Goal: Contribute content: Contribute content

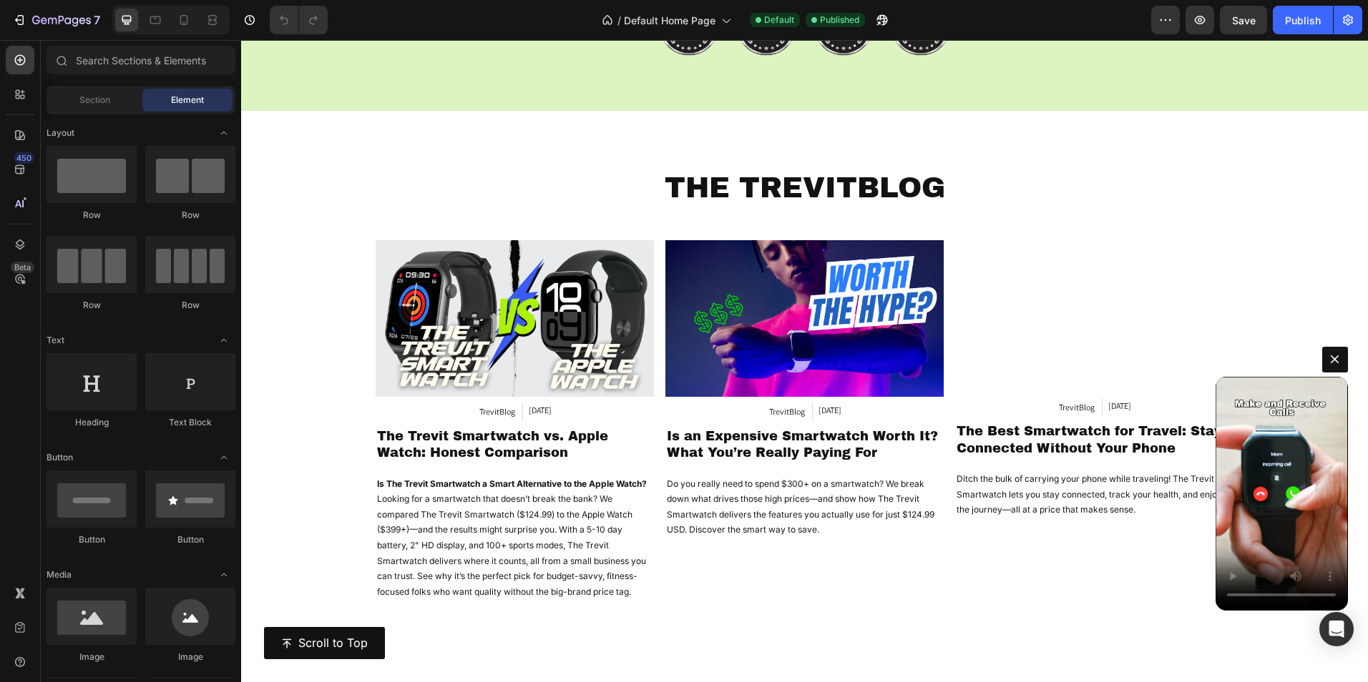
scroll to position [9817, 0]
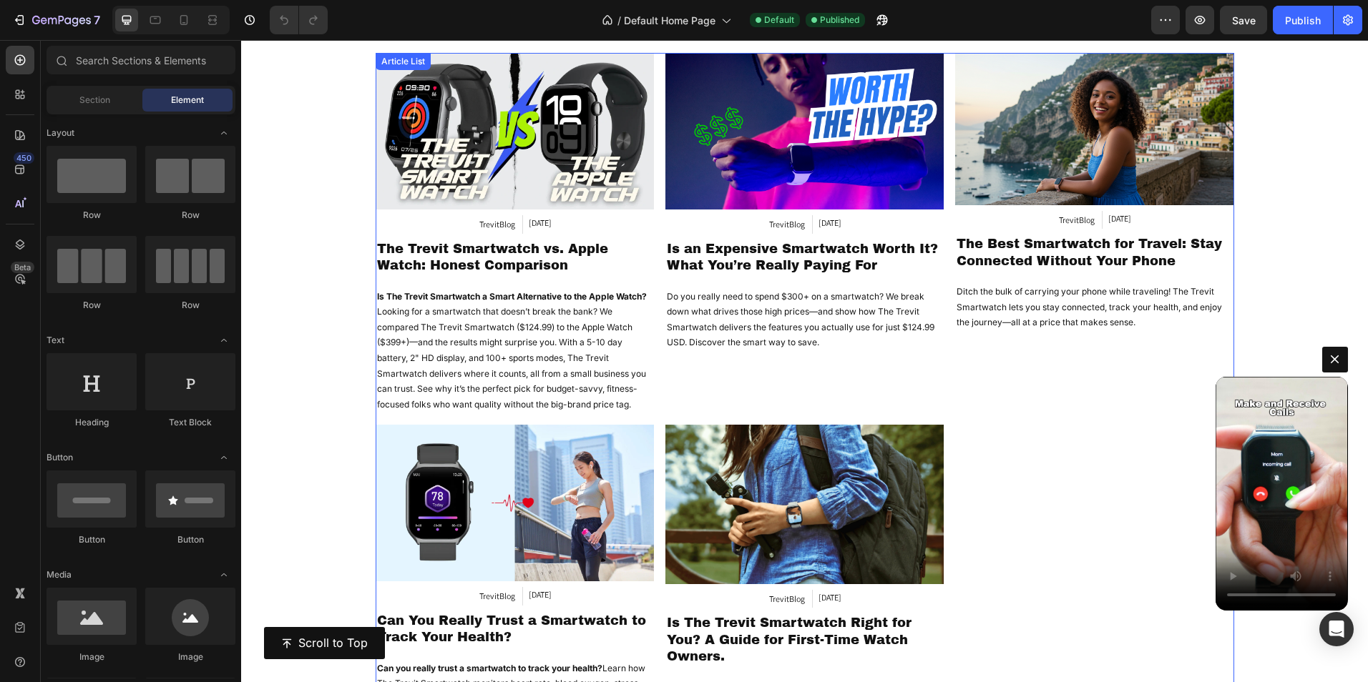
click at [659, 370] on div "Article Image TrevitBlog Article Category Mar 22, 2025 Article Date Row The Tre…" at bounding box center [805, 398] width 858 height 690
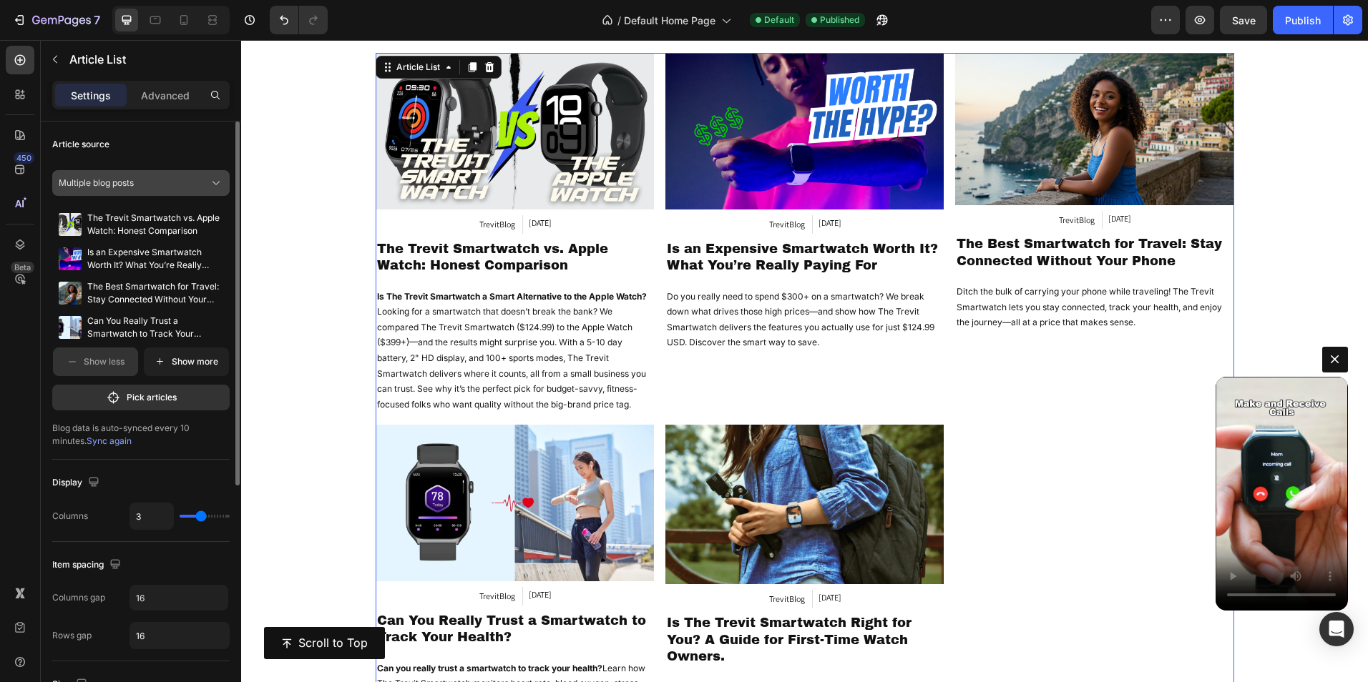
click at [156, 182] on div "Multiple blog posts" at bounding box center [132, 183] width 147 height 13
click at [172, 145] on div "Article source" at bounding box center [140, 144] width 177 height 23
click at [143, 404] on button "Pick articles" at bounding box center [140, 398] width 177 height 26
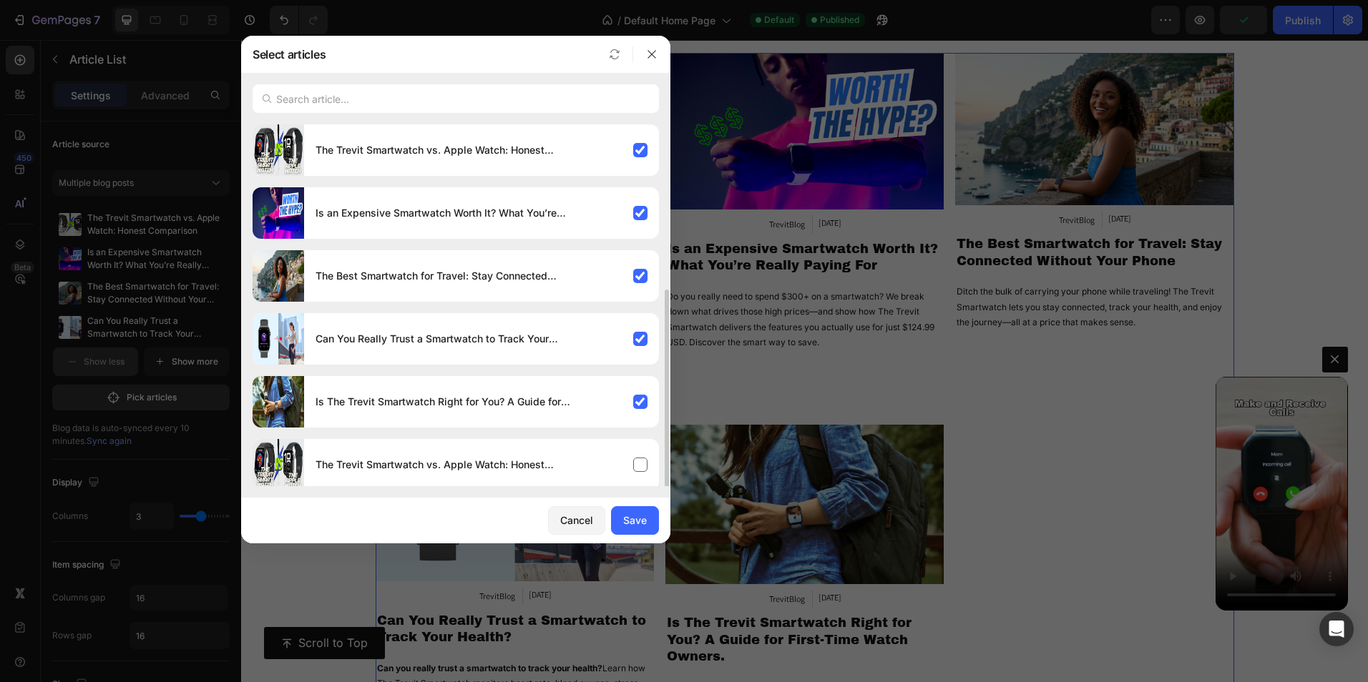
scroll to position [92, 0]
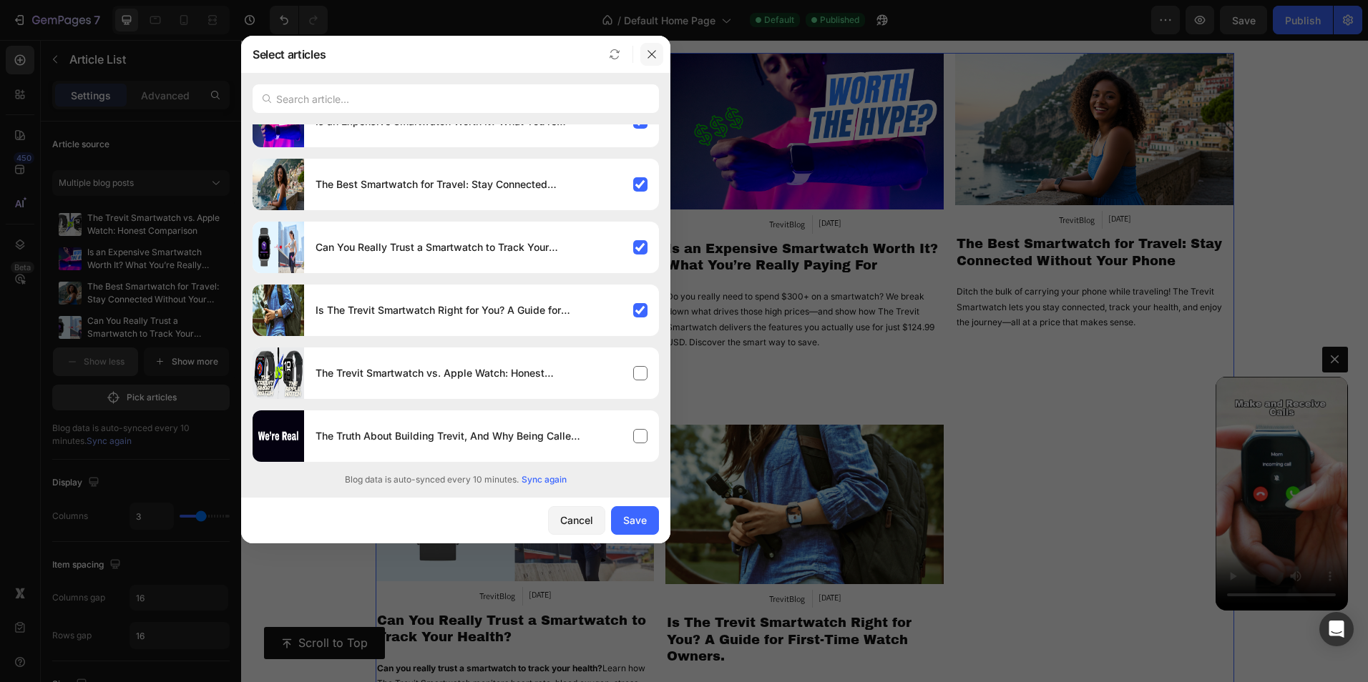
click at [651, 50] on icon "button" at bounding box center [651, 54] width 11 height 11
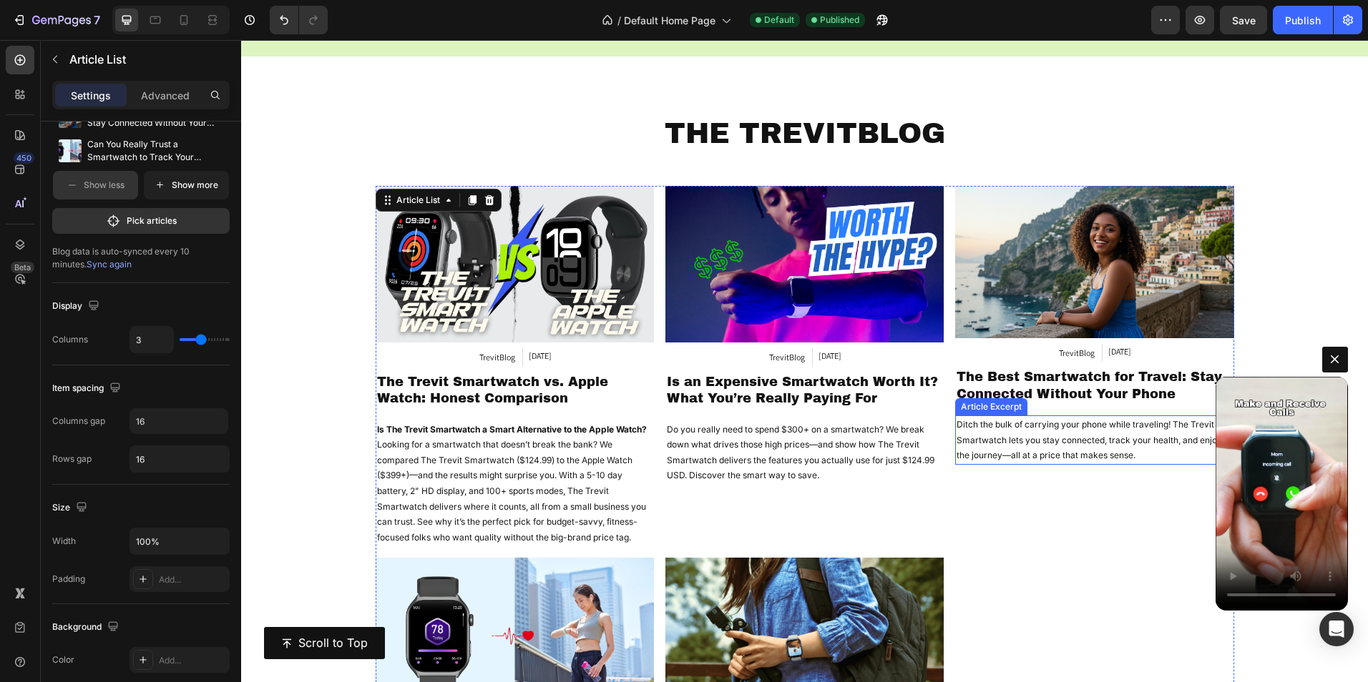
scroll to position [9674, 0]
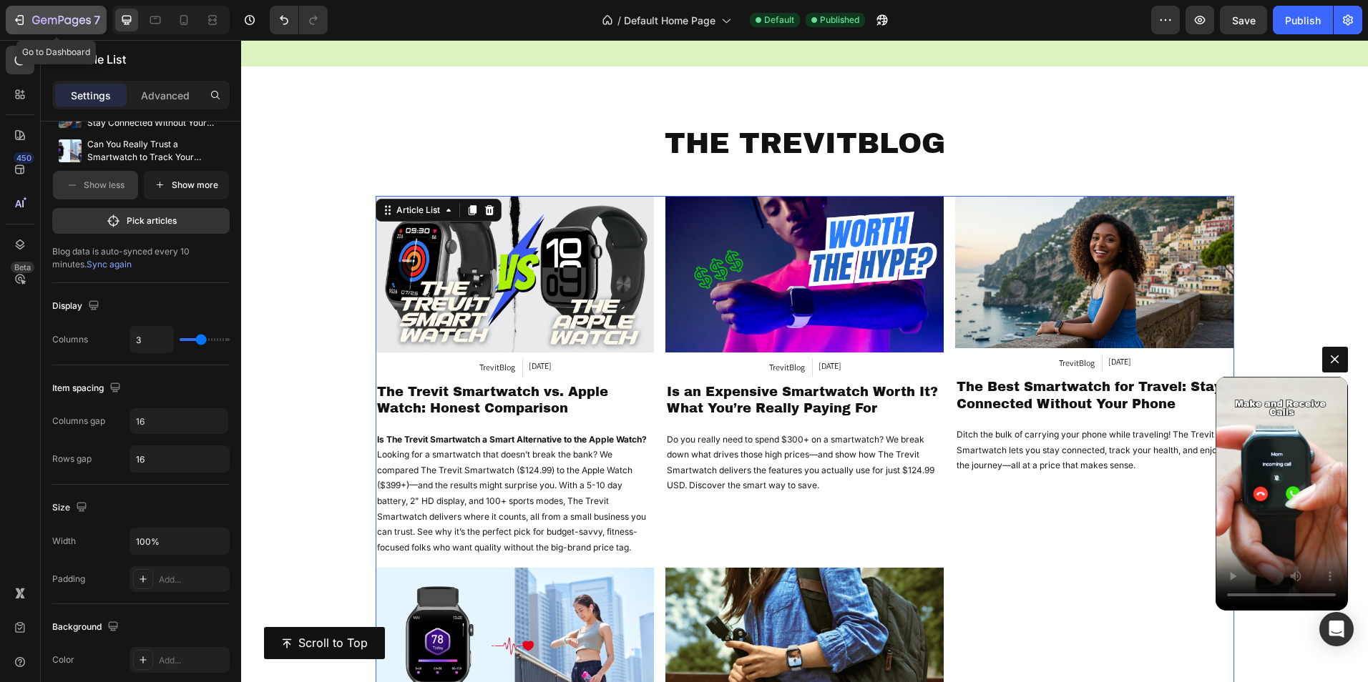
click at [19, 15] on icon "button" at bounding box center [19, 20] width 14 height 14
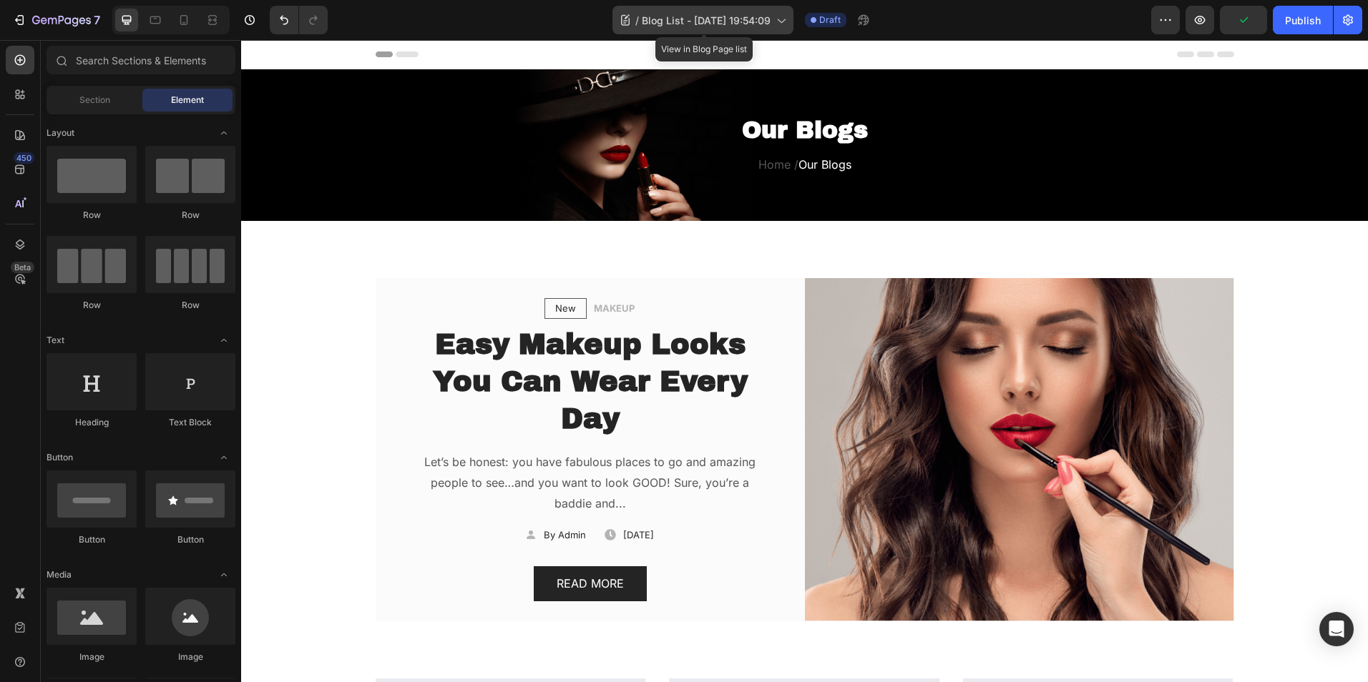
click at [774, 21] on div "/ Blog List - [DATE] 19:54:09" at bounding box center [702, 20] width 181 height 29
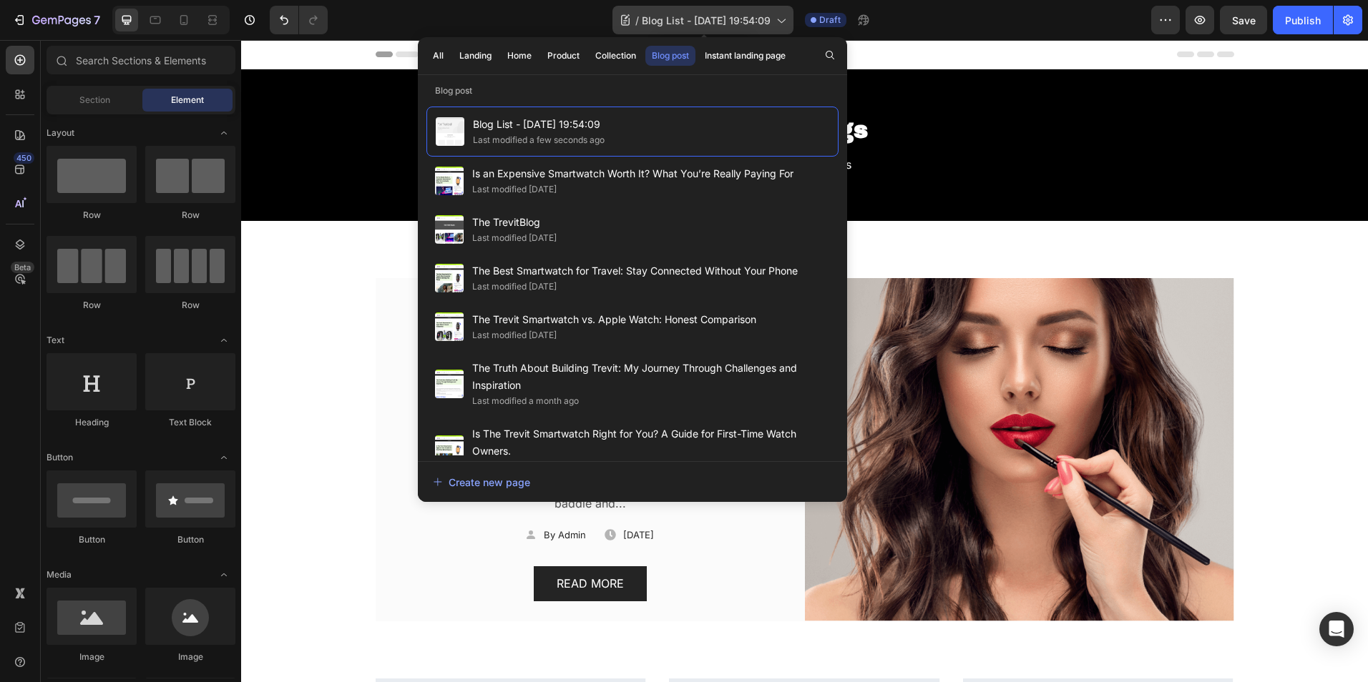
click at [705, 21] on span "Blog List - [DATE] 19:54:09" at bounding box center [706, 20] width 129 height 15
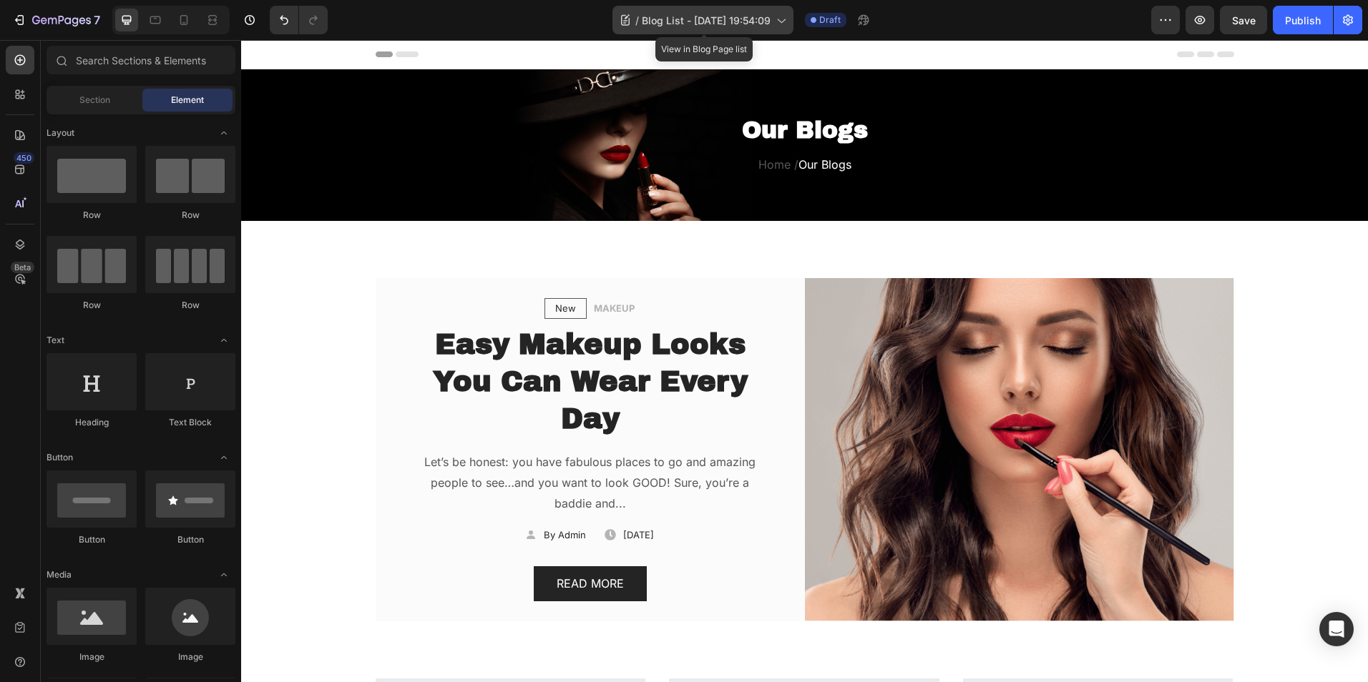
click at [622, 19] on icon at bounding box center [625, 20] width 14 height 14
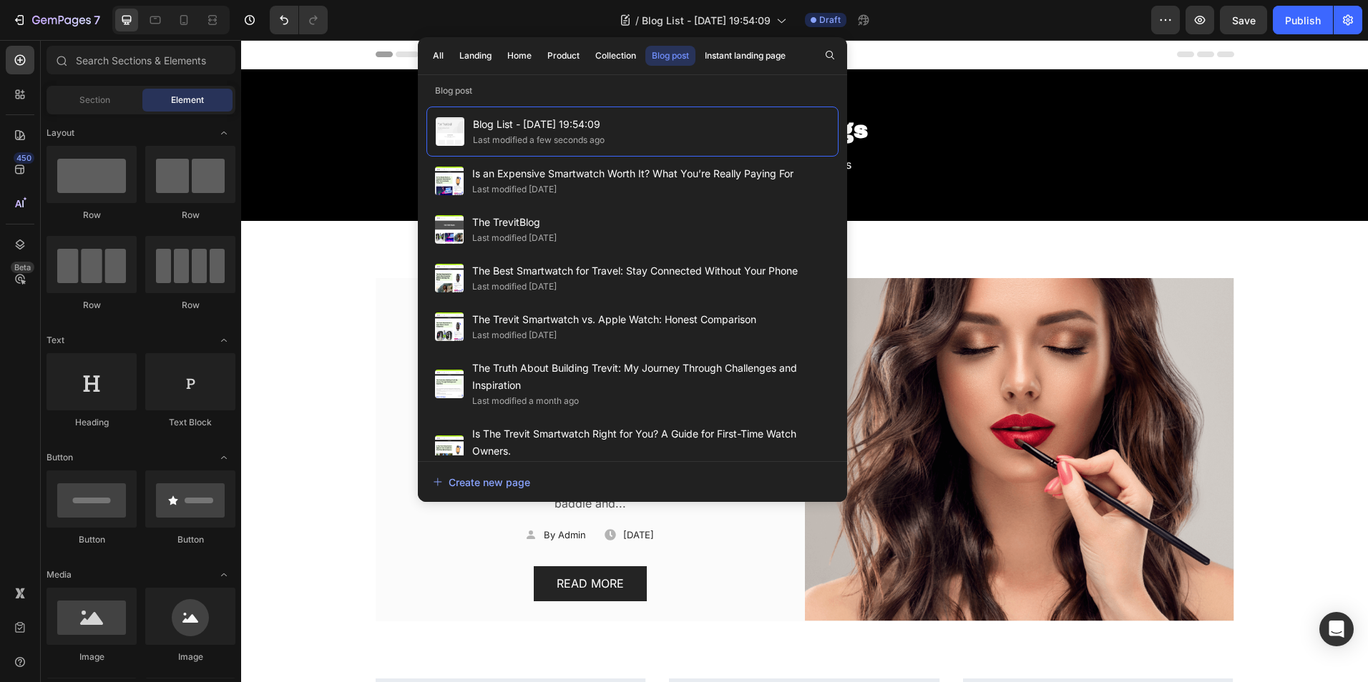
drag, startPoint x: 818, startPoint y: 136, endPoint x: 957, endPoint y: 21, distance: 179.9
click at [955, 21] on div "/ Blog List - [DATE] 19:54:09 Draft" at bounding box center [745, 20] width 812 height 29
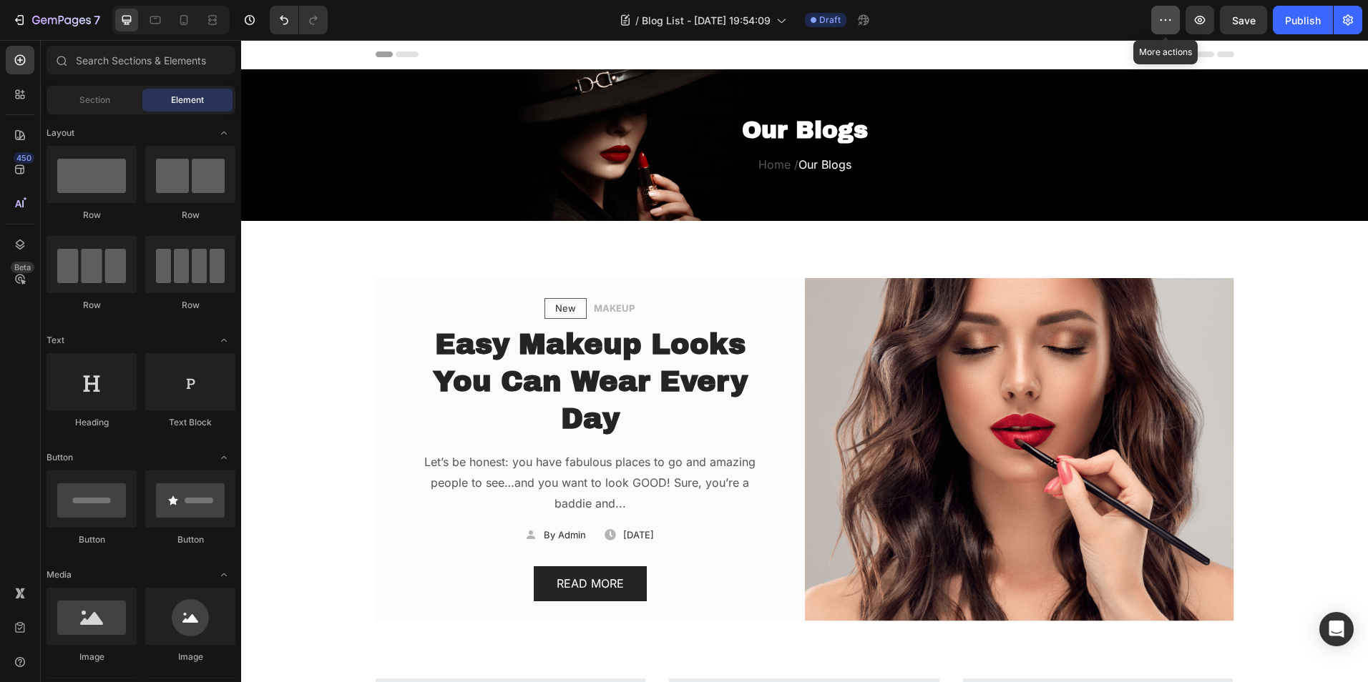
click at [1166, 22] on icon "button" at bounding box center [1165, 20] width 14 height 14
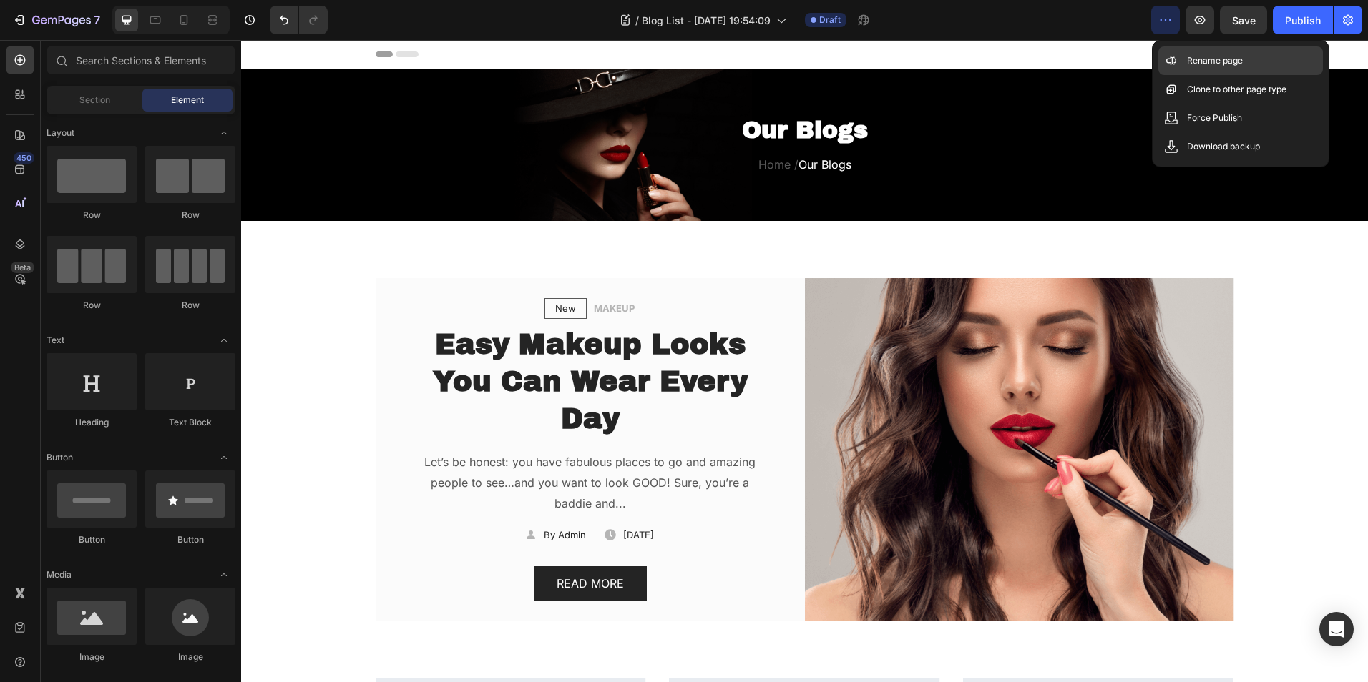
click at [1169, 62] on icon at bounding box center [1168, 61] width 5 height 5
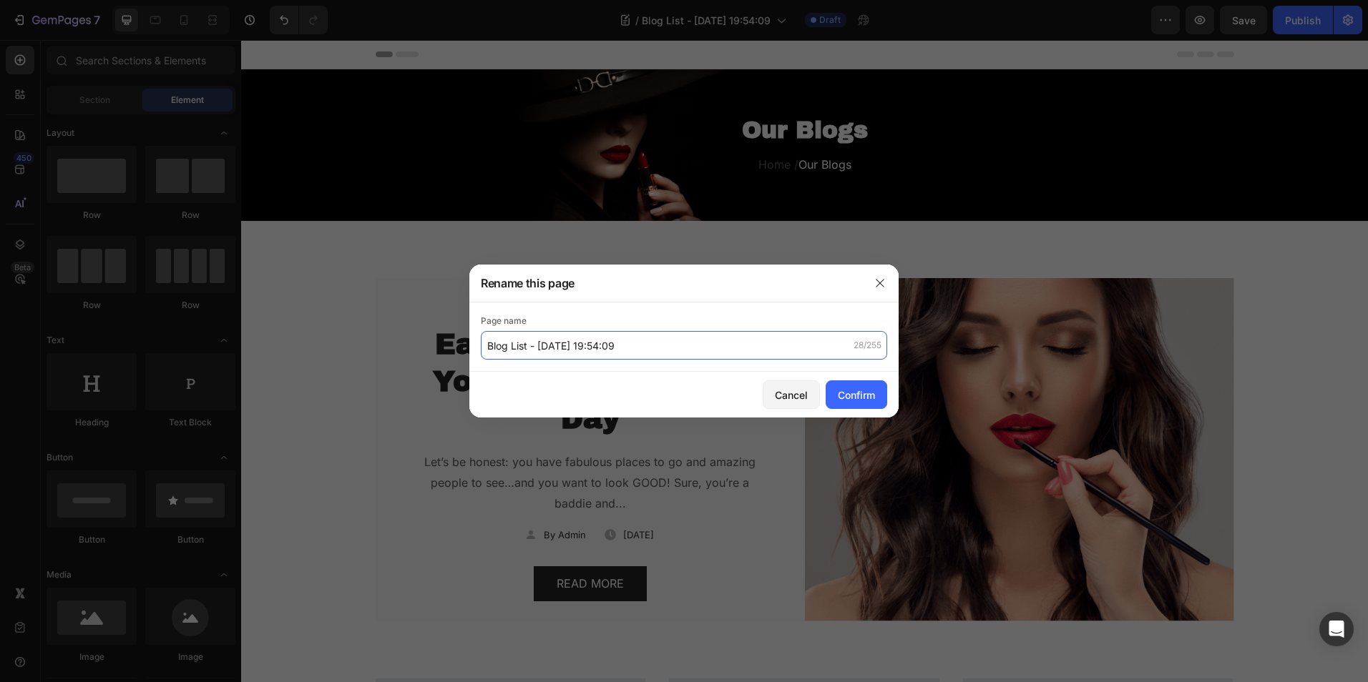
click at [596, 348] on input "Blog List - [DATE] 19:54:09" at bounding box center [684, 345] width 406 height 29
type input "C"
type input "Trevit Customer of The Month"
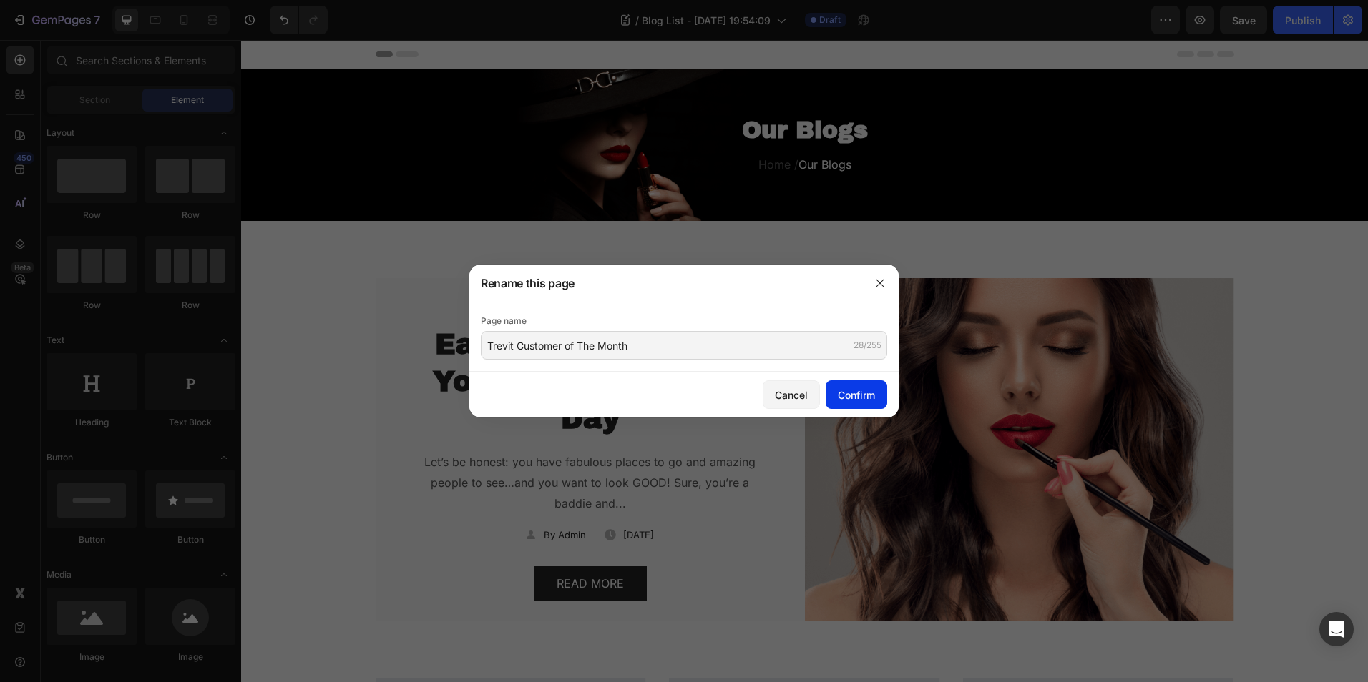
click at [848, 399] on div "Confirm" at bounding box center [856, 395] width 37 height 15
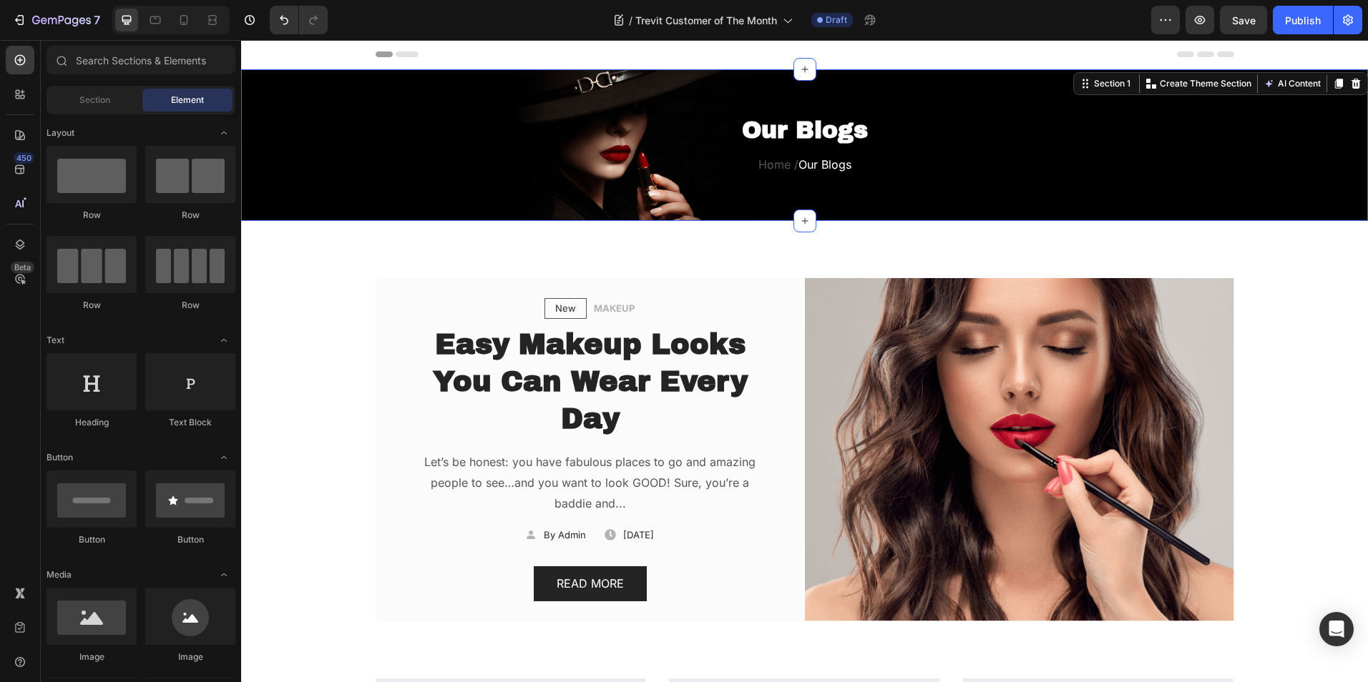
click at [278, 141] on div "Our Blogs Heading Home / Our Blogs Text block Row" at bounding box center [804, 157] width 1127 height 86
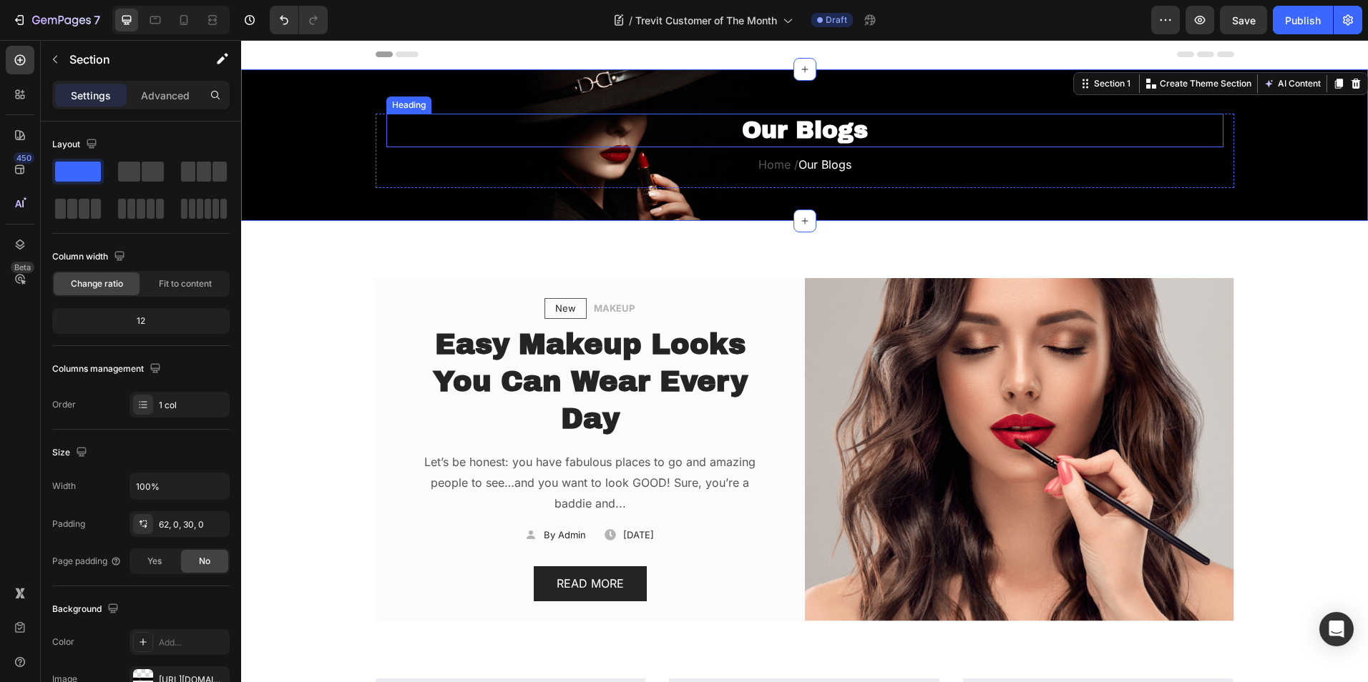
click at [881, 135] on p "Our Blogs" at bounding box center [805, 130] width 834 height 31
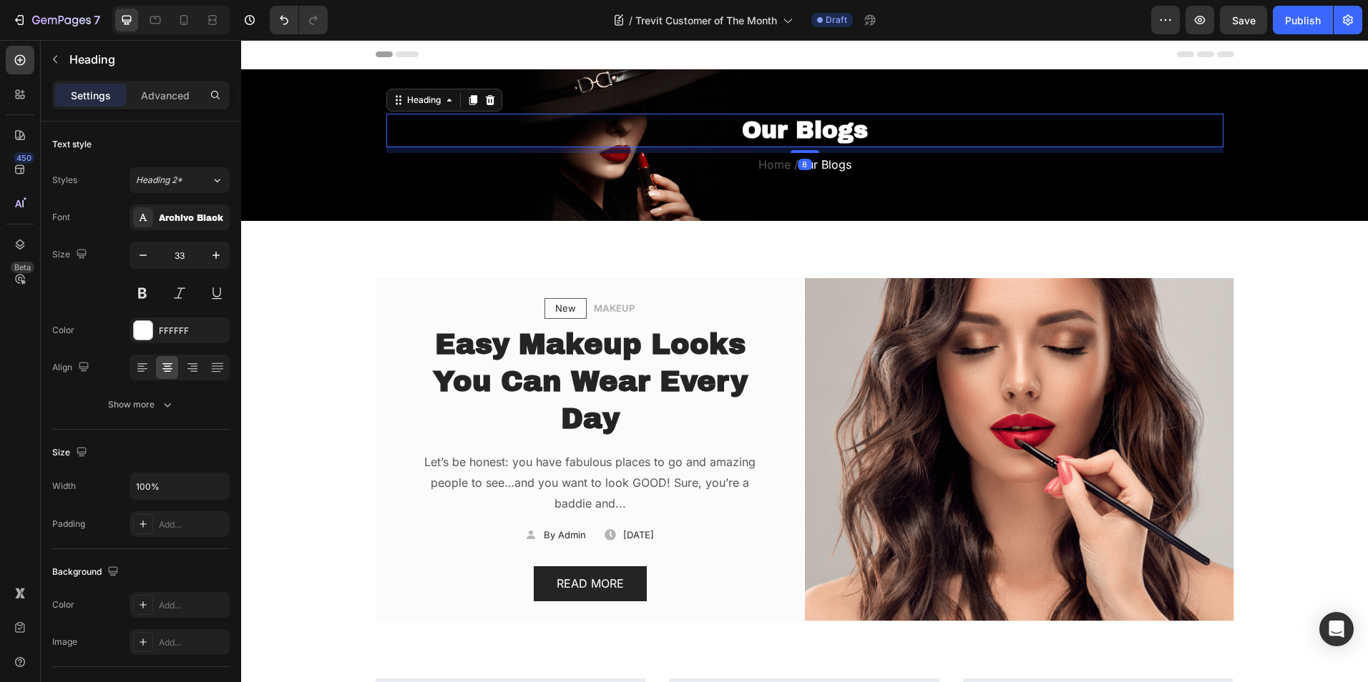
click at [881, 135] on p "Our Blogs" at bounding box center [805, 130] width 834 height 31
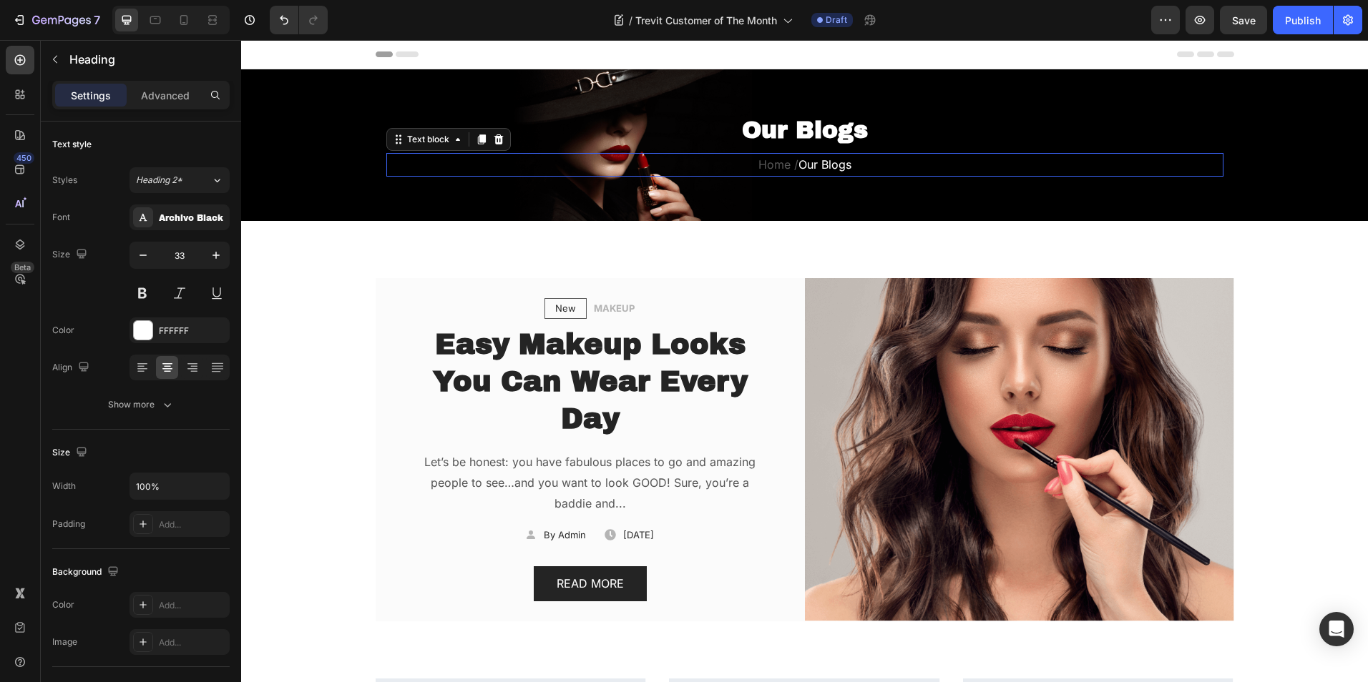
click at [609, 171] on p "Home / Our Blogs" at bounding box center [805, 165] width 834 height 21
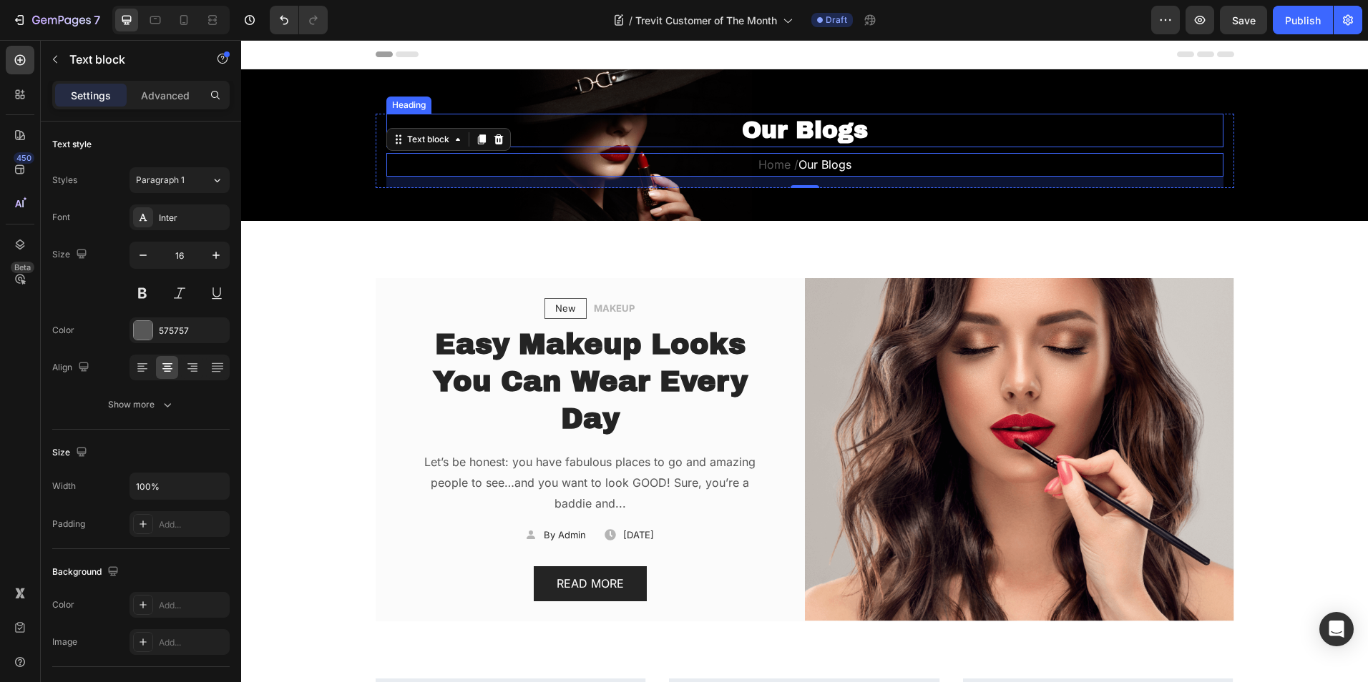
click at [788, 138] on p "Our Blogs" at bounding box center [805, 130] width 834 height 31
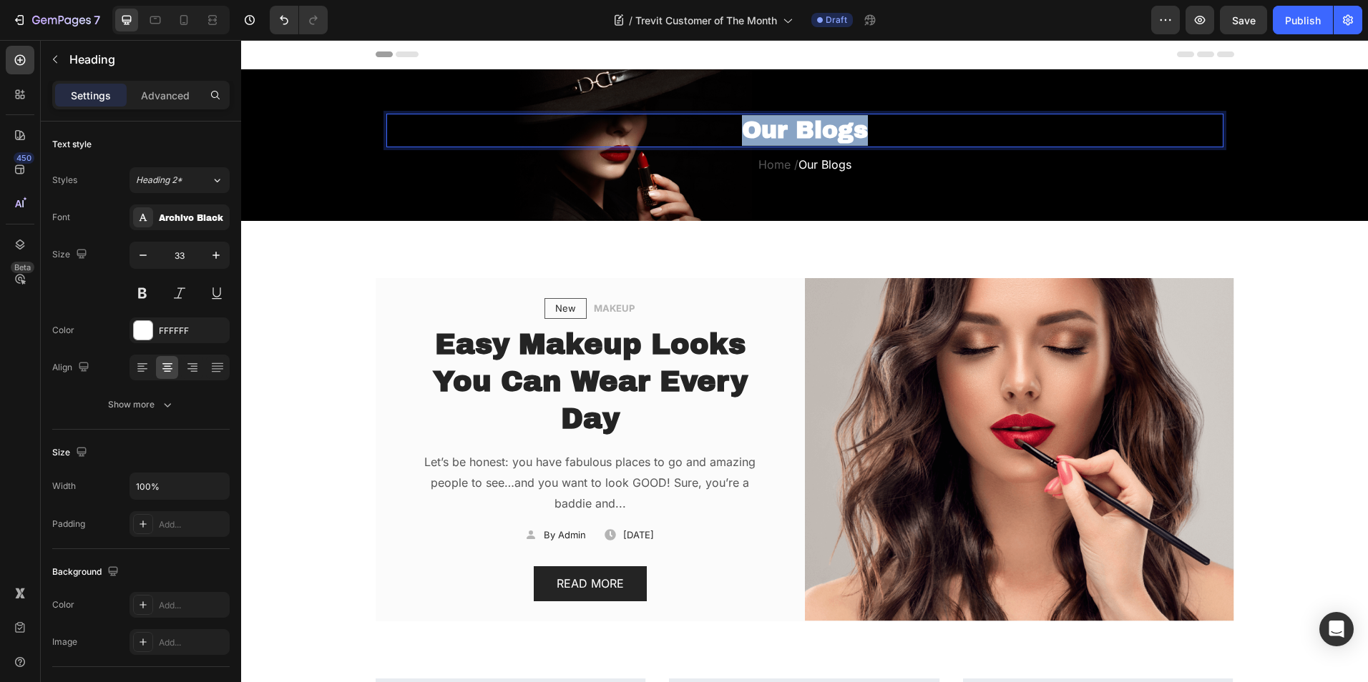
click at [788, 138] on p "Our Blogs" at bounding box center [805, 130] width 834 height 31
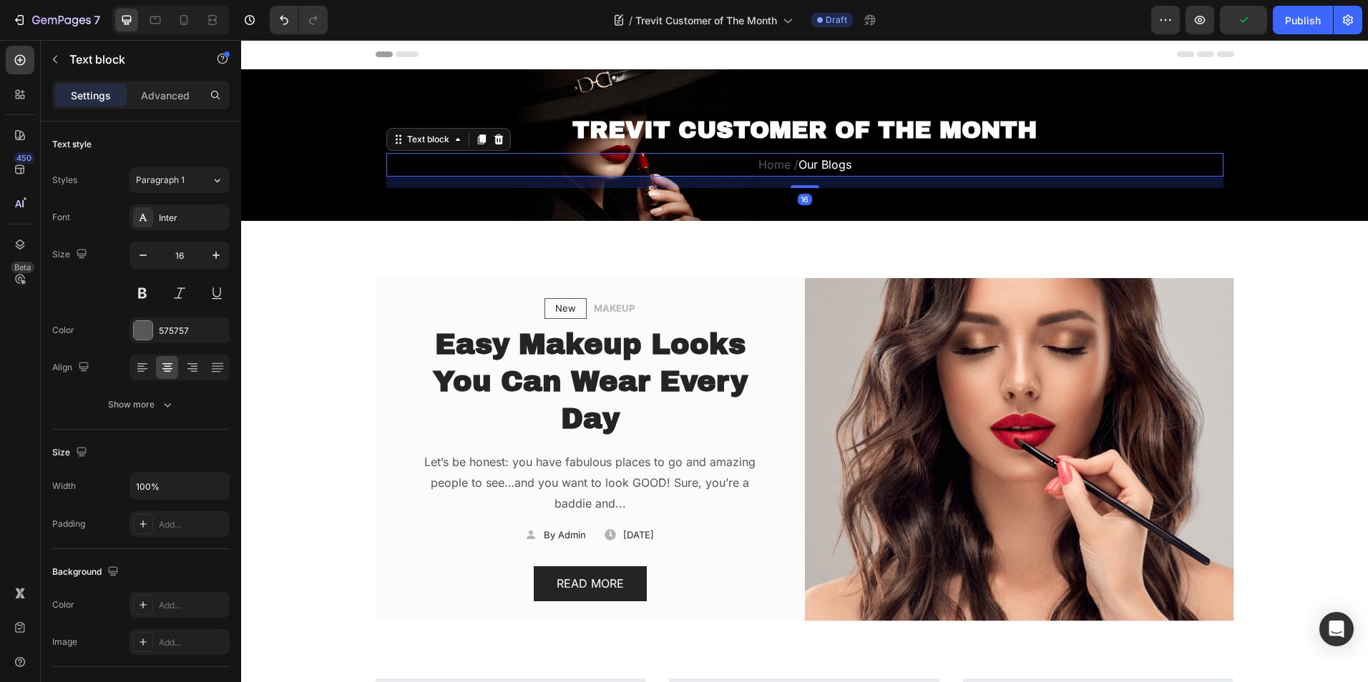
click at [785, 162] on p "Home / Our Blogs" at bounding box center [805, 165] width 834 height 21
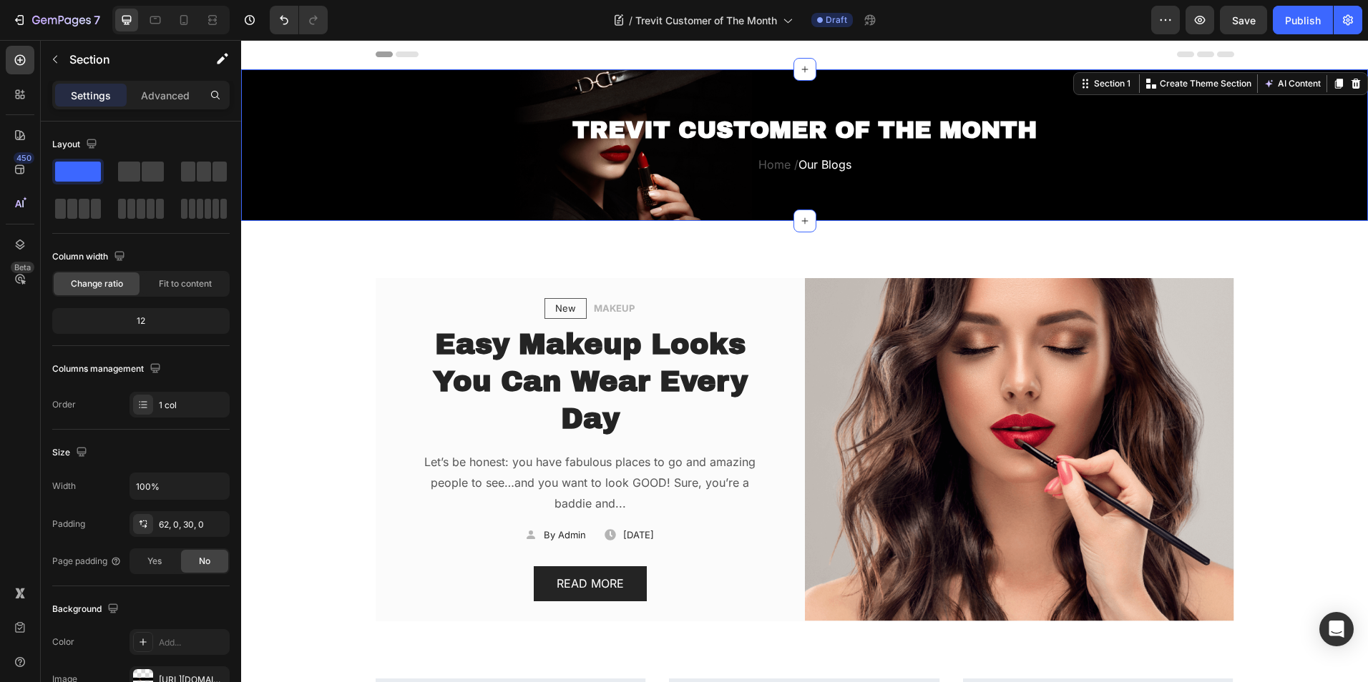
click at [497, 97] on div "TREVIT CUSTOMER OF THE MONTH Heading Home / Our Blogs Text block Row Section 1 …" at bounding box center [804, 145] width 1127 height 152
click at [345, 115] on div "TREVIT CUSTOMER OF THE MONTH Heading Home / Our Blogs Text block Row" at bounding box center [804, 157] width 1127 height 86
click at [346, 94] on div "TREVIT CUSTOMER OF THE MONTH Heading Home / Our Blogs Text block Row Section 1 …" at bounding box center [804, 145] width 1127 height 152
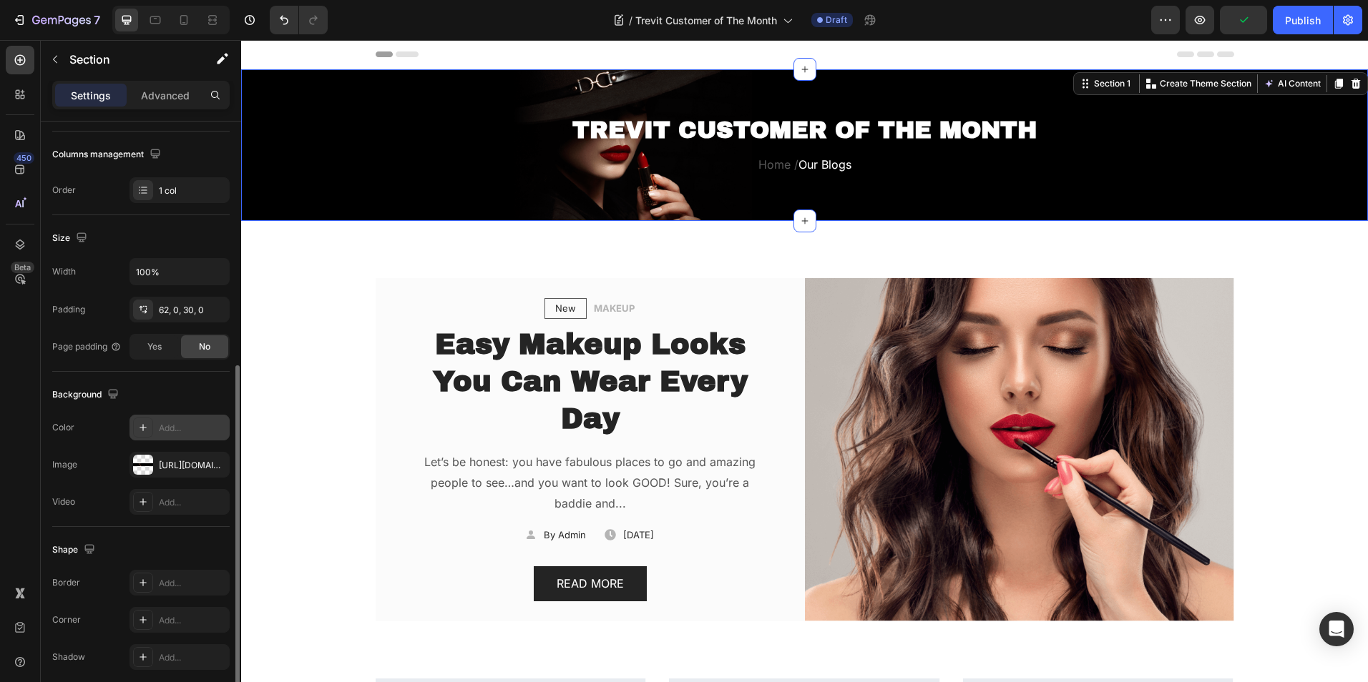
scroll to position [271, 0]
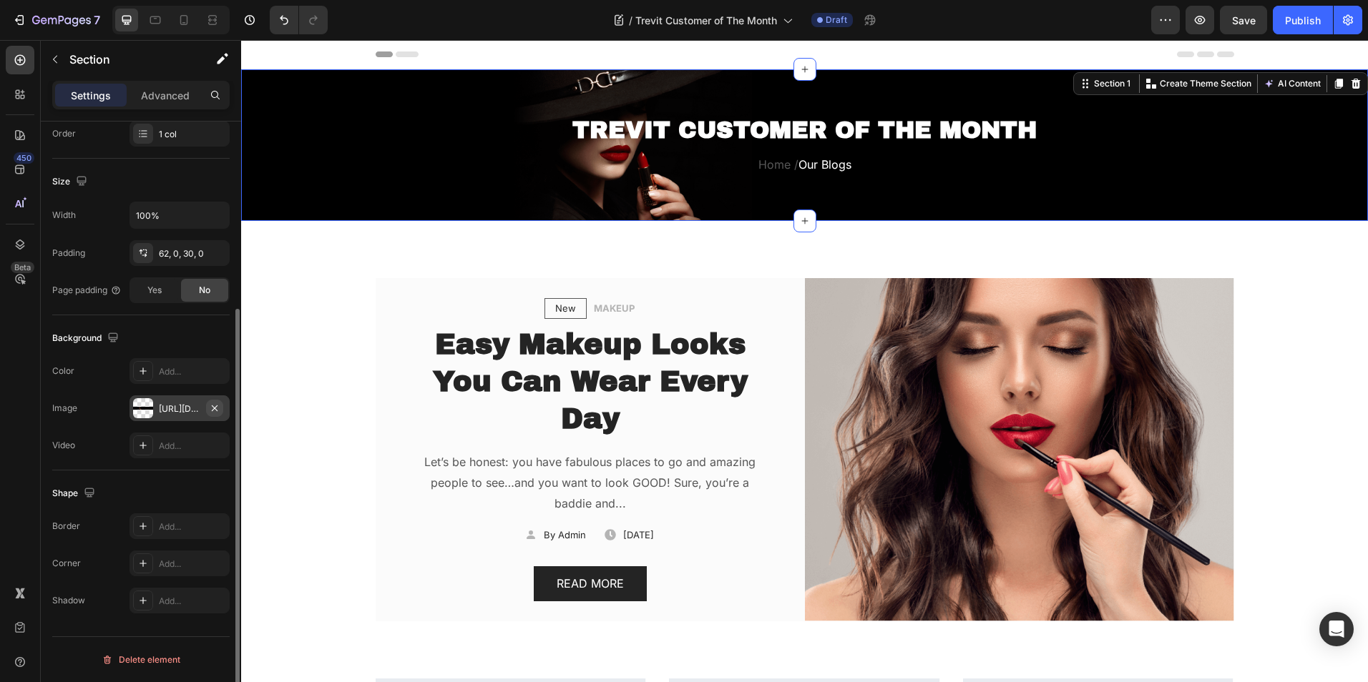
click at [221, 408] on button "button" at bounding box center [214, 408] width 17 height 17
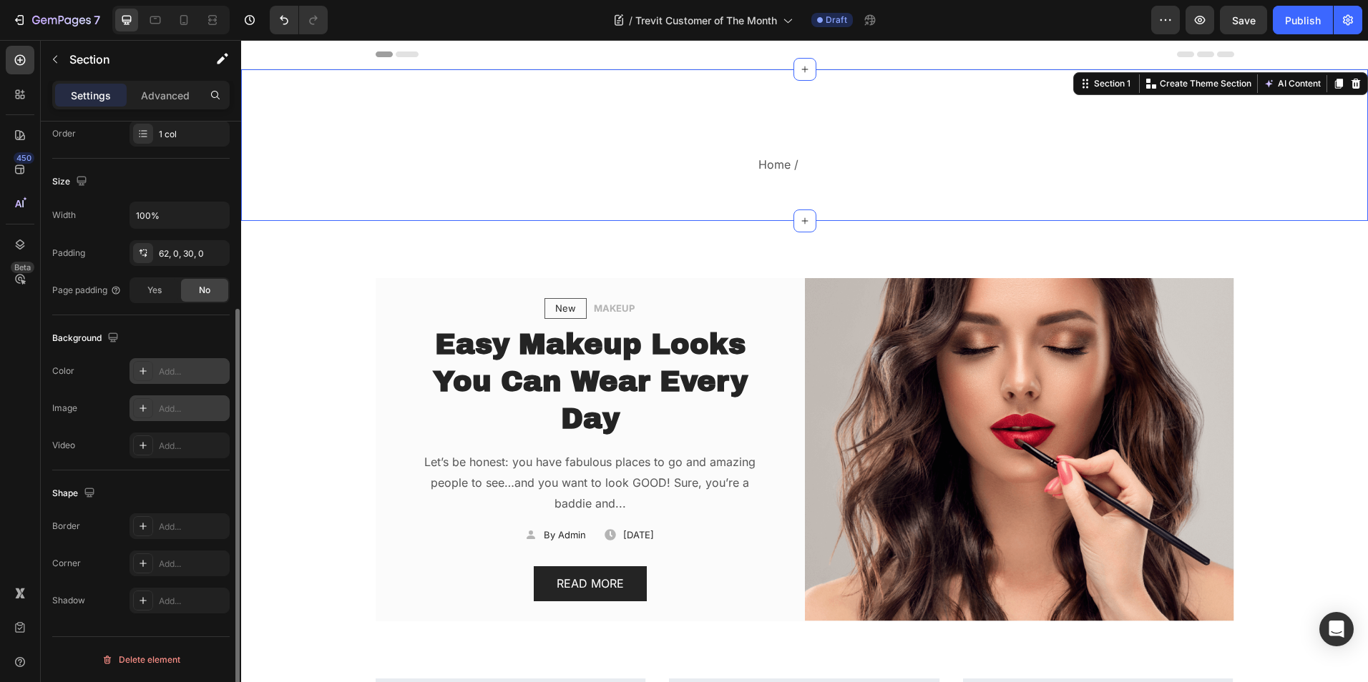
click at [148, 368] on icon at bounding box center [142, 371] width 11 height 11
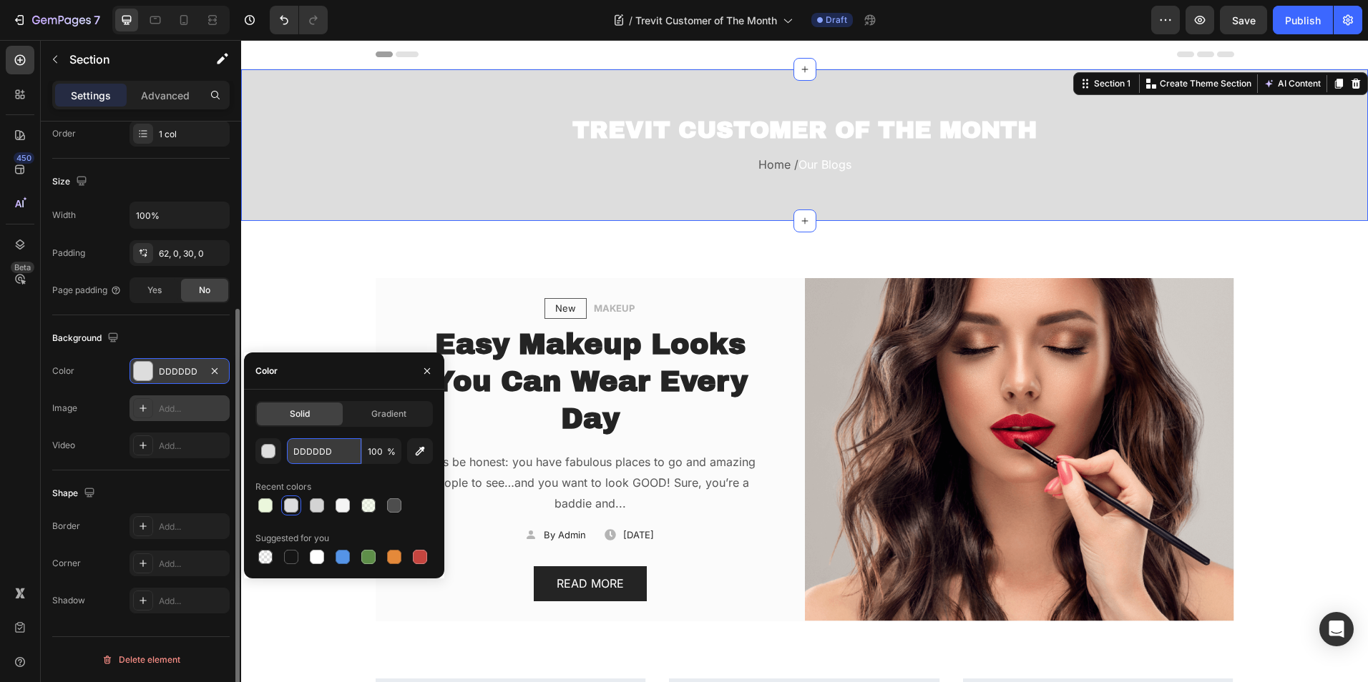
click at [320, 458] on input "DDDDDD" at bounding box center [324, 451] width 74 height 26
click at [319, 458] on input "DDDDDD" at bounding box center [324, 451] width 74 height 26
click at [310, 559] on div at bounding box center [317, 557] width 14 height 14
type input "FFFFFF"
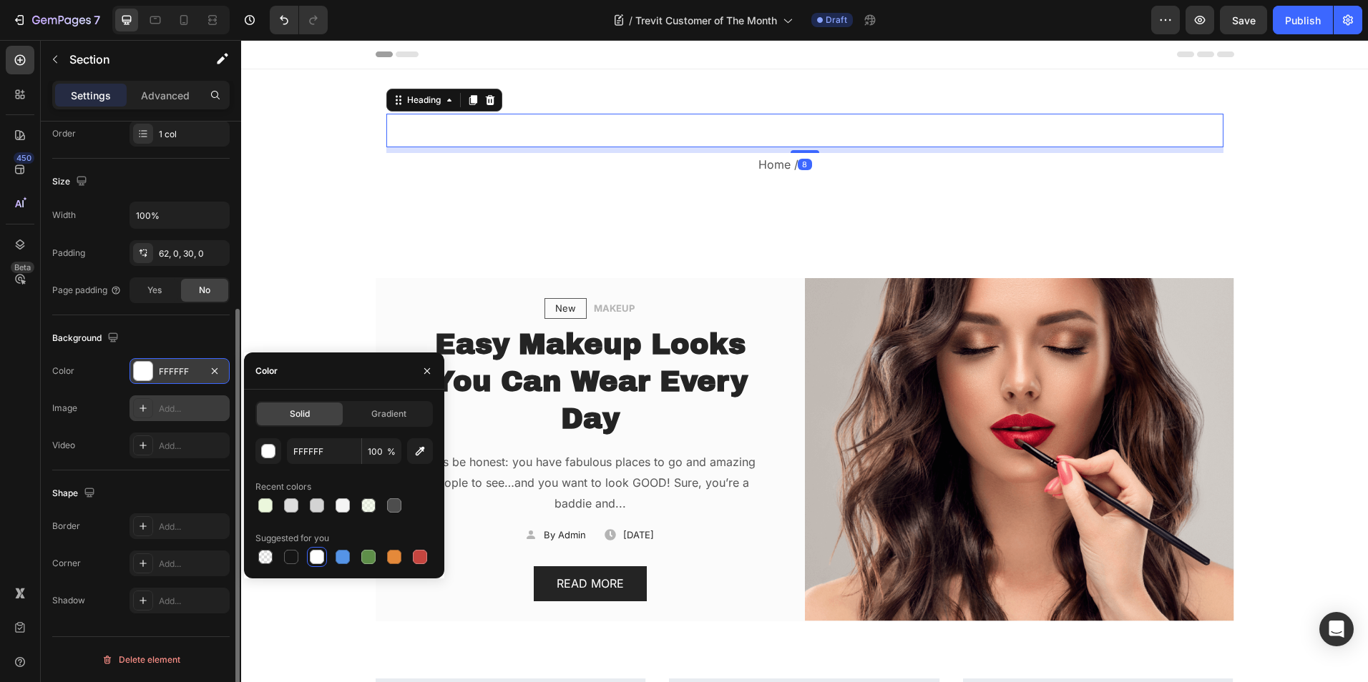
click at [793, 115] on p "TREVIT CUSTOMER OF THE MONTH" at bounding box center [805, 130] width 834 height 31
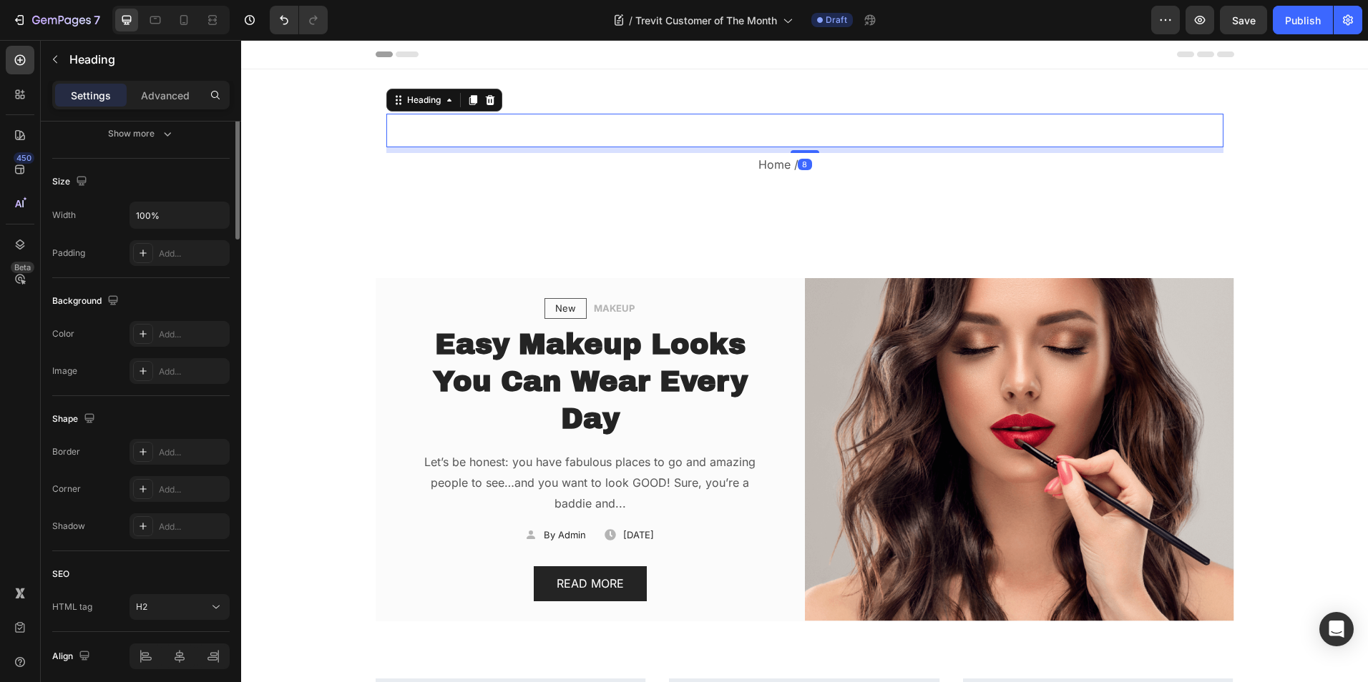
scroll to position [0, 0]
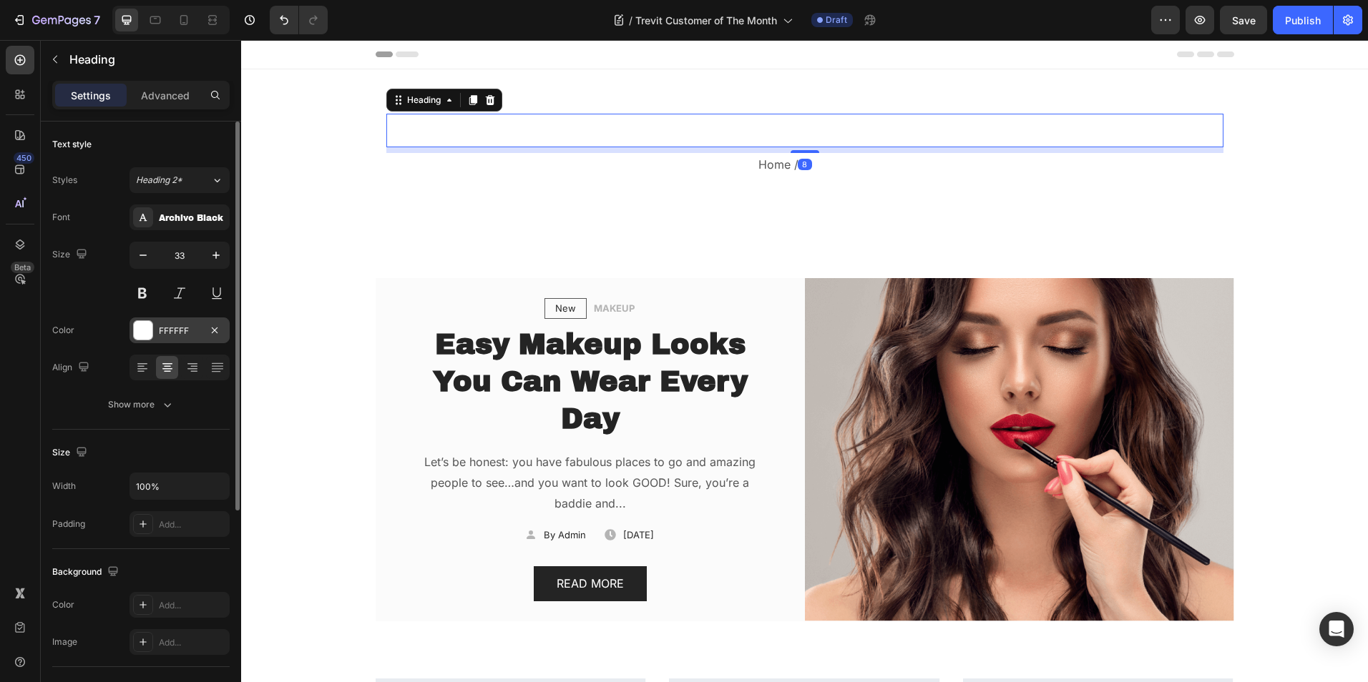
click at [144, 329] on div at bounding box center [143, 330] width 19 height 19
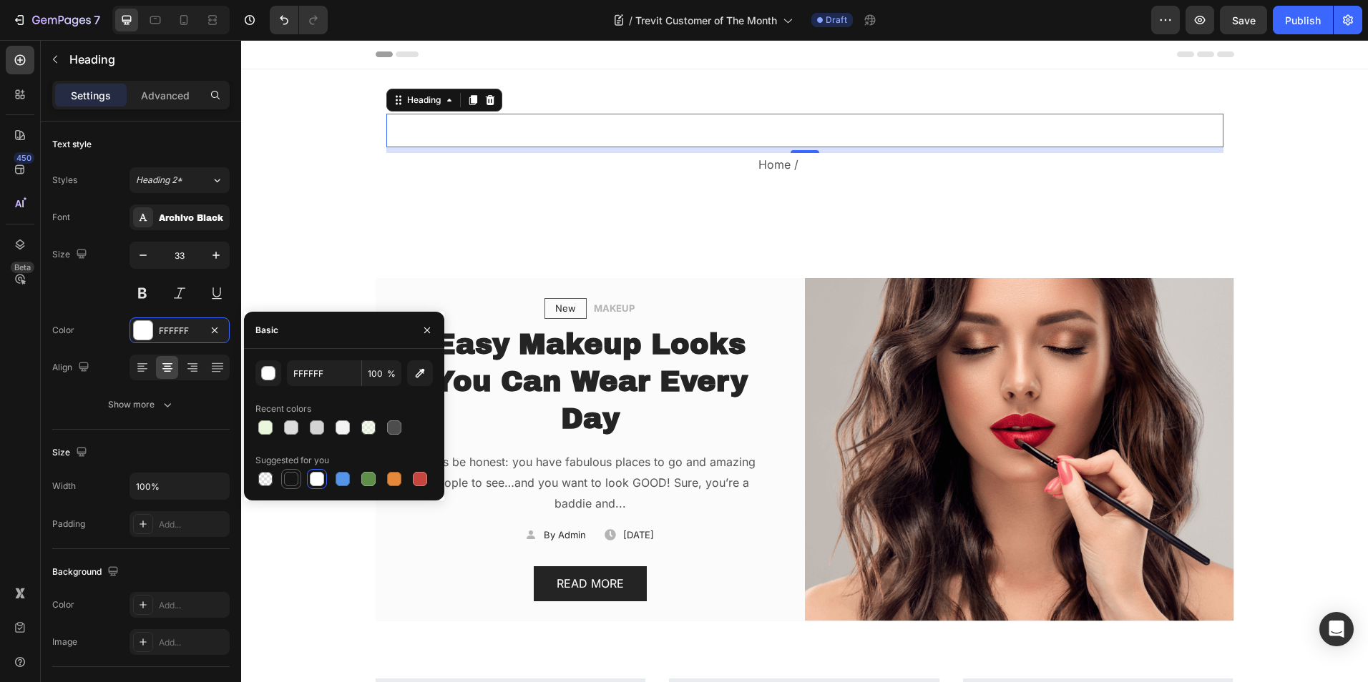
click at [296, 477] on div at bounding box center [291, 479] width 14 height 14
type input "151515"
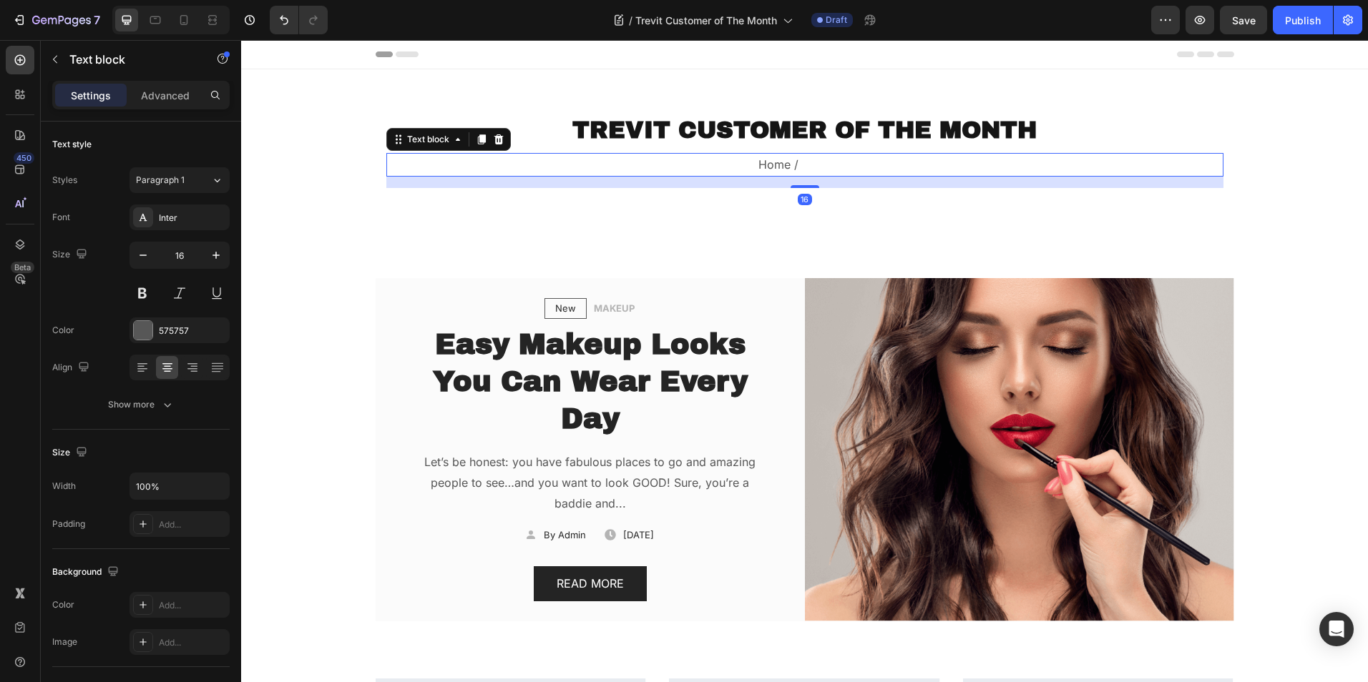
click at [755, 170] on p "Home / Our Blogs" at bounding box center [805, 165] width 834 height 21
click at [727, 160] on p "Home / Our Blogs" at bounding box center [805, 165] width 834 height 21
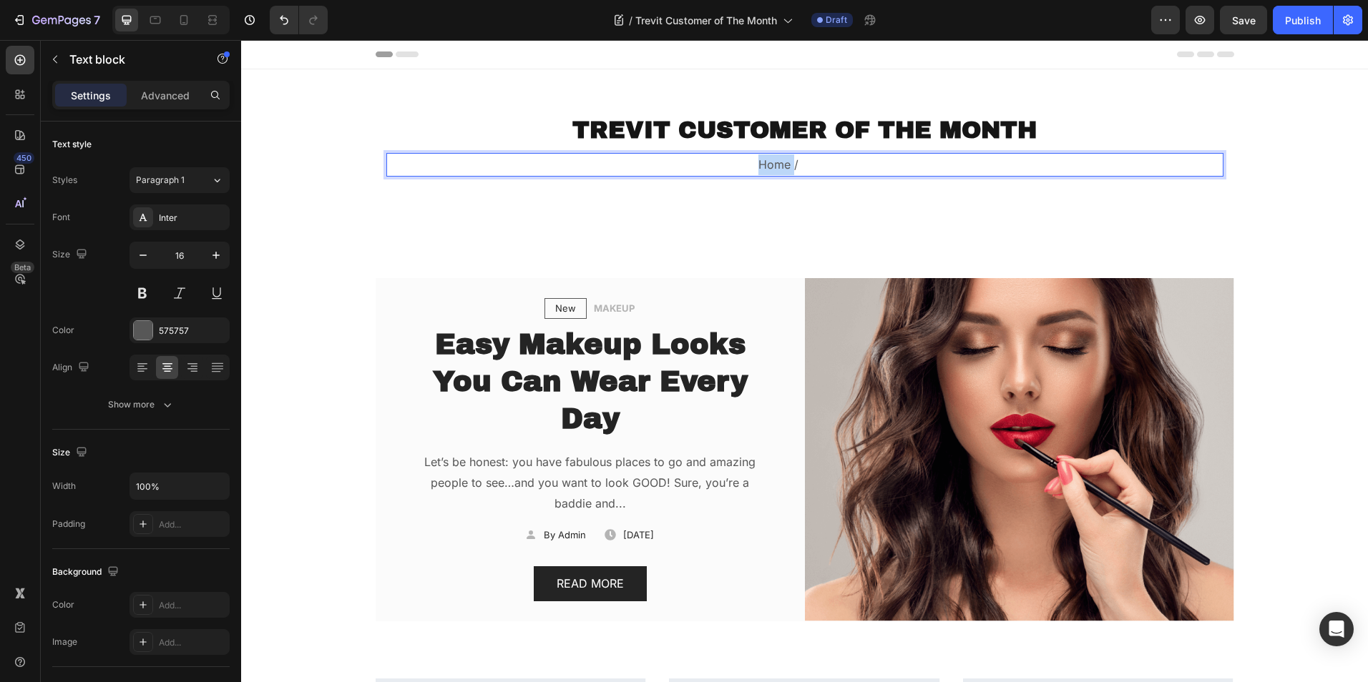
click at [727, 160] on p "Home / Our Blogs" at bounding box center [805, 165] width 834 height 21
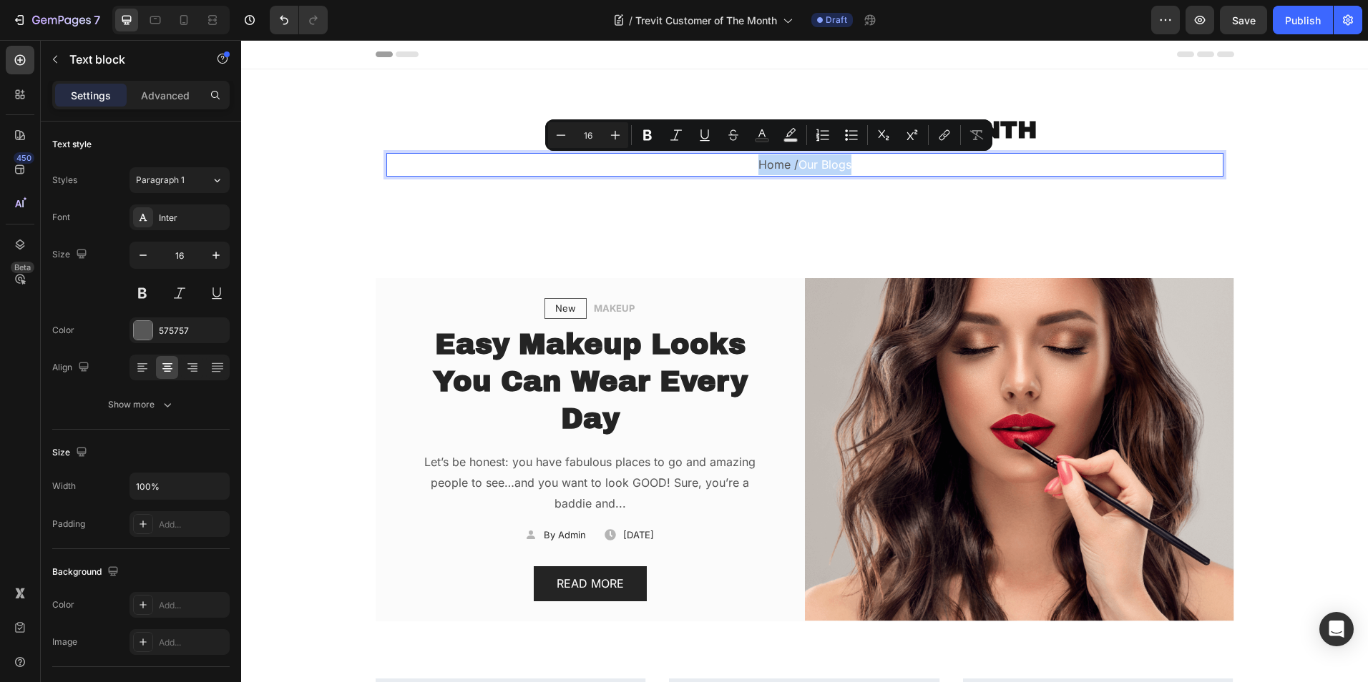
click at [727, 160] on p "Home / Our Blogs" at bounding box center [805, 165] width 834 height 21
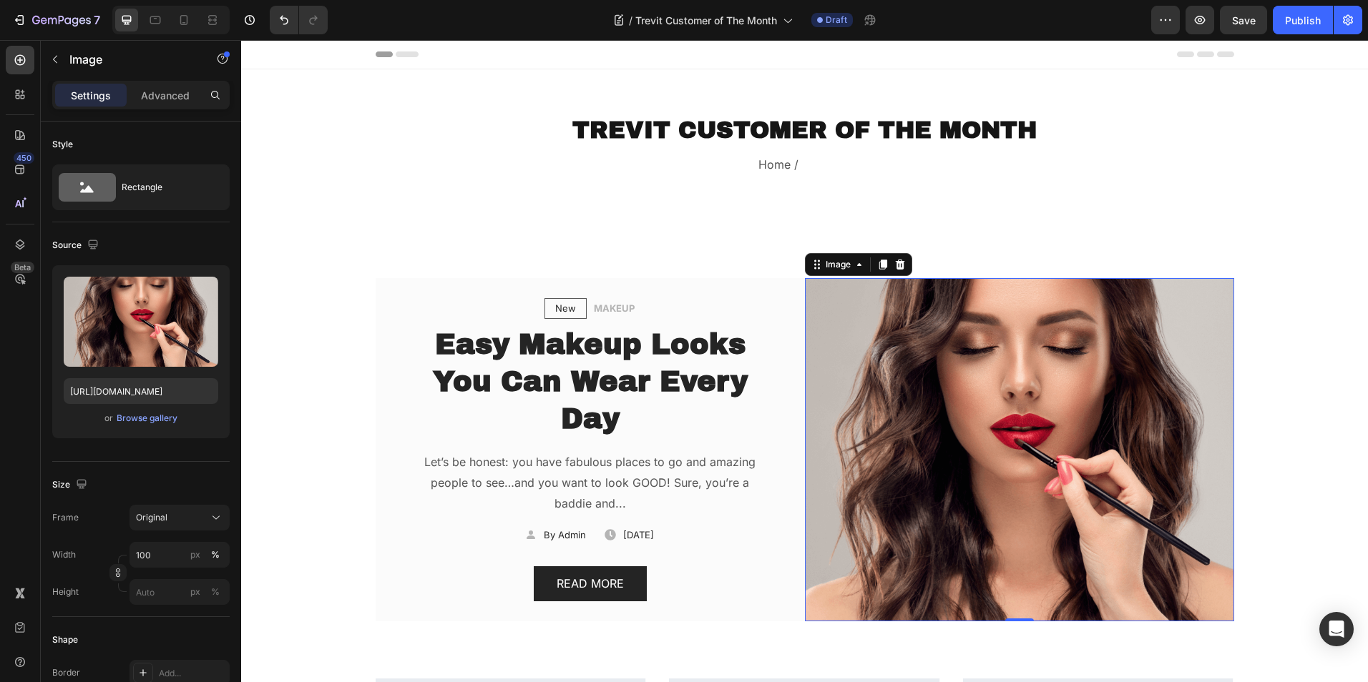
click at [805, 358] on img at bounding box center [1019, 449] width 429 height 343
click at [789, 346] on div "New Text block Row MAKEUP Text block Row Easy Makeup Looks You Can Wear Every D…" at bounding box center [590, 449] width 429 height 303
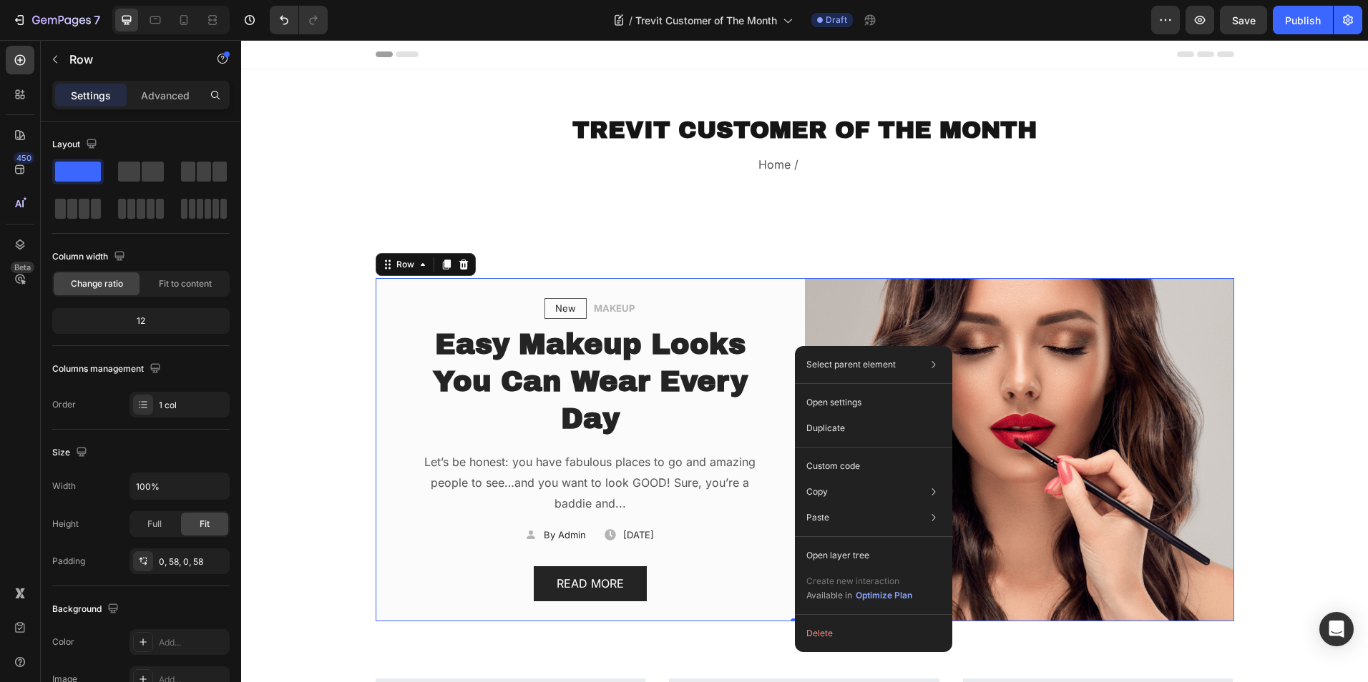
click at [786, 286] on div "New Text block Row MAKEUP Text block Row Easy Makeup Looks You Can Wear Every D…" at bounding box center [590, 449] width 429 height 343
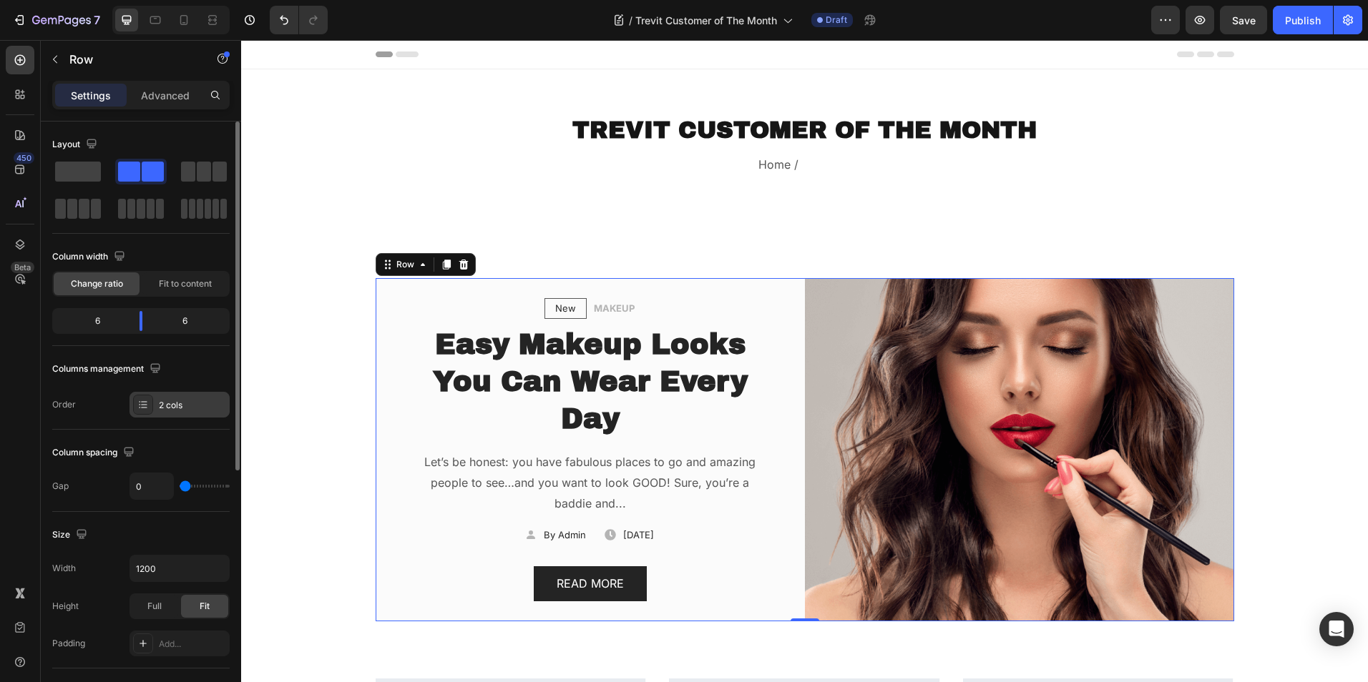
click at [165, 411] on div "2 cols" at bounding box center [192, 405] width 67 height 13
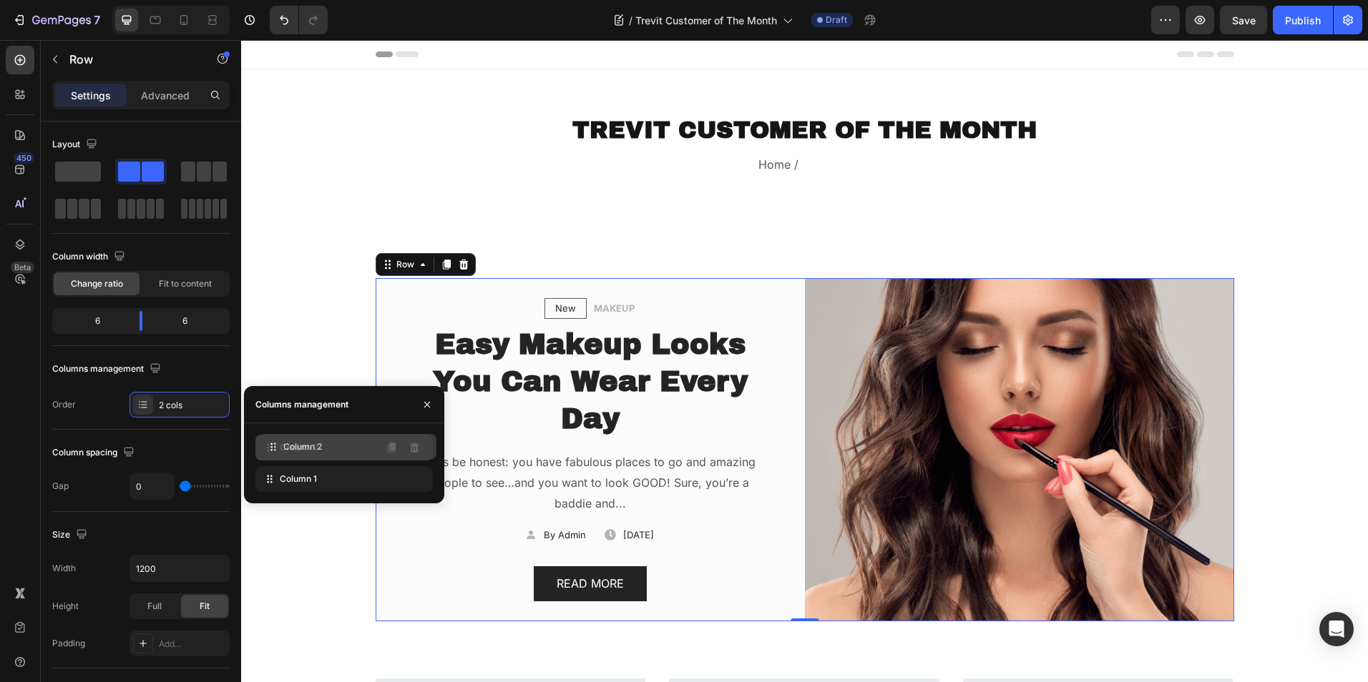
drag, startPoint x: 270, startPoint y: 481, endPoint x: 273, endPoint y: 449, distance: 32.4
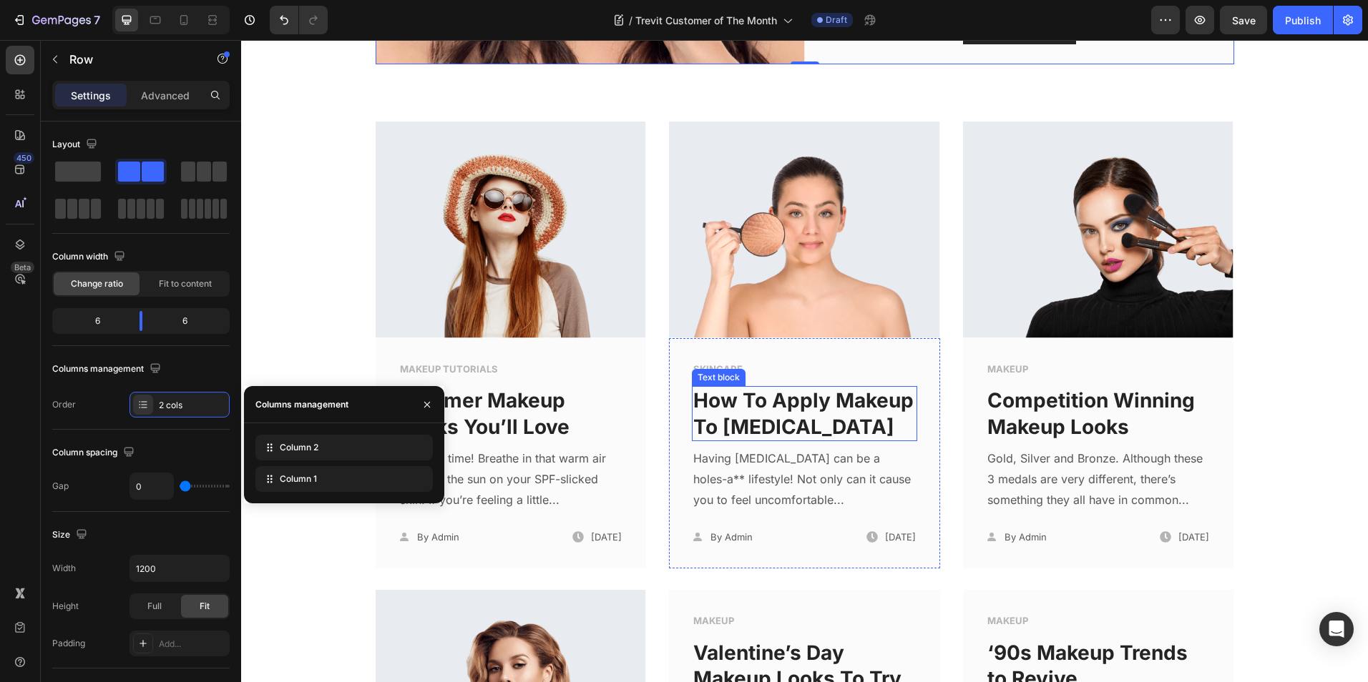
scroll to position [572, 0]
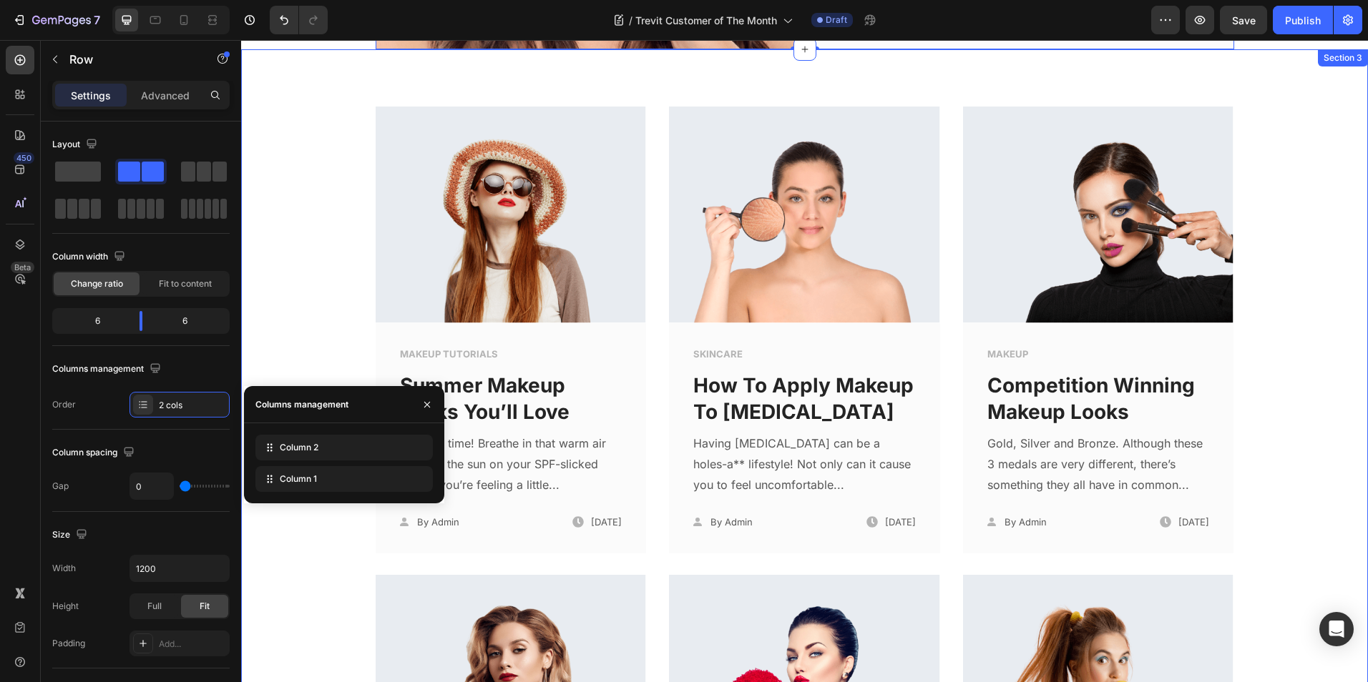
click at [1330, 285] on div "Image MAKEUP TUTORIALS Text block Summer Makeup Looks You’ll Love Text block Su…" at bounding box center [804, 691] width 1105 height 1168
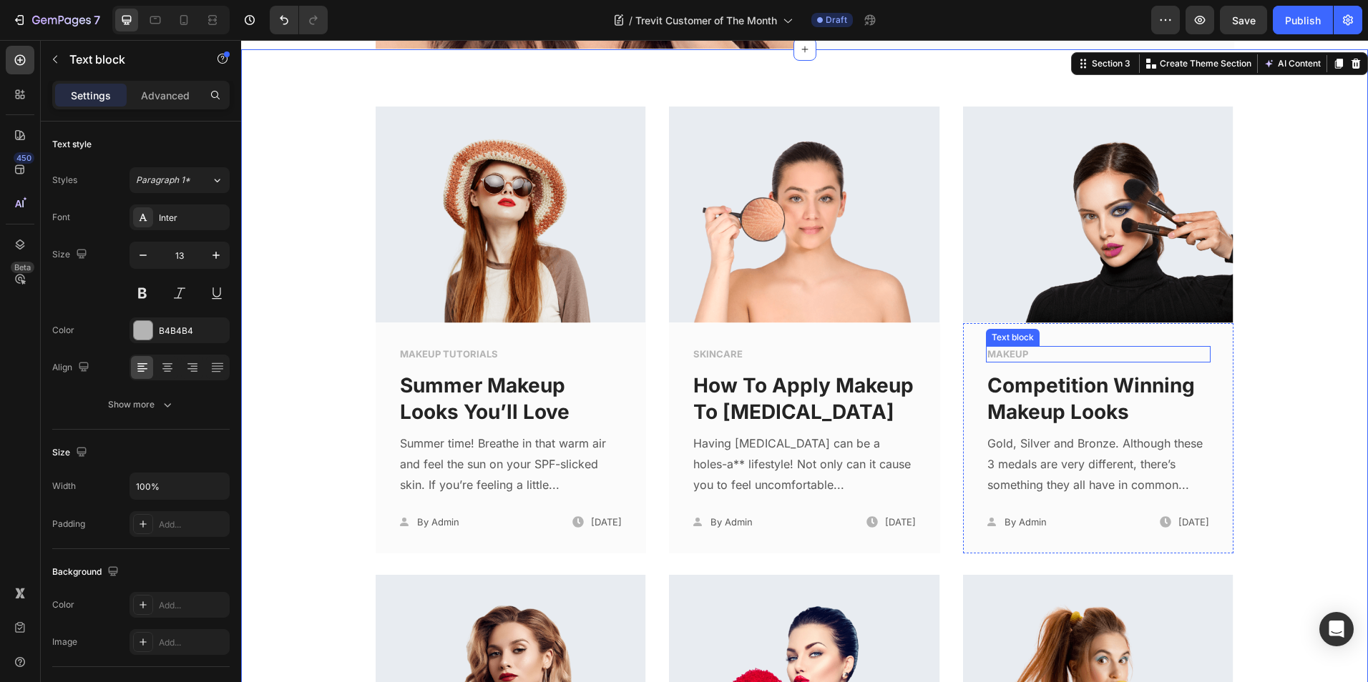
click at [1032, 351] on p "MAKEUP" at bounding box center [1098, 355] width 222 height 14
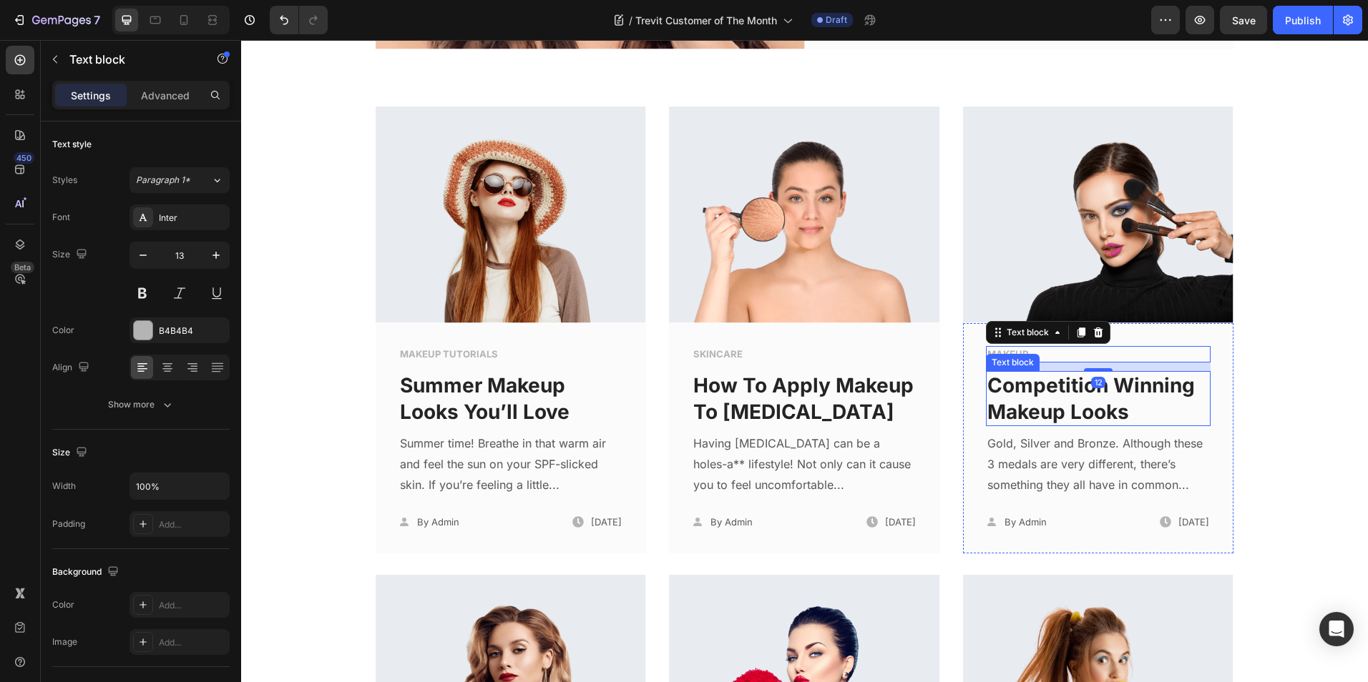
click at [1015, 401] on link "Competition Winning Makeup Looks" at bounding box center [1090, 398] width 207 height 50
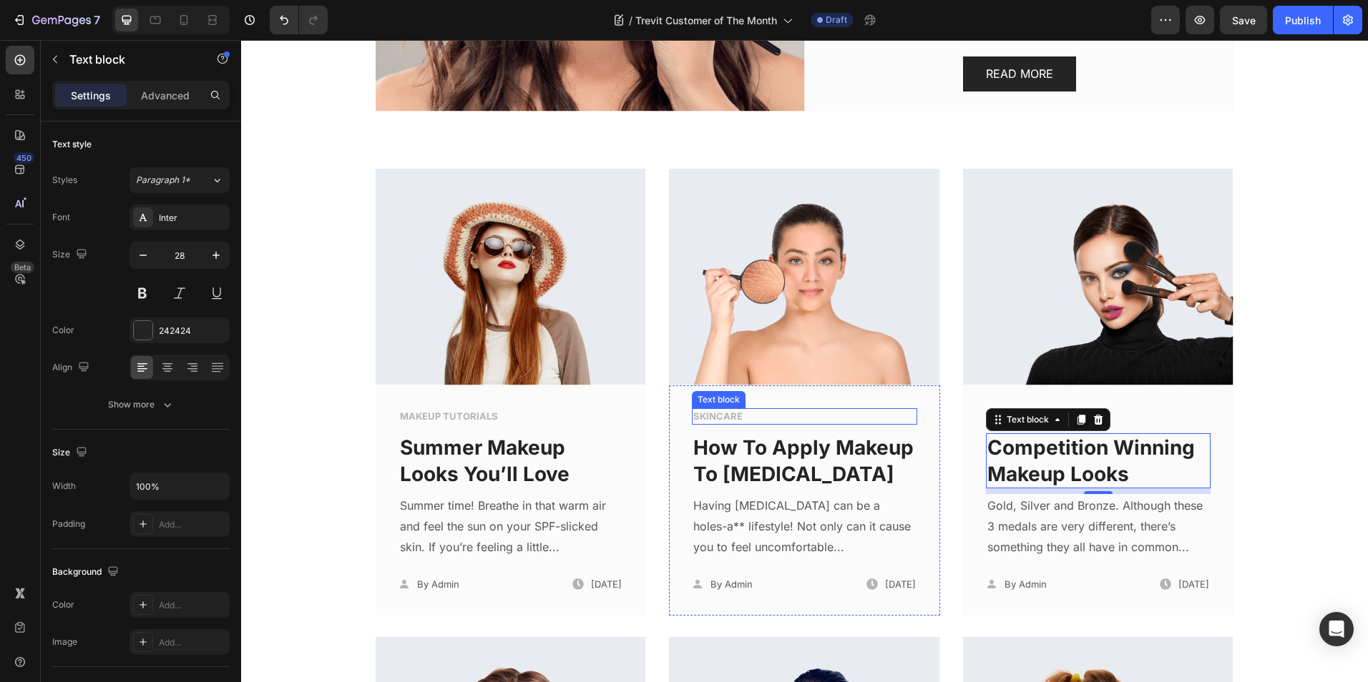
scroll to position [501, 0]
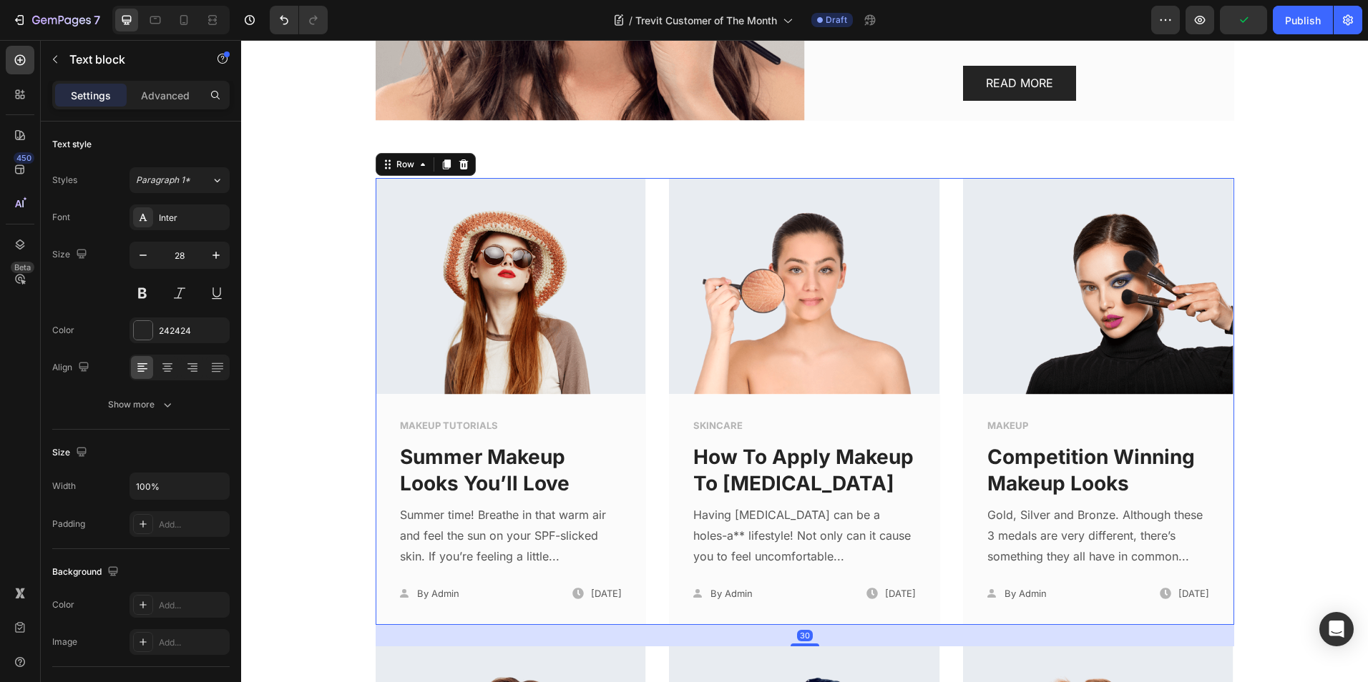
click at [657, 384] on div "Image MAKEUP TUTORIALS Text block Summer Makeup Looks You’ll Love Text block Su…" at bounding box center [805, 401] width 858 height 447
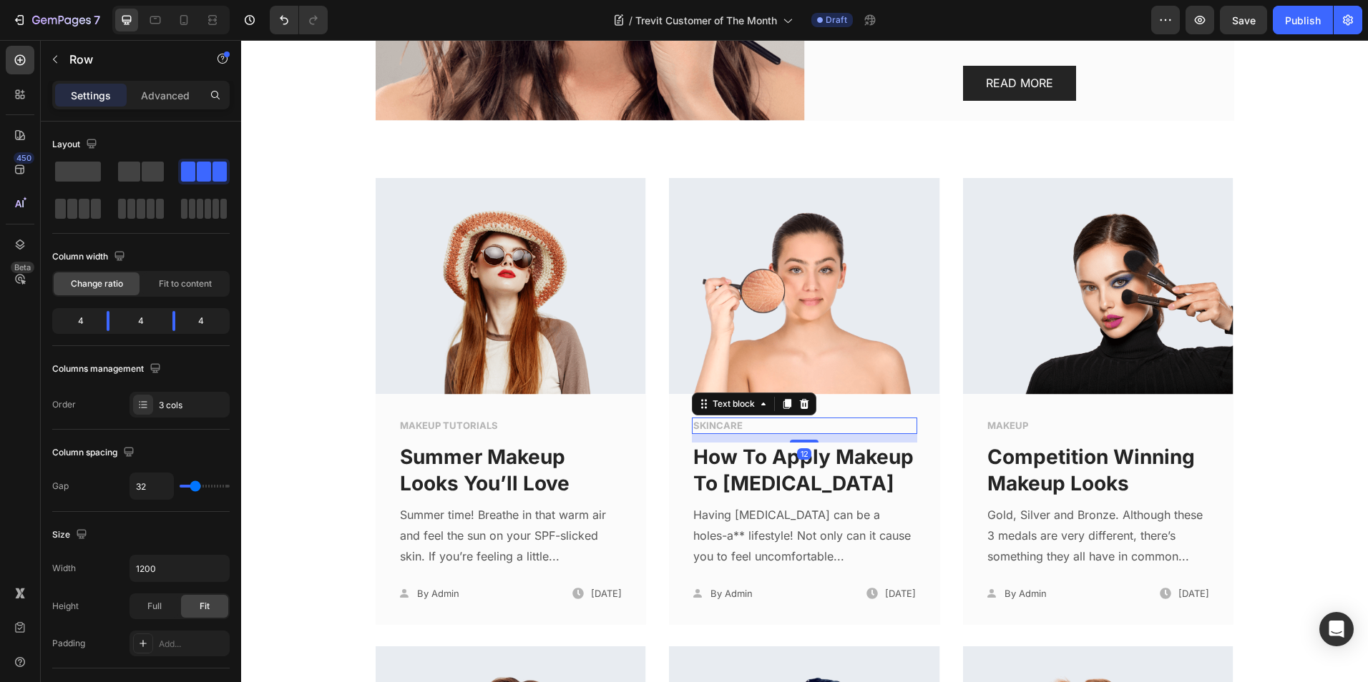
click at [706, 424] on p "SKINCARE" at bounding box center [804, 426] width 222 height 14
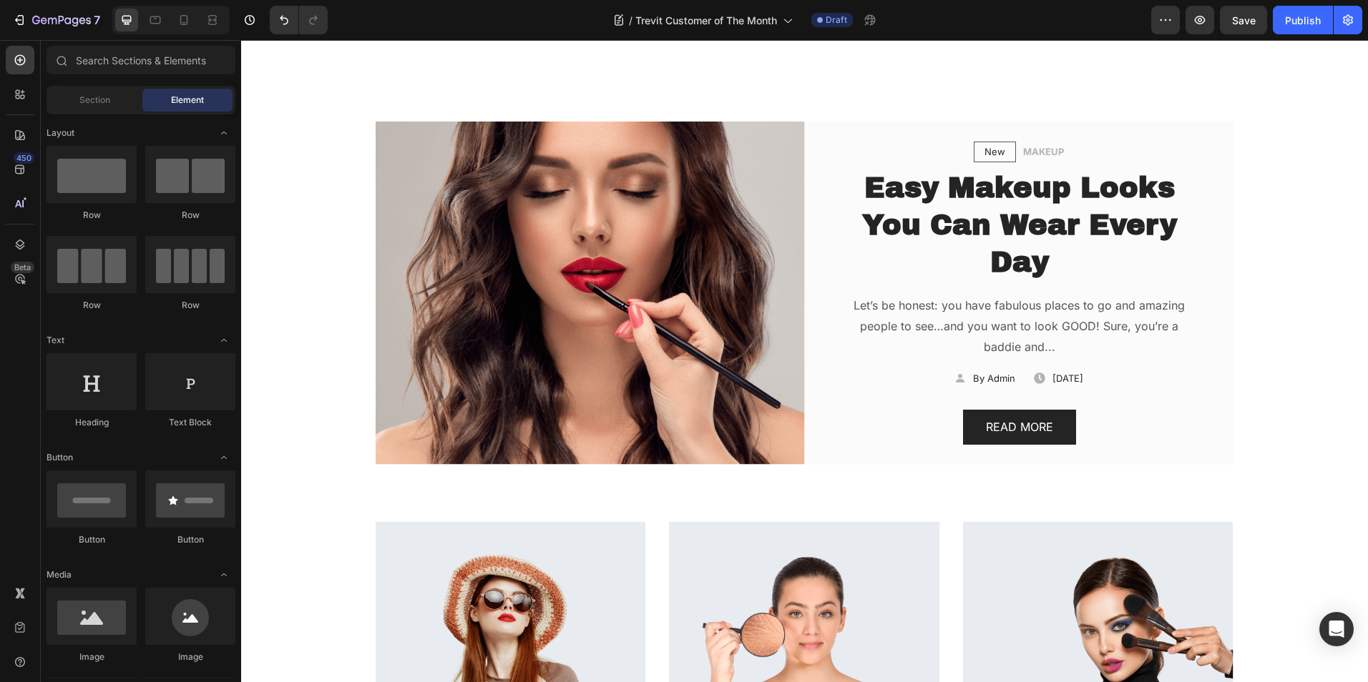
scroll to position [0, 0]
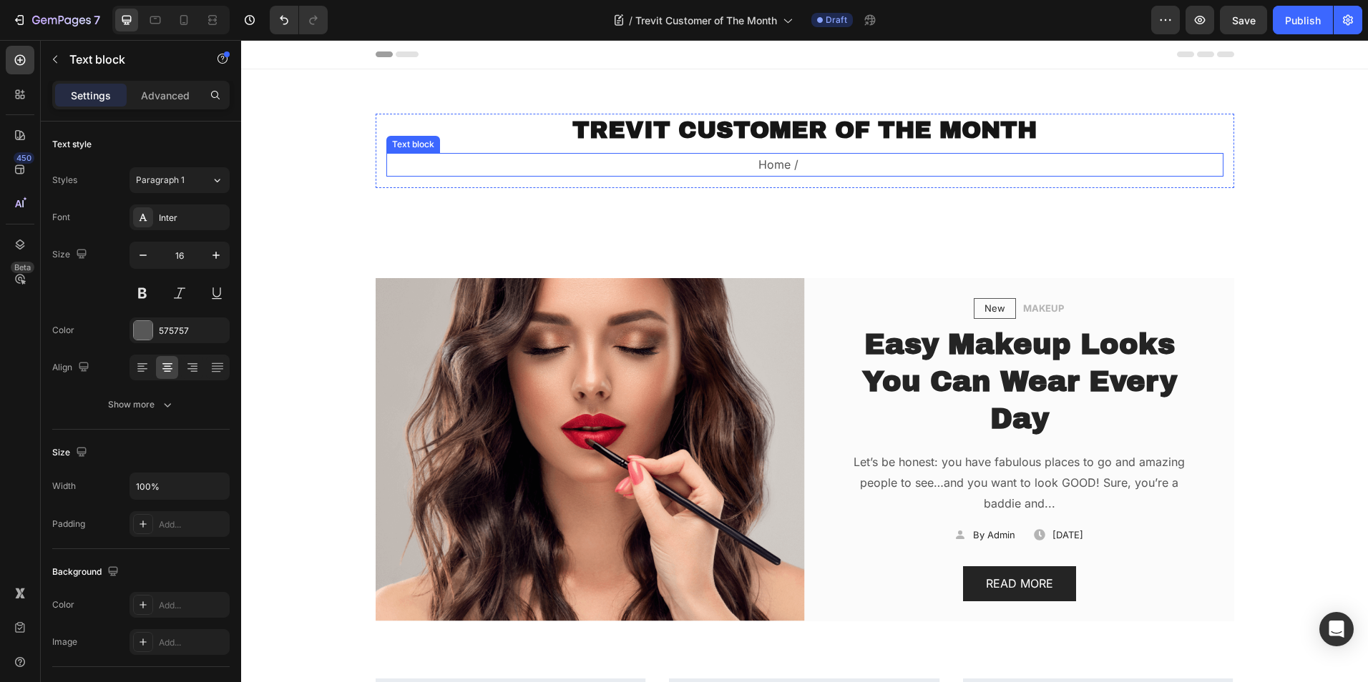
click at [773, 162] on p "Home / Our Blogs" at bounding box center [805, 165] width 834 height 21
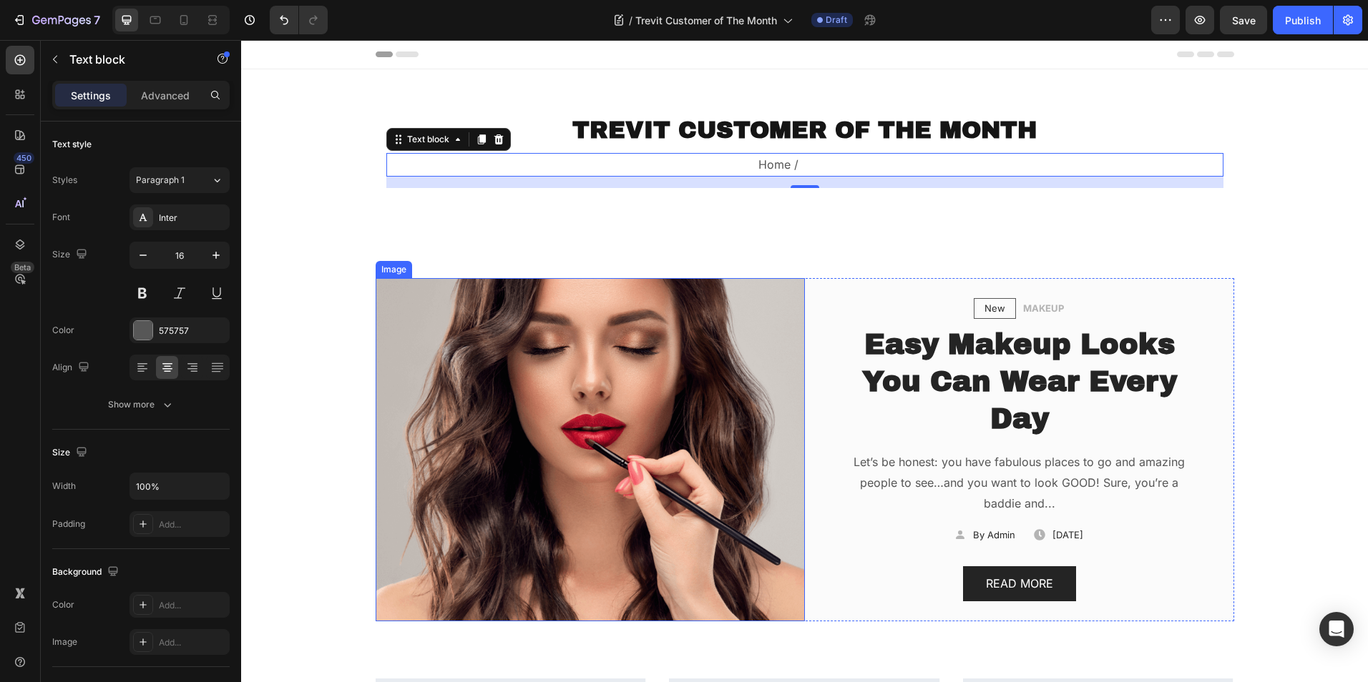
click at [617, 379] on img at bounding box center [590, 449] width 429 height 343
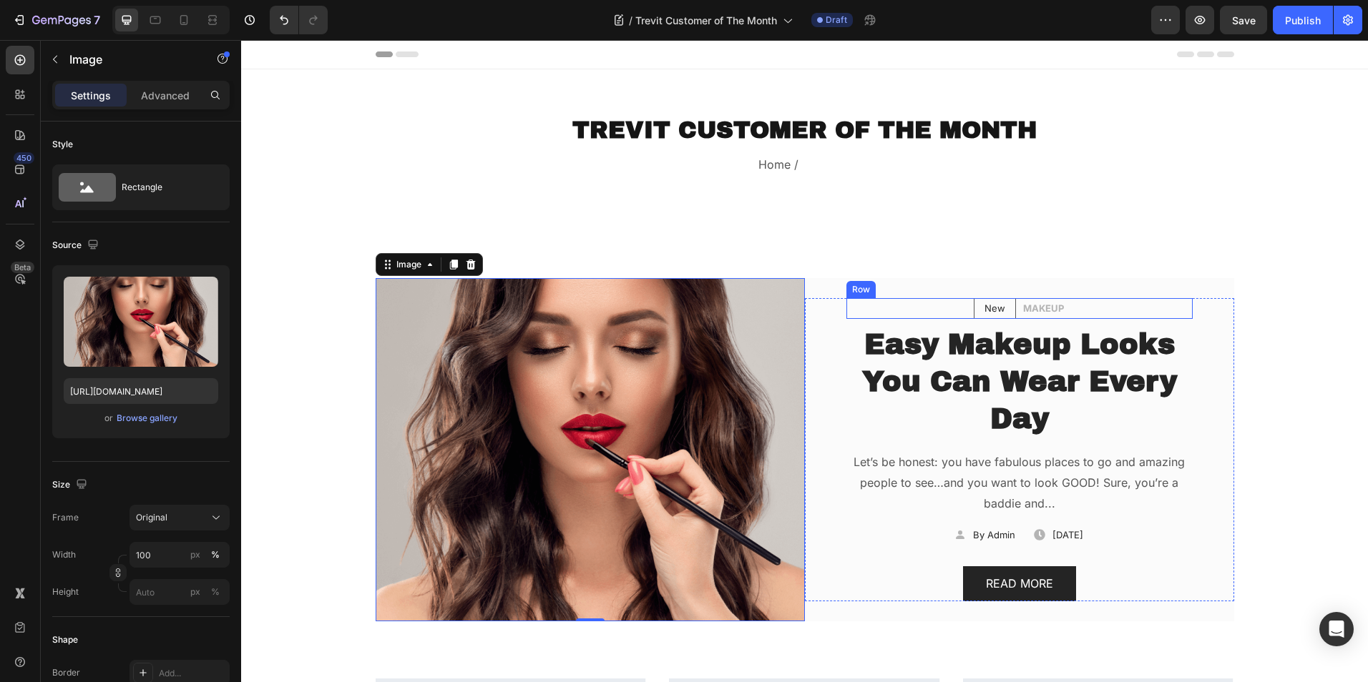
click at [1066, 311] on div "New Text block Row MAKEUP Text block Row" at bounding box center [1019, 308] width 346 height 21
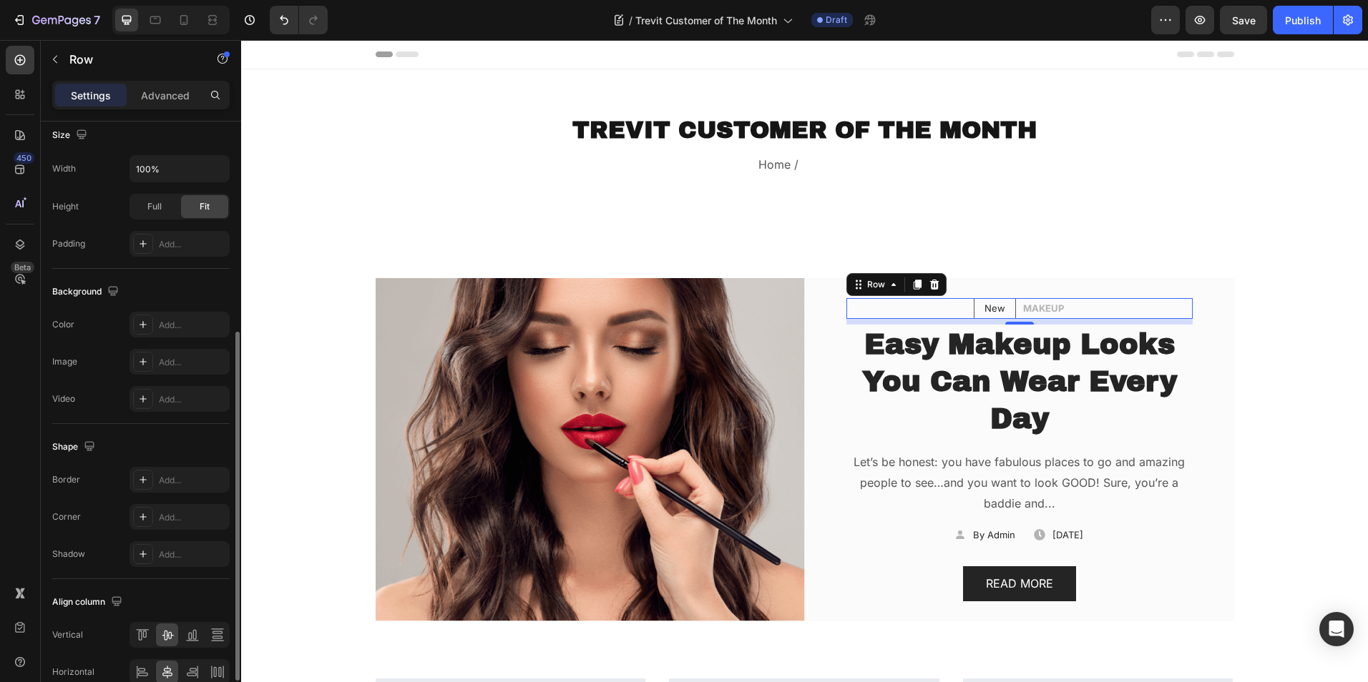
scroll to position [434, 0]
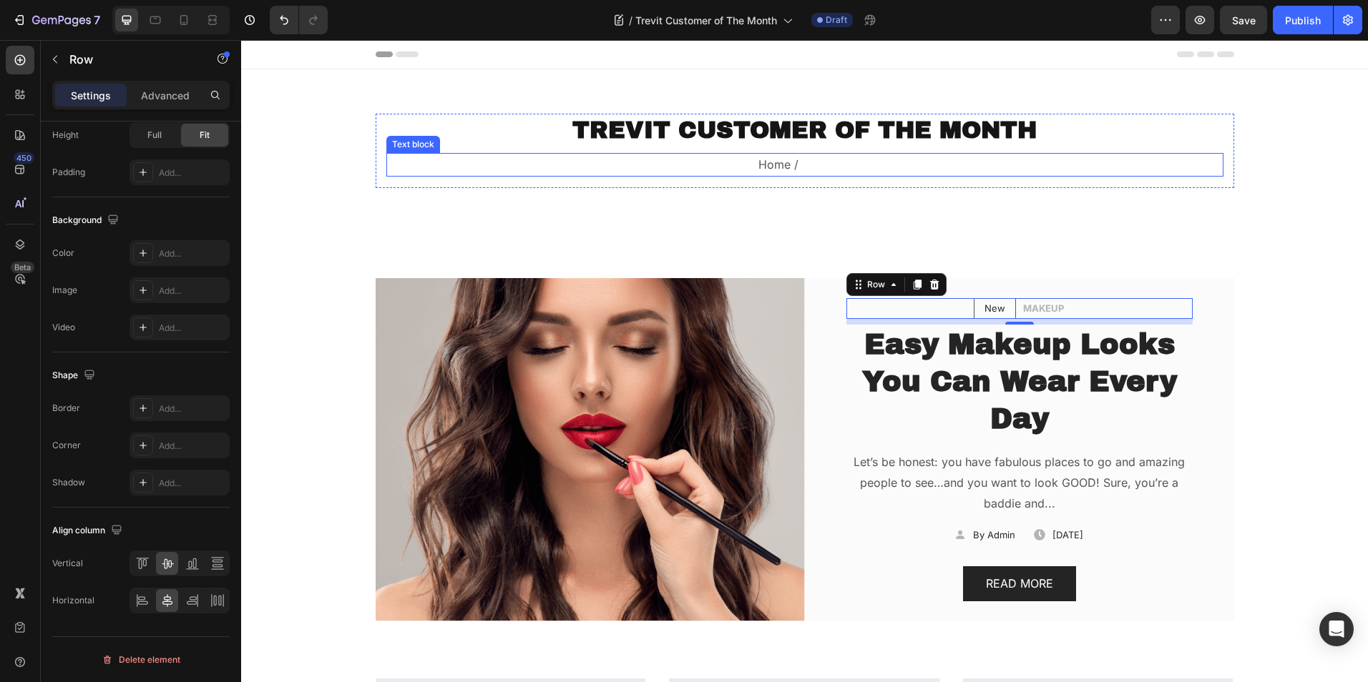
click at [790, 165] on p "Home / Our Blogs" at bounding box center [805, 165] width 834 height 21
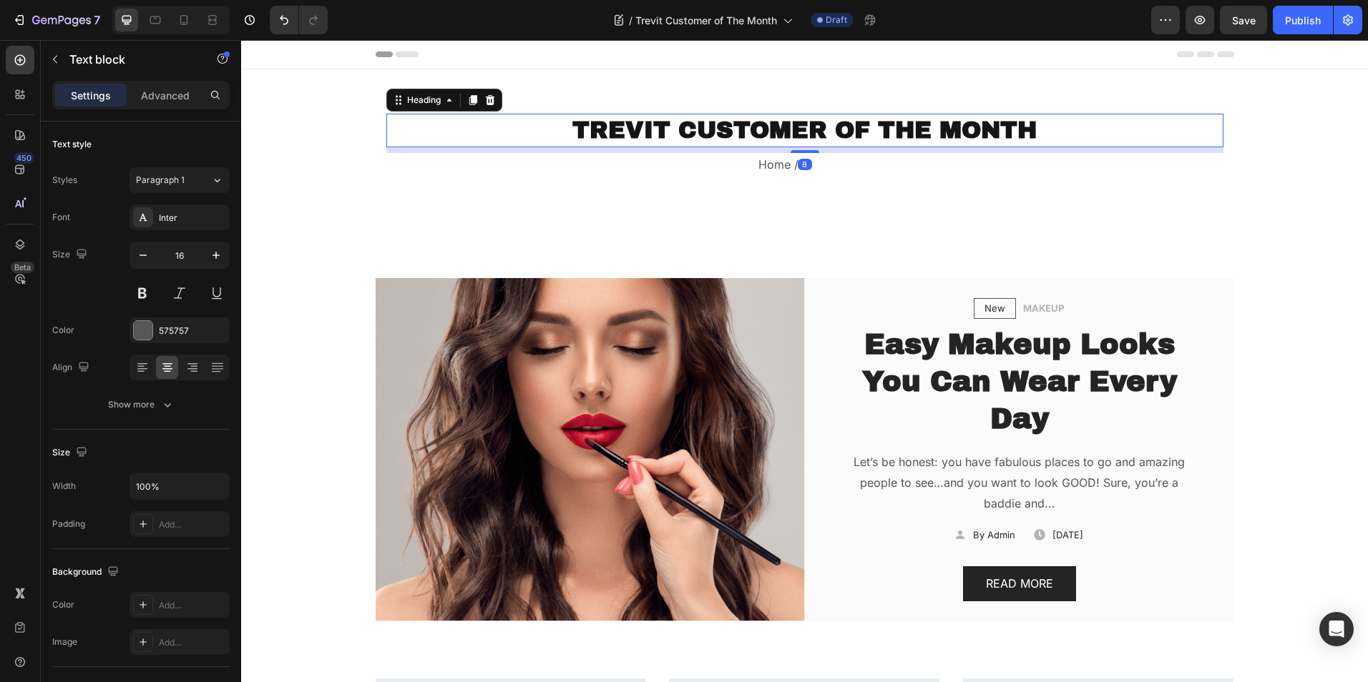
click at [695, 122] on h2 "TREVIT CUSTOMER OF THE MONTH" at bounding box center [804, 131] width 837 height 34
click at [192, 183] on div "Heading 2*" at bounding box center [165, 180] width 58 height 13
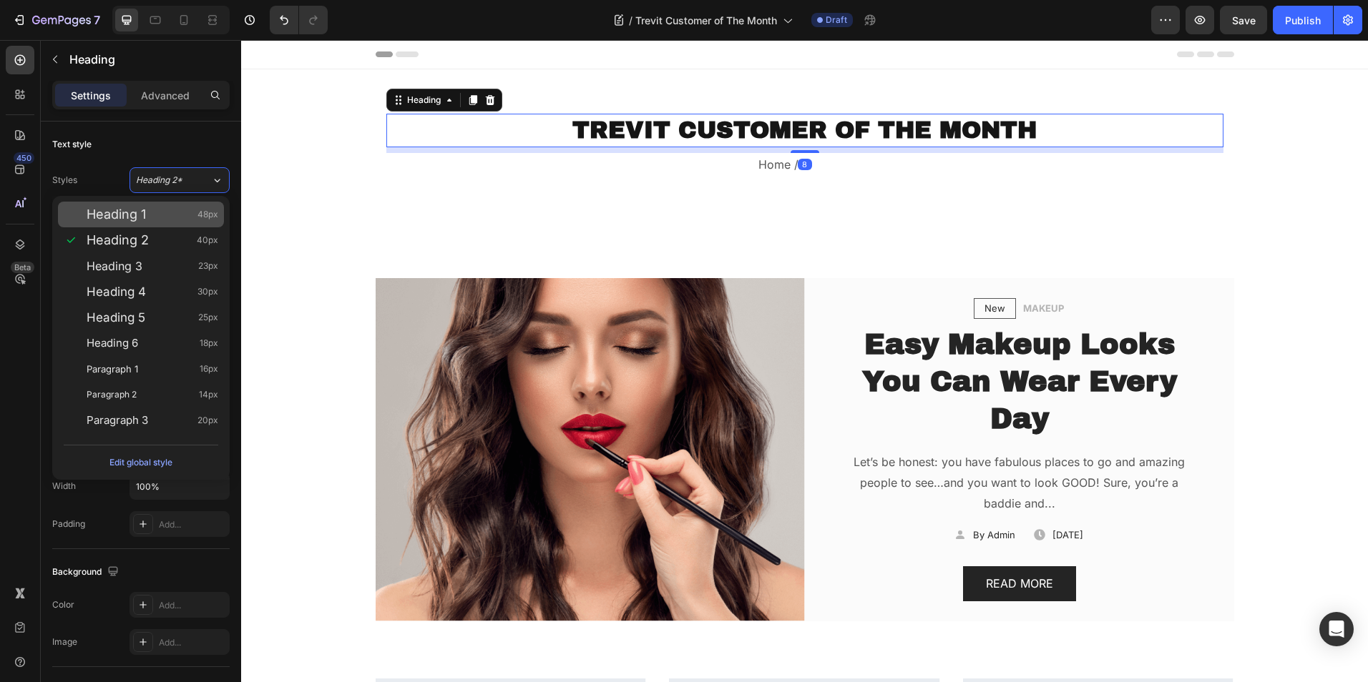
click at [179, 209] on div "Heading 1 48px" at bounding box center [153, 214] width 132 height 14
type input "48"
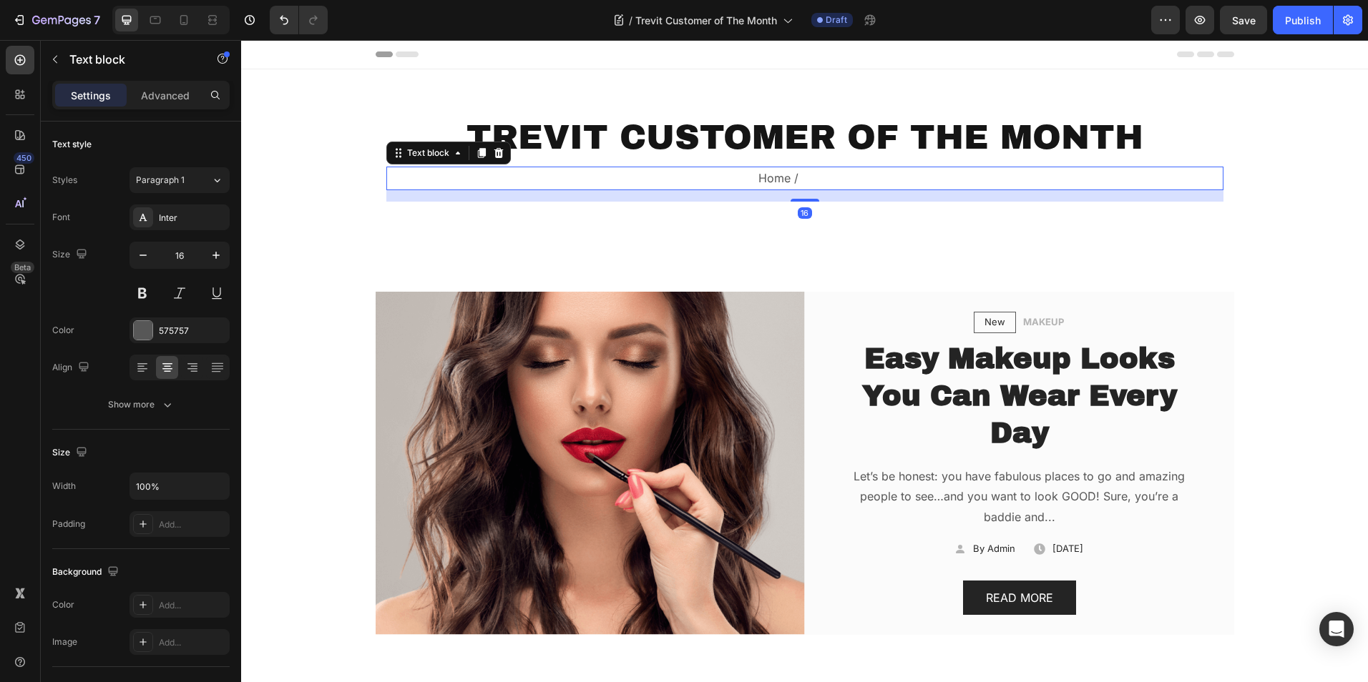
click at [769, 176] on p "Home / Our Blogs" at bounding box center [805, 178] width 834 height 21
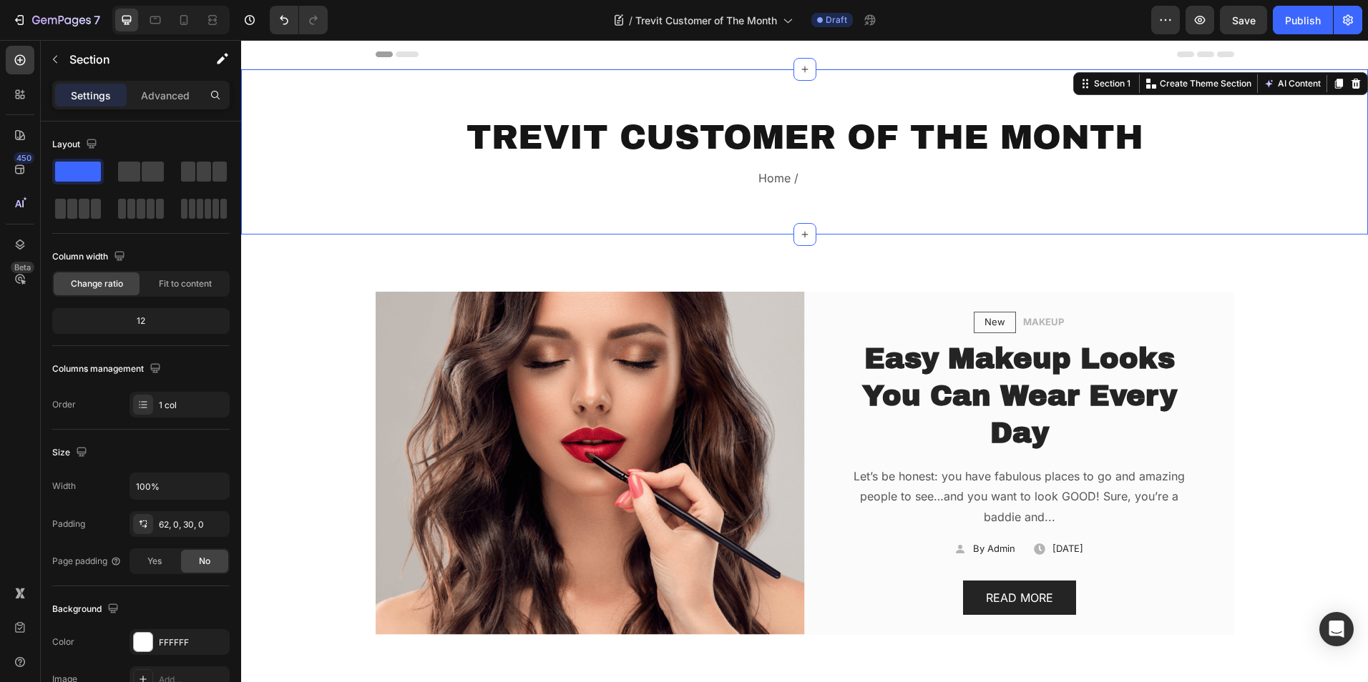
click at [305, 142] on div "TREVIT CUSTOMER OF THE MONTH Heading Home / Our Blogs Text block Row" at bounding box center [804, 163] width 1127 height 99
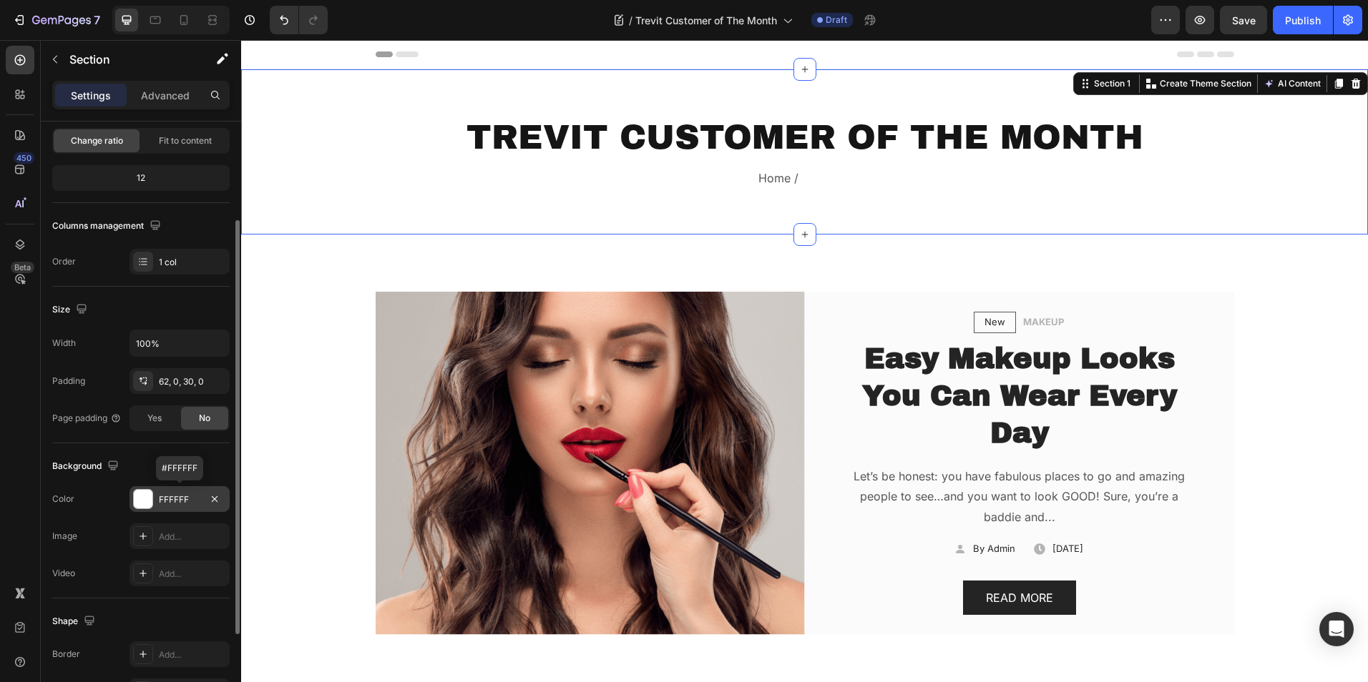
click at [143, 504] on div at bounding box center [143, 499] width 19 height 19
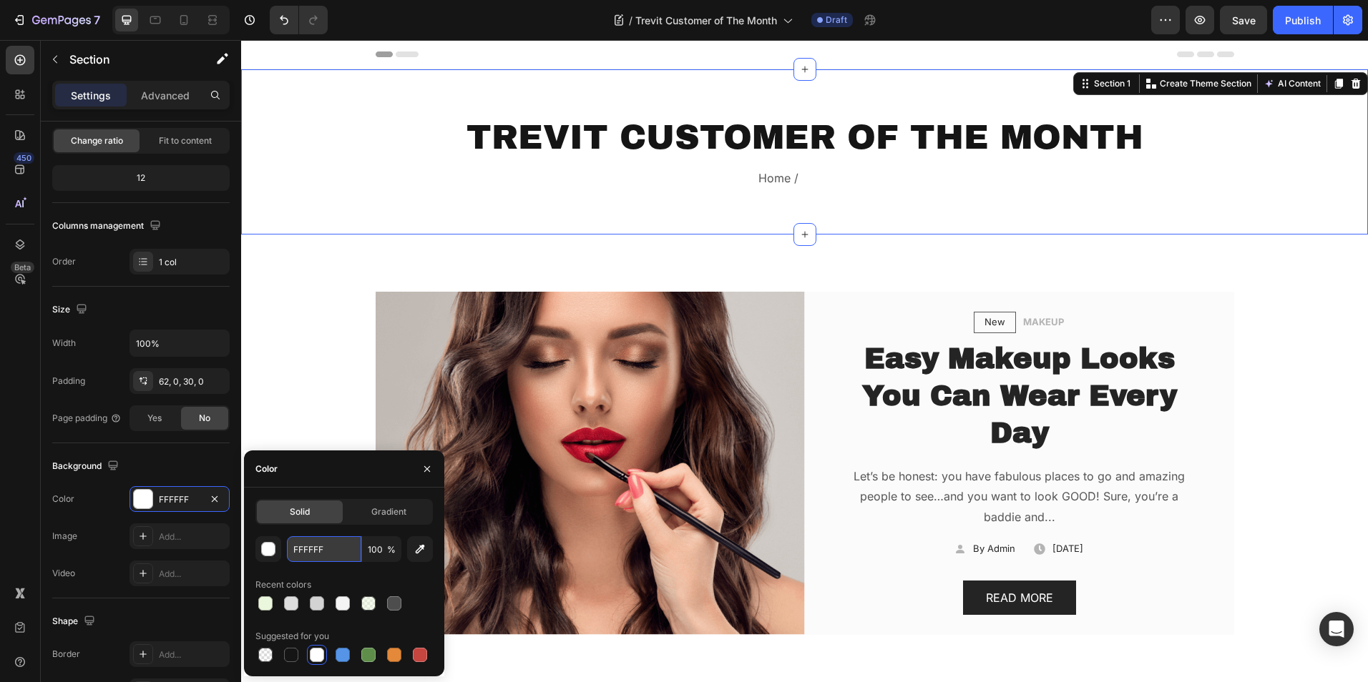
click at [319, 552] on input "FFFFFF" at bounding box center [324, 549] width 74 height 26
paste input "3a59f4"
type input "3a59f4"
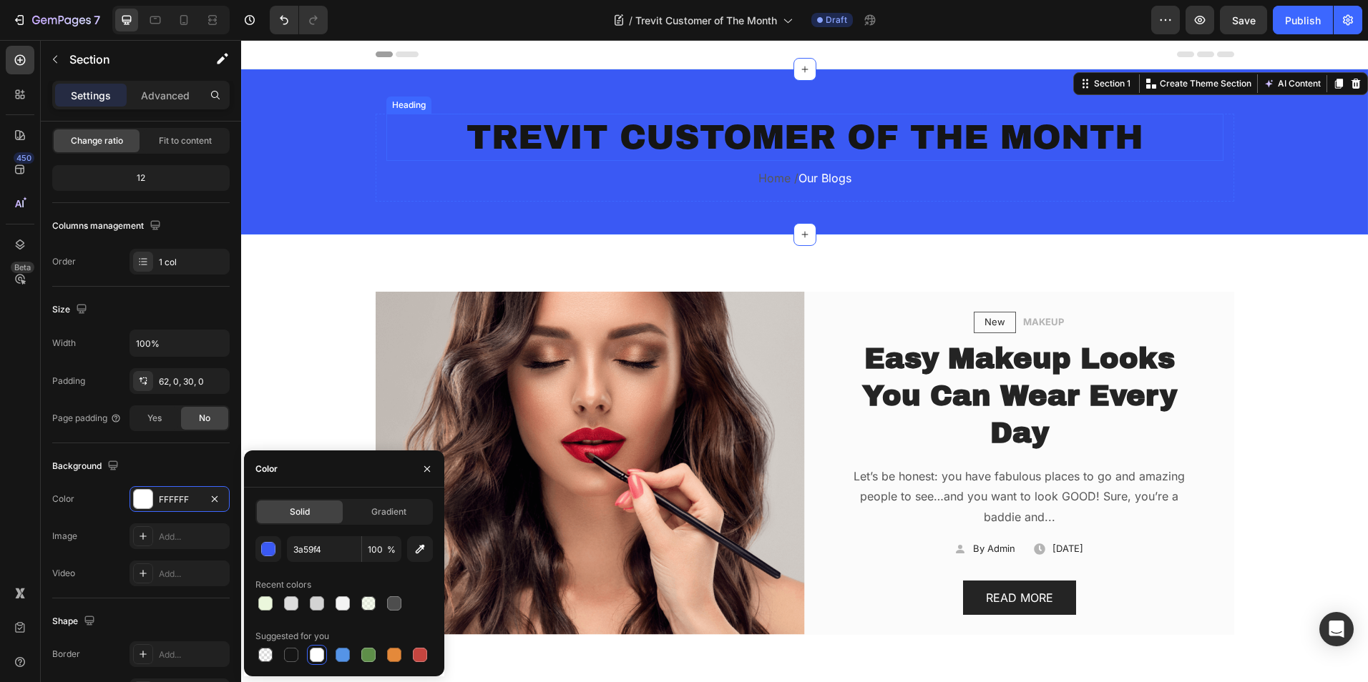
click at [790, 156] on h2 "TREVIT CUSTOMER OF THE MONTH" at bounding box center [804, 137] width 837 height 47
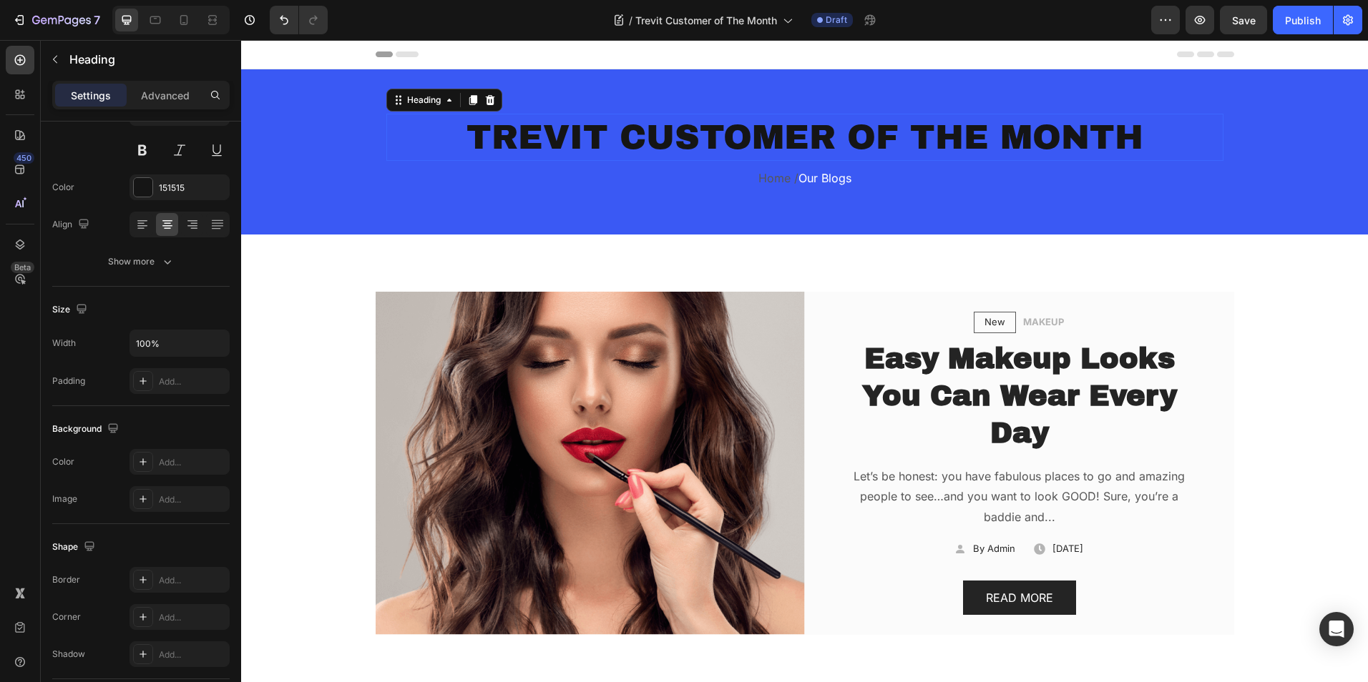
scroll to position [0, 0]
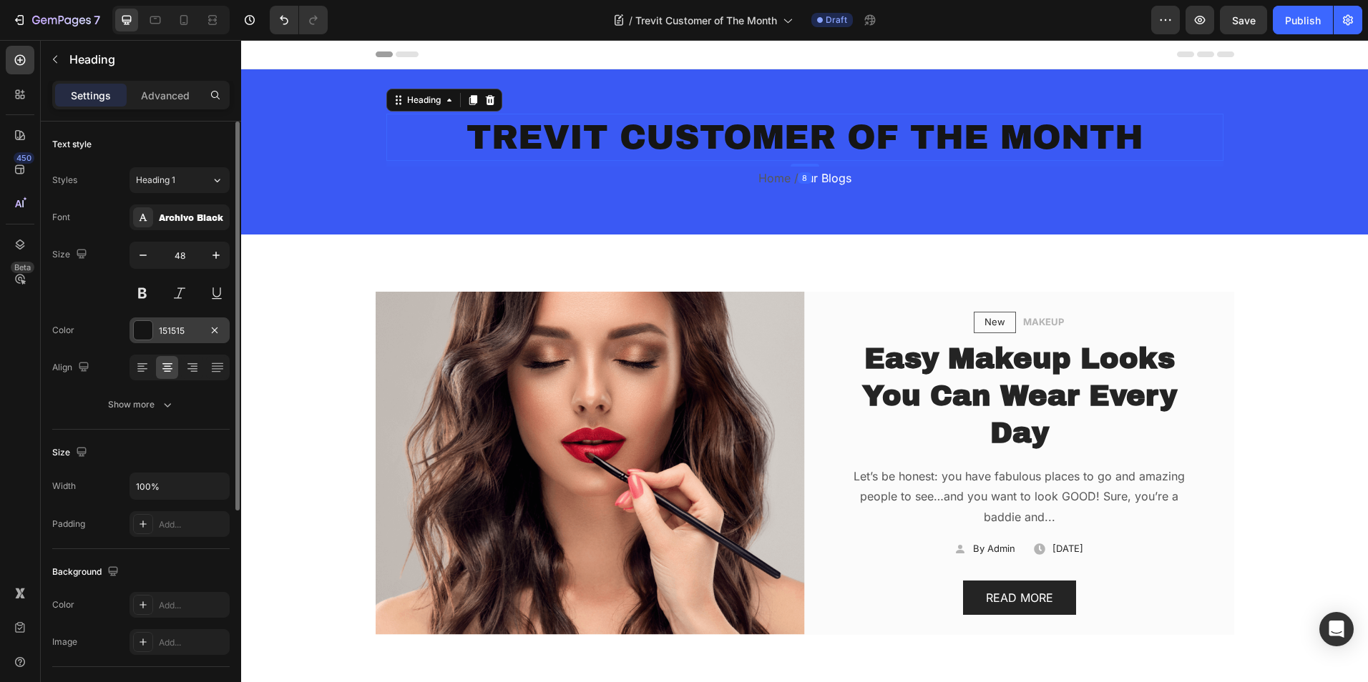
click at [147, 325] on div at bounding box center [143, 330] width 19 height 19
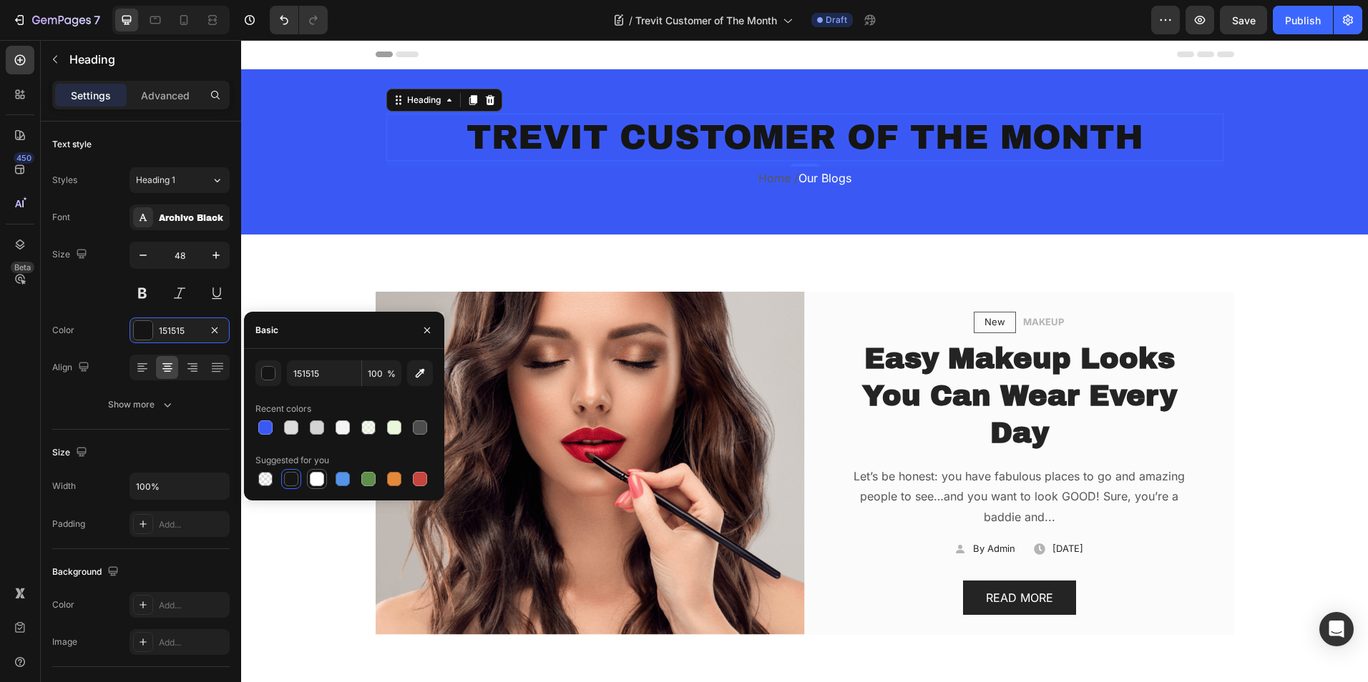
click at [313, 483] on div at bounding box center [317, 479] width 14 height 14
type input "FFFFFF"
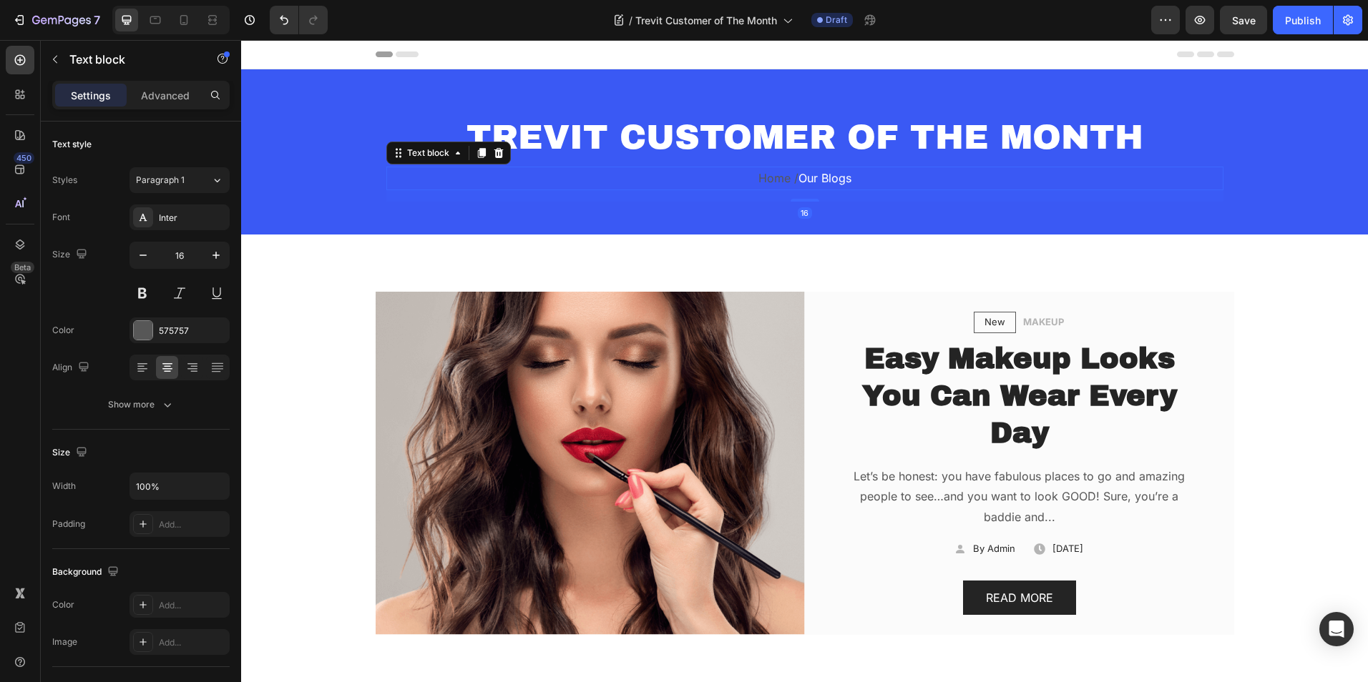
click at [828, 176] on span "Our Blogs" at bounding box center [824, 178] width 53 height 14
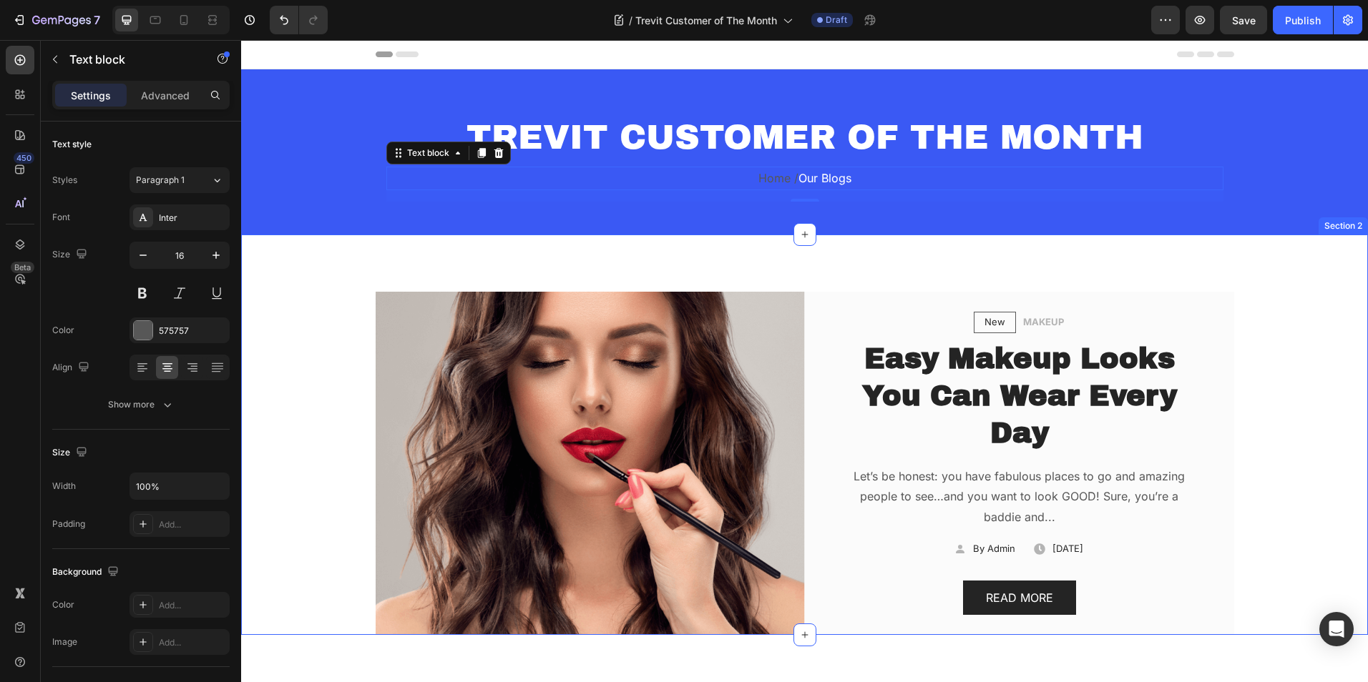
click at [295, 261] on div "New Text block Row MAKEUP Text block Row Easy Makeup Looks You Can Wear Every D…" at bounding box center [804, 435] width 1127 height 401
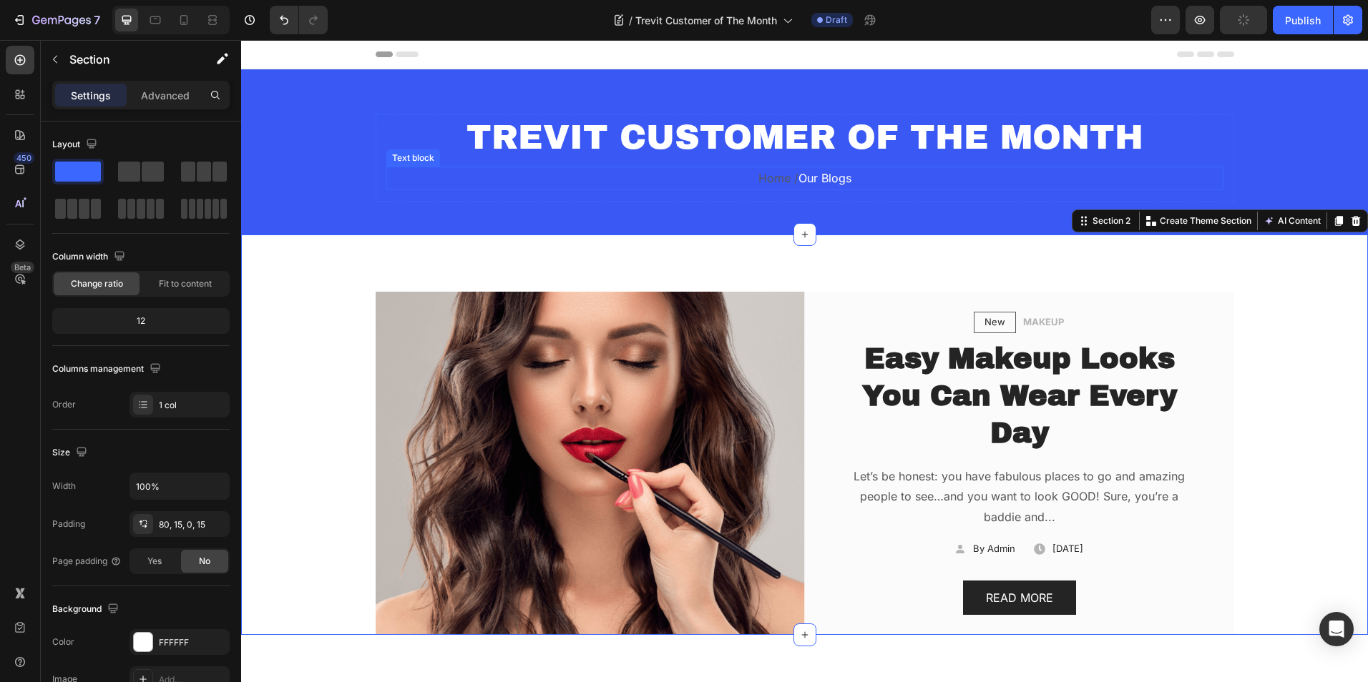
click at [830, 176] on span "Our Blogs" at bounding box center [824, 178] width 53 height 14
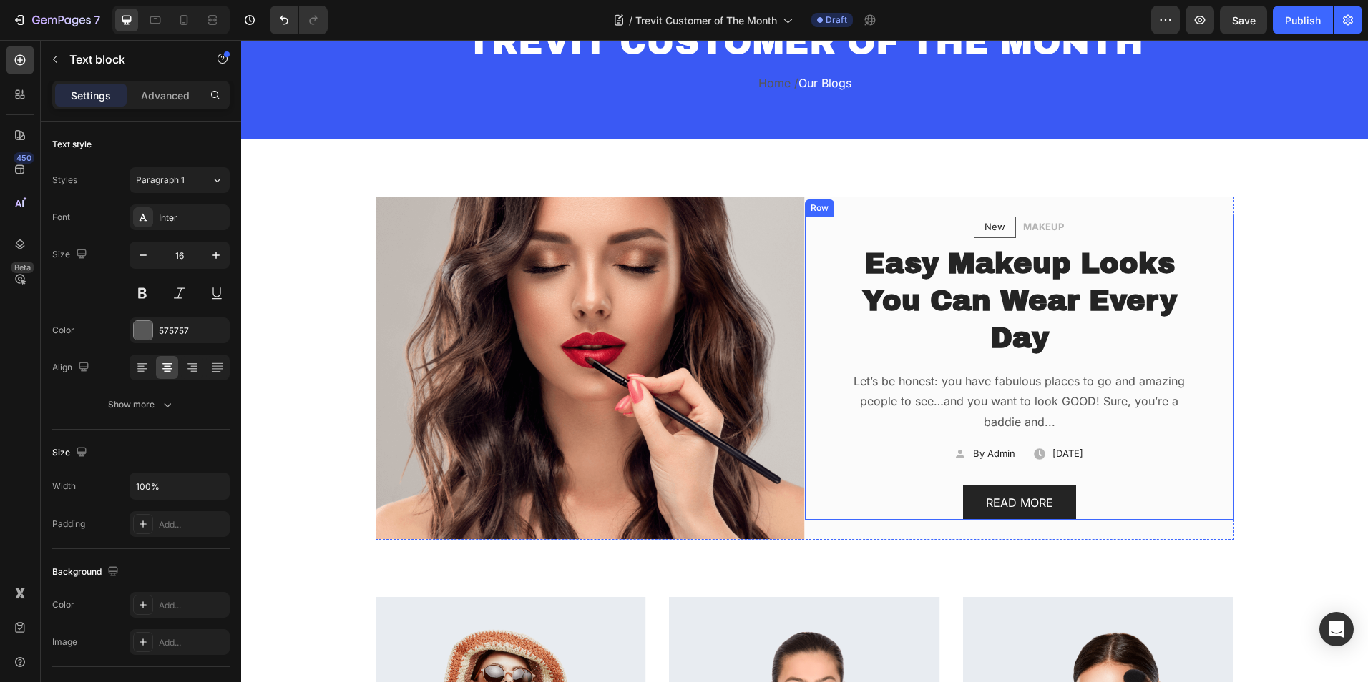
scroll to position [143, 0]
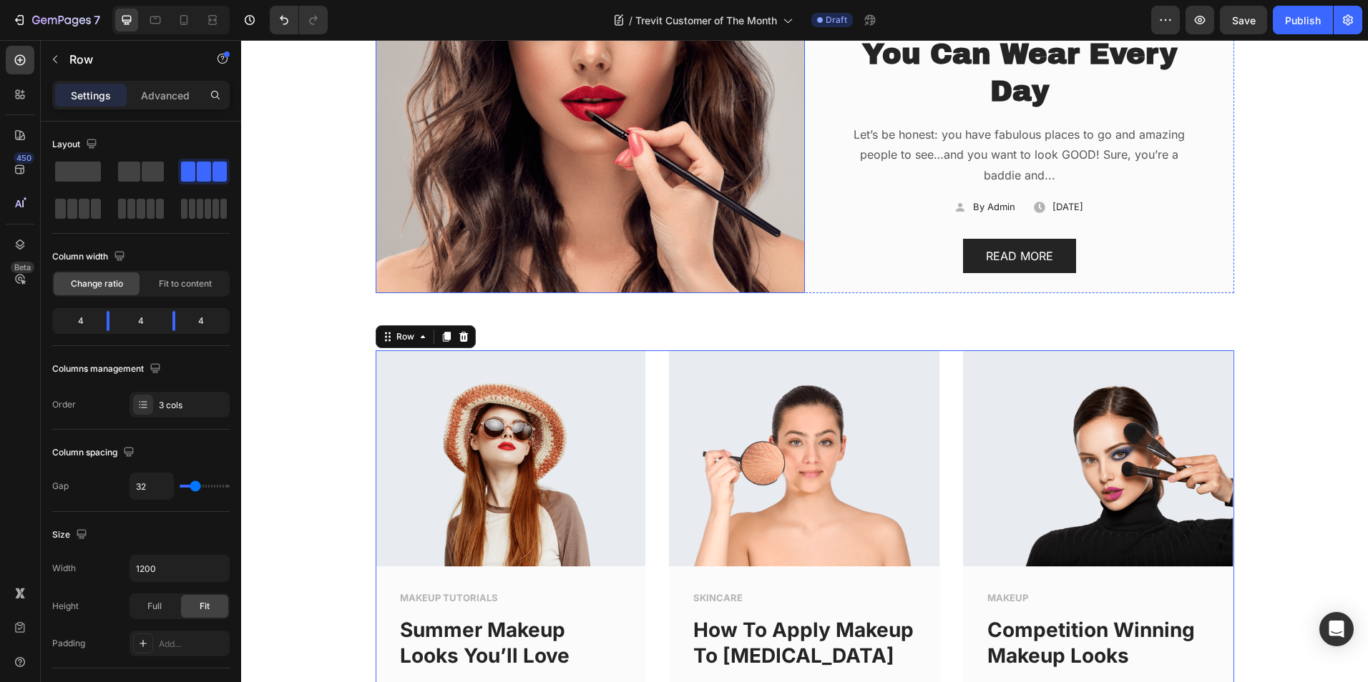
scroll to position [572, 0]
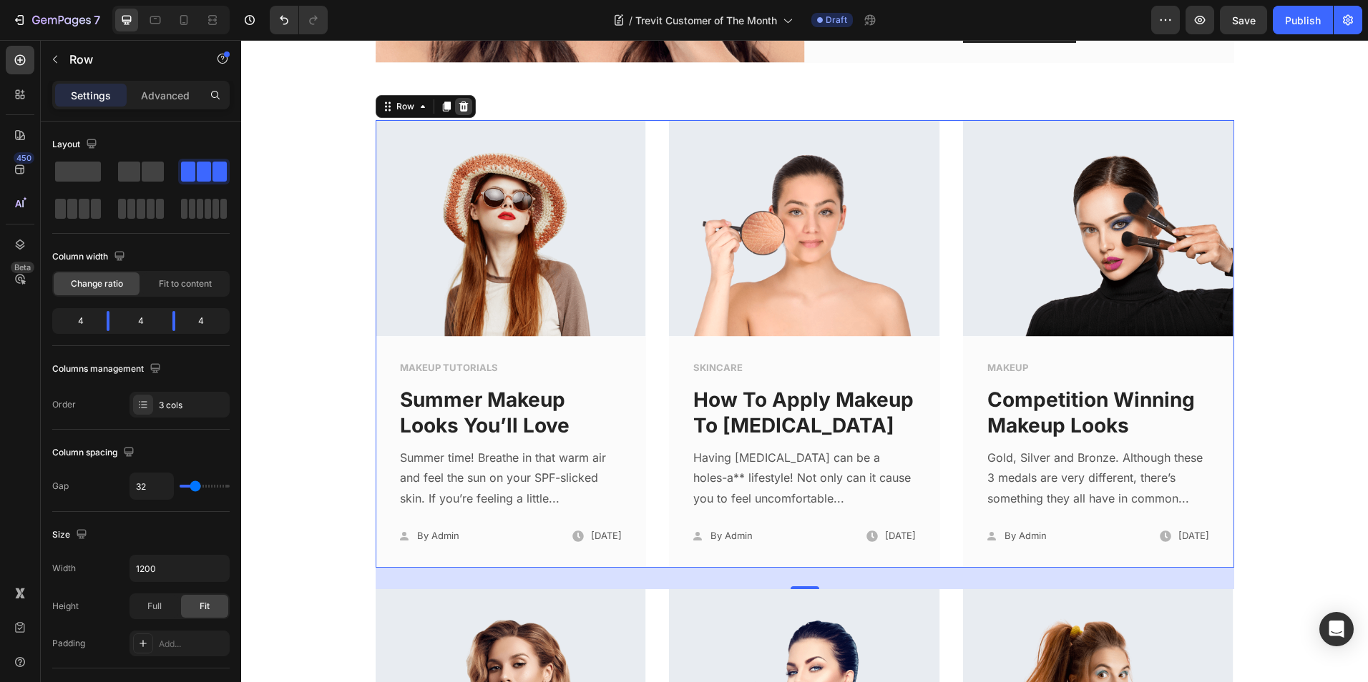
click at [464, 108] on div at bounding box center [463, 106] width 17 height 17
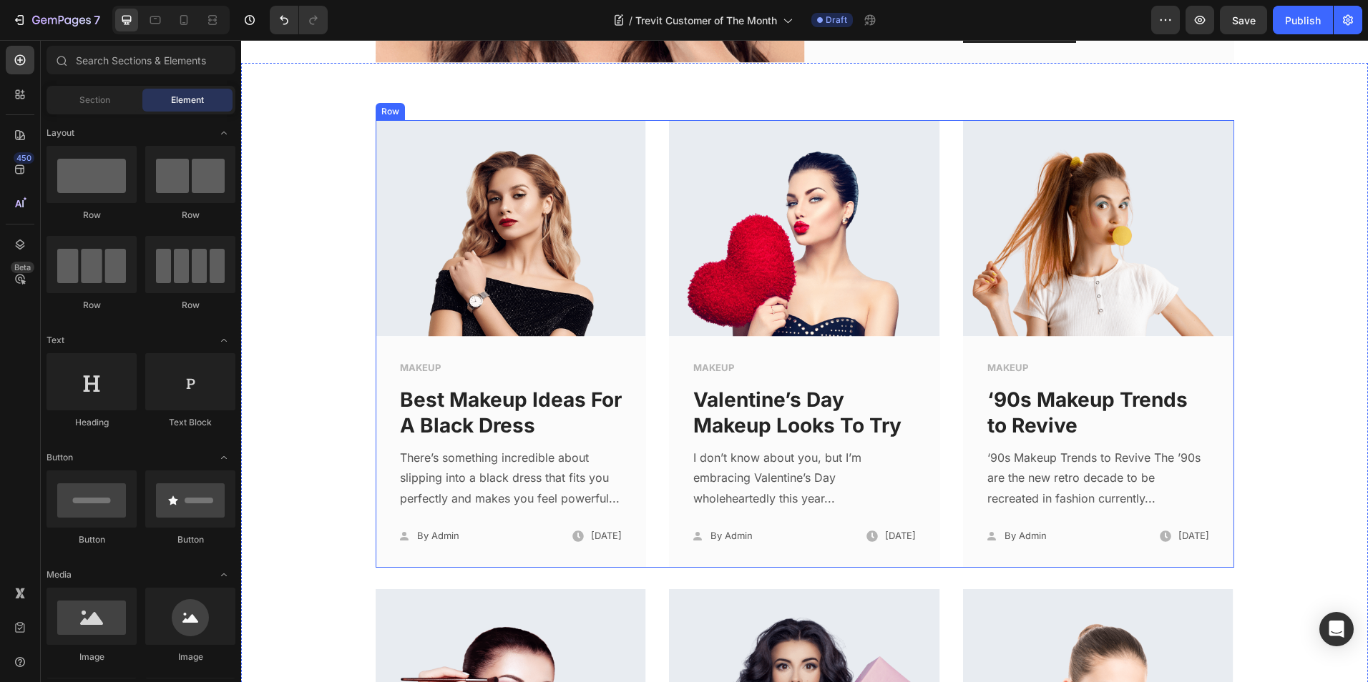
click at [644, 371] on div "Image MAKEUP Text block Best Makeup Ideas For A Black Dress Text block There’s …" at bounding box center [805, 343] width 858 height 447
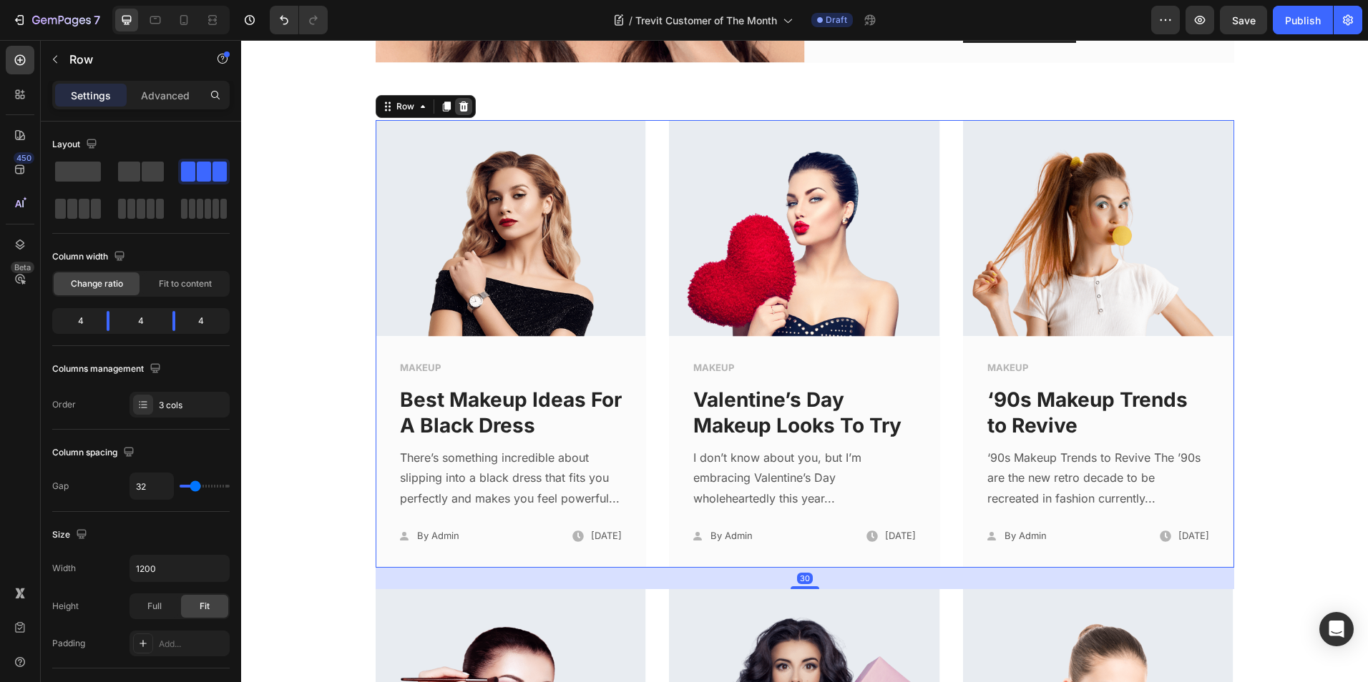
click at [459, 103] on icon at bounding box center [462, 107] width 9 height 10
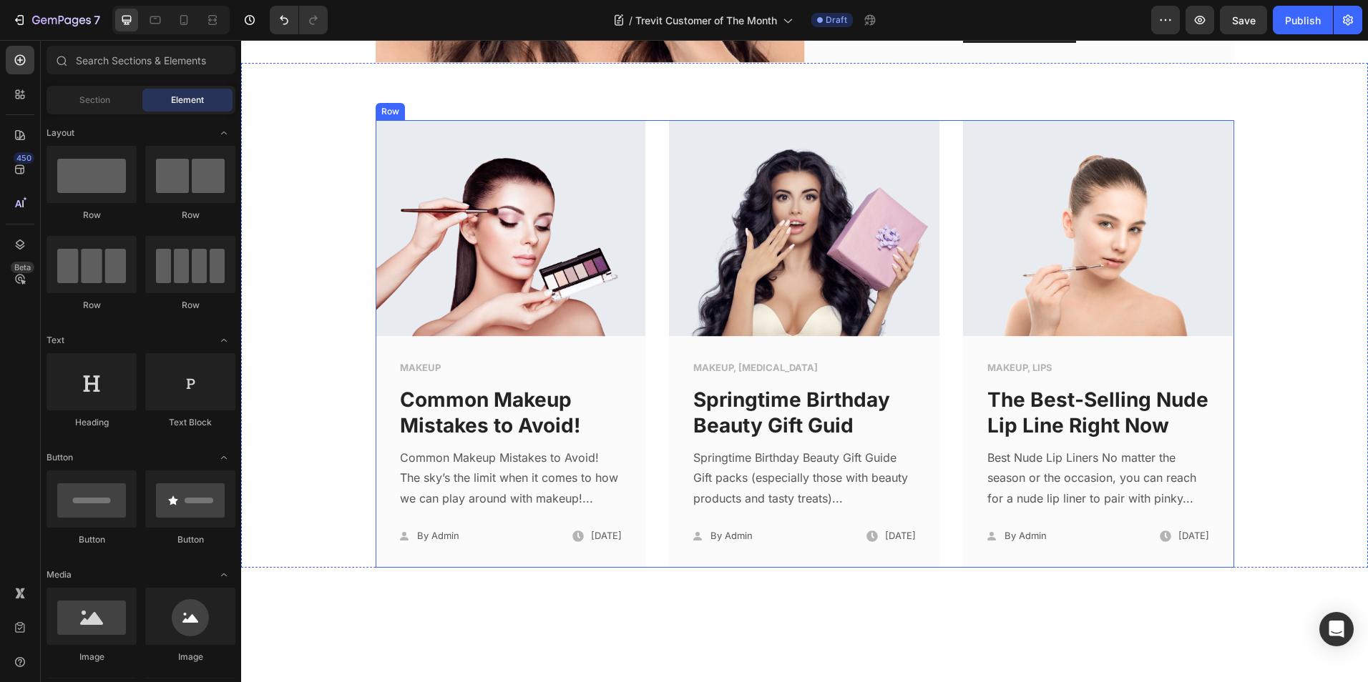
click at [653, 312] on div "Image MAKEUP Text block Common Makeup Mistakes to Avoid! Text block Common Make…" at bounding box center [805, 343] width 858 height 447
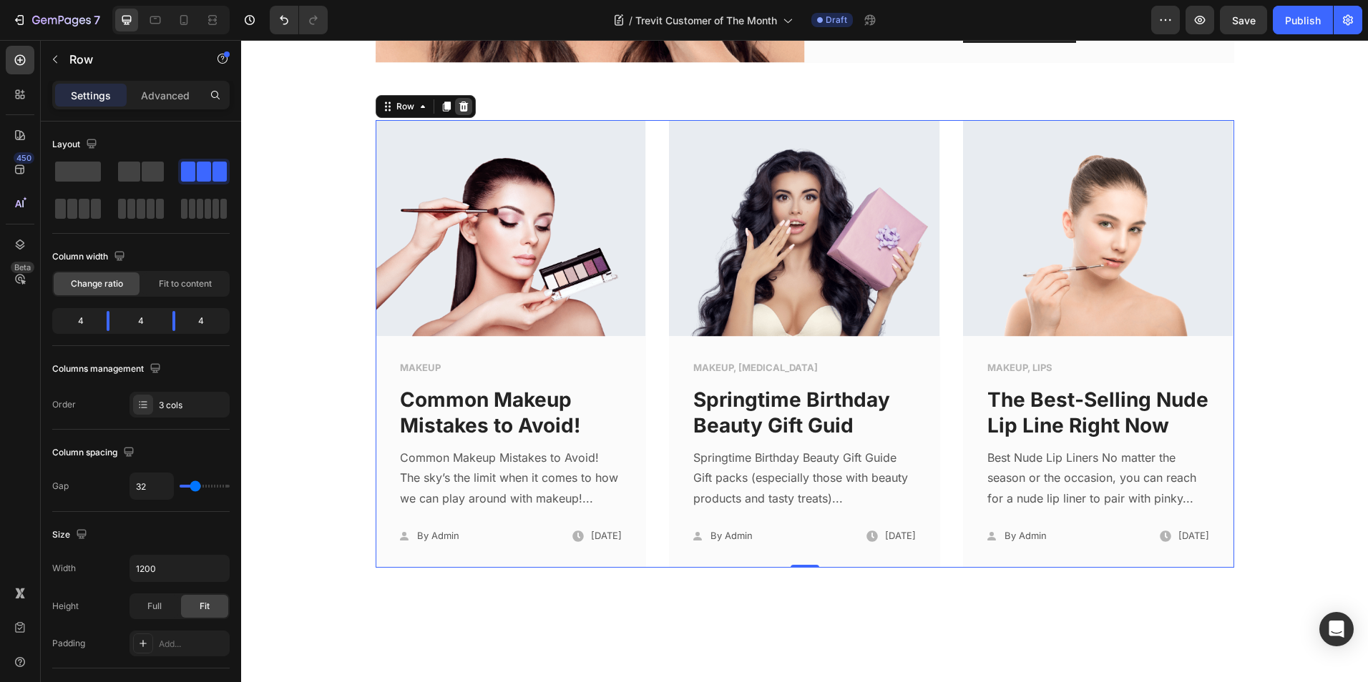
click at [455, 98] on div at bounding box center [463, 106] width 17 height 17
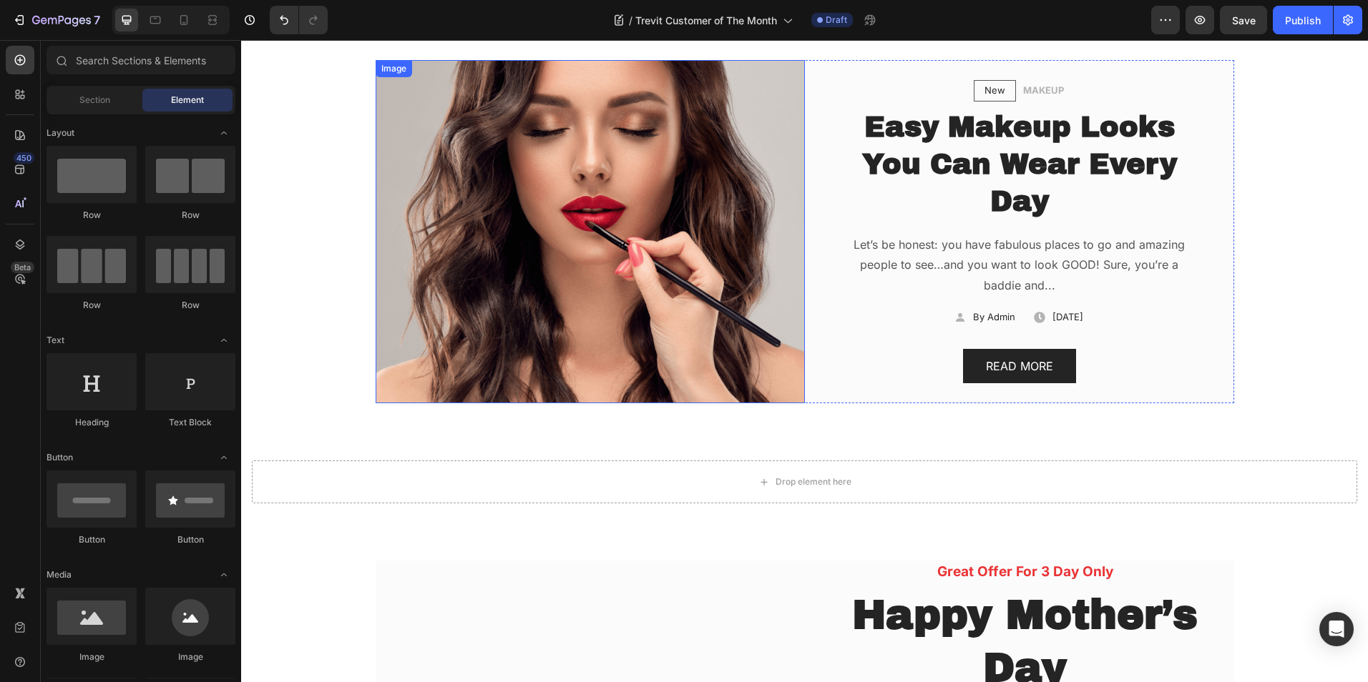
scroll to position [215, 0]
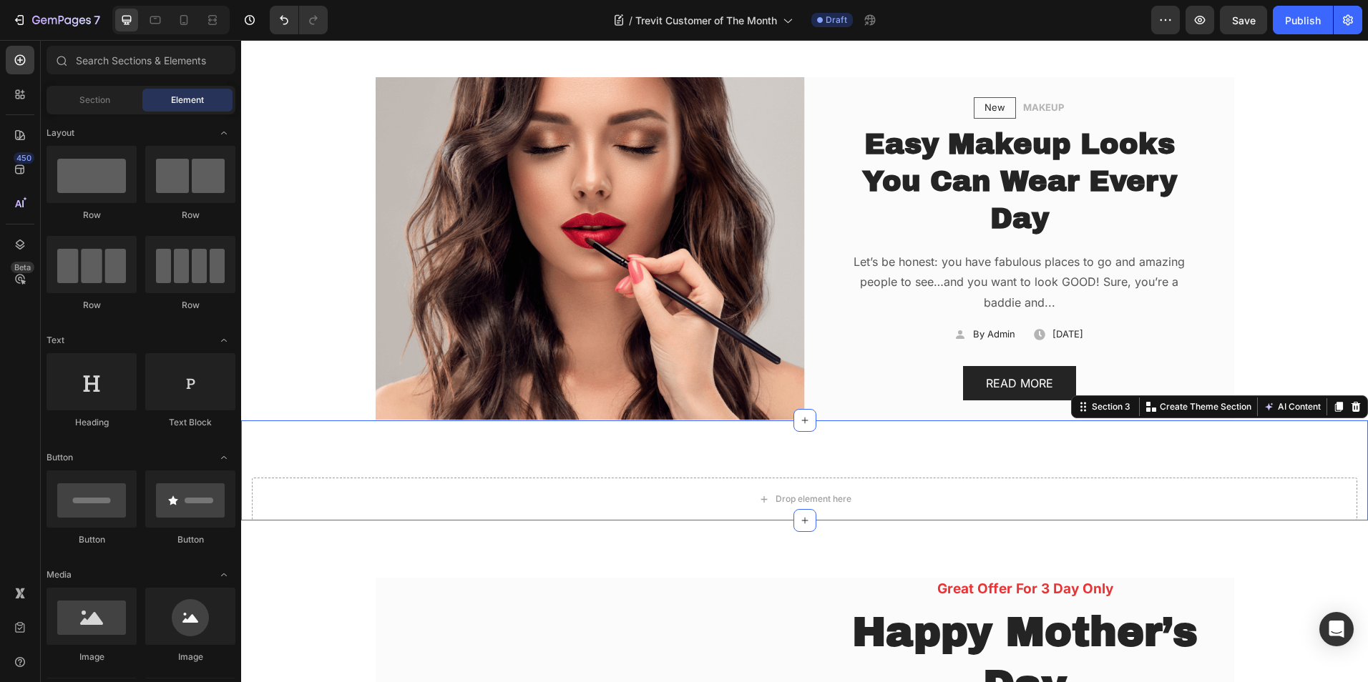
click at [348, 474] on div "Drop element here Section 3 Create Theme Section AI Content Write with GemAI Wh…" at bounding box center [804, 471] width 1127 height 100
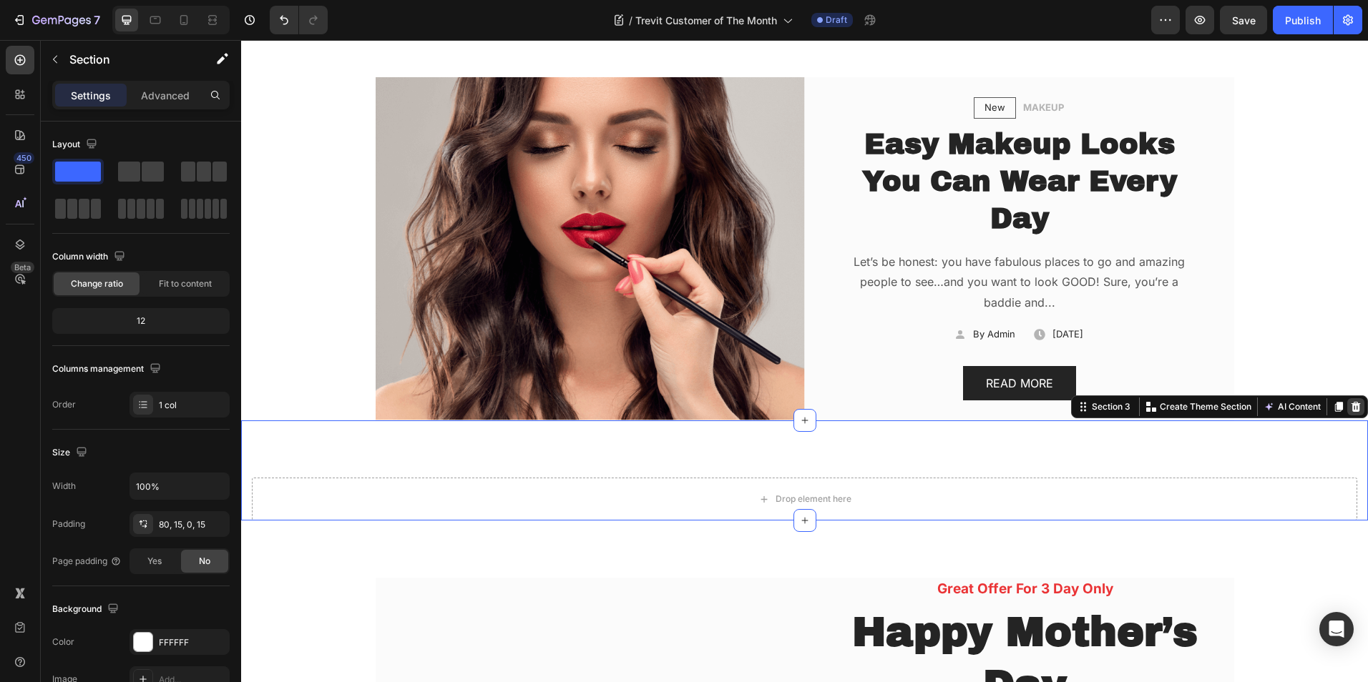
click at [1350, 406] on icon at bounding box center [1355, 406] width 11 height 11
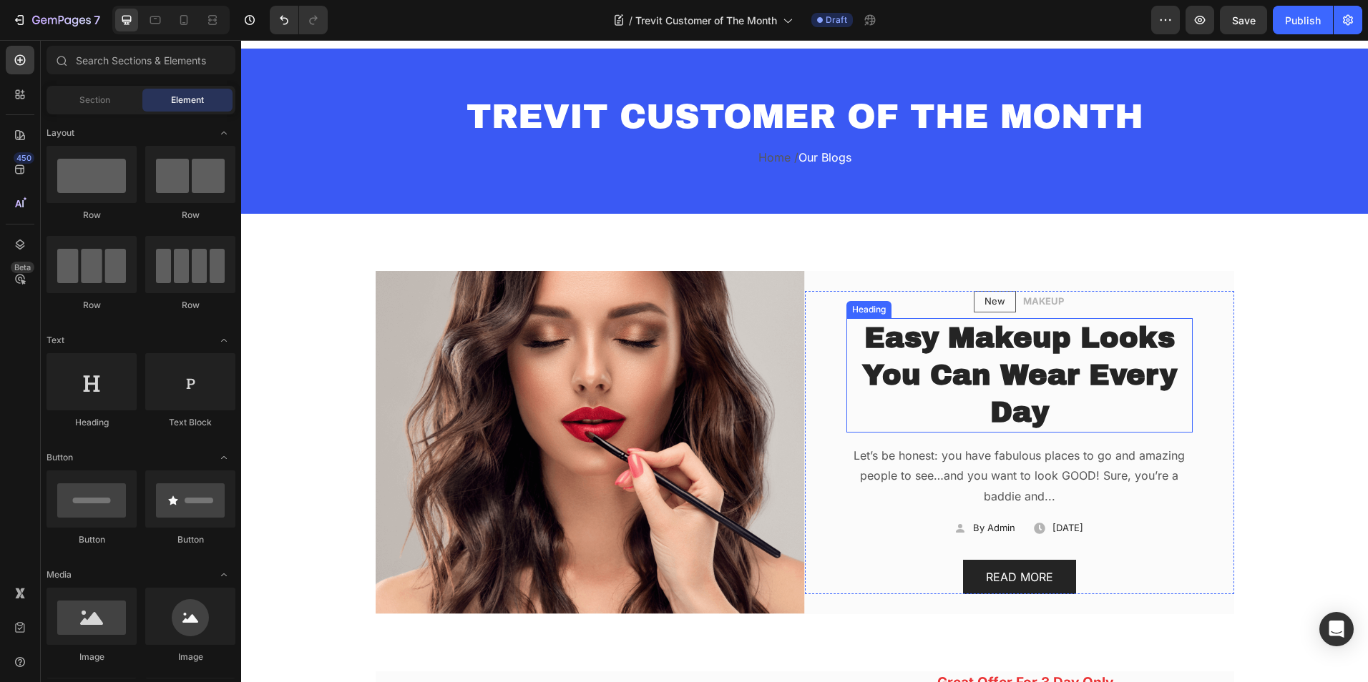
scroll to position [0, 0]
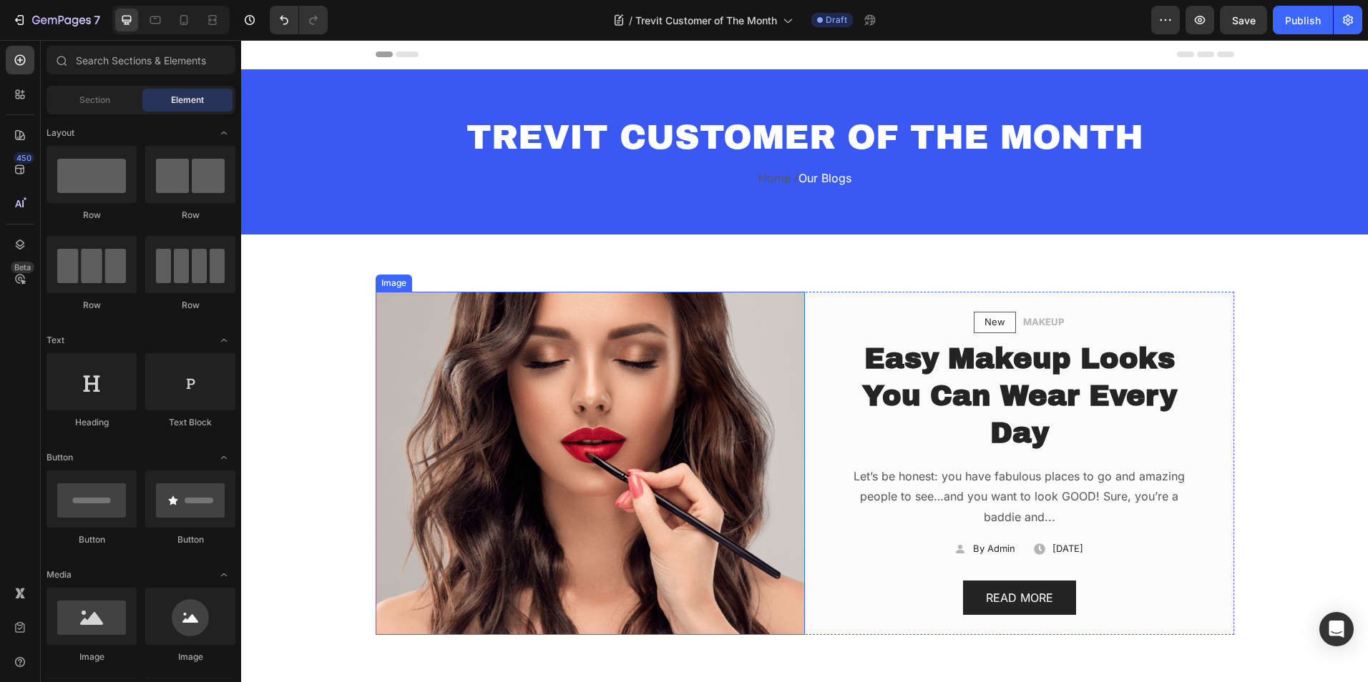
click at [581, 436] on img at bounding box center [590, 463] width 429 height 343
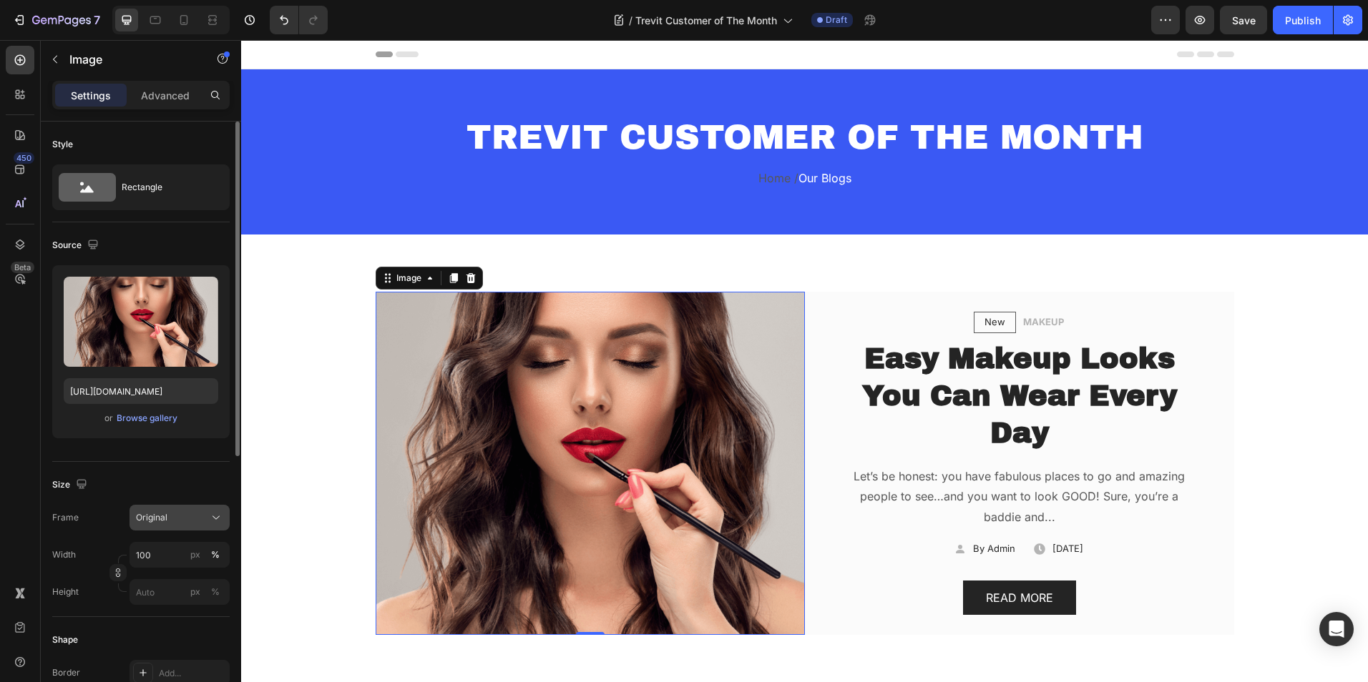
click at [156, 528] on button "Original" at bounding box center [179, 518] width 100 height 26
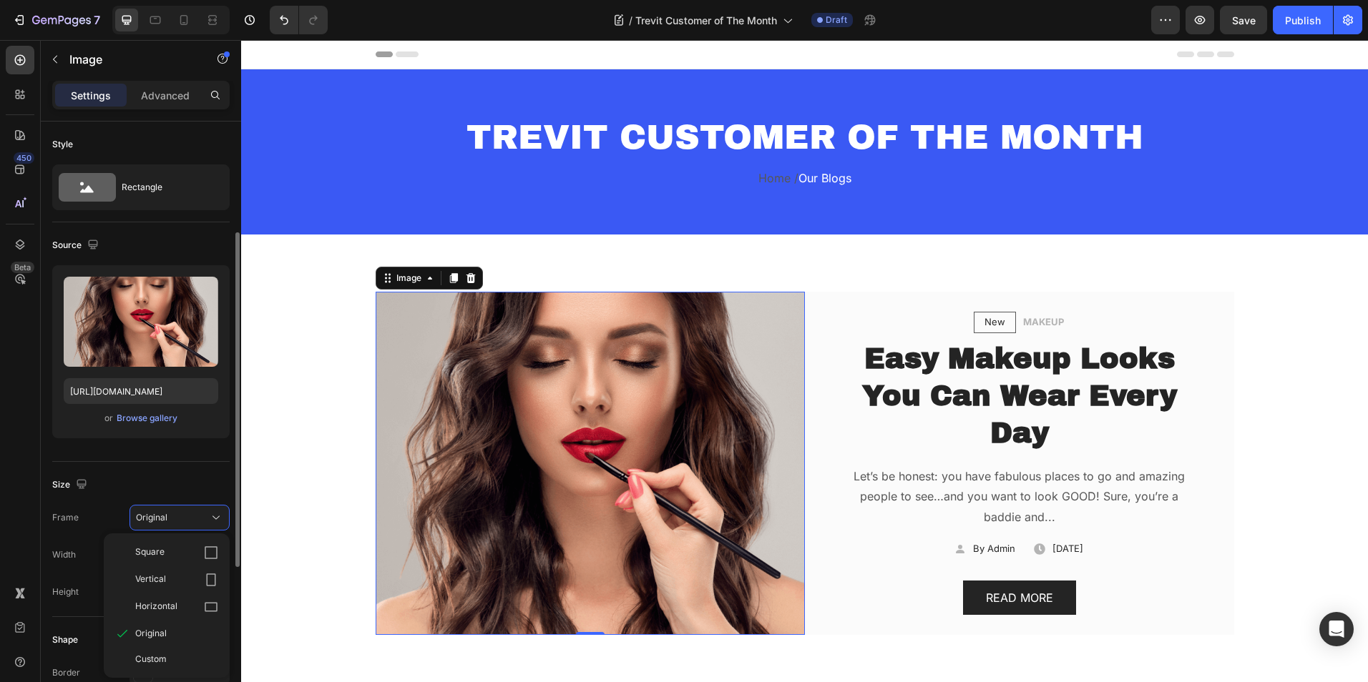
scroll to position [72, 0]
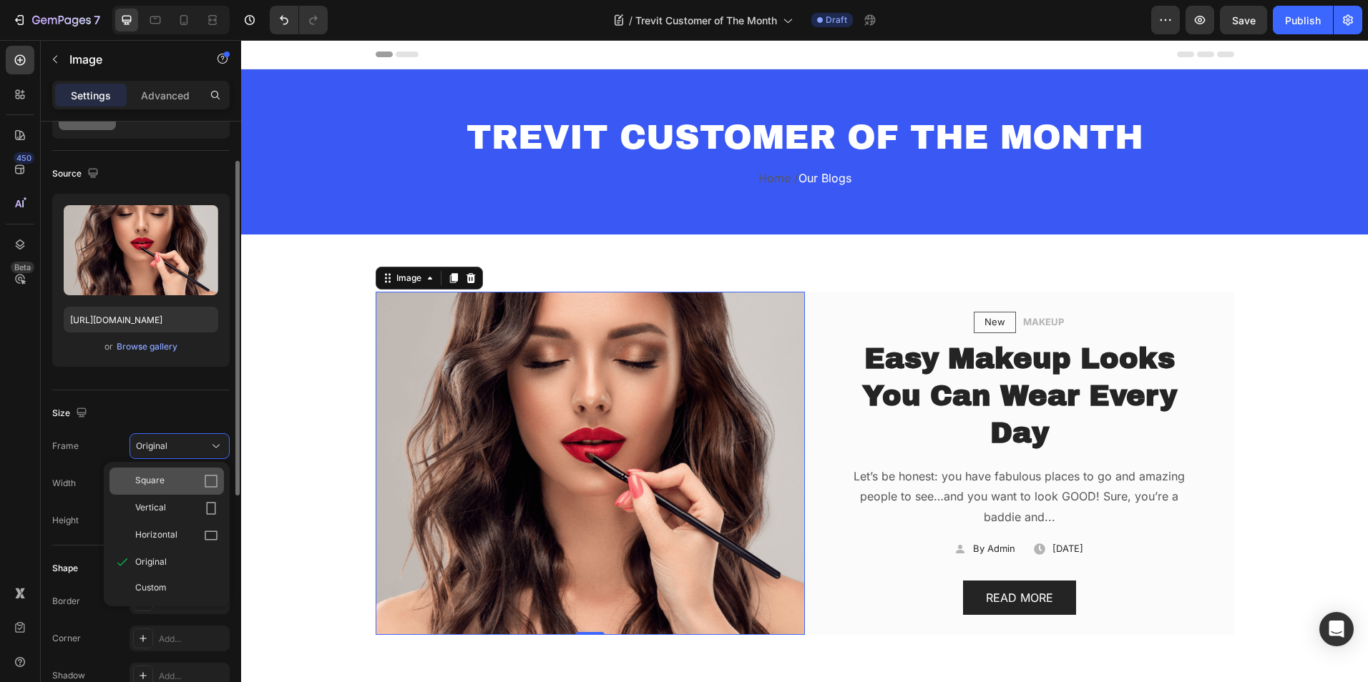
click at [160, 488] on span "Square" at bounding box center [149, 481] width 29 height 14
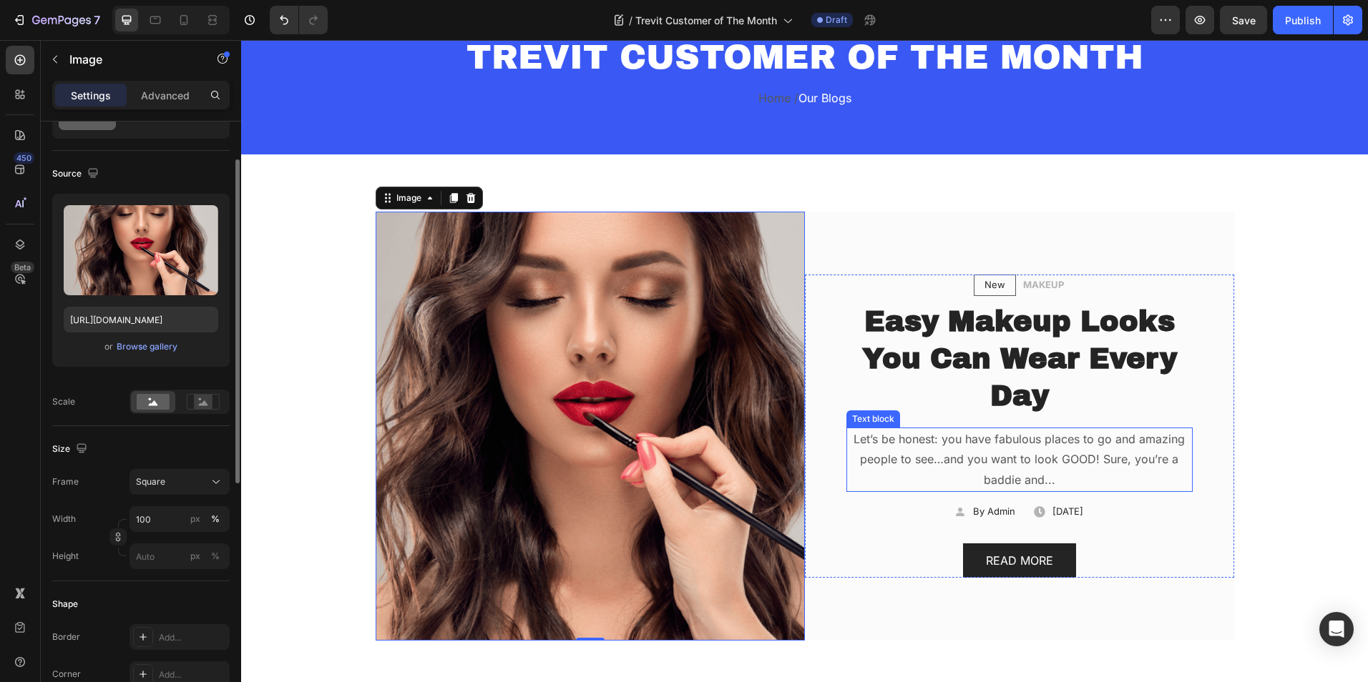
scroll to position [143, 0]
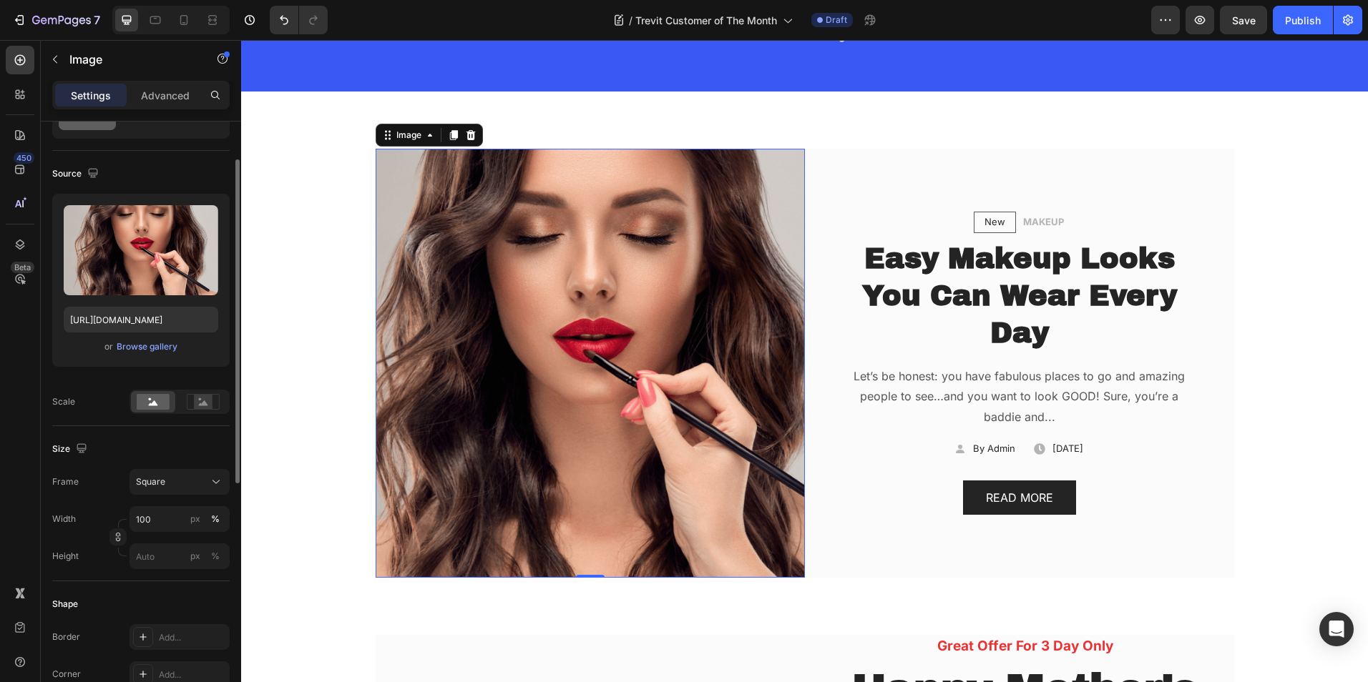
click at [698, 312] on img at bounding box center [590, 363] width 429 height 429
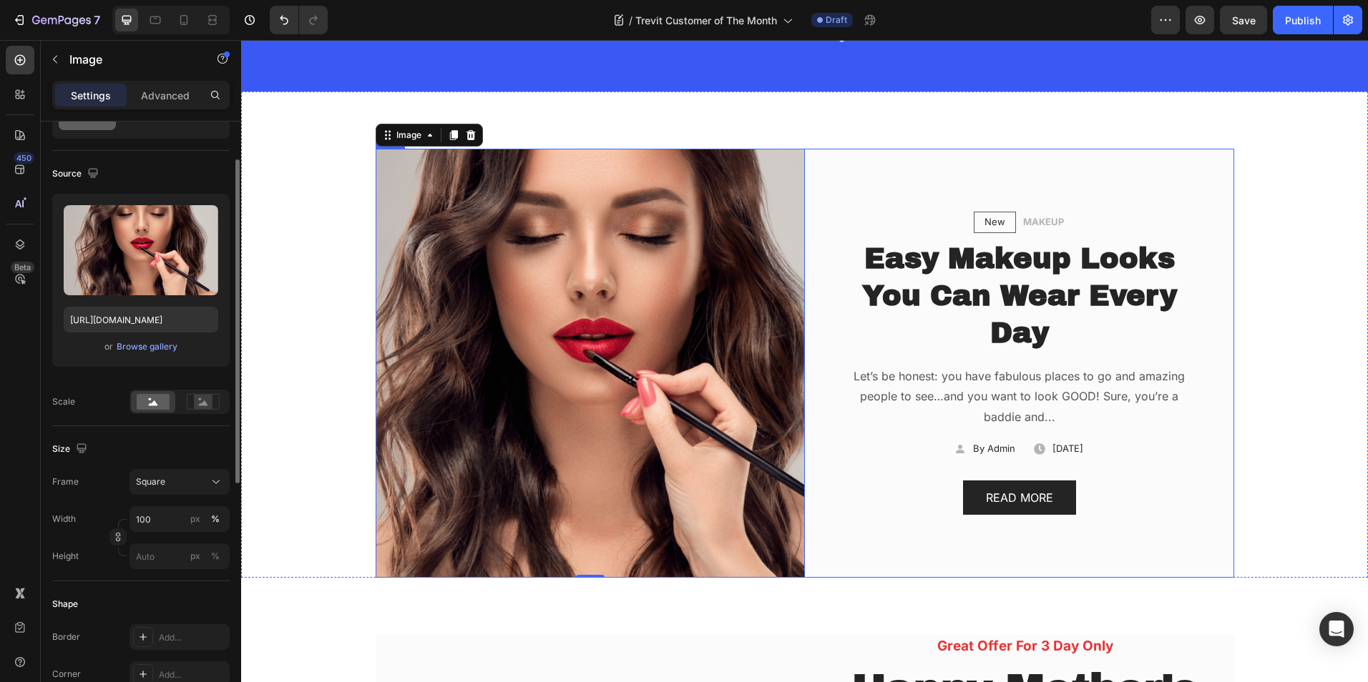
click at [843, 161] on div "New Text block Row MAKEUP Text block Row Easy Makeup Looks You Can Wear Every D…" at bounding box center [1019, 363] width 429 height 429
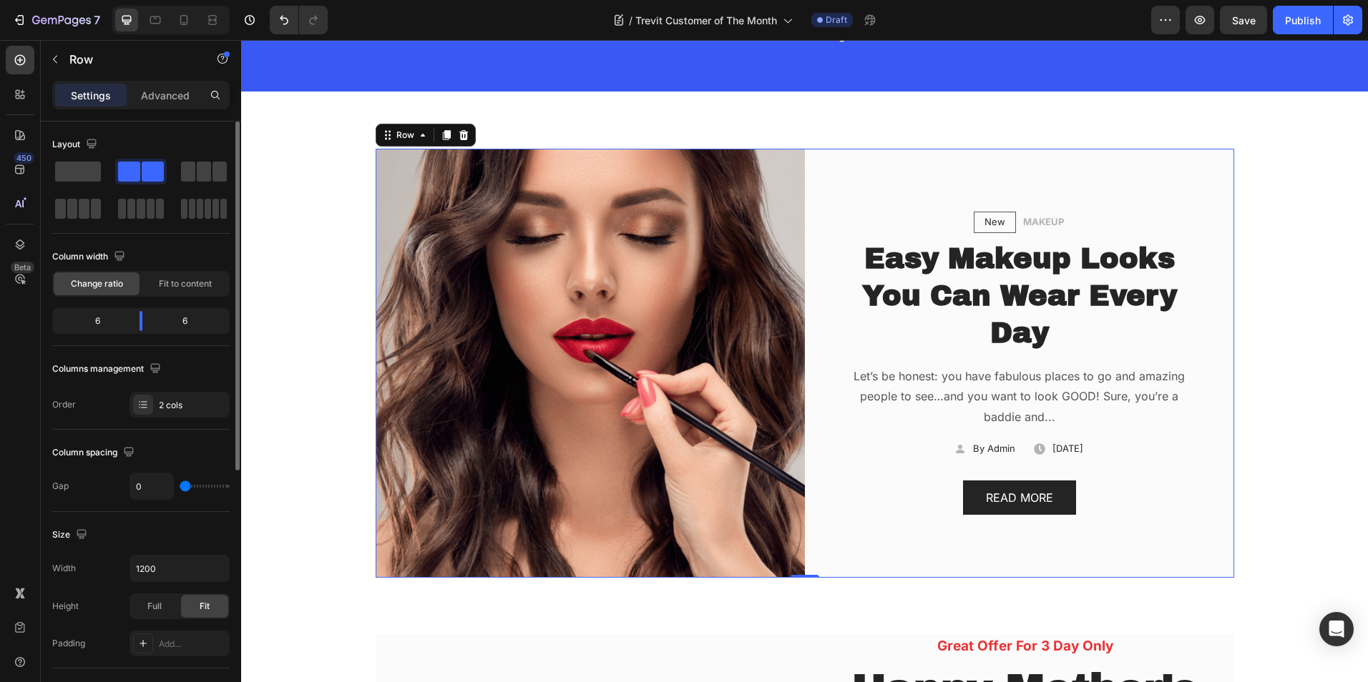
click at [840, 158] on div "New Text block Row MAKEUP Text block Row Easy Makeup Looks You Can Wear Every D…" at bounding box center [1019, 363] width 429 height 429
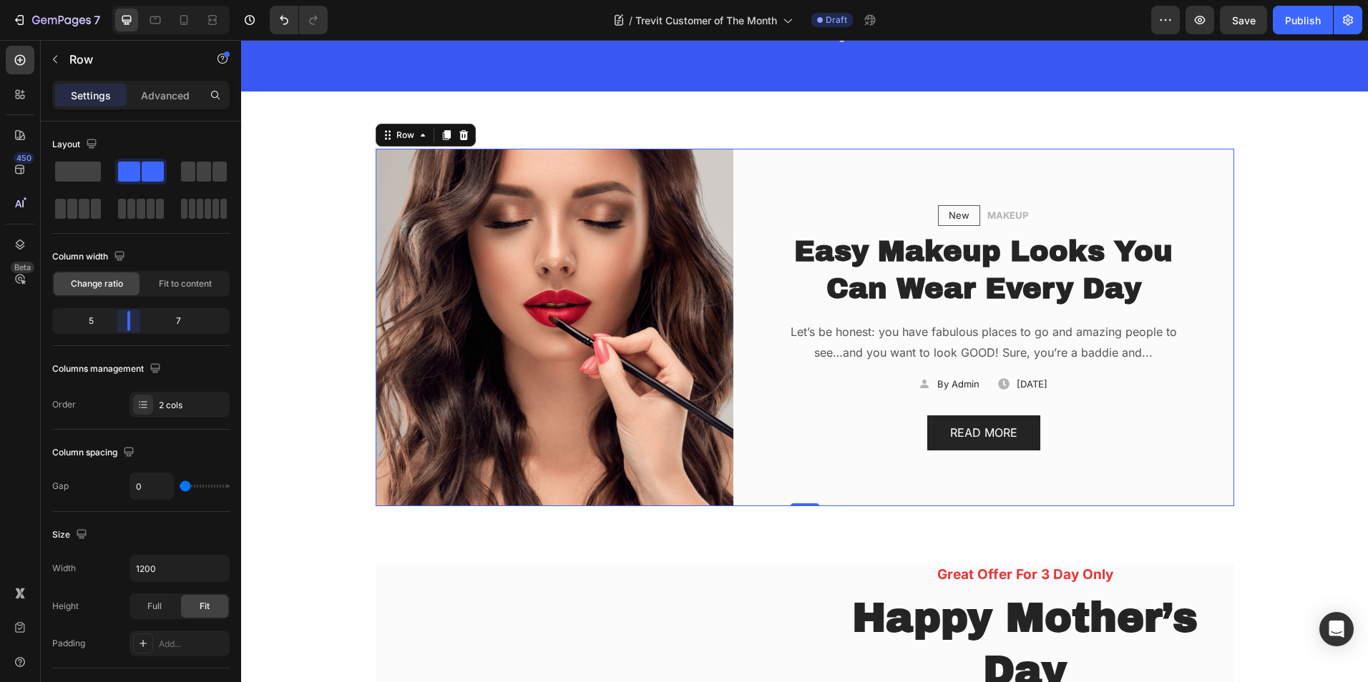
drag, startPoint x: 146, startPoint y: 321, endPoint x: 79, endPoint y: 265, distance: 87.8
click at [131, 0] on body "7 Version history / Trevit Customer of The Month Draft Preview Save Publish 450…" at bounding box center [684, 0] width 1368 height 0
click at [905, 176] on div "New Text block Row MAKEUP Text block Row Easy Makeup Looks You Can Wear Every D…" at bounding box center [983, 328] width 501 height 358
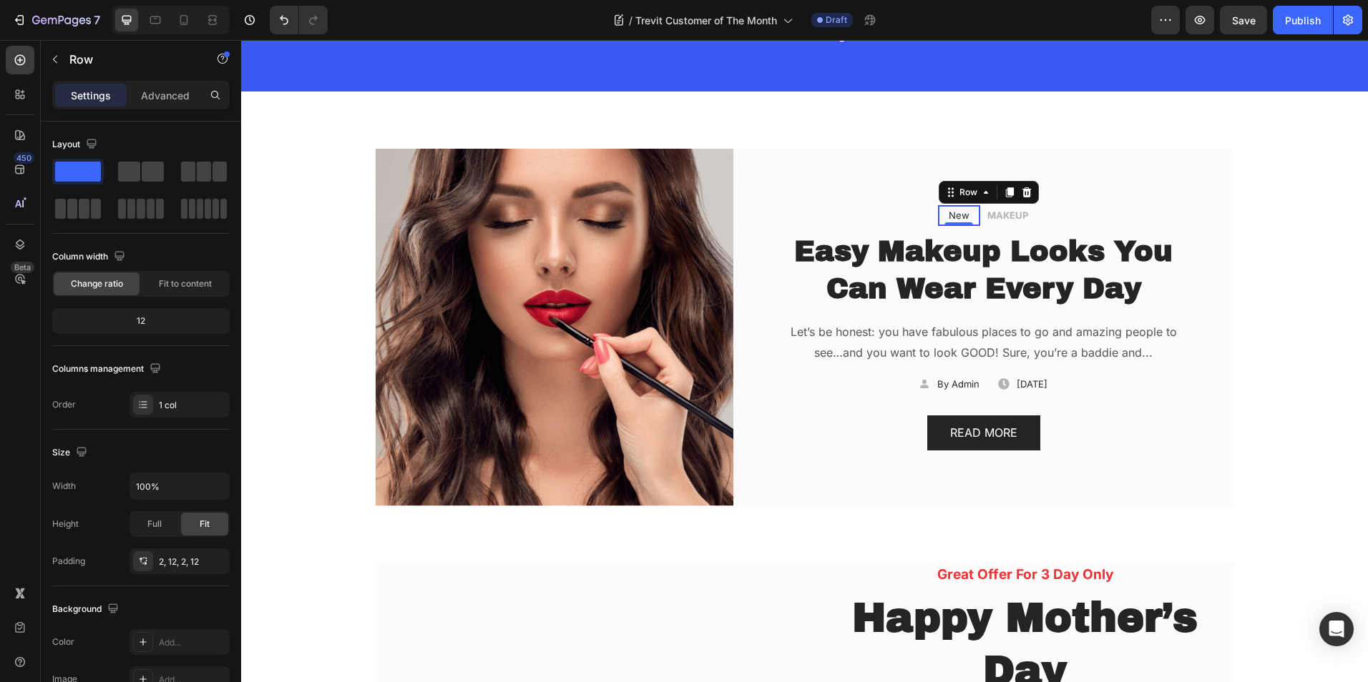
click at [938, 215] on div "New Text block Row 0" at bounding box center [959, 215] width 42 height 21
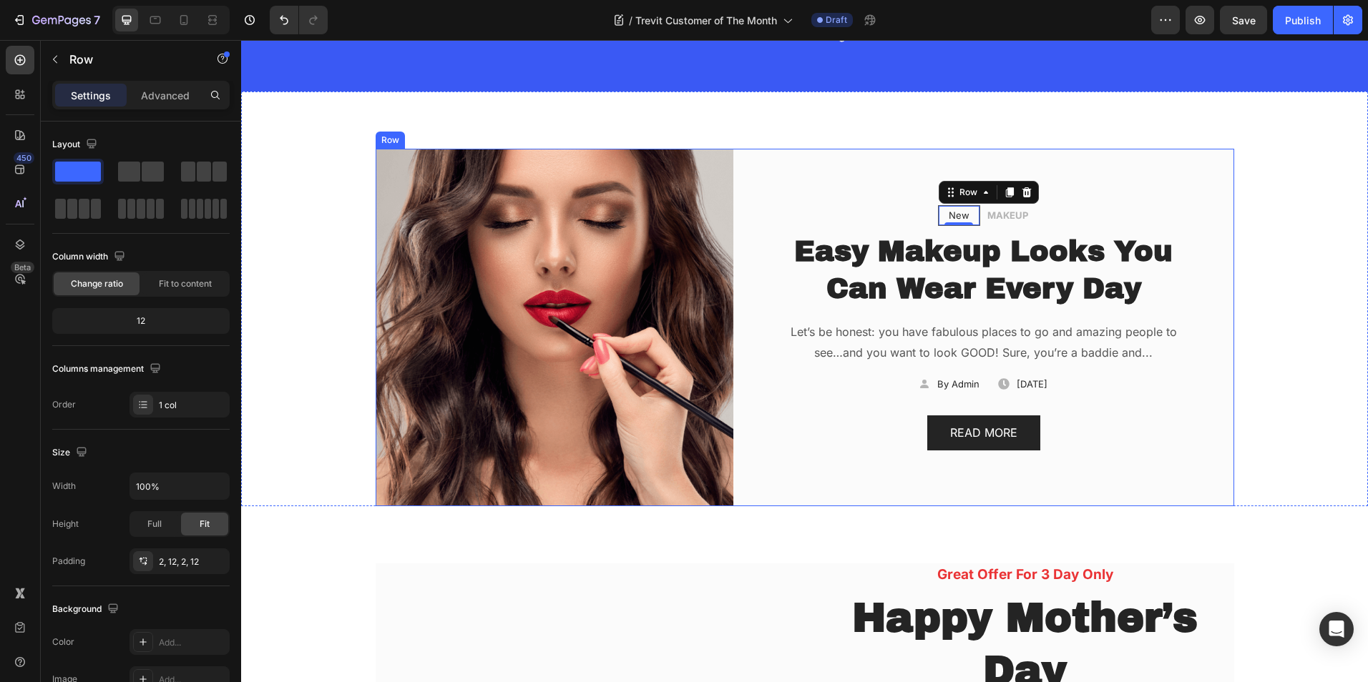
click at [852, 177] on div "New Text block Row 0 MAKEUP Text block Row Easy Makeup Looks You Can Wear Every…" at bounding box center [983, 328] width 501 height 358
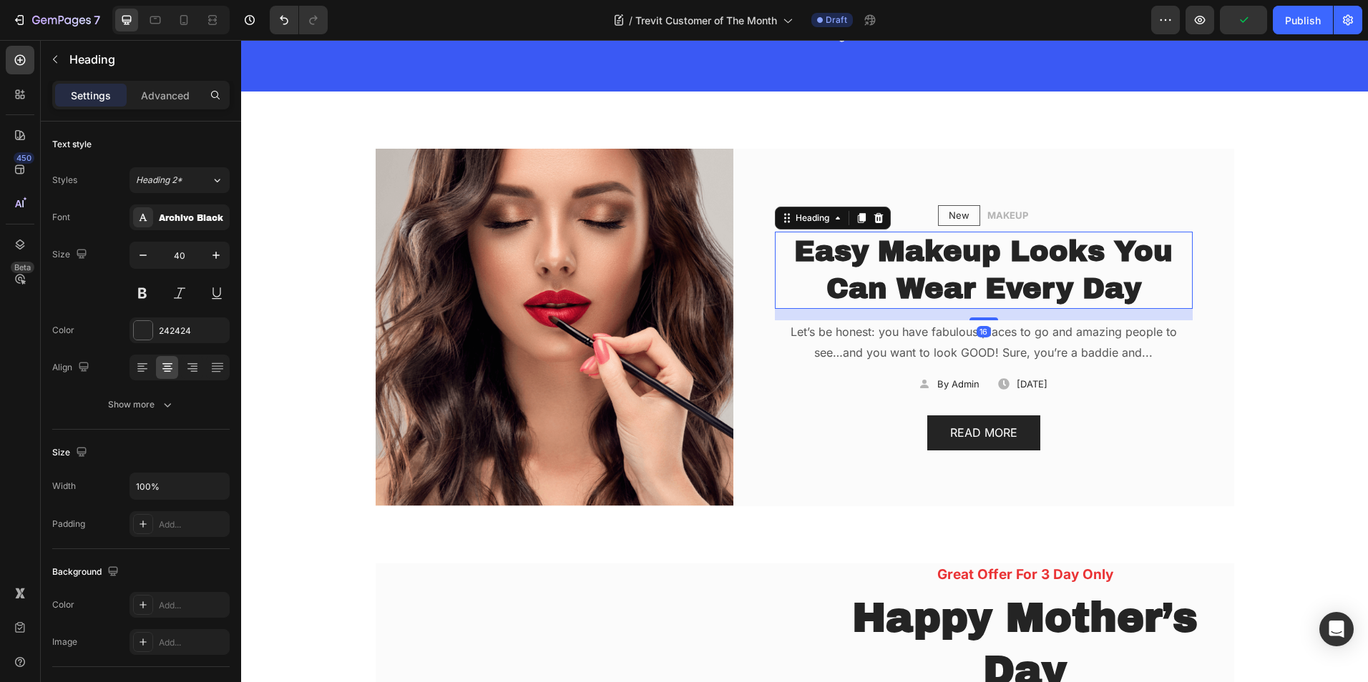
click at [989, 293] on p "Easy Makeup Looks You Can Wear Every Day" at bounding box center [983, 270] width 415 height 74
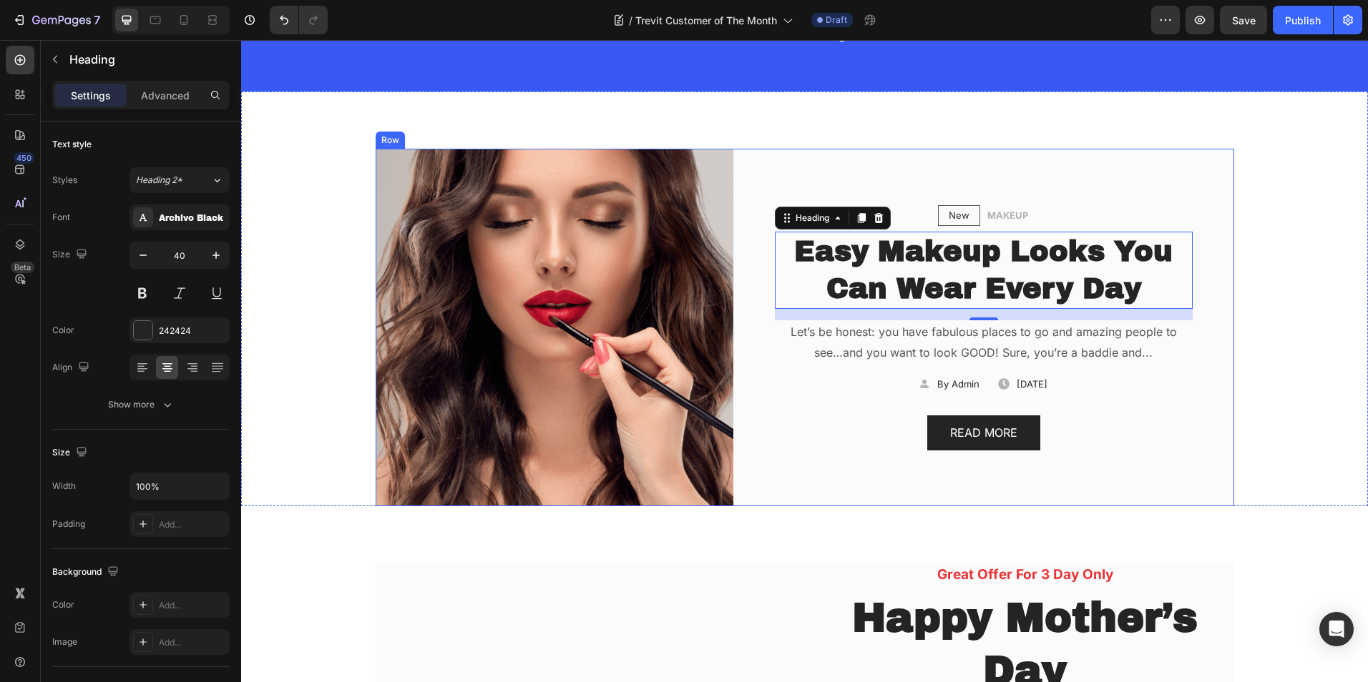
click at [911, 175] on div "New Text block Row MAKEUP Text block Row Easy Makeup Looks You Can Wear Every D…" at bounding box center [983, 328] width 501 height 358
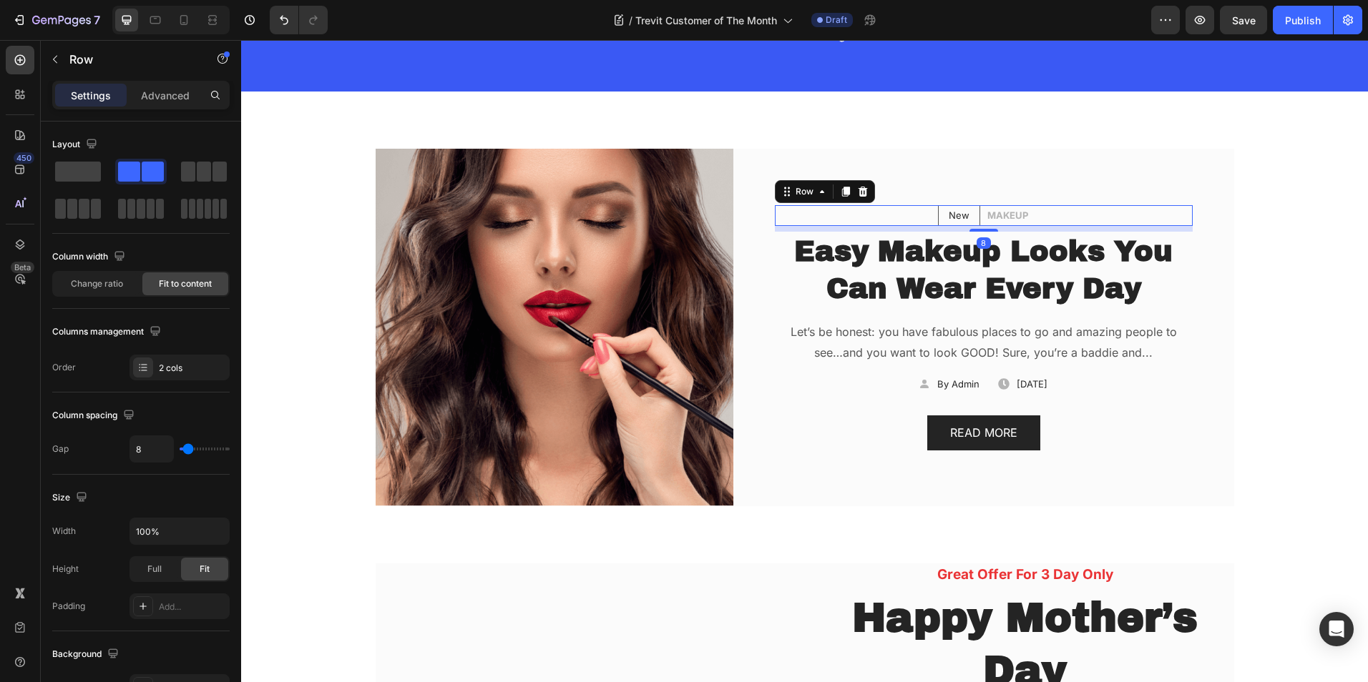
click at [893, 214] on div "New Text block Row MAKEUP Text block Row 8" at bounding box center [984, 215] width 418 height 21
click at [858, 193] on icon at bounding box center [862, 191] width 9 height 10
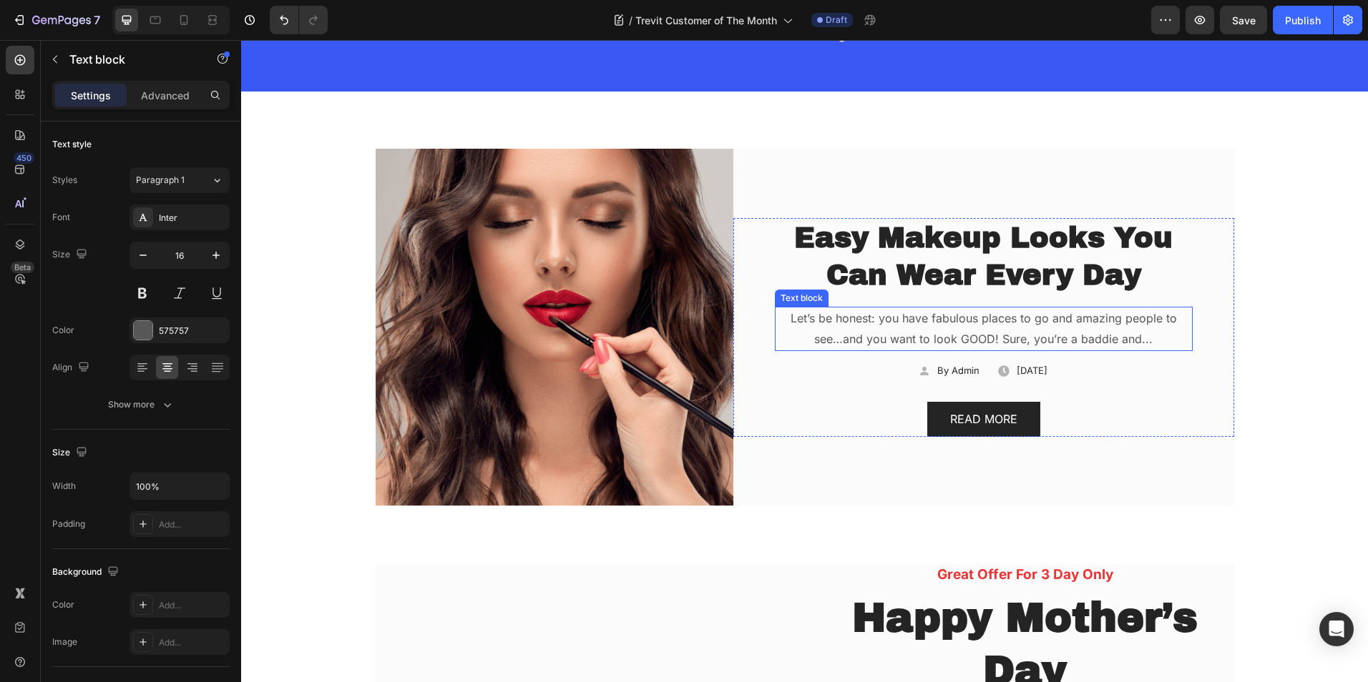
click at [886, 333] on p "Let’s be honest: you have fabulous places to go and amazing people to see…and y…" at bounding box center [983, 328] width 415 height 41
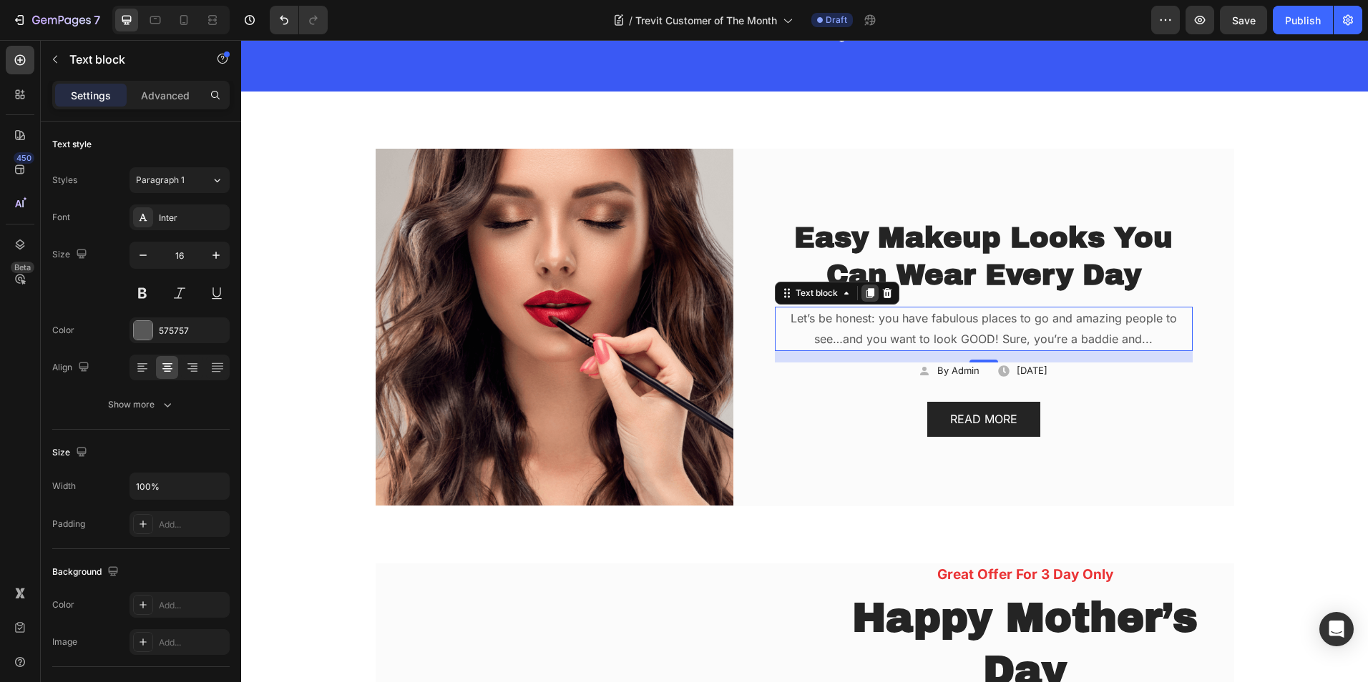
click at [866, 300] on div at bounding box center [869, 293] width 17 height 17
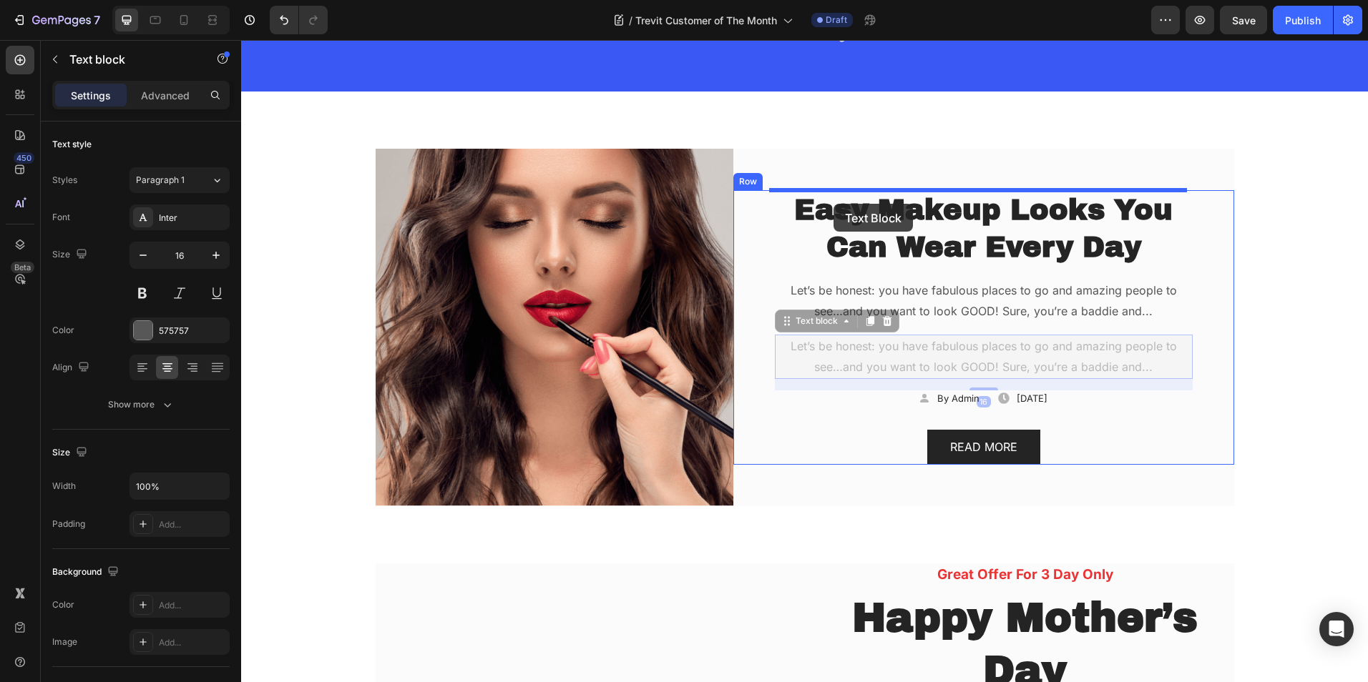
drag, startPoint x: 794, startPoint y: 323, endPoint x: 833, endPoint y: 204, distance: 125.1
click at [833, 204] on div "Header TREVIT CUSTOMER OF THE MONTH Heading Home / Our Blogs Text block Row Sec…" at bounding box center [804, 606] width 1127 height 1418
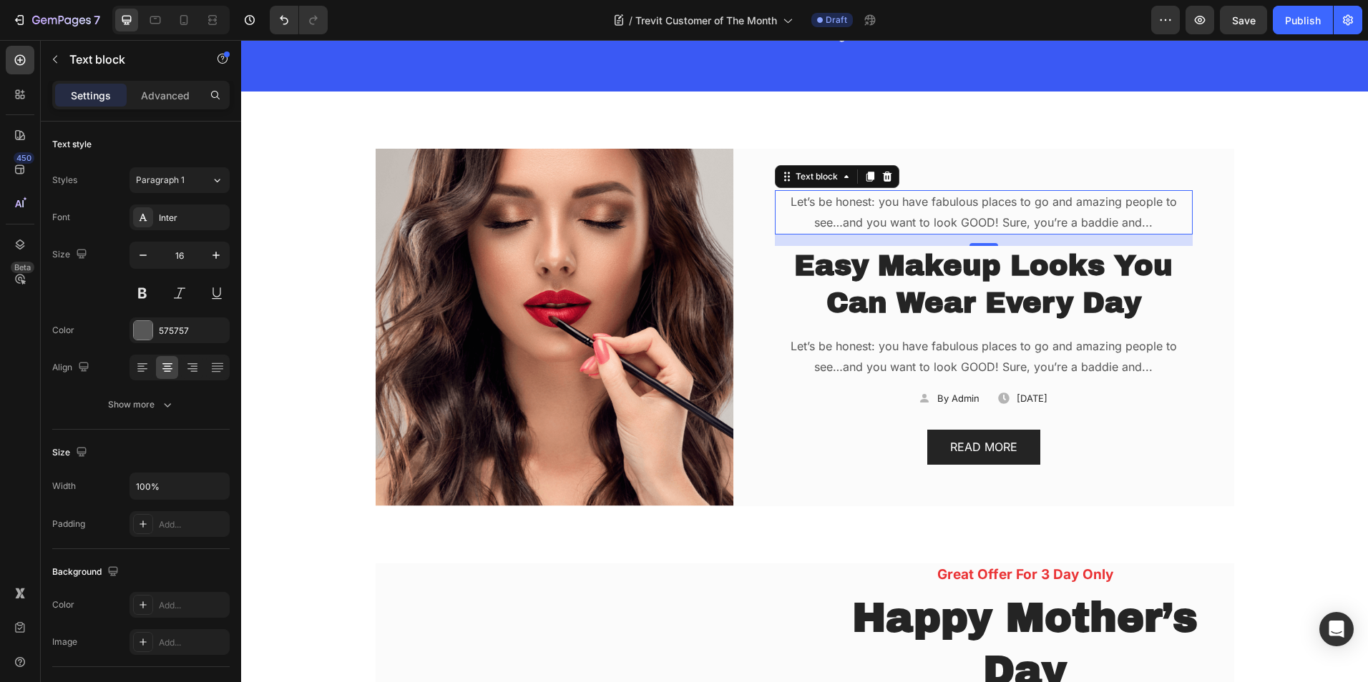
click at [825, 211] on p "Let’s be honest: you have fabulous places to go and amazing people to see…and y…" at bounding box center [983, 212] width 415 height 41
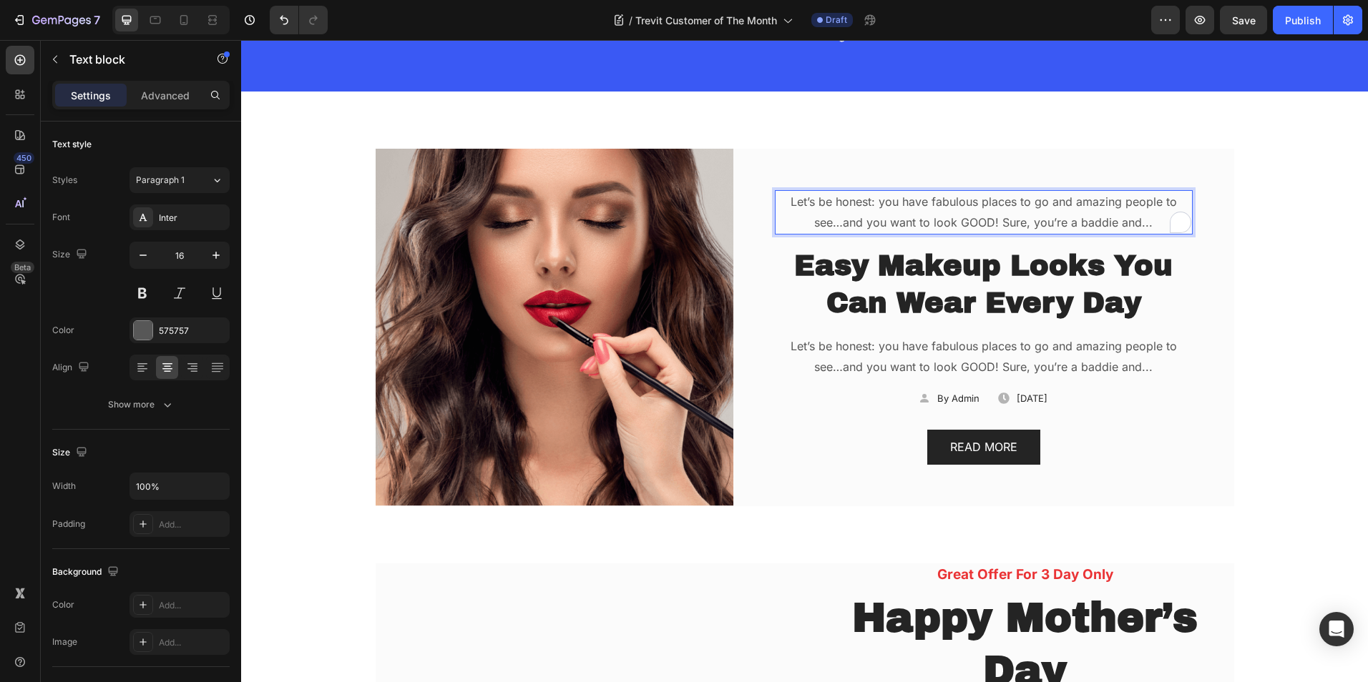
click at [825, 211] on p "Let’s be honest: you have fabulous places to go and amazing people to see…and y…" at bounding box center [983, 212] width 415 height 41
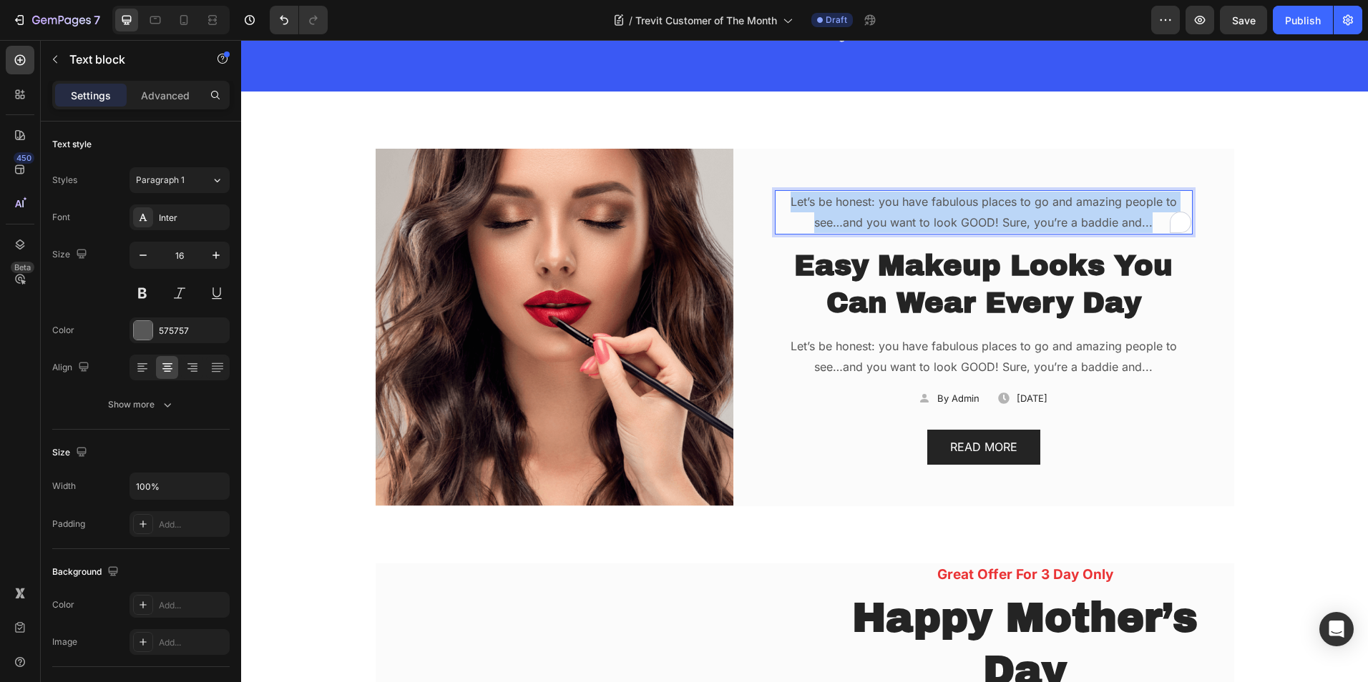
click at [825, 211] on p "Let’s be honest: you have fabulous places to go and amazing people to see…and y…" at bounding box center [983, 212] width 415 height 41
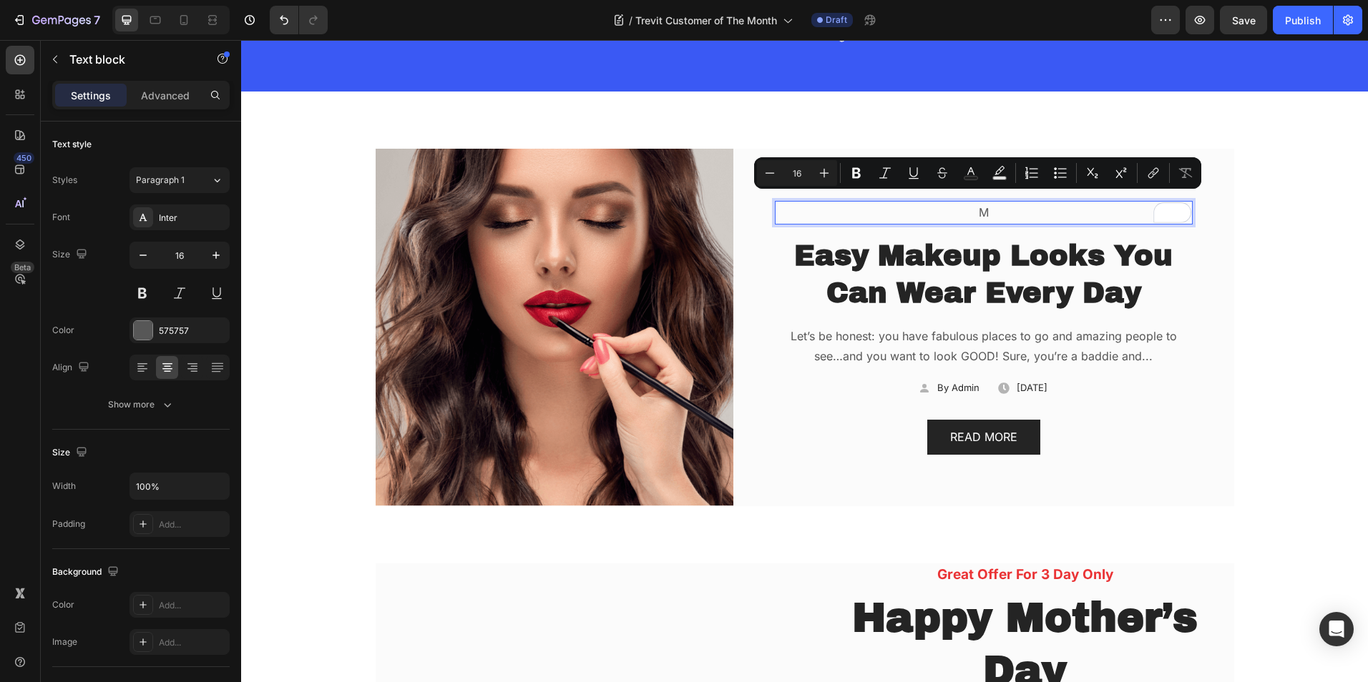
scroll to position [154, 0]
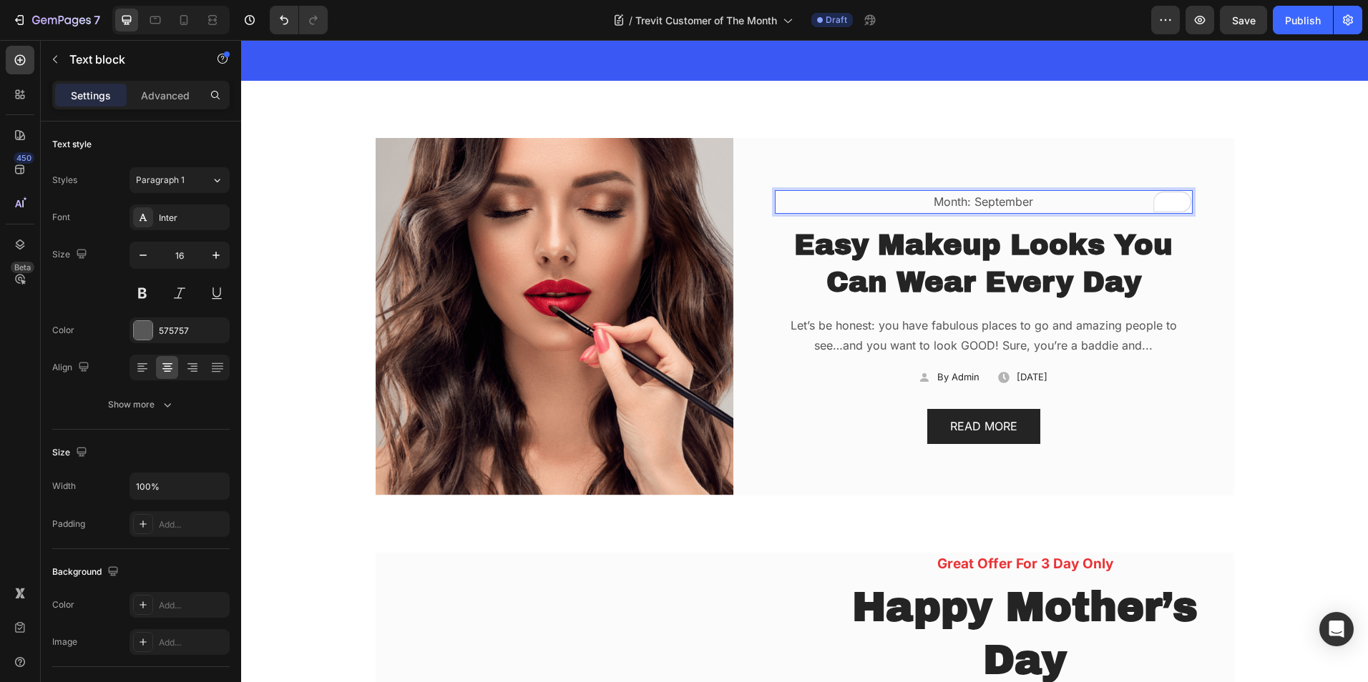
click at [936, 209] on p "Month: September" at bounding box center [983, 202] width 415 height 21
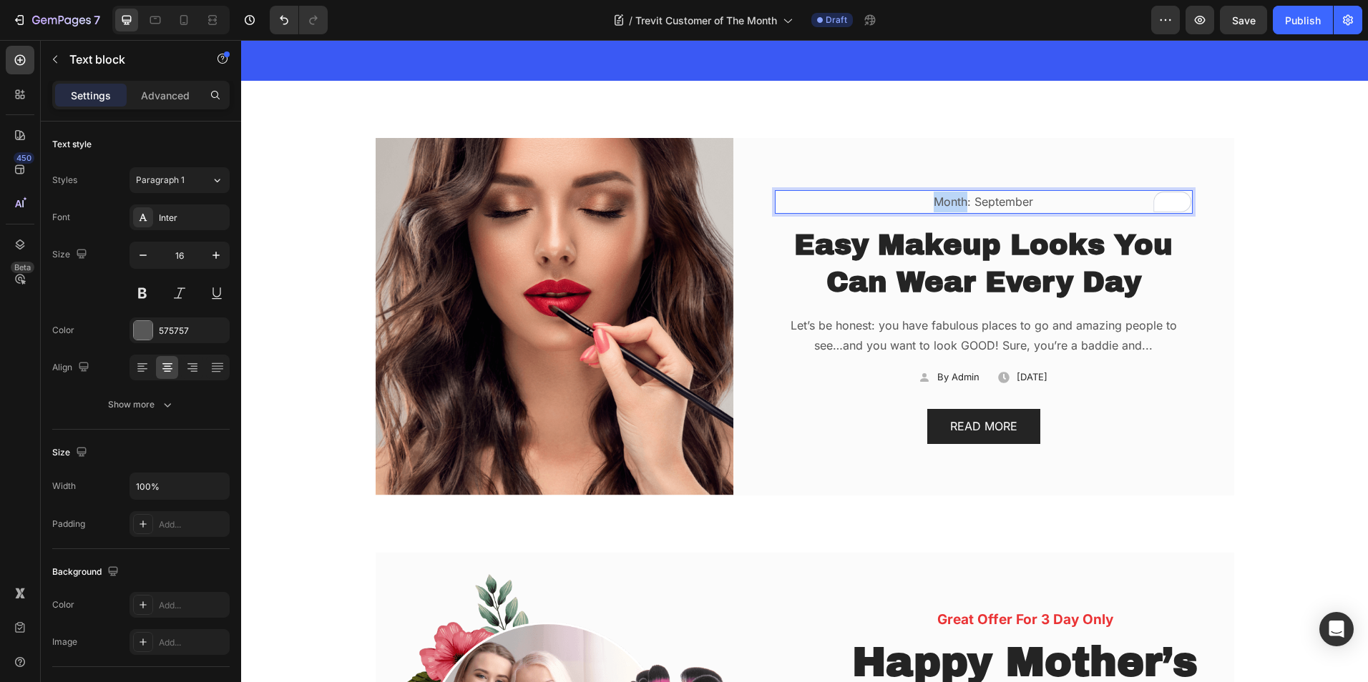
click at [936, 209] on p "Month: September" at bounding box center [983, 202] width 415 height 21
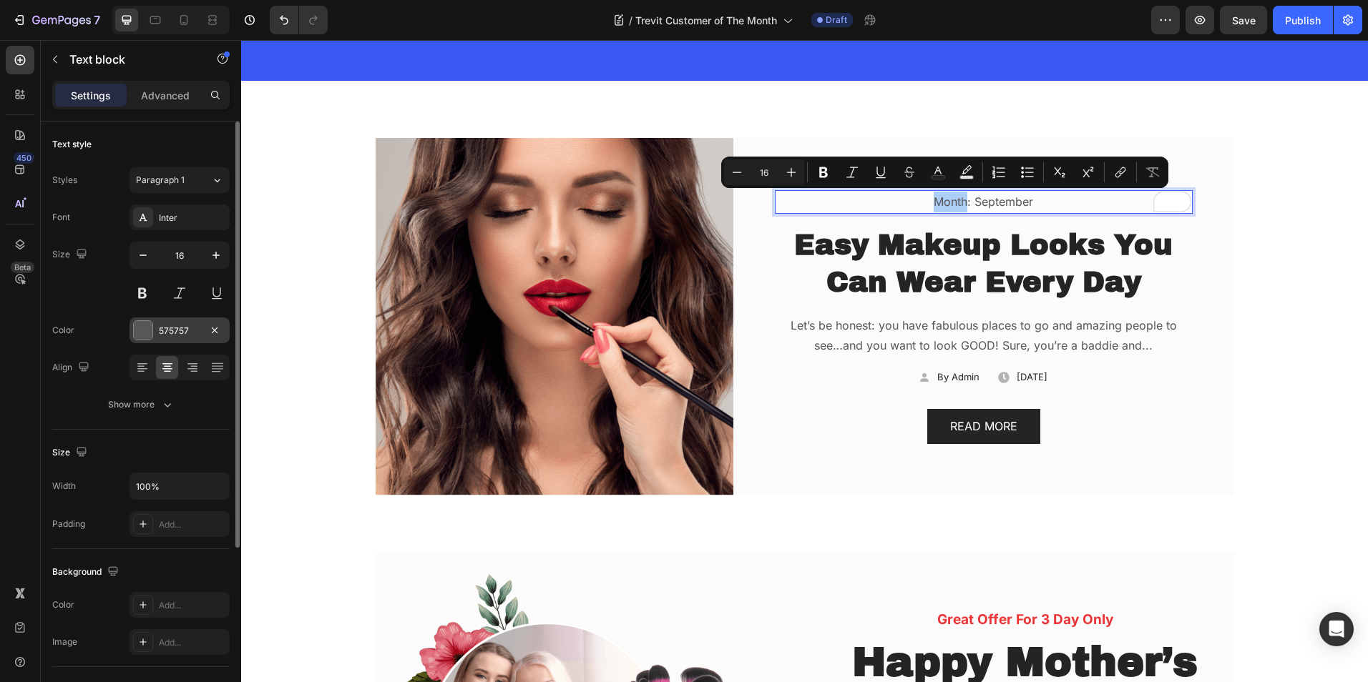
click at [133, 325] on div at bounding box center [143, 330] width 20 height 20
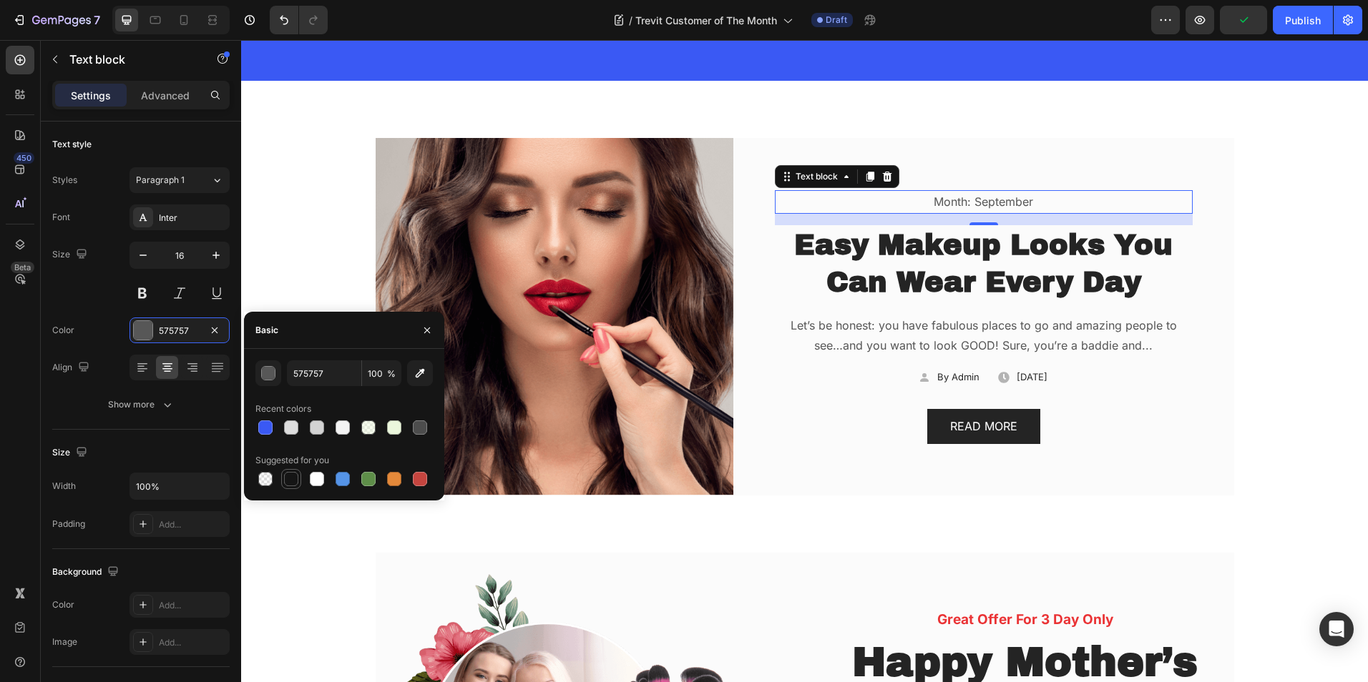
click at [289, 477] on div at bounding box center [291, 479] width 14 height 14
type input "151515"
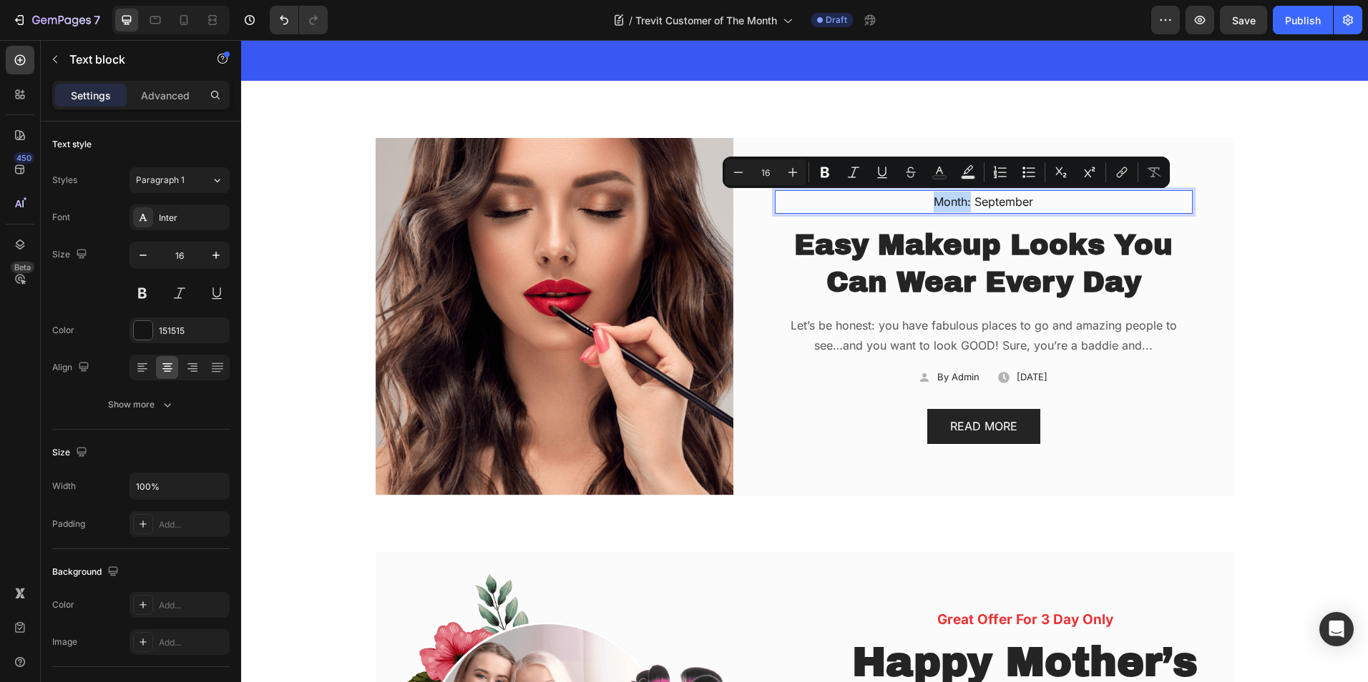
drag, startPoint x: 966, startPoint y: 204, endPoint x: 924, endPoint y: 202, distance: 41.5
click at [924, 202] on p "Month: September" at bounding box center [983, 202] width 415 height 21
click at [144, 365] on icon at bounding box center [142, 368] width 14 height 14
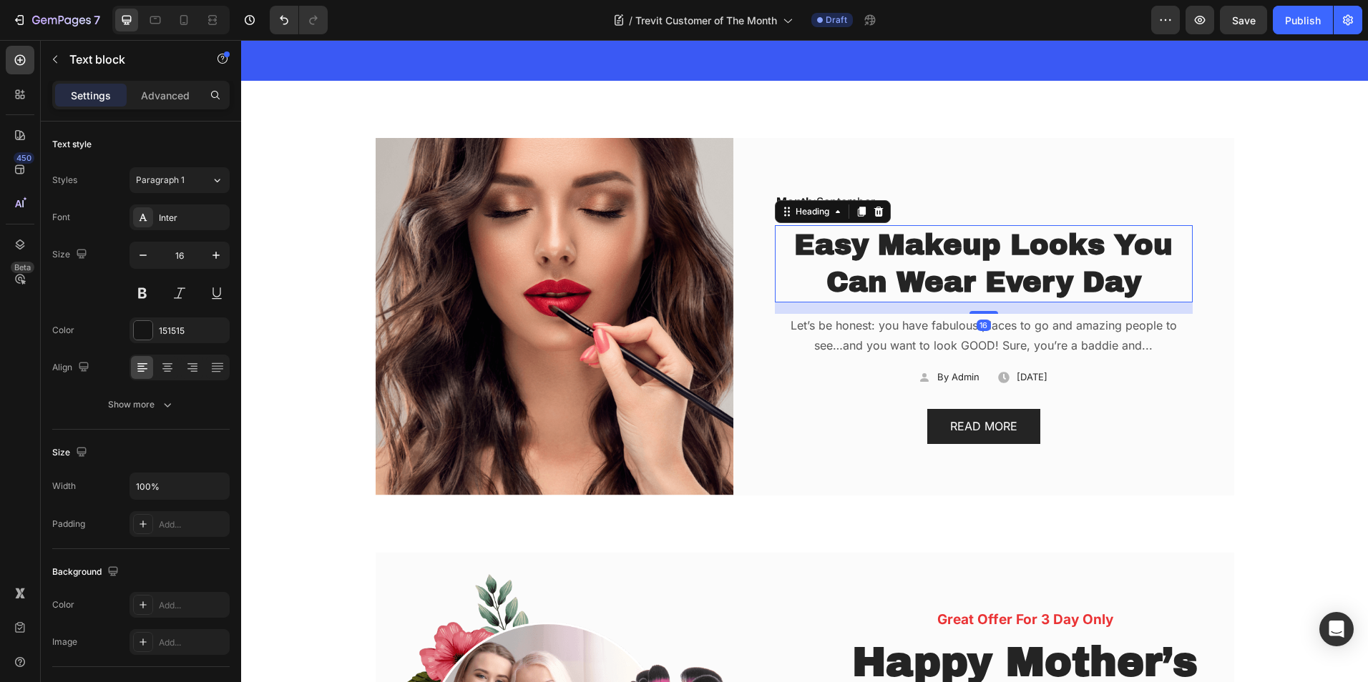
click at [855, 263] on p "Easy Makeup Looks You Can Wear Every Day" at bounding box center [983, 264] width 415 height 74
click at [875, 210] on icon at bounding box center [878, 211] width 11 height 11
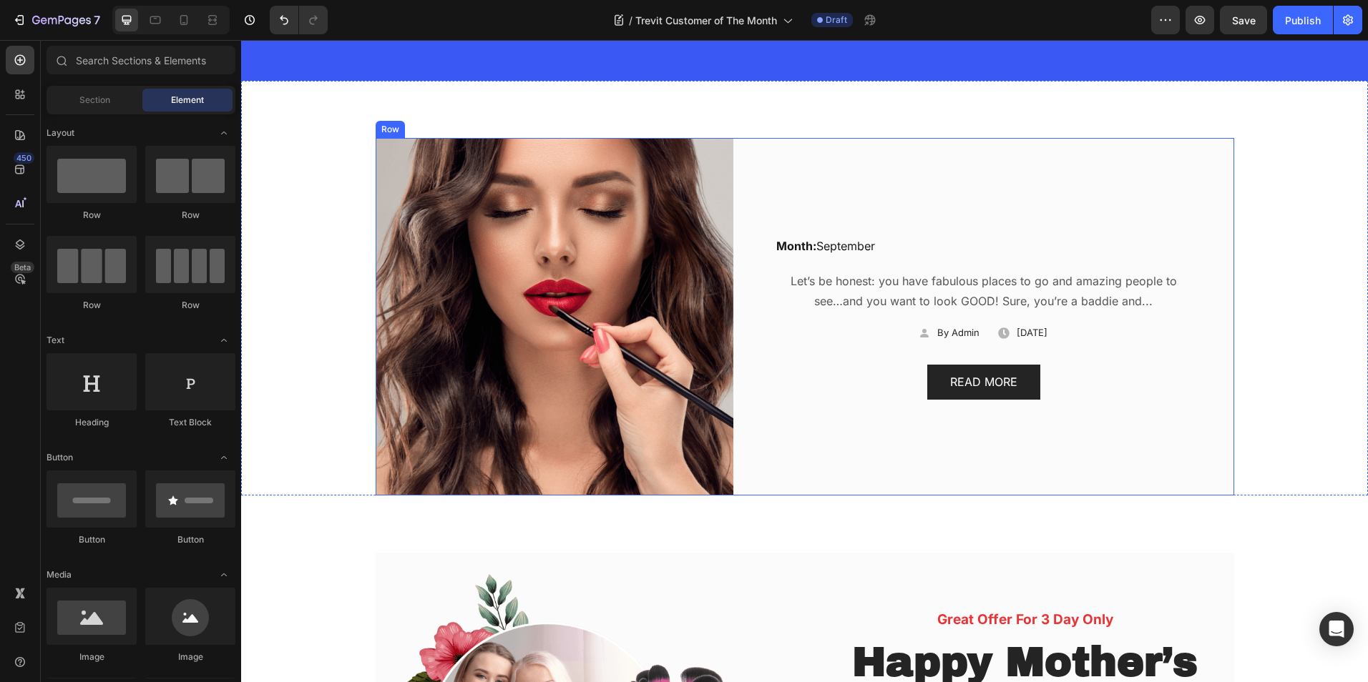
click at [884, 186] on div "Month: September Text block Let’s be honest: you have fabulous places to go and…" at bounding box center [983, 317] width 501 height 358
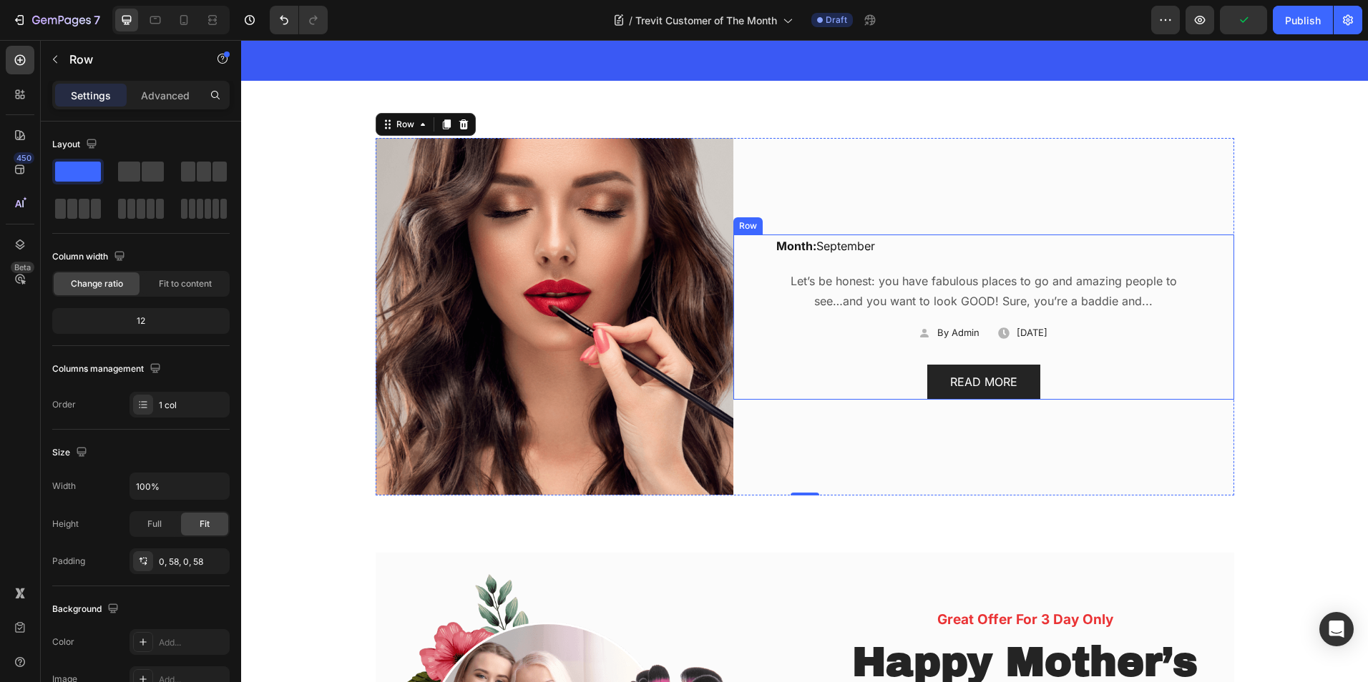
click at [756, 271] on div "Month: September Text block Let’s be honest: you have fabulous places to go and…" at bounding box center [983, 317] width 501 height 165
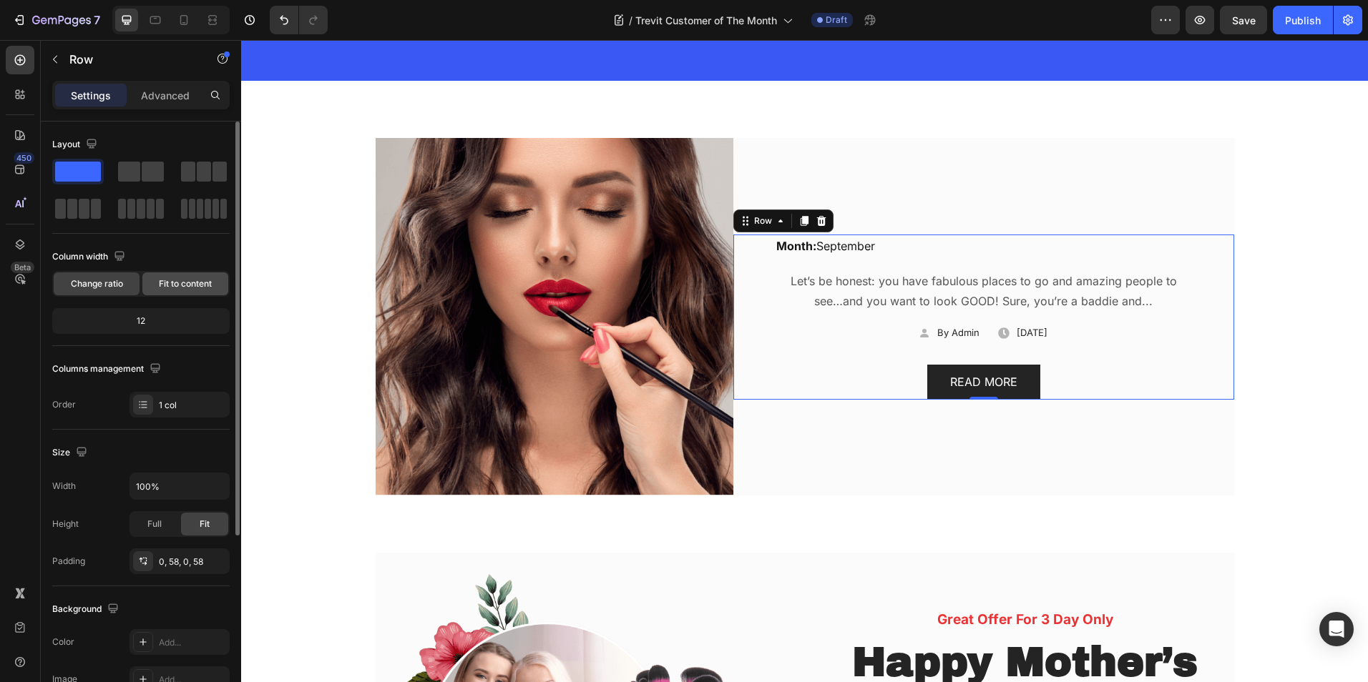
click at [164, 284] on span "Fit to content" at bounding box center [185, 284] width 53 height 13
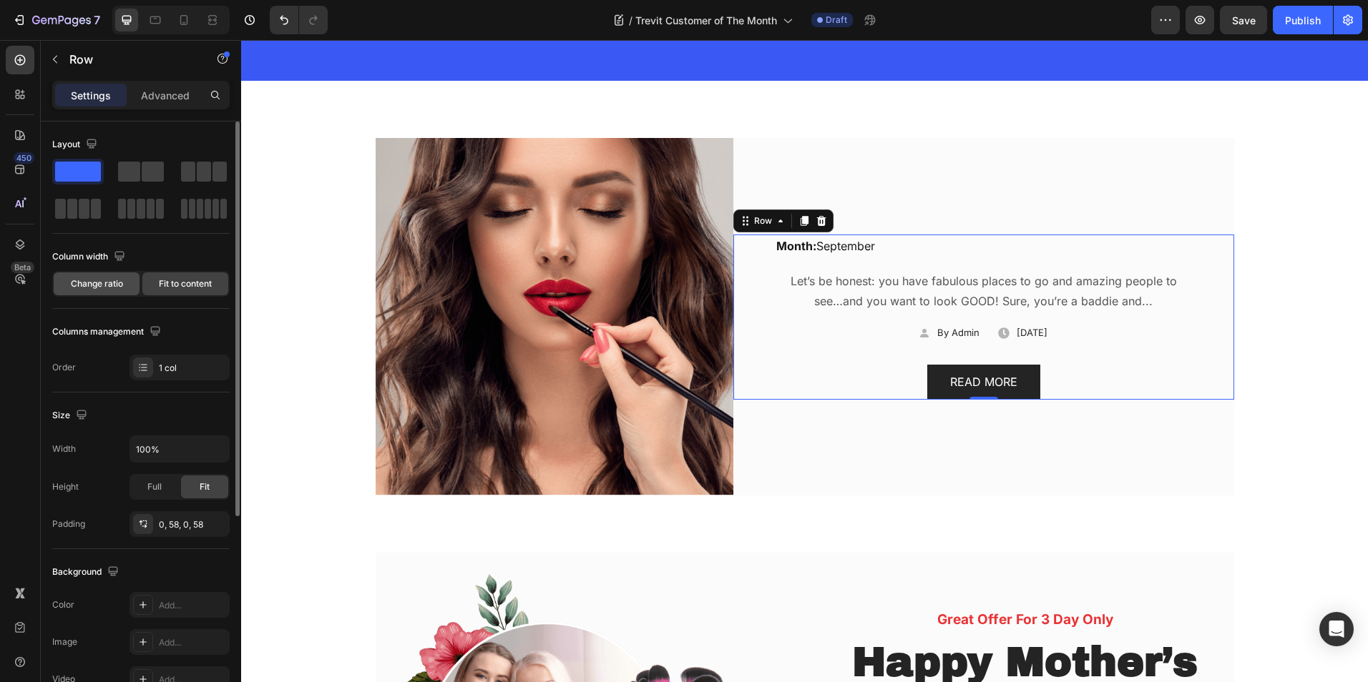
click at [109, 278] on span "Change ratio" at bounding box center [97, 284] width 52 height 13
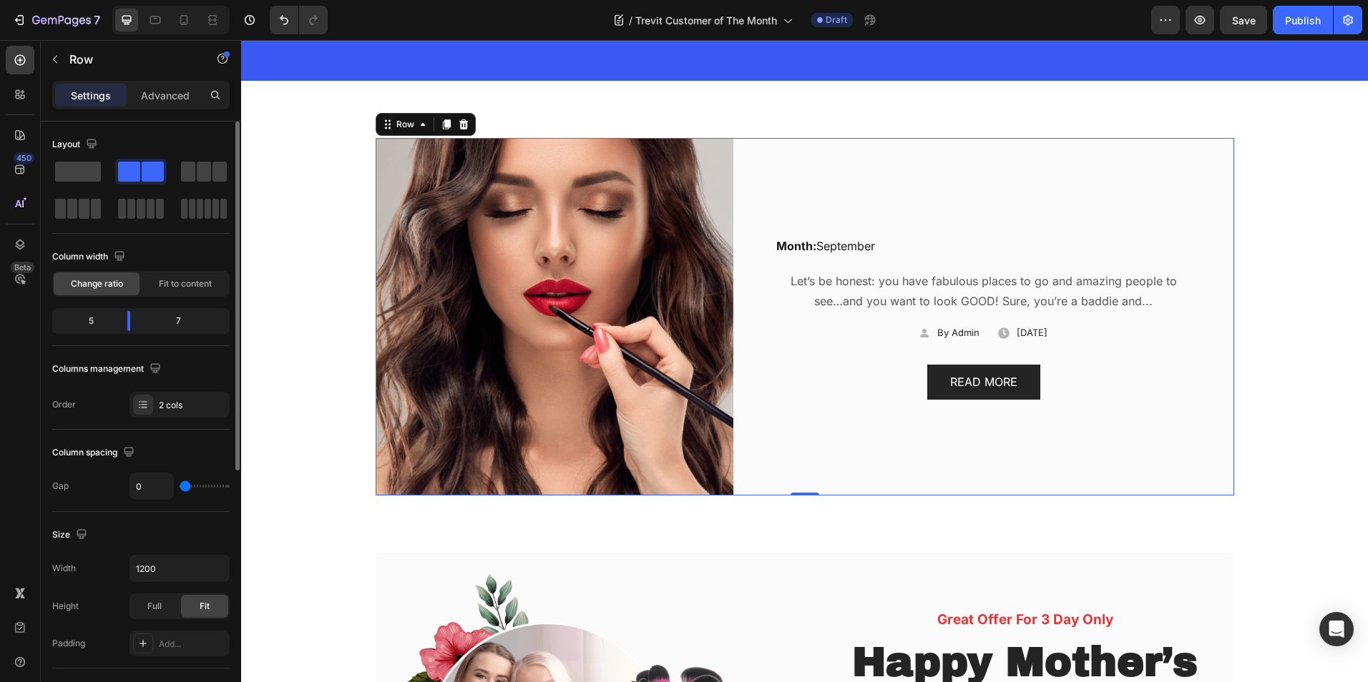
click at [850, 172] on div "Month: September Text block Let’s be honest: you have fabulous places to go and…" at bounding box center [983, 317] width 501 height 358
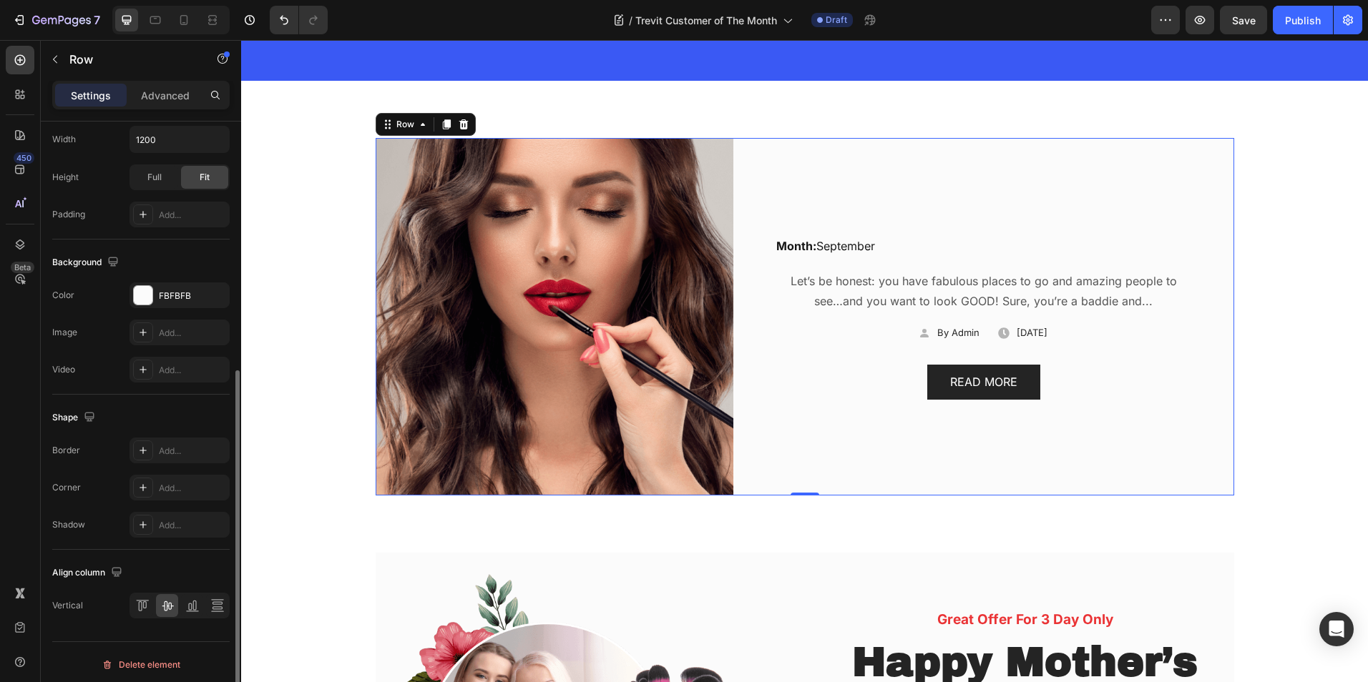
scroll to position [434, 0]
click at [144, 607] on icon at bounding box center [142, 601] width 14 height 14
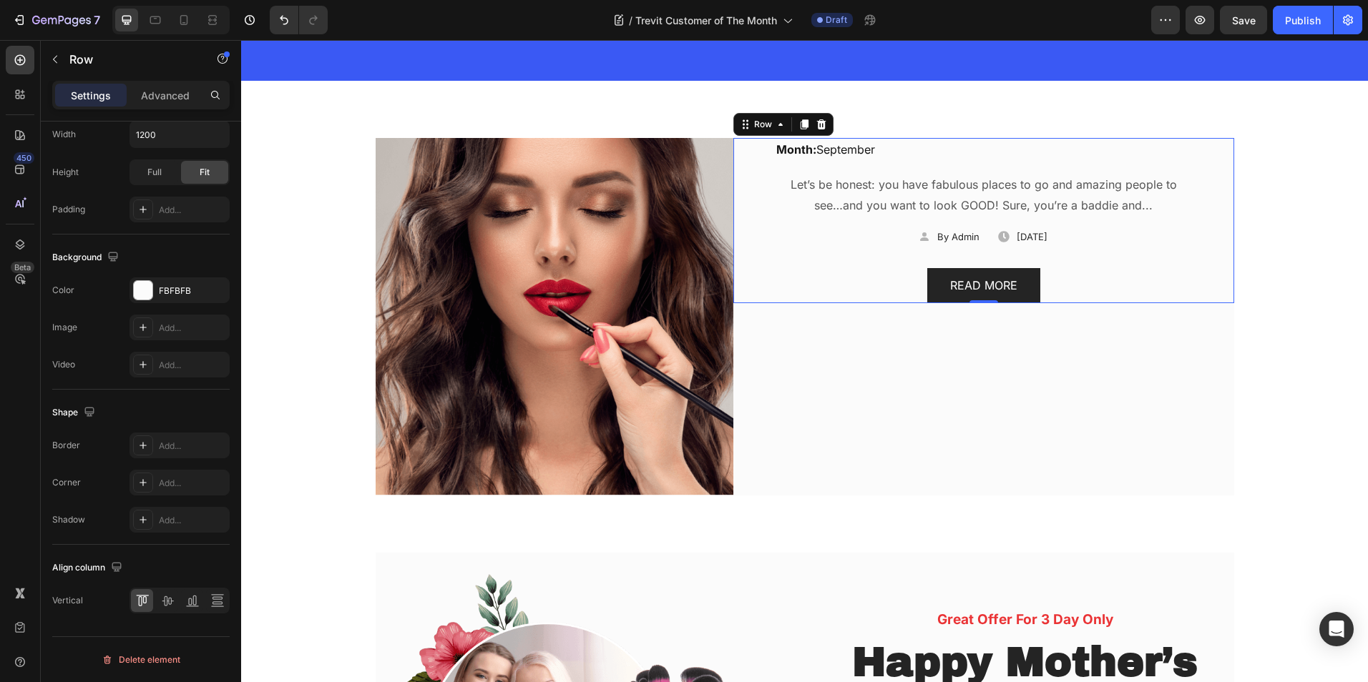
scroll to position [271, 0]
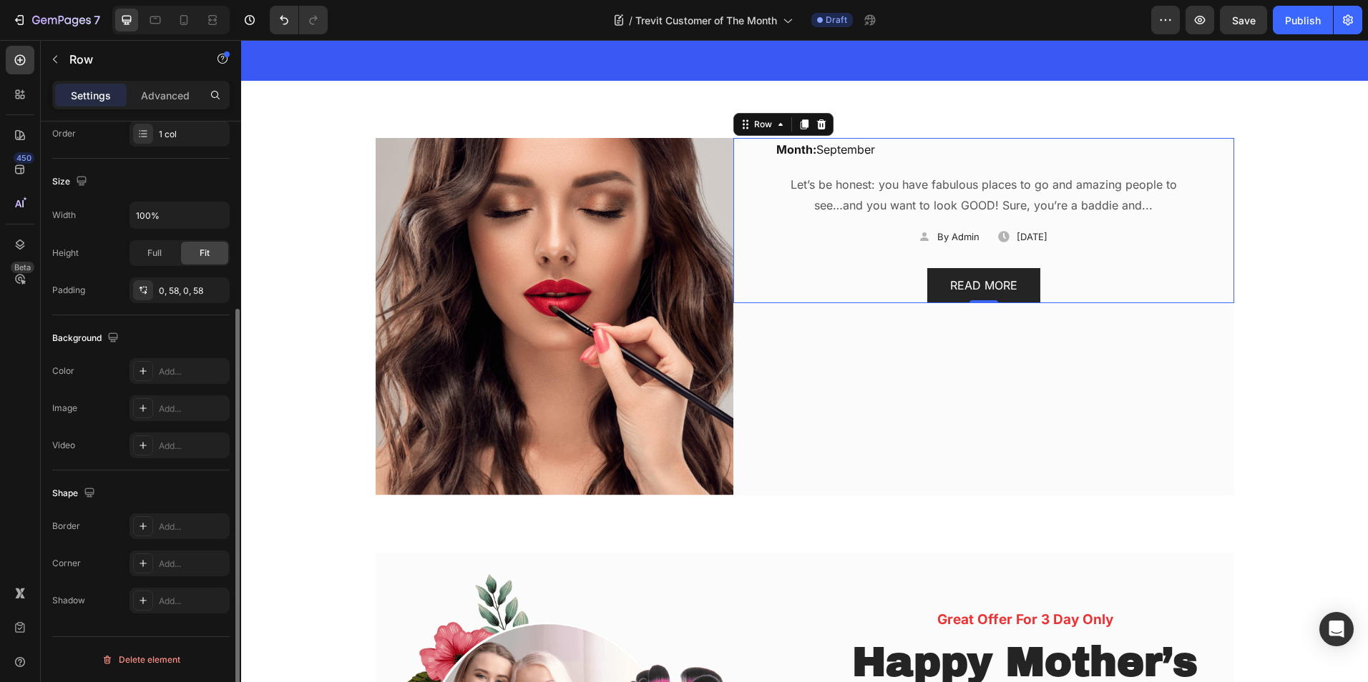
click at [750, 174] on div "Month: September Text block Let’s be honest: you have fabulous places to go and…" at bounding box center [983, 220] width 501 height 165
click at [167, 104] on div "Advanced" at bounding box center [165, 95] width 72 height 23
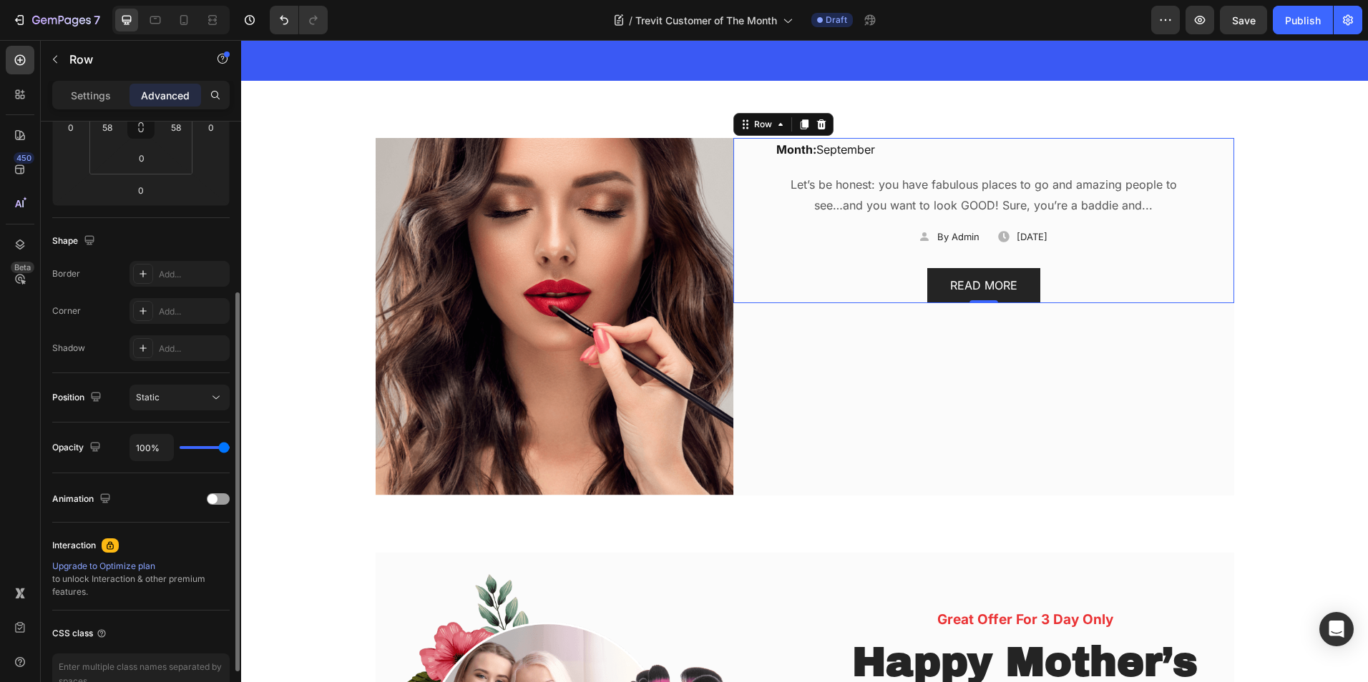
scroll to position [57, 0]
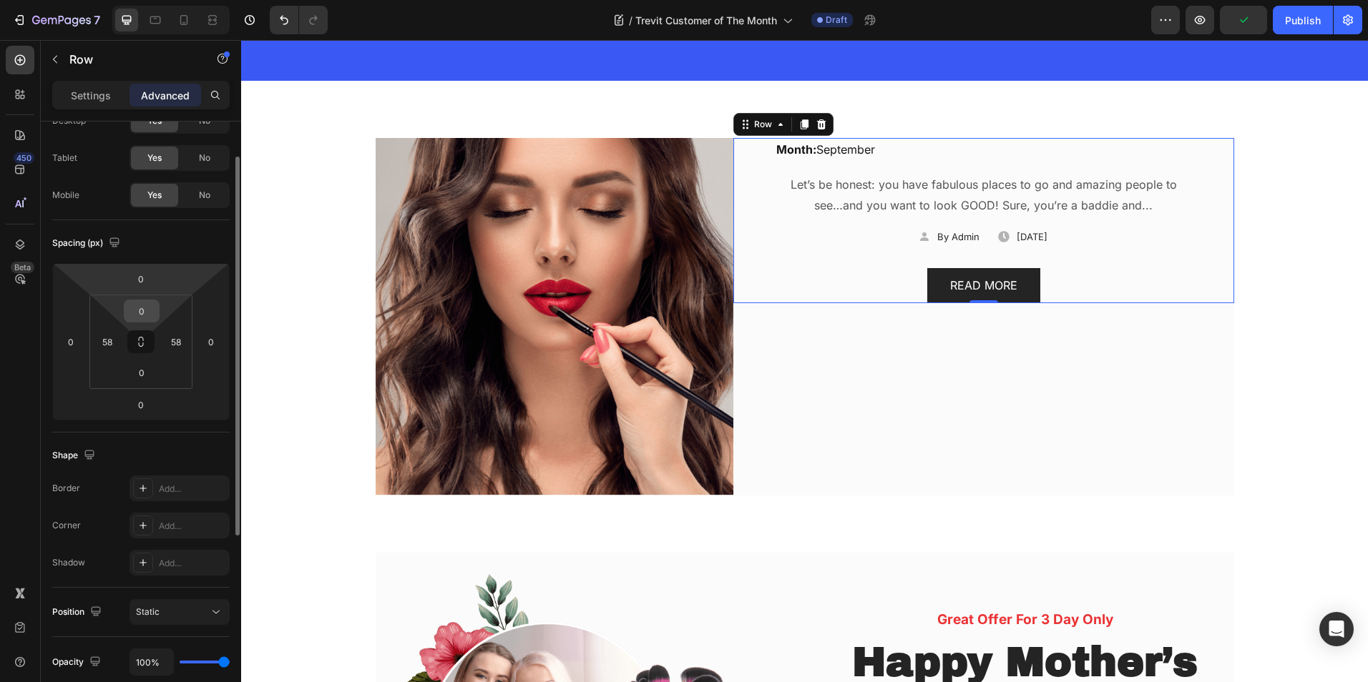
click at [148, 318] on input "0" at bounding box center [141, 310] width 29 height 21
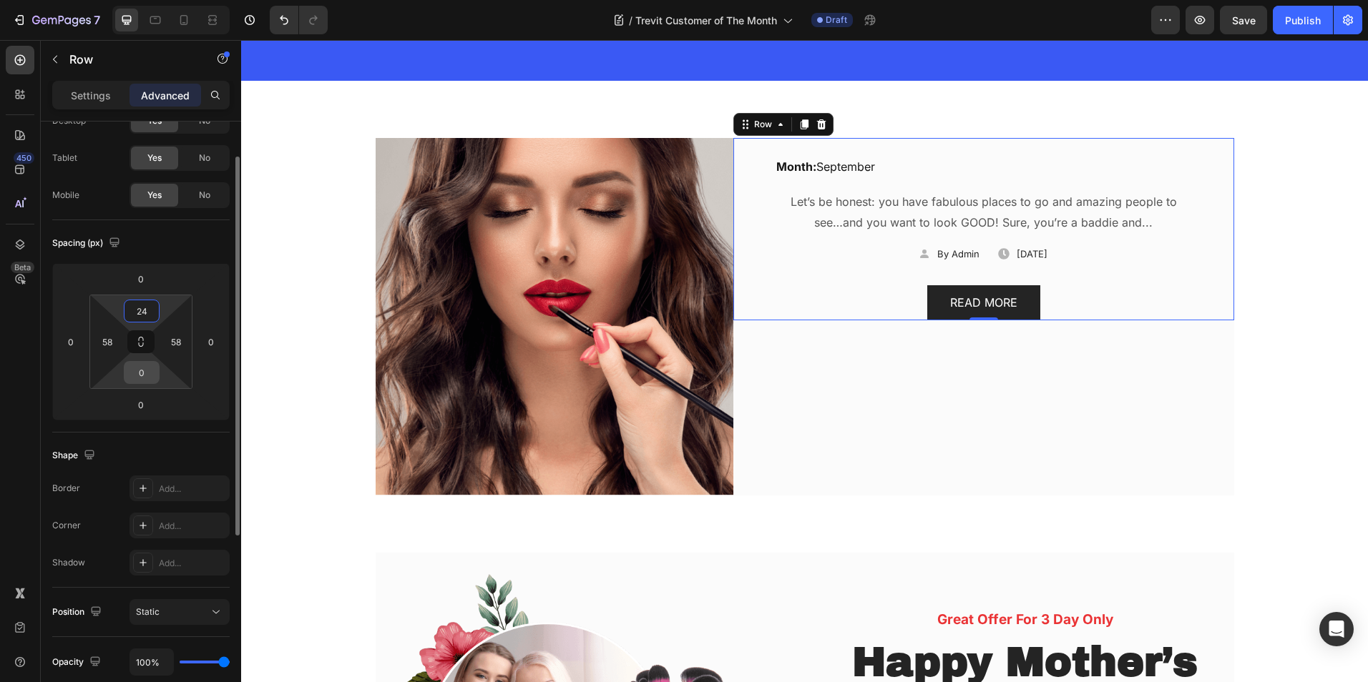
type input "24"
click at [147, 373] on input "0" at bounding box center [141, 372] width 29 height 21
click at [748, 195] on div "Month: September Text block Let’s be honest: you have fabulous places to go and…" at bounding box center [983, 229] width 501 height 182
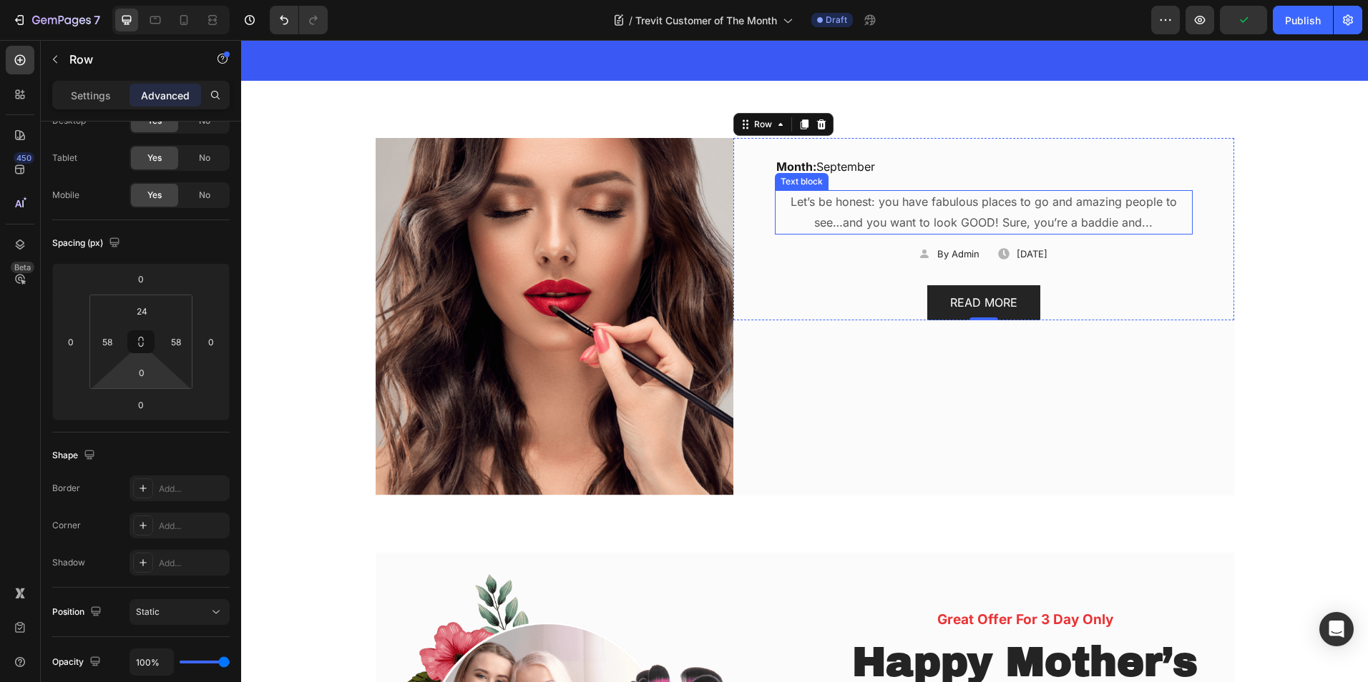
click at [855, 195] on p "Let’s be honest: you have fabulous places to go and amazing people to see…and y…" at bounding box center [983, 212] width 415 height 41
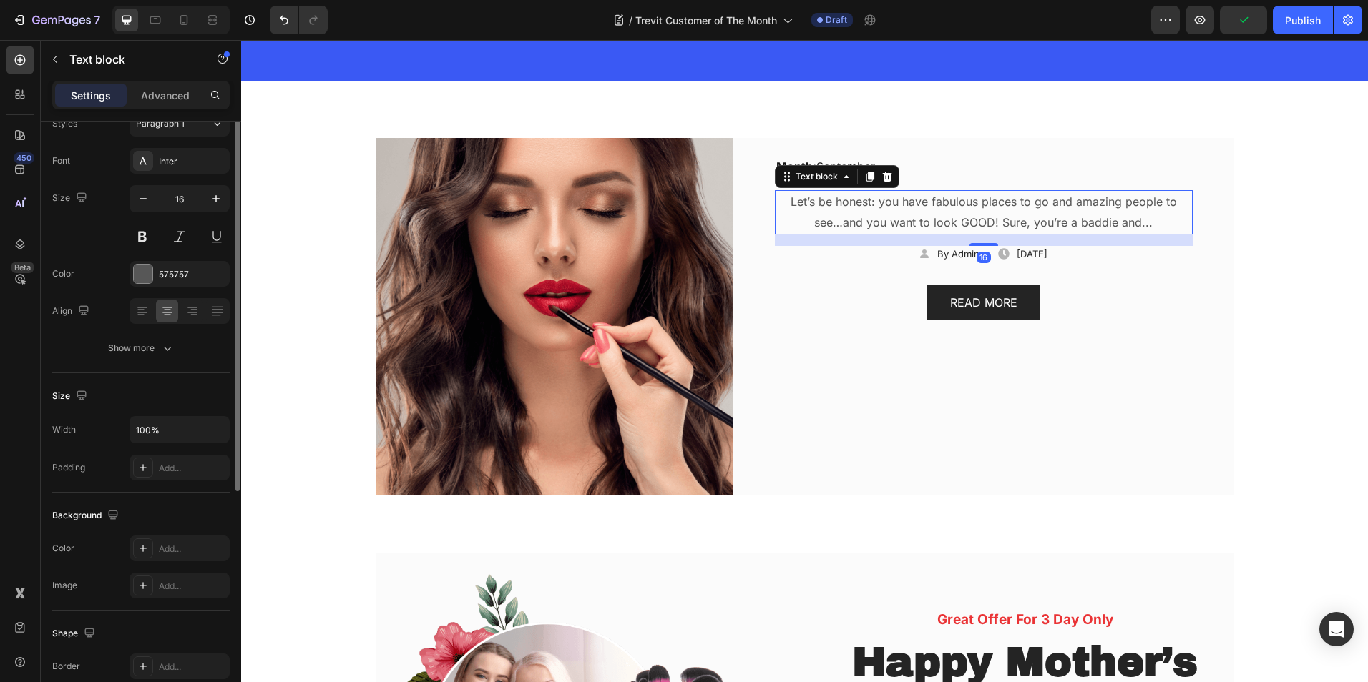
scroll to position [0, 0]
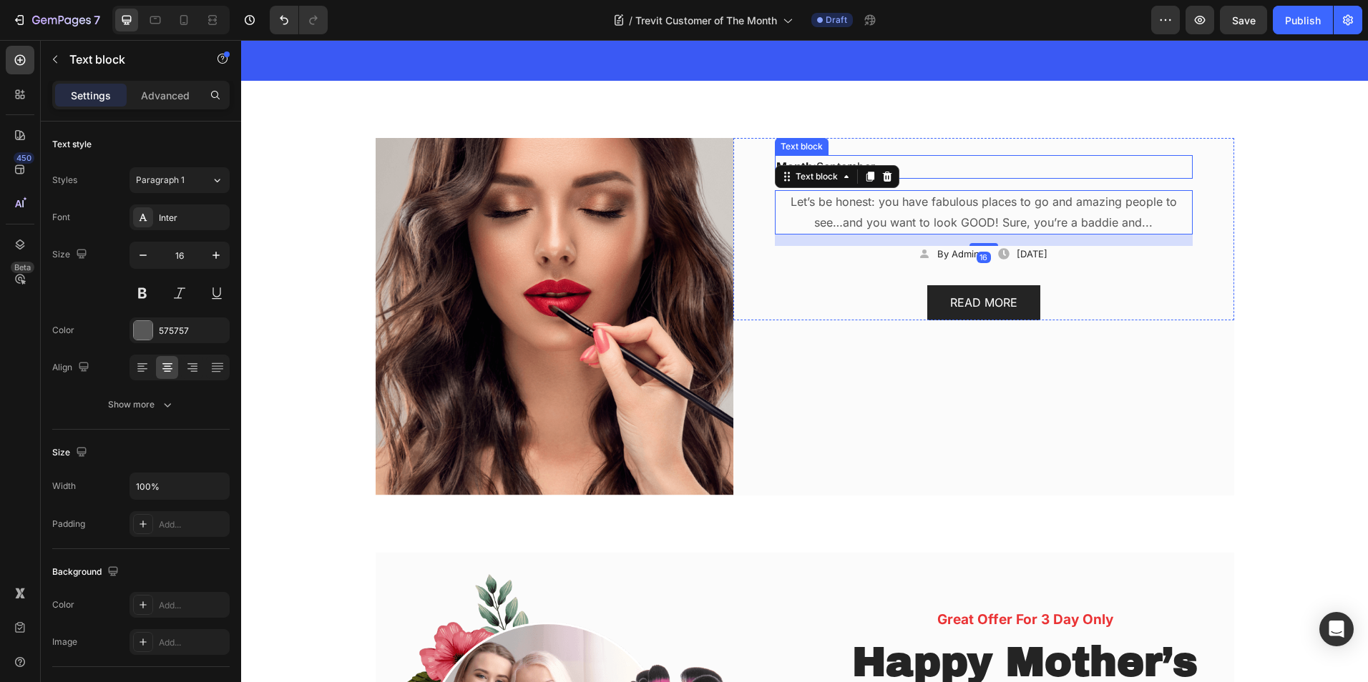
click at [901, 166] on p "Month: September" at bounding box center [983, 167] width 415 height 21
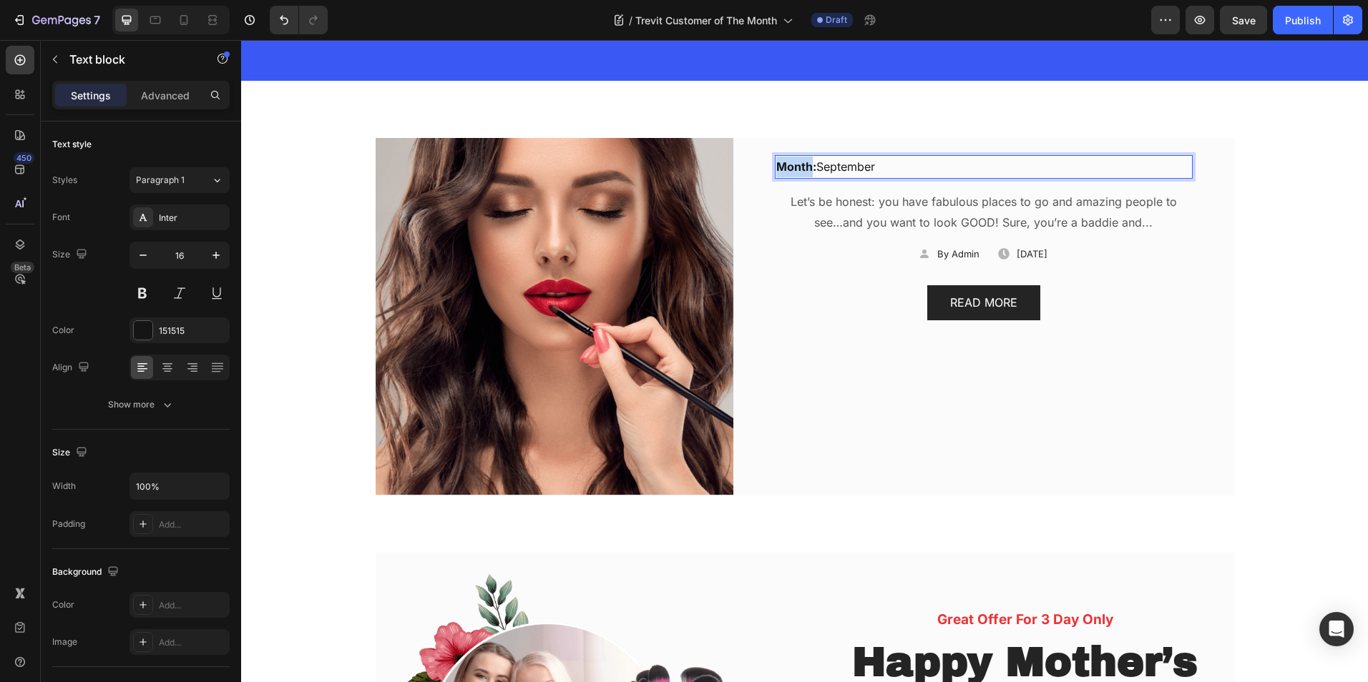
click at [795, 170] on strong "Month:" at bounding box center [796, 167] width 40 height 14
click at [898, 170] on p "Month: September" at bounding box center [983, 167] width 415 height 21
click at [885, 217] on p "Let’s be honest: you have fabulous places to go and amazing people to see…and y…" at bounding box center [983, 212] width 415 height 41
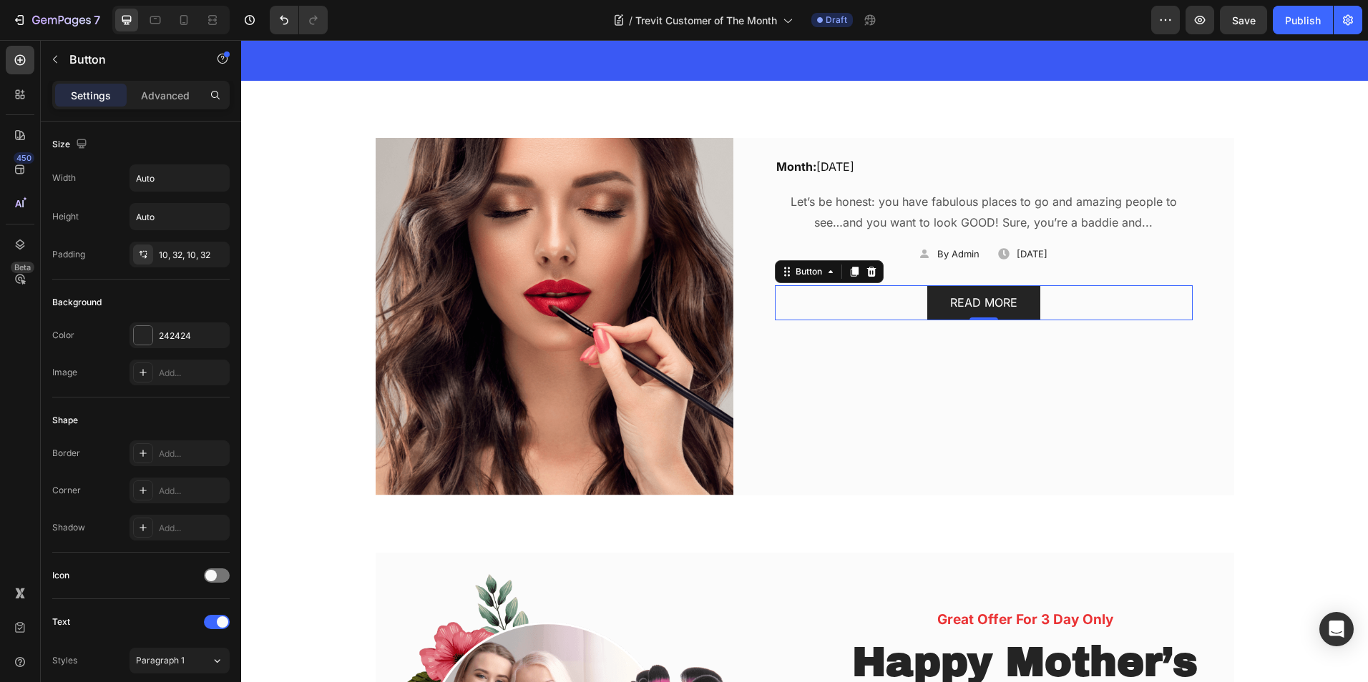
click at [888, 303] on div "READ MORE Button 0" at bounding box center [984, 302] width 418 height 35
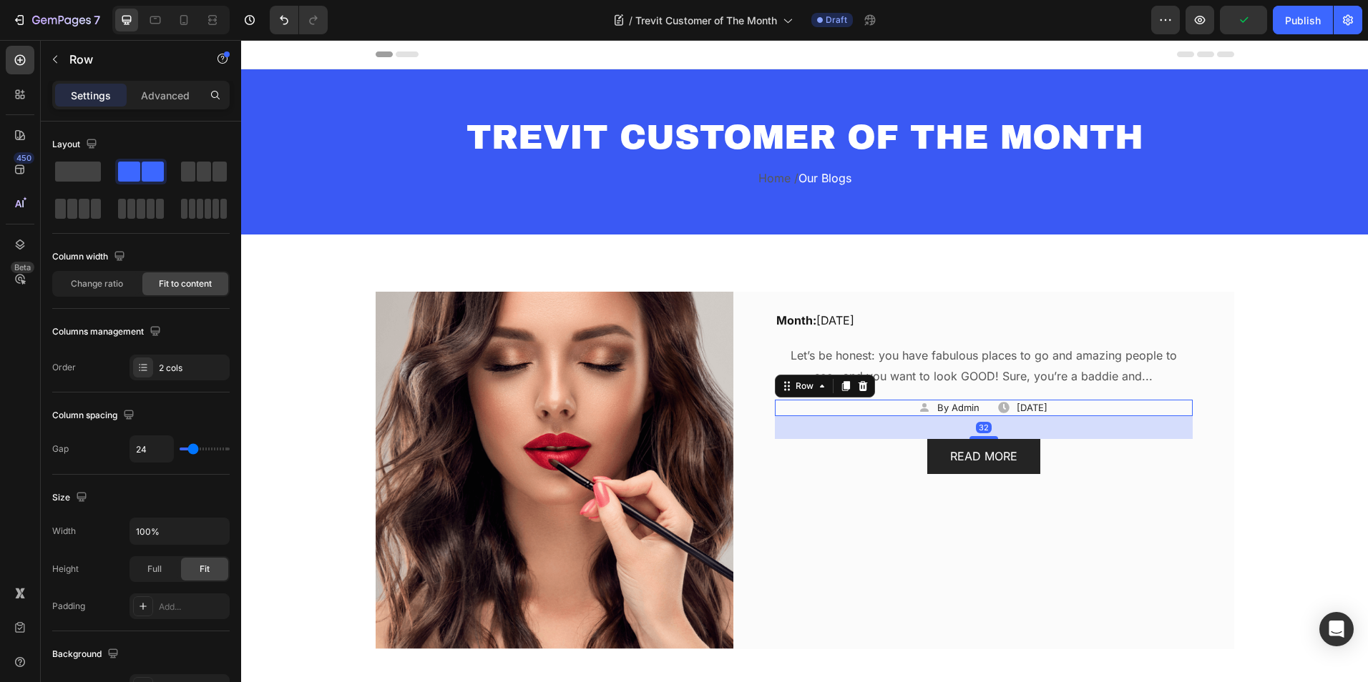
click at [957, 411] on div "Icon By Admin Text block Row Icon December 2, 2022 Text block Row Row 32" at bounding box center [984, 408] width 418 height 17
click at [863, 383] on div at bounding box center [862, 386] width 17 height 17
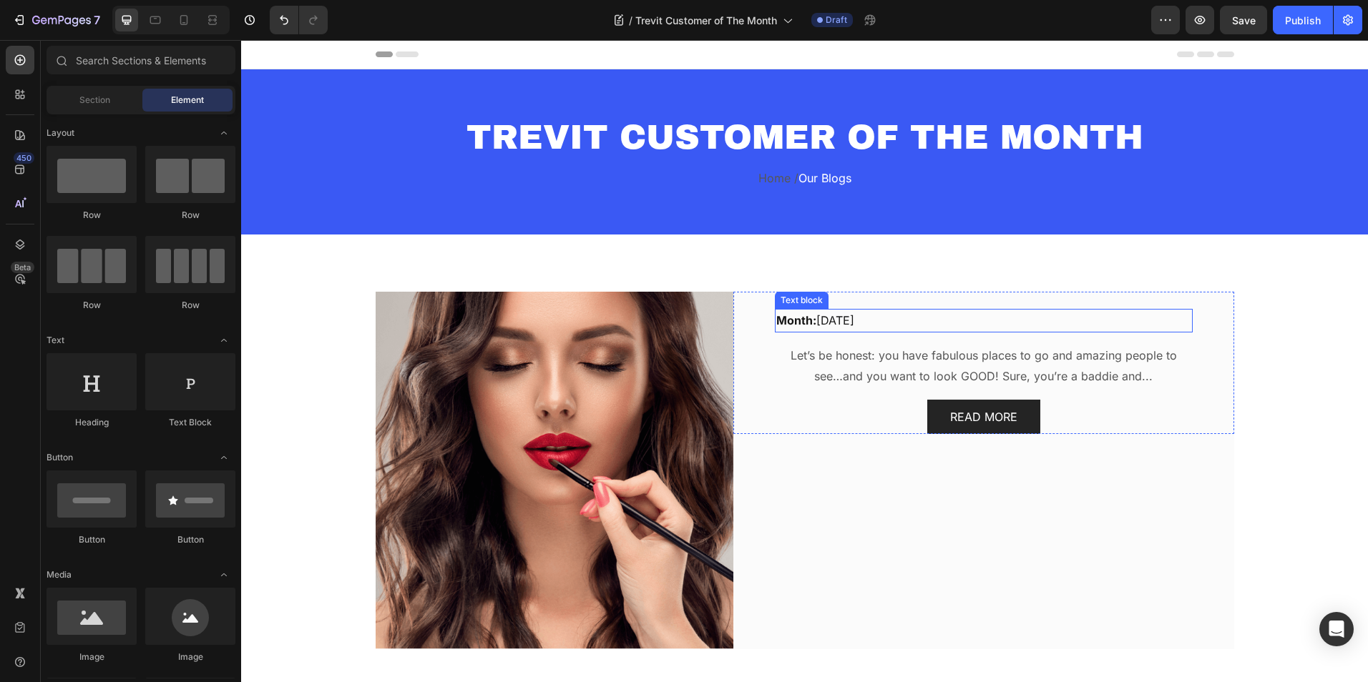
click at [915, 320] on p "Month: [DATE]" at bounding box center [983, 320] width 415 height 21
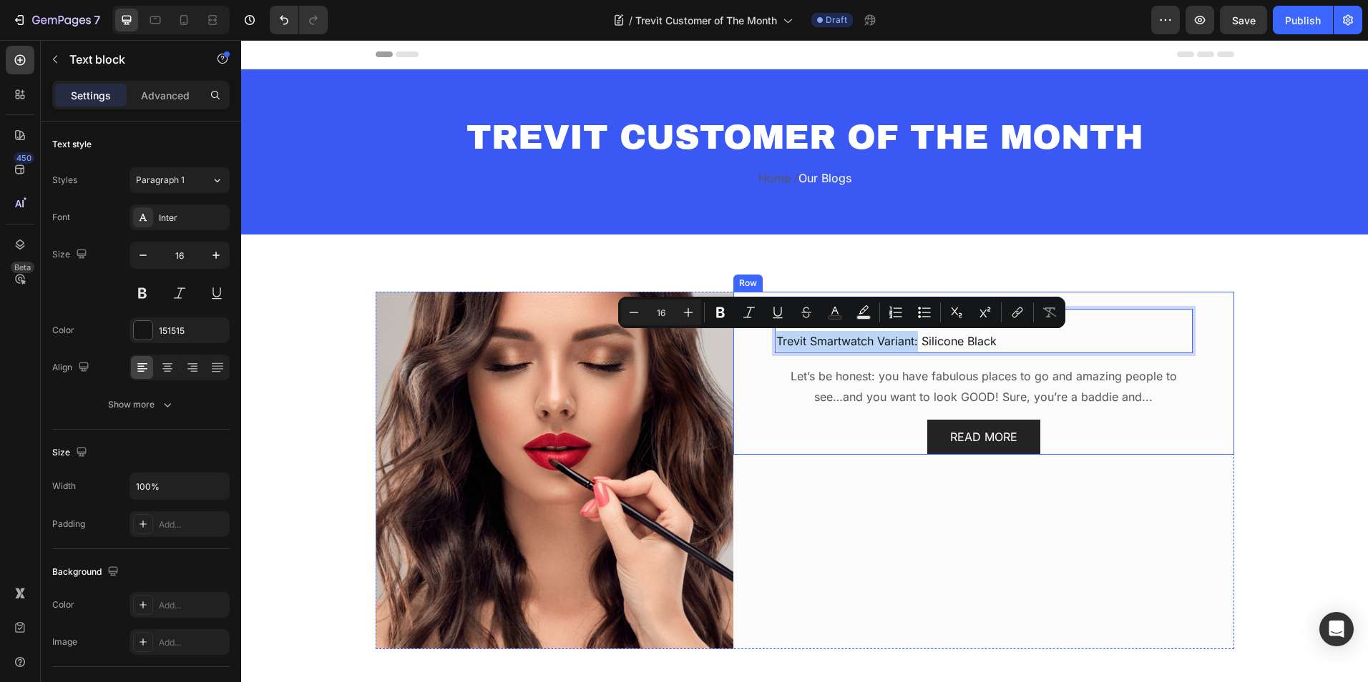
drag, startPoint x: 913, startPoint y: 344, endPoint x: 763, endPoint y: 343, distance: 149.5
click at [763, 343] on div "Month: September, 2025 Trevit Smartwatch Variant: Silicone Black Text block 16 …" at bounding box center [983, 373] width 501 height 163
copy p "Trevit Smartwatch Variant:"
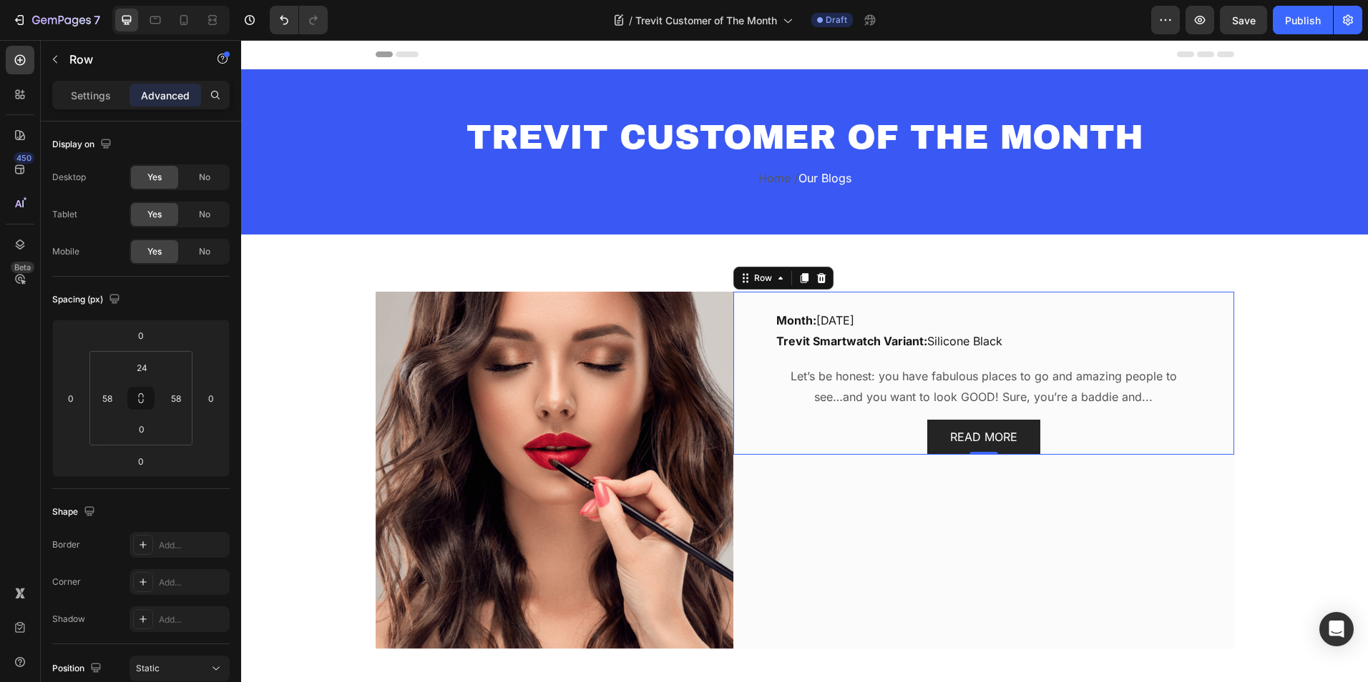
click at [1003, 358] on div "Month: September, 2025 Trevit Smartwatch Variant: Silicone Black Text block Let…" at bounding box center [984, 382] width 418 height 146
click at [818, 381] on p "Let’s be honest: you have fabulous places to go and amazing people to see…and y…" at bounding box center [983, 386] width 415 height 41
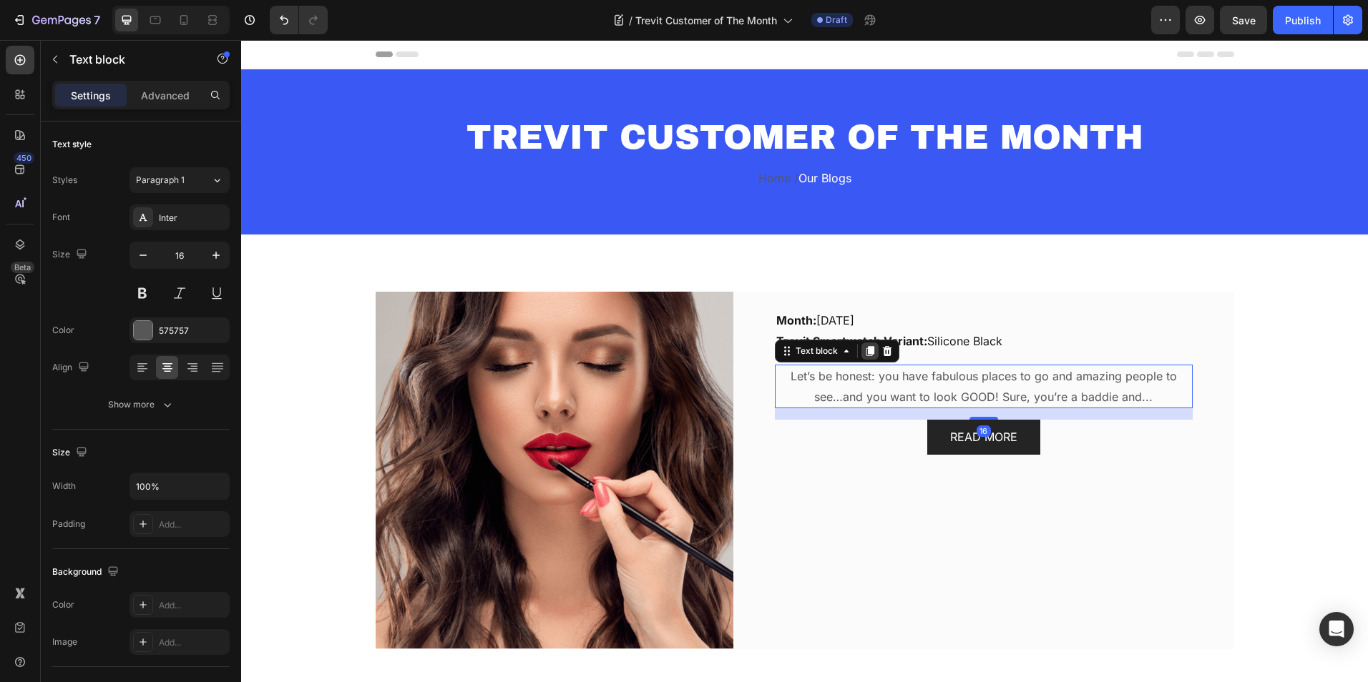
click at [862, 357] on div at bounding box center [869, 351] width 17 height 17
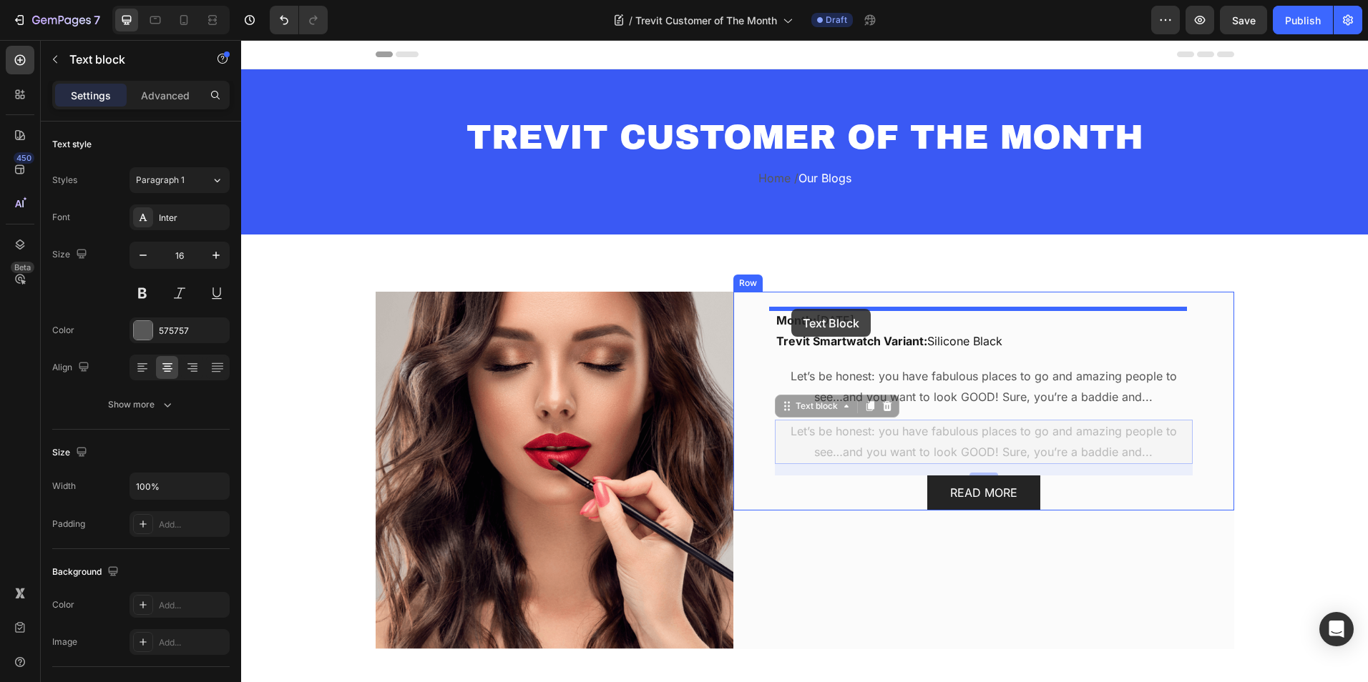
drag, startPoint x: 781, startPoint y: 412, endPoint x: 791, endPoint y: 309, distance: 103.5
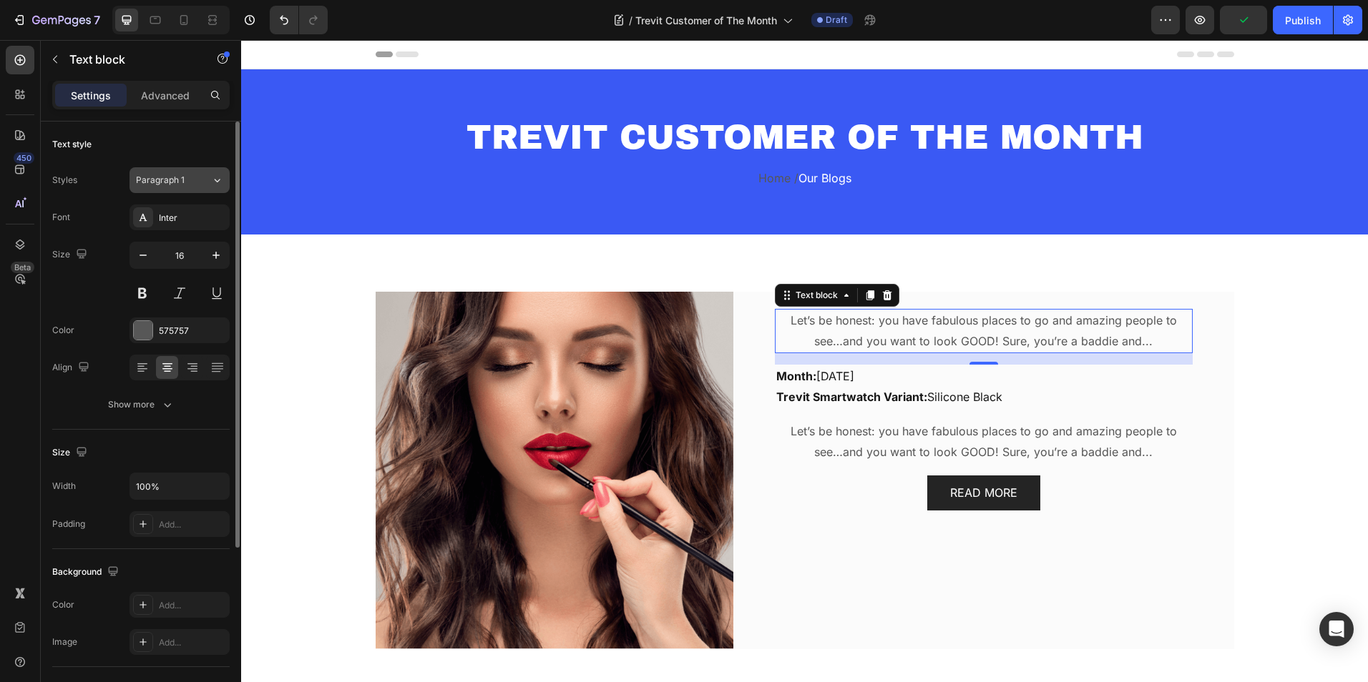
click at [217, 184] on icon at bounding box center [217, 180] width 12 height 14
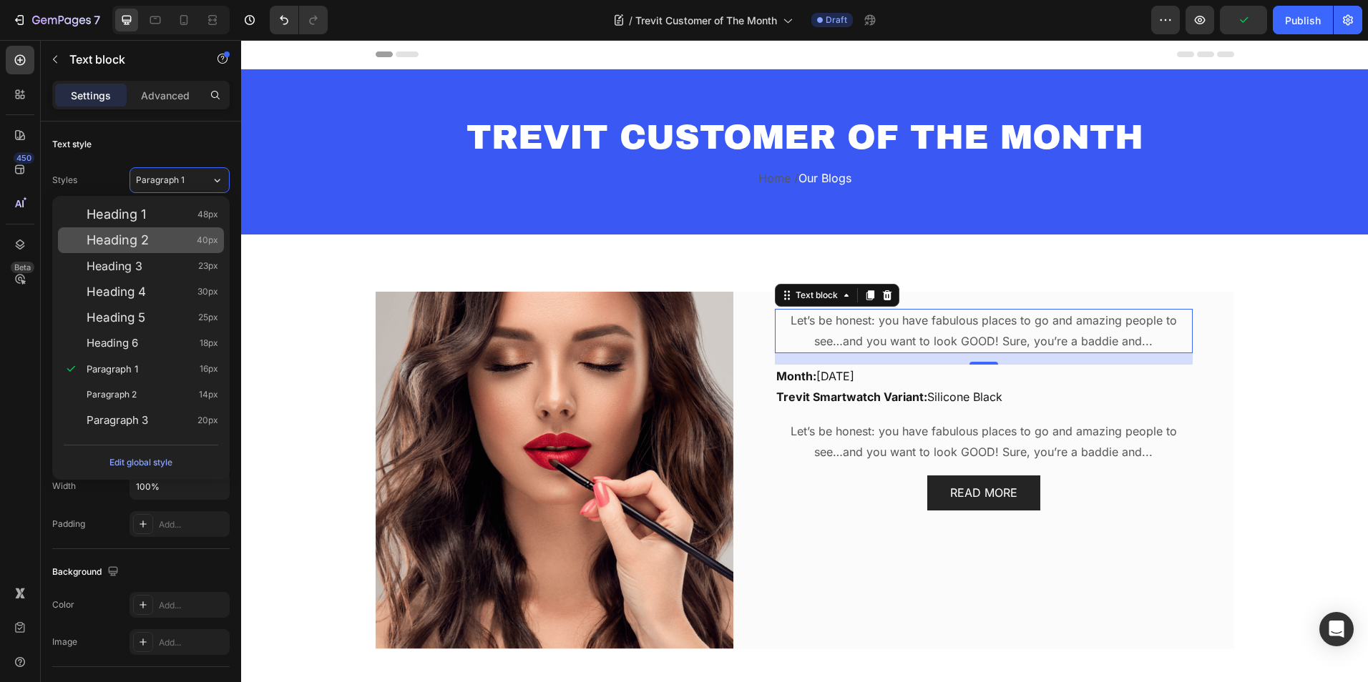
click at [179, 242] on div "Heading 2 40px" at bounding box center [153, 240] width 132 height 14
type input "40"
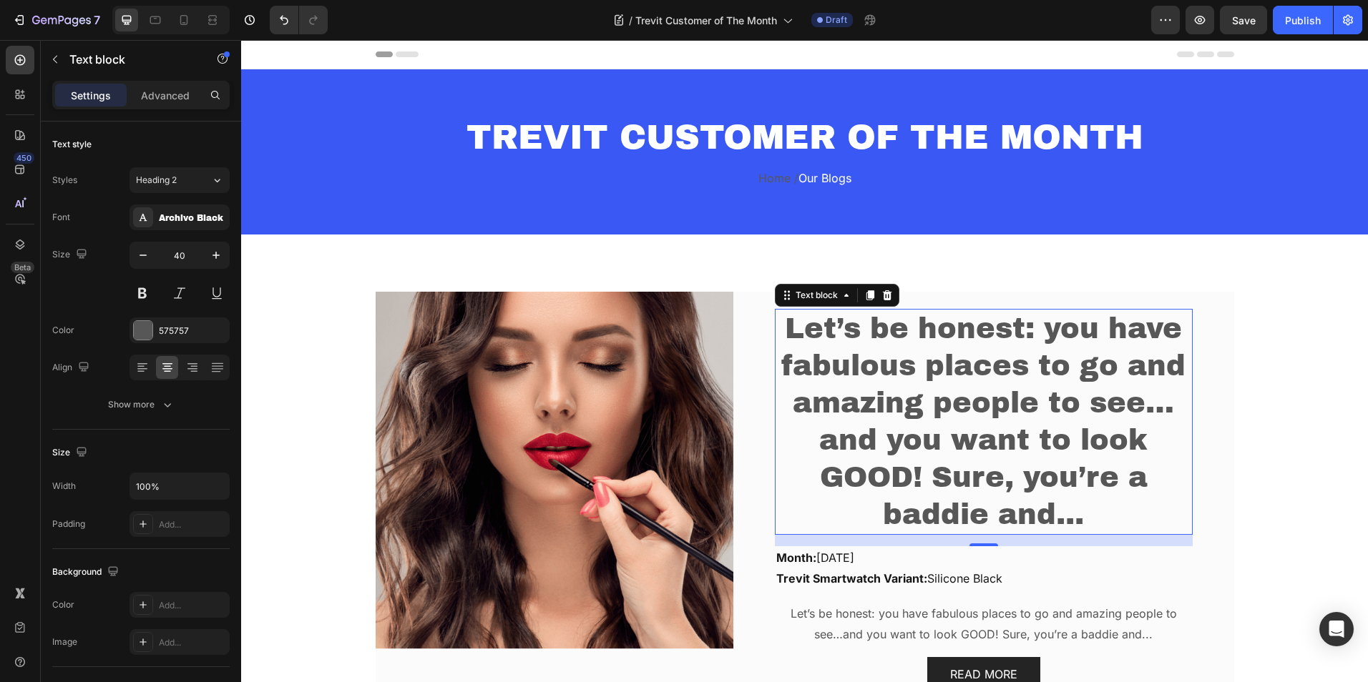
click at [876, 412] on p "Let’s be honest: you have fabulous places to go and amazing people to see…and y…" at bounding box center [983, 421] width 415 height 223
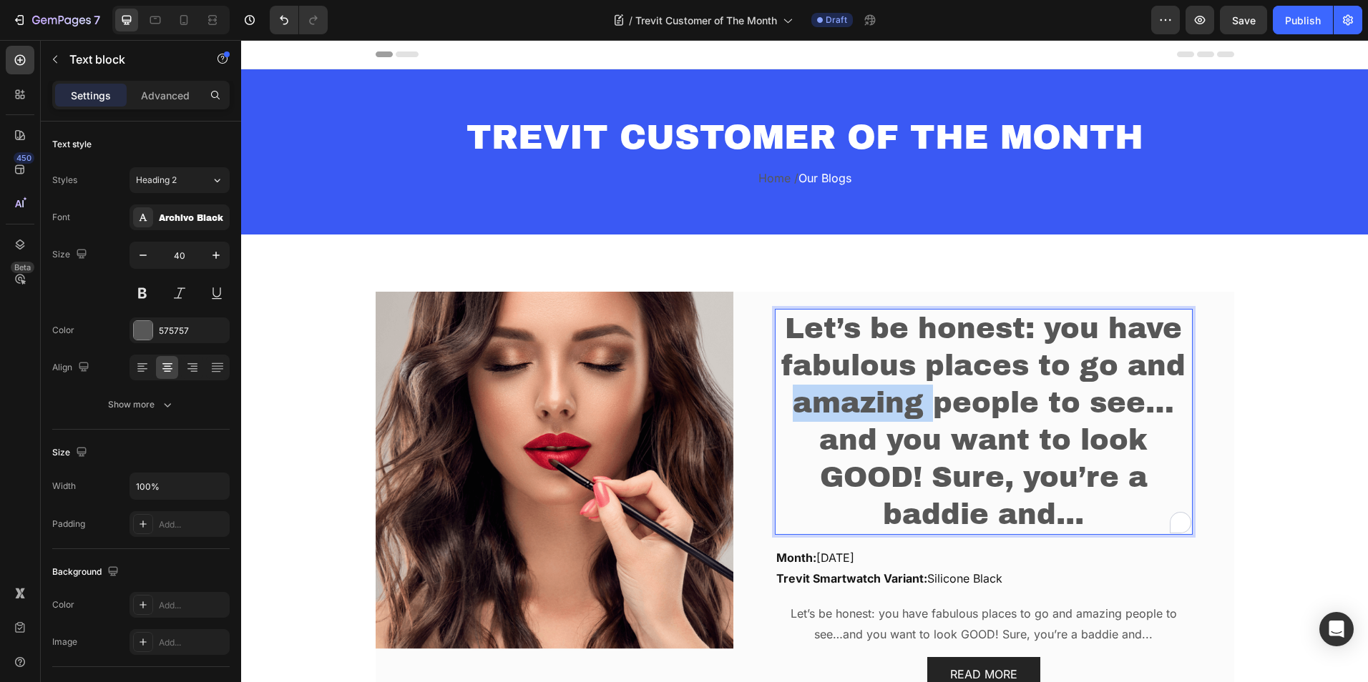
click at [876, 412] on p "Let’s be honest: you have fabulous places to go and amazing people to see…and y…" at bounding box center [983, 421] width 415 height 223
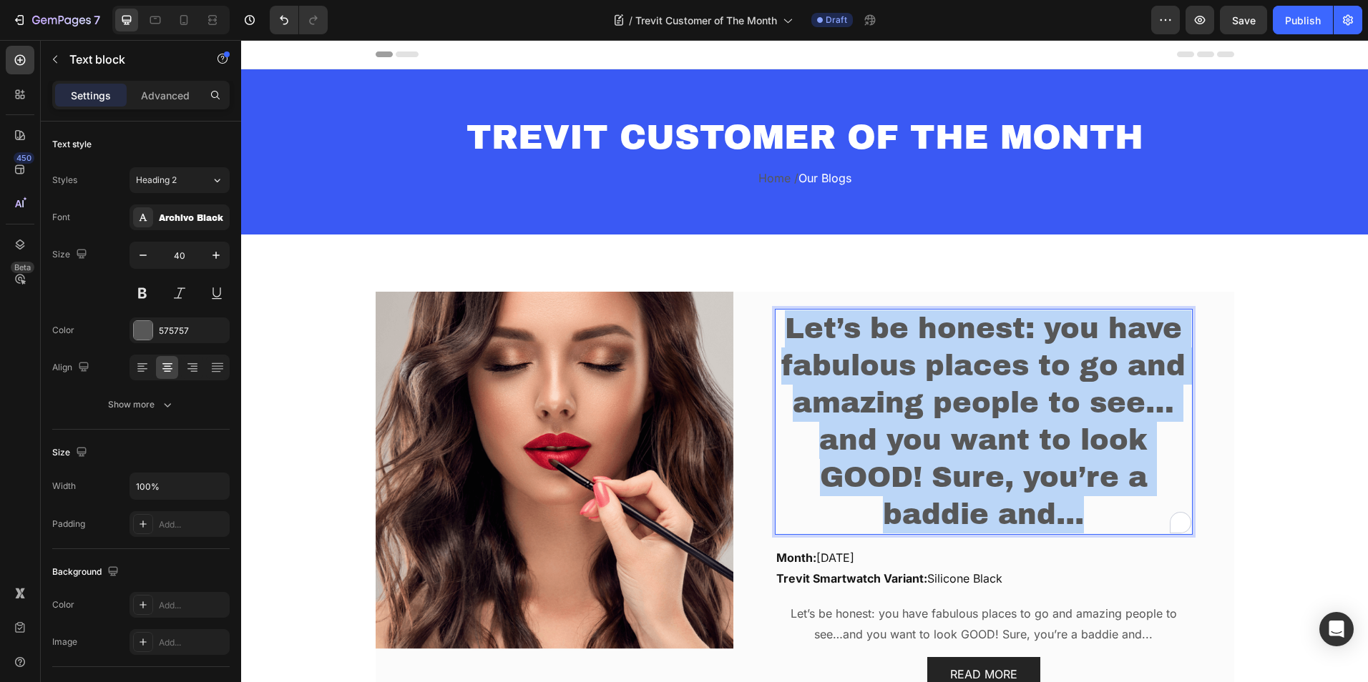
click at [876, 412] on p "Let’s be honest: you have fabulous places to go and amazing people to see…and y…" at bounding box center [983, 421] width 415 height 223
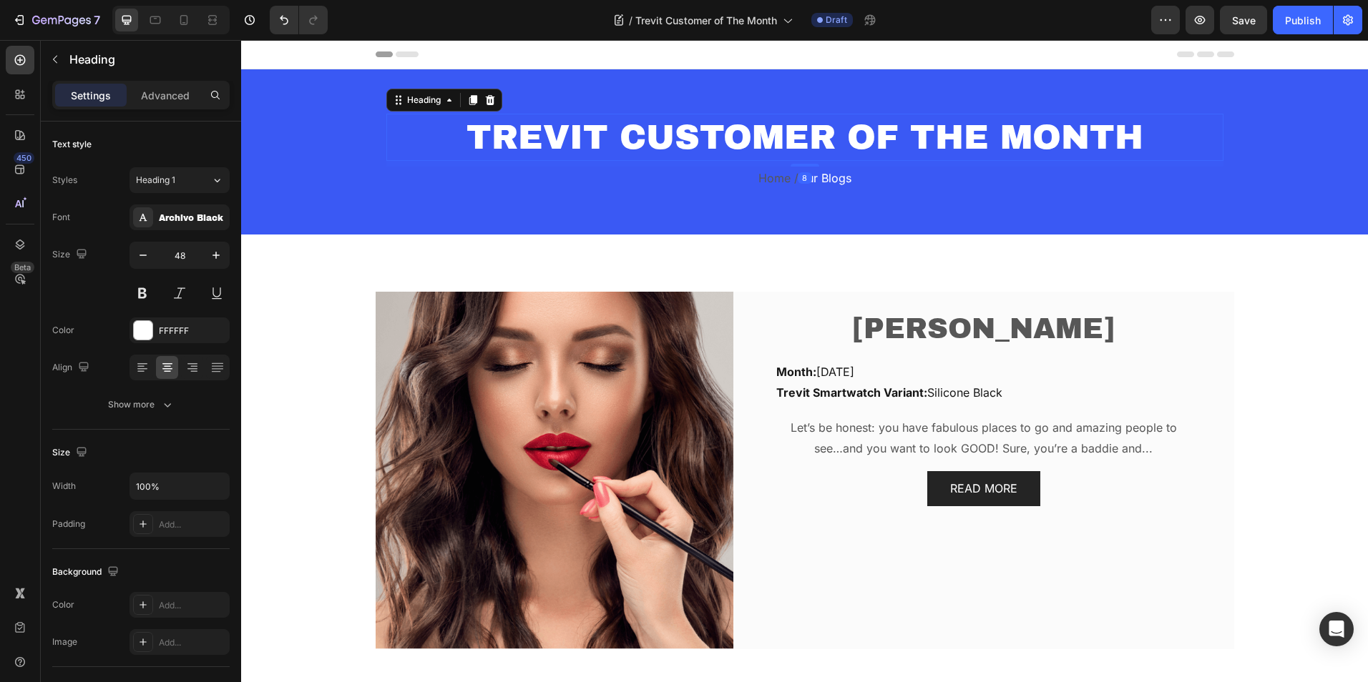
click at [745, 134] on h2 "TREVIT CUSTOMER OF THE MONTH" at bounding box center [804, 137] width 837 height 47
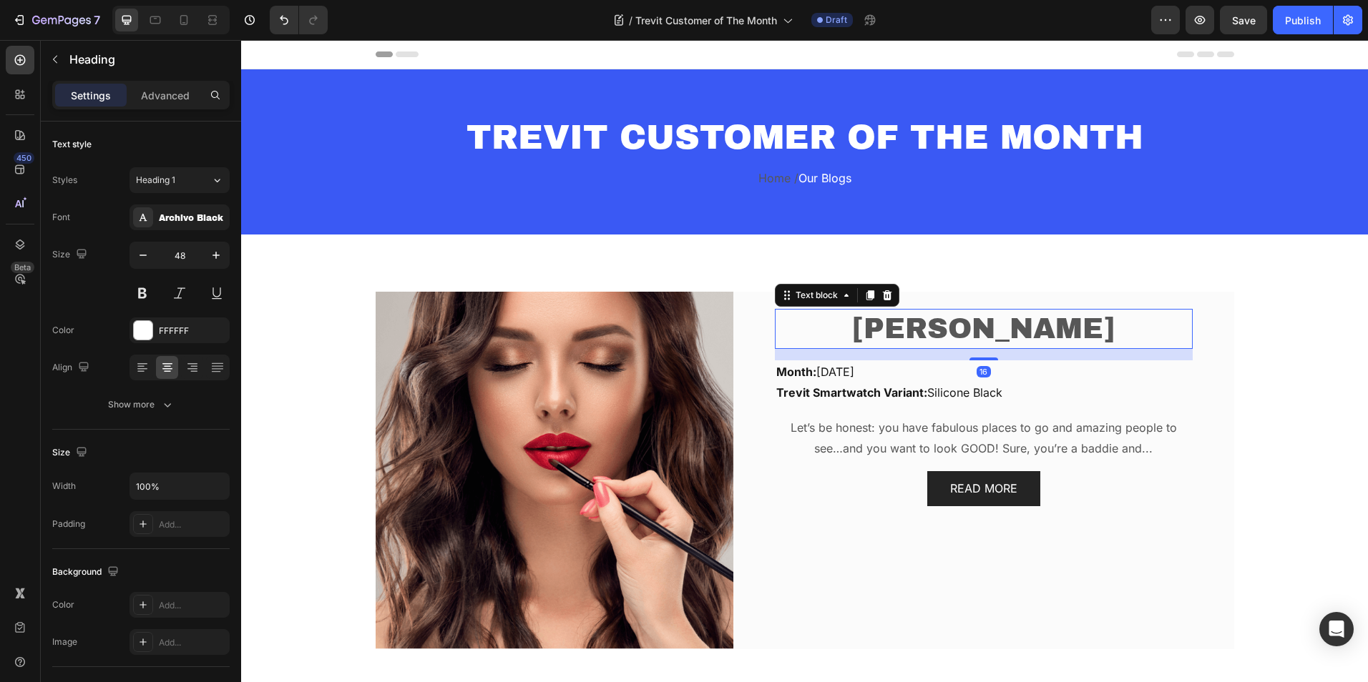
click at [916, 339] on p "[PERSON_NAME]" at bounding box center [983, 328] width 415 height 37
click at [823, 138] on h2 "TREVIT CUSTOMER OF THE MONTH" at bounding box center [804, 137] width 837 height 47
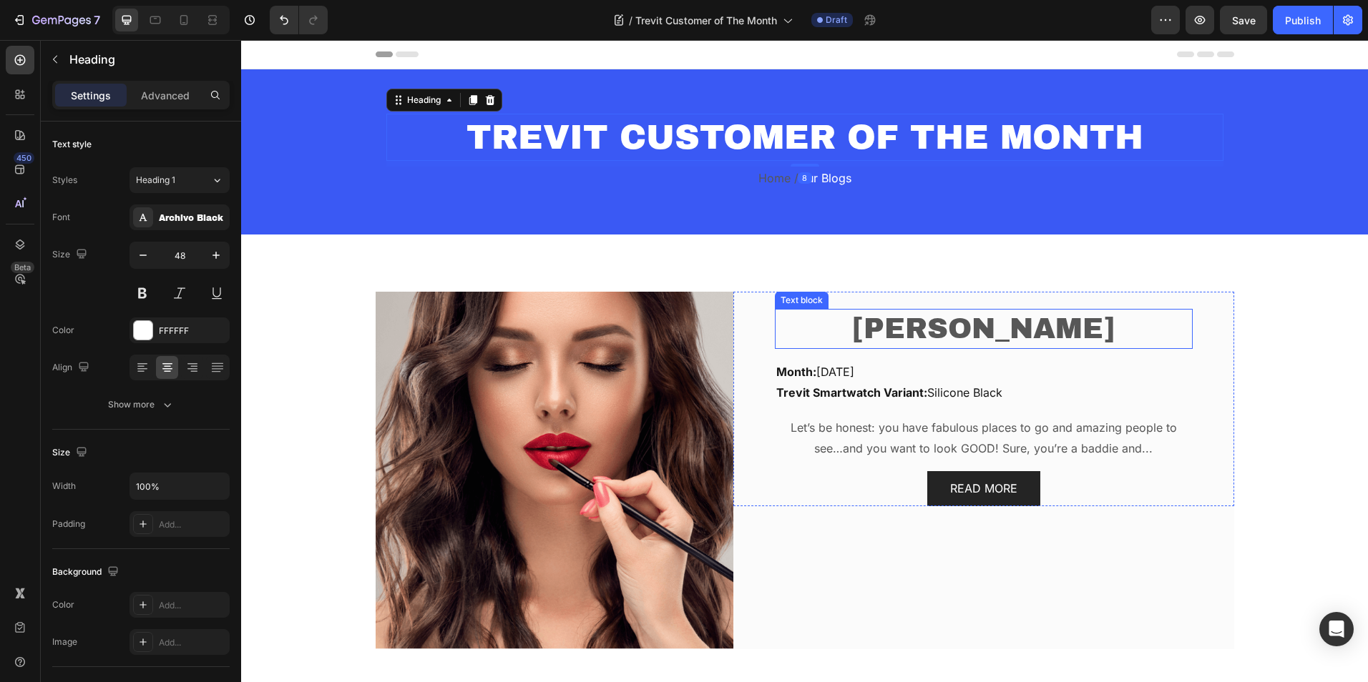
click at [916, 320] on p "[PERSON_NAME]" at bounding box center [983, 328] width 415 height 37
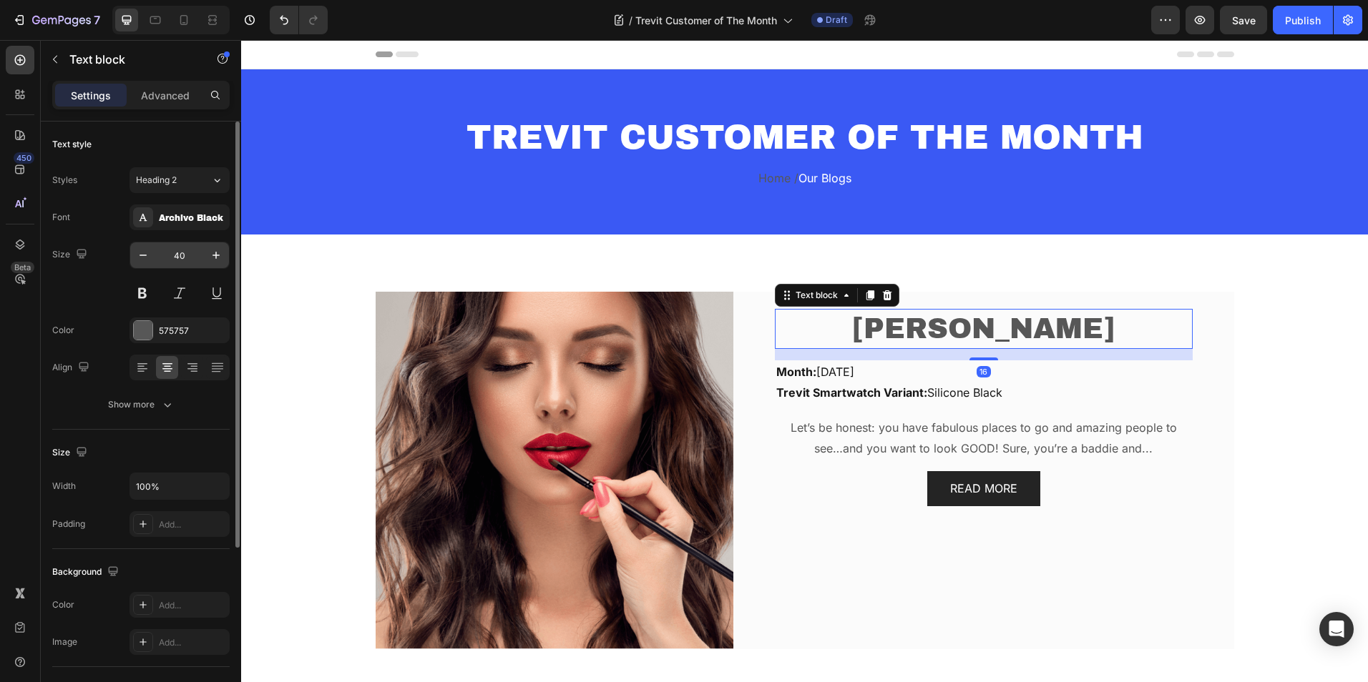
click at [190, 262] on input "40" at bounding box center [179, 255] width 47 height 26
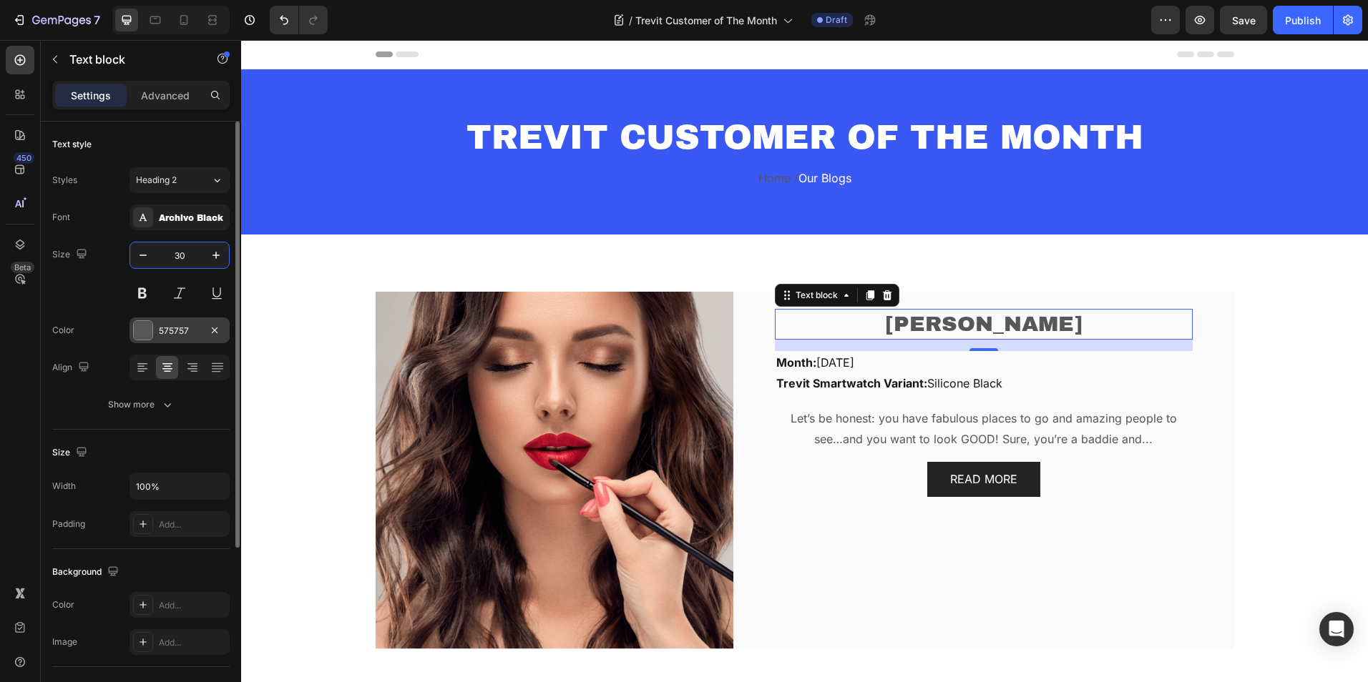
type input "30"
click at [144, 335] on div at bounding box center [143, 330] width 19 height 19
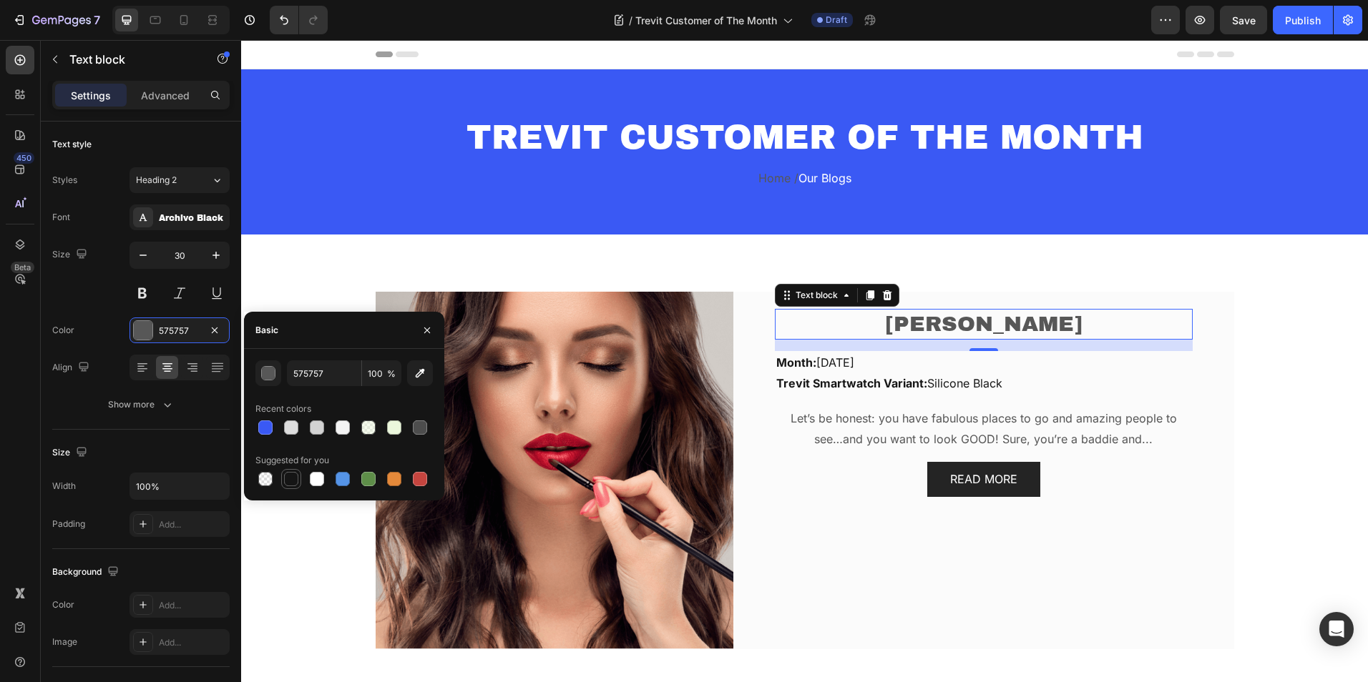
click at [288, 479] on div at bounding box center [291, 479] width 14 height 14
type input "151515"
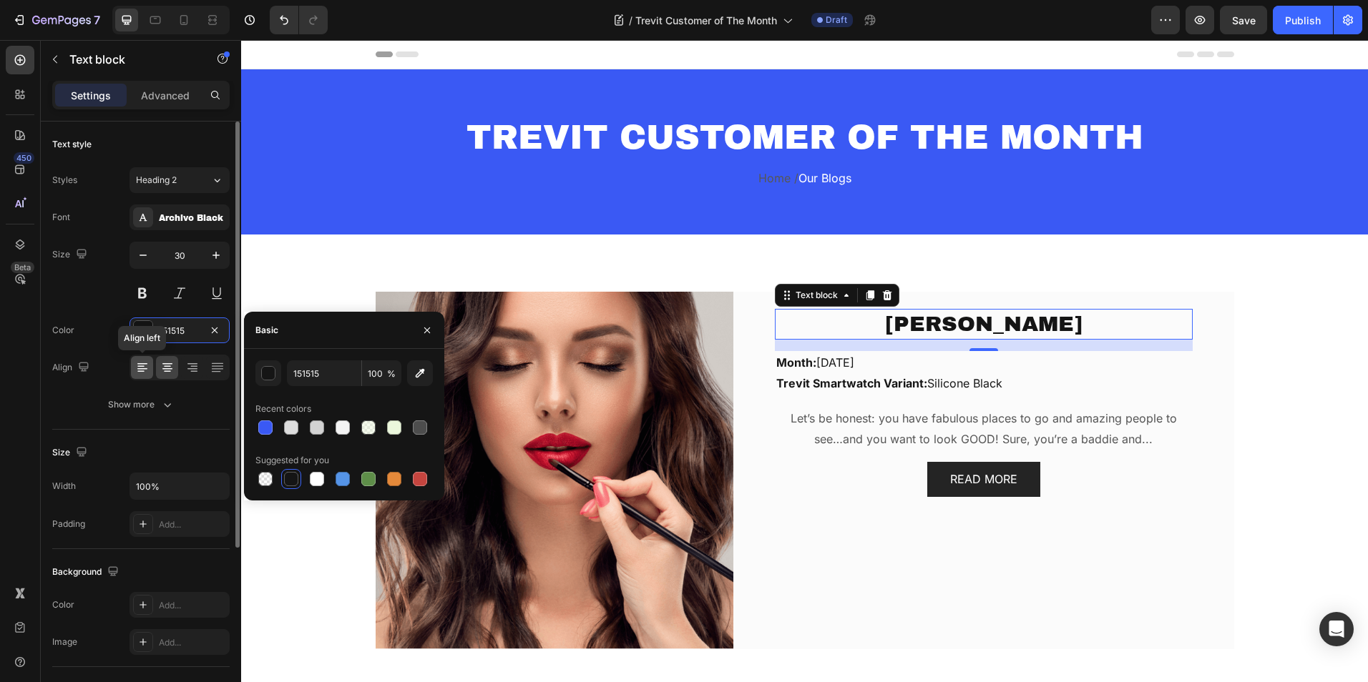
click at [137, 374] on icon at bounding box center [142, 368] width 14 height 14
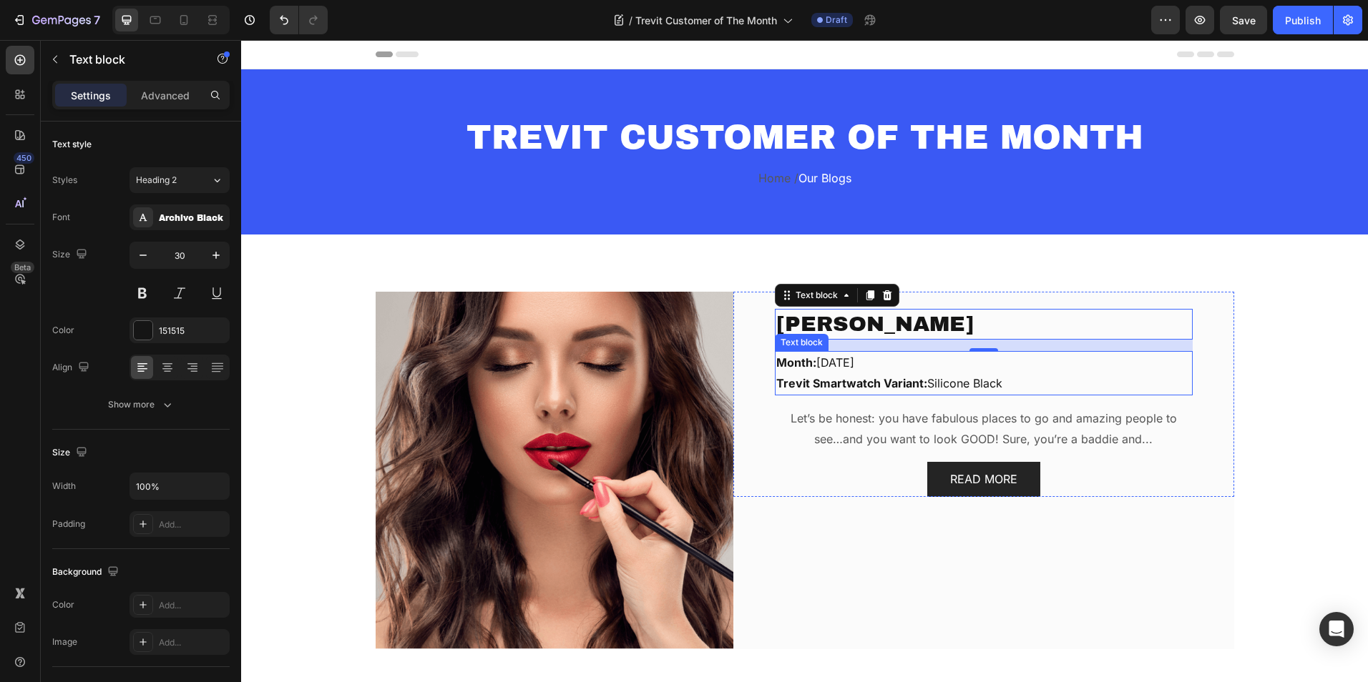
click at [835, 380] on strong "Trevit Smartwatch Variant:" at bounding box center [851, 383] width 151 height 14
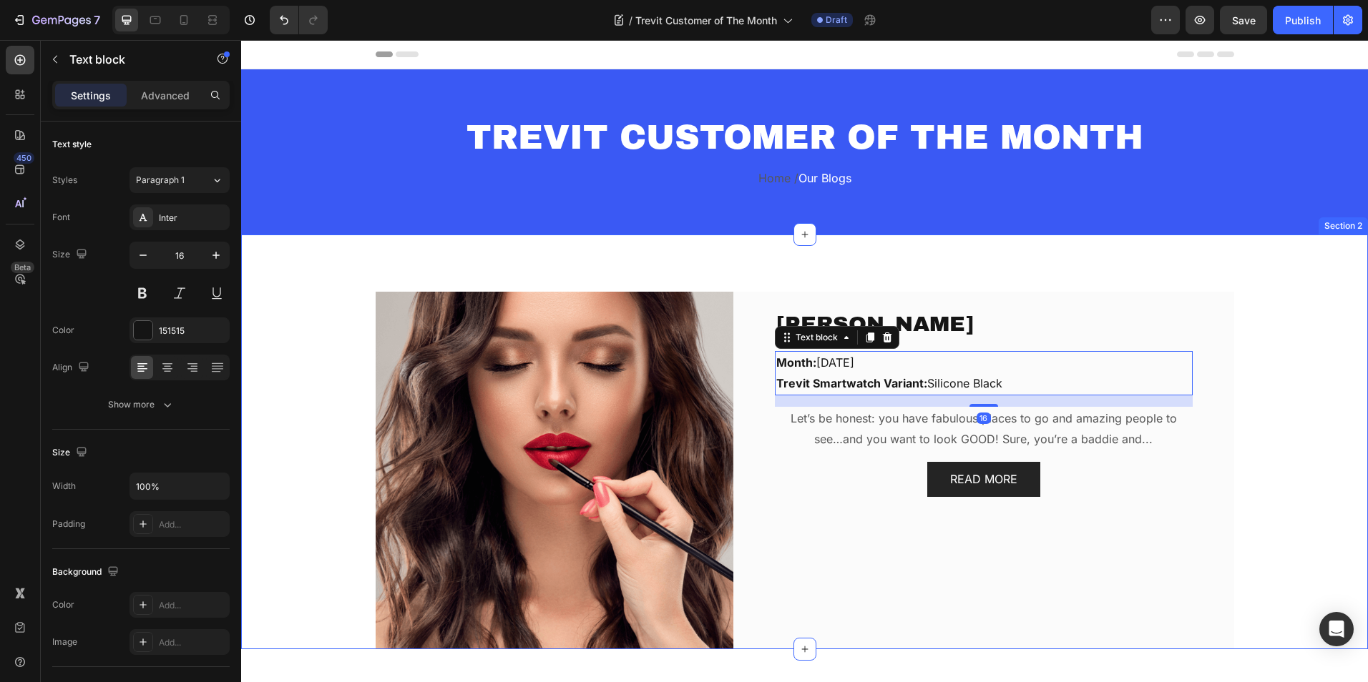
click at [1255, 269] on div "Chérie Oduwole Text block Month: September, 2025 Trevit Smartwatch Variant: Sil…" at bounding box center [804, 442] width 1127 height 415
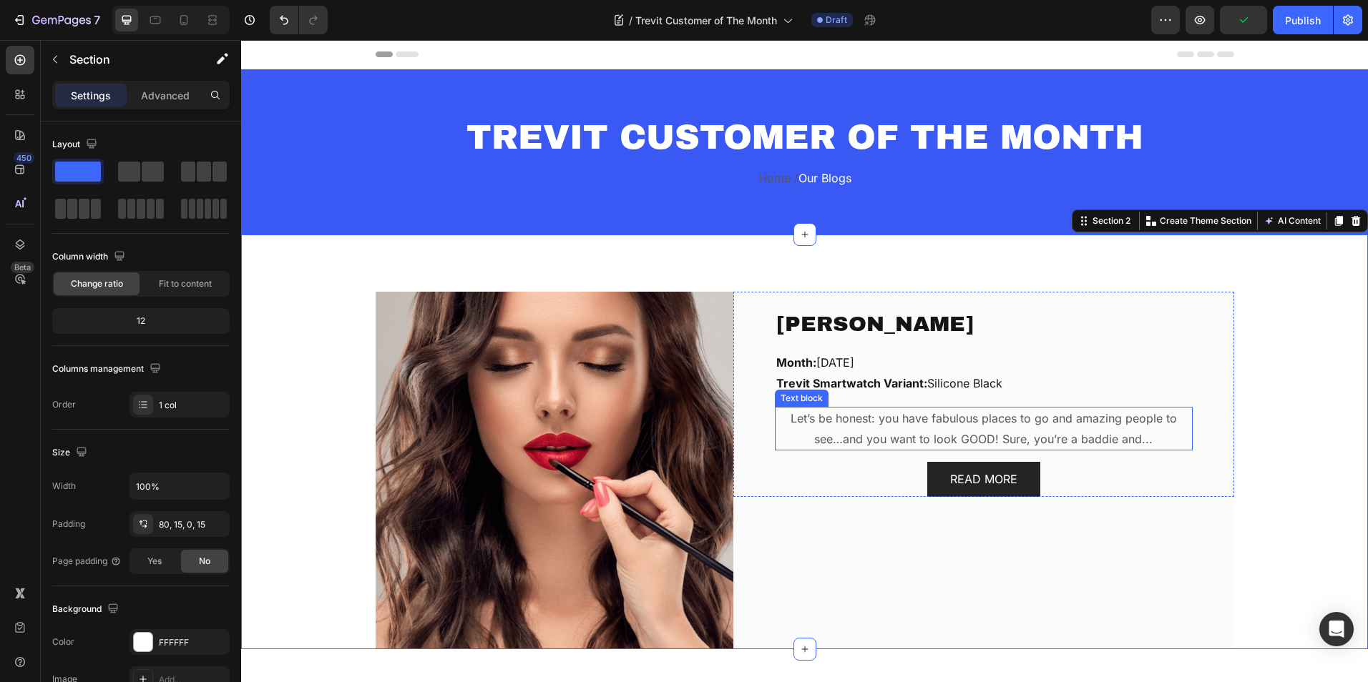
click at [834, 426] on p "Let’s be honest: you have fabulous places to go and amazing people to see…and y…" at bounding box center [983, 428] width 415 height 41
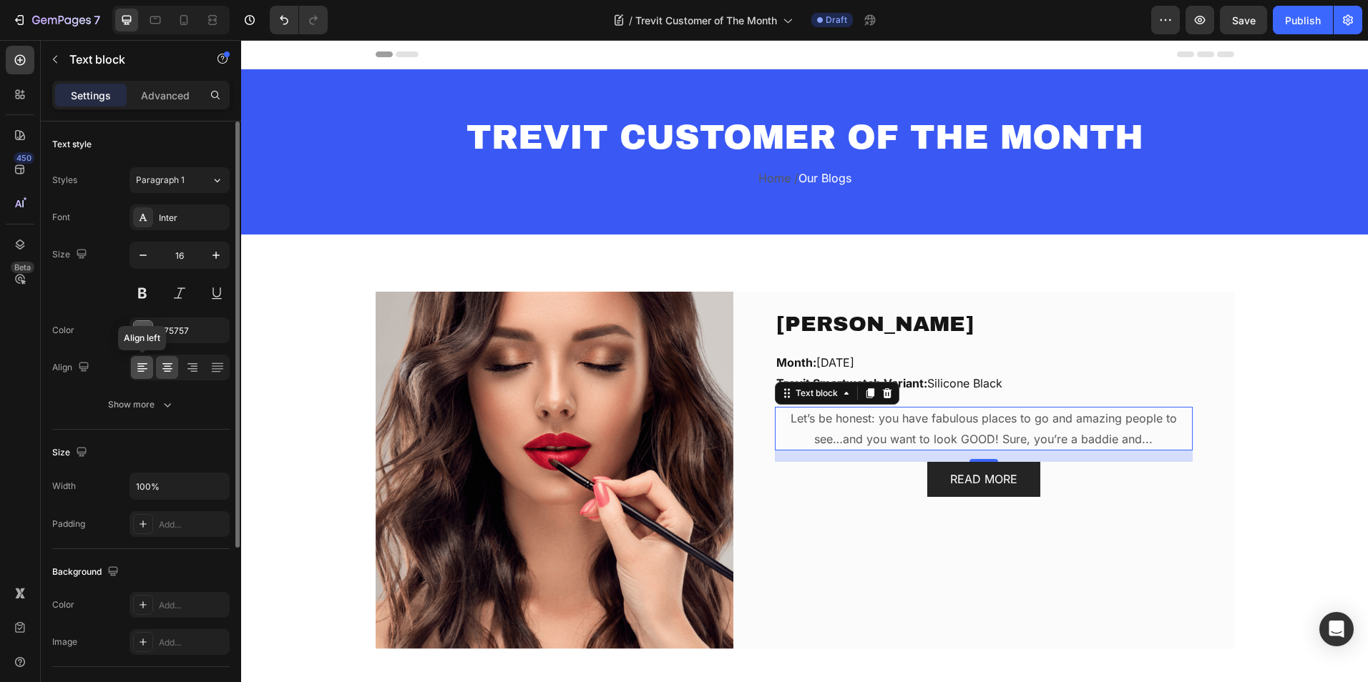
click at [146, 368] on icon at bounding box center [142, 368] width 10 height 1
click at [142, 335] on div at bounding box center [143, 330] width 19 height 19
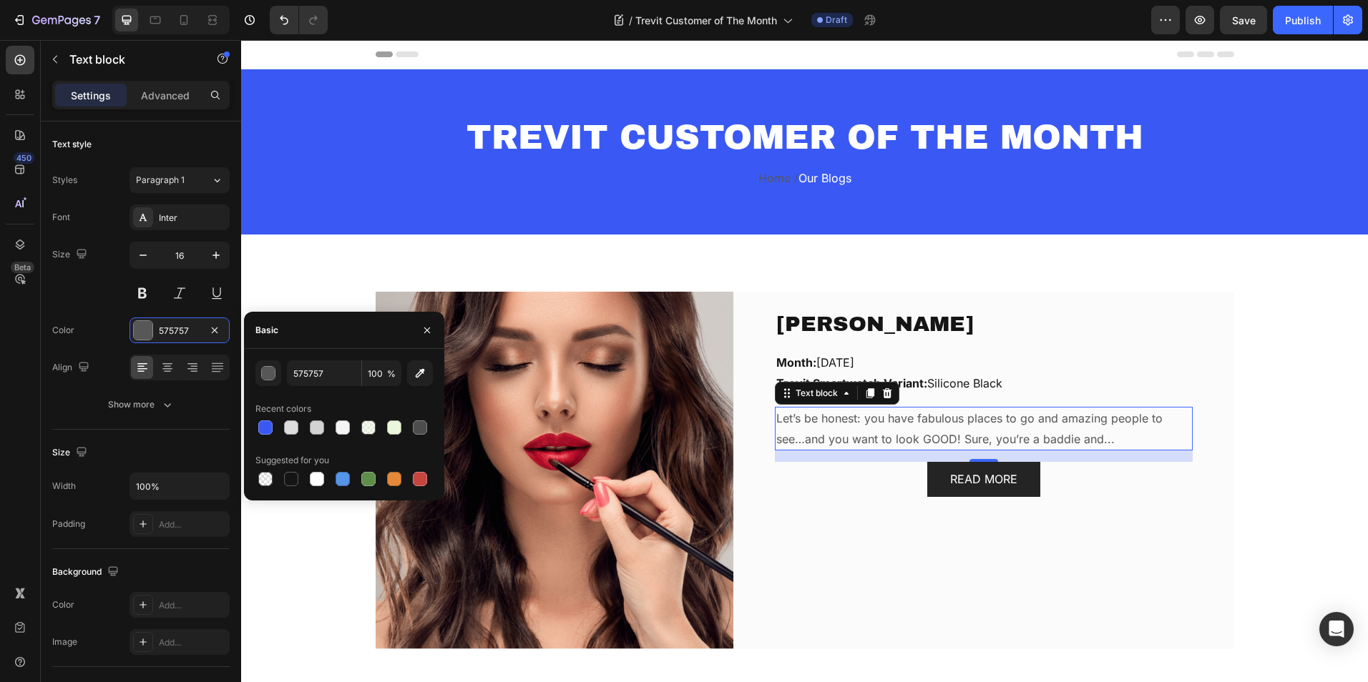
click at [302, 474] on div at bounding box center [343, 479] width 177 height 20
click at [291, 474] on div at bounding box center [291, 479] width 14 height 14
type input "151515"
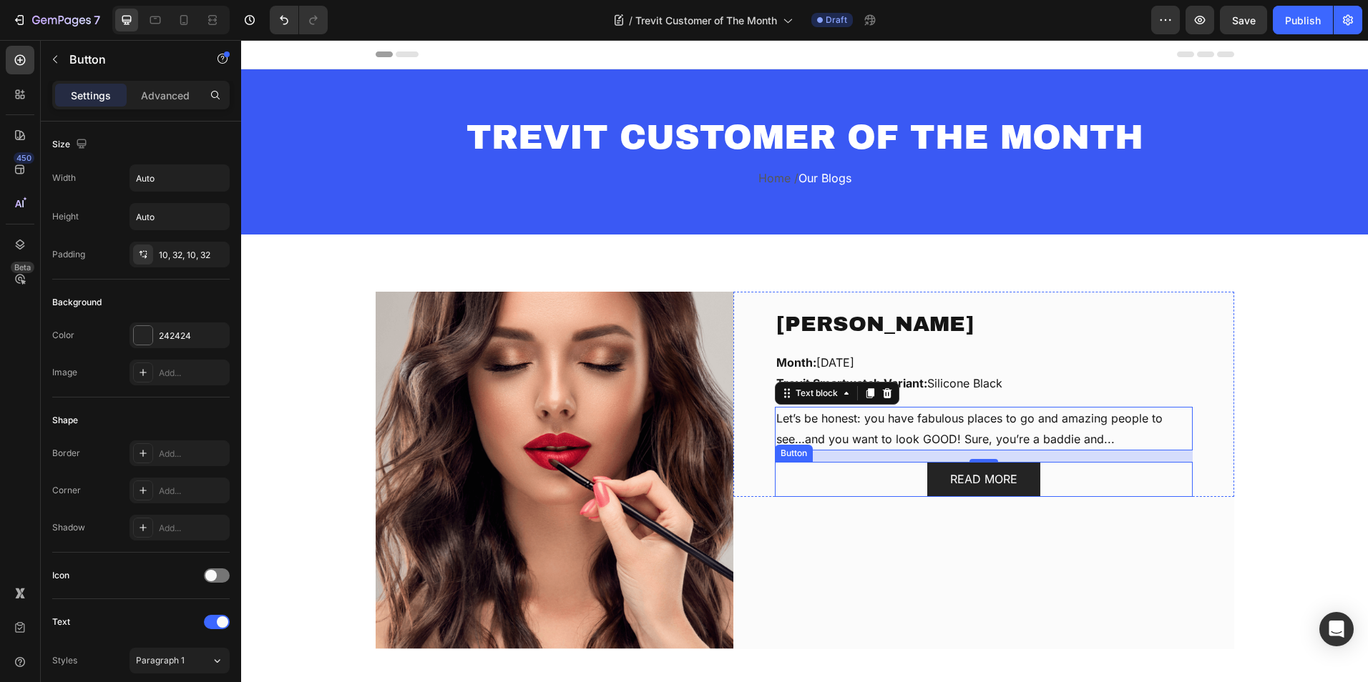
click at [846, 471] on div "READ MORE Button" at bounding box center [984, 479] width 418 height 35
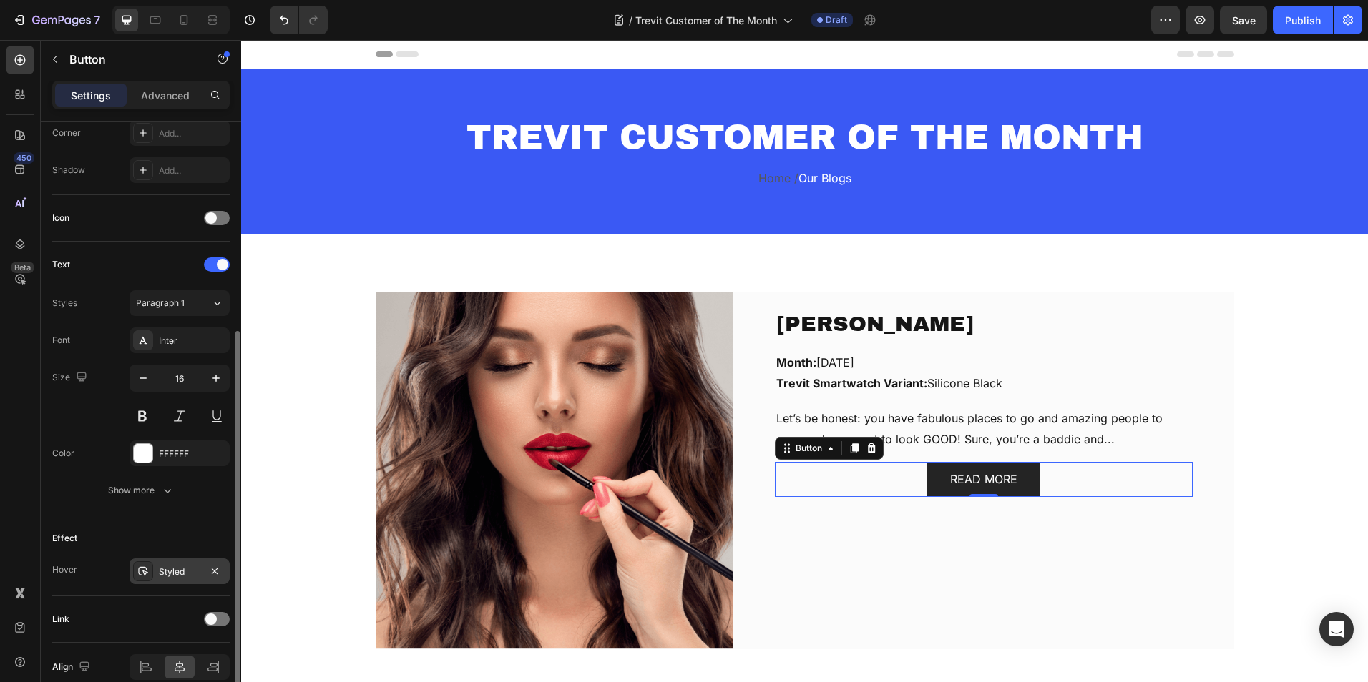
scroll to position [424, 0]
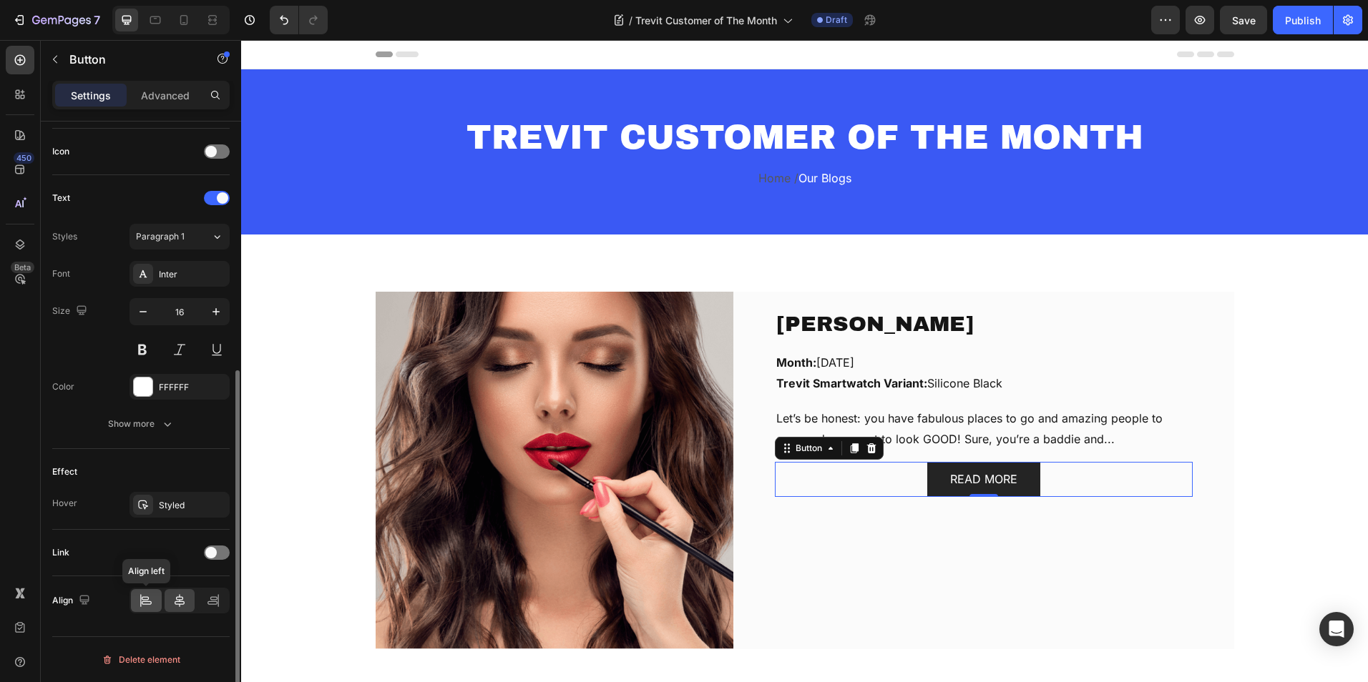
click at [144, 600] on icon at bounding box center [145, 599] width 7 height 4
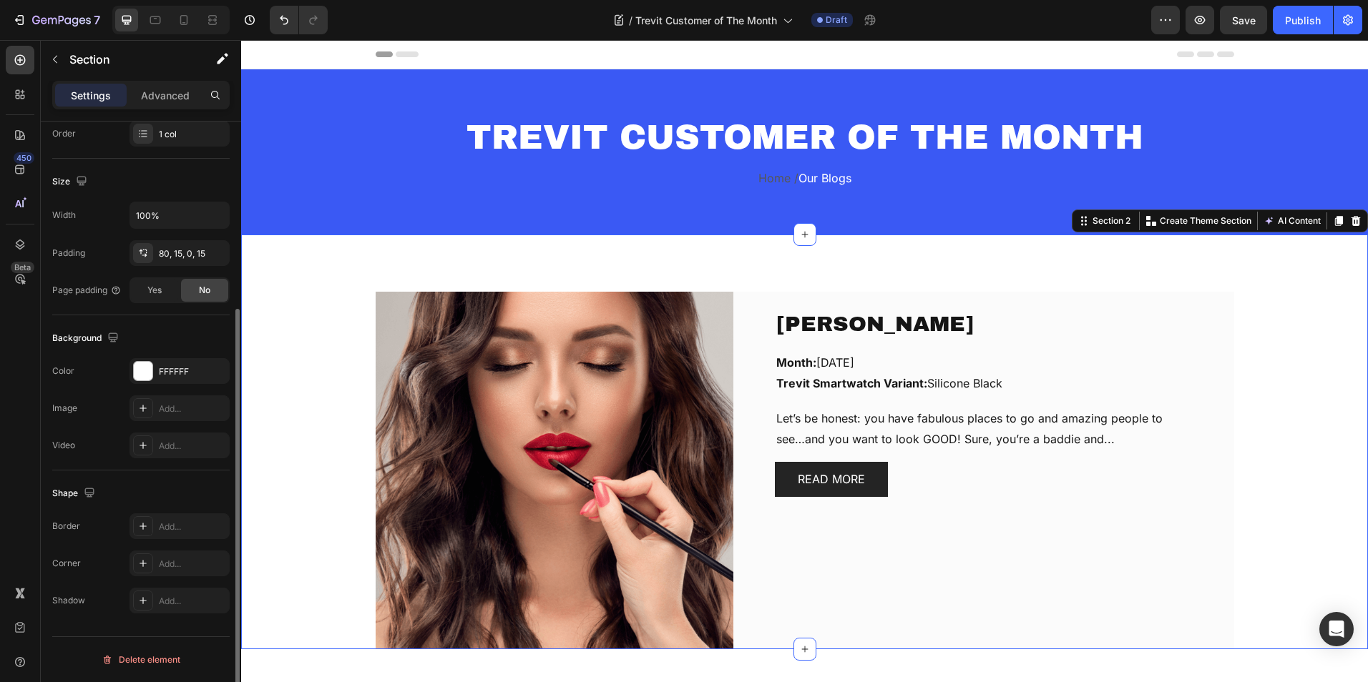
click at [1231, 275] on div "Chérie Oduwole Text block Month: September, 2025 Trevit Smartwatch Variant: Sil…" at bounding box center [804, 442] width 1127 height 415
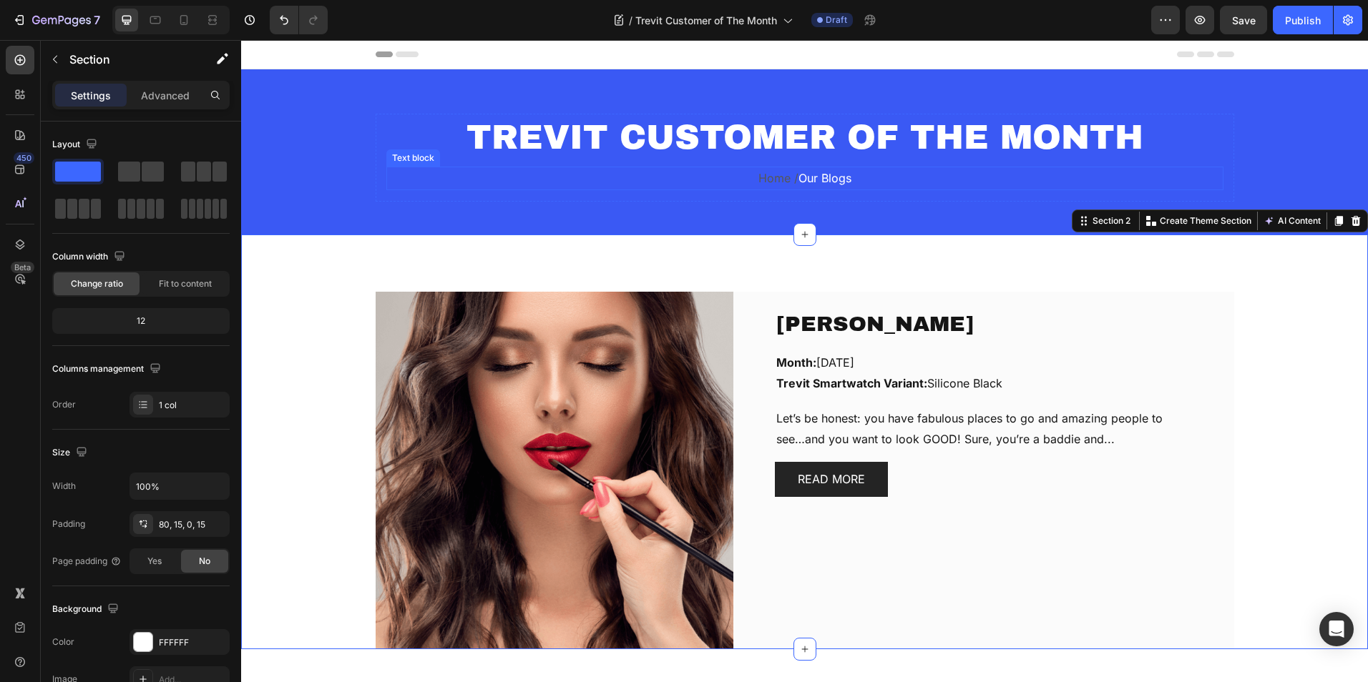
click at [799, 176] on span "Our Blogs" at bounding box center [824, 178] width 53 height 14
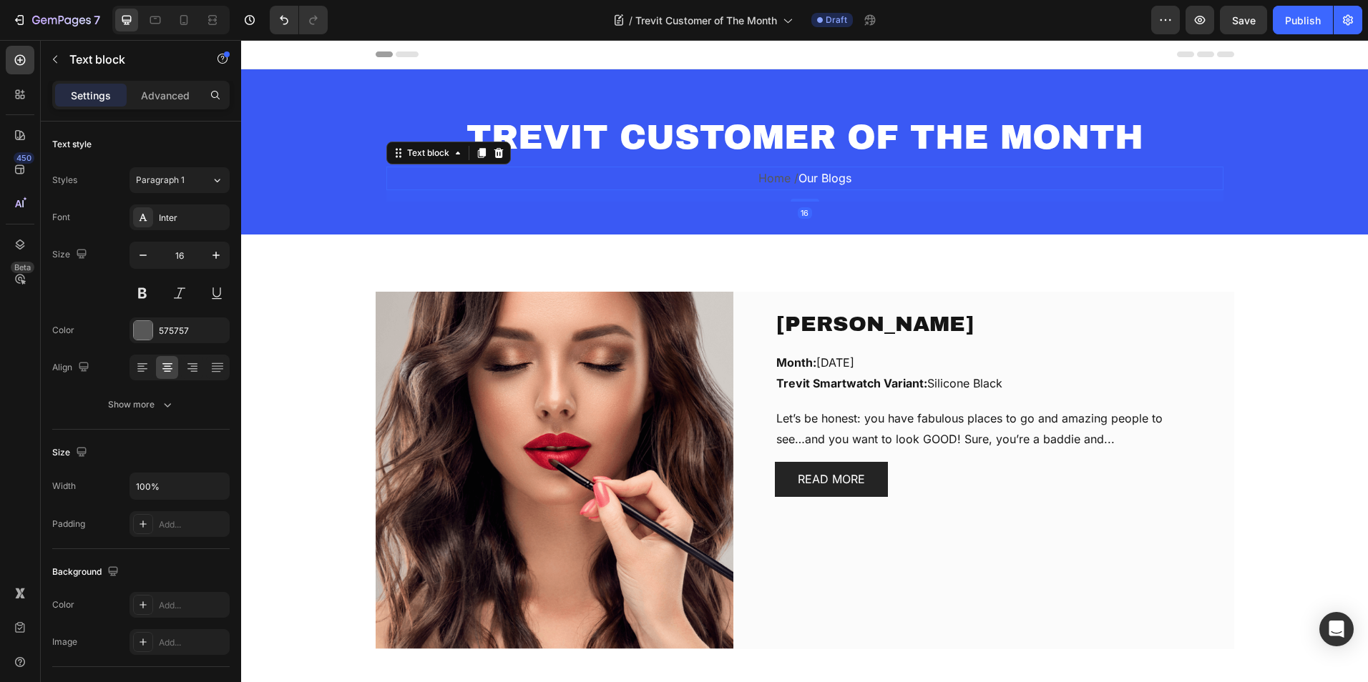
click at [799, 176] on span "Our Blogs" at bounding box center [824, 178] width 53 height 14
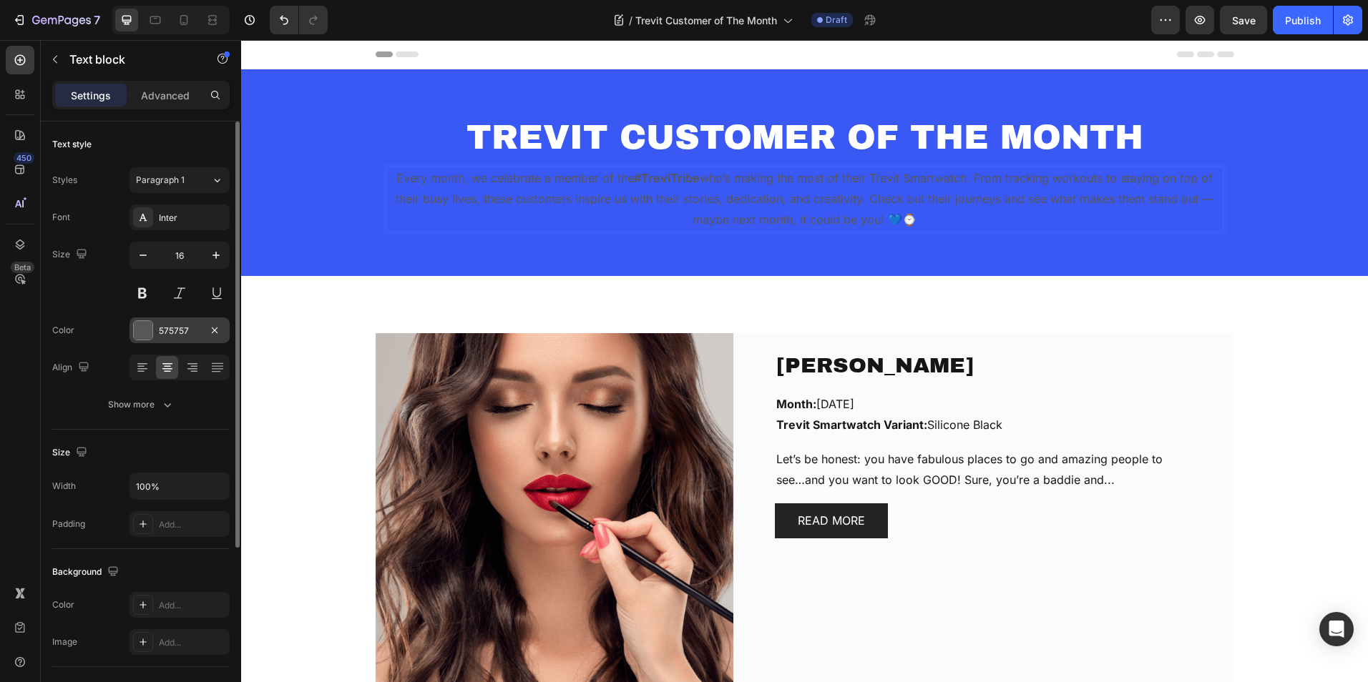
click at [144, 328] on div at bounding box center [143, 330] width 19 height 19
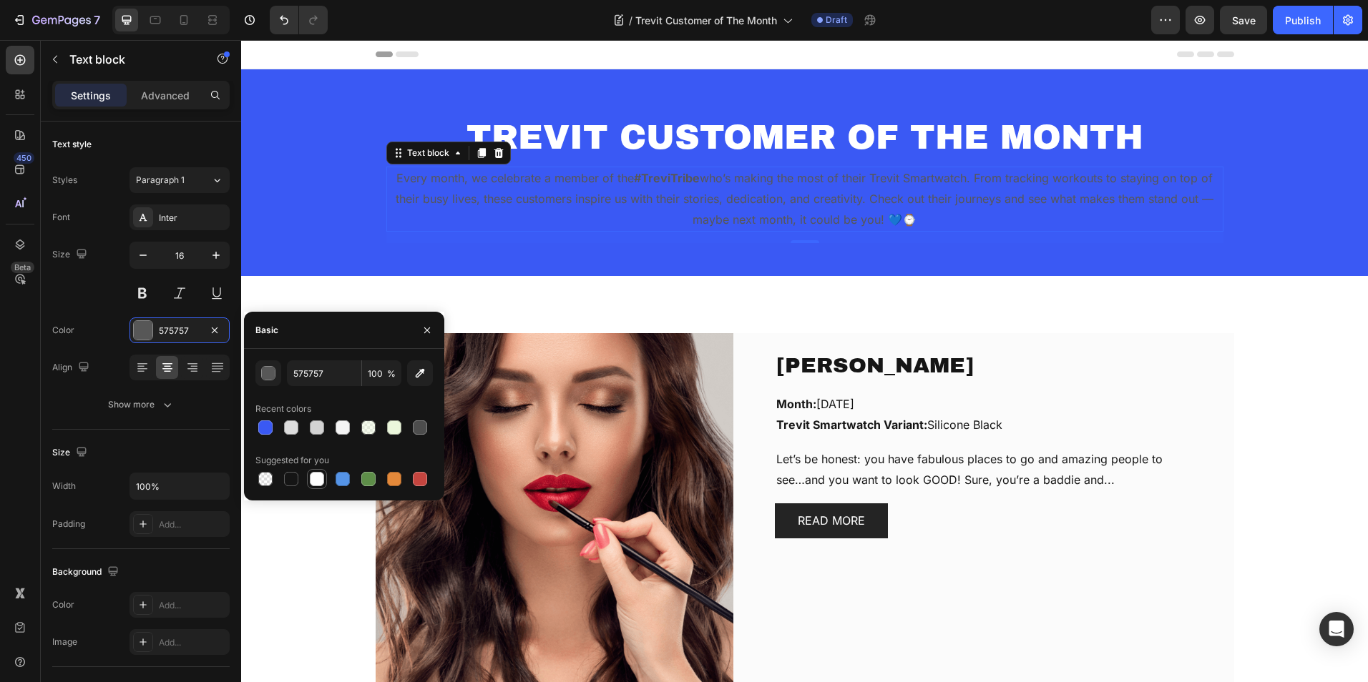
click at [319, 476] on div at bounding box center [317, 479] width 14 height 14
type input "FFFFFF"
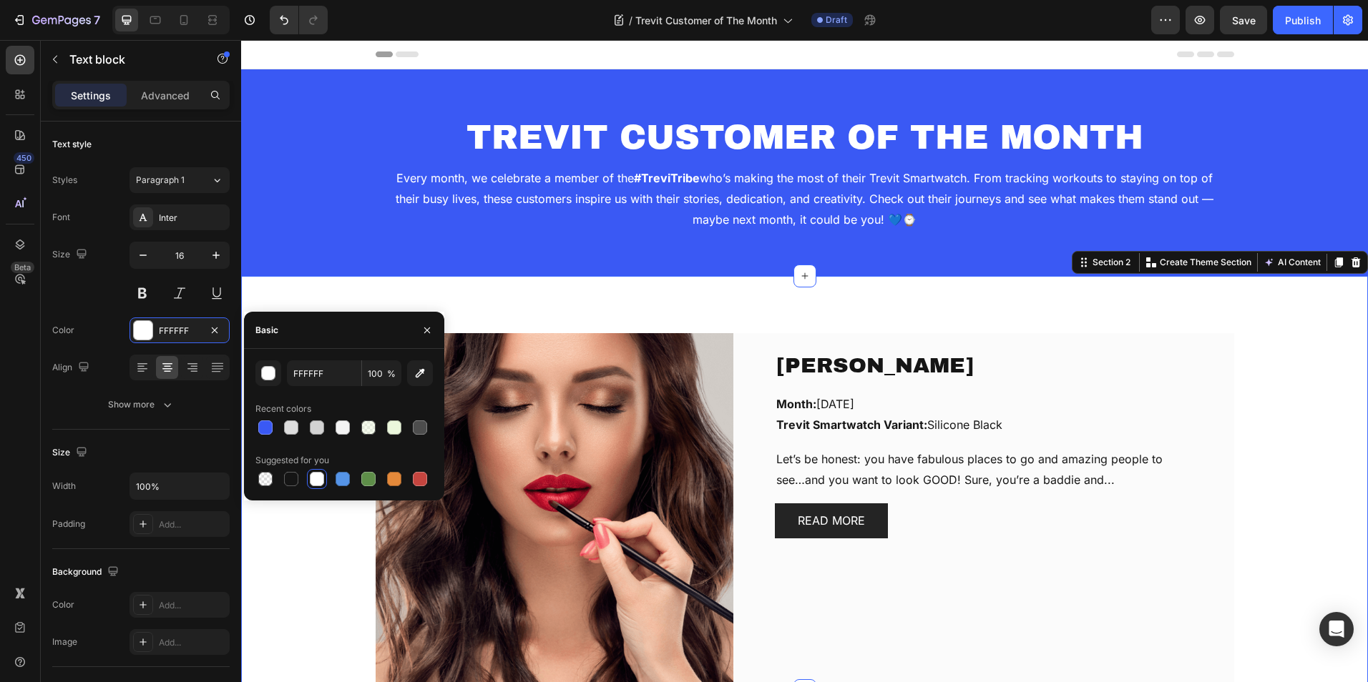
click at [1222, 302] on div "[PERSON_NAME] Text block Month: [DATE] Trevit Smartwatch Variant: Silicone Blac…" at bounding box center [804, 483] width 1127 height 415
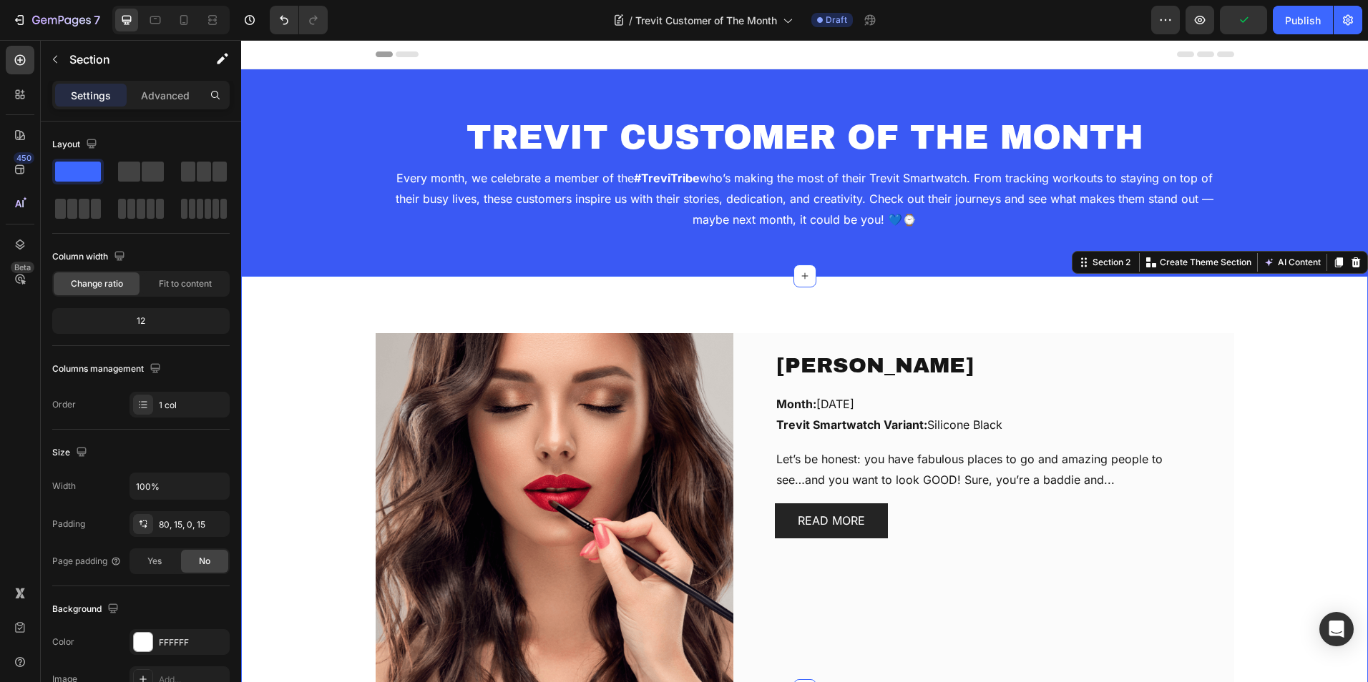
click at [1264, 340] on div "Chérie Oduwole Text block Month: September, 2025 Trevit Smartwatch Variant: Sil…" at bounding box center [804, 512] width 1105 height 358
click at [1252, 358] on div "Chérie Oduwole Text block Month: September, 2025 Trevit Smartwatch Variant: Sil…" at bounding box center [804, 512] width 1105 height 358
click at [1247, 322] on div "[PERSON_NAME] Text block Month: [DATE] Trevit Smartwatch Variant: Silicone Blac…" at bounding box center [804, 483] width 1127 height 415
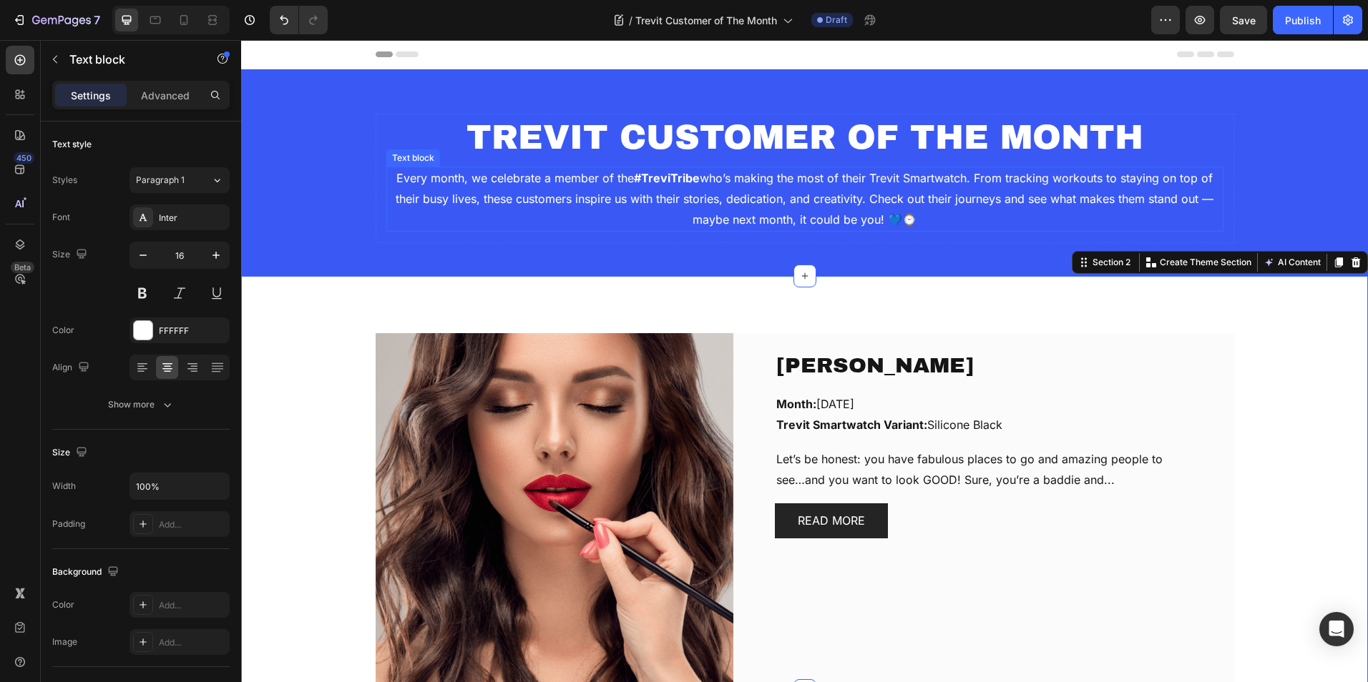
click at [882, 221] on p "Every month, we celebrate a member of the #TreviTribe who’s making the most of …" at bounding box center [805, 199] width 834 height 62
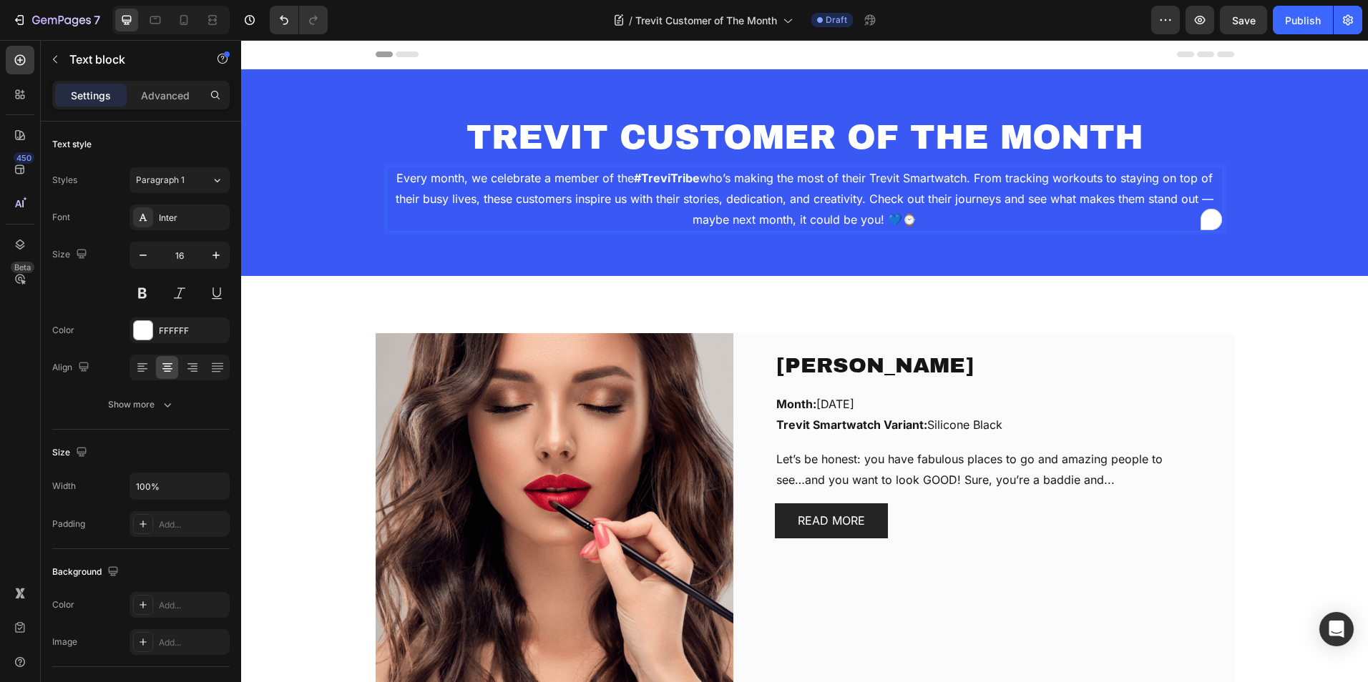
click at [911, 217] on p "Every month, we celebrate a member of the #TreviTribe who’s making the most of …" at bounding box center [805, 199] width 834 height 62
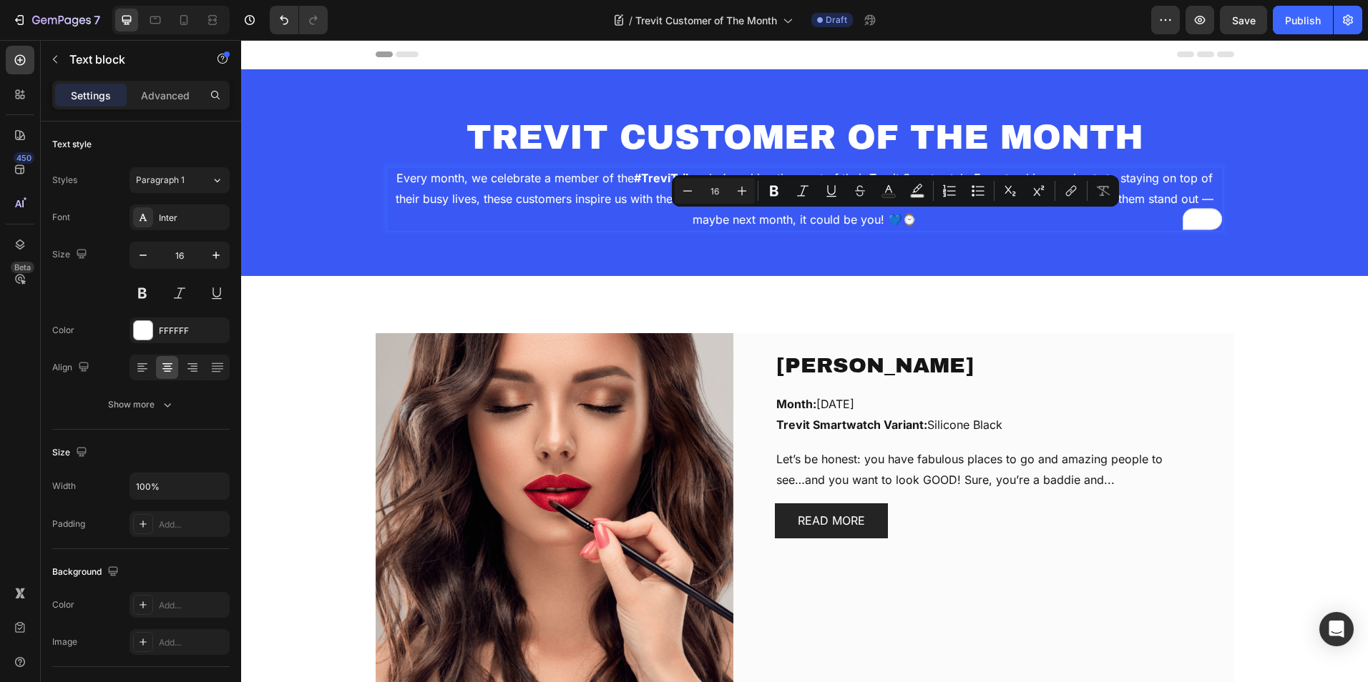
drag, startPoint x: 911, startPoint y: 217, endPoint x: 878, endPoint y: 218, distance: 32.2
click at [878, 218] on p "Every month, we celebrate a member of the #TreviTribe who’s making the most of …" at bounding box center [805, 199] width 834 height 62
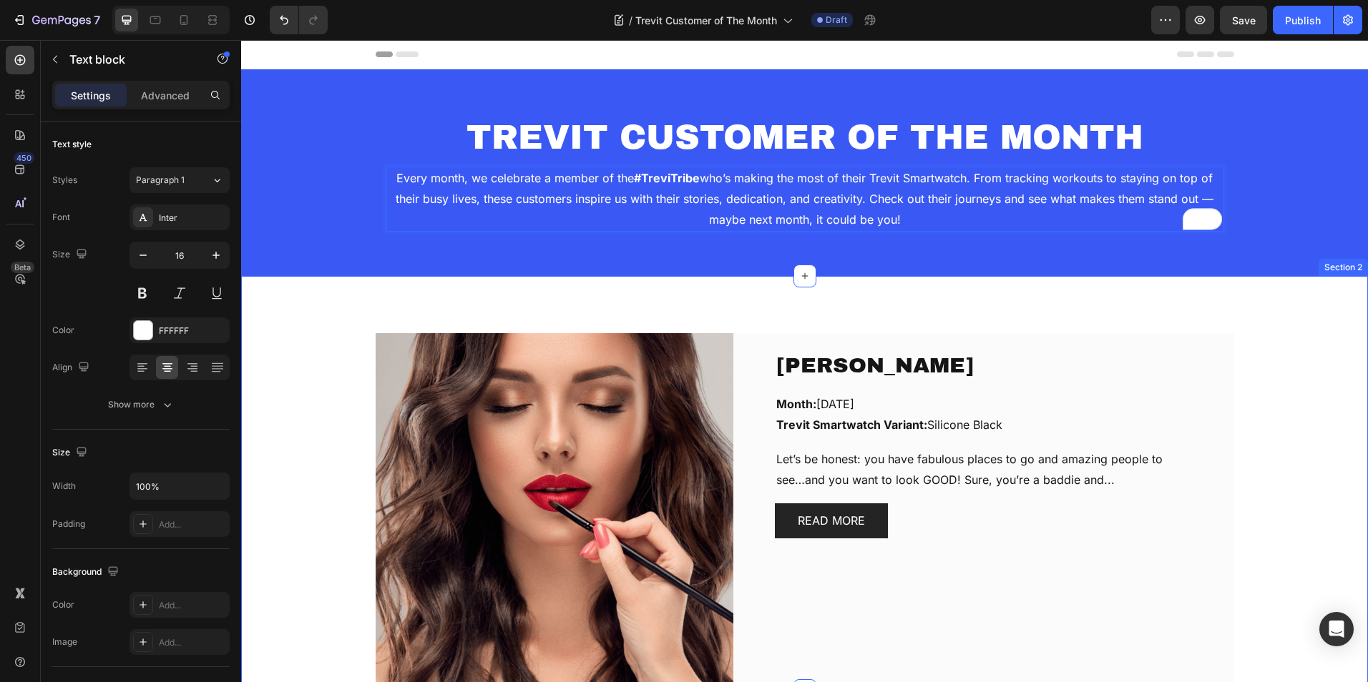
click at [1292, 374] on div "Chérie Oduwole Text block Month: September, 2025 Trevit Smartwatch Variant: Sil…" at bounding box center [804, 512] width 1105 height 358
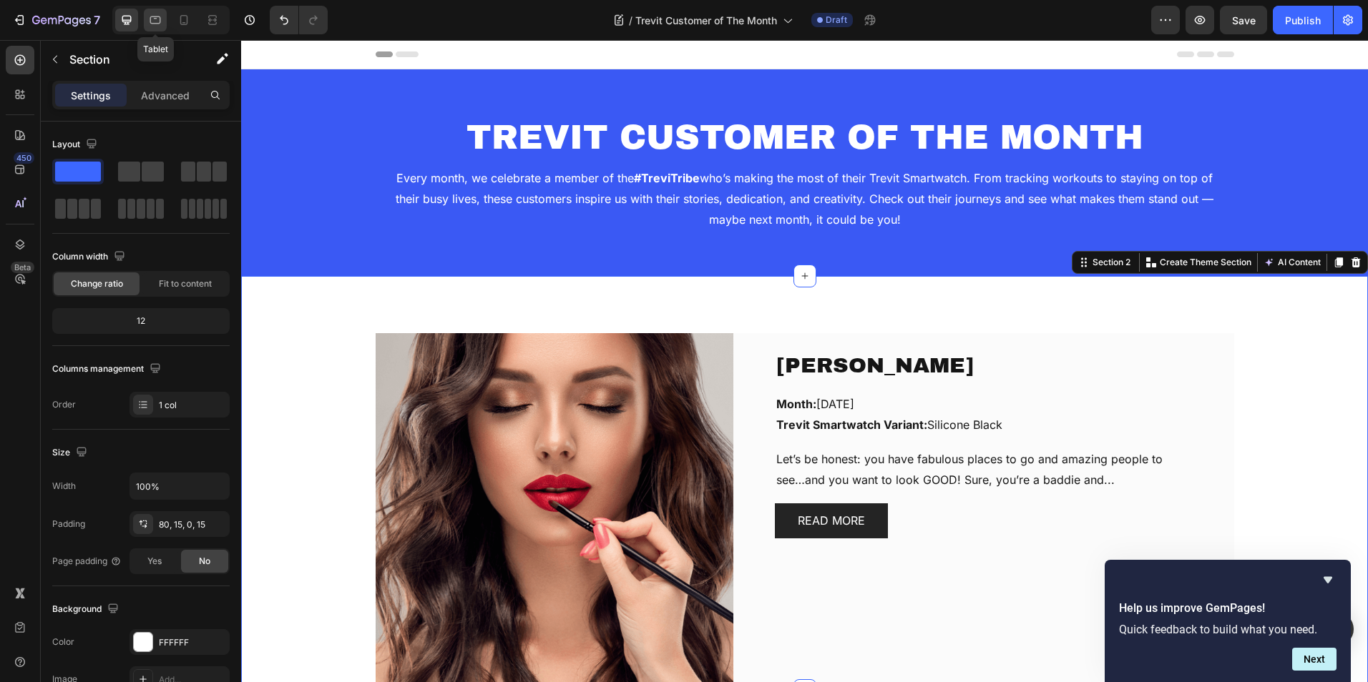
click at [157, 19] on icon at bounding box center [155, 20] width 14 height 14
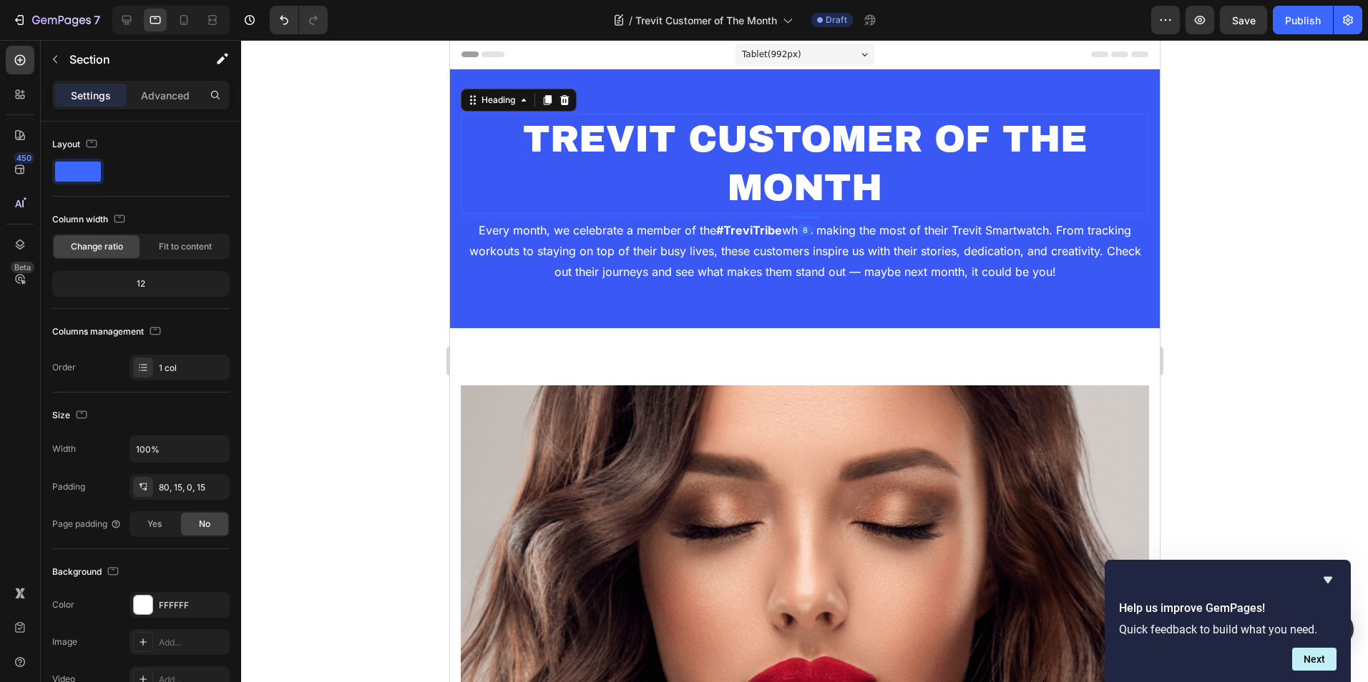
click at [873, 163] on h2 "TREVIT CUSTOMER OF THE MONTH" at bounding box center [804, 163] width 688 height 99
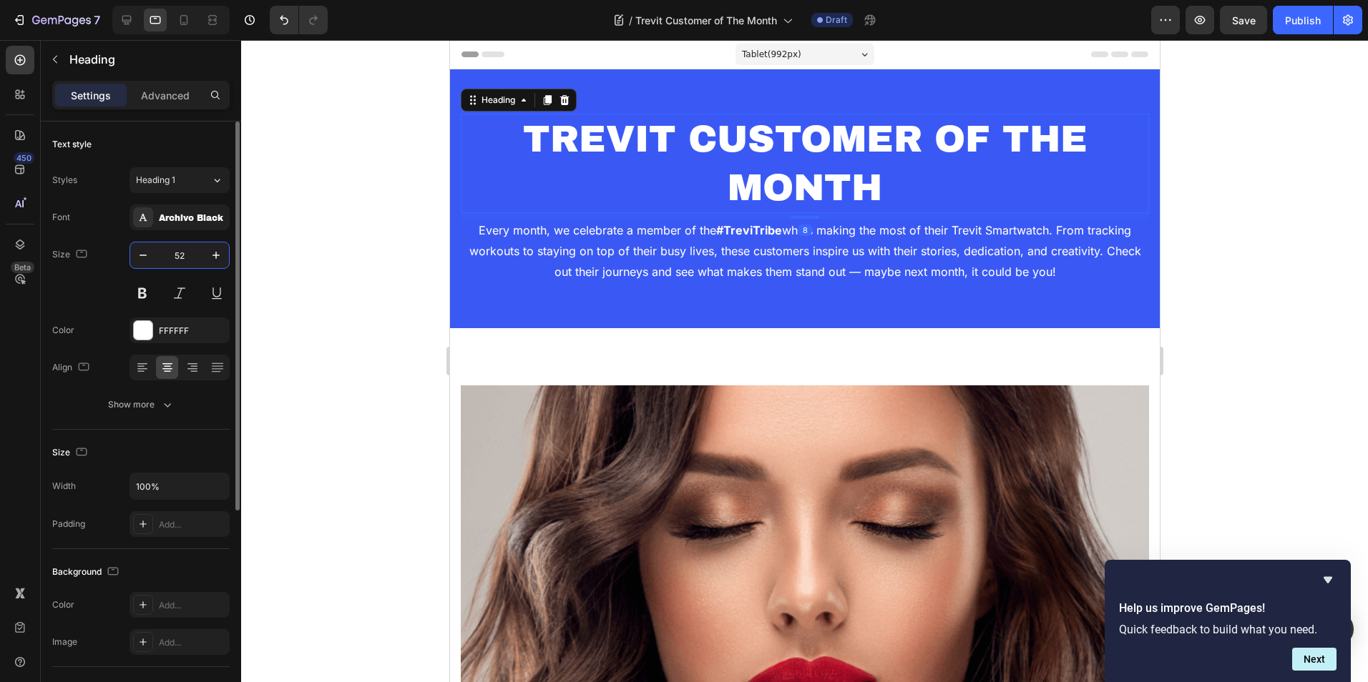
click at [171, 260] on input "52" at bounding box center [179, 255] width 47 height 26
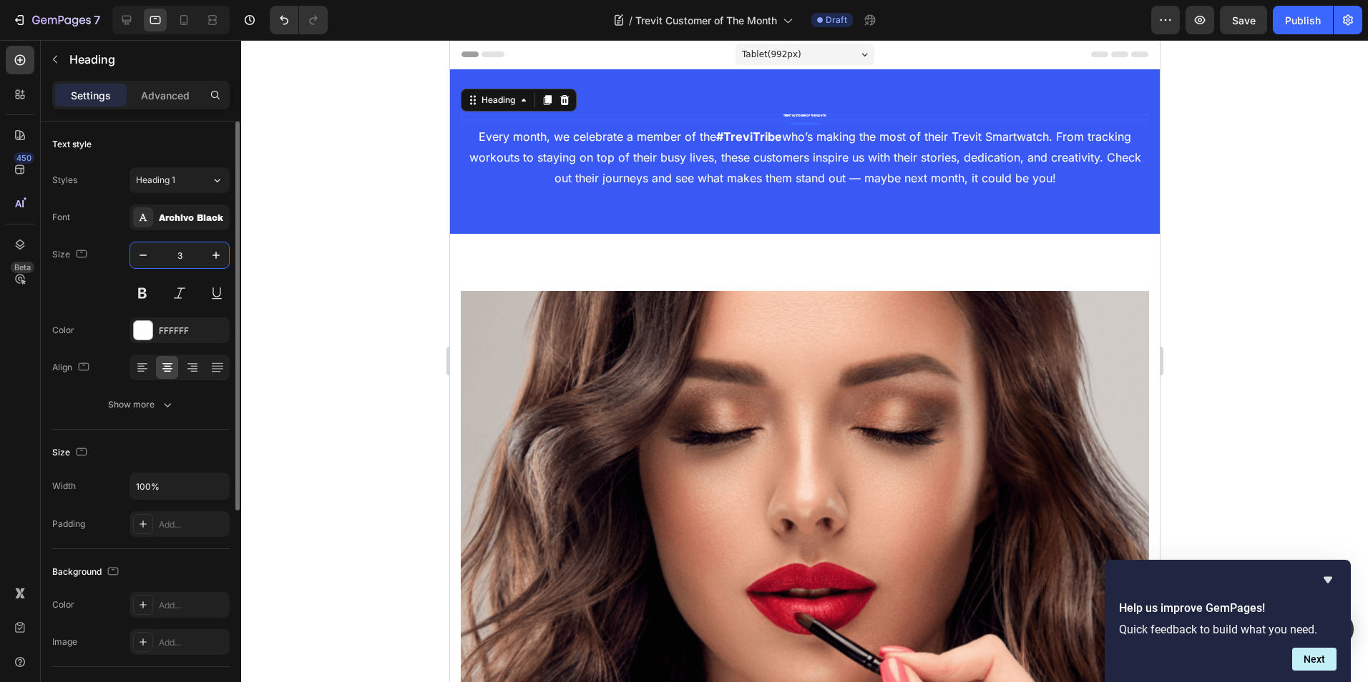
type input "35"
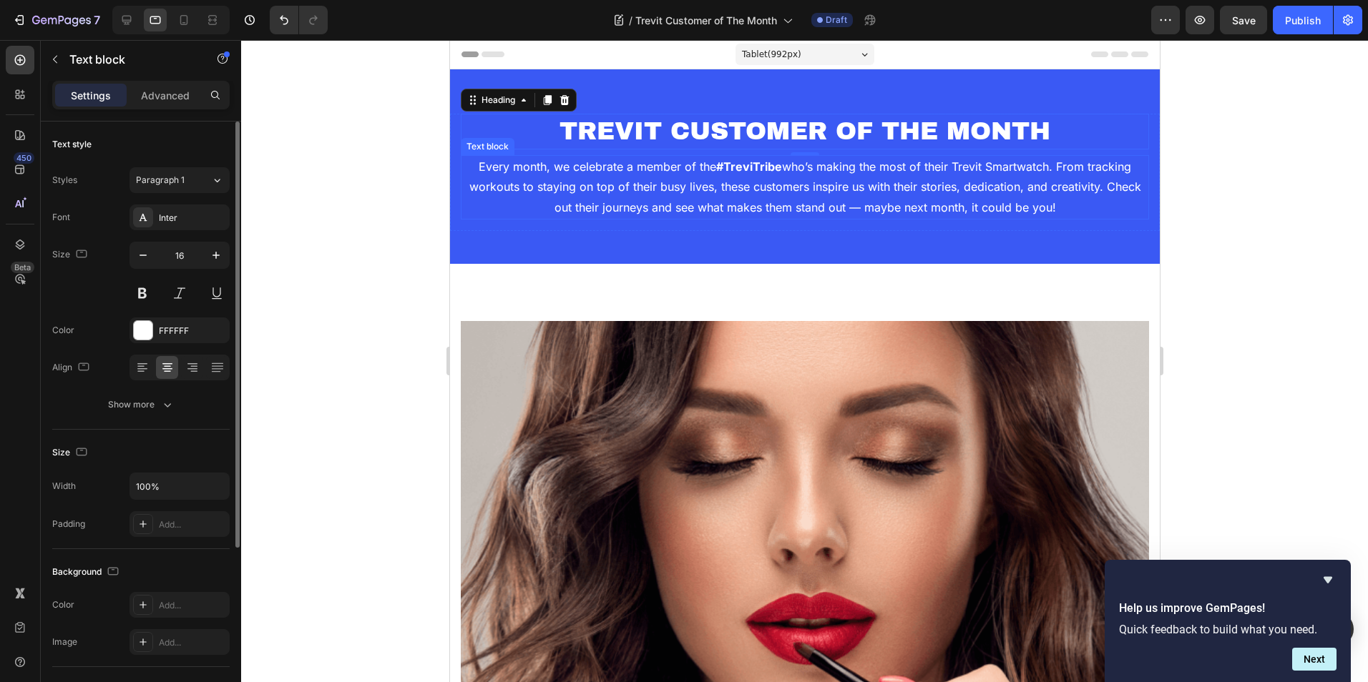
click at [639, 199] on p "Every month, we celebrate a member of the #TreviTribe who’s making the most of …" at bounding box center [803, 188] width 685 height 62
click at [767, 125] on h2 "TREVIT CUSTOMER OF THE MONTH" at bounding box center [804, 132] width 688 height 36
click at [195, 252] on input "35" at bounding box center [179, 255] width 47 height 26
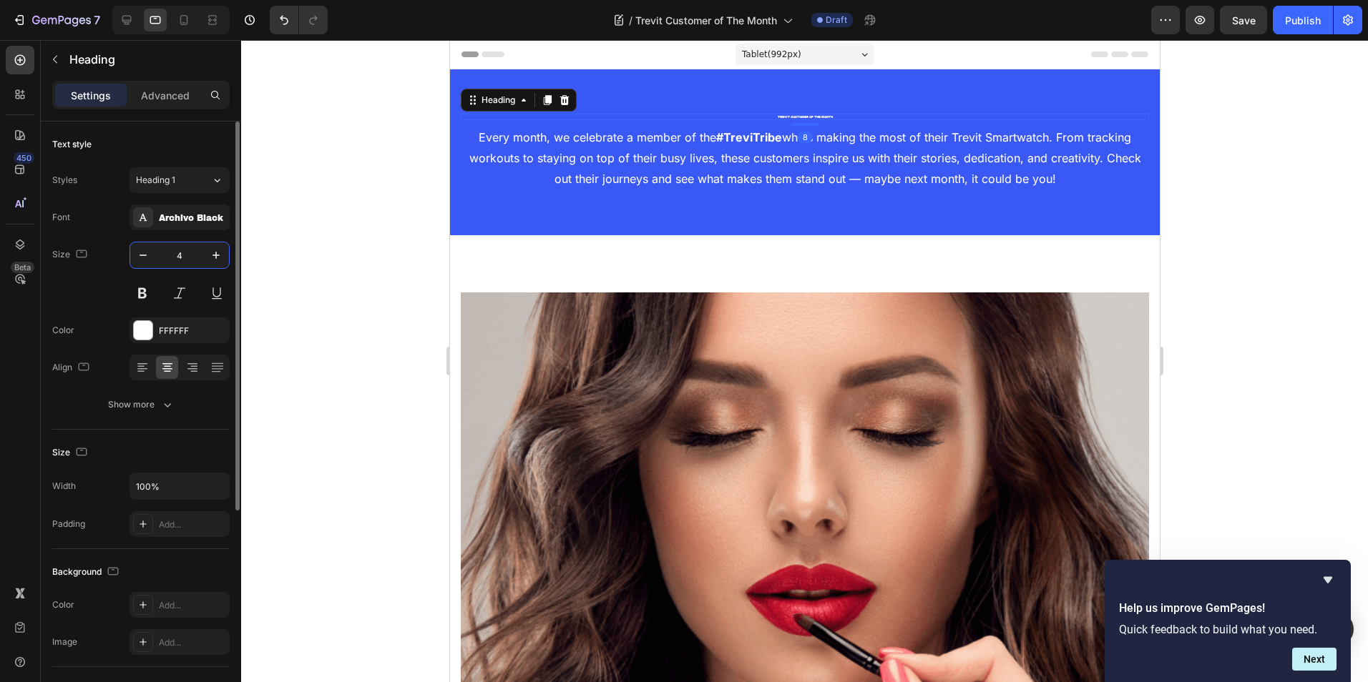
type input "40"
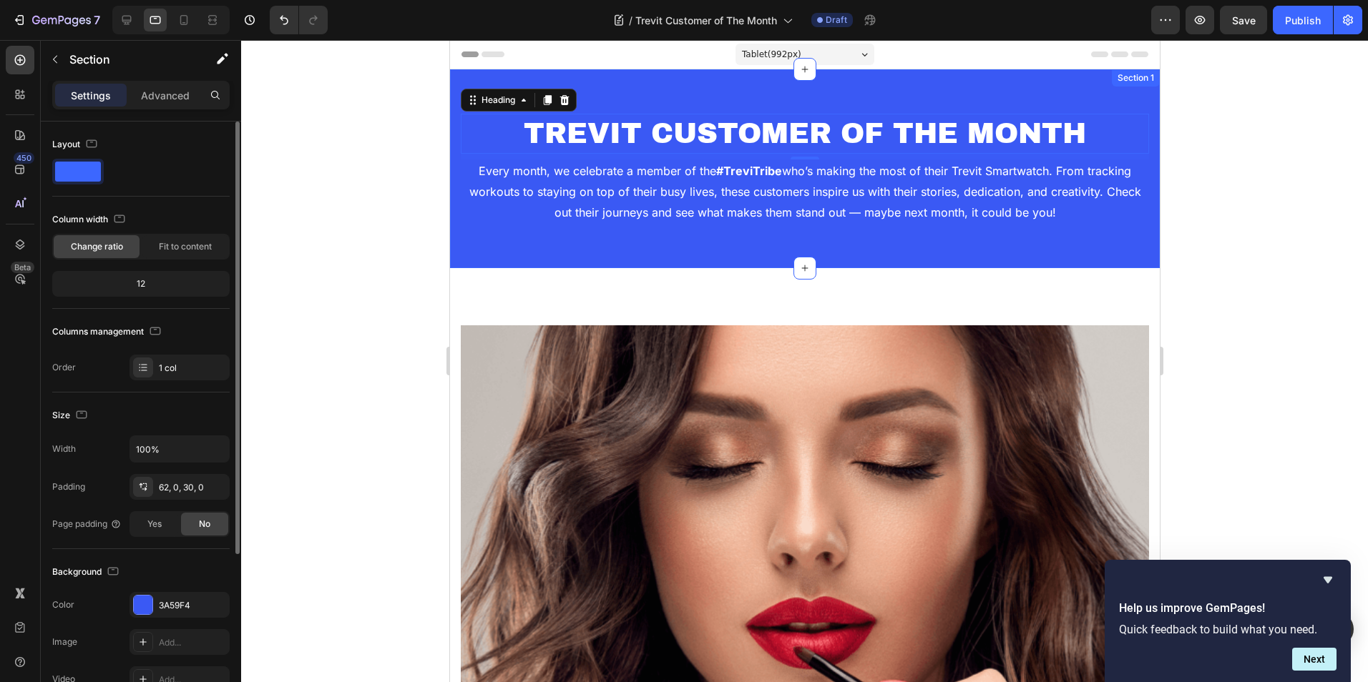
click at [461, 82] on div "TREVIT CUSTOMER OF THE MONTH Heading 8 Every month, we celebrate a member of th…" at bounding box center [804, 168] width 710 height 199
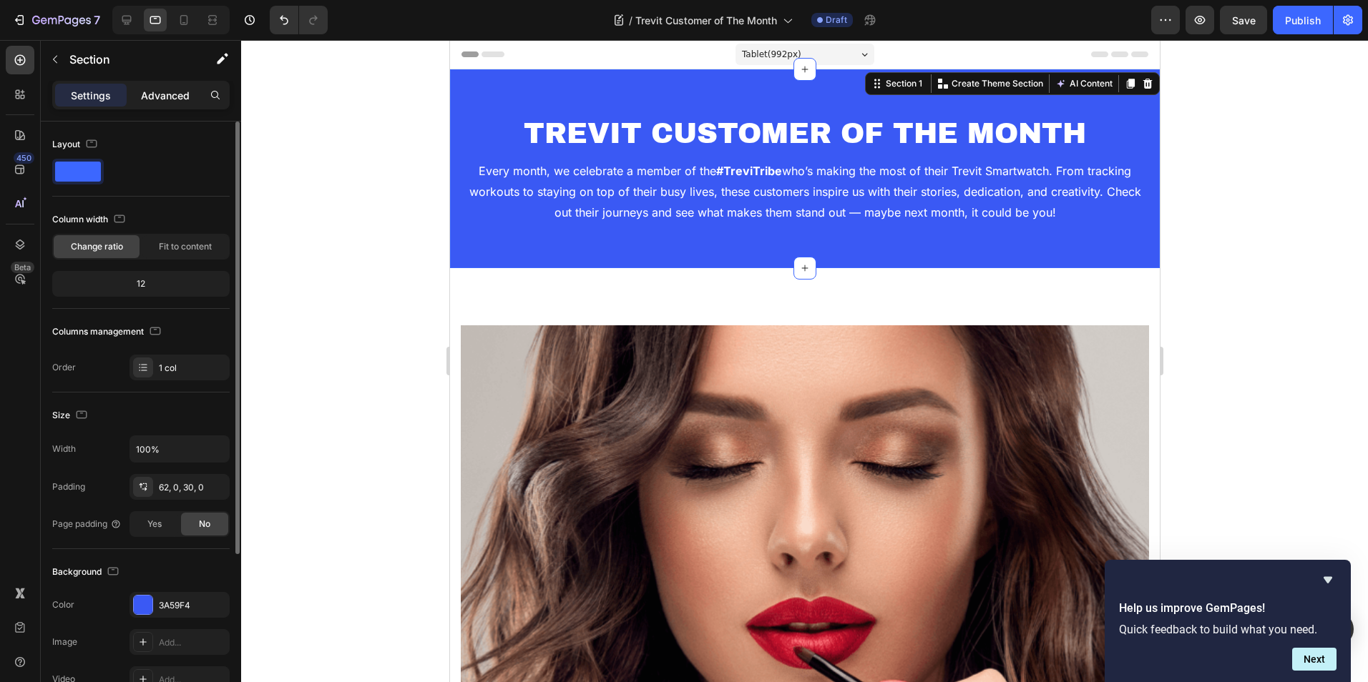
click at [157, 97] on p "Advanced" at bounding box center [165, 95] width 49 height 15
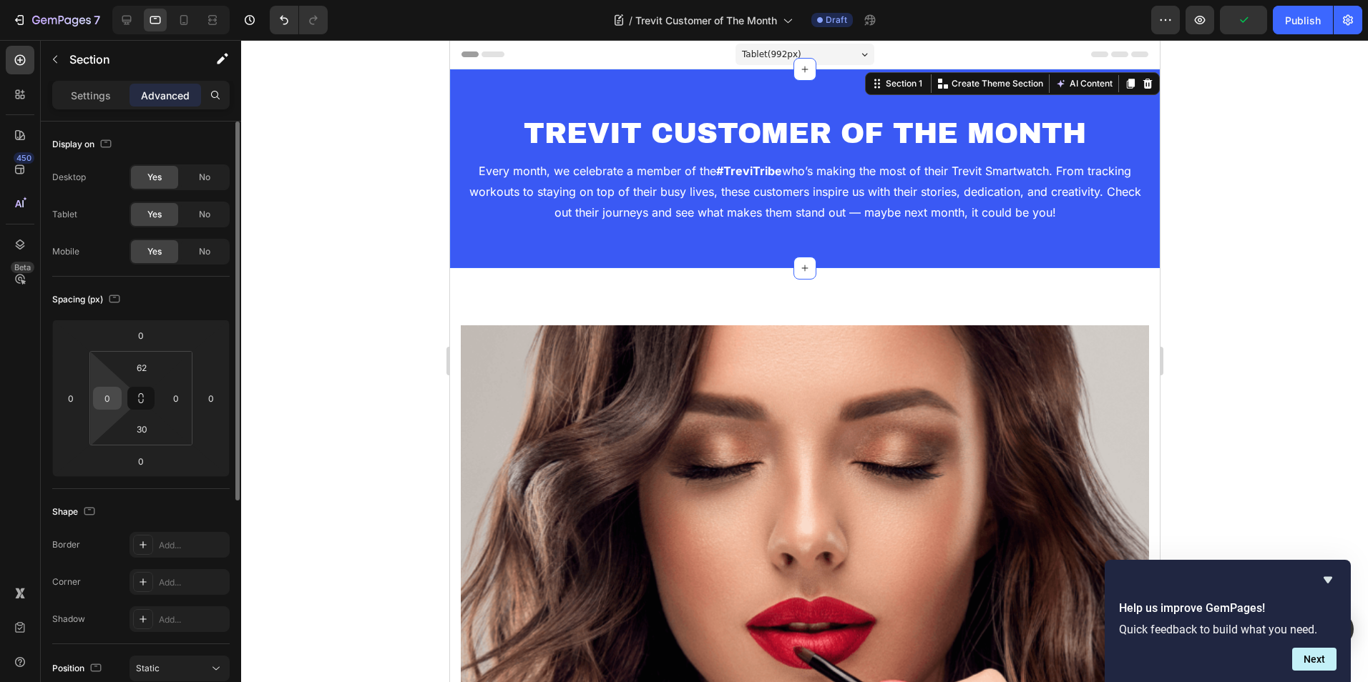
click at [109, 398] on input "0" at bounding box center [107, 398] width 21 height 21
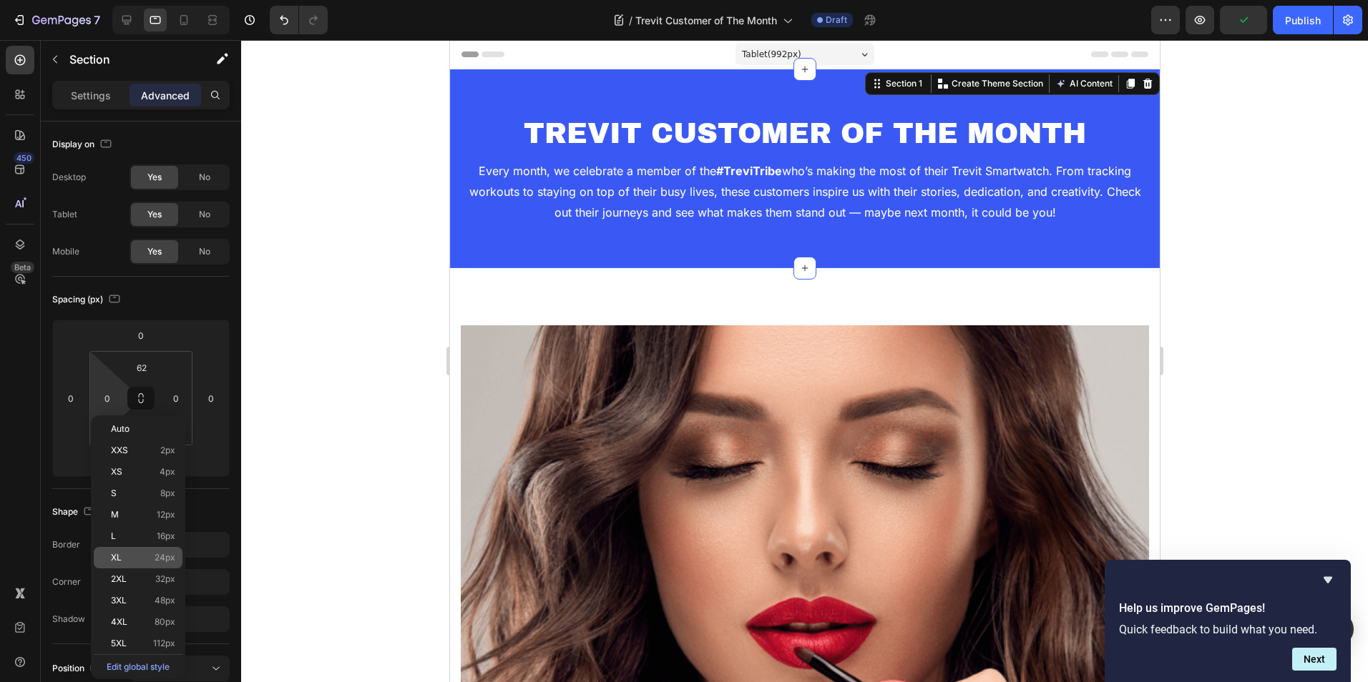
click at [118, 565] on div "XL 24px" at bounding box center [138, 557] width 89 height 21
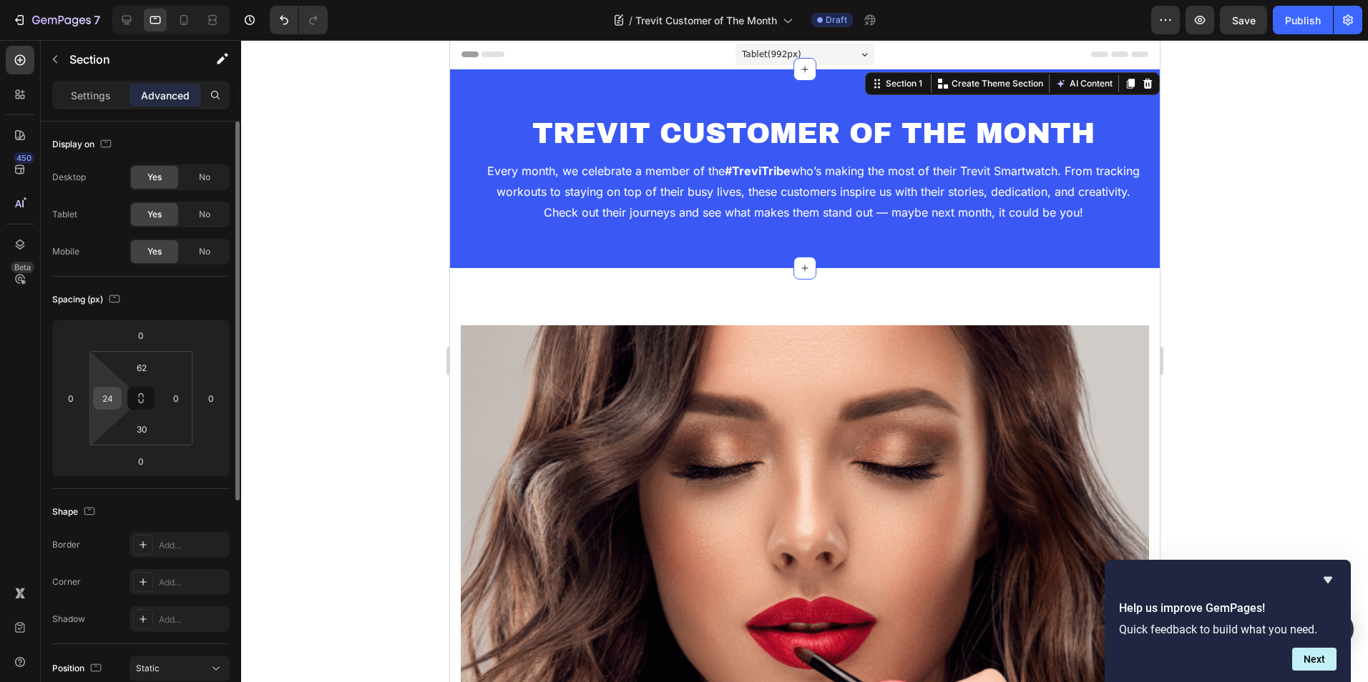
click at [112, 400] on input "24" at bounding box center [107, 398] width 21 height 21
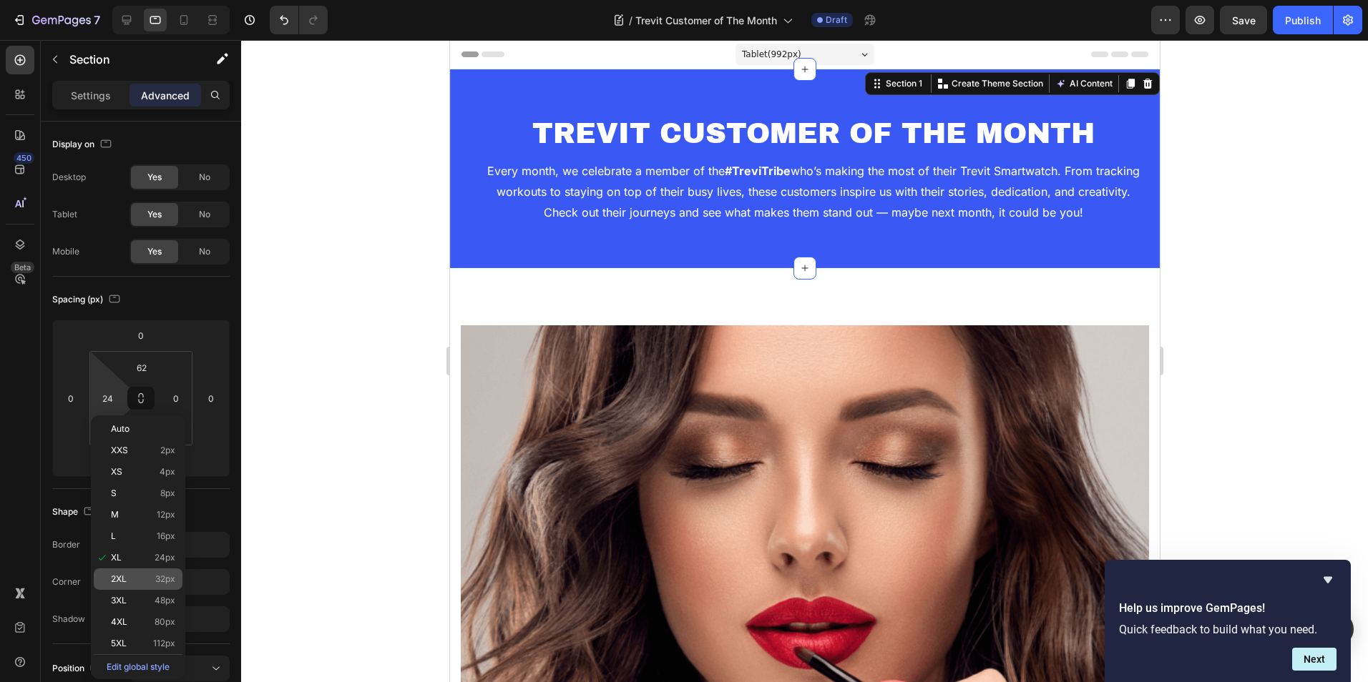
click at [144, 575] on p "2XL 32px" at bounding box center [143, 579] width 64 height 10
type input "32"
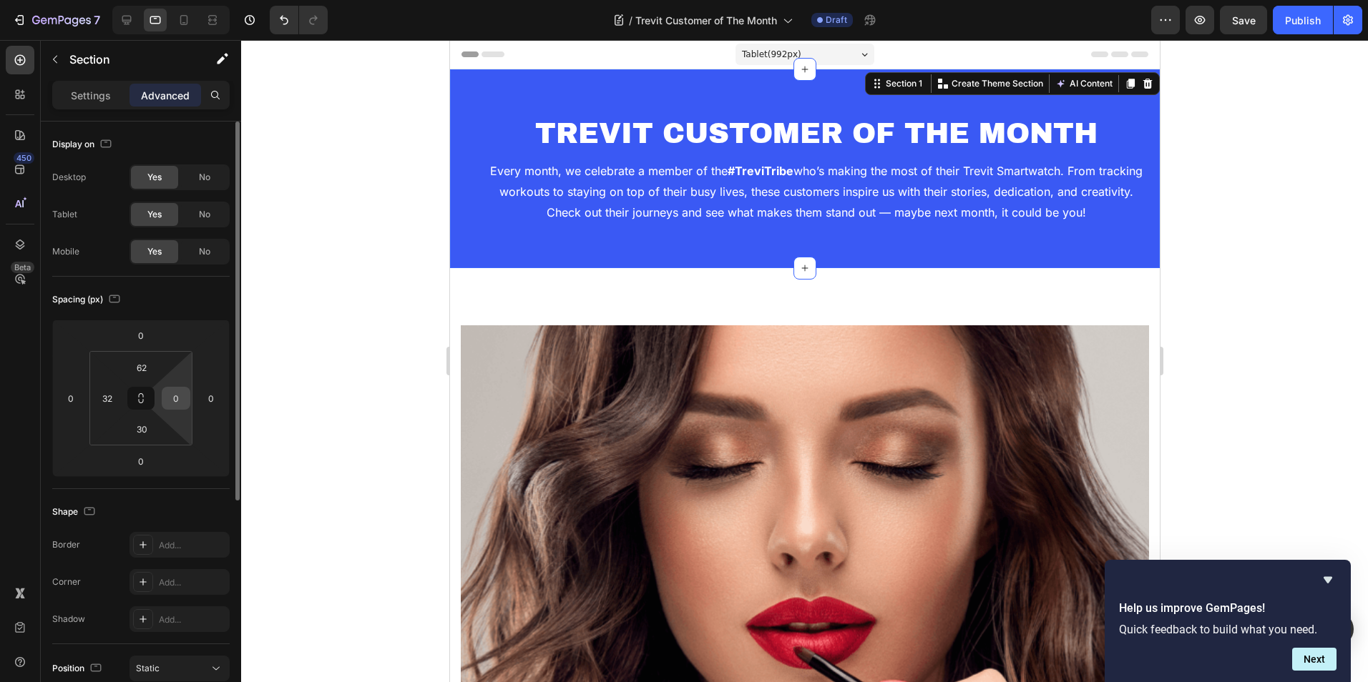
click at [179, 393] on input "0" at bounding box center [175, 398] width 21 height 21
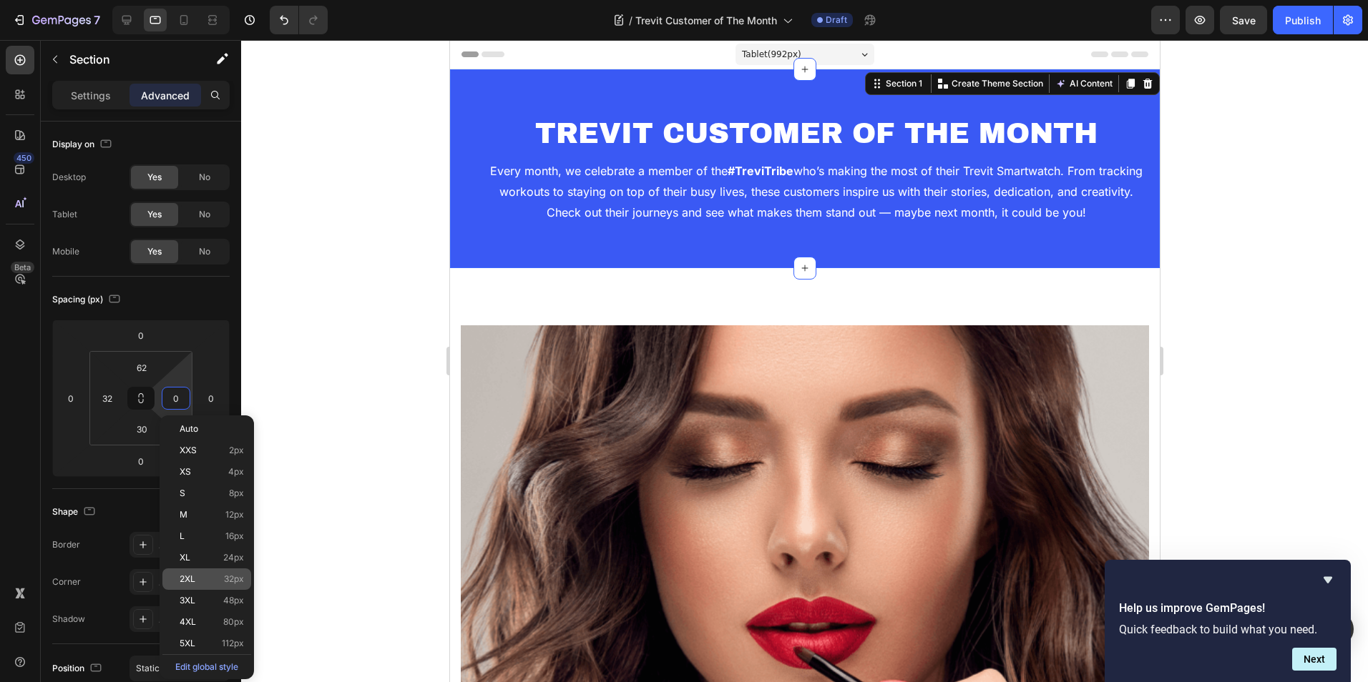
click at [185, 573] on div "2XL 32px" at bounding box center [206, 579] width 89 height 21
type input "32"
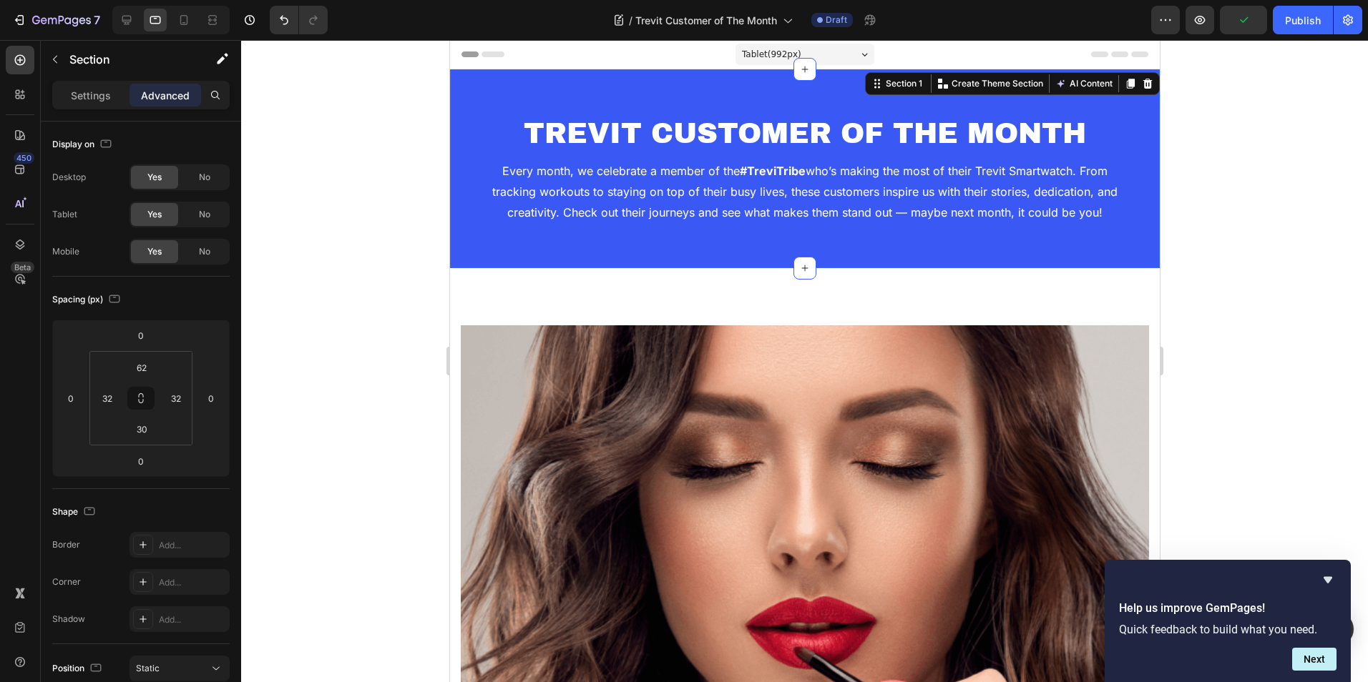
click at [1204, 220] on div at bounding box center [804, 361] width 1127 height 642
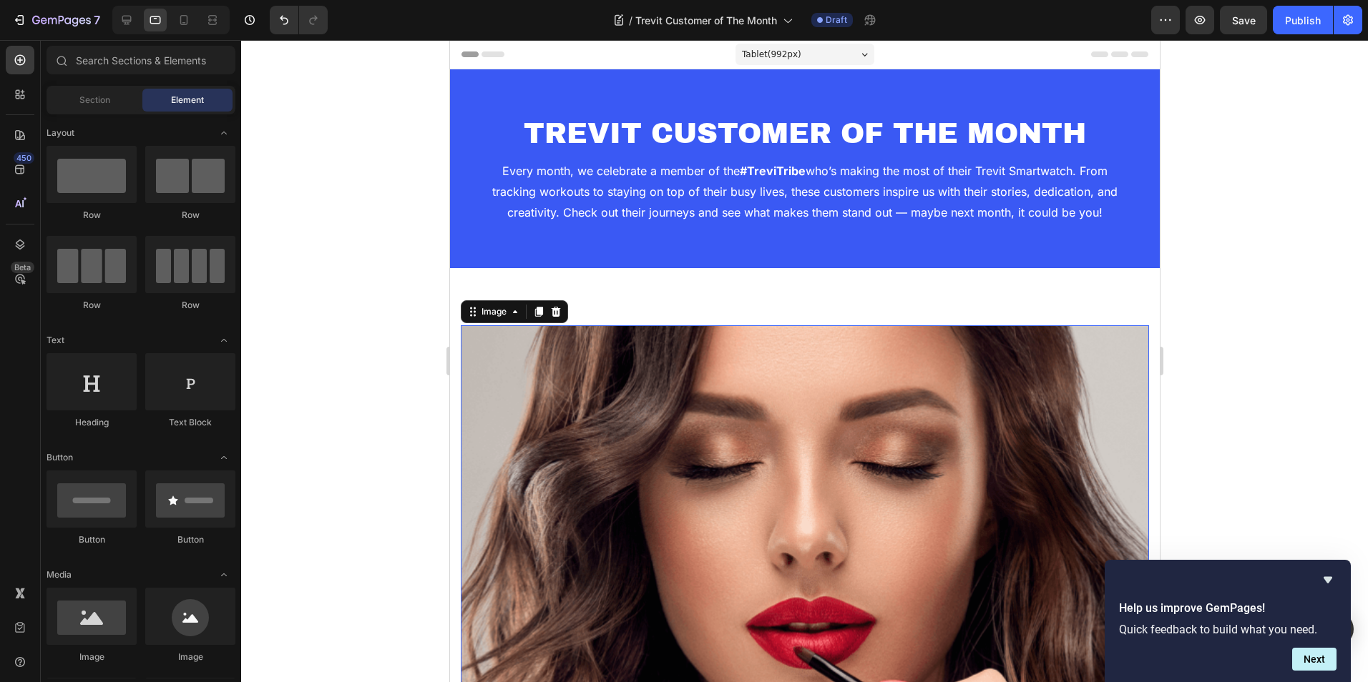
click at [586, 391] on img at bounding box center [804, 669] width 688 height 688
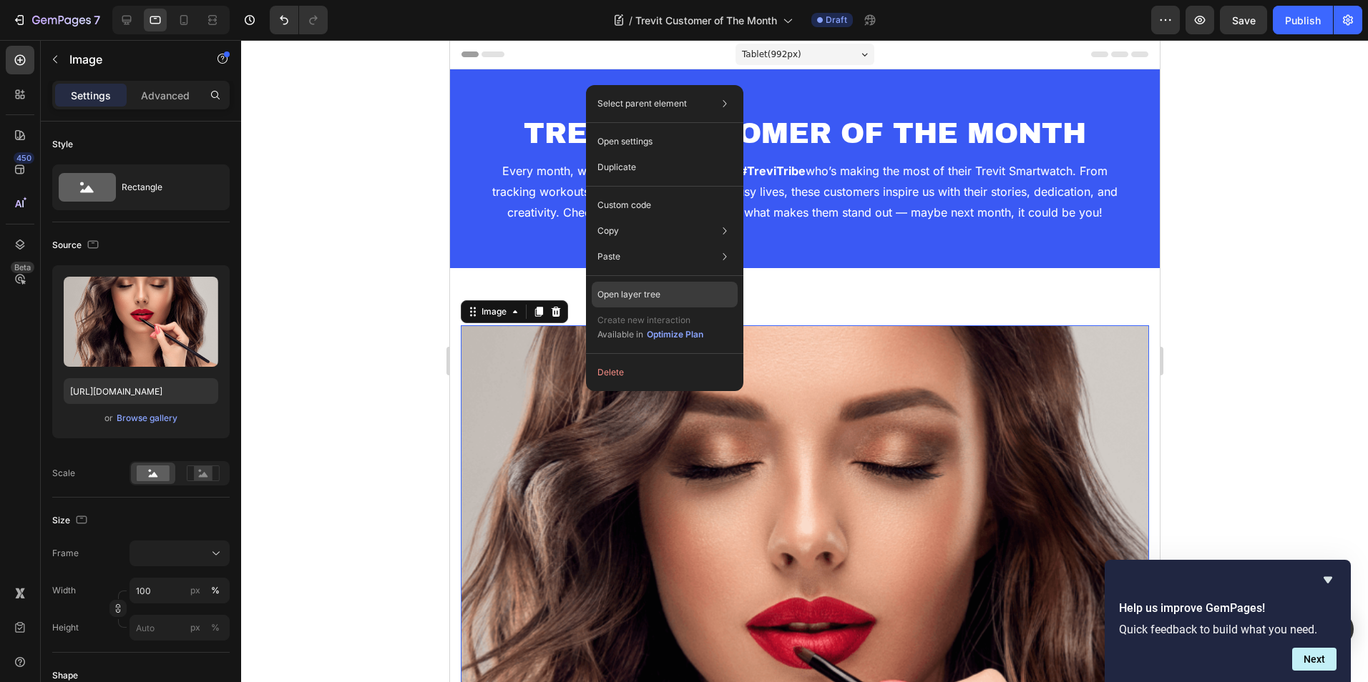
click at [684, 287] on div "Open layer tree" at bounding box center [665, 295] width 146 height 26
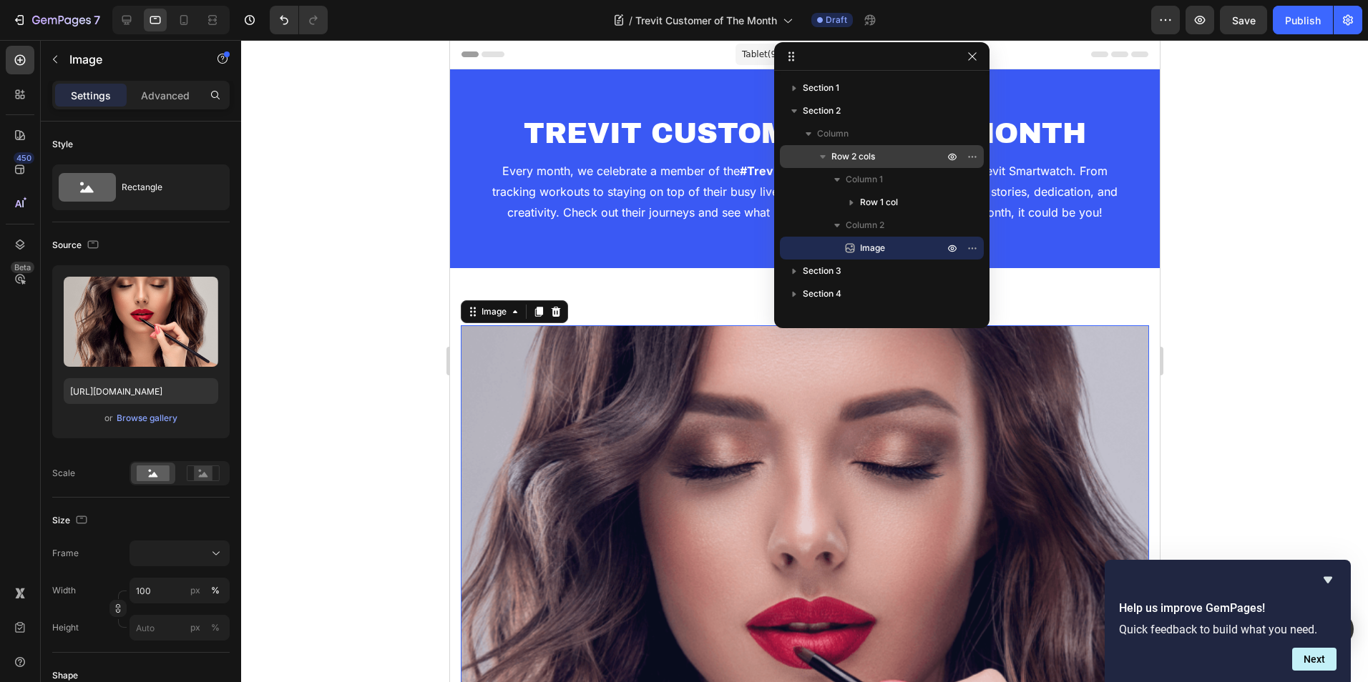
click at [879, 148] on div "Row 2 cols" at bounding box center [881, 156] width 192 height 23
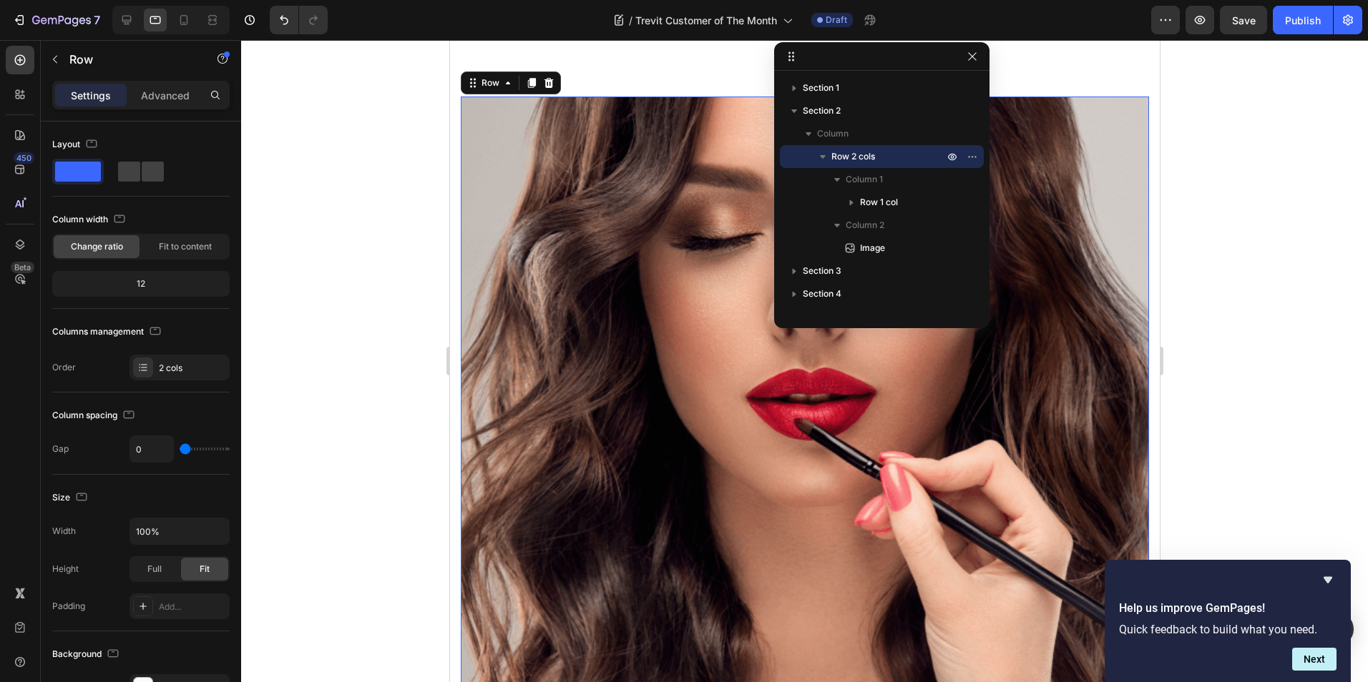
scroll to position [235, 0]
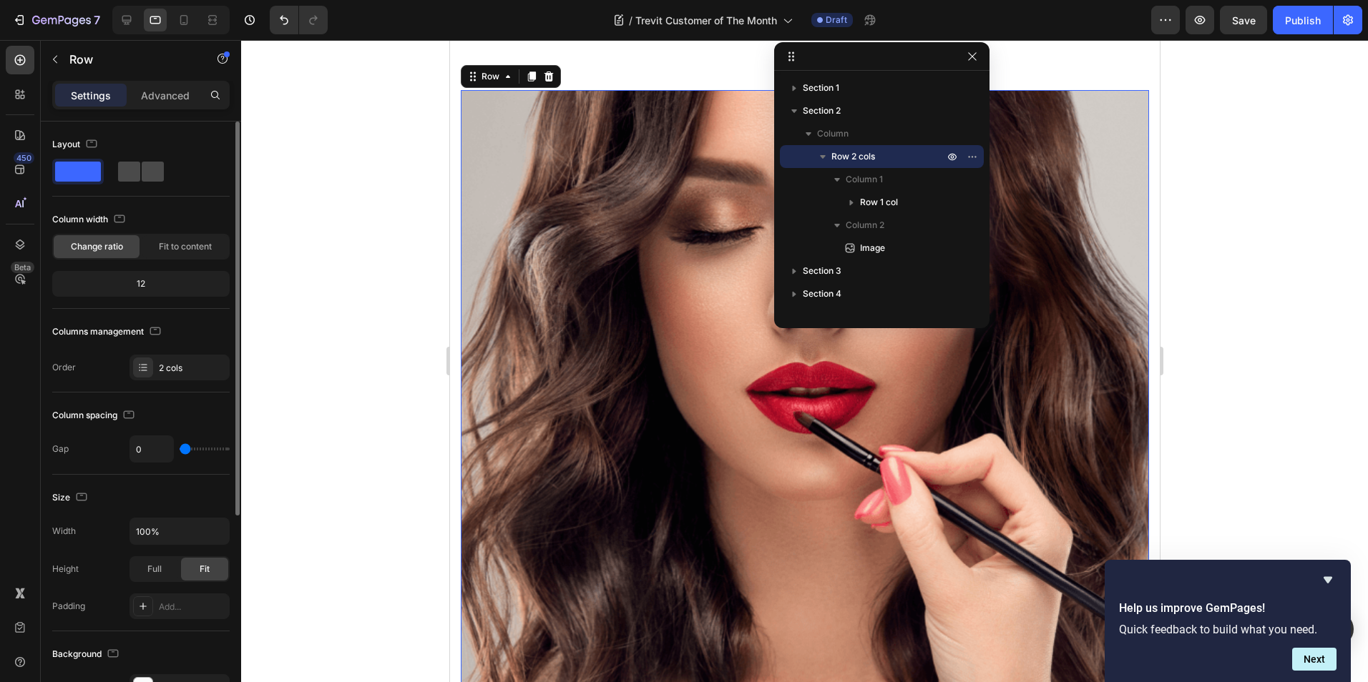
click at [132, 174] on span at bounding box center [129, 172] width 22 height 20
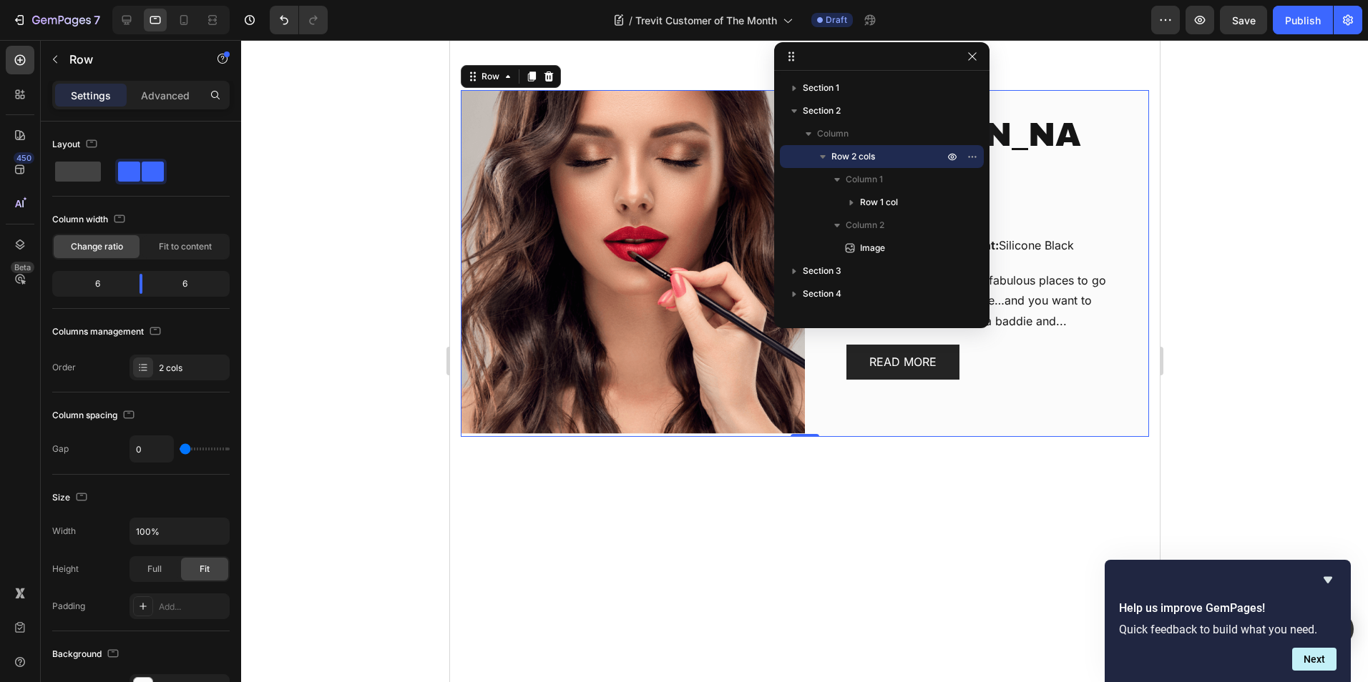
click at [1251, 208] on div at bounding box center [804, 361] width 1127 height 642
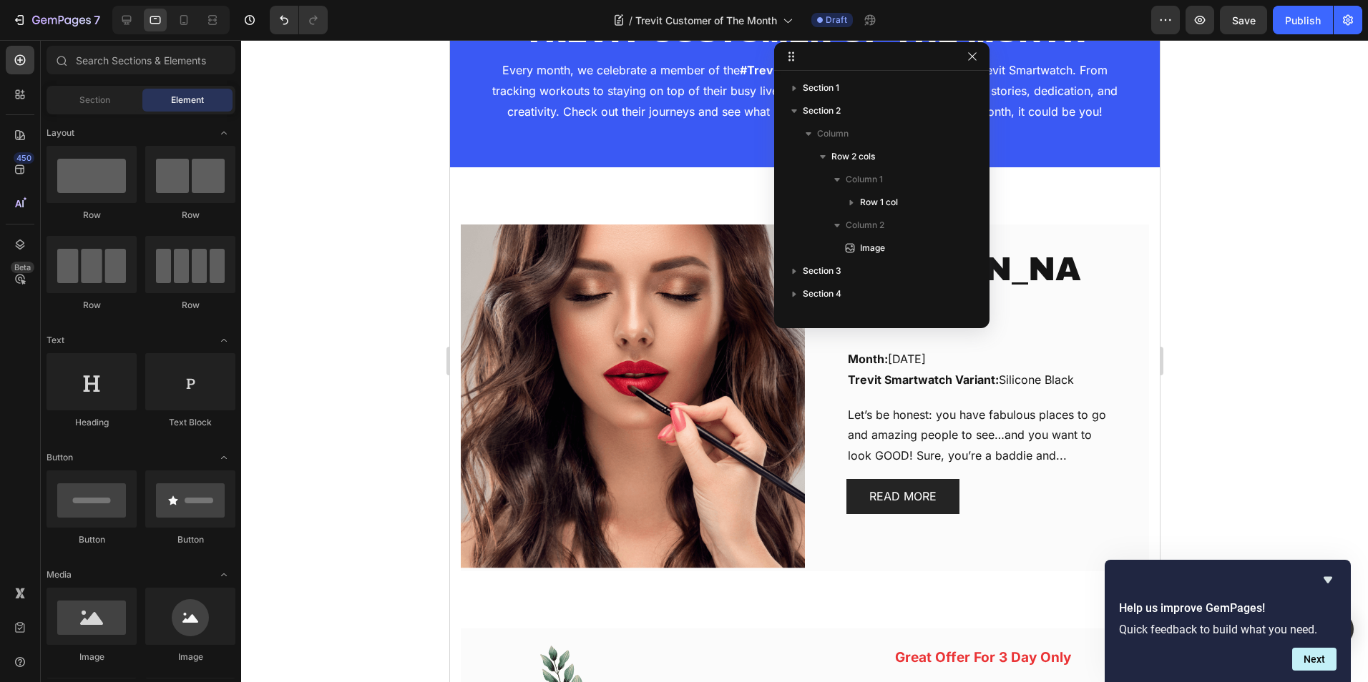
scroll to position [0, 0]
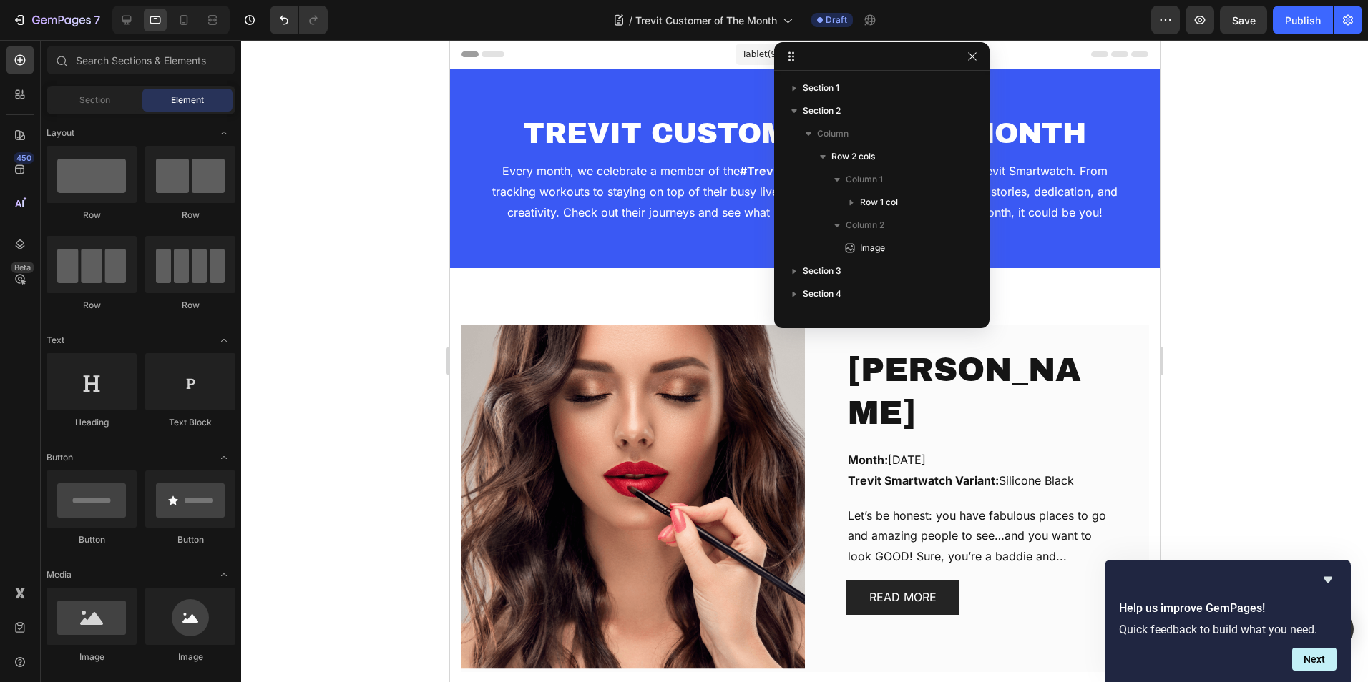
click at [1257, 227] on div at bounding box center [804, 361] width 1127 height 642
click at [720, 24] on span "Trevit Customer of The Month" at bounding box center [706, 20] width 142 height 15
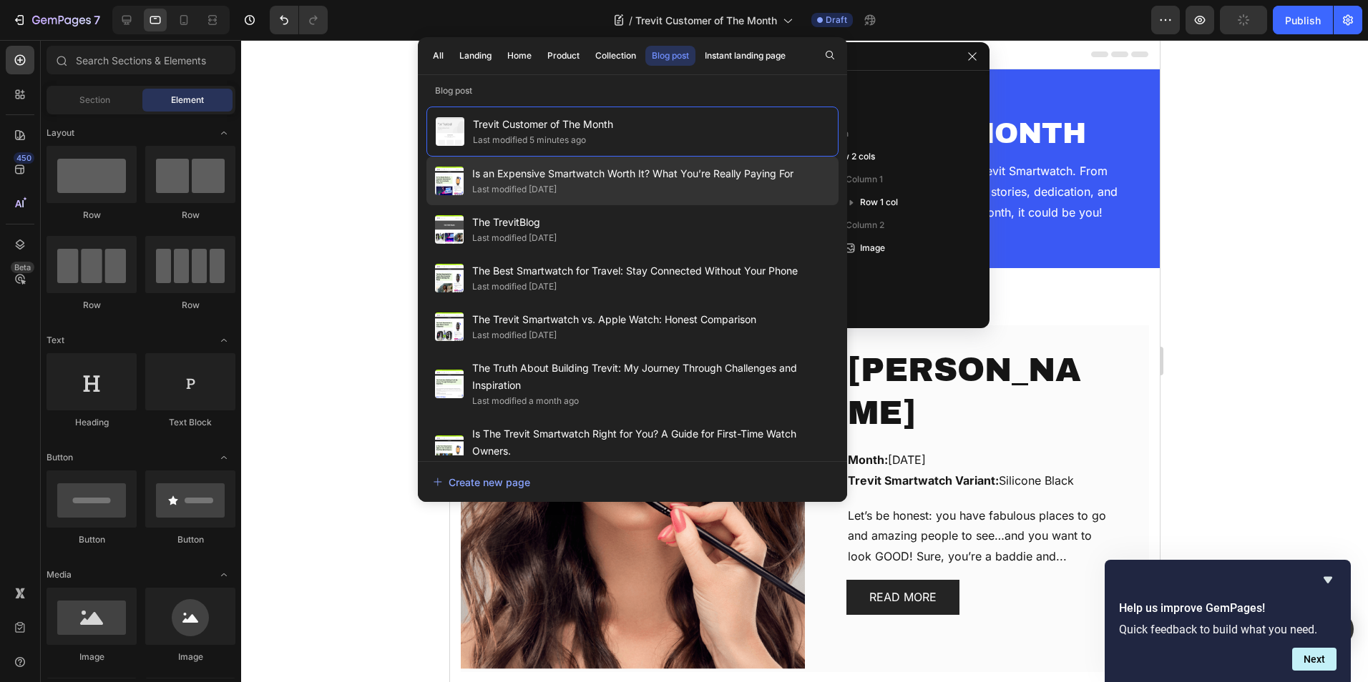
click at [616, 168] on span "Is an Expensive Smartwatch Worth It? What You’re Really Paying For" at bounding box center [632, 173] width 321 height 17
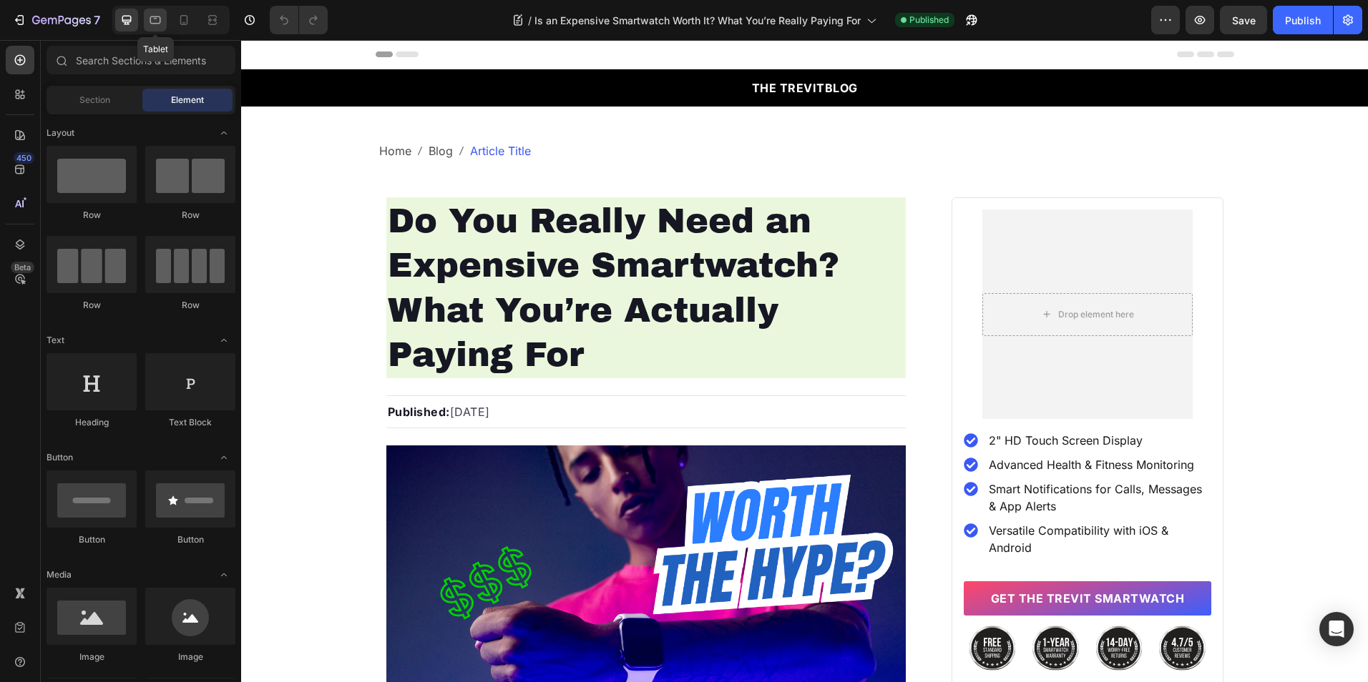
click at [155, 20] on icon at bounding box center [155, 20] width 14 height 14
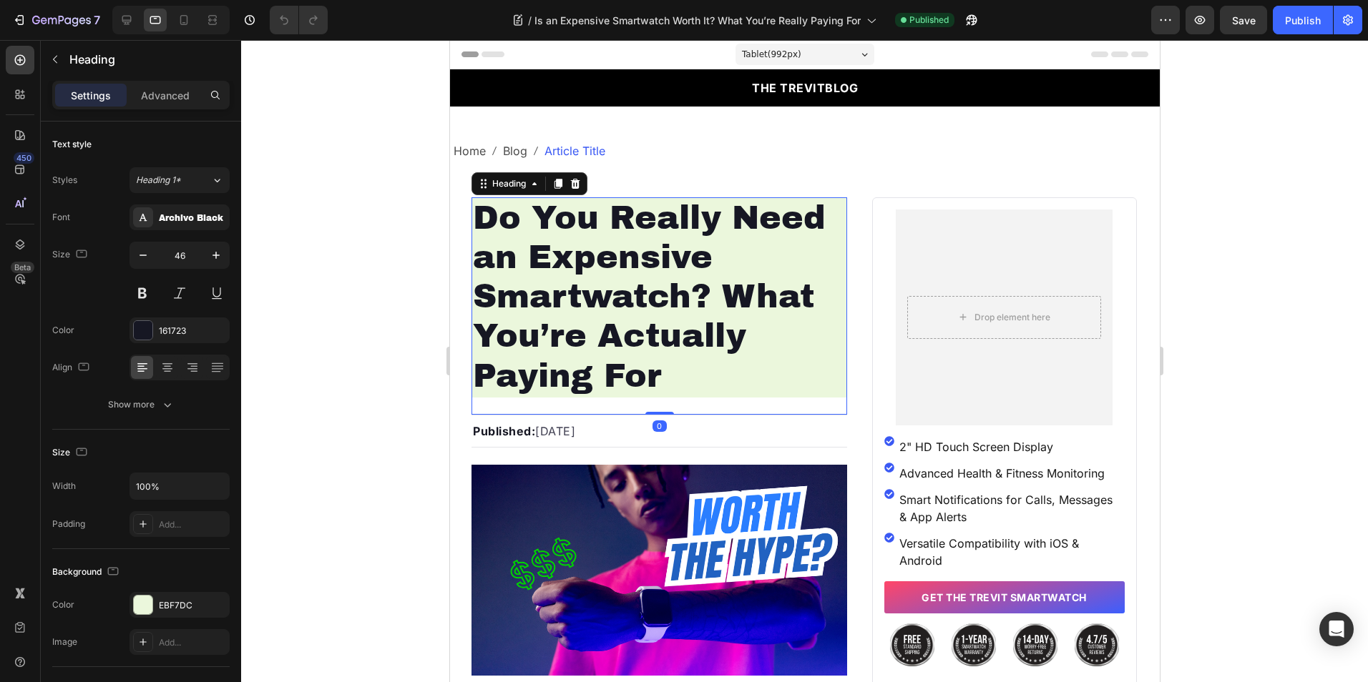
click at [667, 295] on h1 "Do You Really Need an Expensive Smartwatch? What You’re Actually Paying For" at bounding box center [659, 297] width 376 height 200
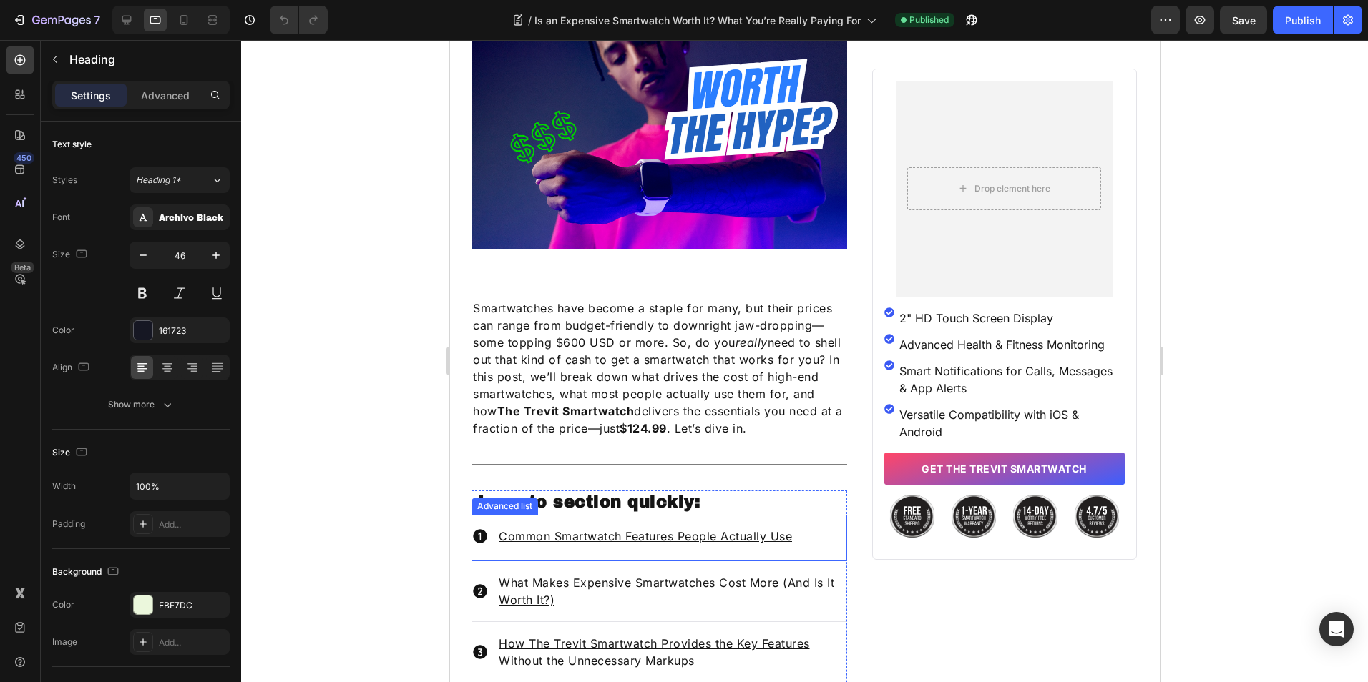
scroll to position [501, 0]
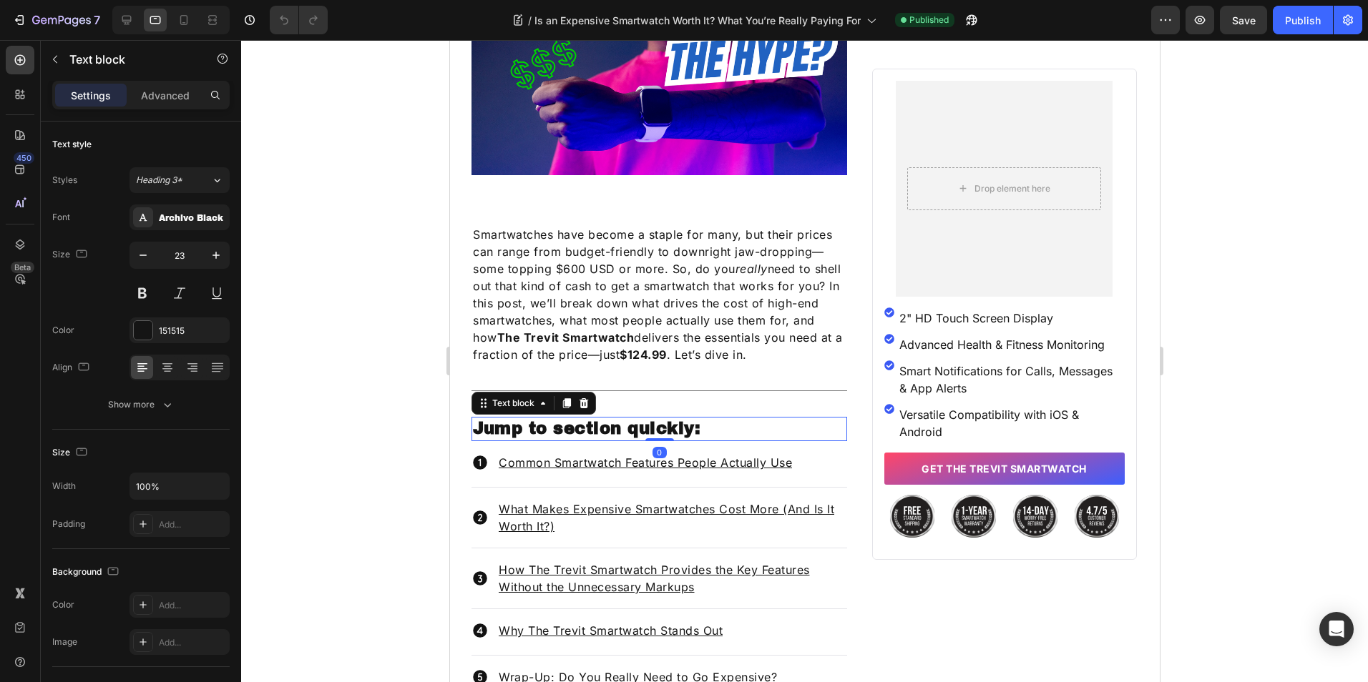
click at [622, 430] on p "Jump to section quickly:" at bounding box center [658, 428] width 373 height 21
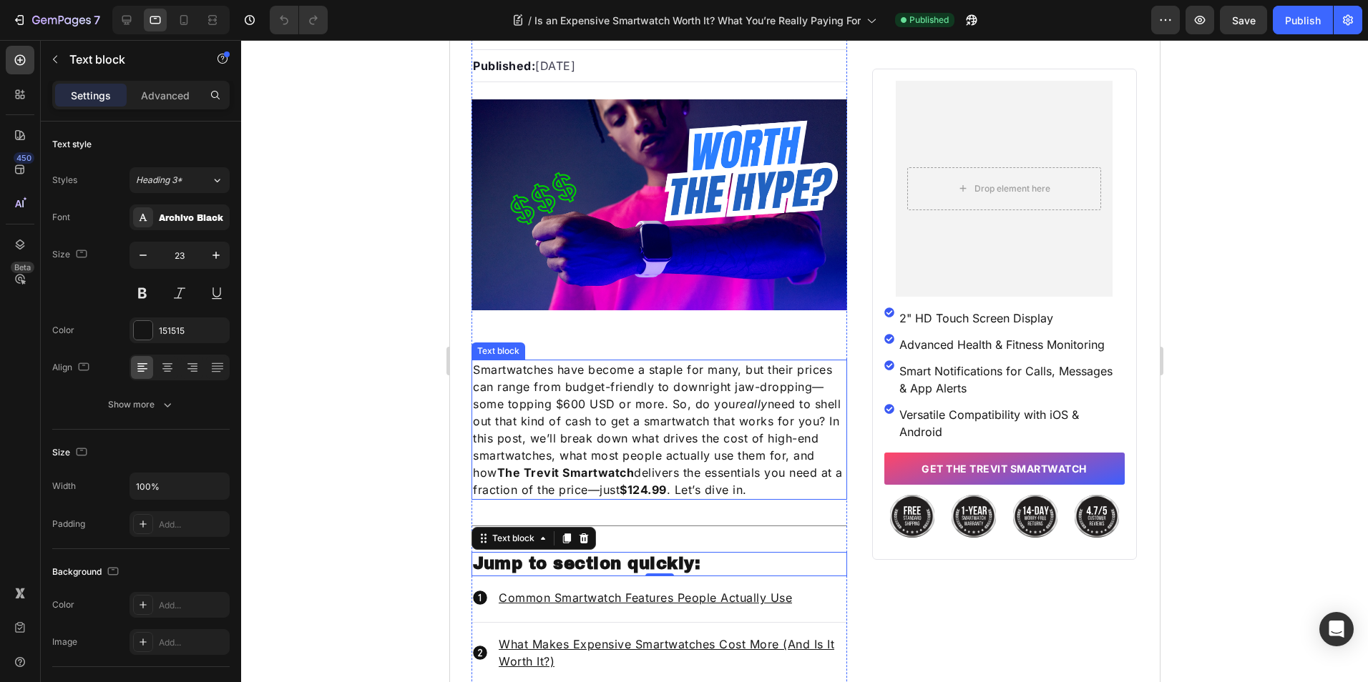
scroll to position [215, 0]
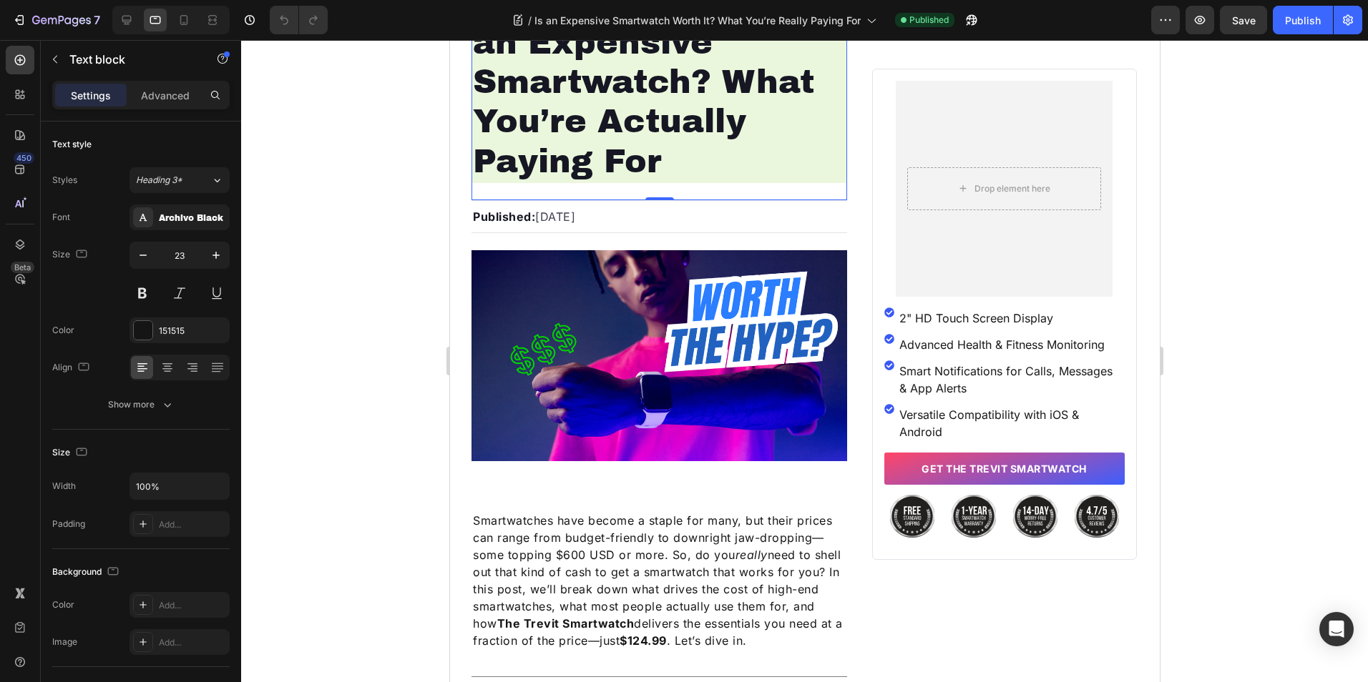
click at [634, 141] on h1 "Do You Really Need an Expensive Smartwatch? What You’re Actually Paying For" at bounding box center [659, 83] width 376 height 200
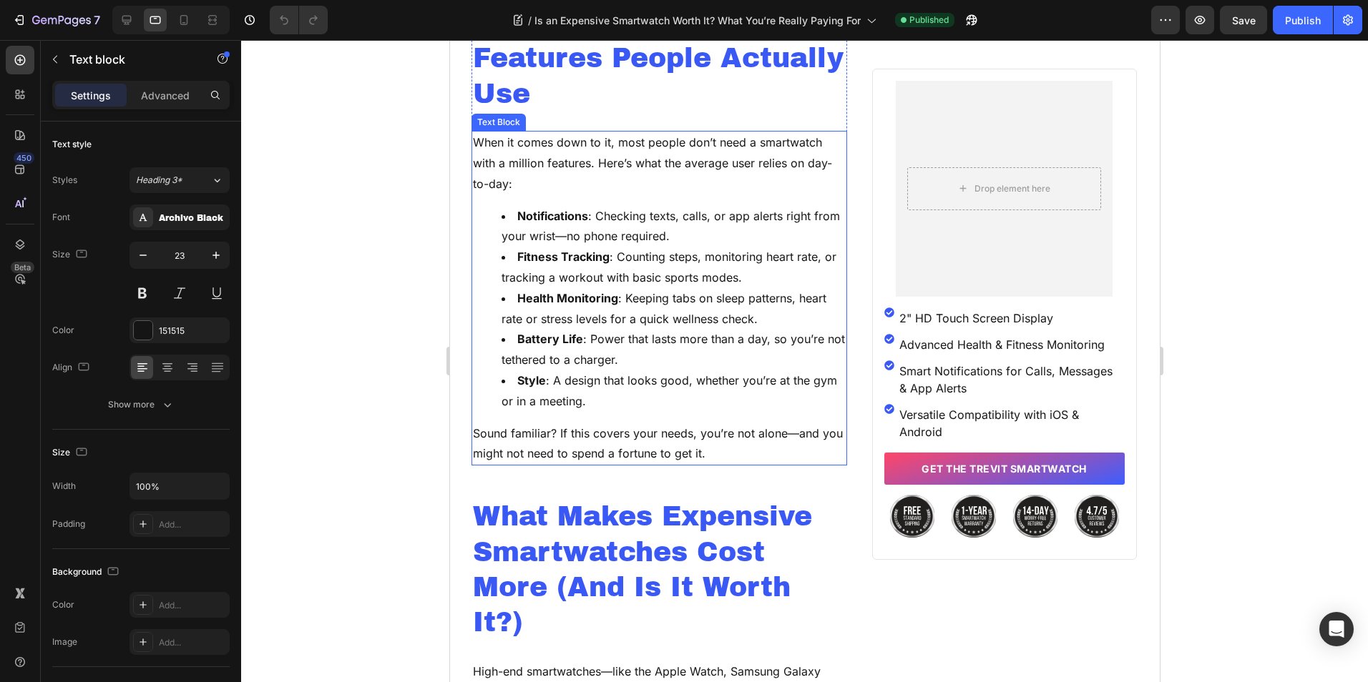
scroll to position [1144, 0]
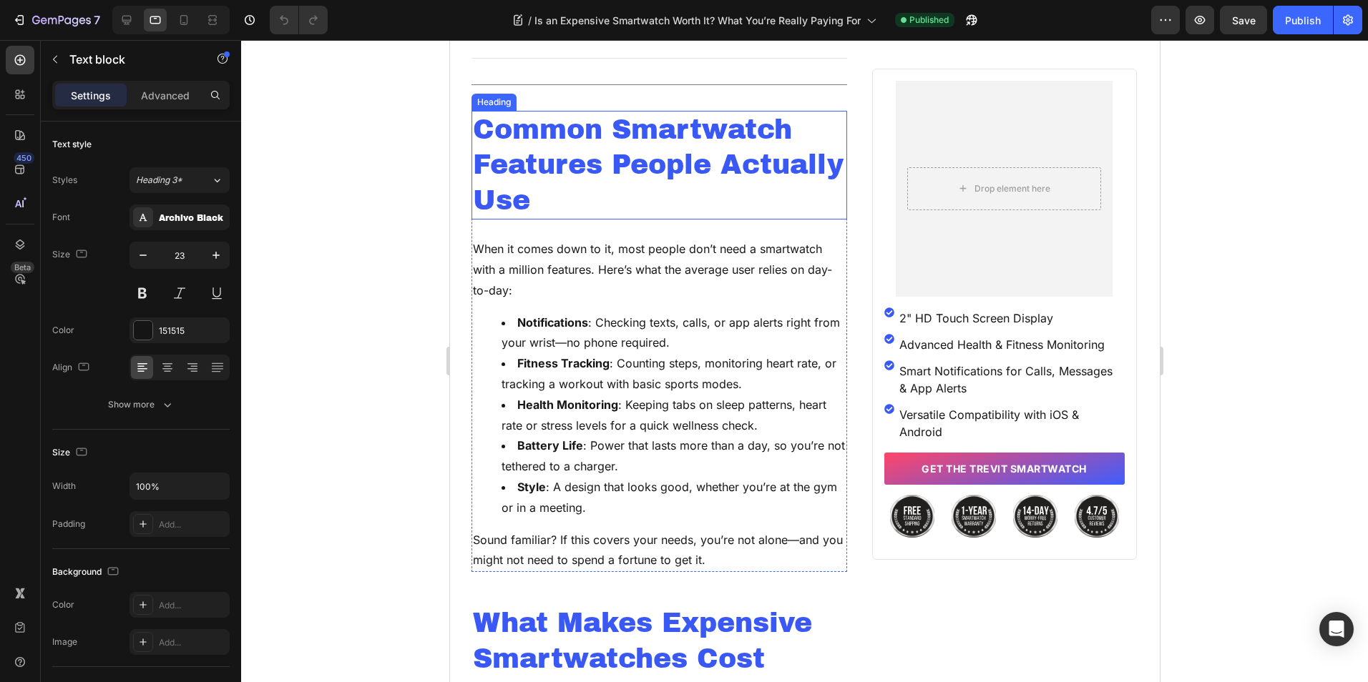
click at [634, 162] on h2 "Common Smartwatch Features People Actually Use" at bounding box center [659, 165] width 376 height 109
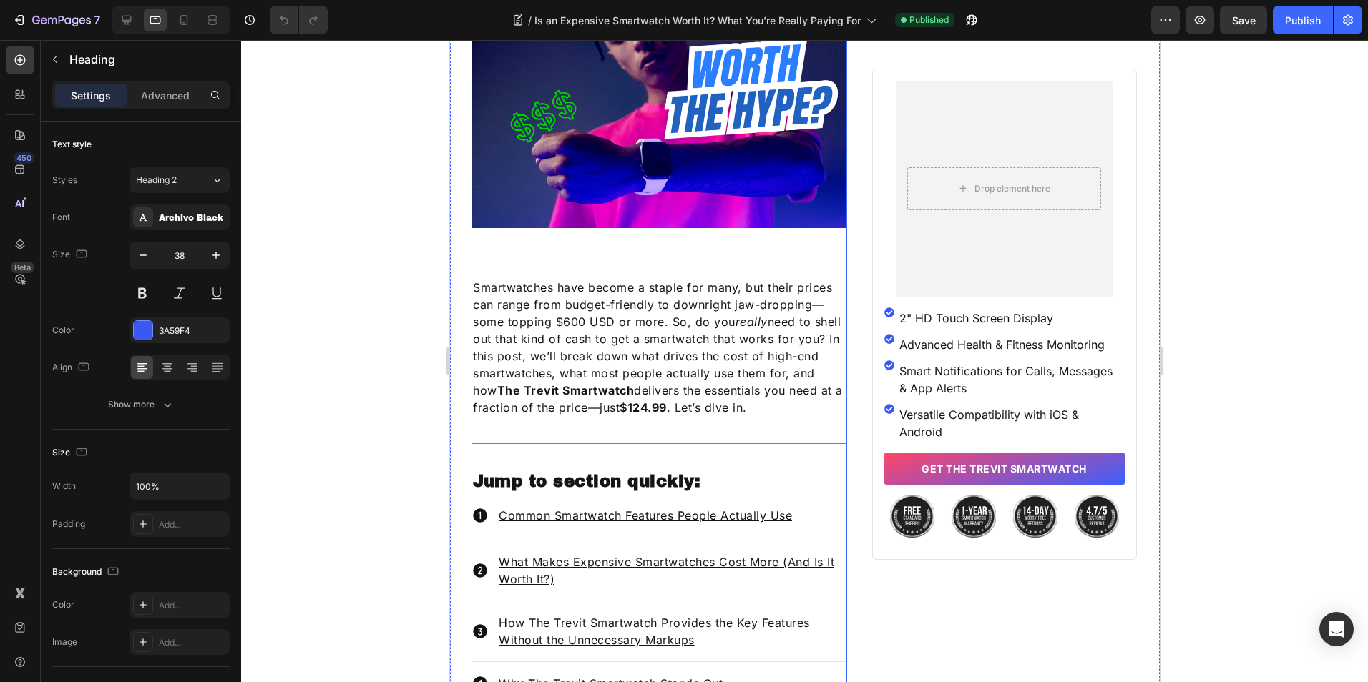
scroll to position [644, 0]
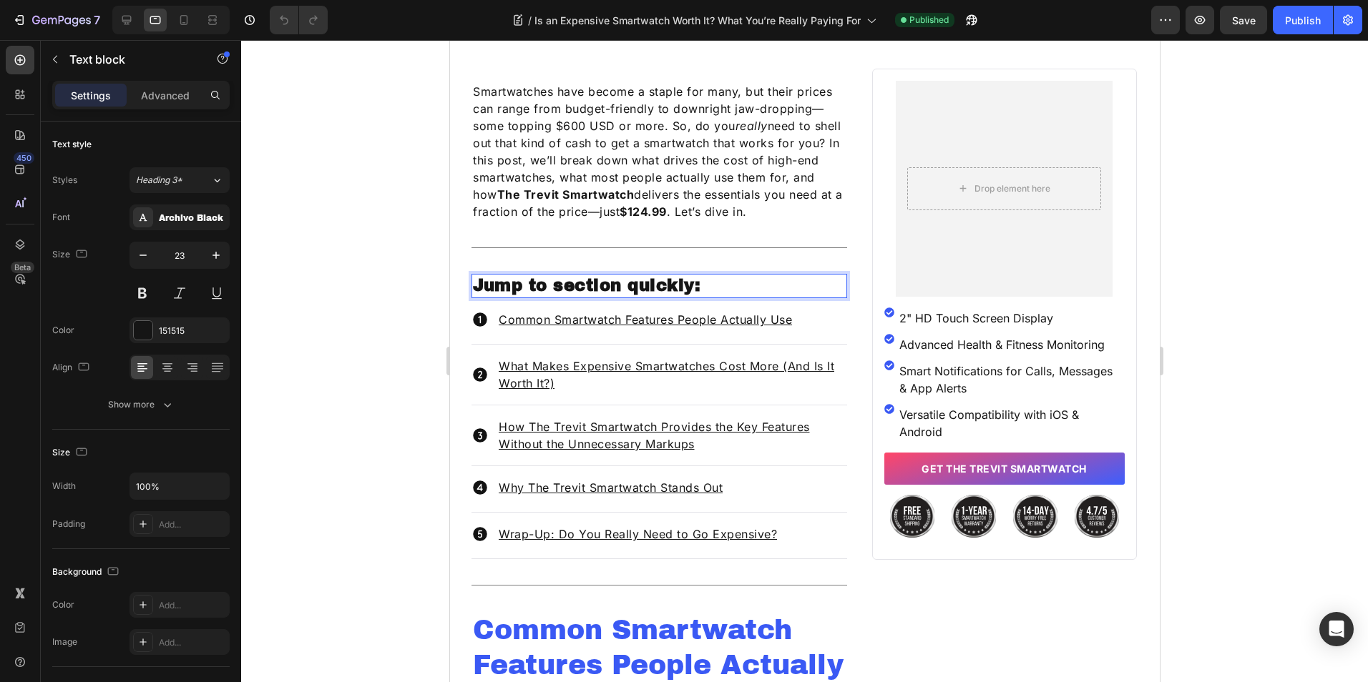
click at [635, 280] on p "Jump to section quickly:" at bounding box center [658, 285] width 373 height 21
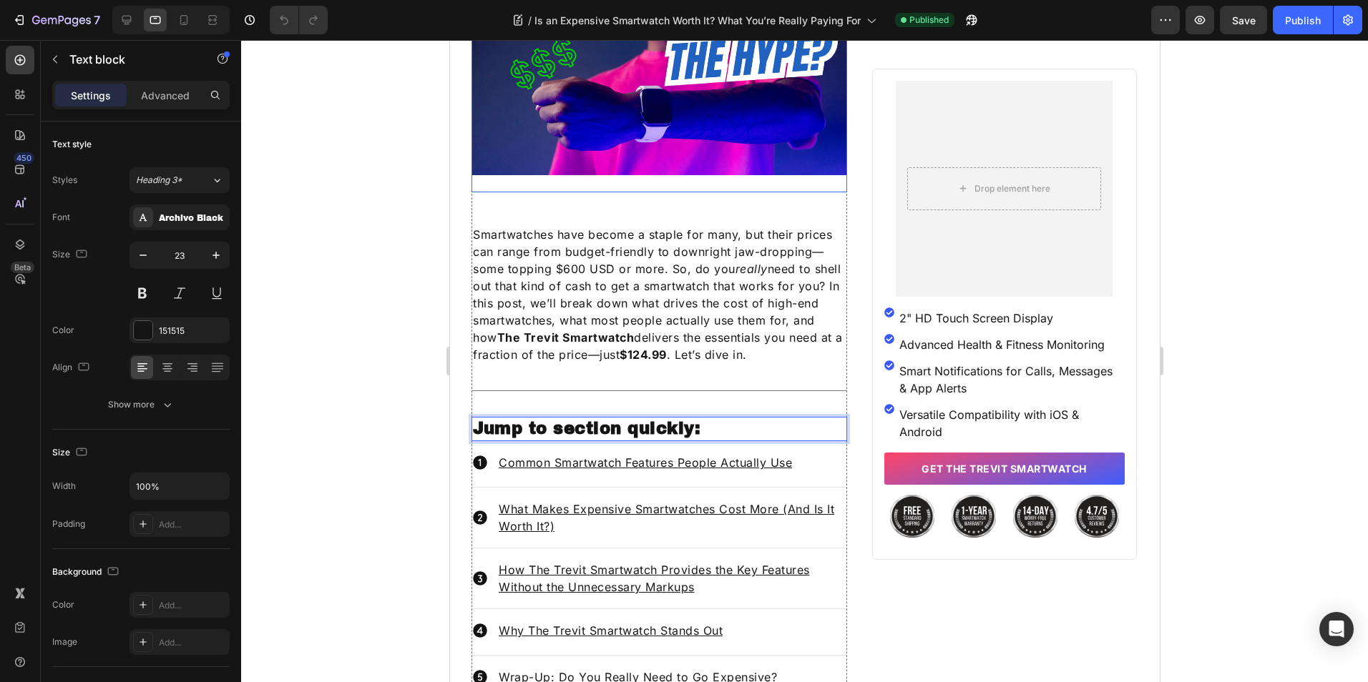
scroll to position [286, 0]
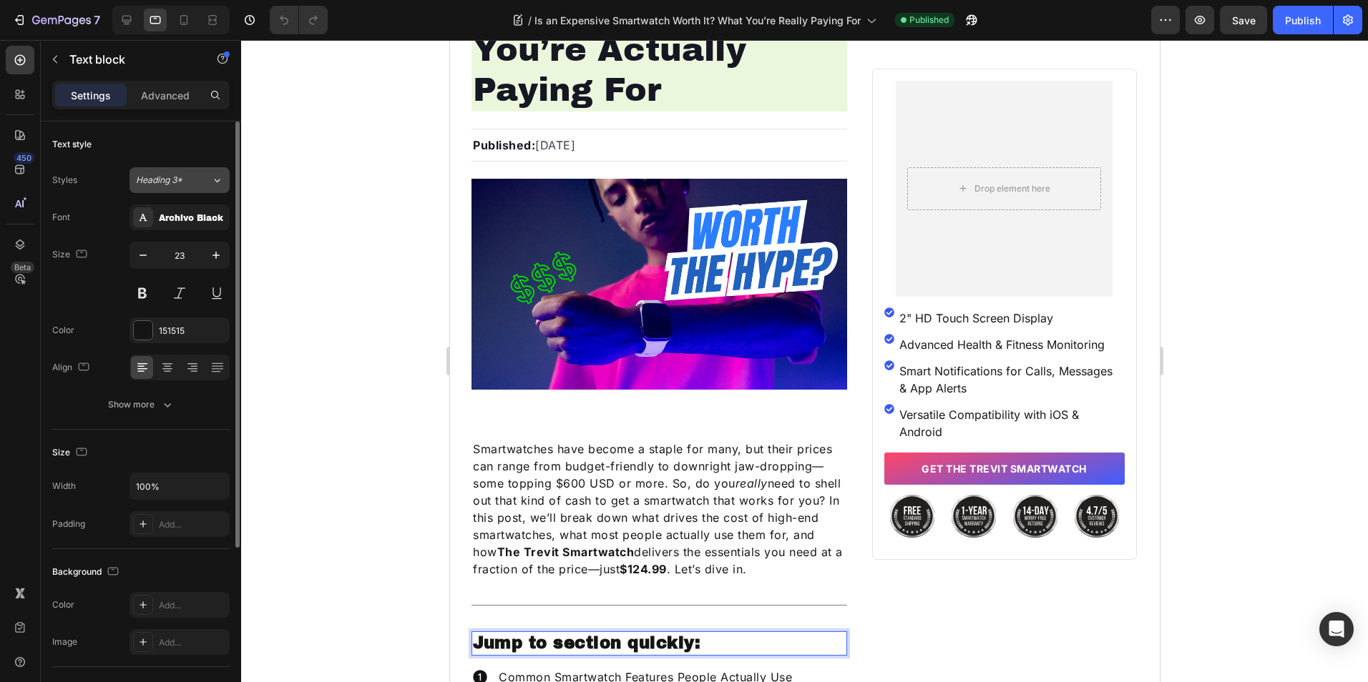
click at [226, 175] on button "Heading 3*" at bounding box center [179, 180] width 100 height 26
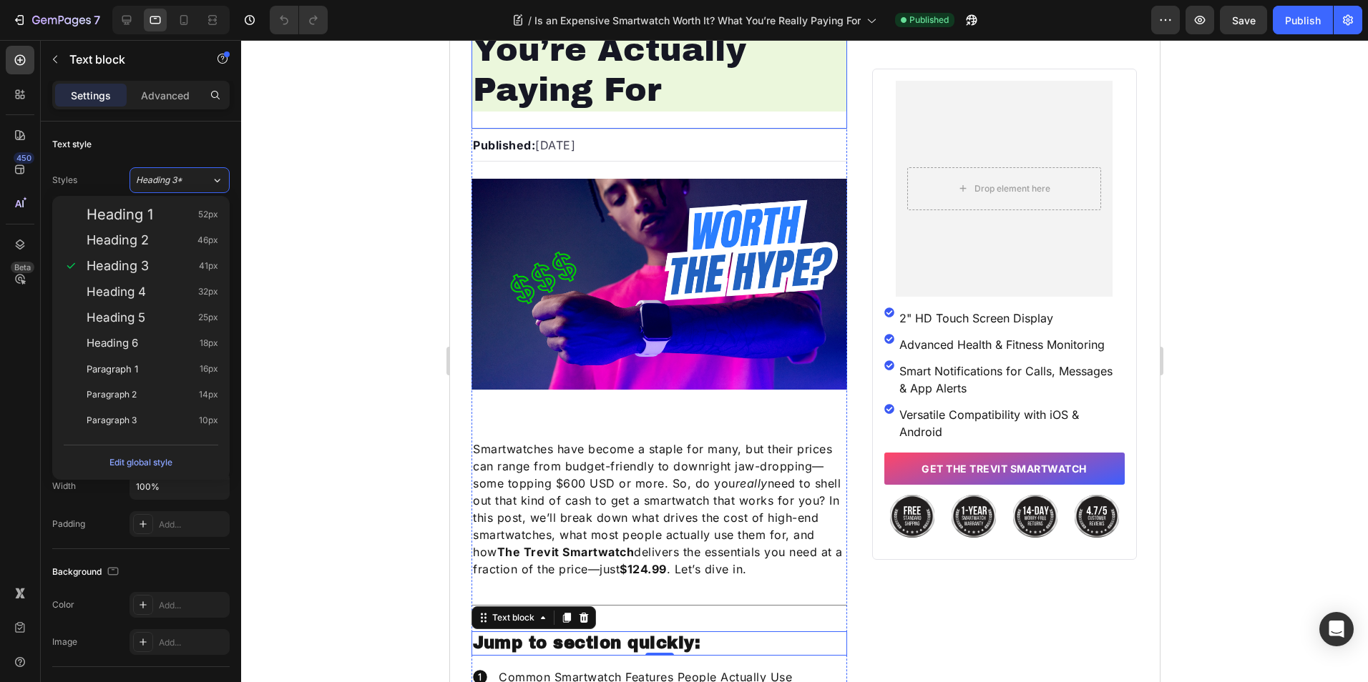
click at [569, 86] on h1 "Do You Really Need an Expensive Smartwatch? What You’re Actually Paying For" at bounding box center [659, 11] width 376 height 200
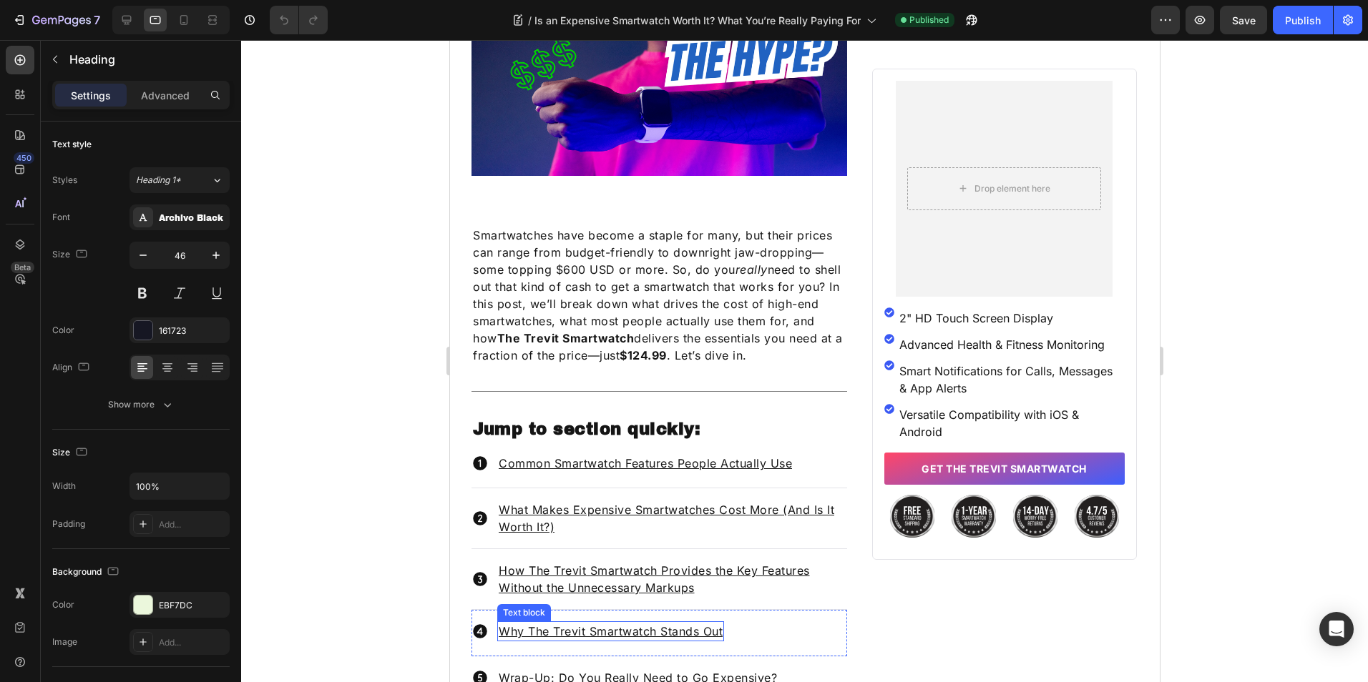
scroll to position [715, 0]
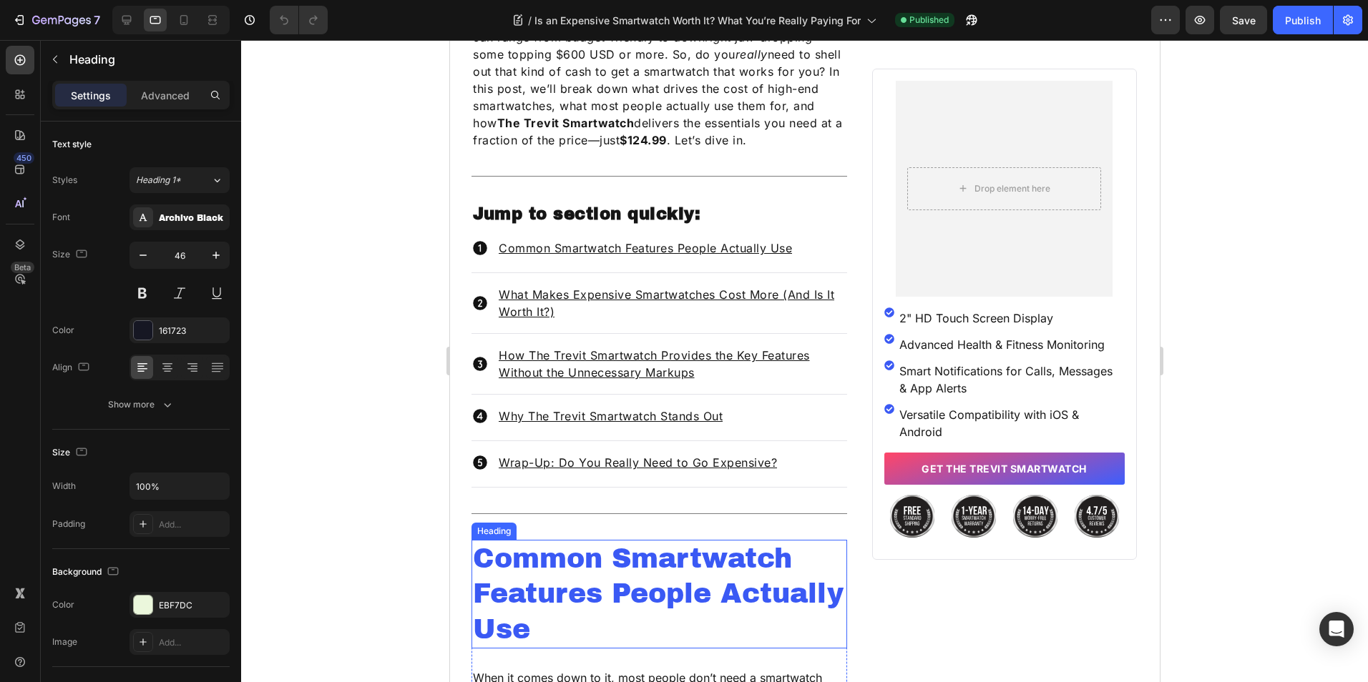
click at [572, 572] on h2 "Common Smartwatch Features People Actually Use" at bounding box center [659, 594] width 376 height 109
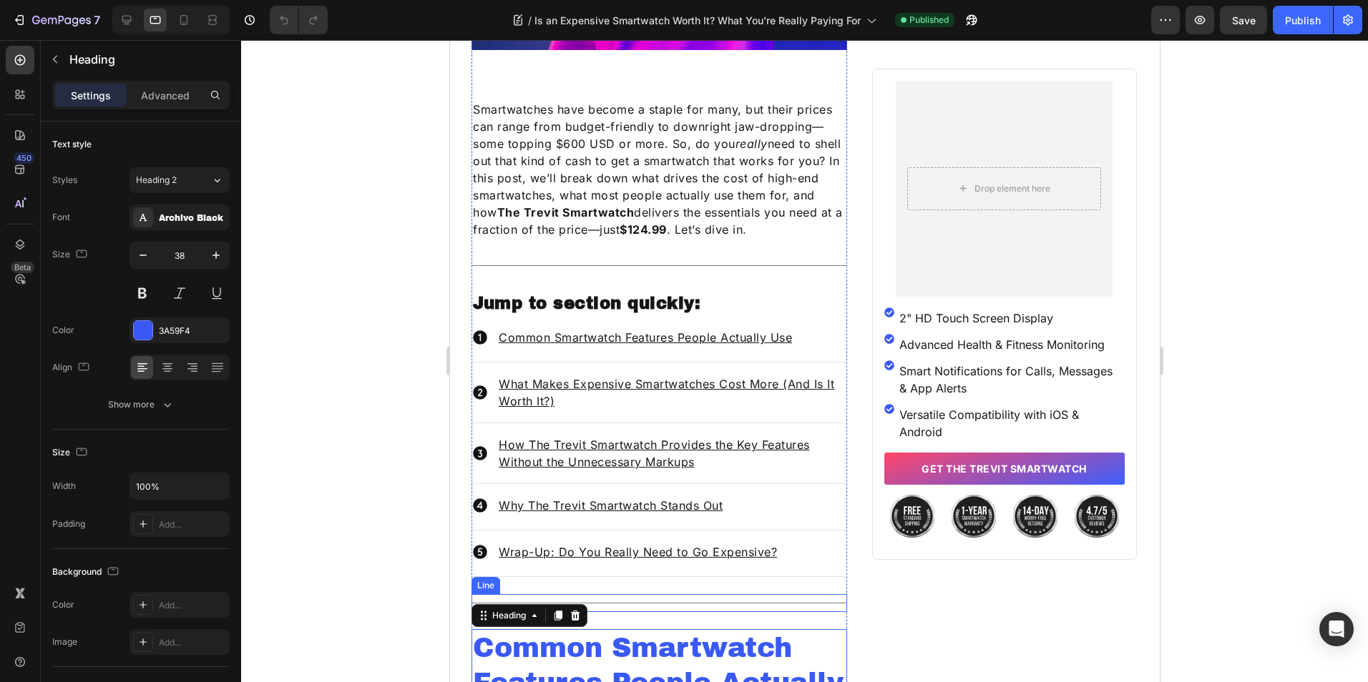
scroll to position [501, 0]
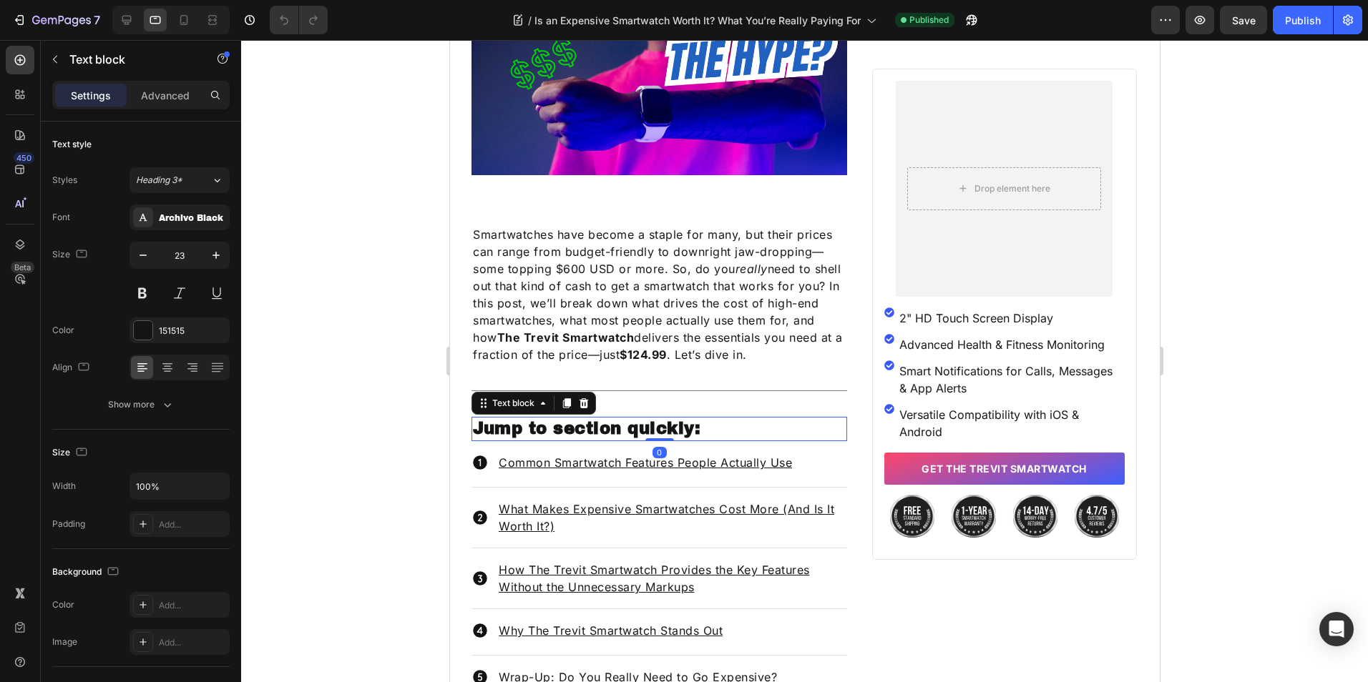
click at [594, 420] on p "Jump to section quickly:" at bounding box center [658, 428] width 373 height 21
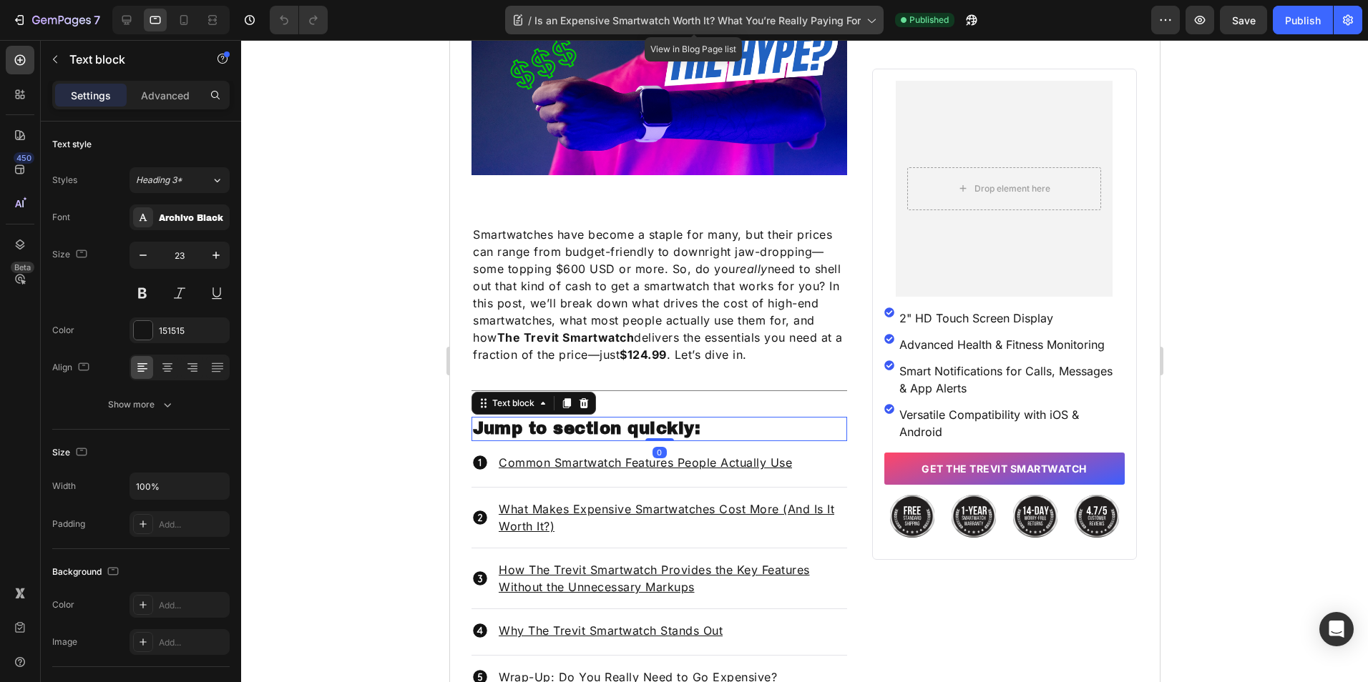
click at [781, 21] on span "Is an Expensive Smartwatch Worth It? What You’re Really Paying For" at bounding box center [697, 20] width 326 height 15
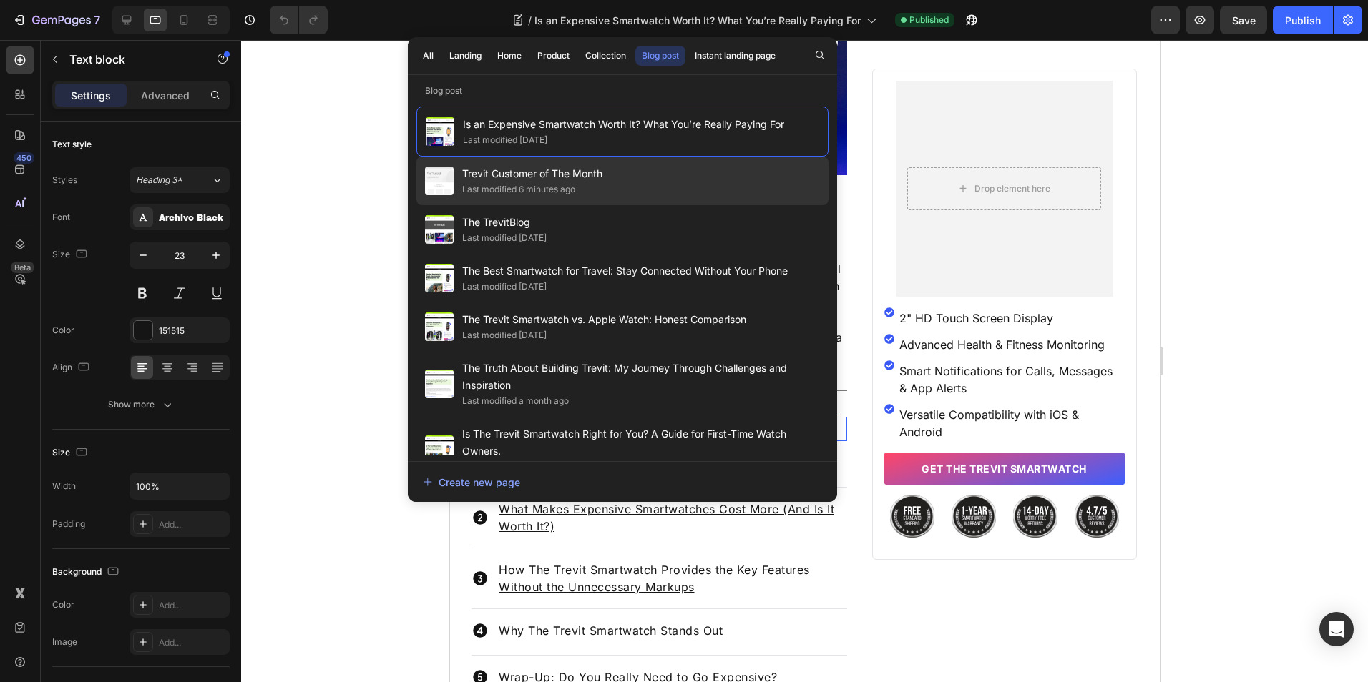
click at [627, 187] on div "Trevit Customer of The Month Last modified 6 minutes ago" at bounding box center [622, 181] width 412 height 49
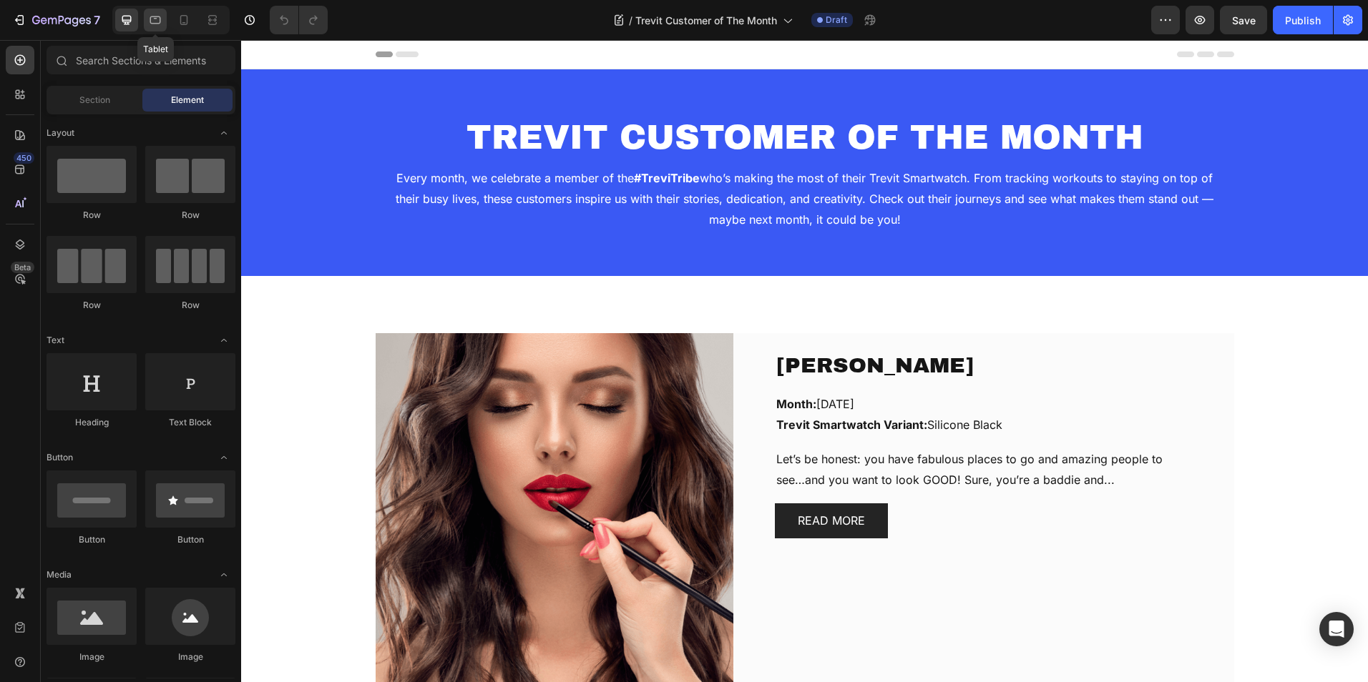
click at [152, 20] on icon at bounding box center [155, 20] width 14 height 14
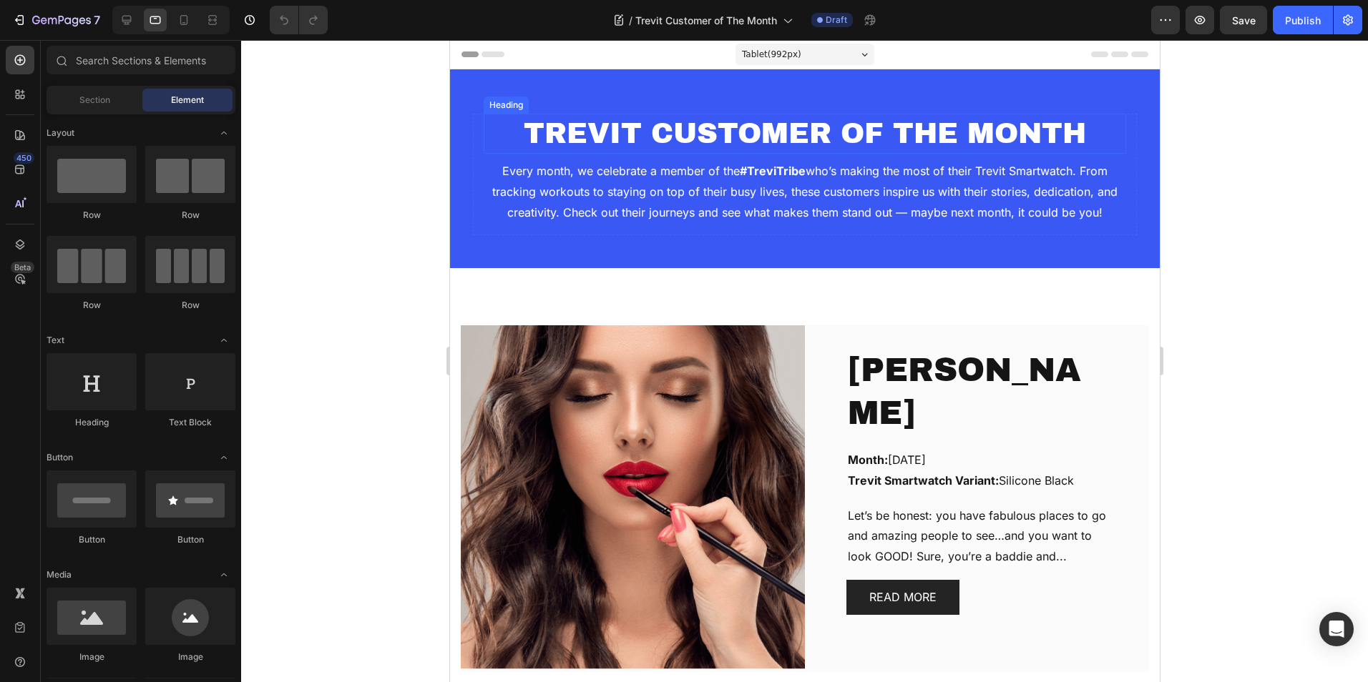
click at [878, 133] on h2 "TREVIT CUSTOMER OF THE MONTH" at bounding box center [804, 134] width 642 height 40
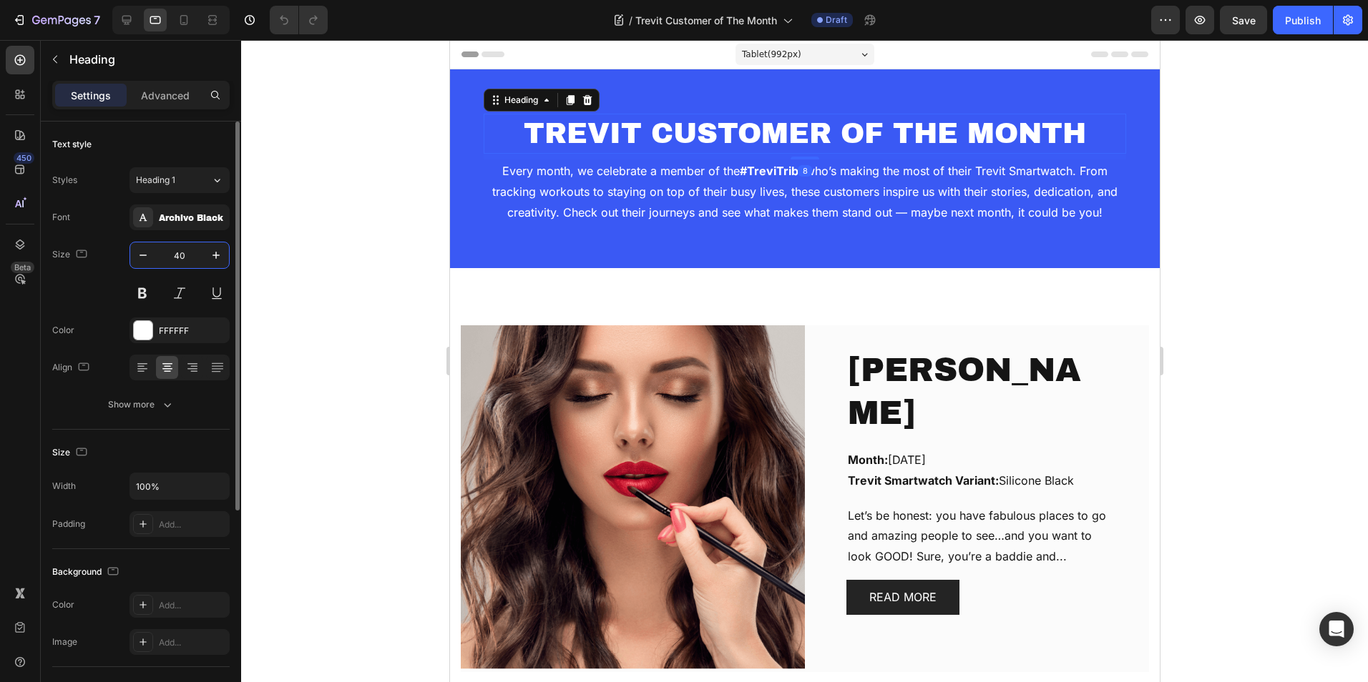
click at [181, 253] on input "40" at bounding box center [179, 255] width 47 height 26
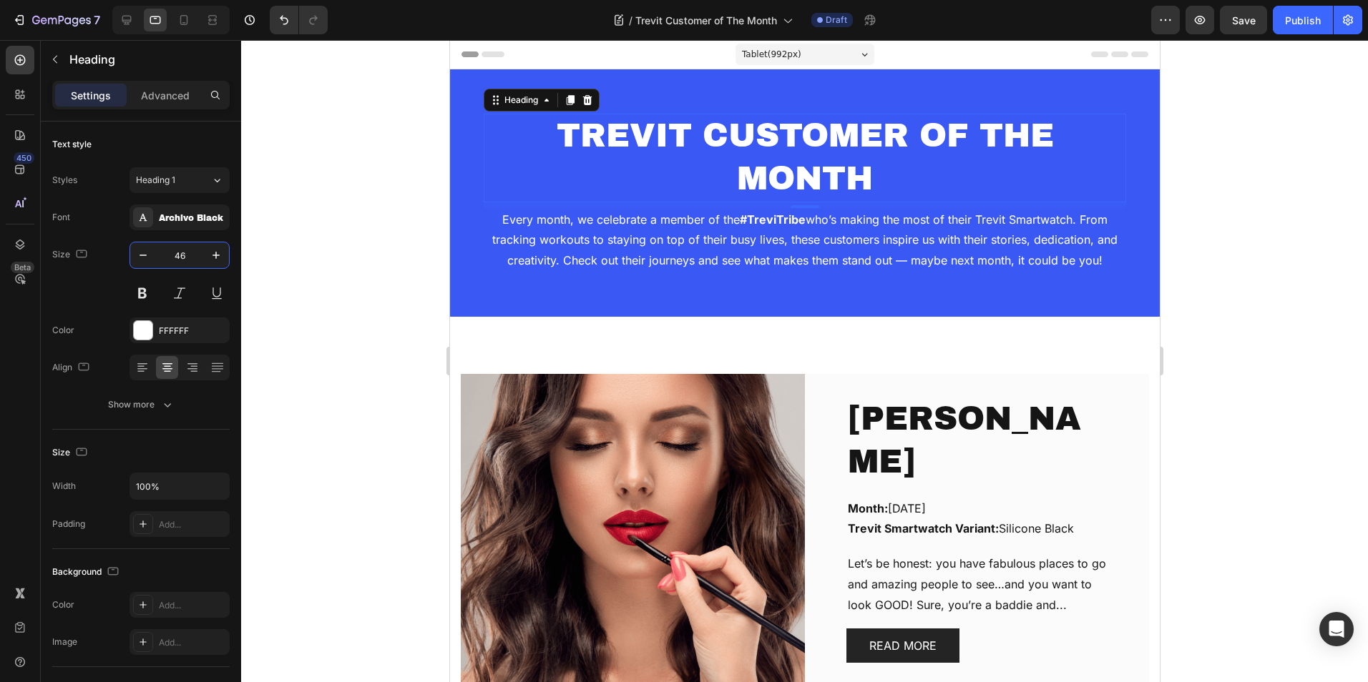
type input "46"
click at [1255, 192] on div at bounding box center [804, 361] width 1127 height 642
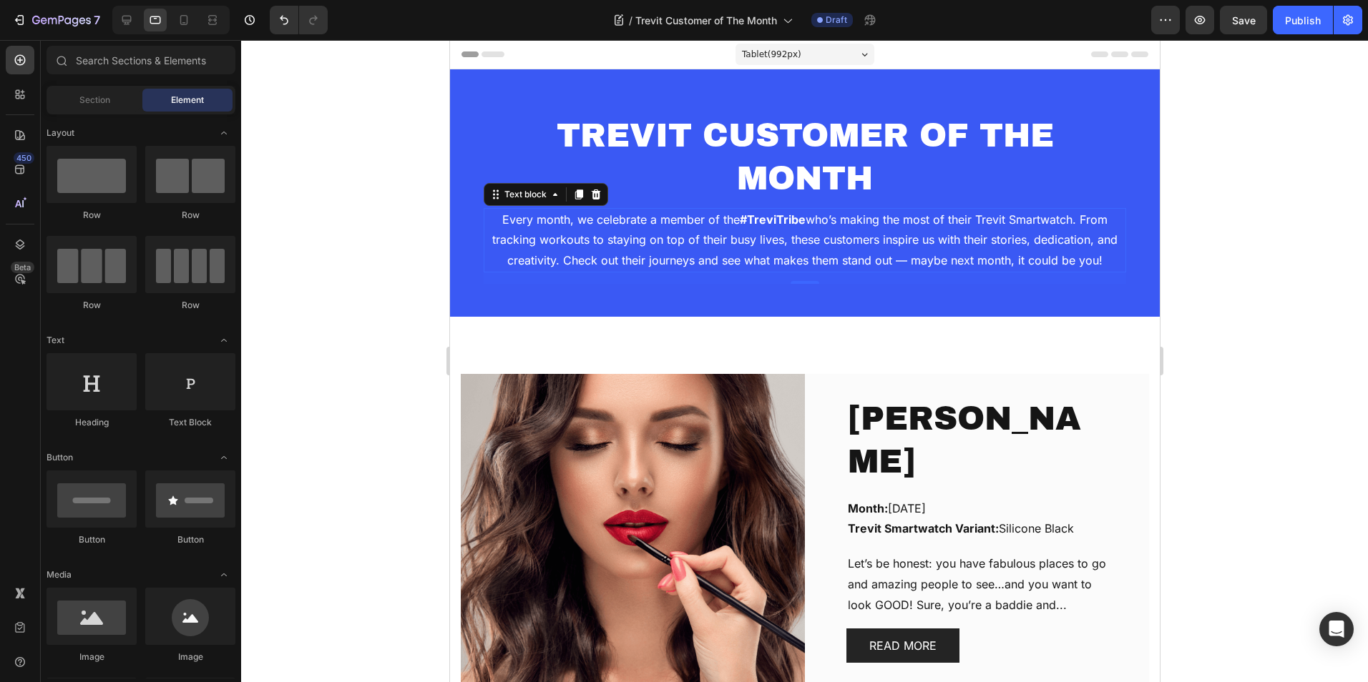
click at [762, 250] on p "Every month, we celebrate a member of the #TreviTribe who’s making the most of …" at bounding box center [803, 241] width 639 height 62
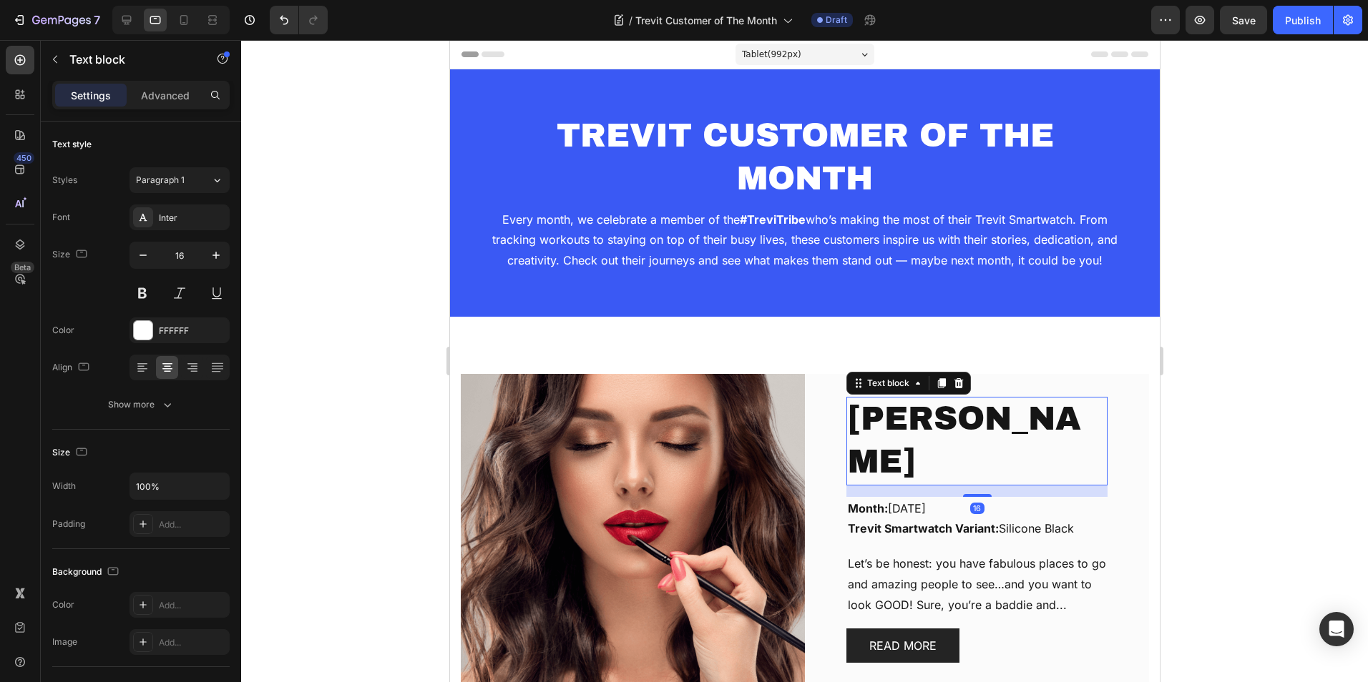
click at [882, 441] on p "Chérie Oduwole" at bounding box center [976, 441] width 258 height 86
click at [177, 253] on input "46" at bounding box center [179, 255] width 47 height 26
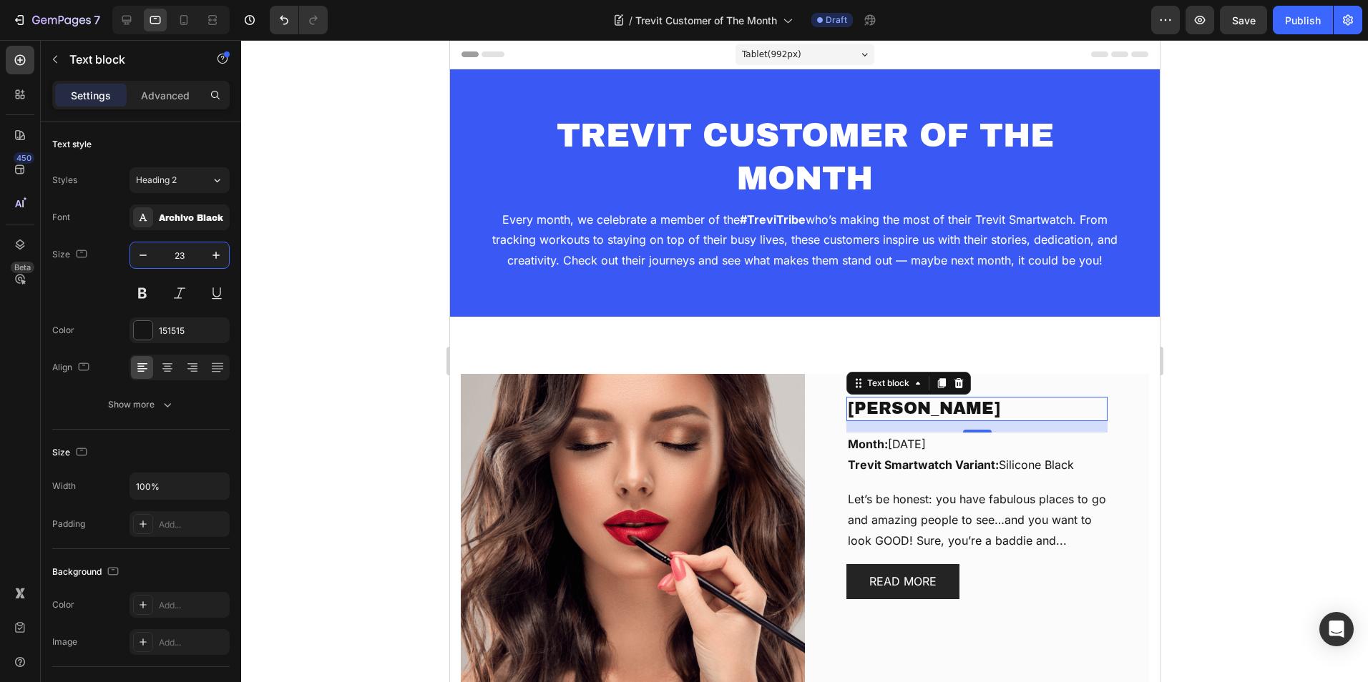
type input "23"
click at [1251, 224] on div at bounding box center [804, 361] width 1127 height 642
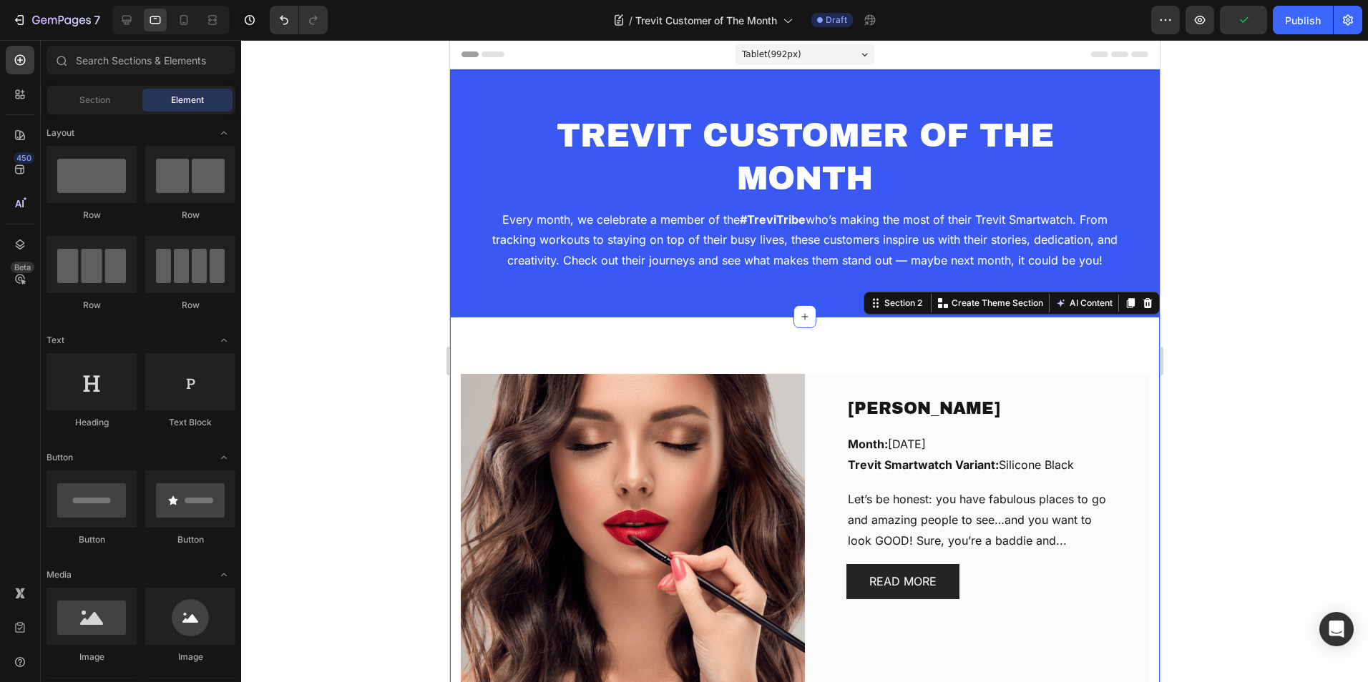
click at [853, 334] on div "Chérie Oduwole Text block Month: September, 2025 Trevit Smartwatch Variant: Sil…" at bounding box center [804, 517] width 710 height 401
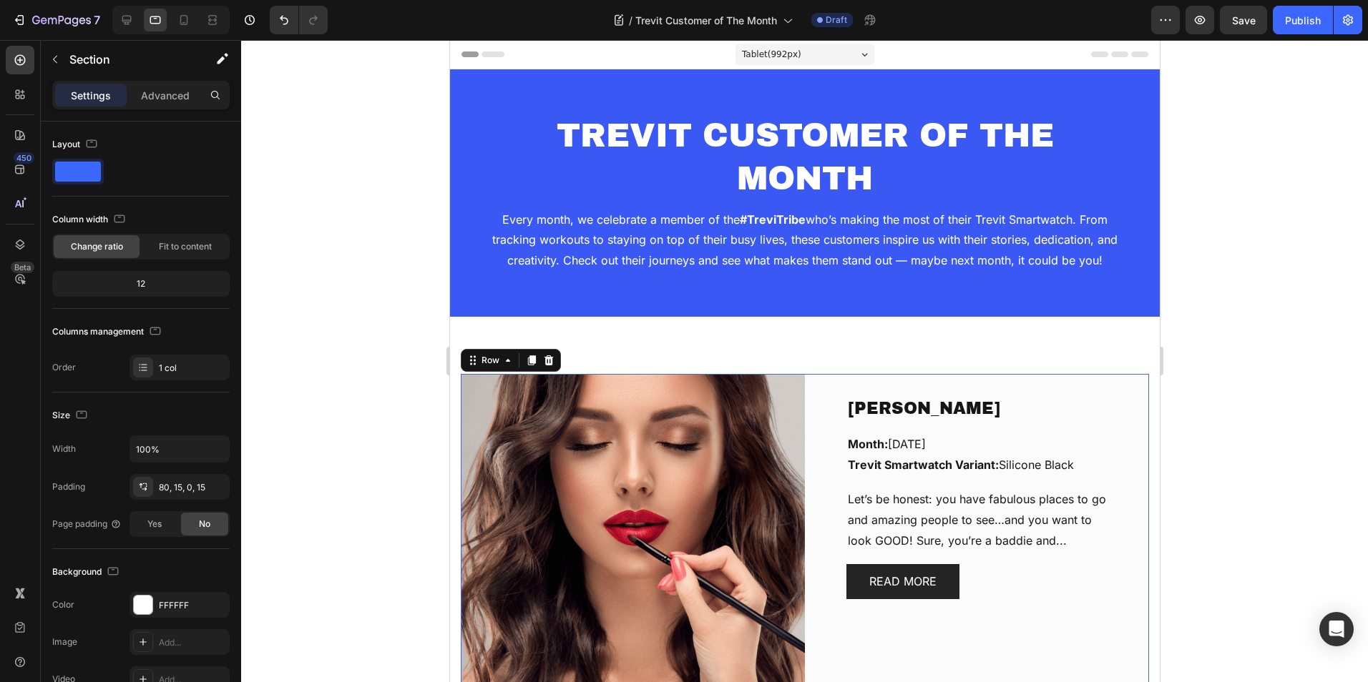
click at [819, 672] on div "Chérie Oduwole Text block Month: September, 2025 Trevit Smartwatch Variant: Sil…" at bounding box center [976, 546] width 344 height 344
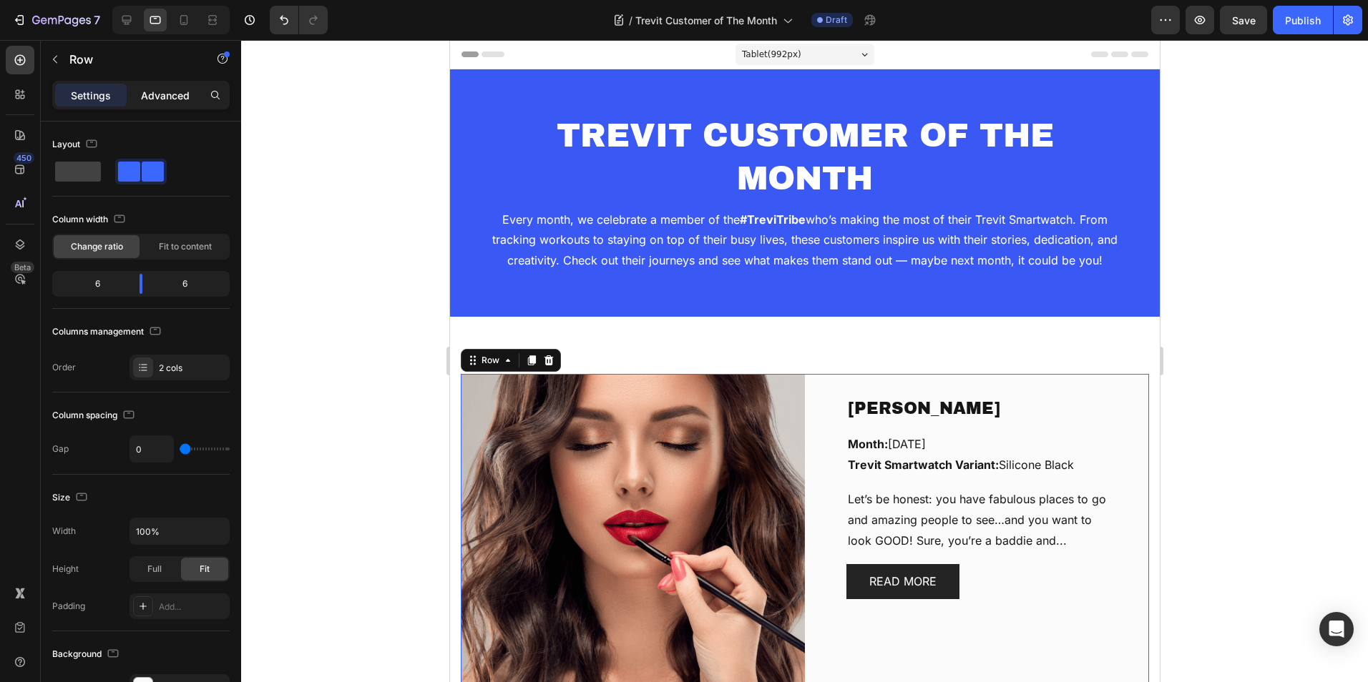
click at [167, 90] on p "Advanced" at bounding box center [165, 95] width 49 height 15
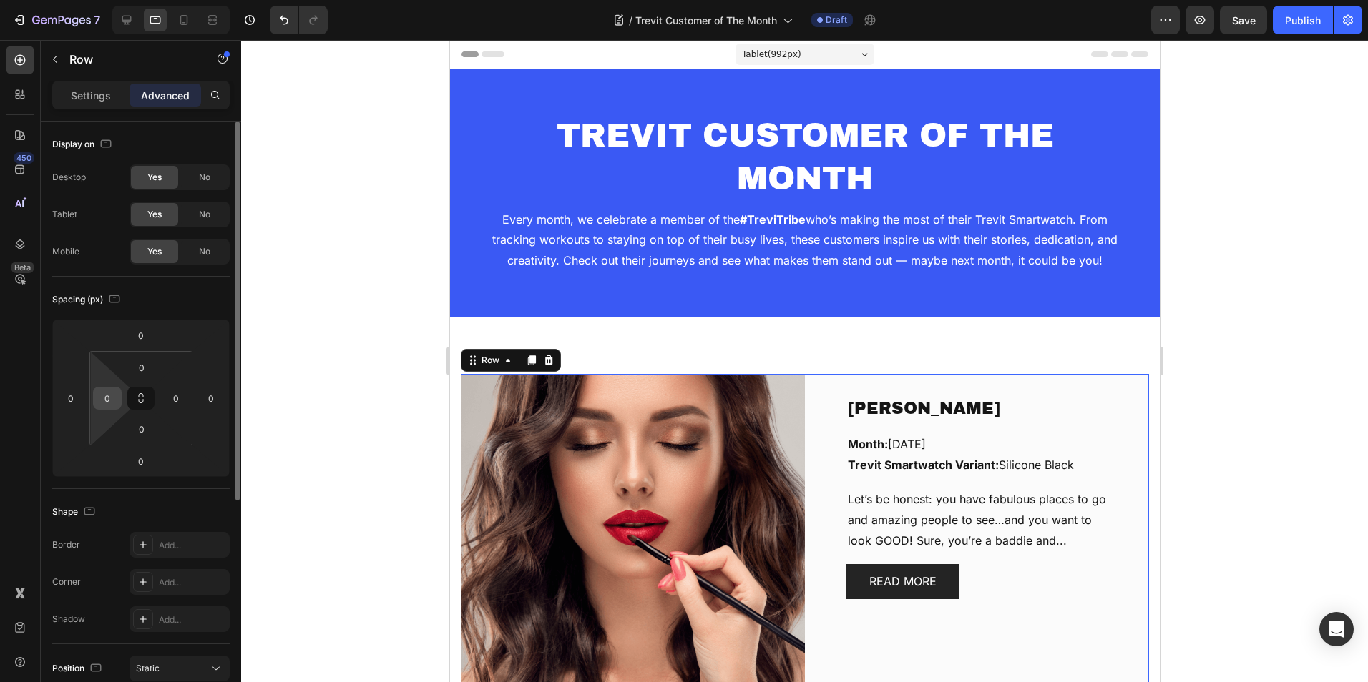
click at [107, 401] on input "0" at bounding box center [107, 398] width 21 height 21
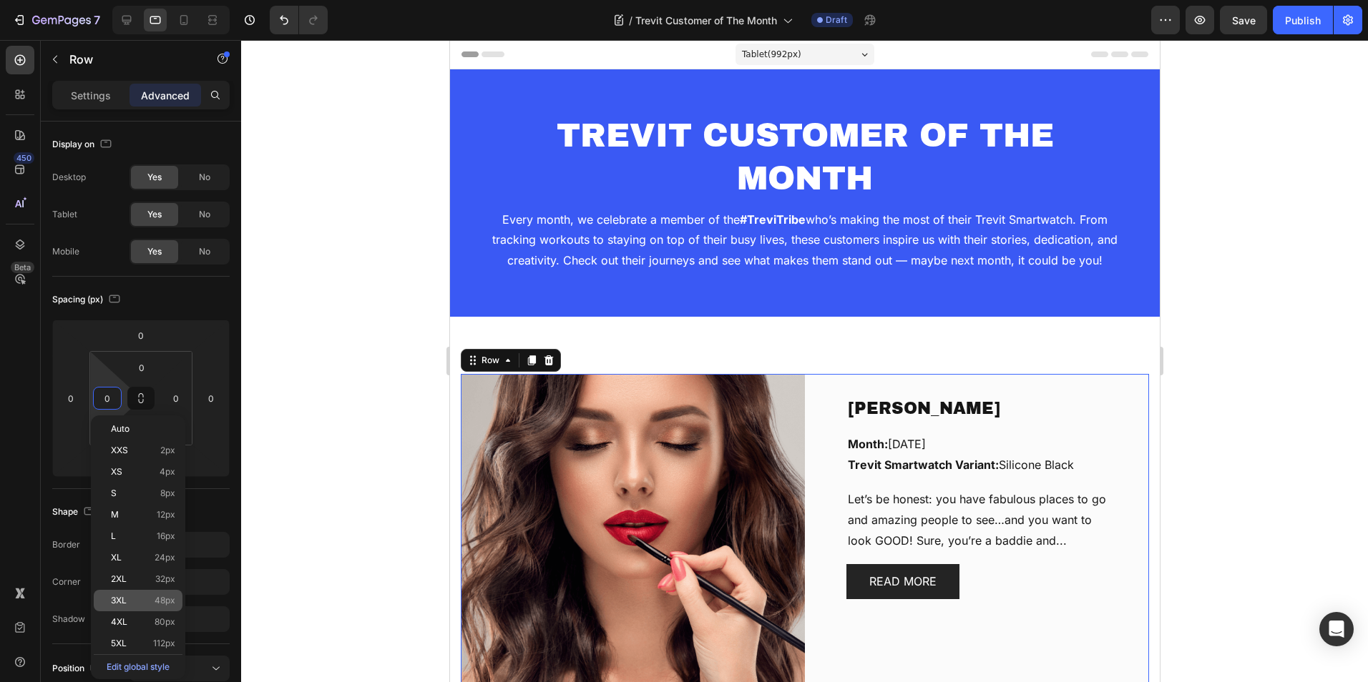
click at [166, 599] on span "48px" at bounding box center [165, 601] width 21 height 10
type input "48"
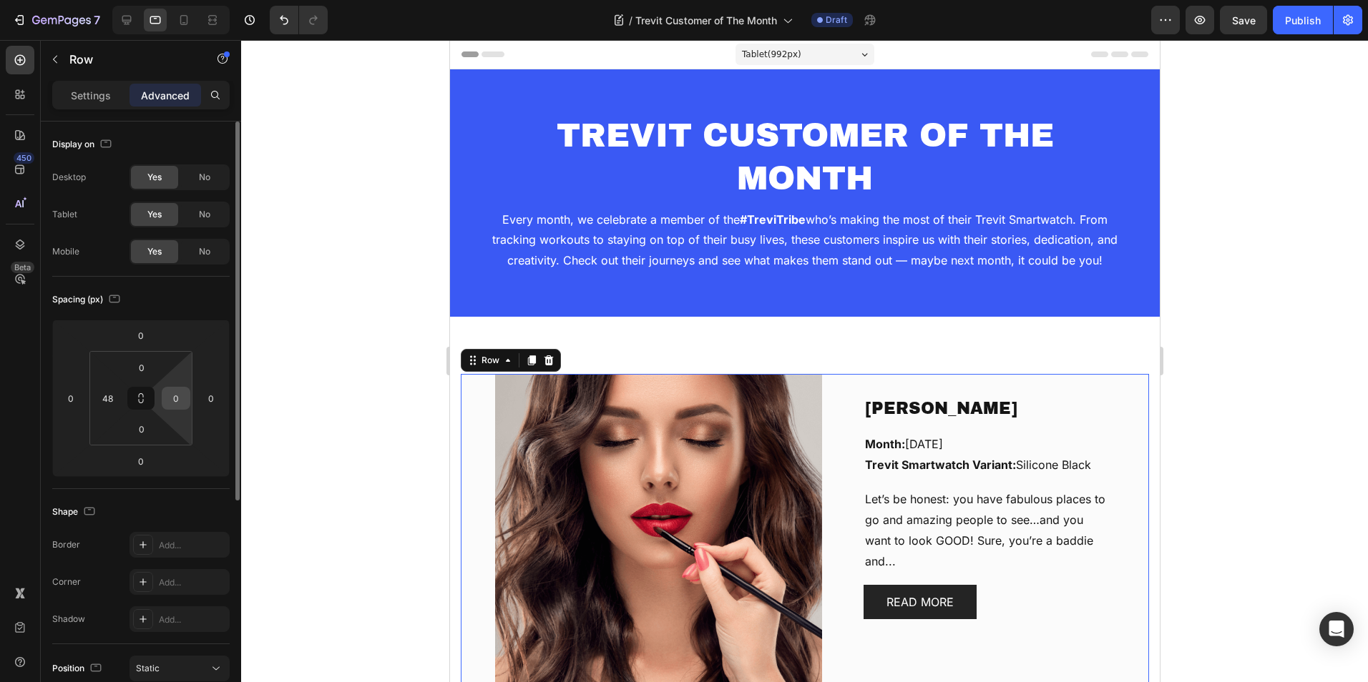
click at [187, 389] on div "0" at bounding box center [176, 398] width 29 height 23
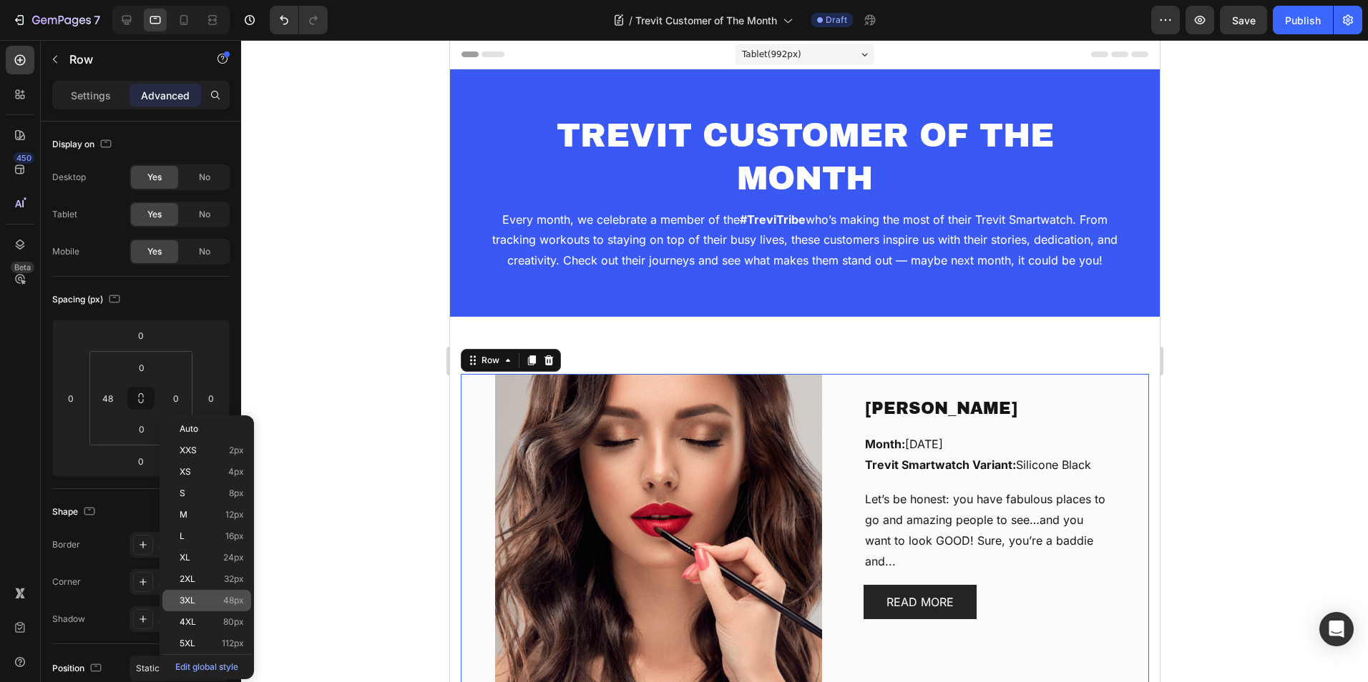
click at [210, 604] on p "3XL 48px" at bounding box center [212, 601] width 64 height 10
type input "48"
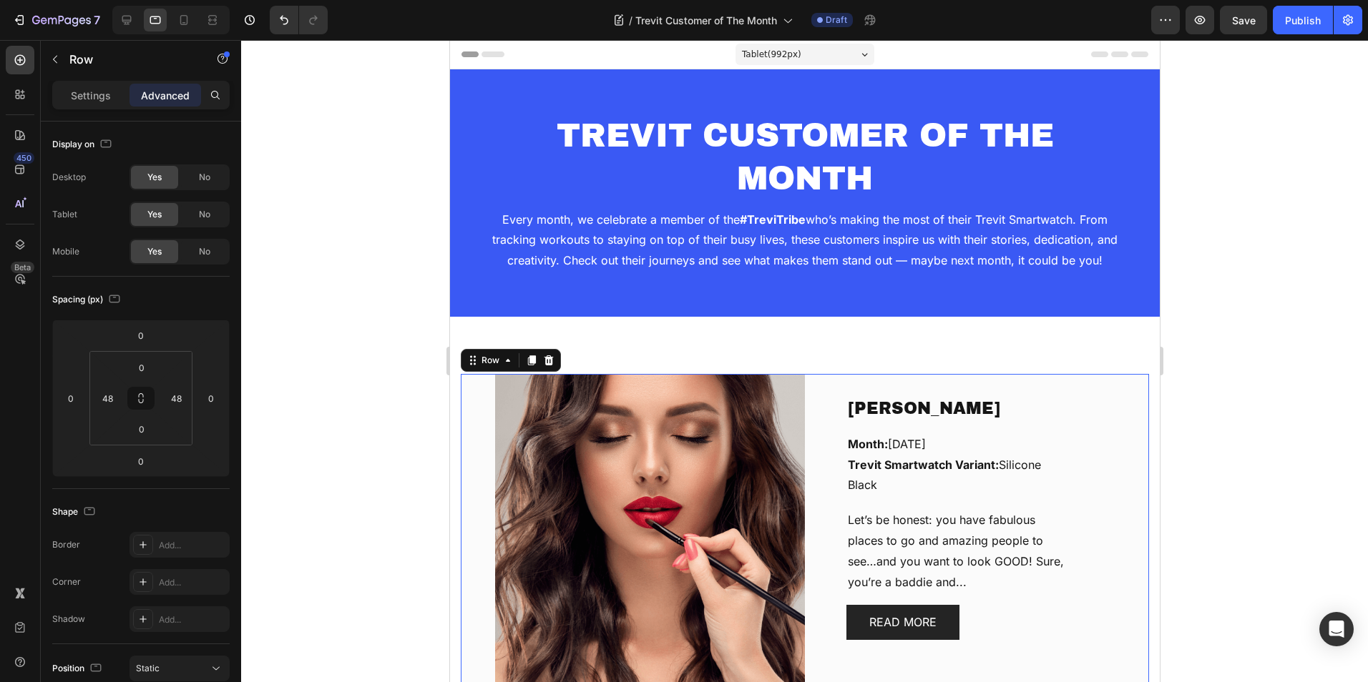
click at [1287, 322] on div at bounding box center [804, 361] width 1127 height 642
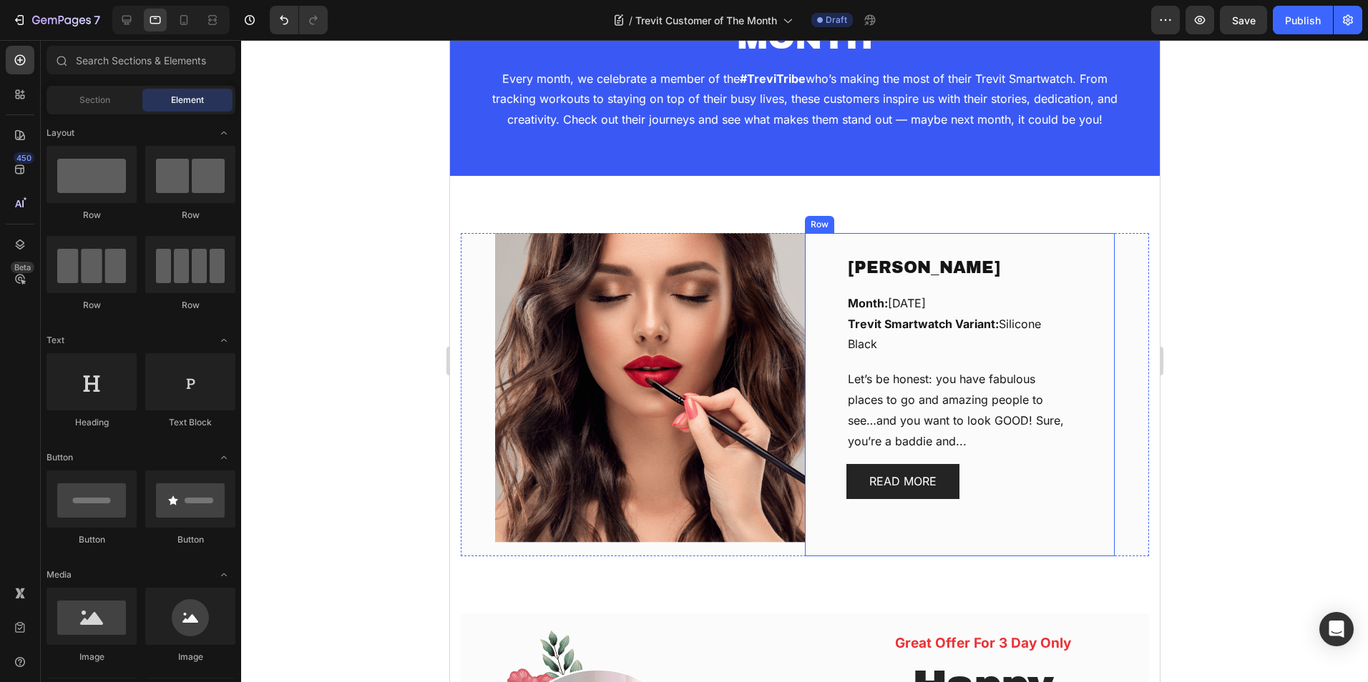
scroll to position [143, 0]
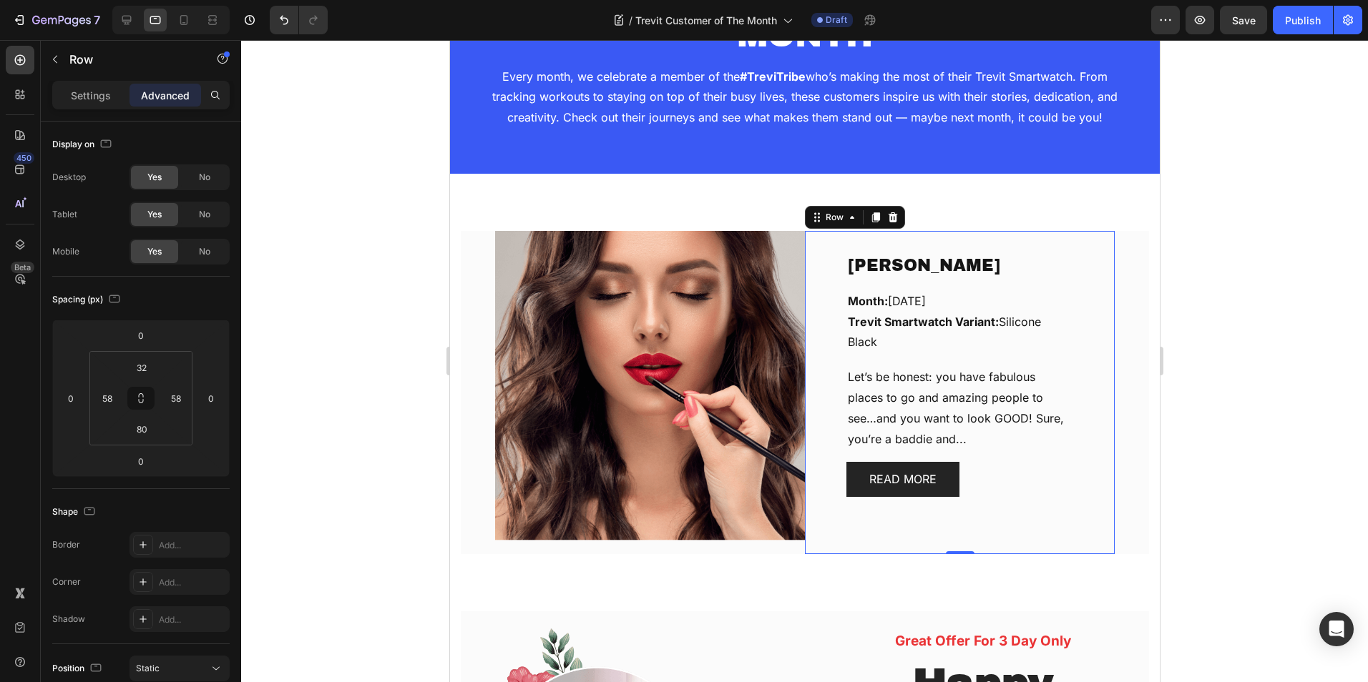
click at [856, 541] on div "Chérie Oduwole Text block Month: September, 2025 Trevit Smartwatch Variant: Sil…" at bounding box center [959, 392] width 310 height 323
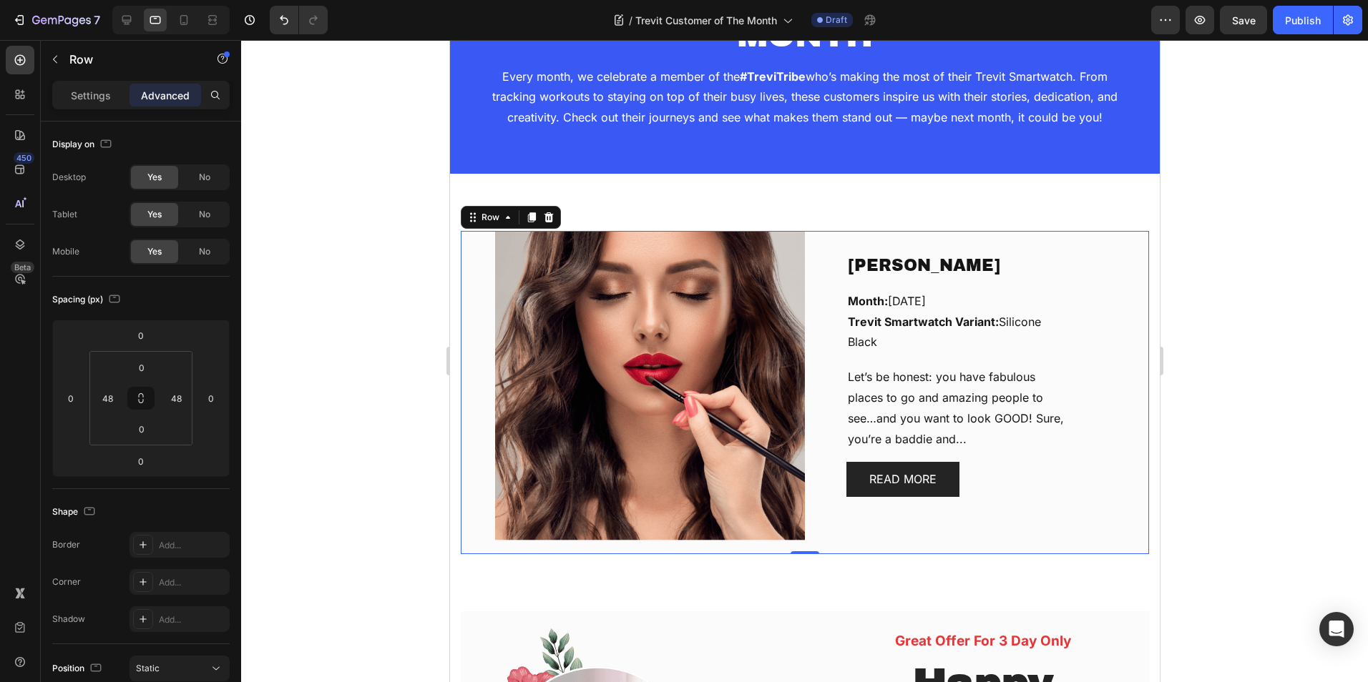
click at [471, 263] on div "Chérie Oduwole Text block Month: September, 2025 Trevit Smartwatch Variant: Sil…" at bounding box center [804, 392] width 688 height 323
click at [104, 406] on input "48" at bounding box center [107, 398] width 21 height 21
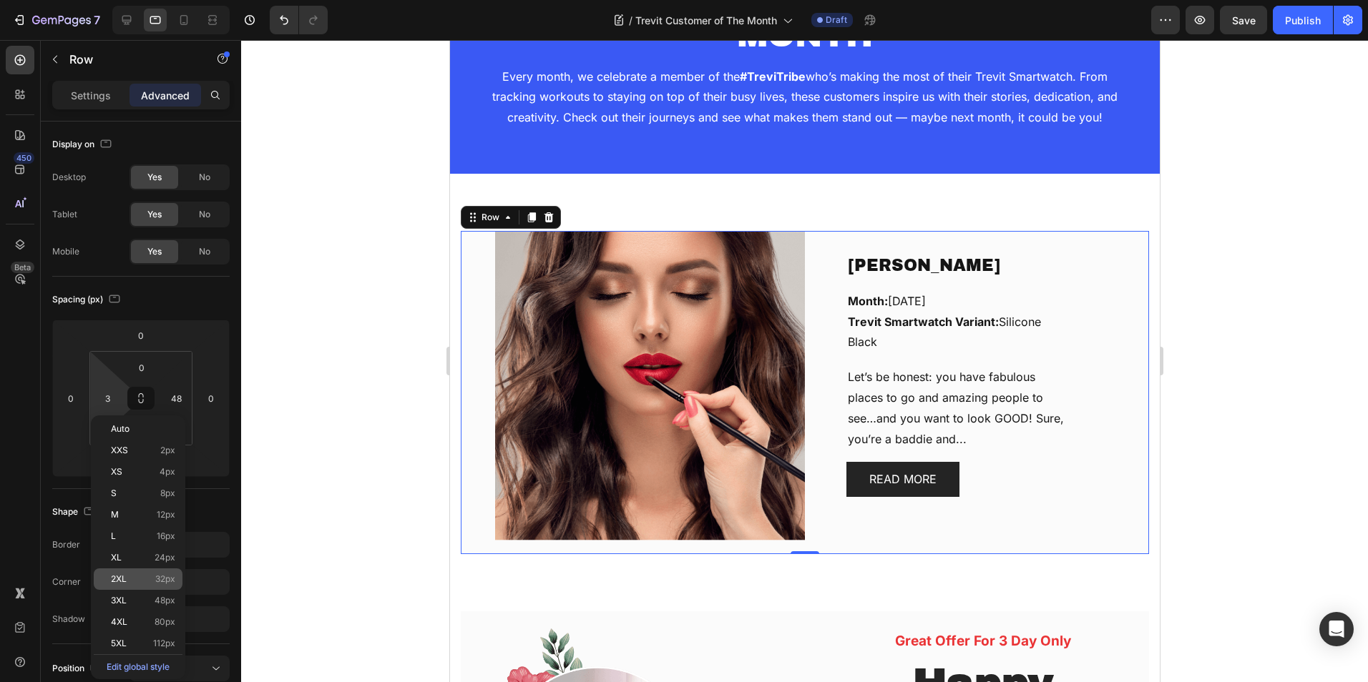
click at [146, 579] on p "2XL 32px" at bounding box center [143, 579] width 64 height 10
type input "32"
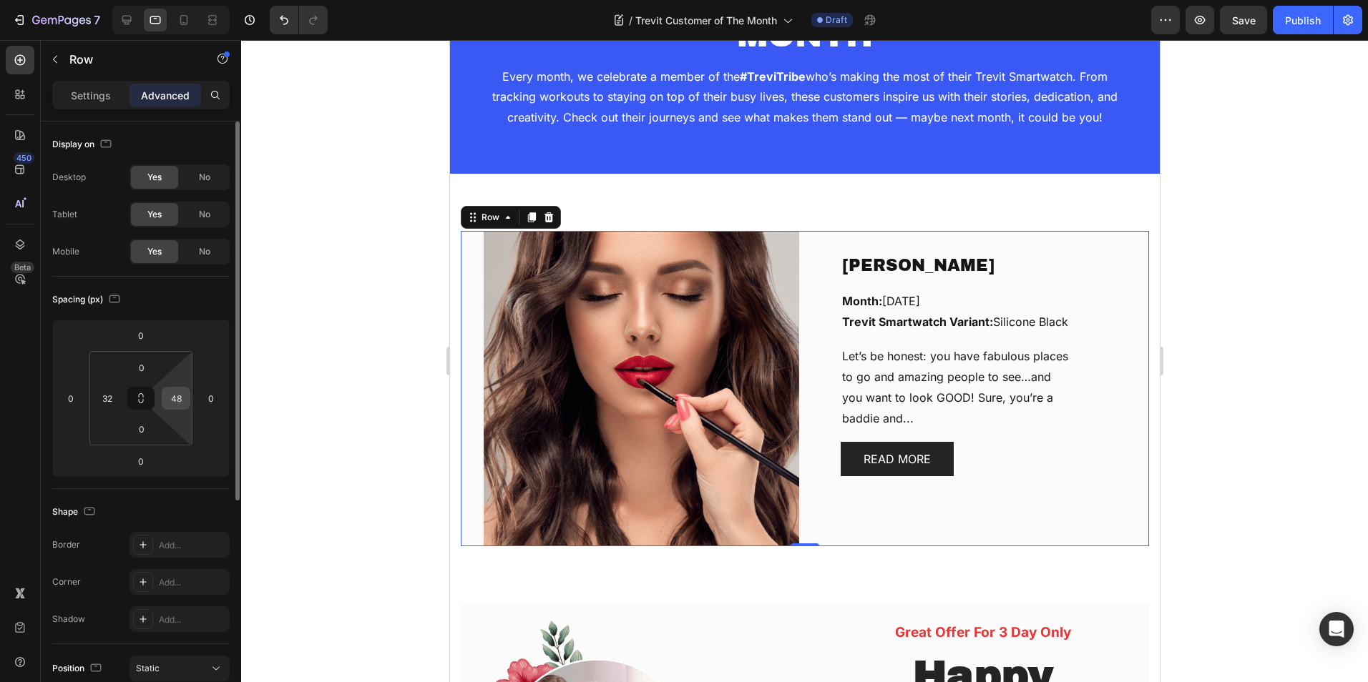
click at [176, 398] on input "48" at bounding box center [175, 398] width 21 height 21
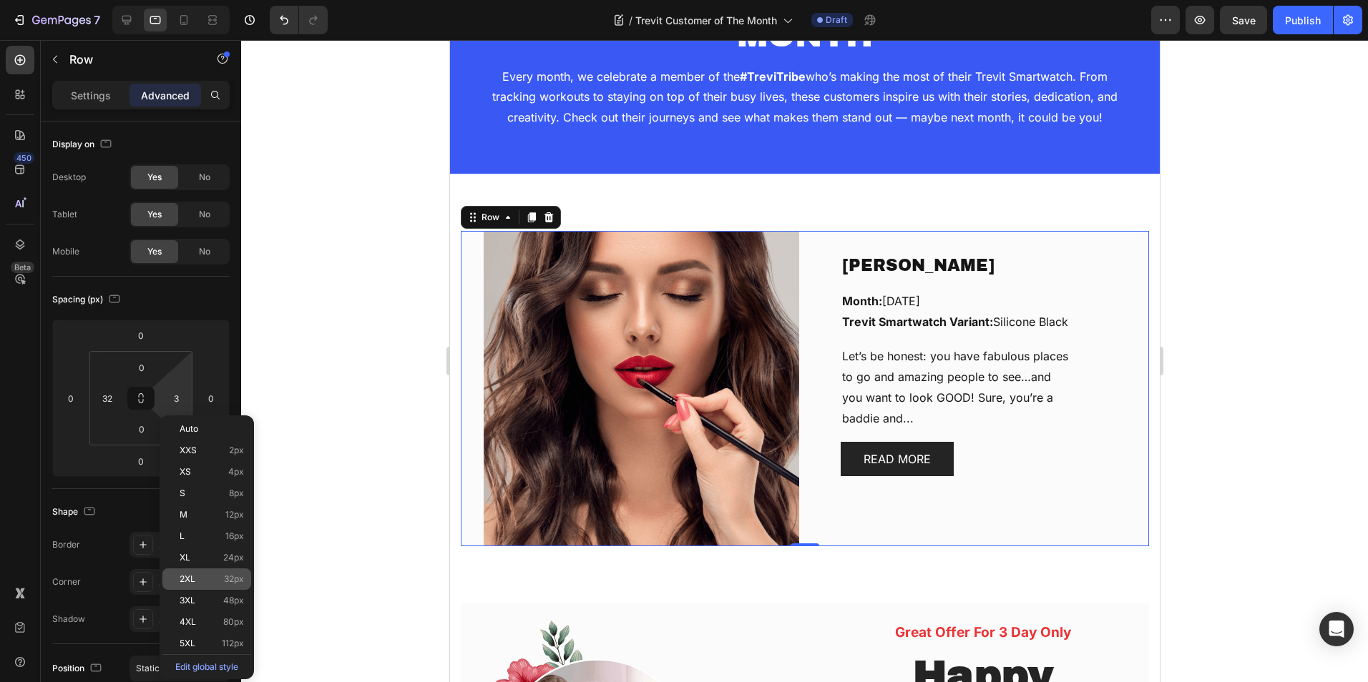
click at [242, 576] on span "32px" at bounding box center [234, 579] width 20 height 10
type input "32"
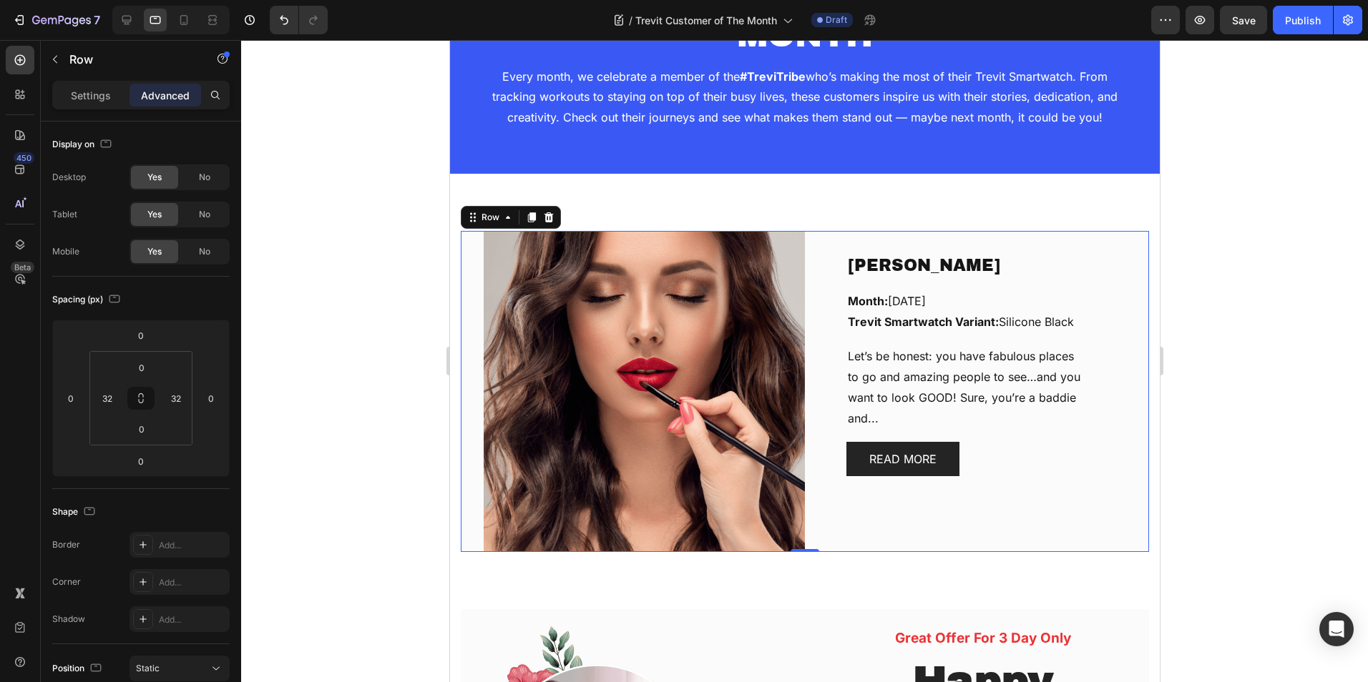
click at [1190, 296] on div at bounding box center [804, 361] width 1127 height 642
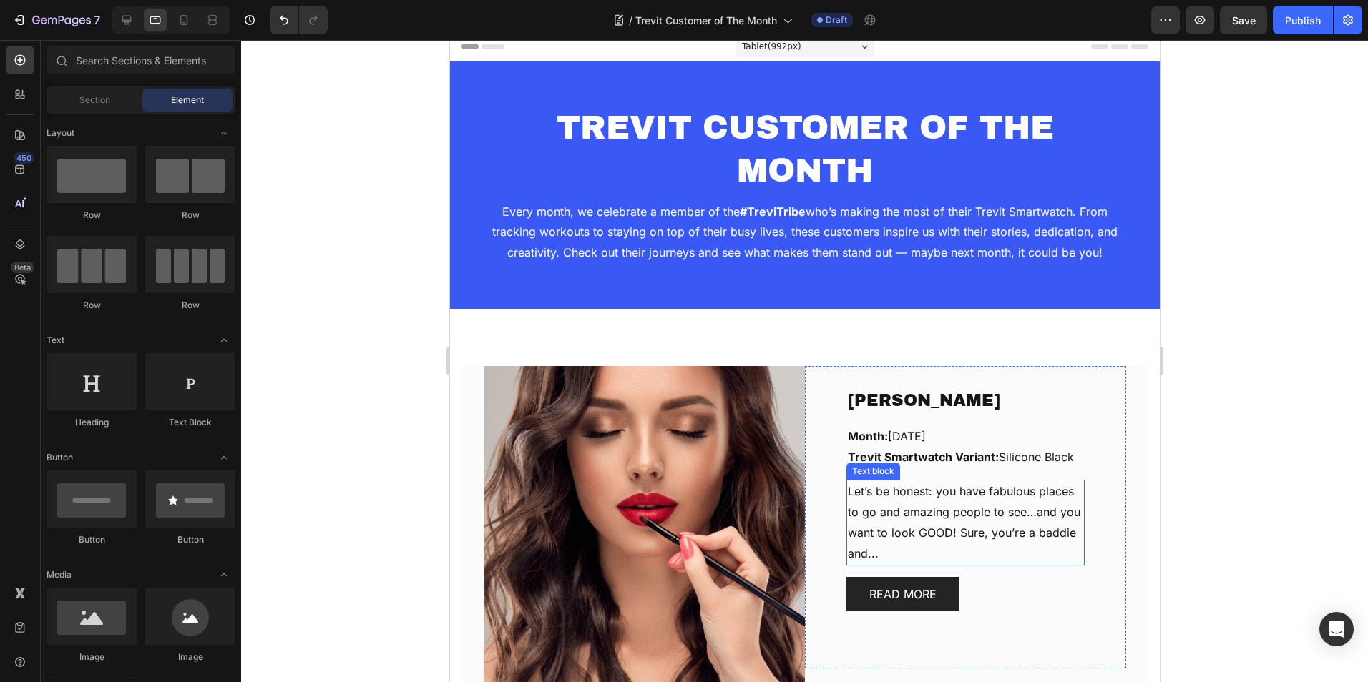
scroll to position [0, 0]
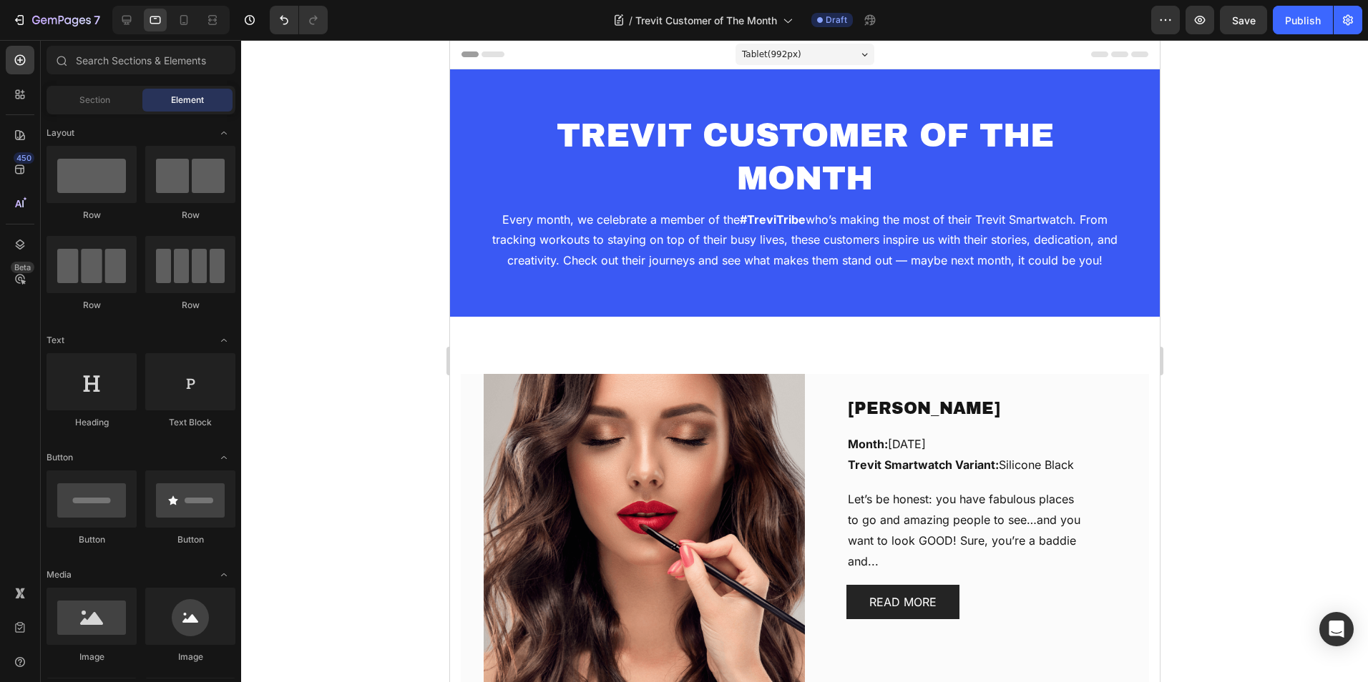
click at [1218, 251] on div at bounding box center [804, 361] width 1127 height 642
click at [863, 157] on h2 "TREVIT CUSTOMER OF THE MONTH" at bounding box center [804, 158] width 642 height 89
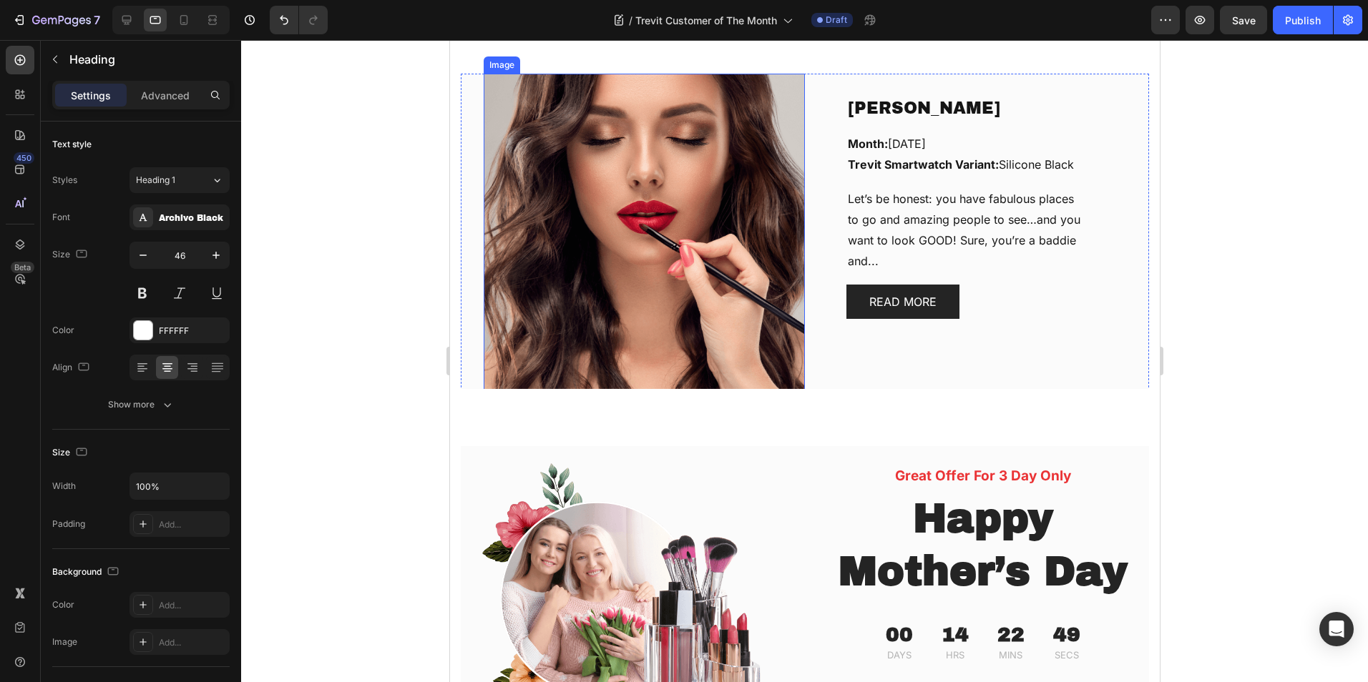
scroll to position [275, 0]
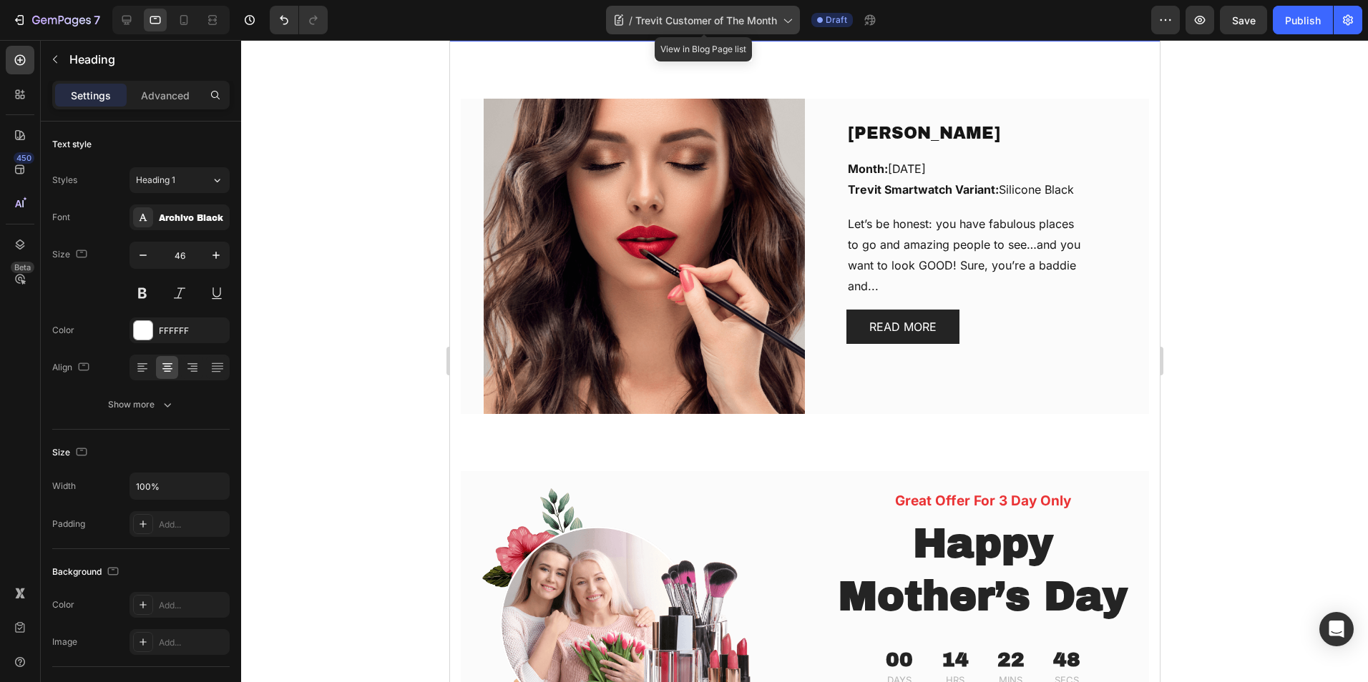
click at [726, 21] on span "Trevit Customer of The Month" at bounding box center [706, 20] width 142 height 15
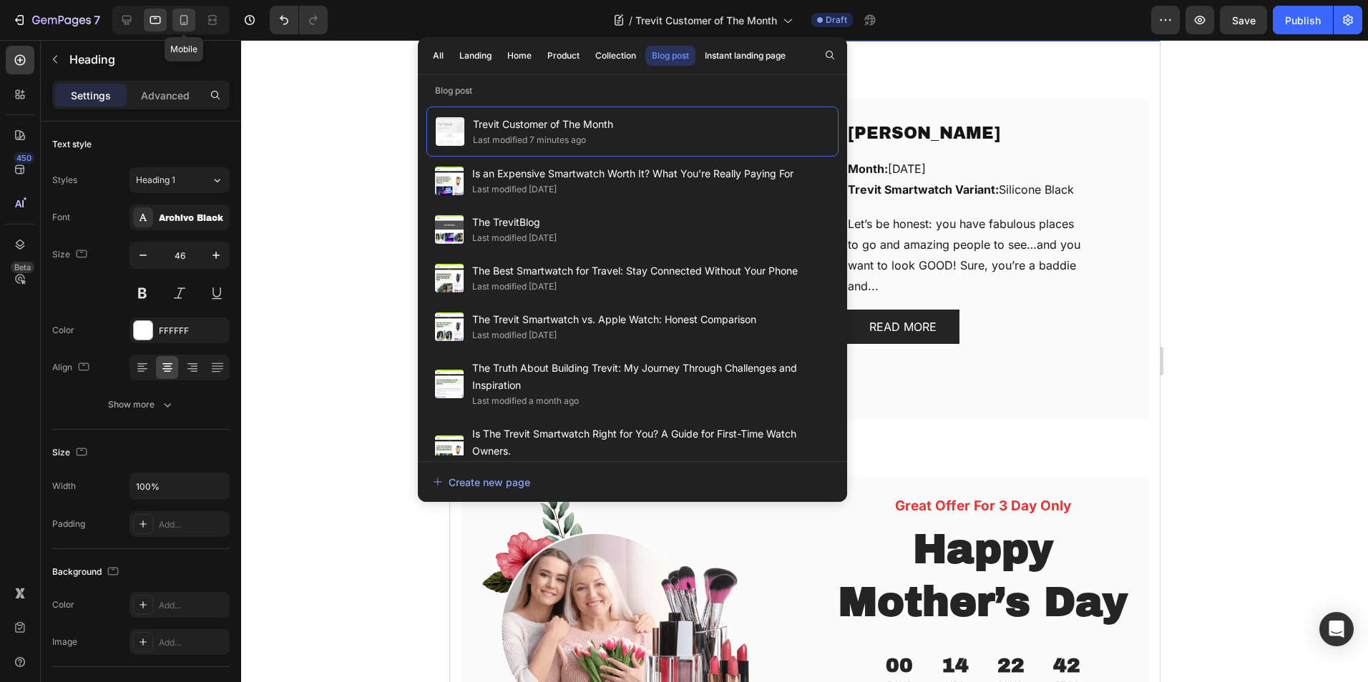
click at [189, 21] on icon at bounding box center [184, 20] width 14 height 14
type input "30"
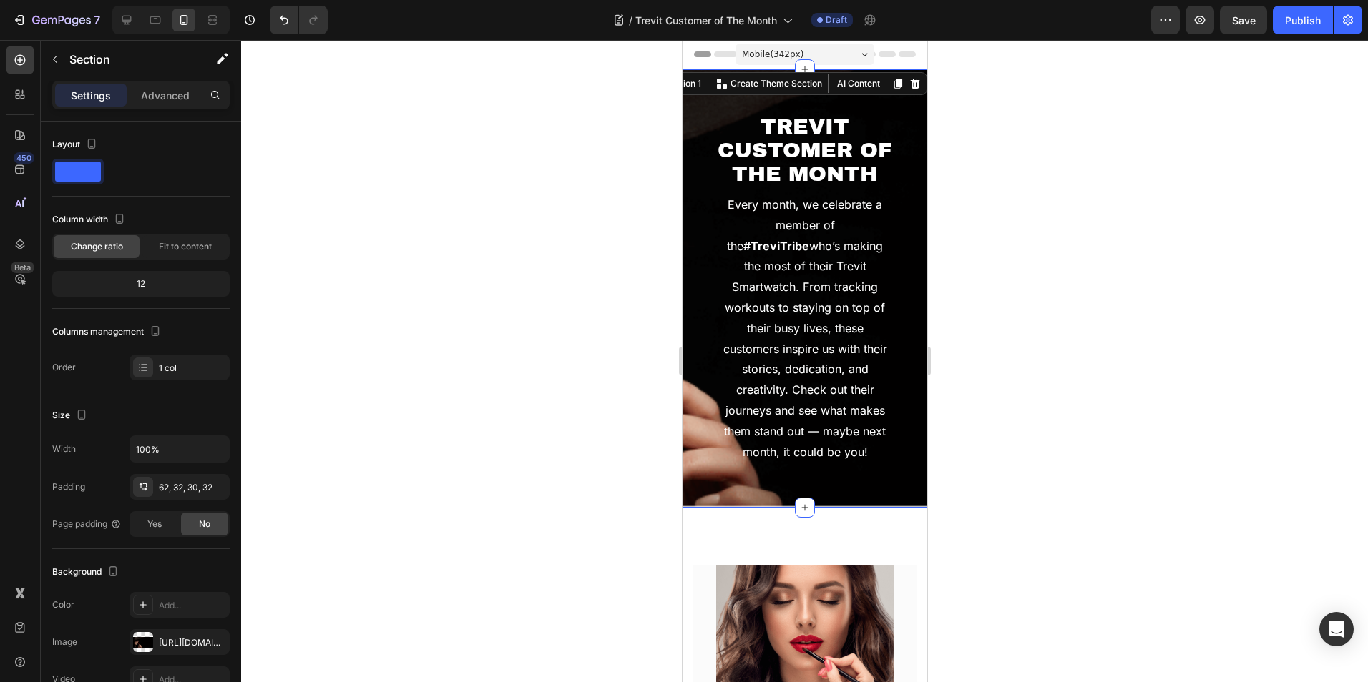
click at [710, 94] on div "TREVIT CUSTOMER OF THE MONTH Heading Every month, we celebrate a member of the …" at bounding box center [804, 288] width 245 height 438
click at [700, 147] on div "TREVIT CUSTOMER OF THE MONTH Heading Every month, we celebrate a member of the …" at bounding box center [804, 288] width 245 height 438
click at [692, 113] on div "TREVIT CUSTOMER OF THE MONTH Heading Every month, we celebrate a member of the …" at bounding box center [804, 288] width 245 height 438
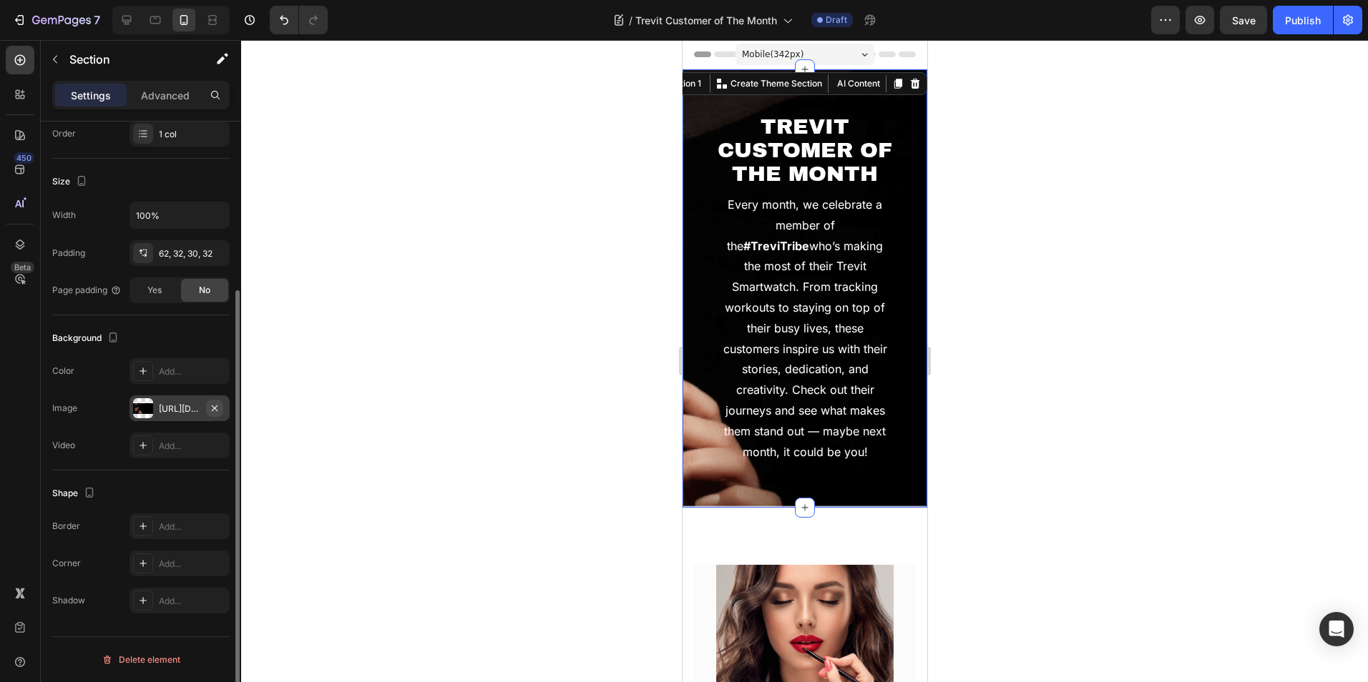
click at [219, 406] on icon "button" at bounding box center [214, 408] width 11 height 11
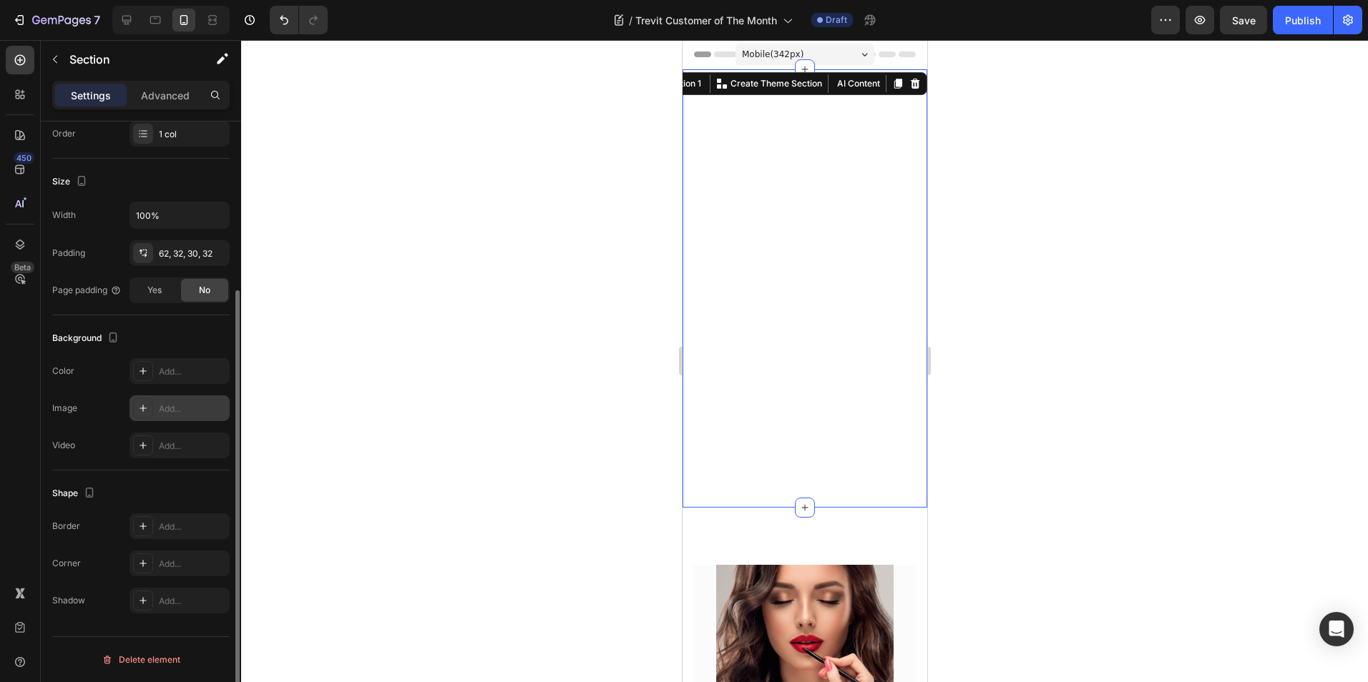
click at [700, 120] on div "TREVIT CUSTOMER OF THE MONTH Heading Every month, we celebrate a member of the …" at bounding box center [804, 288] width 245 height 438
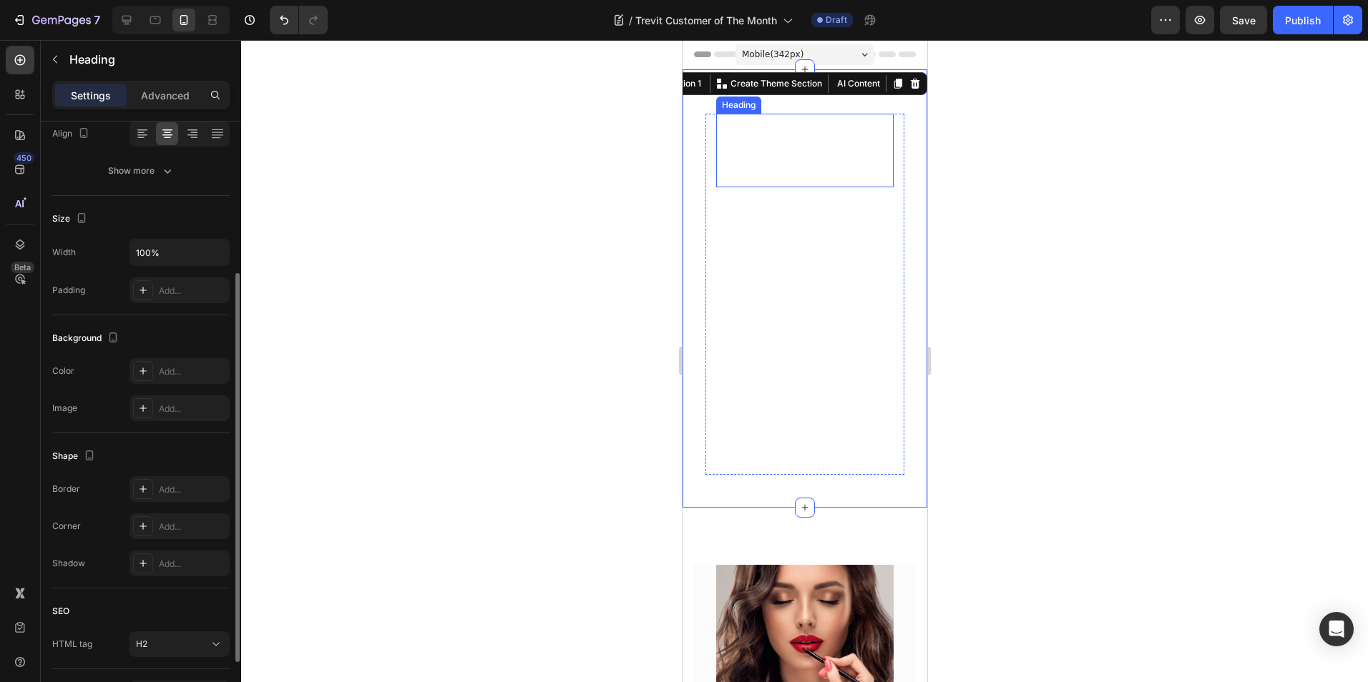
click at [806, 187] on h2 "TREVIT CUSTOMER OF THE MONTH" at bounding box center [803, 151] width 177 height 74
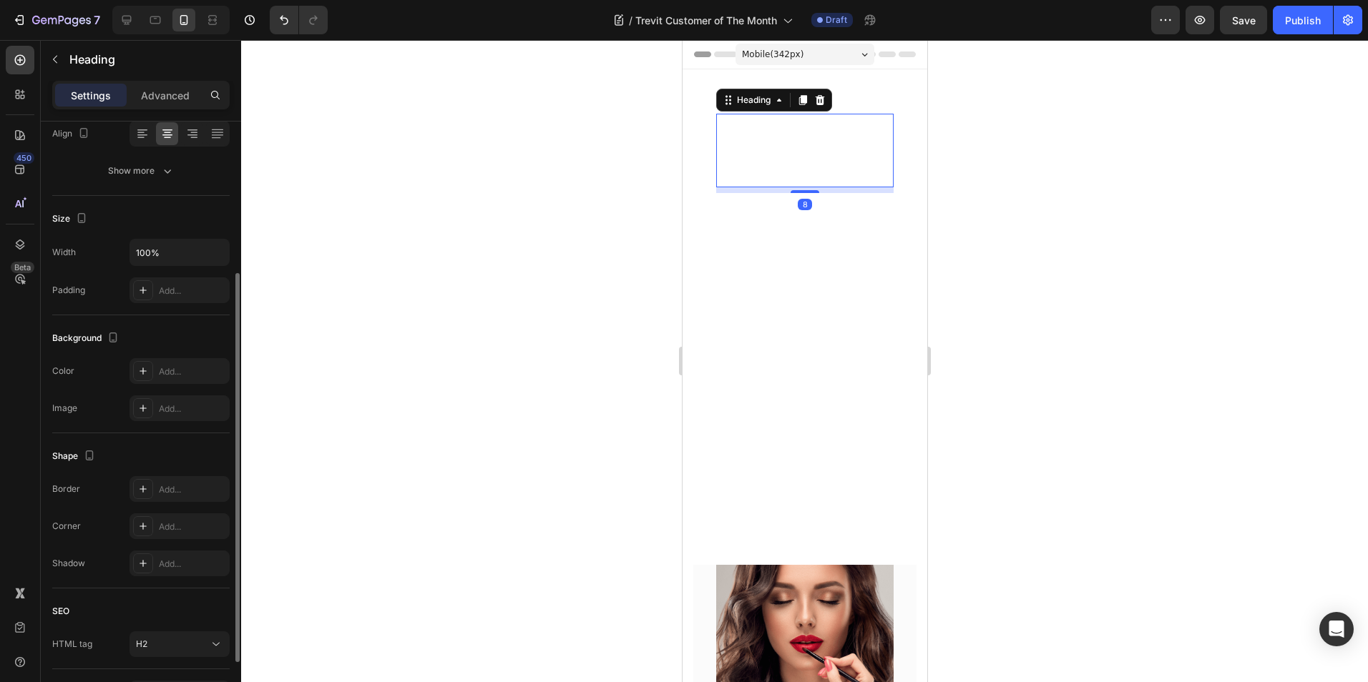
scroll to position [0, 0]
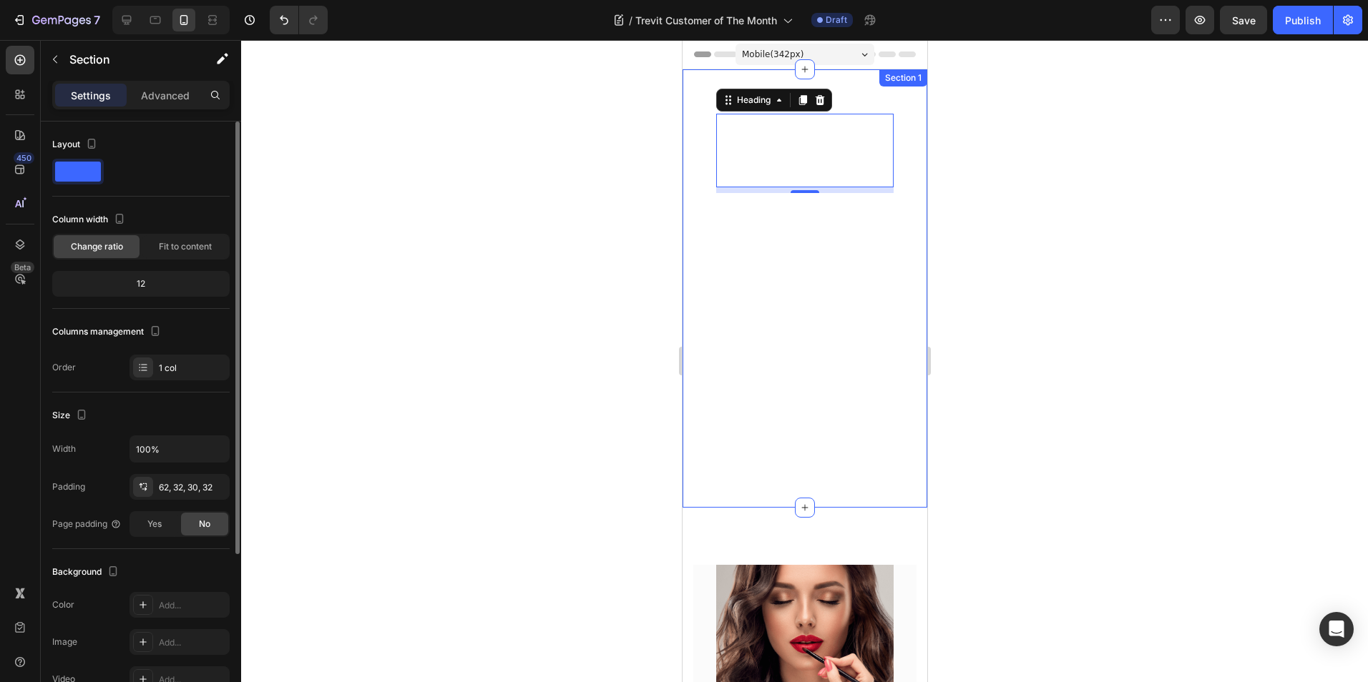
click at [691, 143] on div "TREVIT CUSTOMER OF THE MONTH Heading 8 Every month, we celebrate a member of th…" at bounding box center [804, 288] width 245 height 438
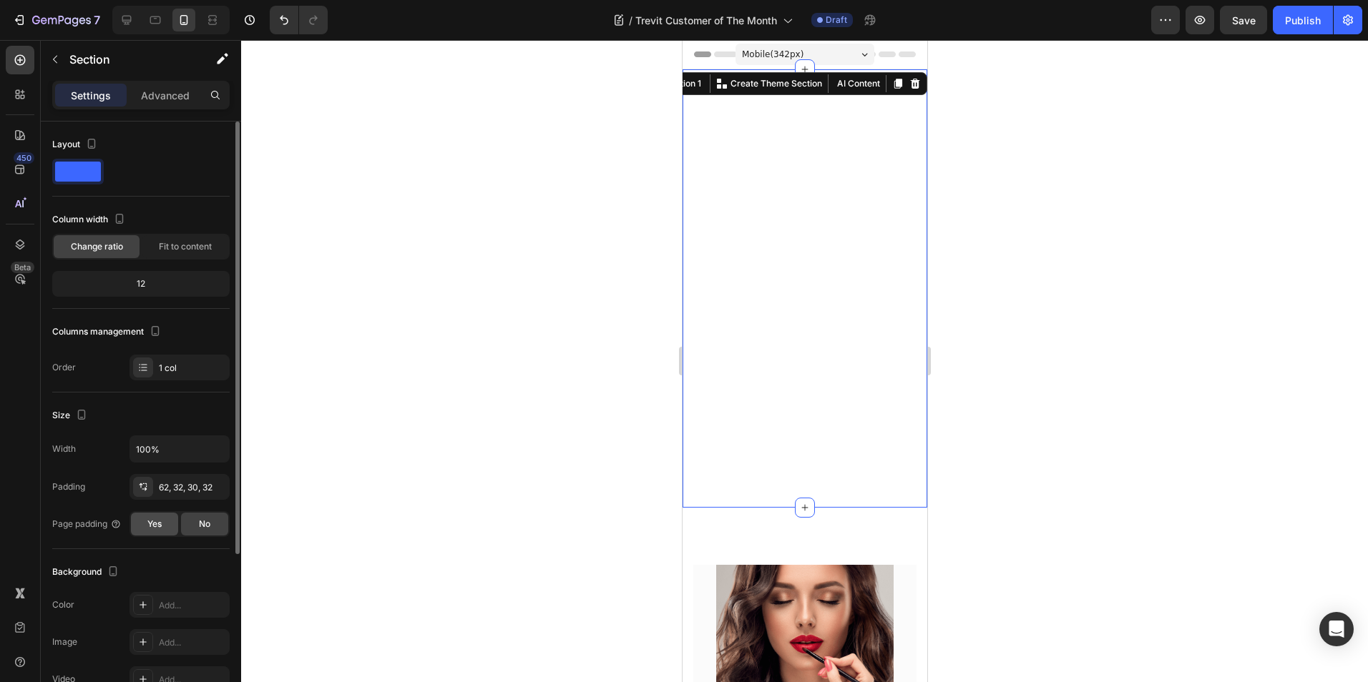
scroll to position [234, 0]
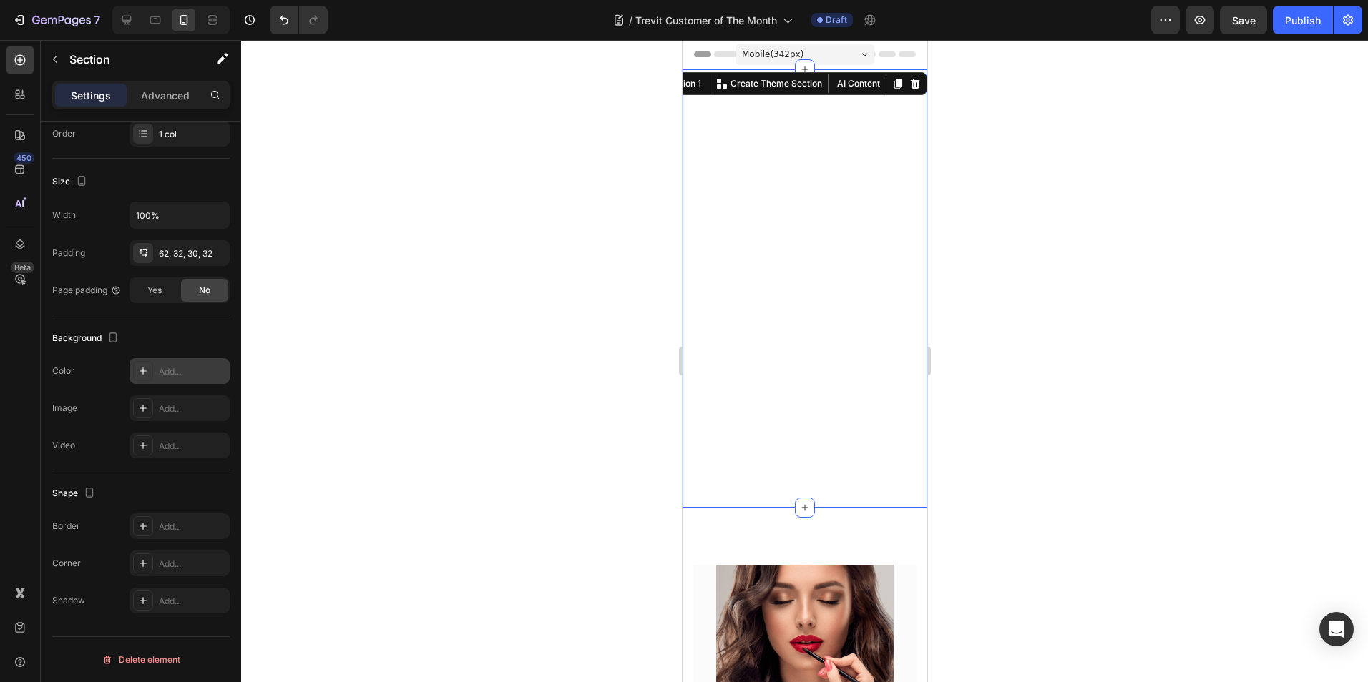
click at [147, 373] on icon at bounding box center [142, 371] width 11 height 11
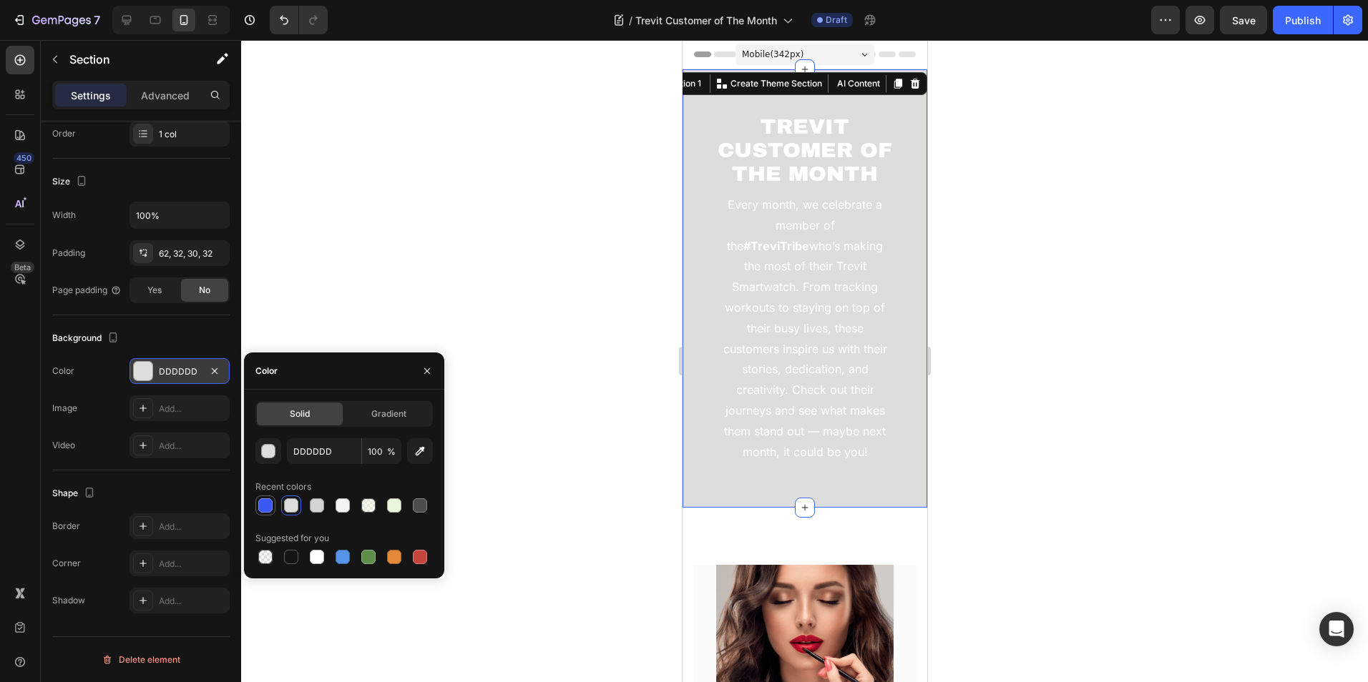
click at [264, 506] on div at bounding box center [265, 506] width 14 height 14
type input "3A59F4"
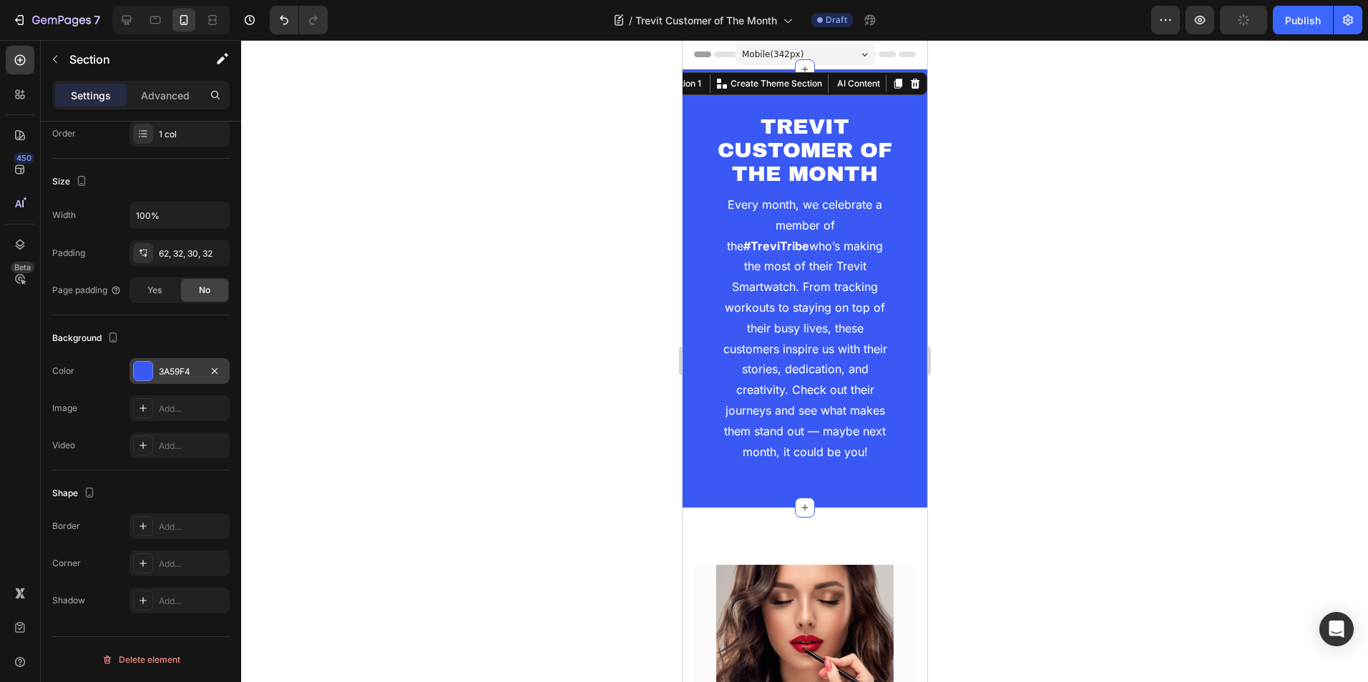
click at [698, 170] on div "TREVIT CUSTOMER OF THE MONTH Heading Every month, we celebrate a member of the …" at bounding box center [804, 288] width 245 height 438
click at [711, 144] on div "TREVIT CUSTOMER OF THE MONTH Heading Every month, we celebrate a member of the …" at bounding box center [804, 294] width 199 height 361
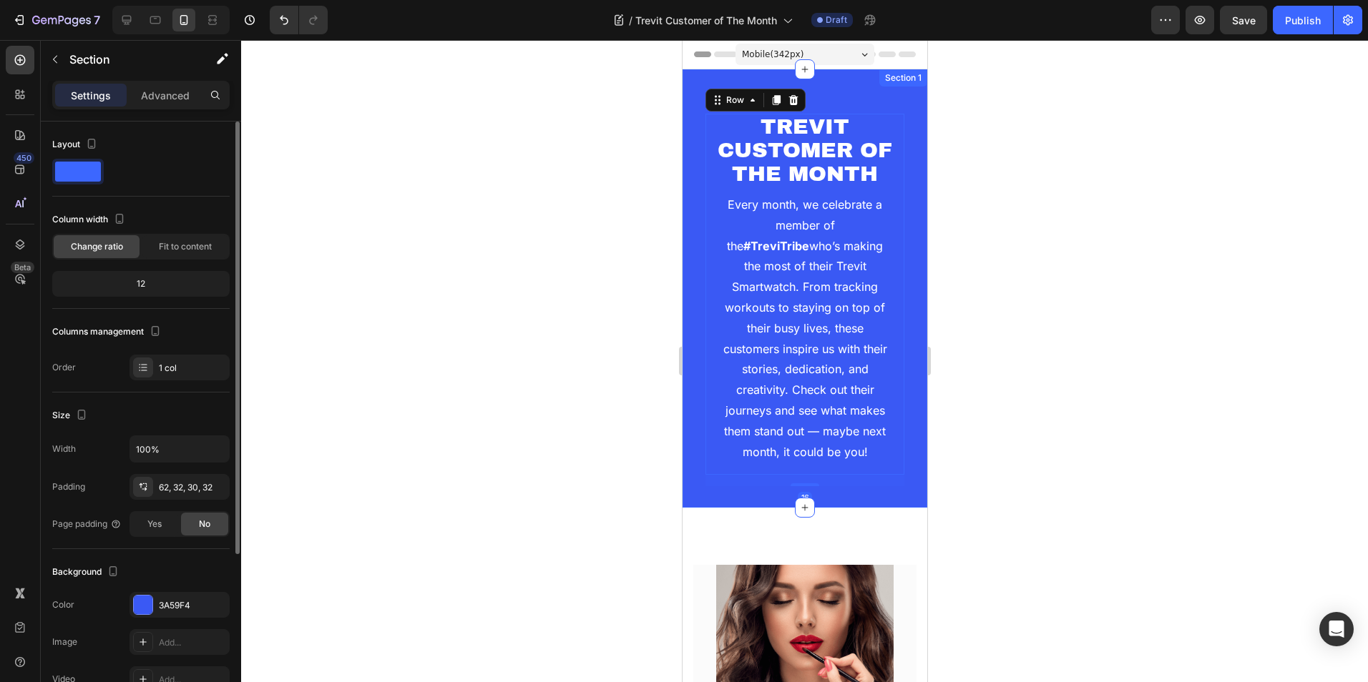
click at [685, 136] on div "TREVIT CUSTOMER OF THE MONTH Heading Every month, we celebrate a member of the …" at bounding box center [804, 288] width 245 height 438
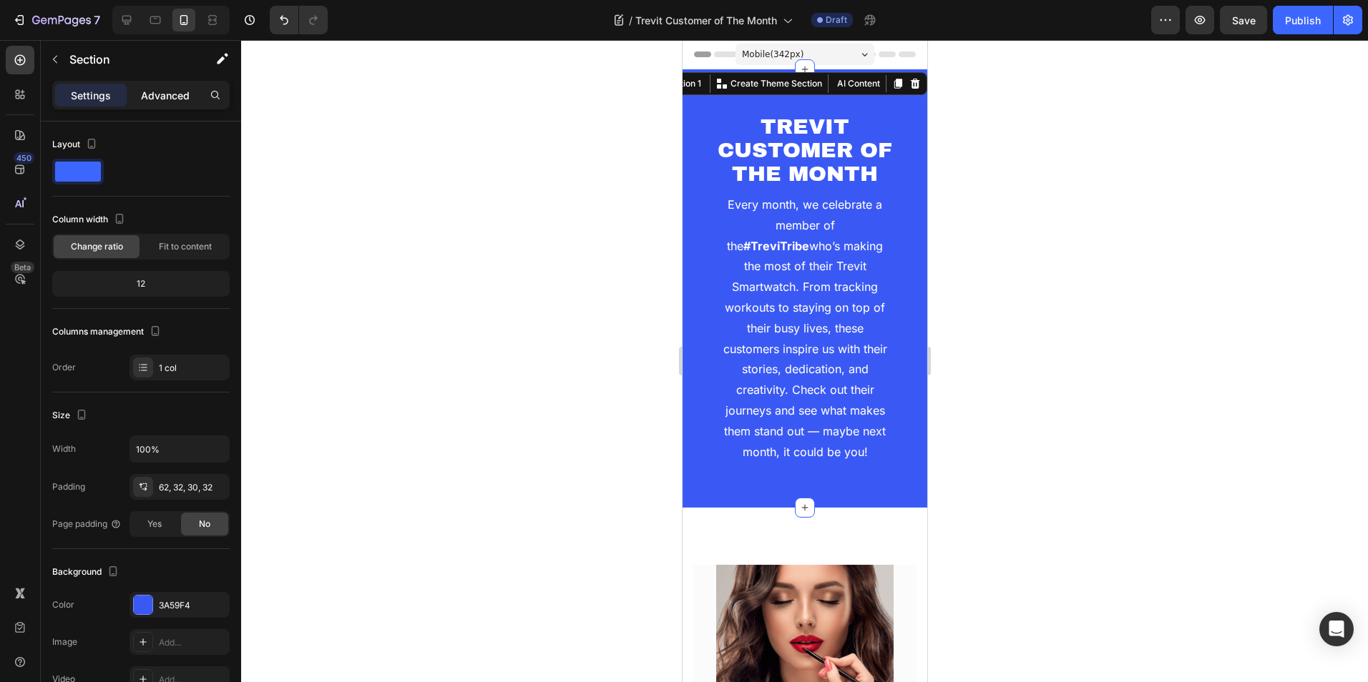
click at [184, 92] on p "Advanced" at bounding box center [165, 95] width 49 height 15
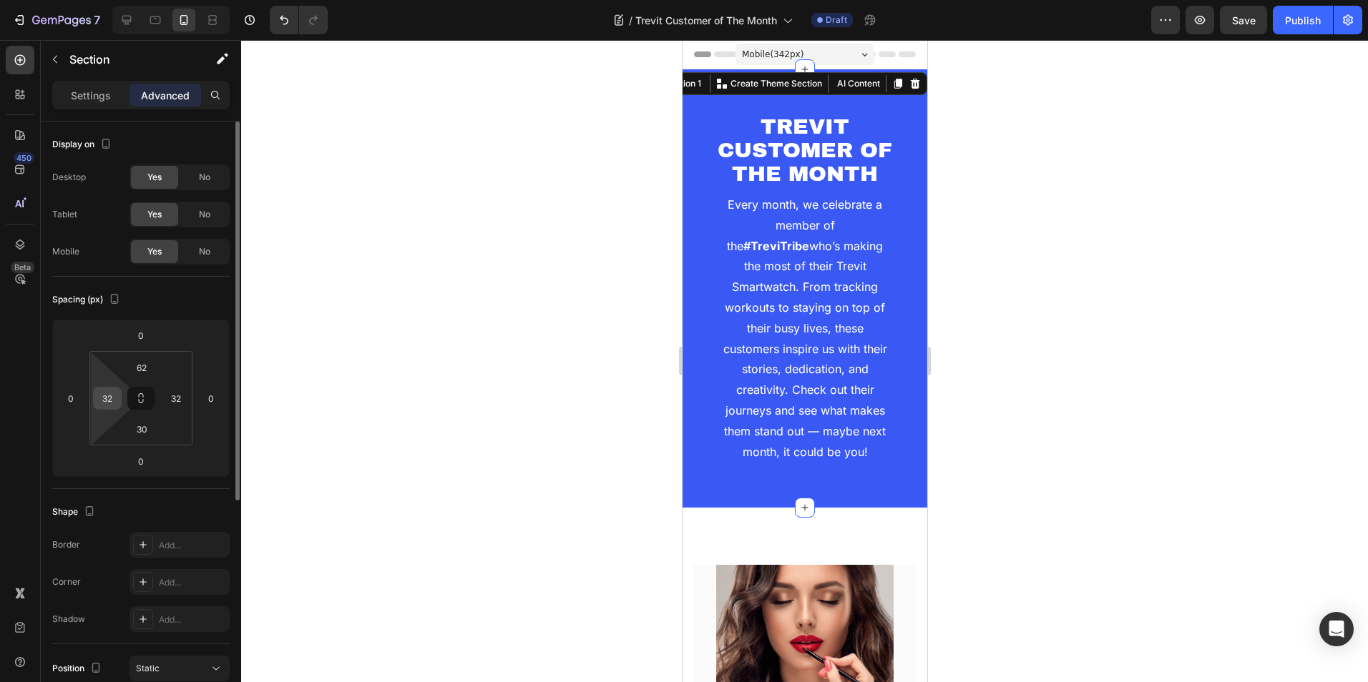
click at [101, 403] on input "32" at bounding box center [107, 398] width 21 height 21
type input "0"
click at [178, 389] on input "32" at bounding box center [175, 398] width 21 height 21
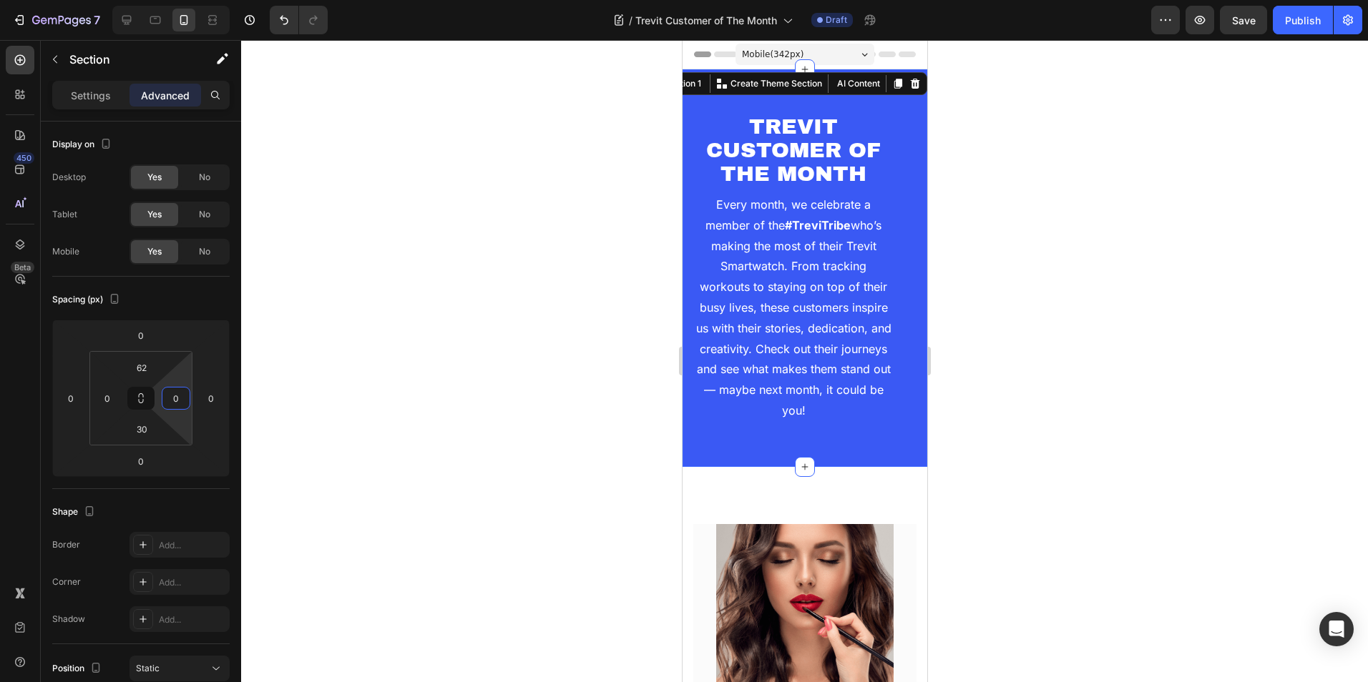
type input "0"
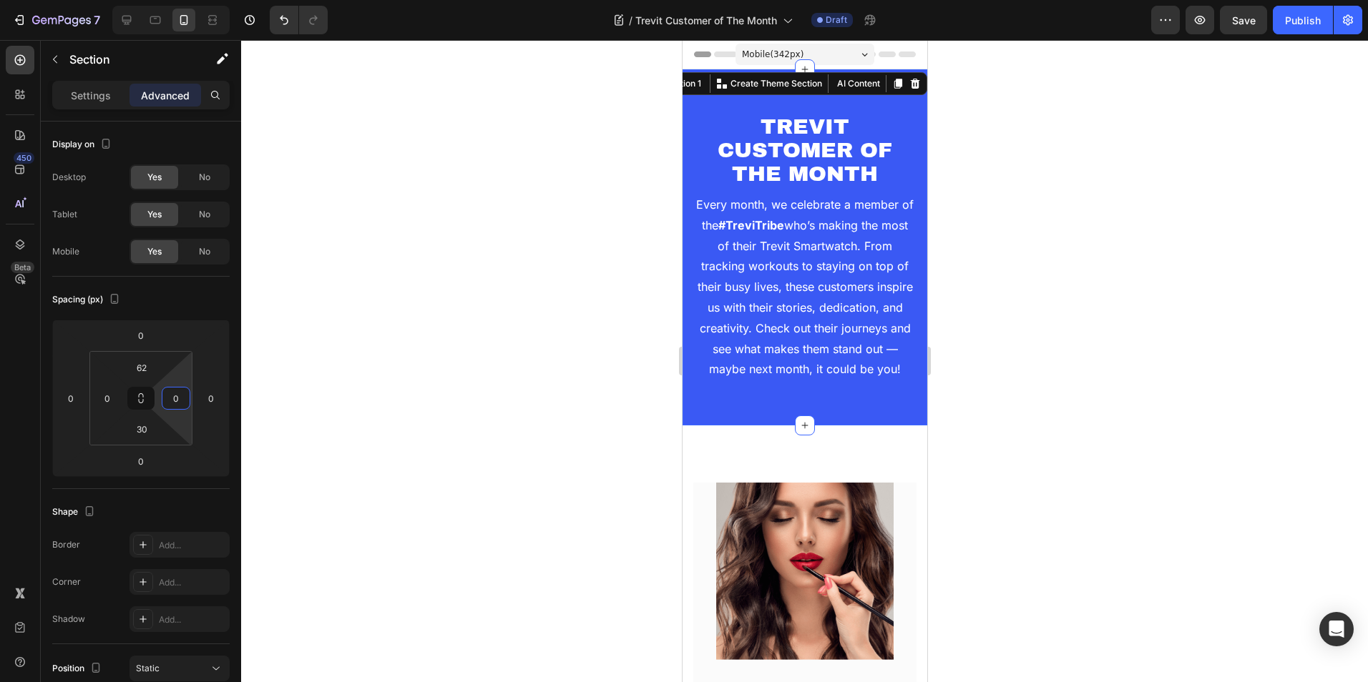
click at [278, 336] on div at bounding box center [804, 361] width 1127 height 642
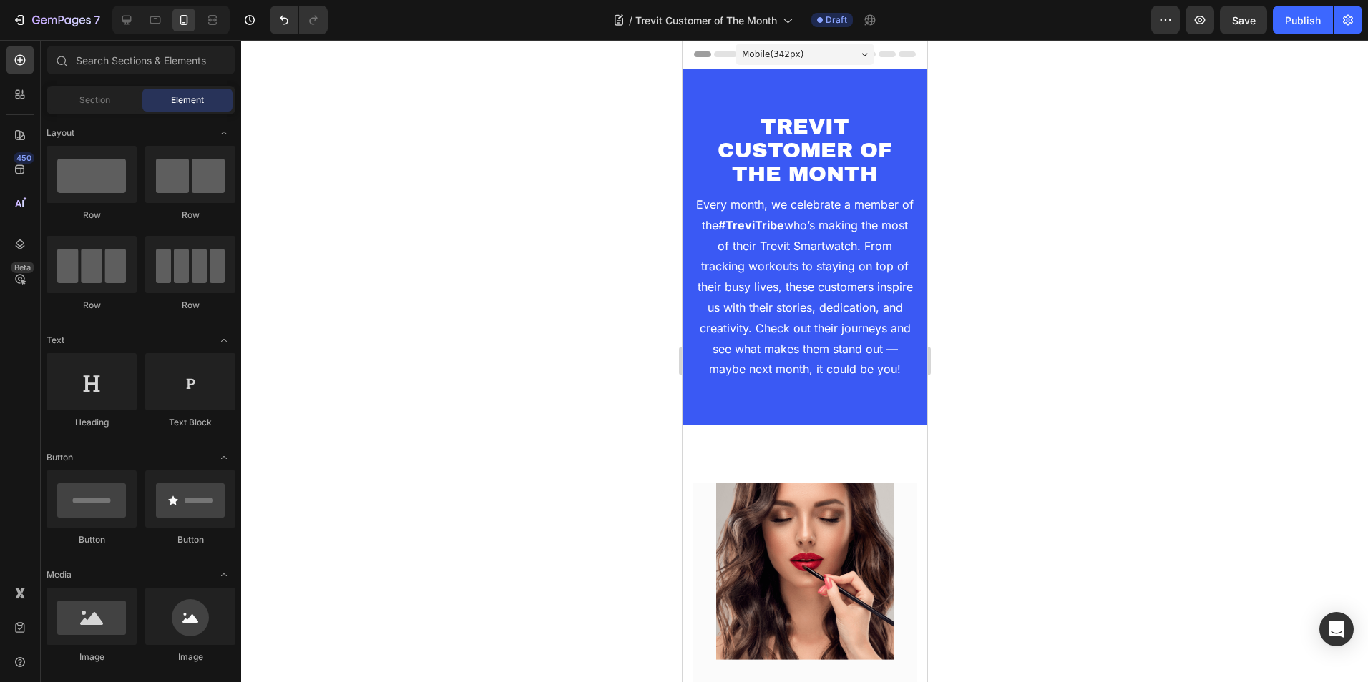
click at [973, 168] on div at bounding box center [804, 361] width 1127 height 642
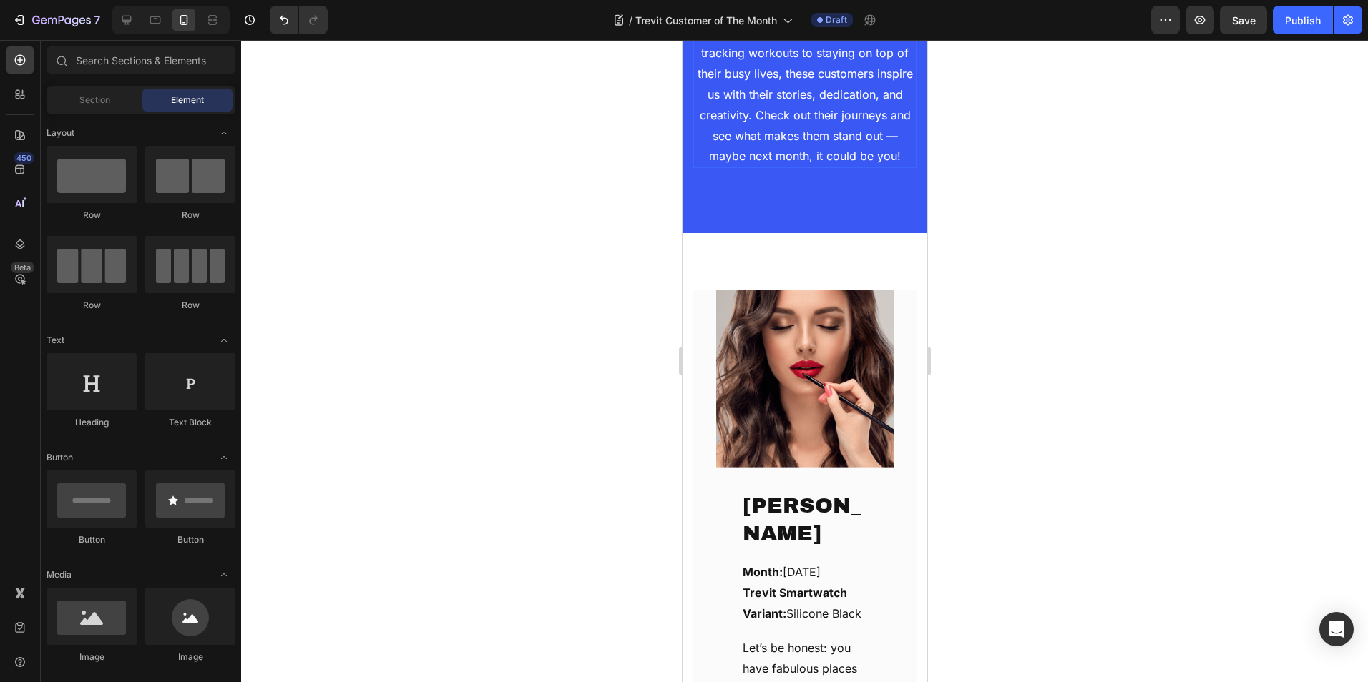
scroll to position [215, 0]
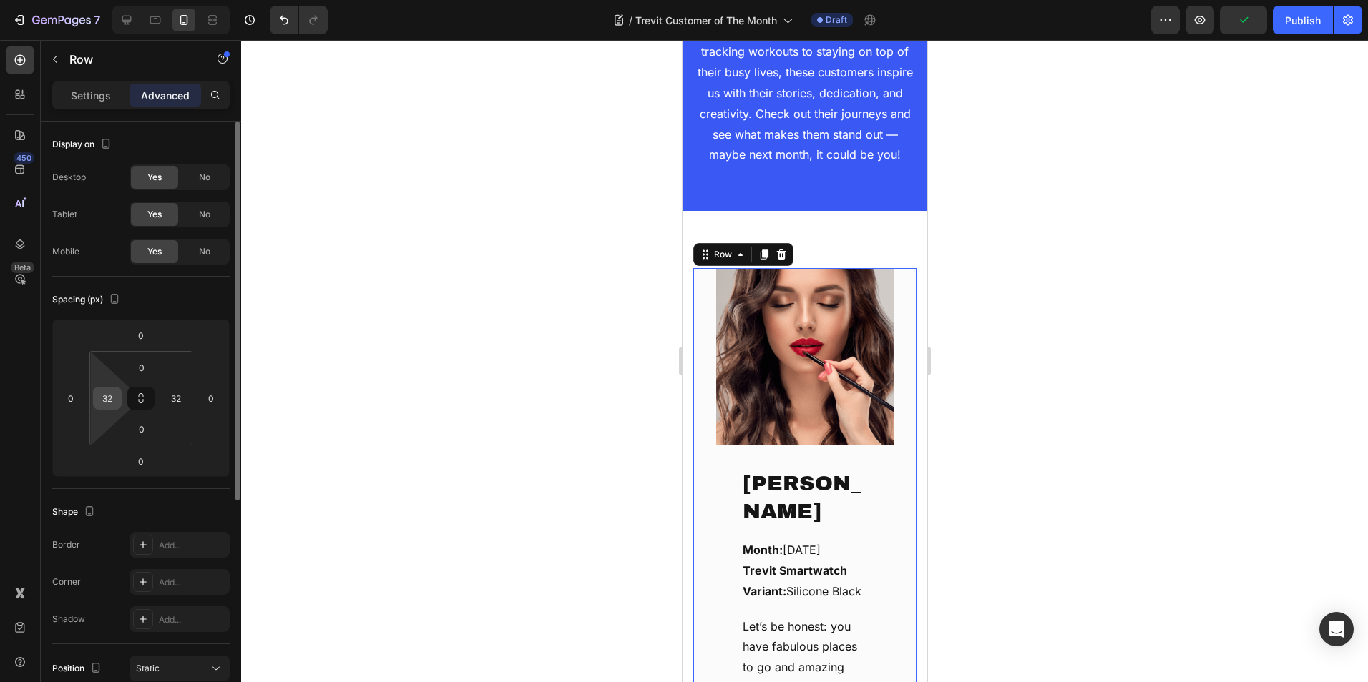
click at [104, 404] on input "32" at bounding box center [107, 398] width 21 height 21
type input "0"
click at [179, 402] on input "32" at bounding box center [175, 398] width 21 height 21
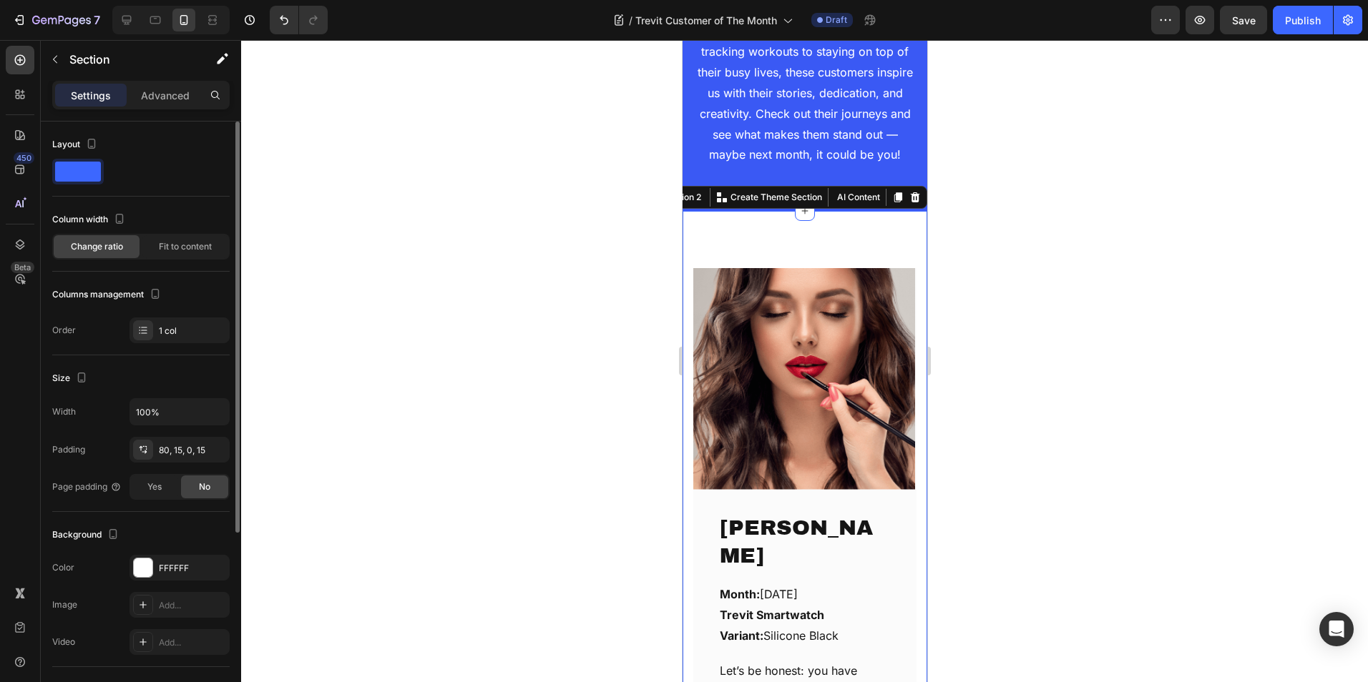
click at [685, 340] on div "Chérie Oduwole Text block Month: September, 2025 Trevit Smartwatch Variant: Sil…" at bounding box center [804, 539] width 245 height 657
click at [151, 99] on p "Advanced" at bounding box center [165, 95] width 49 height 15
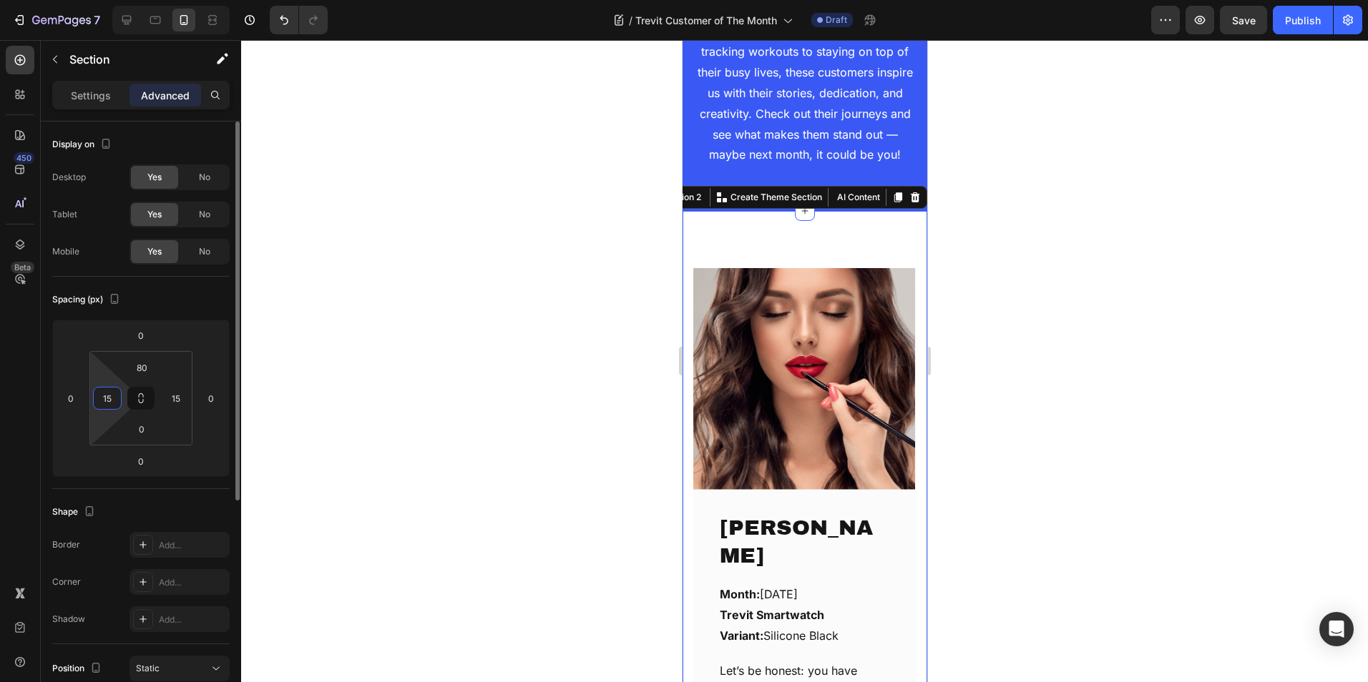
click at [112, 390] on input "15" at bounding box center [107, 398] width 21 height 21
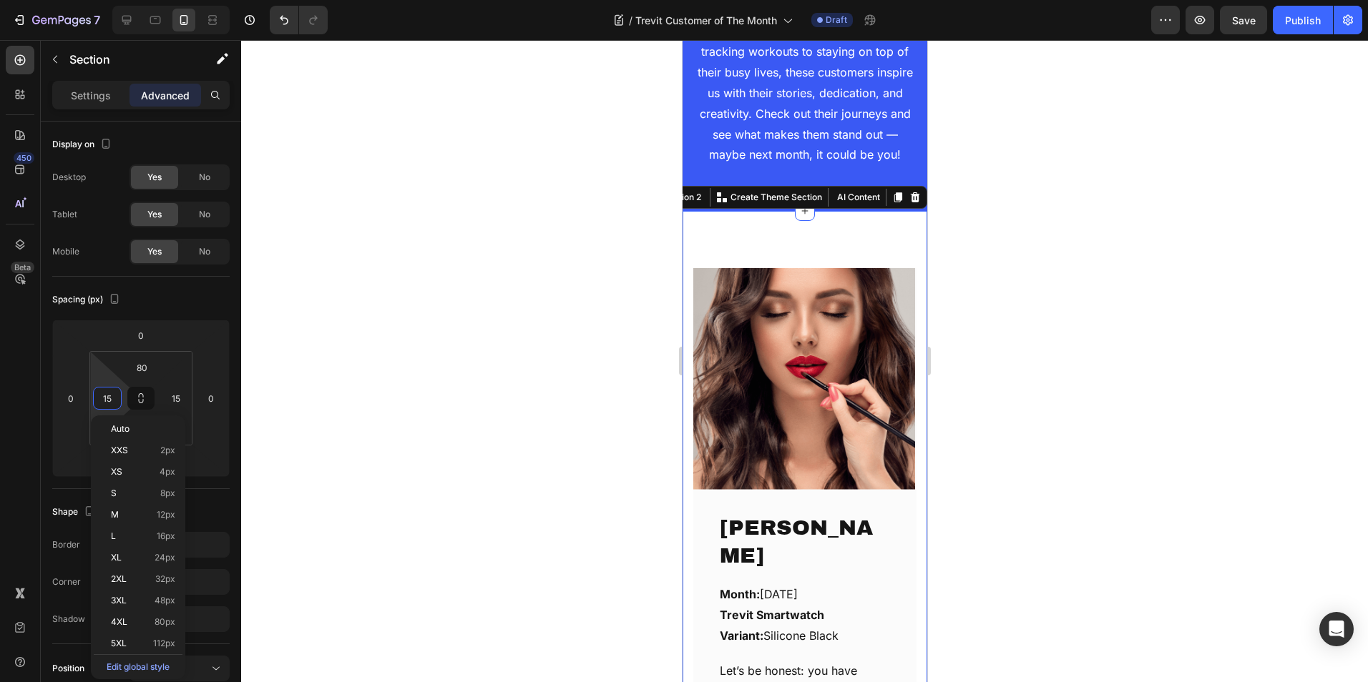
click at [748, 262] on div "Chérie Oduwole Text block Month: September, 2025 Trevit Smartwatch Variant: Sil…" at bounding box center [804, 539] width 245 height 657
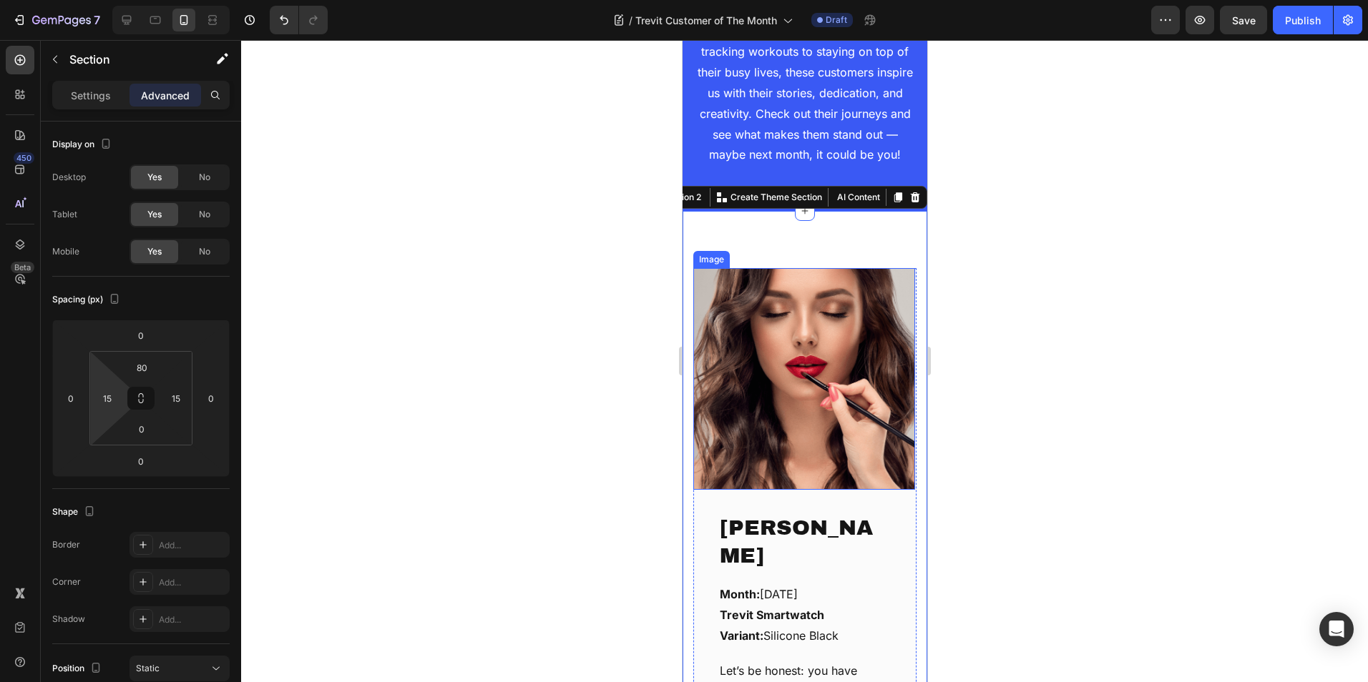
click at [820, 407] on img at bounding box center [803, 379] width 222 height 222
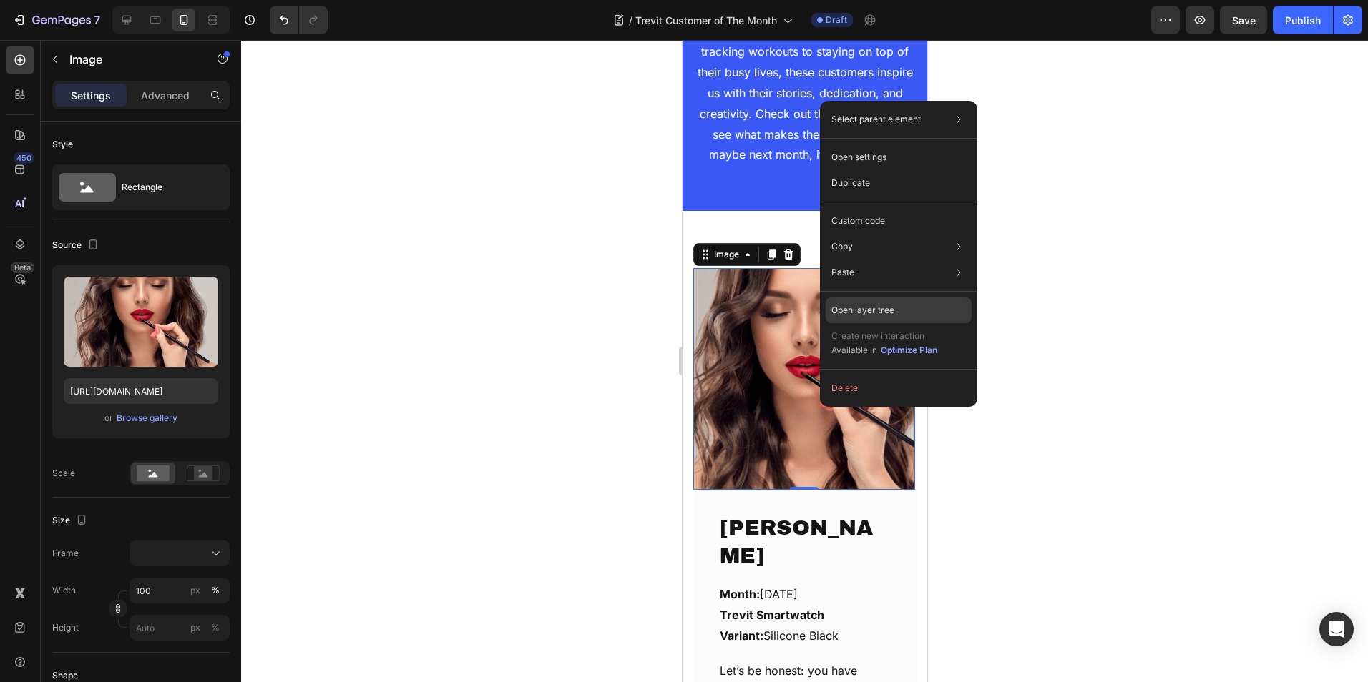
click at [898, 309] on div "Open layer tree" at bounding box center [898, 311] width 146 height 26
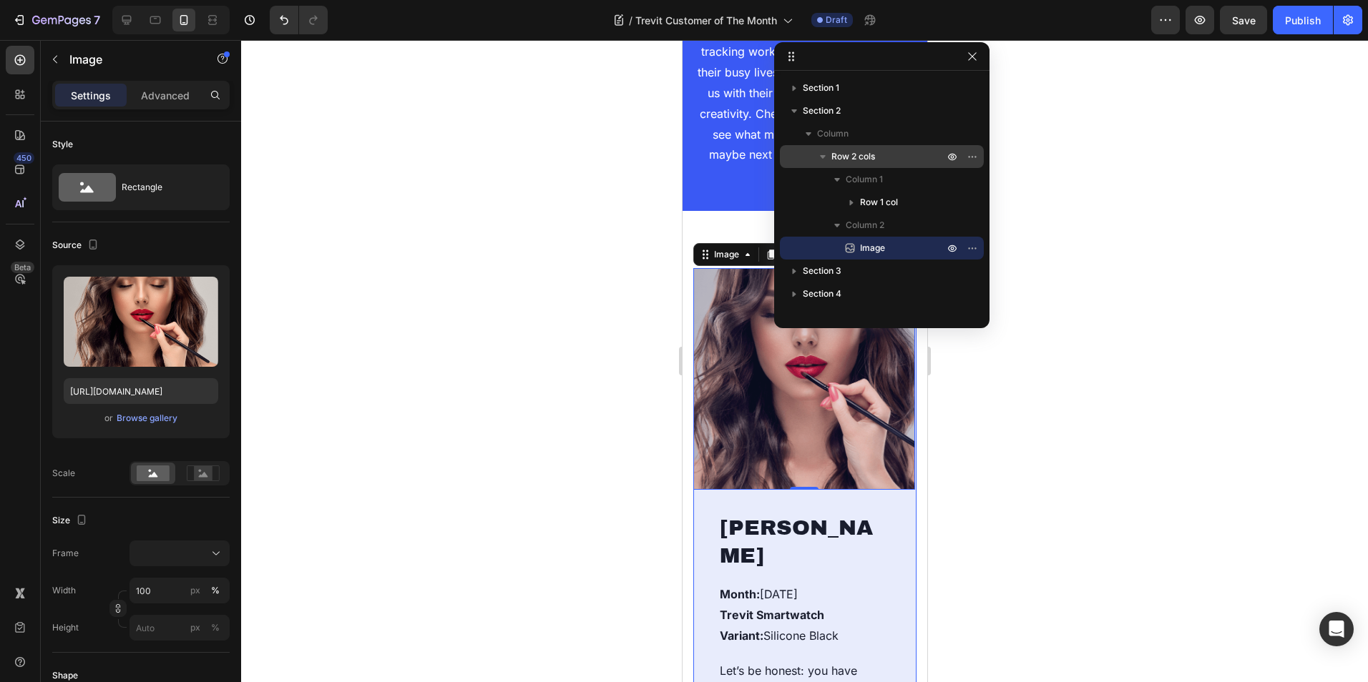
click at [886, 160] on p "Row 2 cols" at bounding box center [888, 156] width 115 height 14
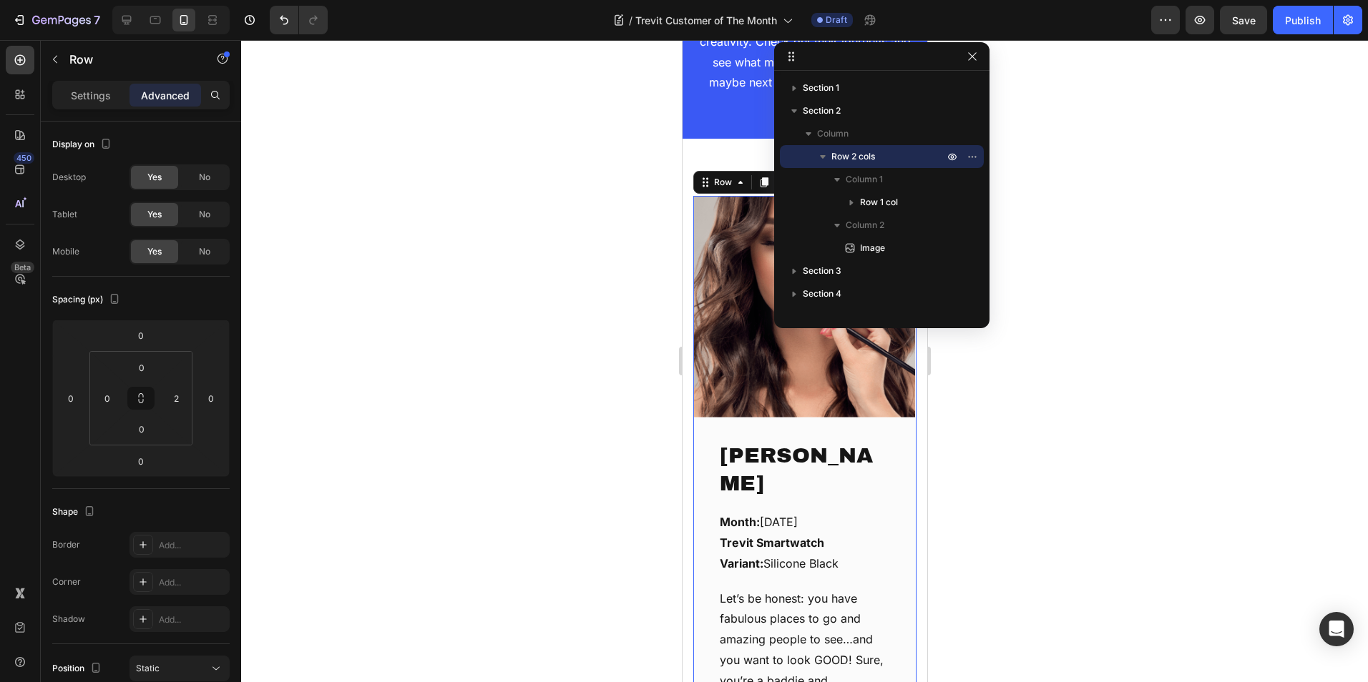
scroll to position [413, 0]
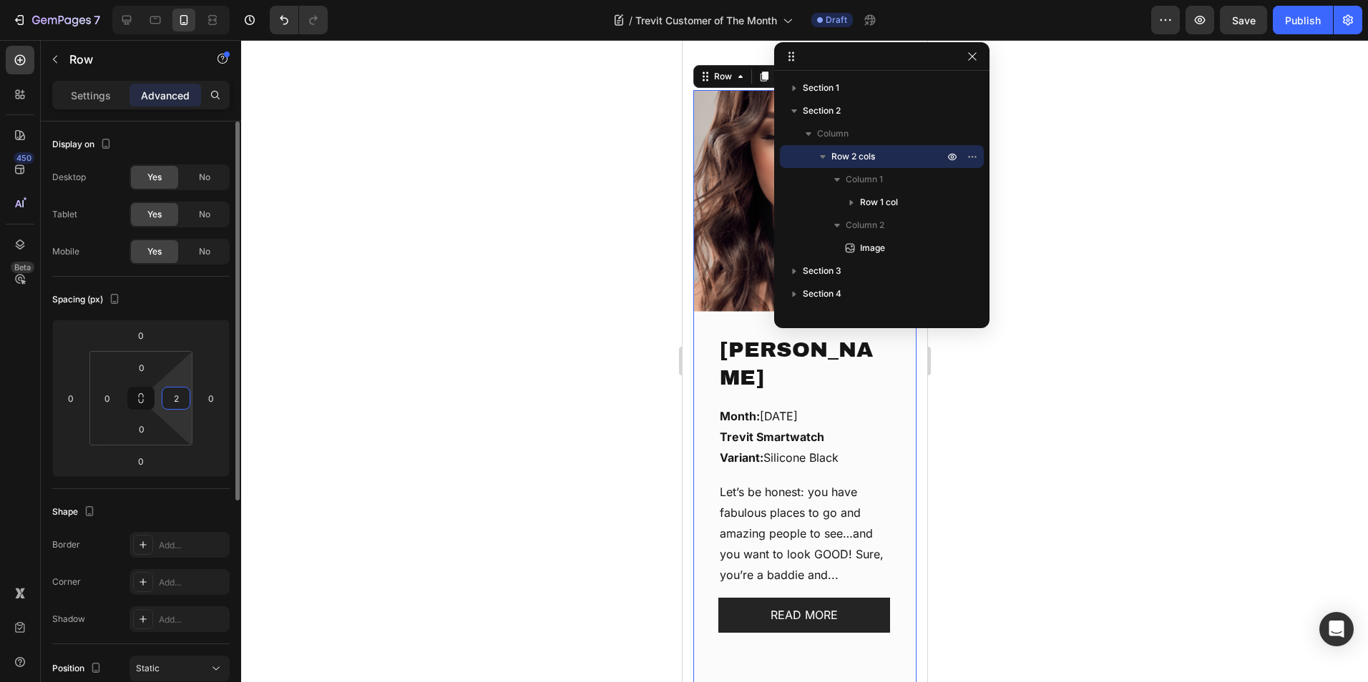
click at [176, 400] on input "2" at bounding box center [175, 398] width 21 height 21
type input "0"
click at [1052, 433] on div at bounding box center [804, 361] width 1127 height 642
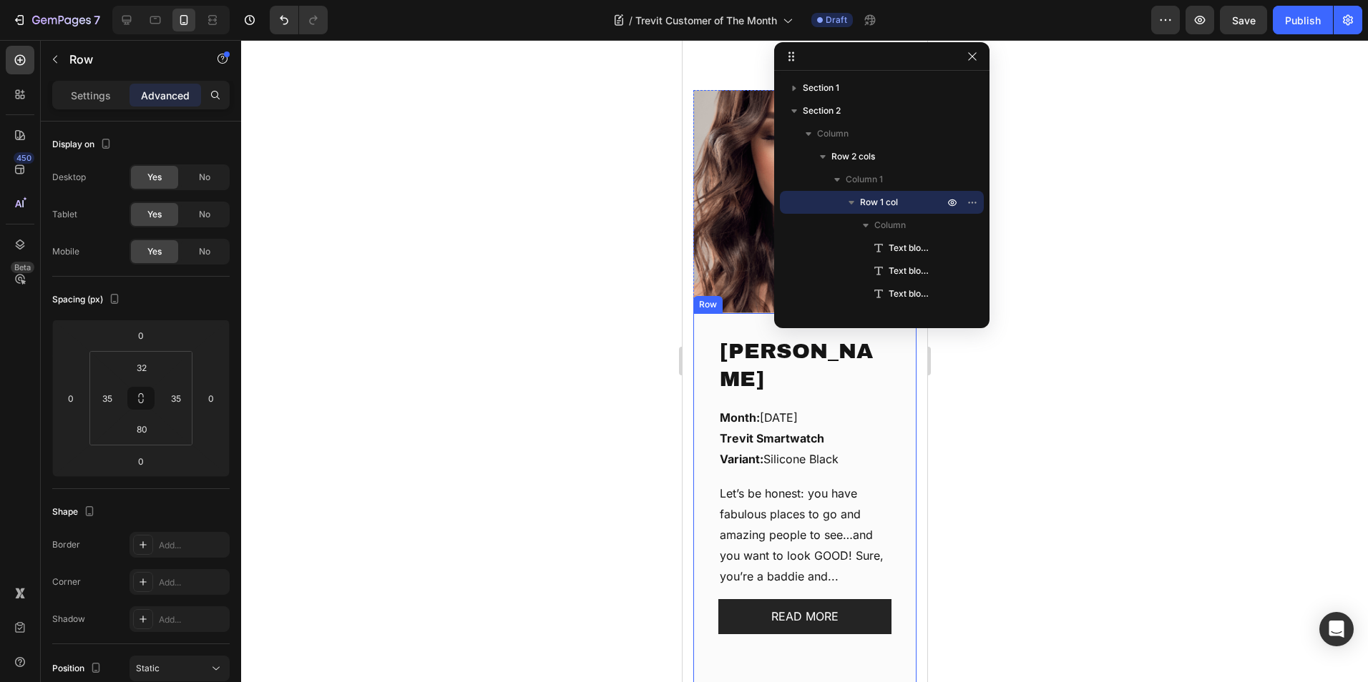
click at [702, 331] on div "Chérie Oduwole Text block Month: September, 2025 Trevit Smartwatch Variant: Sil…" at bounding box center [803, 502] width 223 height 378
click at [114, 401] on input "35" at bounding box center [107, 398] width 21 height 21
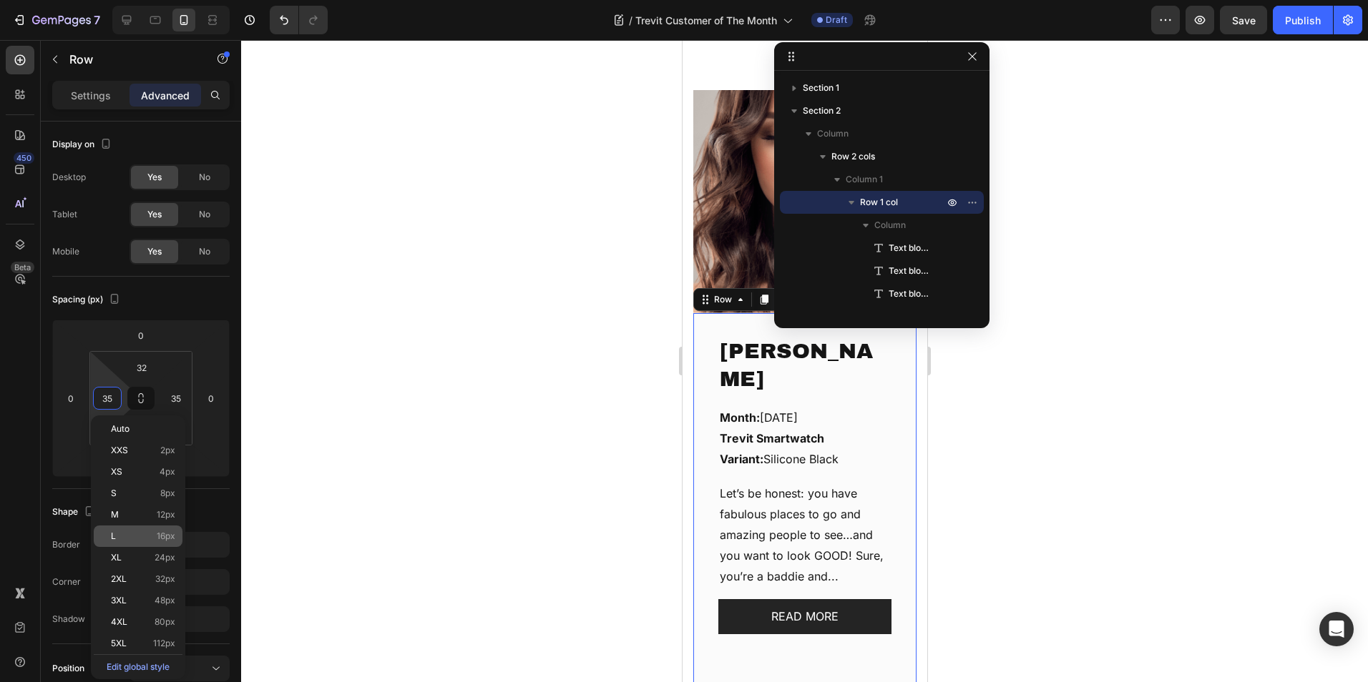
click at [137, 535] on p "L 16px" at bounding box center [143, 536] width 64 height 10
type input "16"
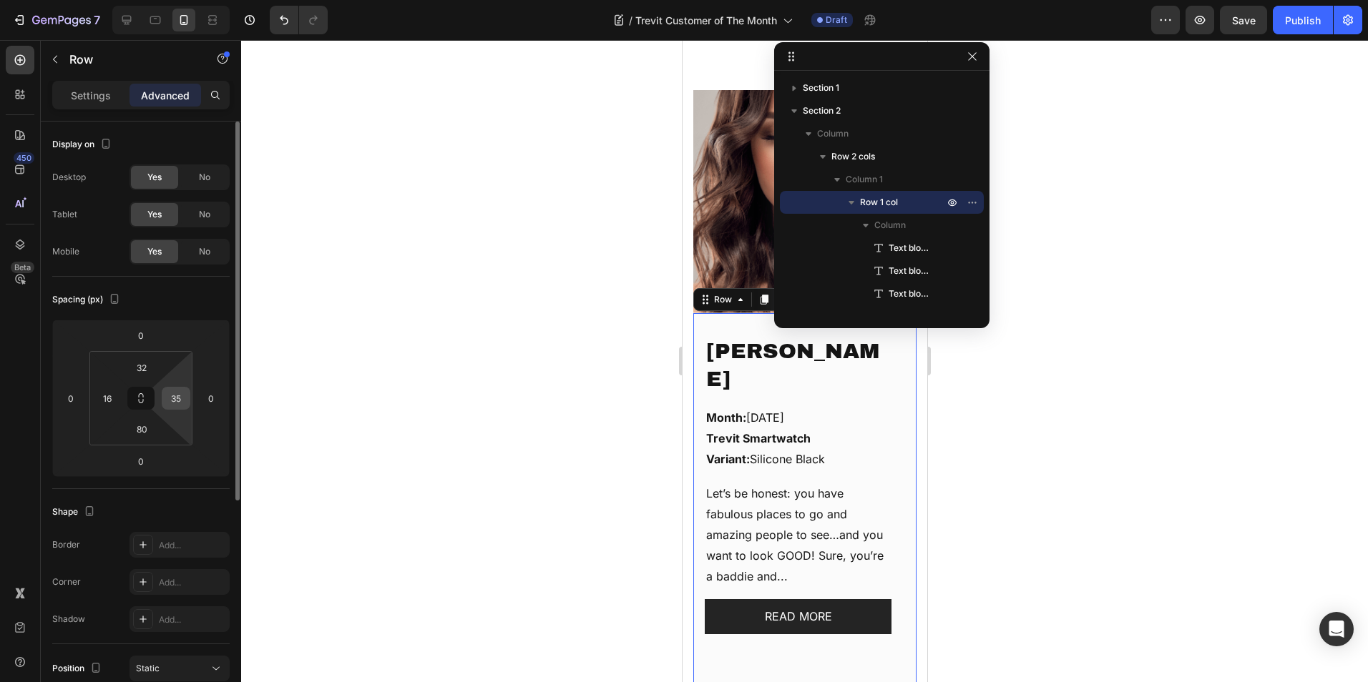
click at [177, 397] on input "35" at bounding box center [175, 398] width 21 height 21
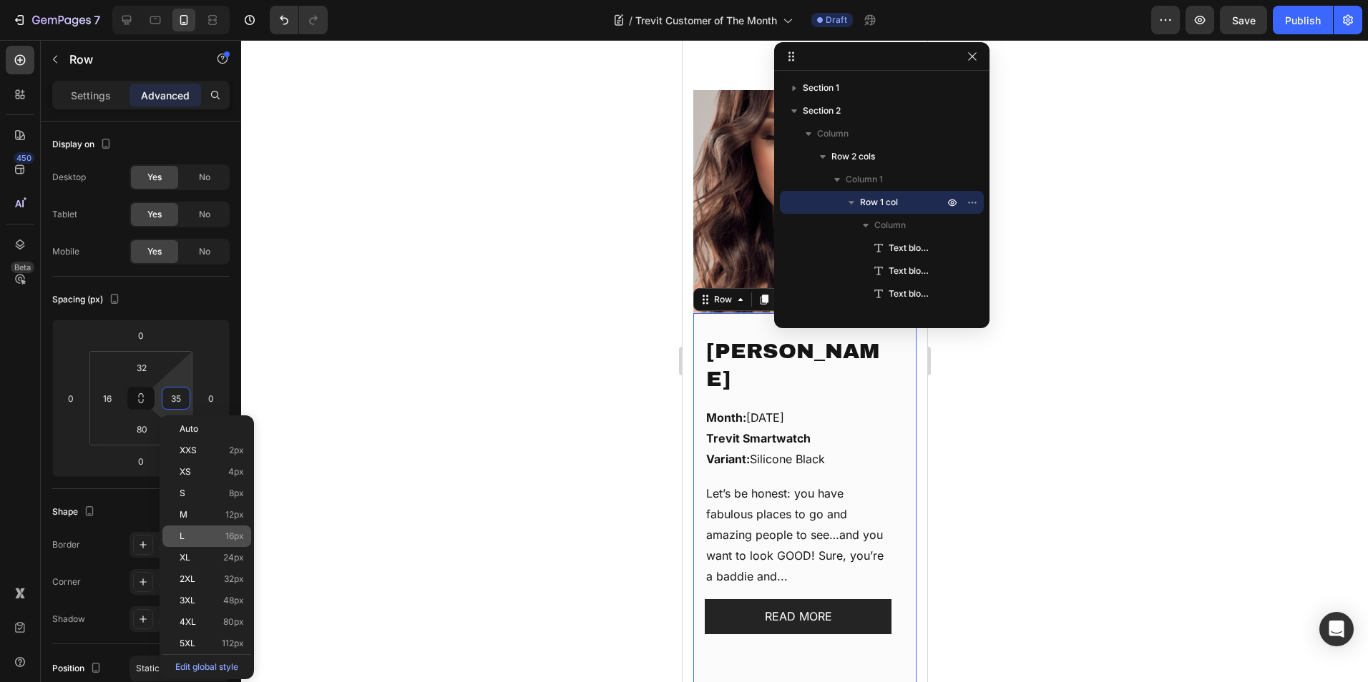
click at [207, 541] on div "L 16px" at bounding box center [206, 536] width 89 height 21
type input "16"
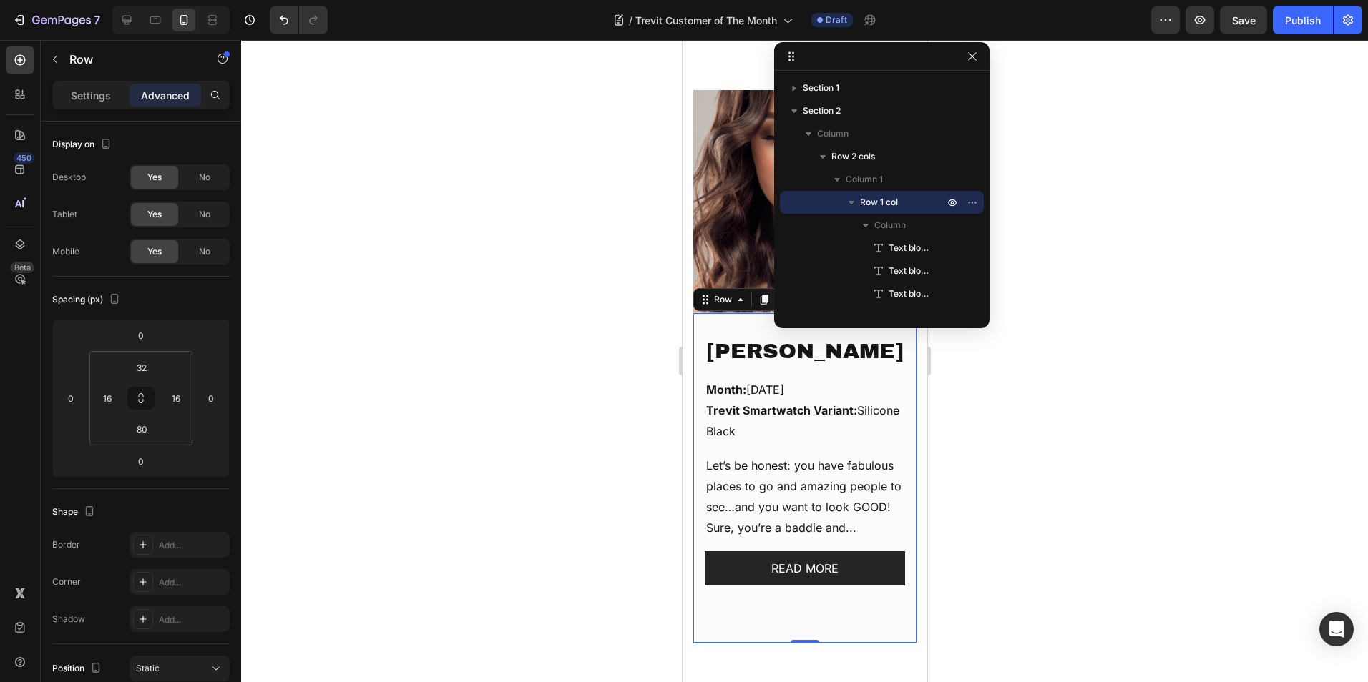
click at [1026, 352] on div at bounding box center [804, 361] width 1127 height 642
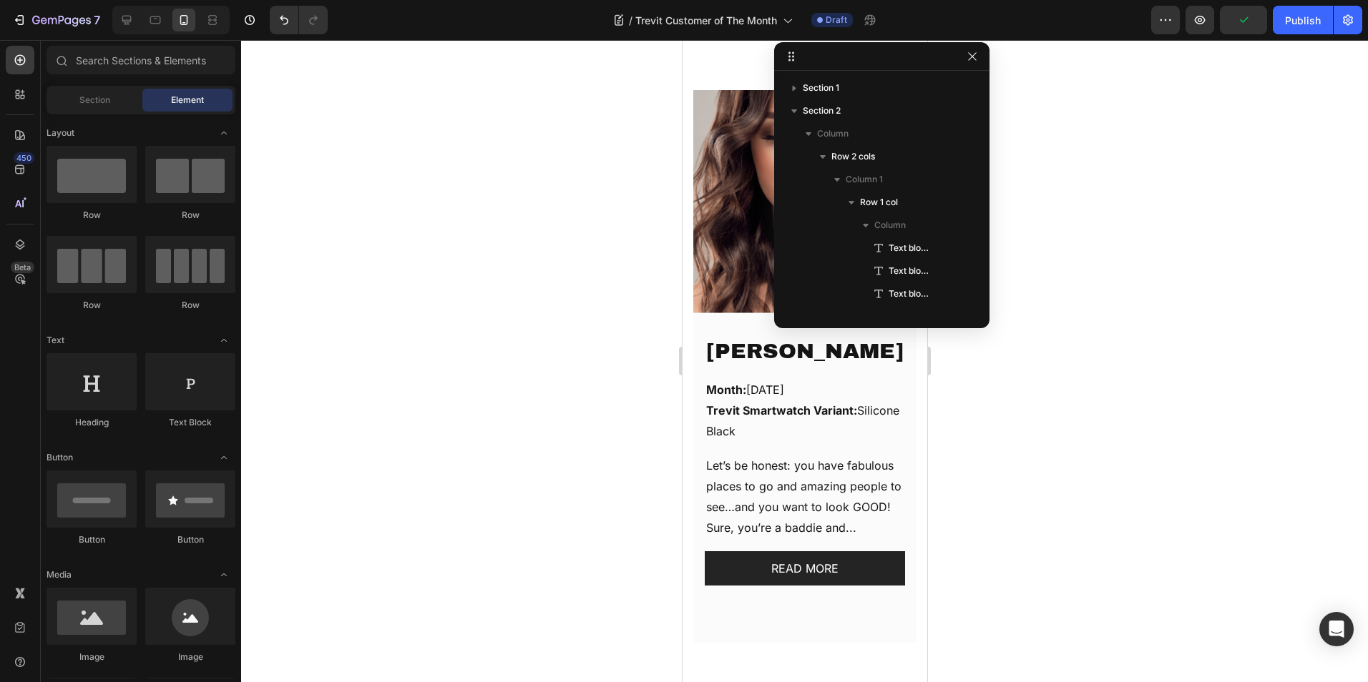
click at [998, 411] on div at bounding box center [804, 361] width 1127 height 642
click at [976, 52] on icon "button" at bounding box center [971, 56] width 11 height 11
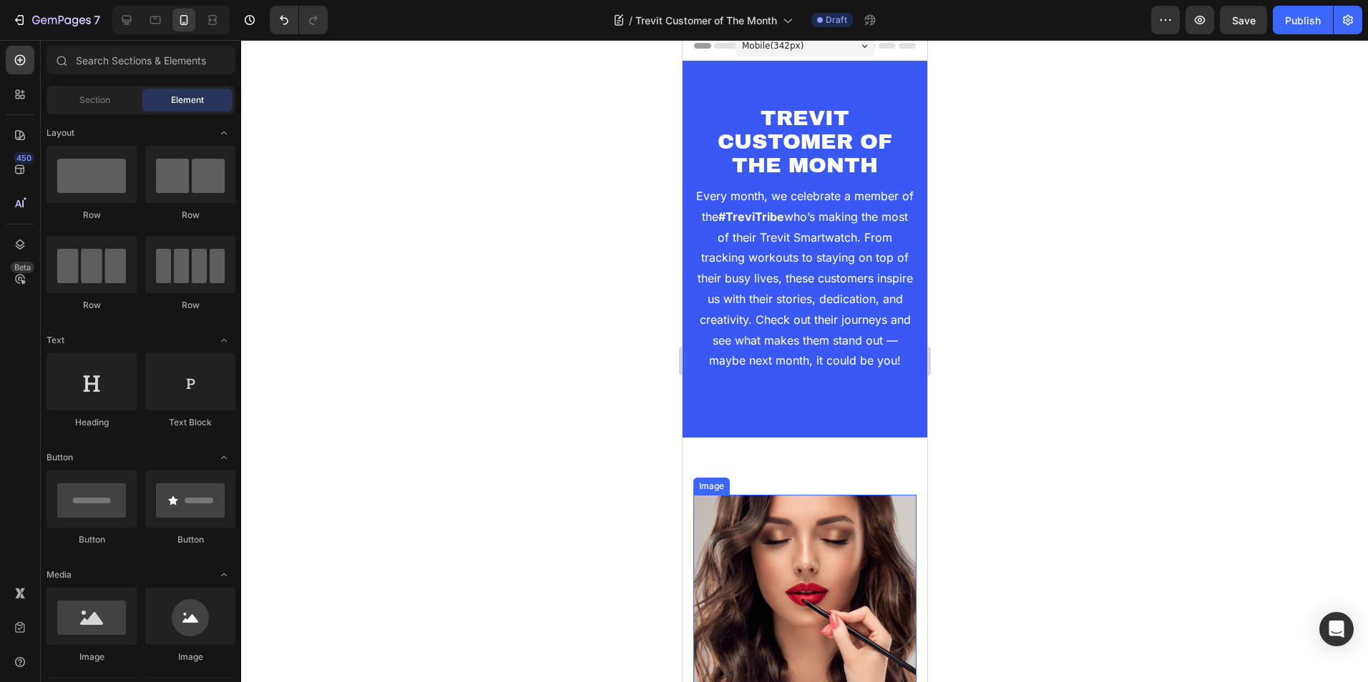
scroll to position [0, 0]
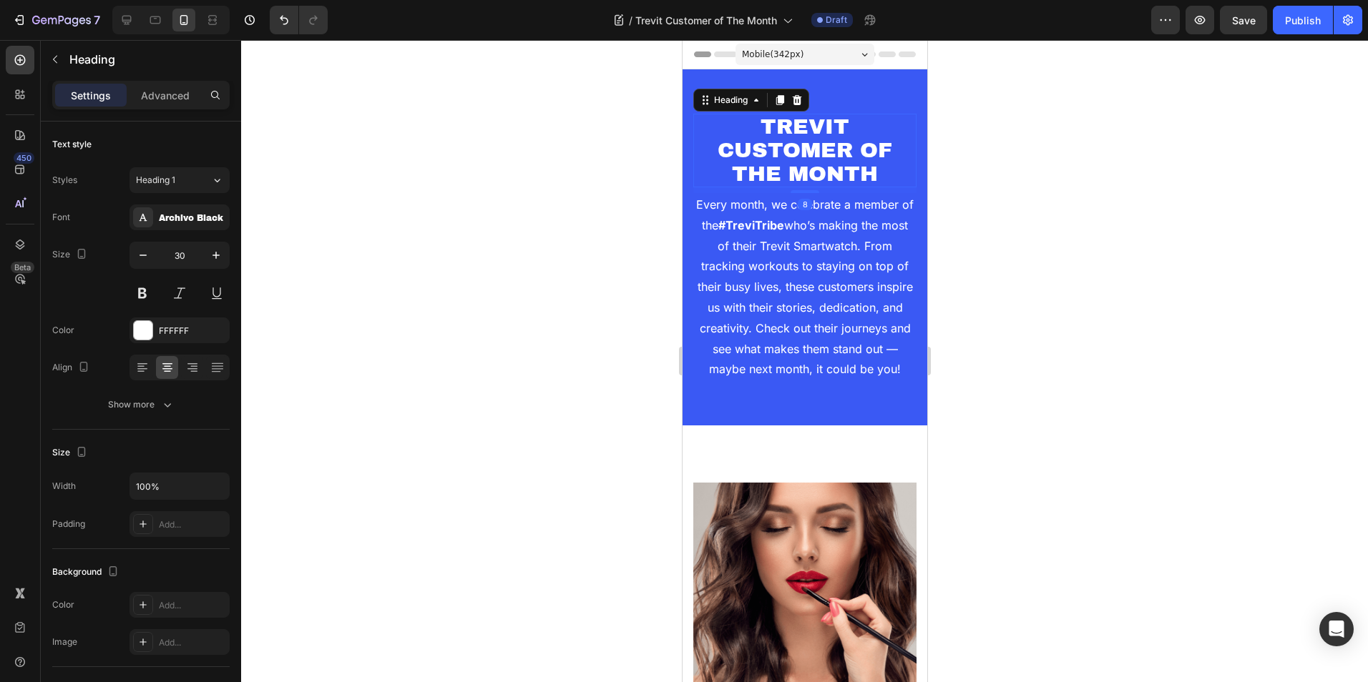
click at [830, 154] on h2 "TREVIT CUSTOMER OF THE MONTH" at bounding box center [803, 151] width 223 height 74
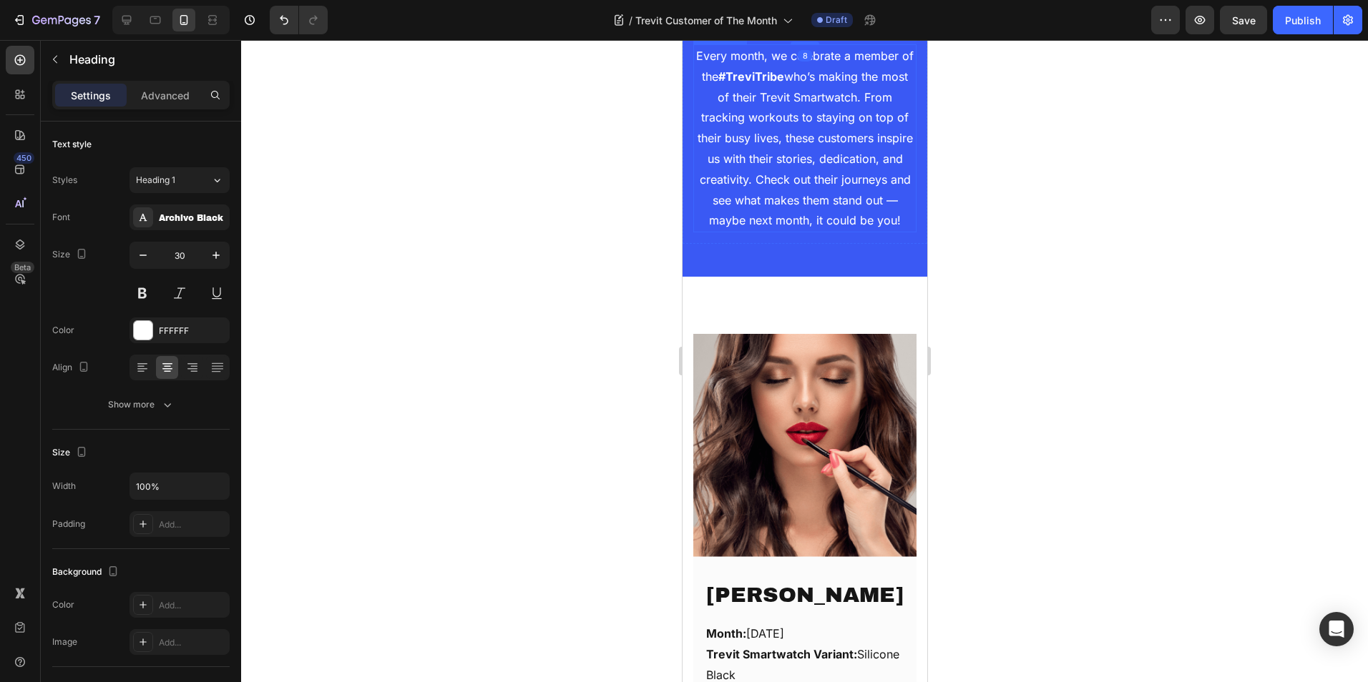
scroll to position [286, 0]
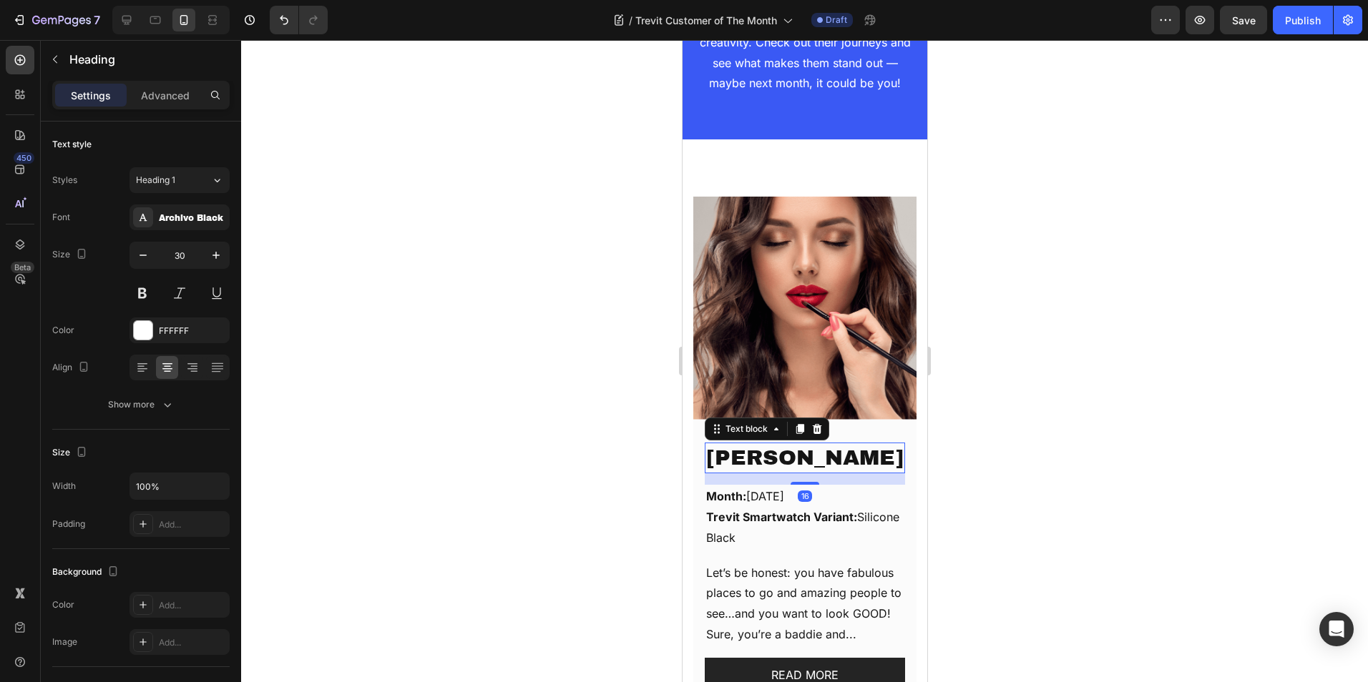
click at [800, 464] on p "[PERSON_NAME]" at bounding box center [803, 458] width 197 height 28
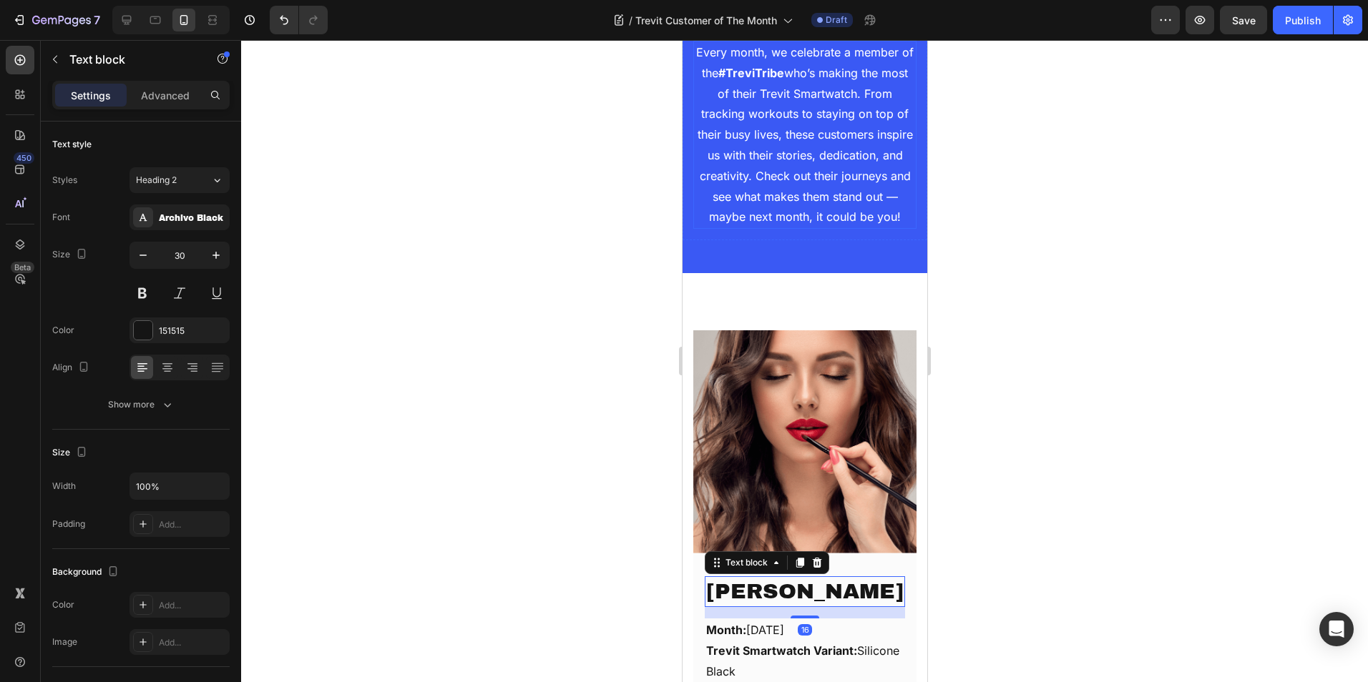
scroll to position [0, 0]
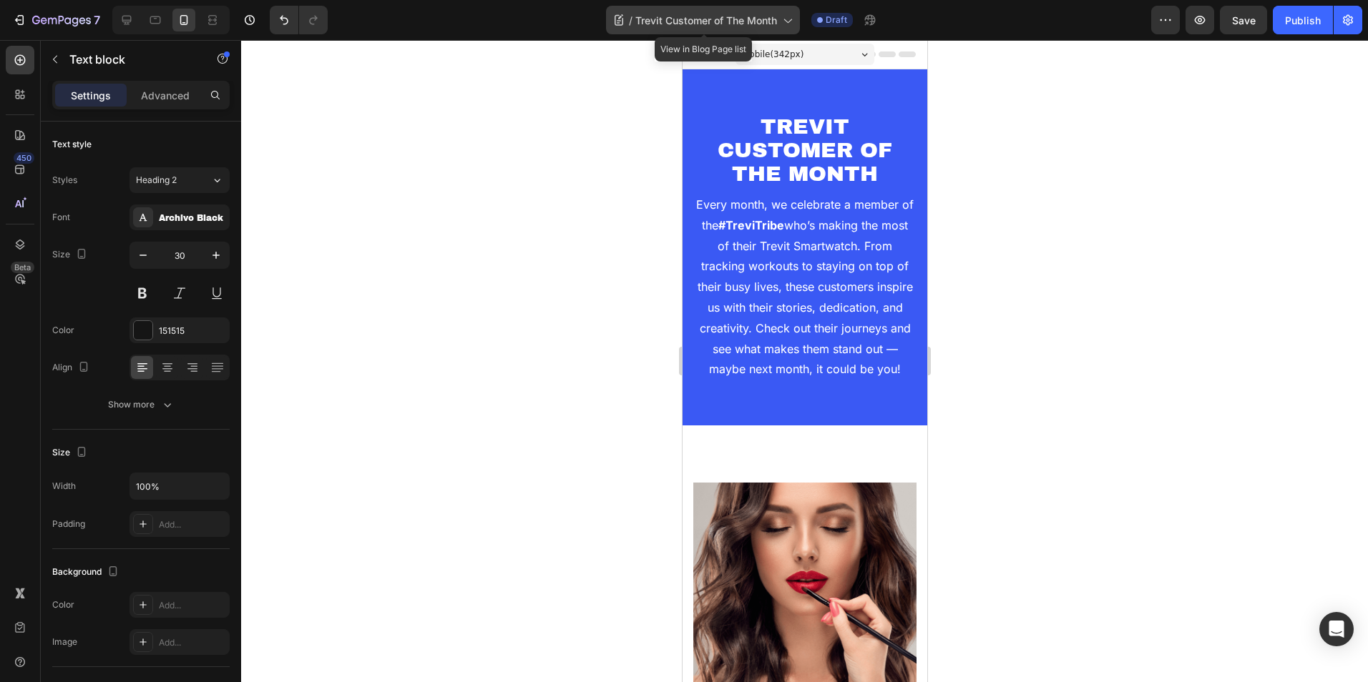
click at [662, 26] on span "Trevit Customer of The Month" at bounding box center [706, 20] width 142 height 15
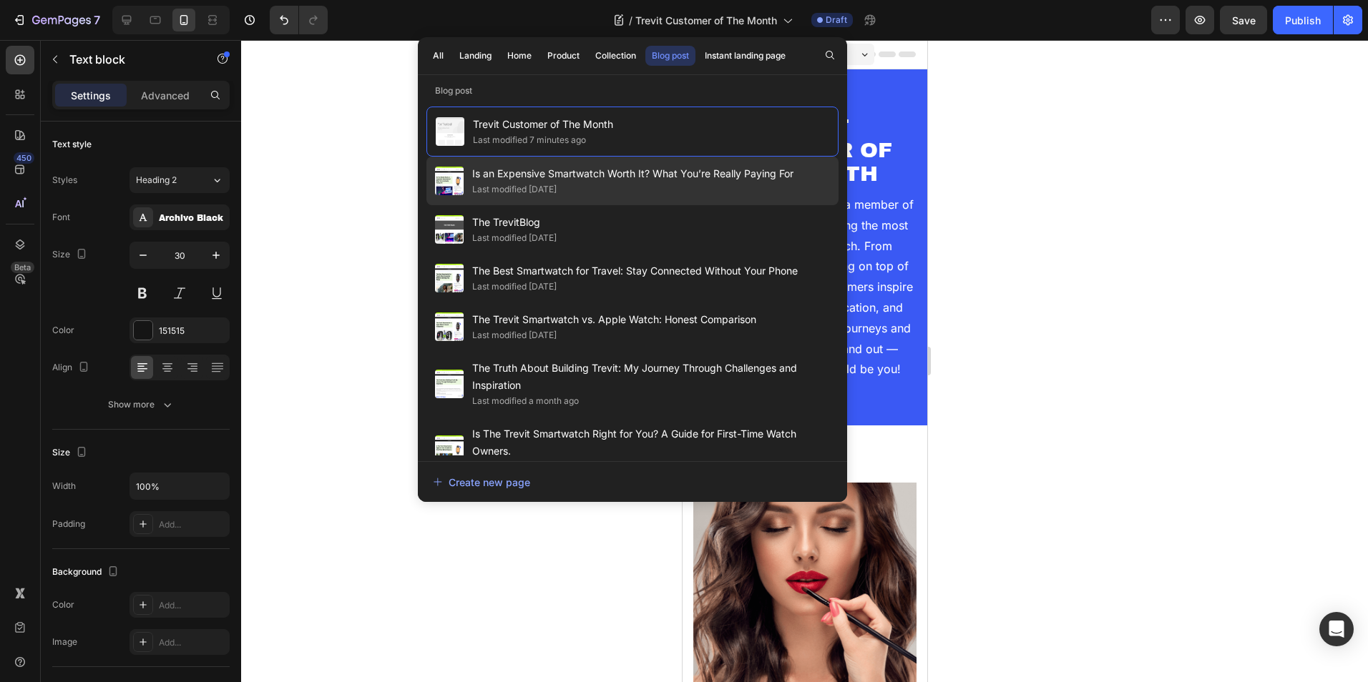
click at [597, 185] on div "Last modified [DATE]" at bounding box center [632, 189] width 321 height 14
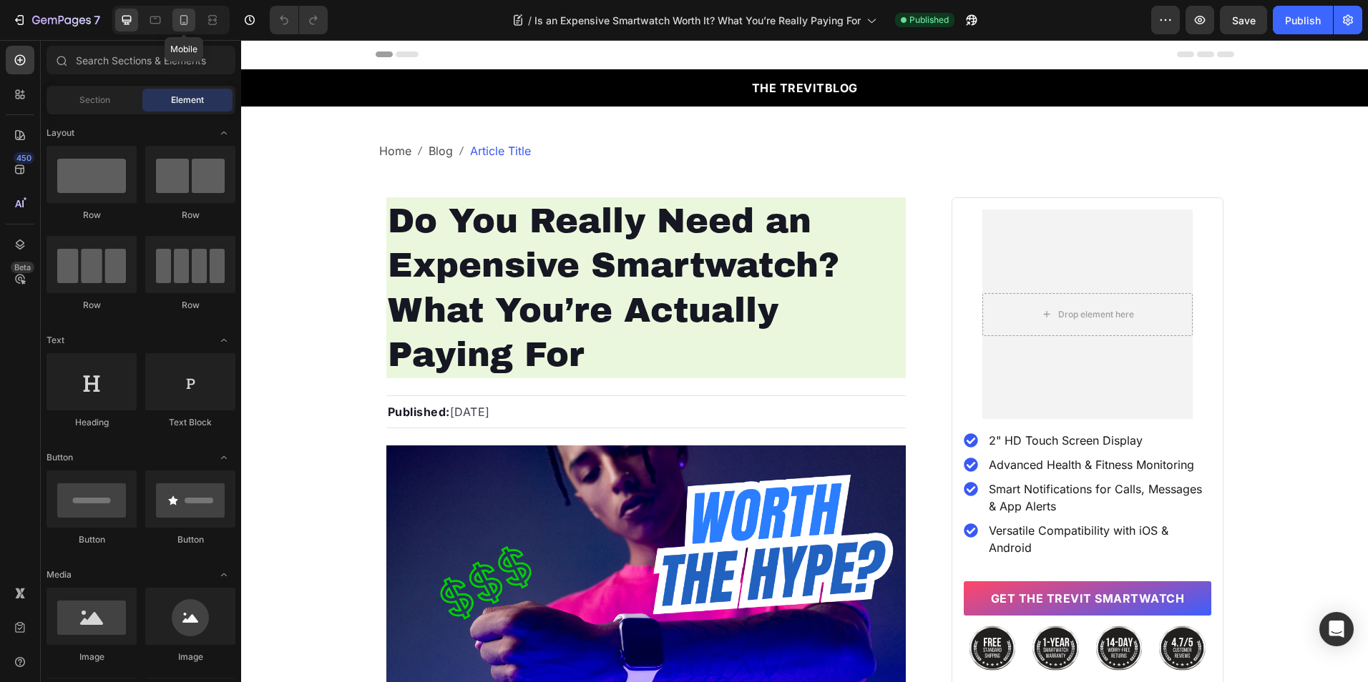
click at [186, 19] on icon at bounding box center [184, 20] width 14 height 14
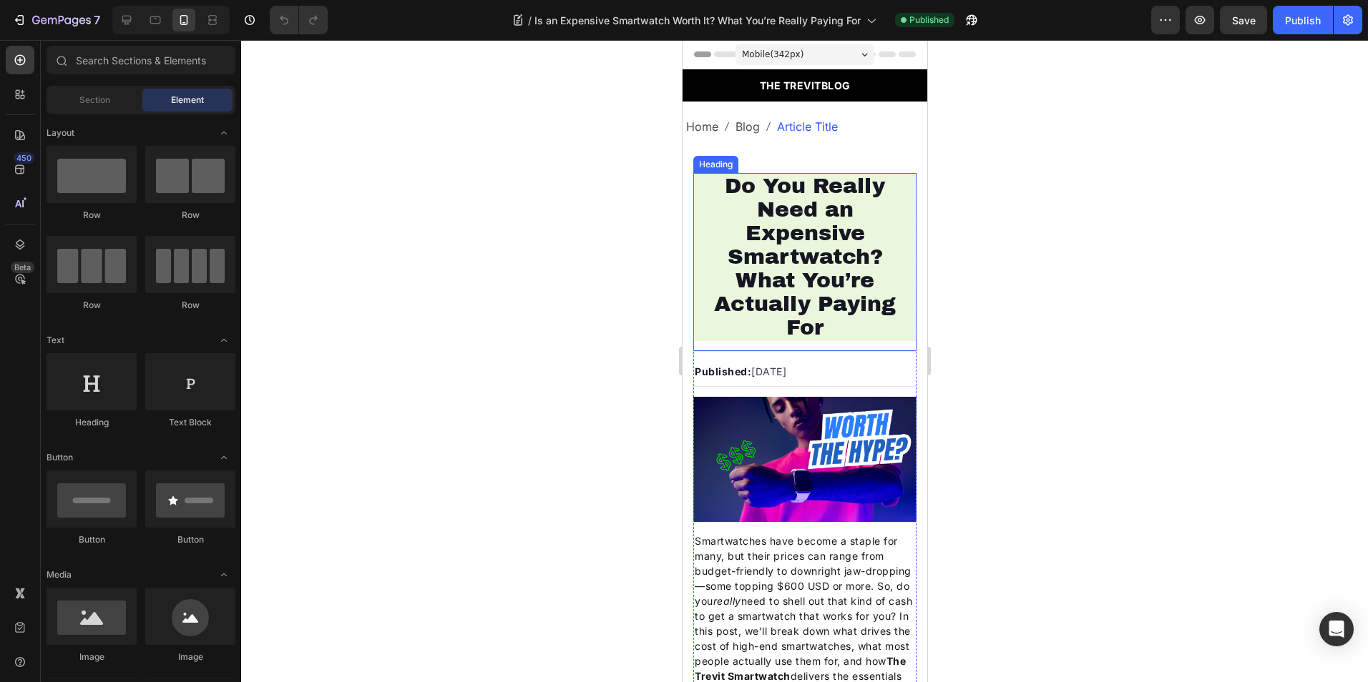
click at [810, 225] on h1 "Do You Really Need an Expensive Smartwatch? What You’re Actually Paying For" at bounding box center [803, 257] width 223 height 168
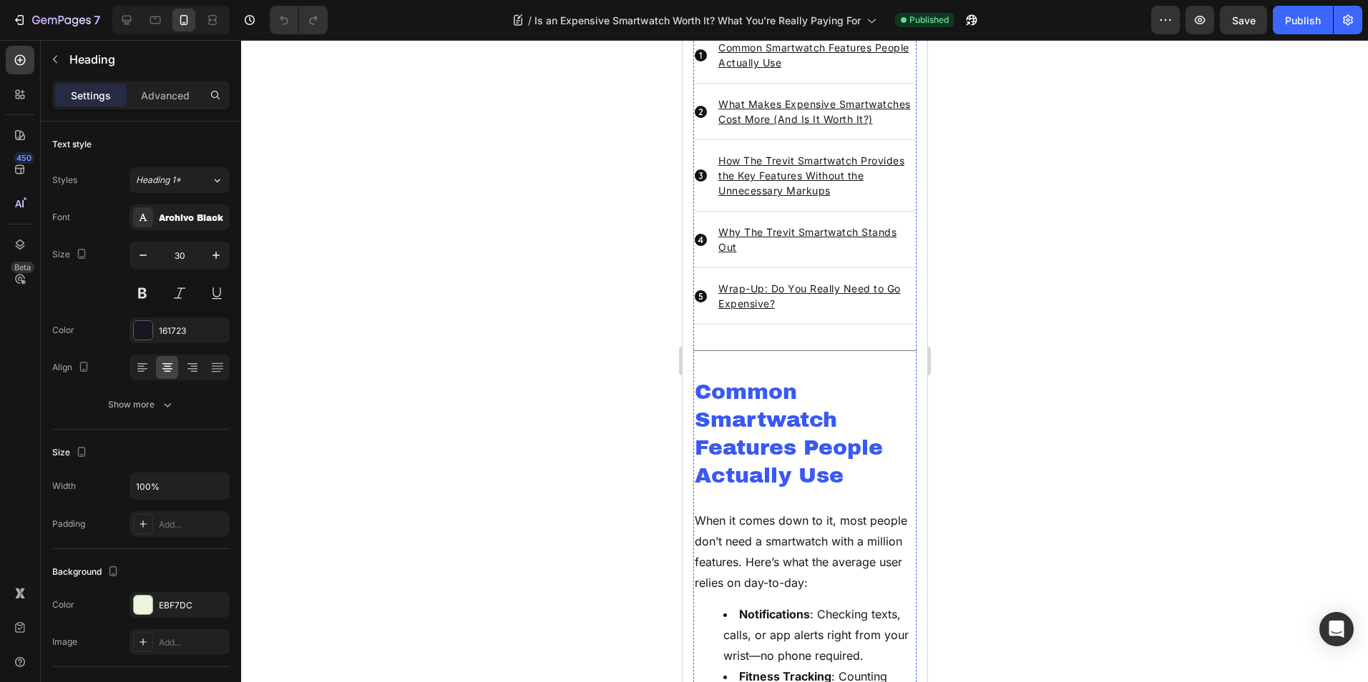
scroll to position [787, 0]
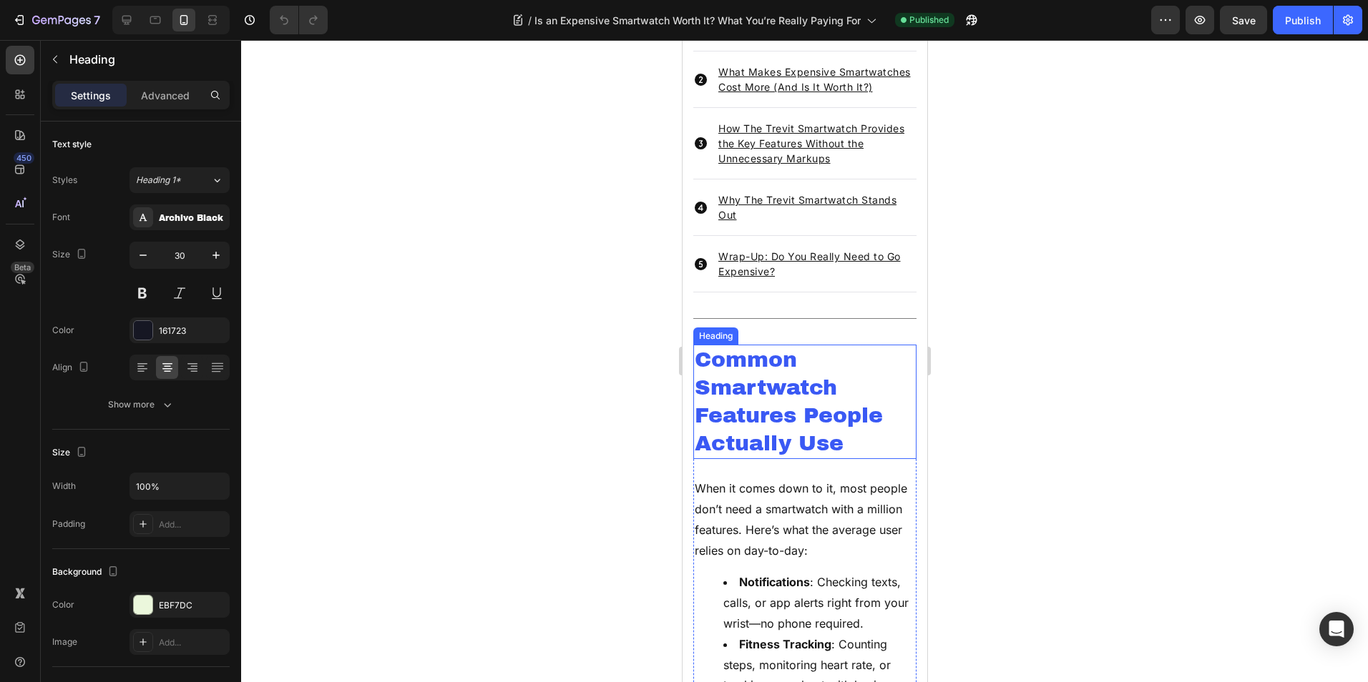
click at [745, 418] on h2 "Common Smartwatch Features People Actually Use" at bounding box center [803, 402] width 223 height 114
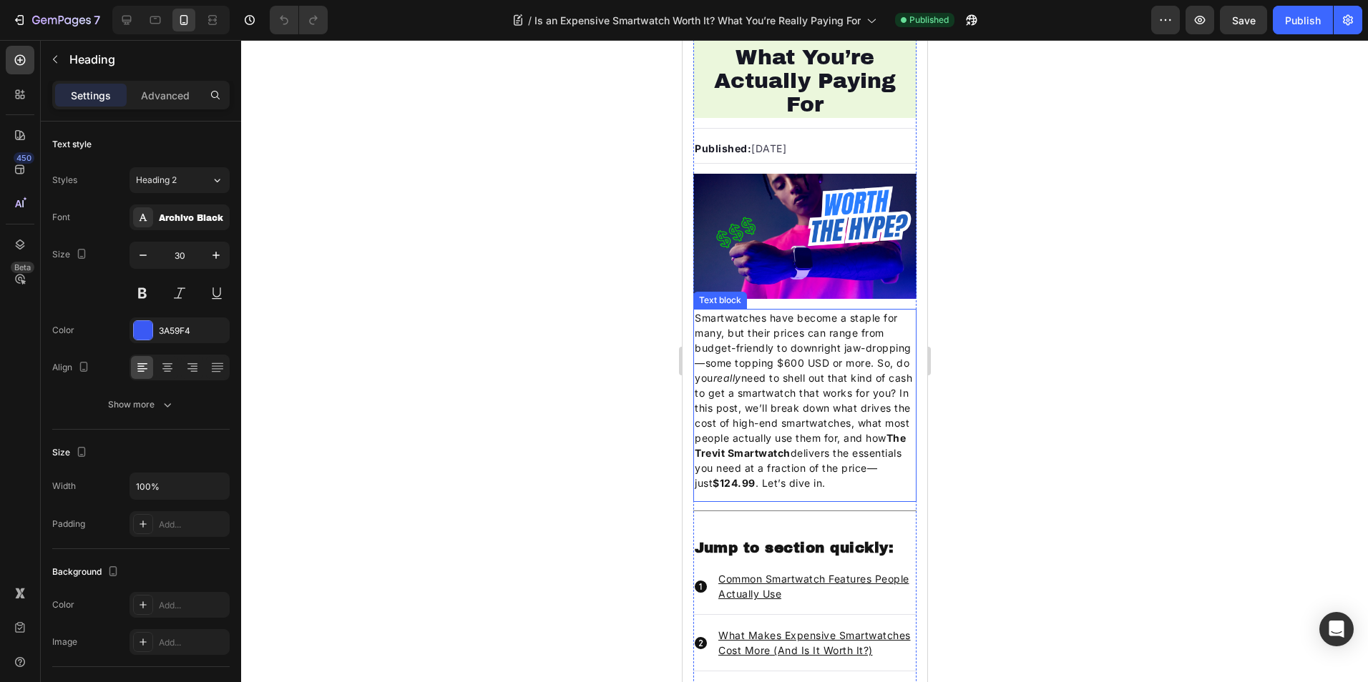
scroll to position [358, 0]
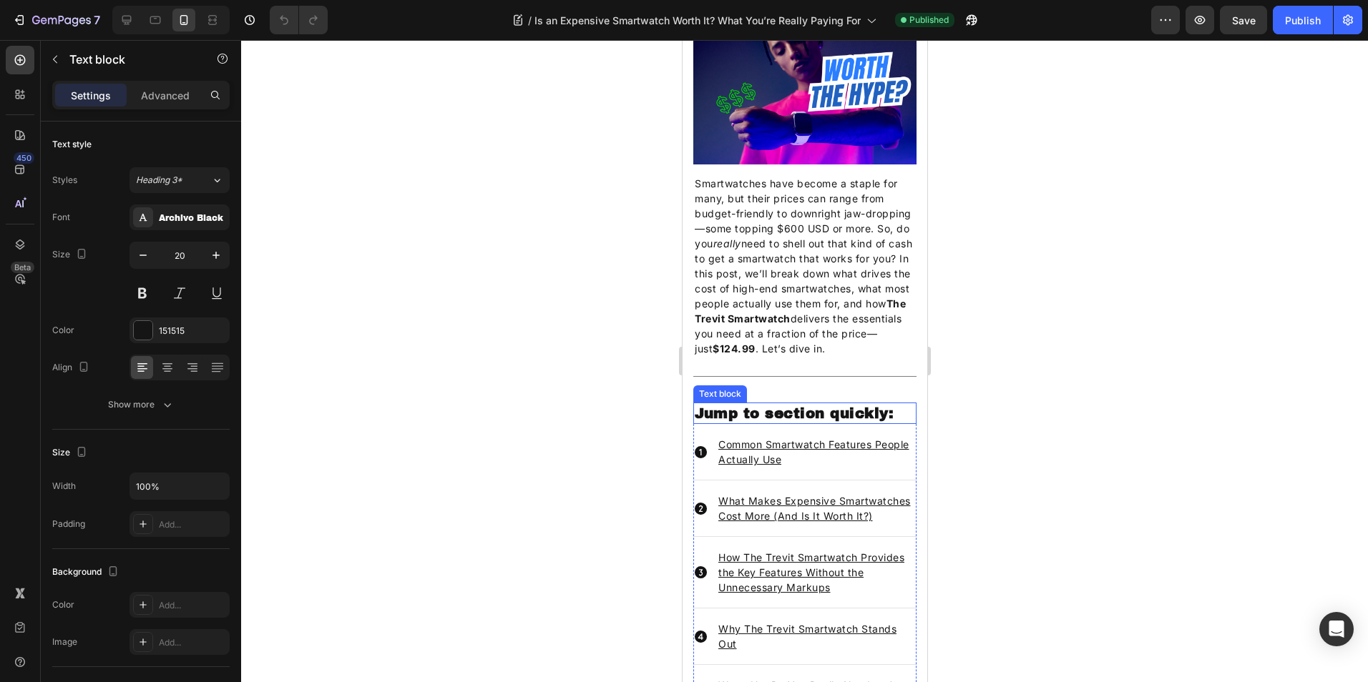
click at [793, 421] on p "Jump to section quickly:" at bounding box center [804, 413] width 220 height 19
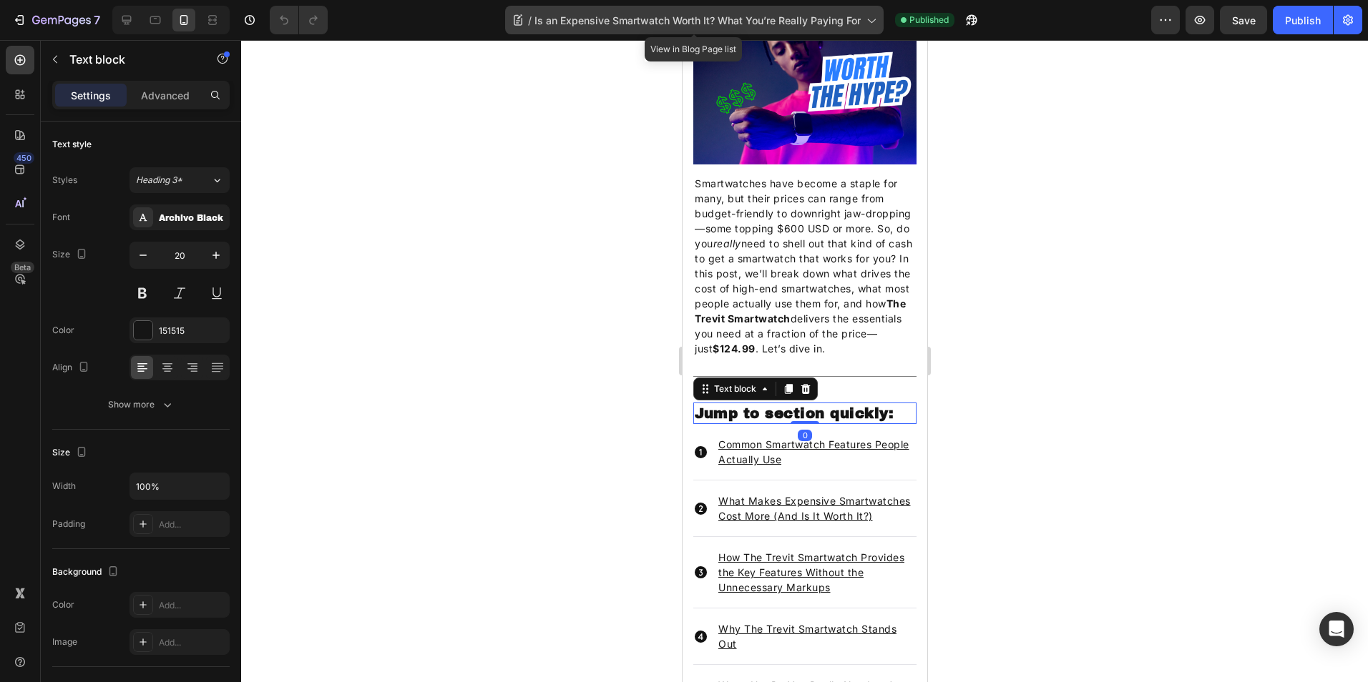
click at [811, 19] on span "Is an Expensive Smartwatch Worth It? What You’re Really Paying For" at bounding box center [697, 20] width 326 height 15
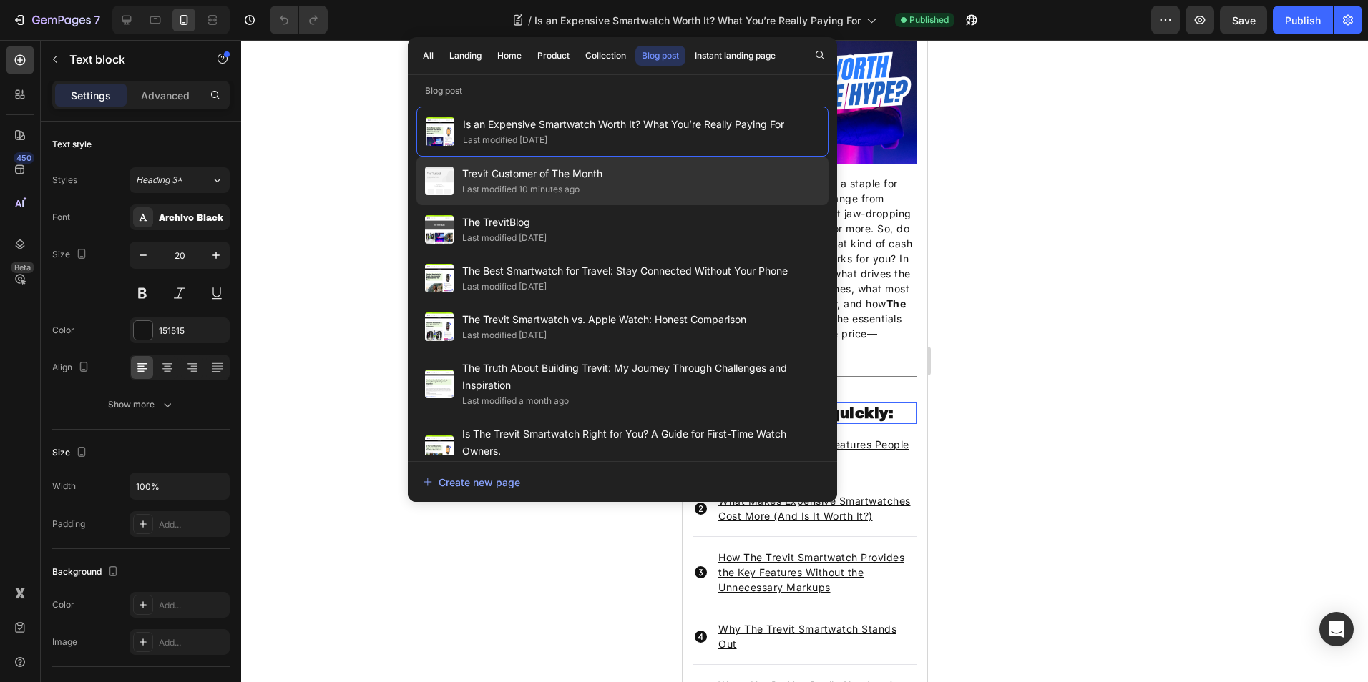
click at [649, 175] on div "Trevit Customer of The Month Last modified 10 minutes ago" at bounding box center [622, 181] width 412 height 49
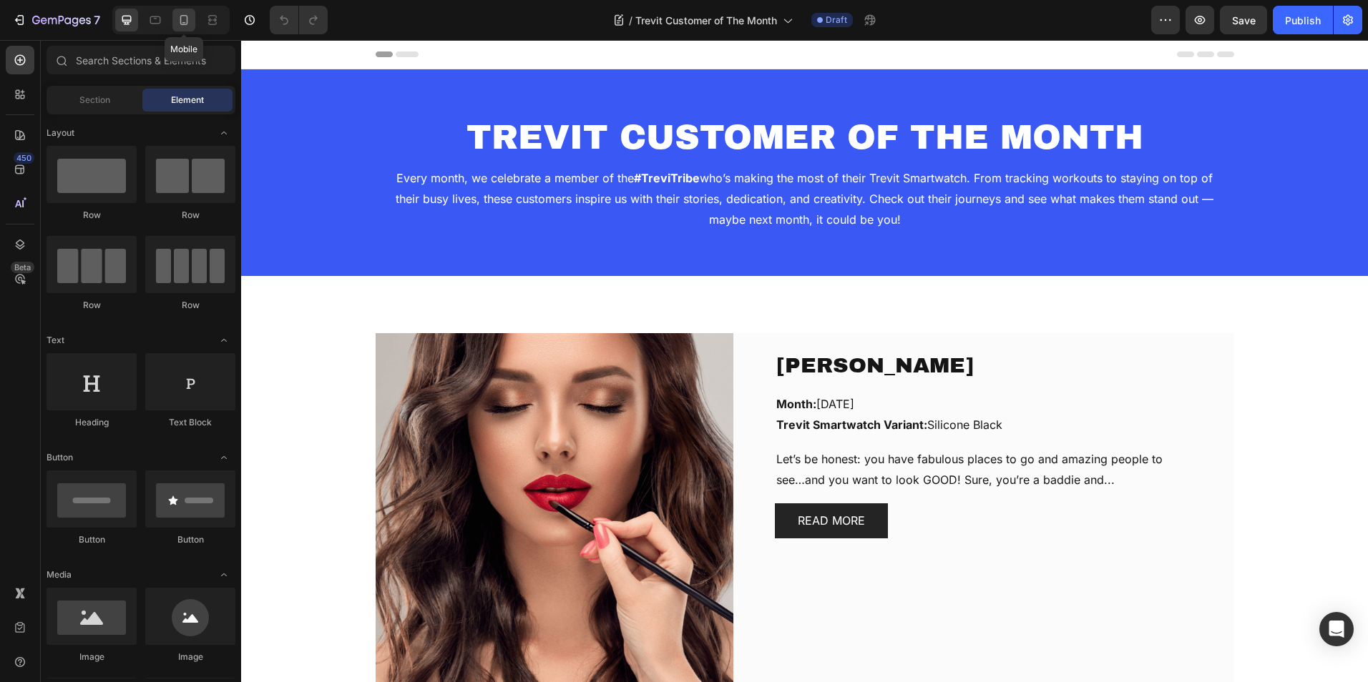
click at [182, 18] on icon at bounding box center [184, 20] width 14 height 14
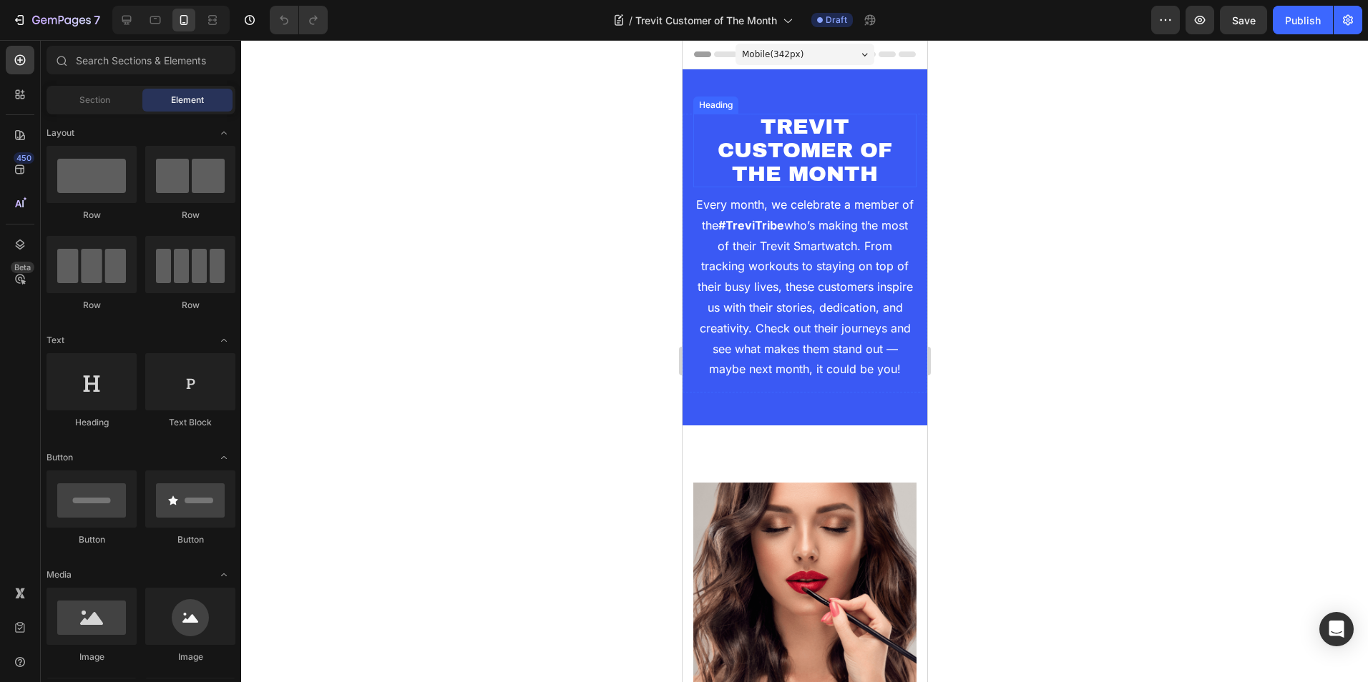
click at [814, 140] on h2 "TREVIT CUSTOMER OF THE MONTH" at bounding box center [803, 151] width 223 height 74
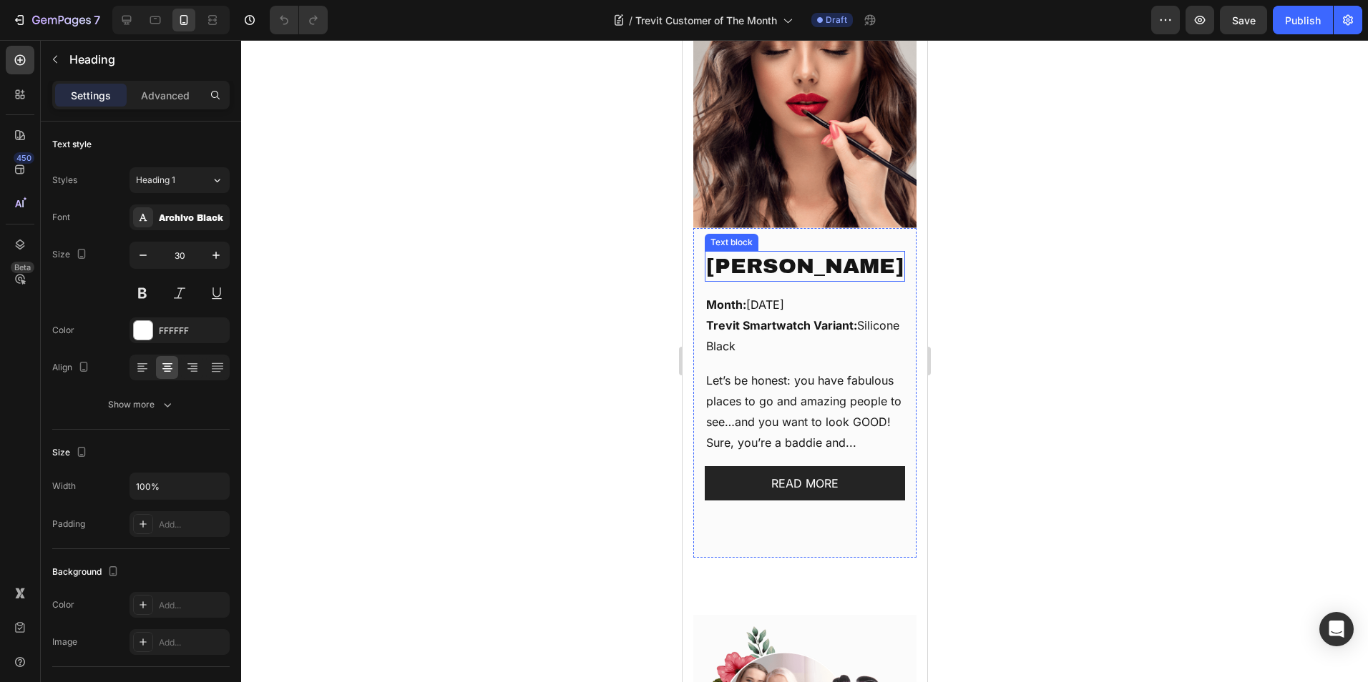
scroll to position [501, 0]
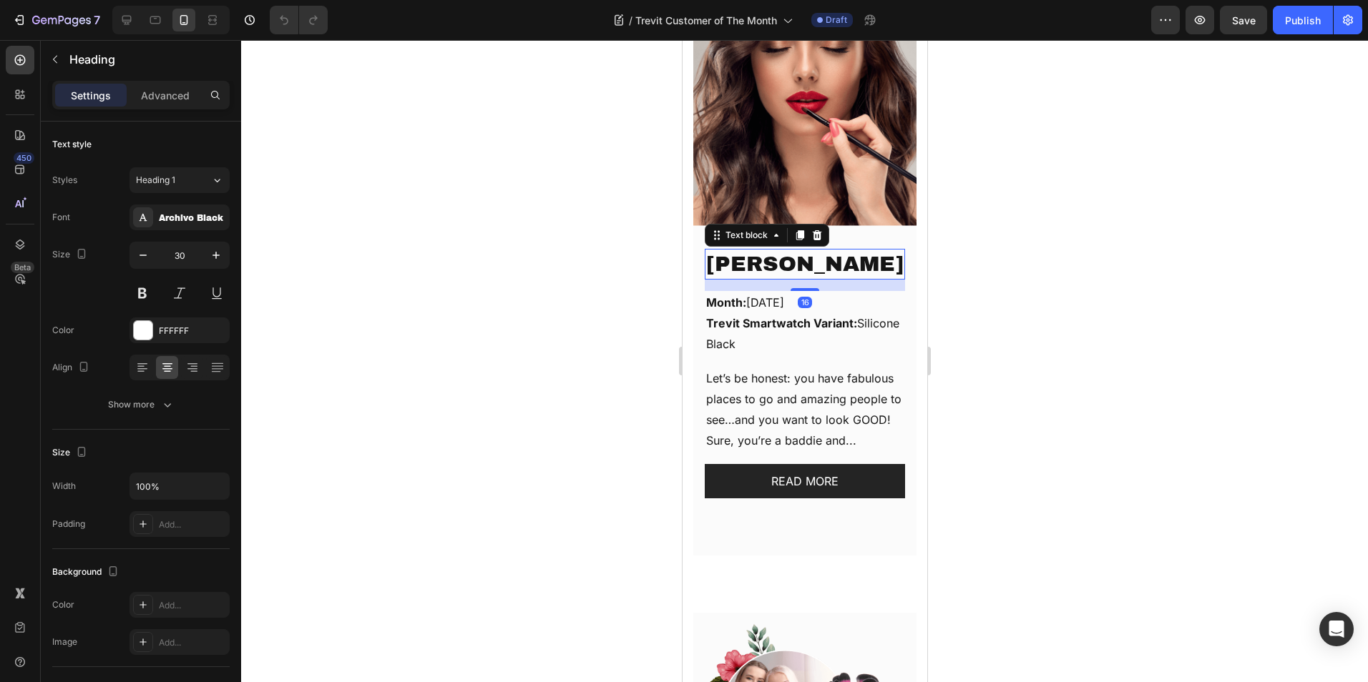
click at [813, 261] on p "Chérie Oduwole" at bounding box center [803, 264] width 197 height 28
click at [176, 258] on input "30" at bounding box center [179, 255] width 47 height 26
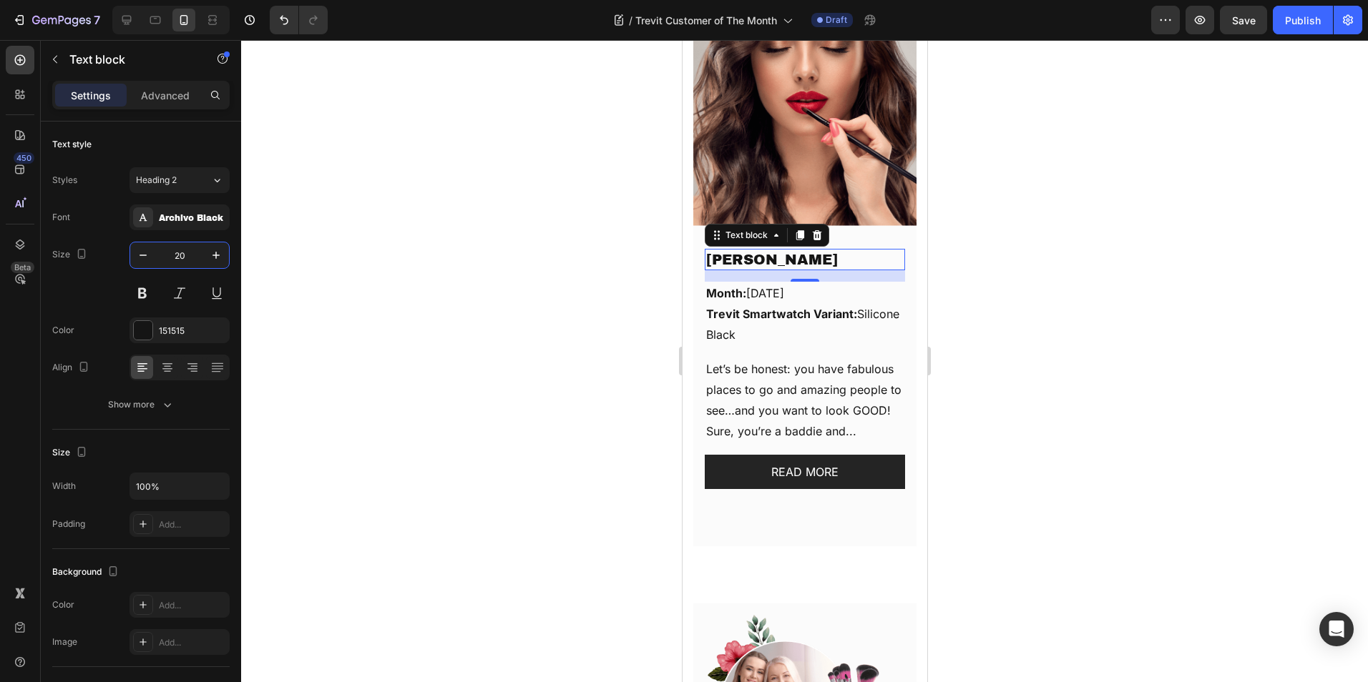
type input "20"
click at [524, 255] on div at bounding box center [804, 361] width 1127 height 642
click at [836, 253] on p "Chérie Oduwole" at bounding box center [803, 259] width 197 height 19
click at [165, 372] on icon at bounding box center [167, 371] width 7 height 1
click at [1033, 284] on div at bounding box center [804, 361] width 1127 height 642
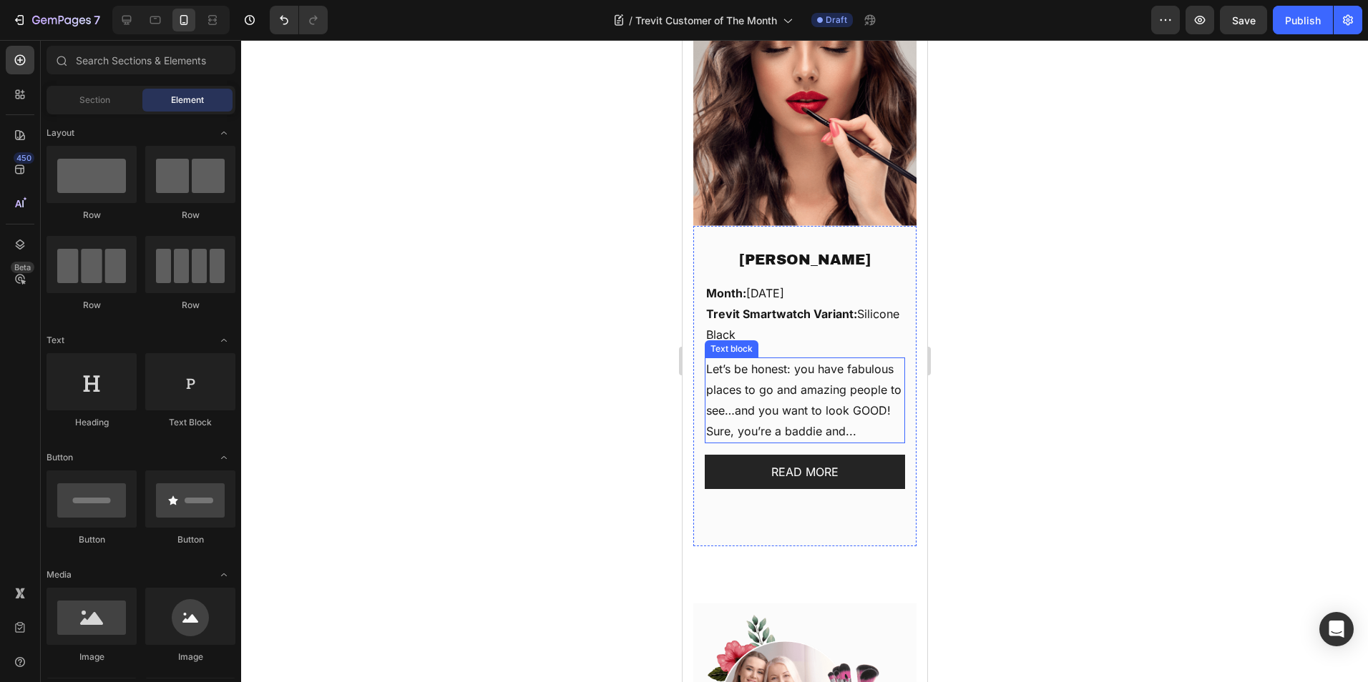
click at [790, 401] on p "Let’s be honest: you have fabulous places to go and amazing people to see…and y…" at bounding box center [803, 400] width 197 height 82
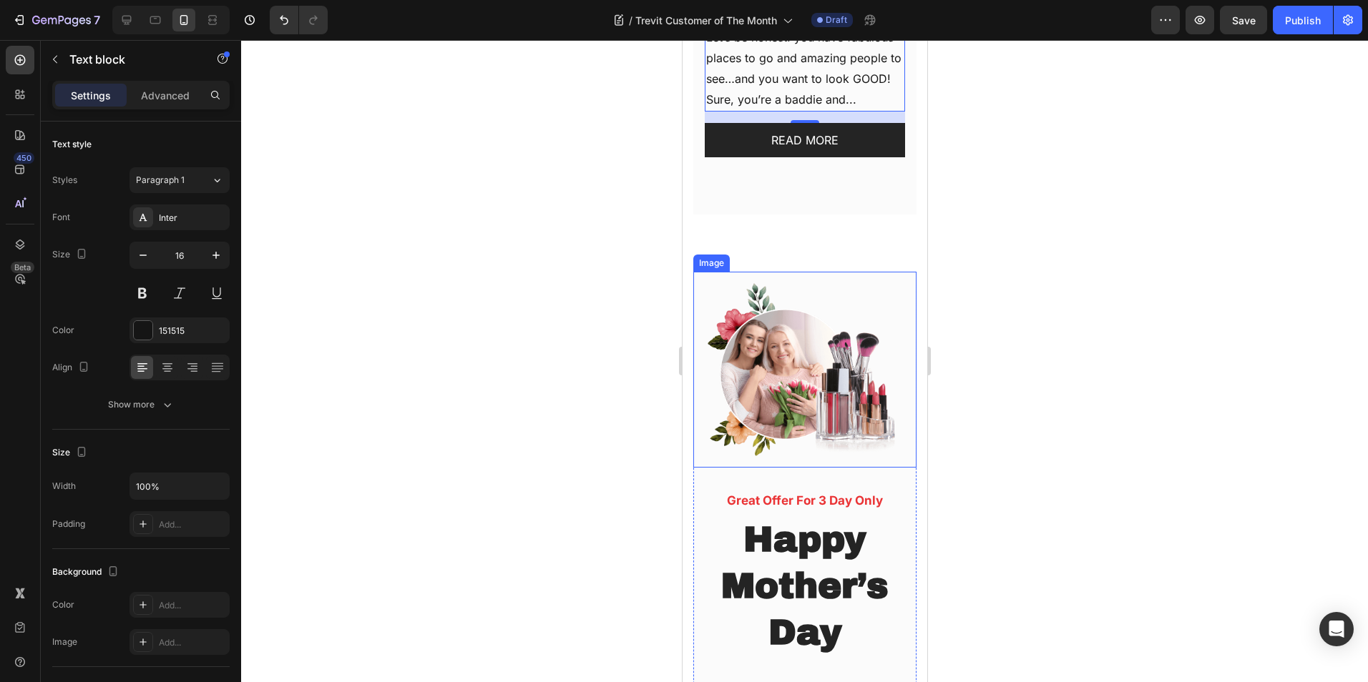
scroll to position [644, 0]
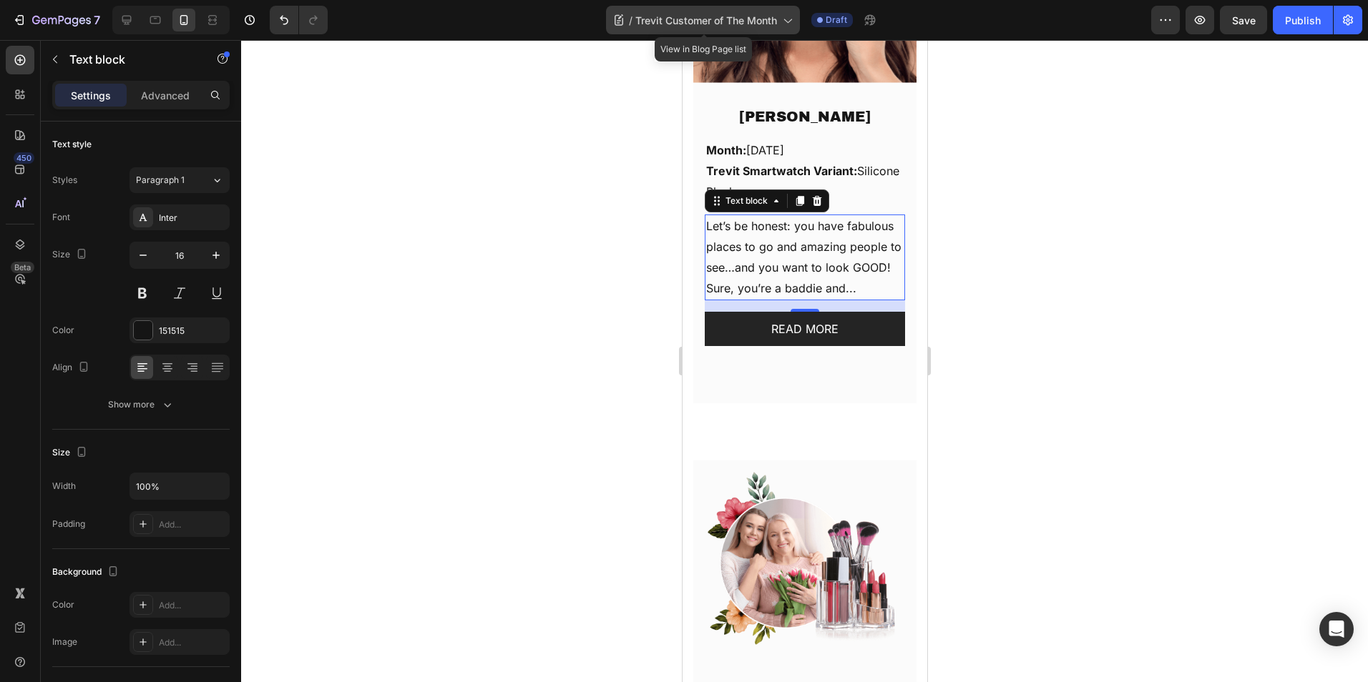
click at [734, 14] on span "Trevit Customer of The Month" at bounding box center [706, 20] width 142 height 15
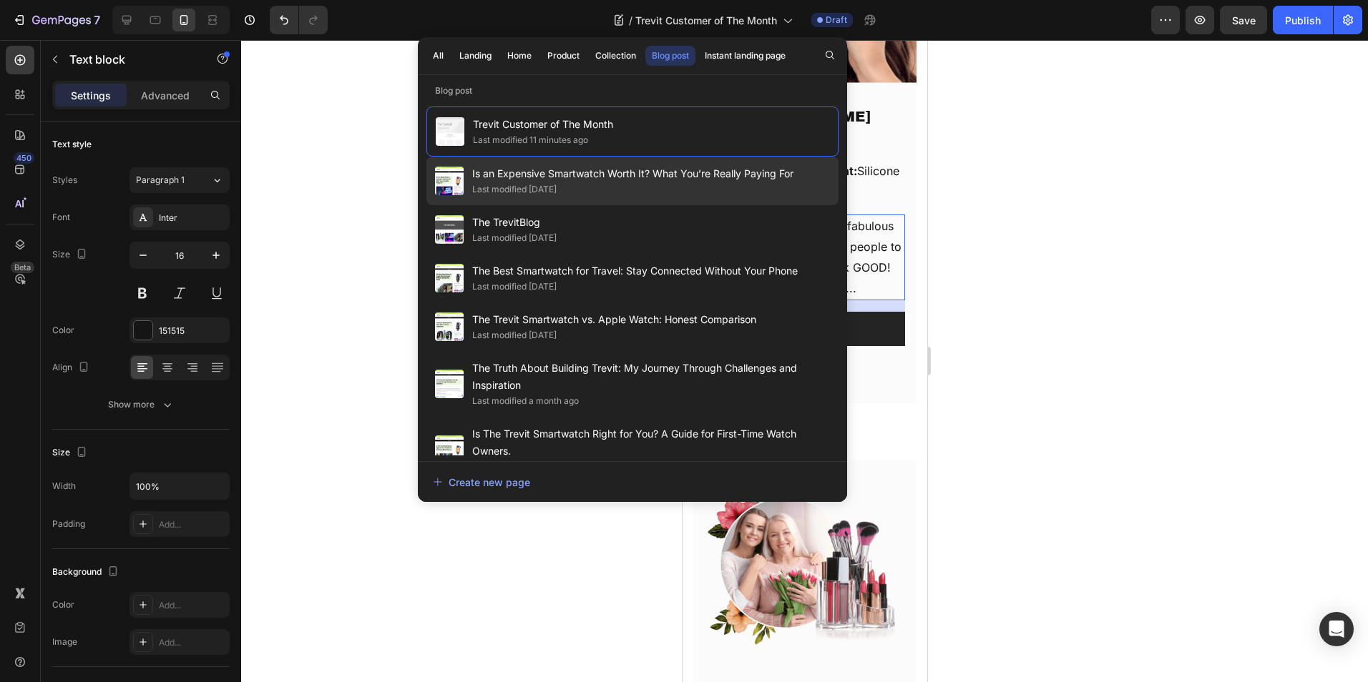
click at [622, 173] on span "Is an Expensive Smartwatch Worth It? What You’re Really Paying For" at bounding box center [632, 173] width 321 height 17
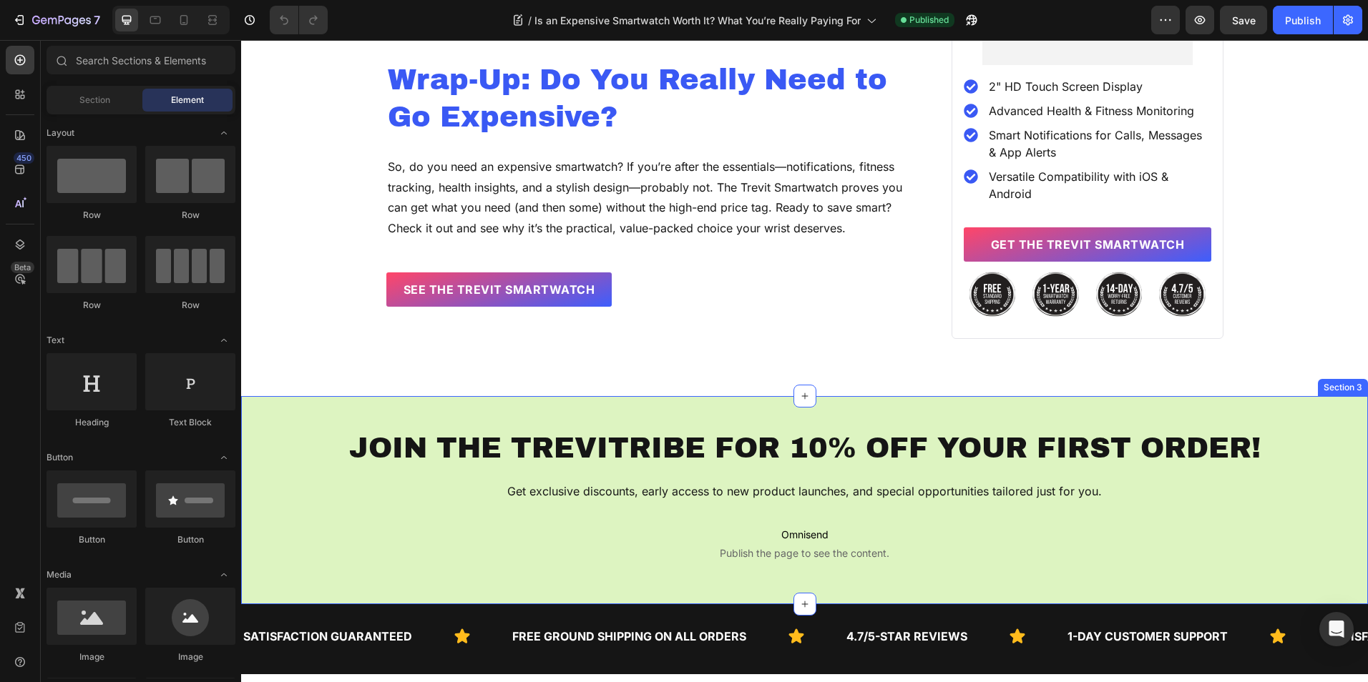
scroll to position [2861, 0]
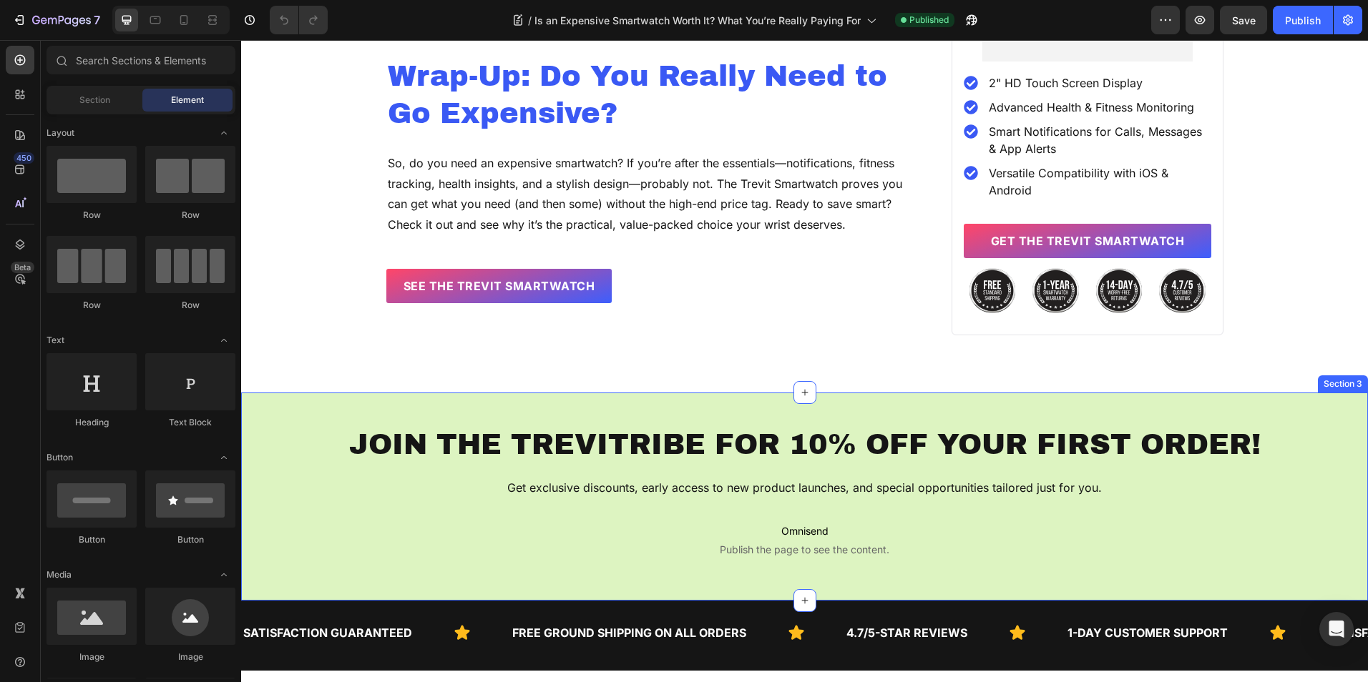
click at [263, 393] on div "JOIN THE TREVITRIBE FOR 10% OFF YOUR FIRST ORDER! Heading Get exclusive discoun…" at bounding box center [804, 497] width 1127 height 208
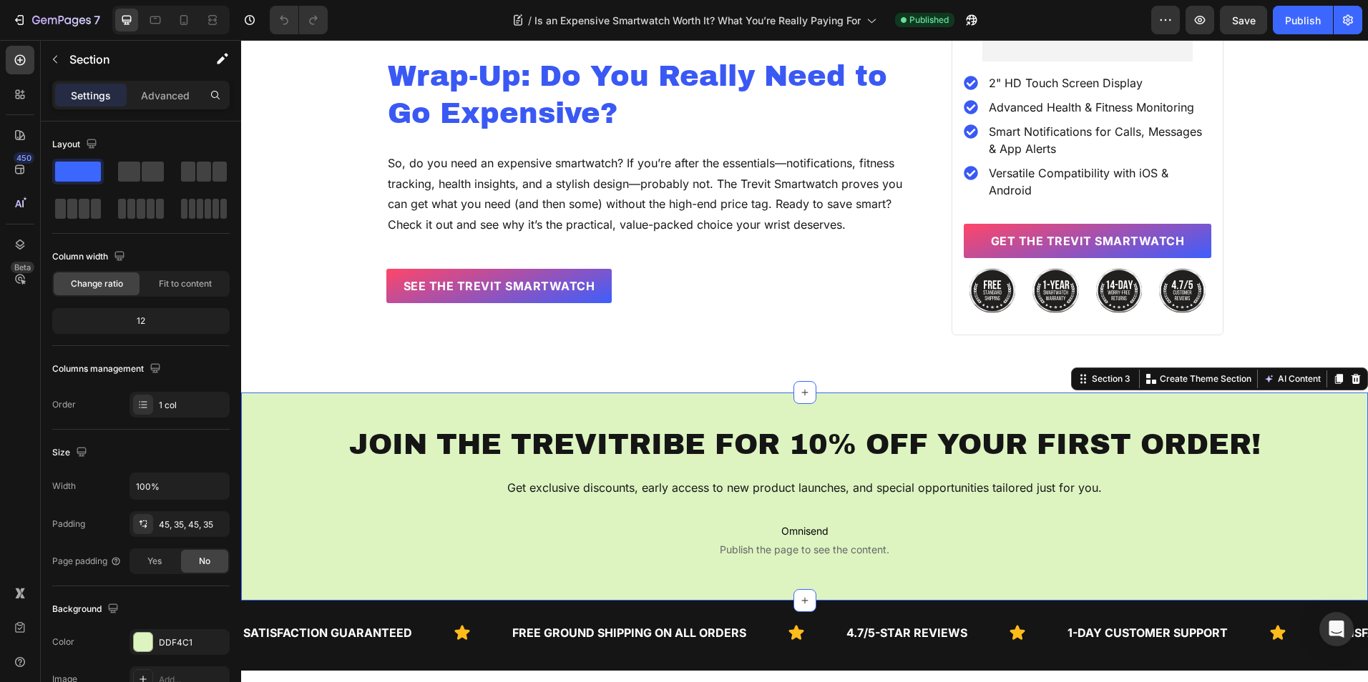
click at [306, 401] on div "JOIN THE TREVITRIBE FOR 10% OFF YOUR FIRST ORDER! Heading Get exclusive discoun…" at bounding box center [804, 497] width 1127 height 208
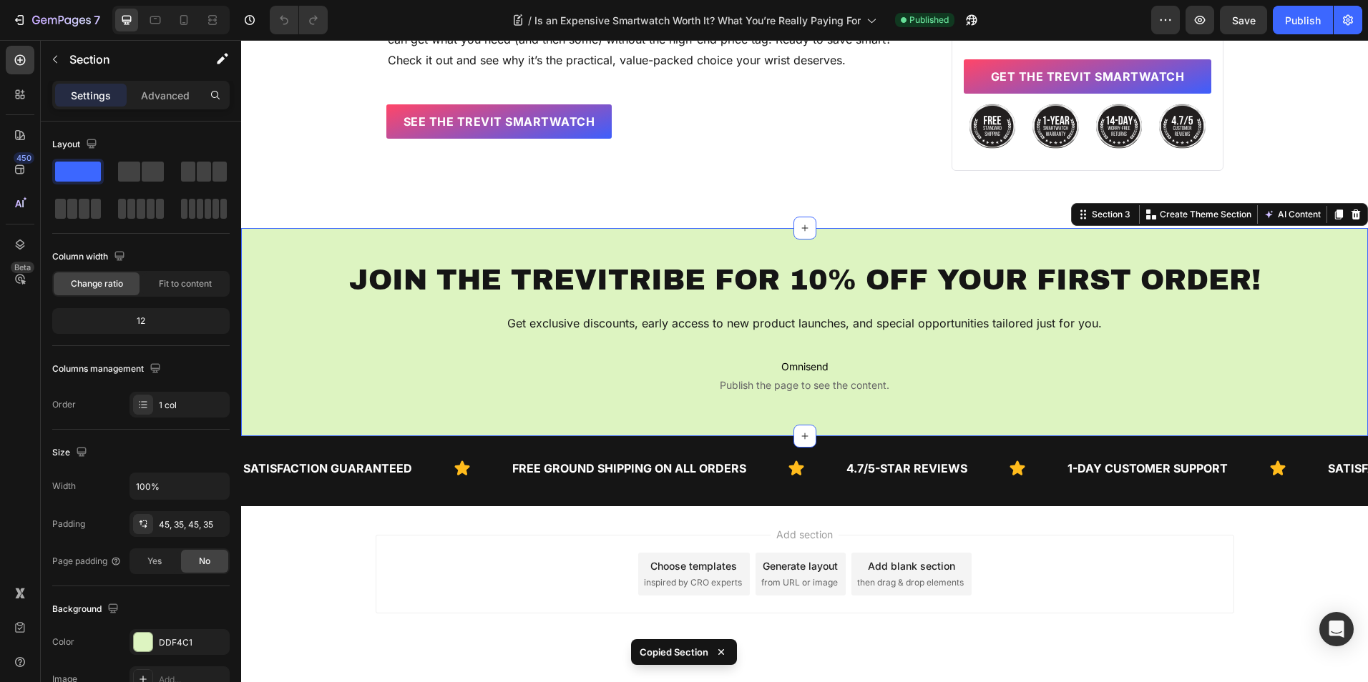
scroll to position [3035, 0]
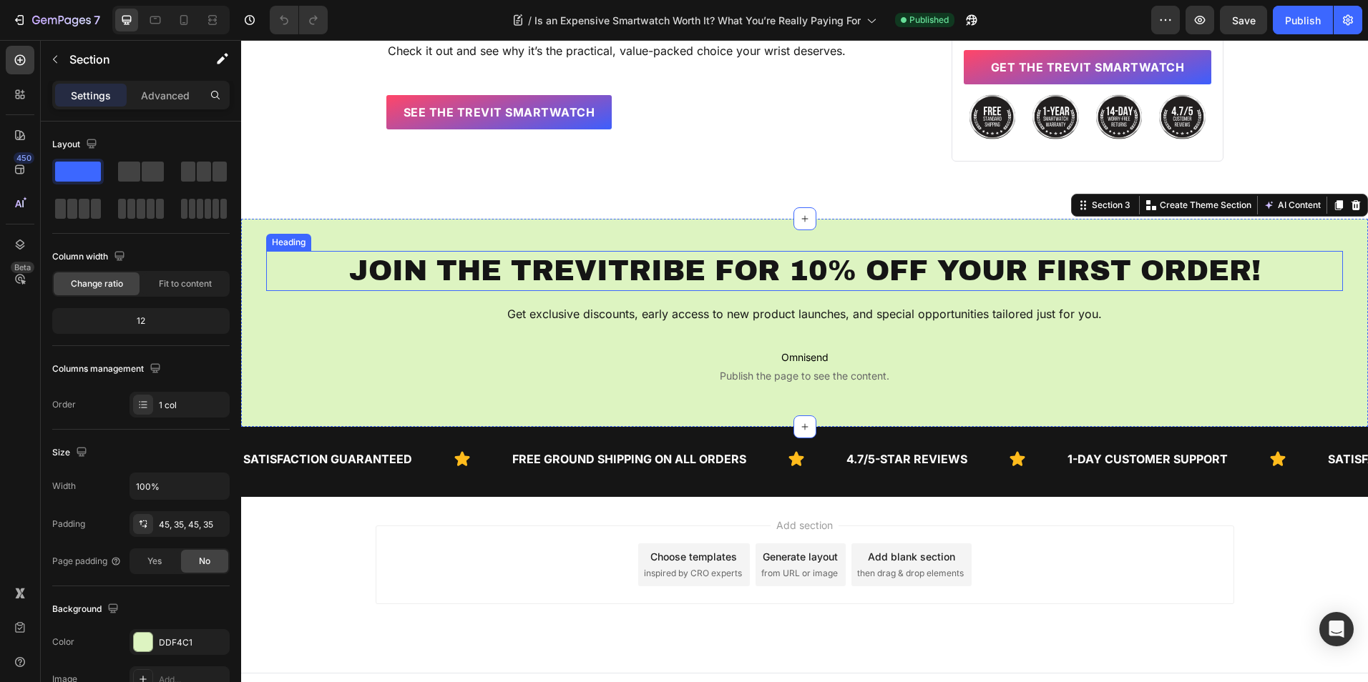
click at [276, 234] on div "Heading" at bounding box center [288, 242] width 45 height 17
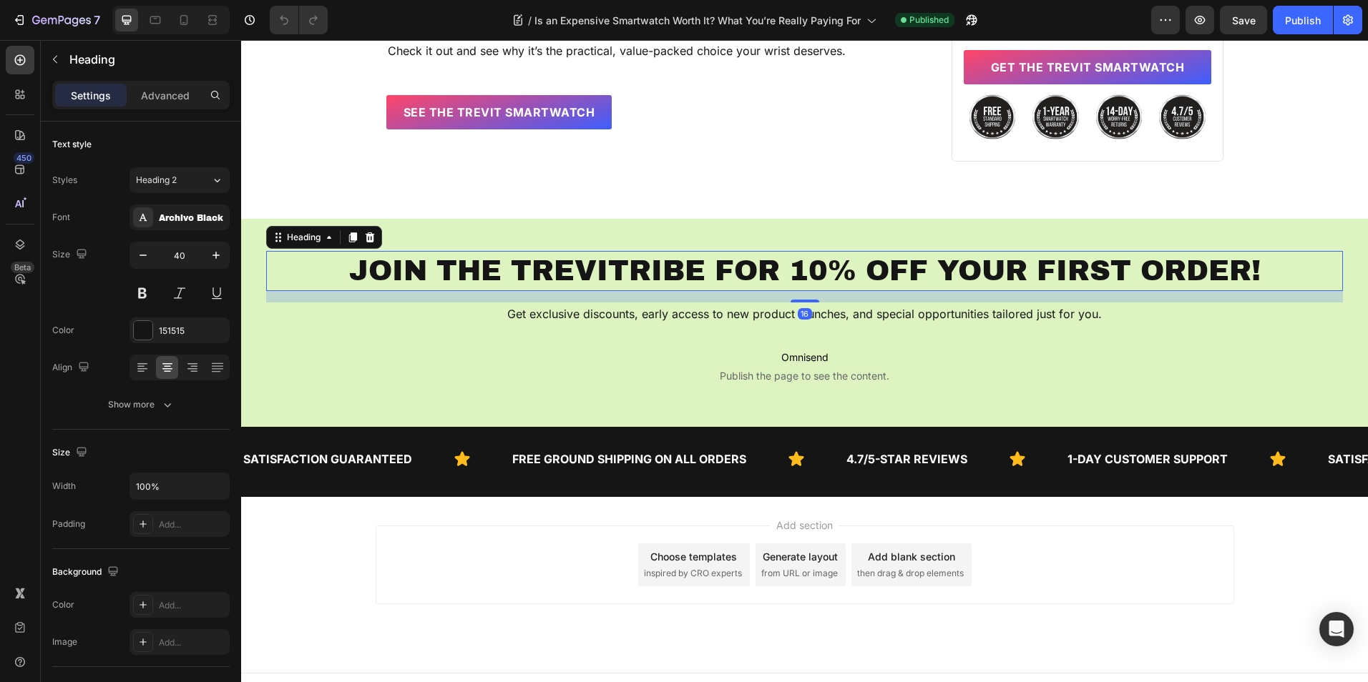
click at [276, 226] on div "Heading" at bounding box center [324, 237] width 116 height 23
click at [247, 281] on div "JOIN THE TREVITRIBE FOR 10% OFF YOUR FIRST ORDER! Heading 16 Get exclusive disc…" at bounding box center [804, 323] width 1127 height 208
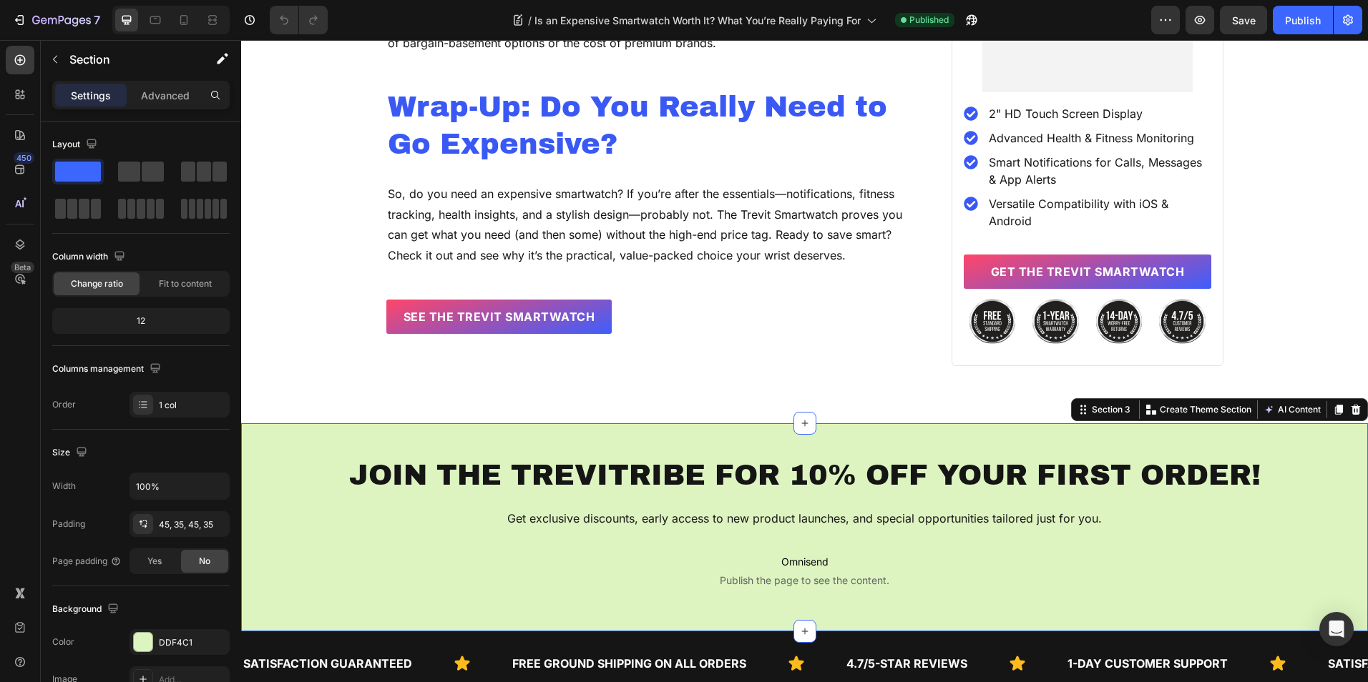
scroll to position [2963, 0]
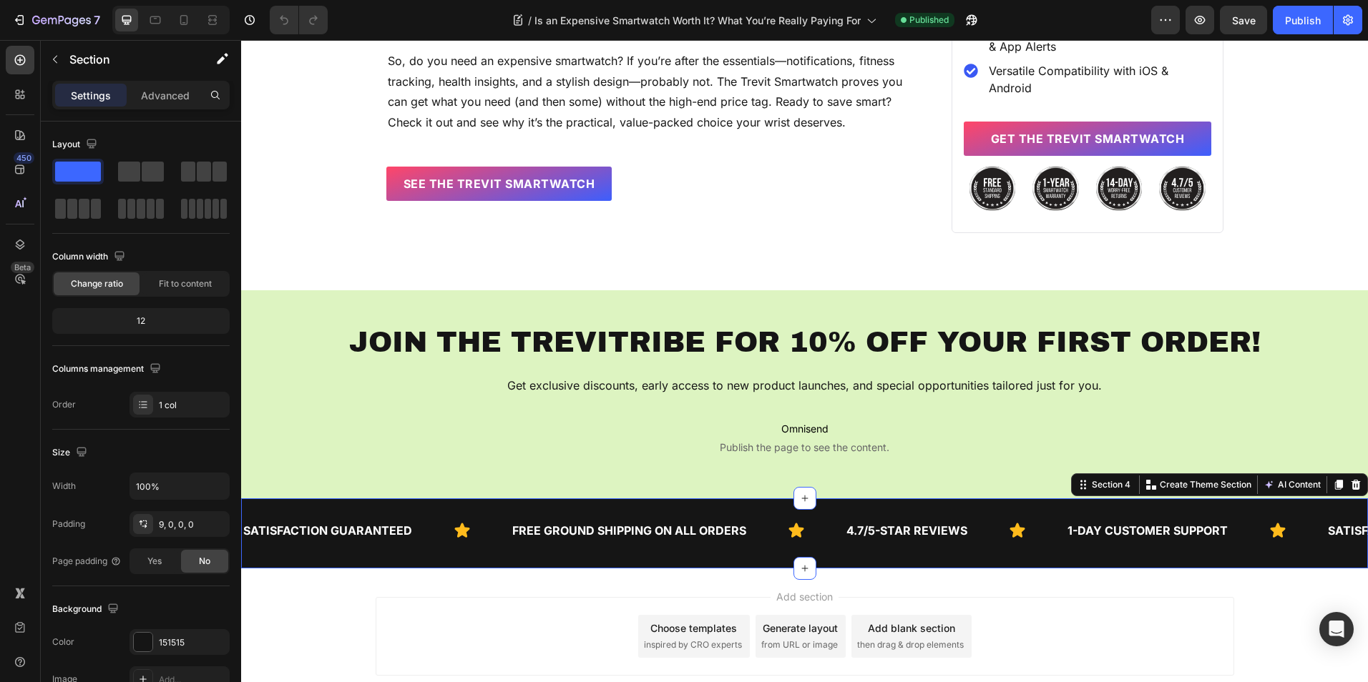
click at [295, 540] on div "SATISFACTION GUARANTEED Text FREE GROUND SHIPPING ON ALL ORDERS Text 4.7/5-STAR…" at bounding box center [804, 537] width 1127 height 64
click at [968, 122] on link "GET The Trevit Smartwatch" at bounding box center [1086, 139] width 247 height 34
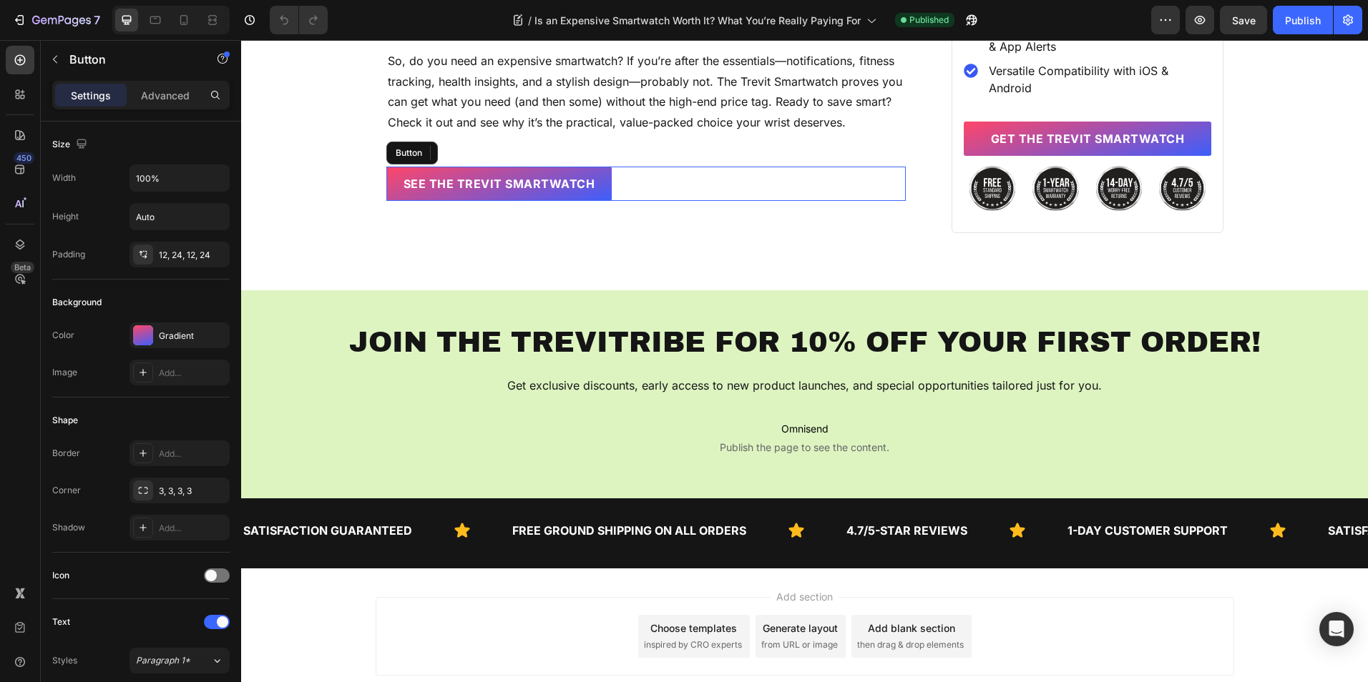
click at [639, 167] on div "See The Trevit Smartwatch Button" at bounding box center [646, 184] width 520 height 34
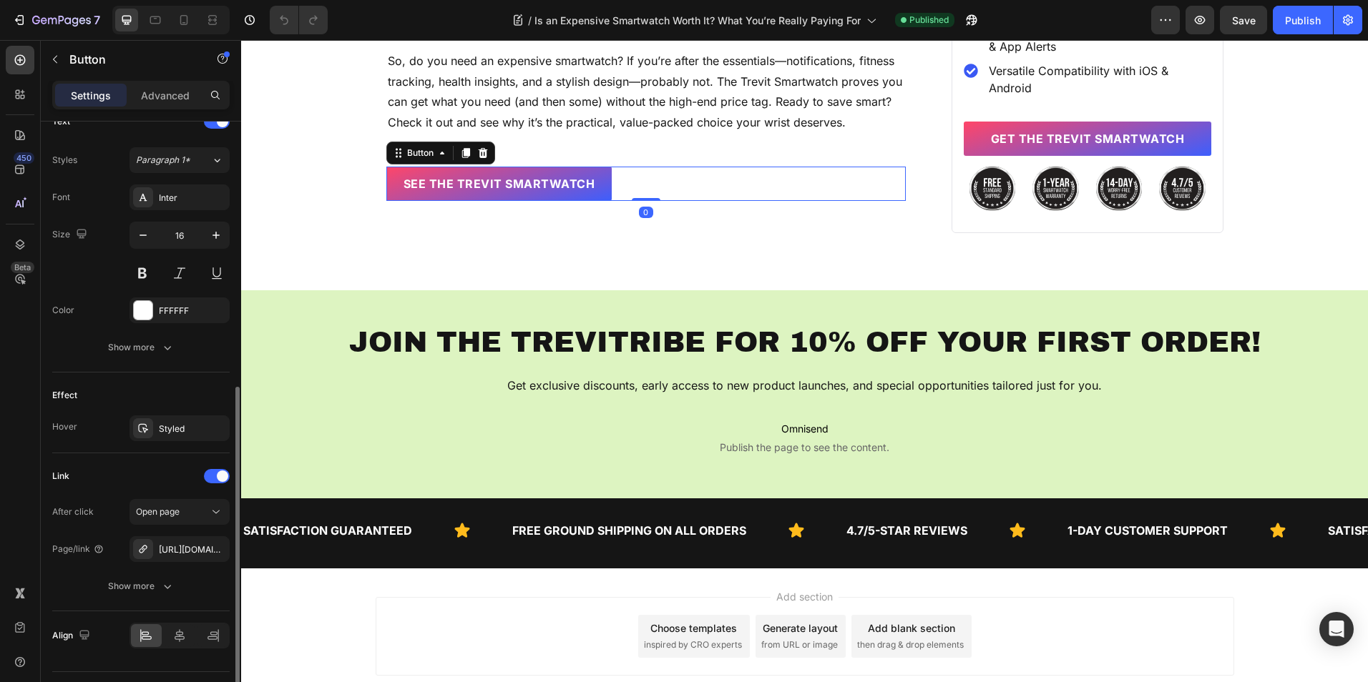
scroll to position [536, 0]
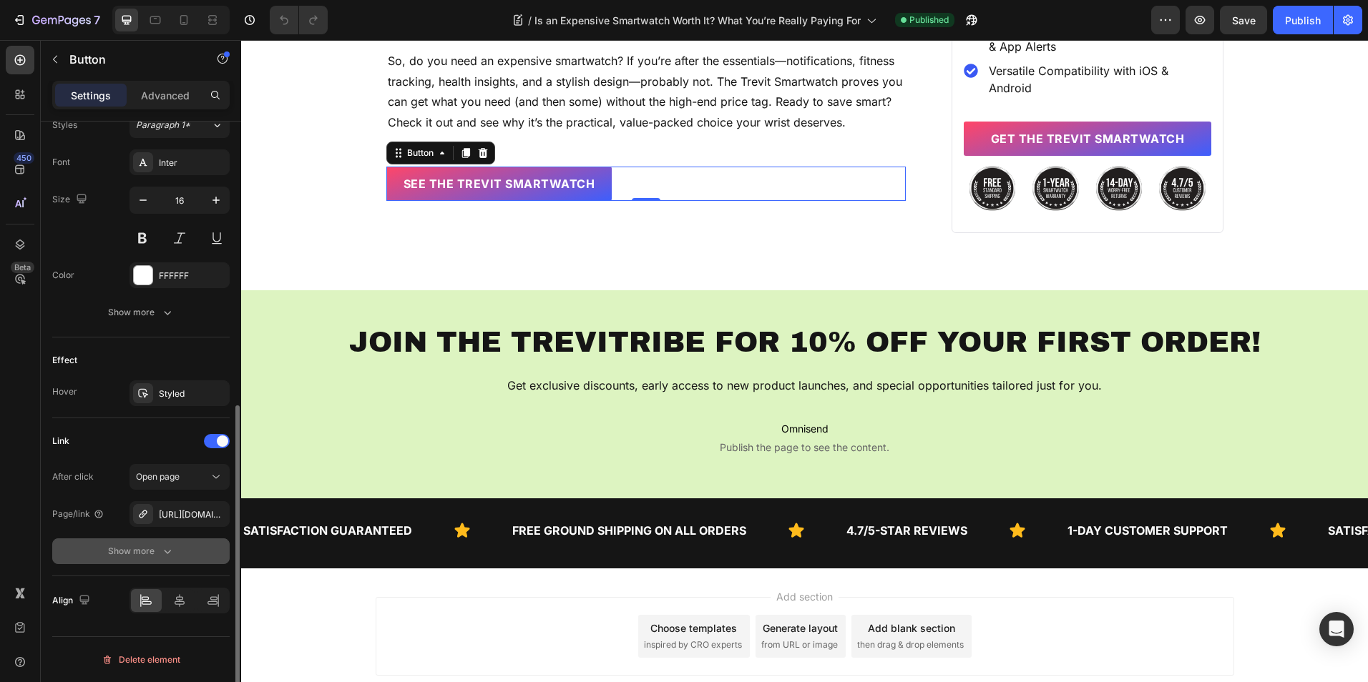
click at [142, 556] on div "Show more" at bounding box center [141, 551] width 67 height 14
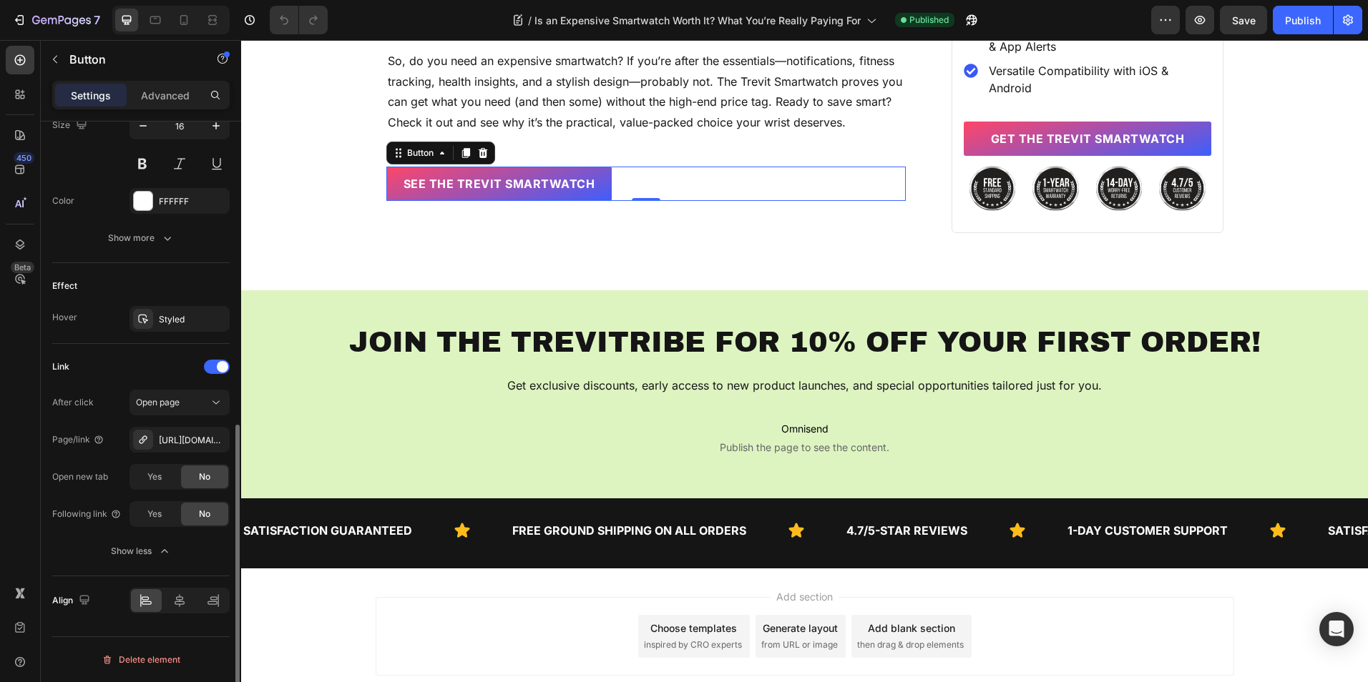
scroll to position [467, 0]
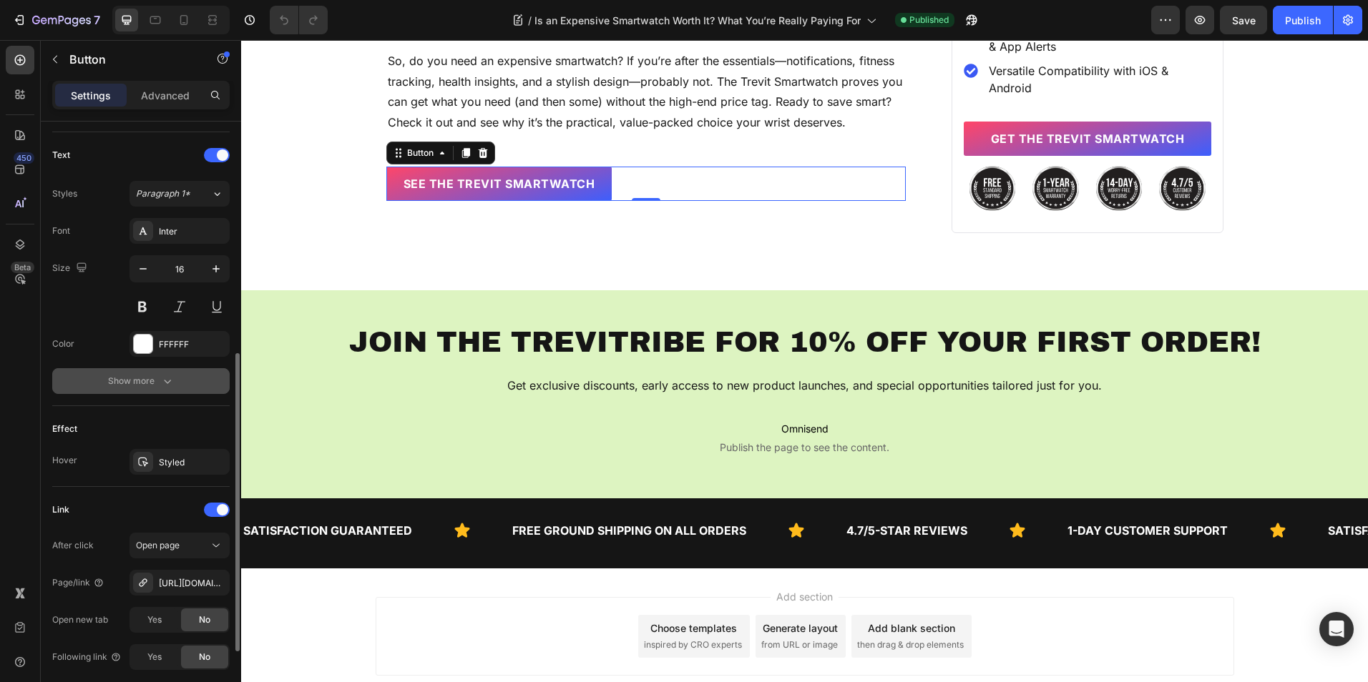
click at [155, 372] on button "Show more" at bounding box center [140, 381] width 177 height 26
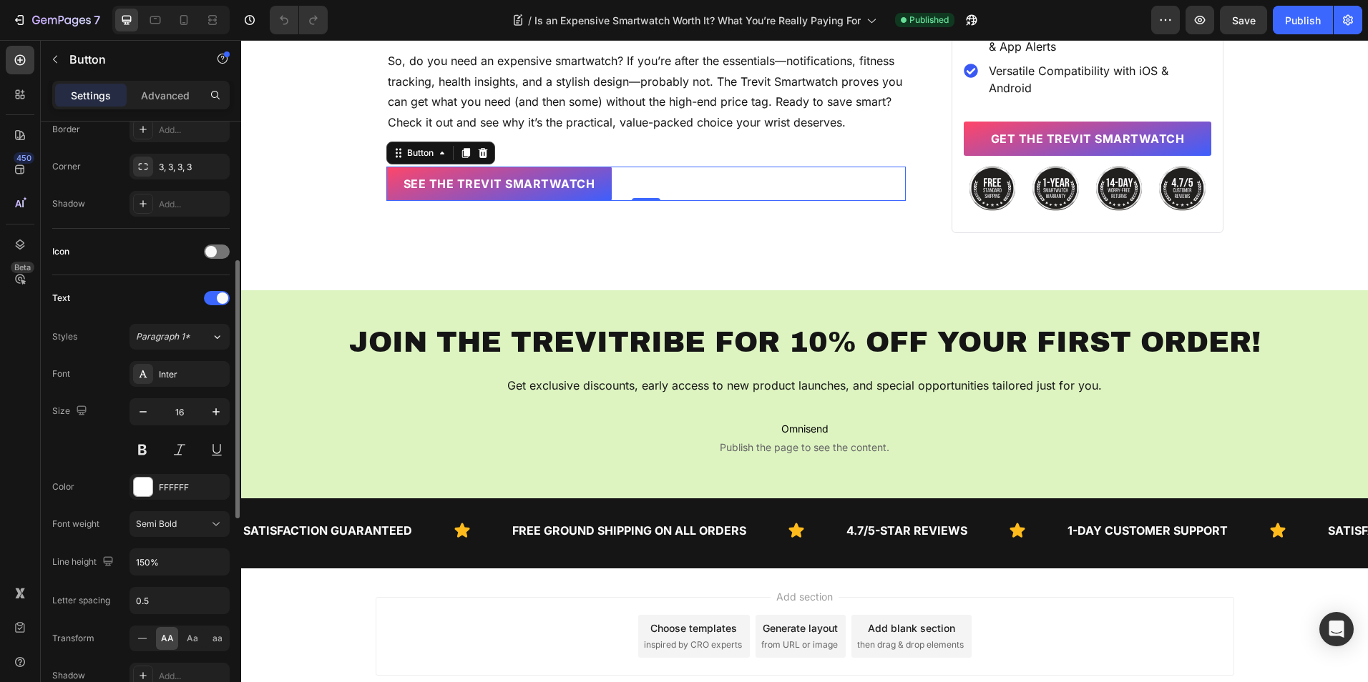
scroll to position [324, 0]
click at [159, 97] on p "Advanced" at bounding box center [165, 95] width 49 height 15
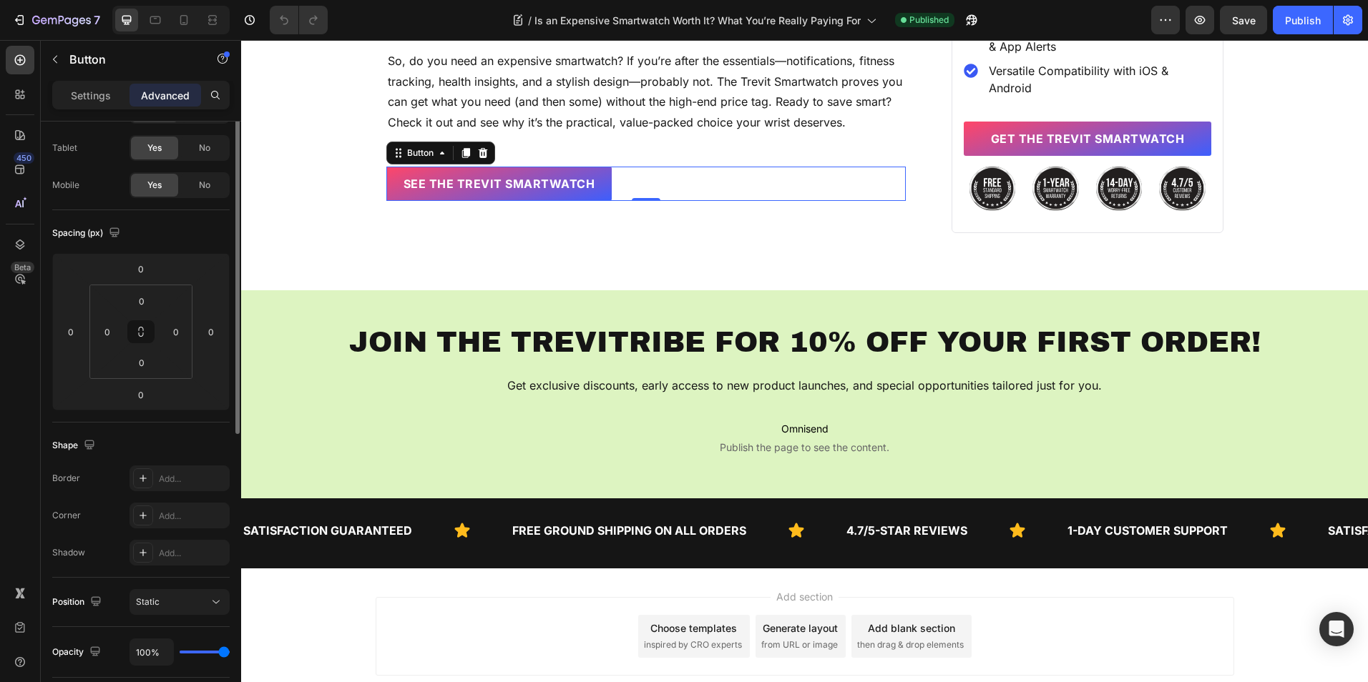
scroll to position [0, 0]
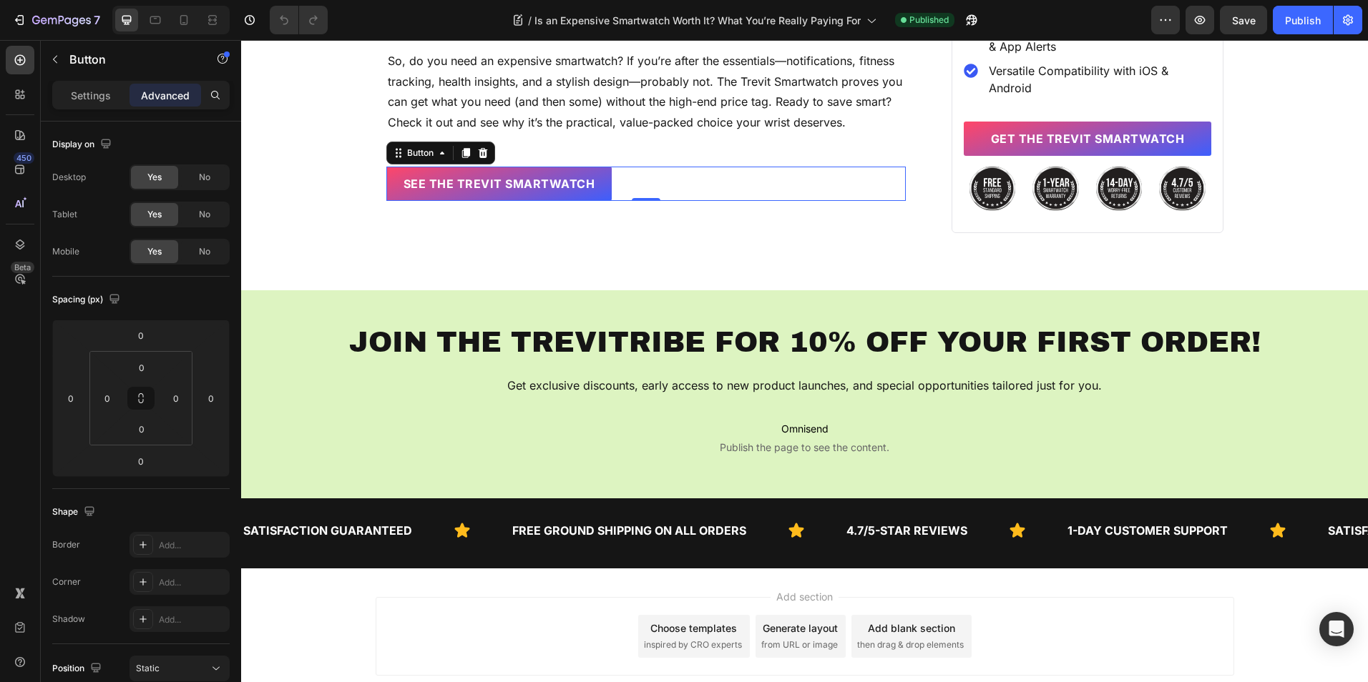
click at [107, 107] on div "Settings Advanced" at bounding box center [140, 95] width 177 height 29
click at [87, 93] on p "Settings" at bounding box center [91, 95] width 40 height 15
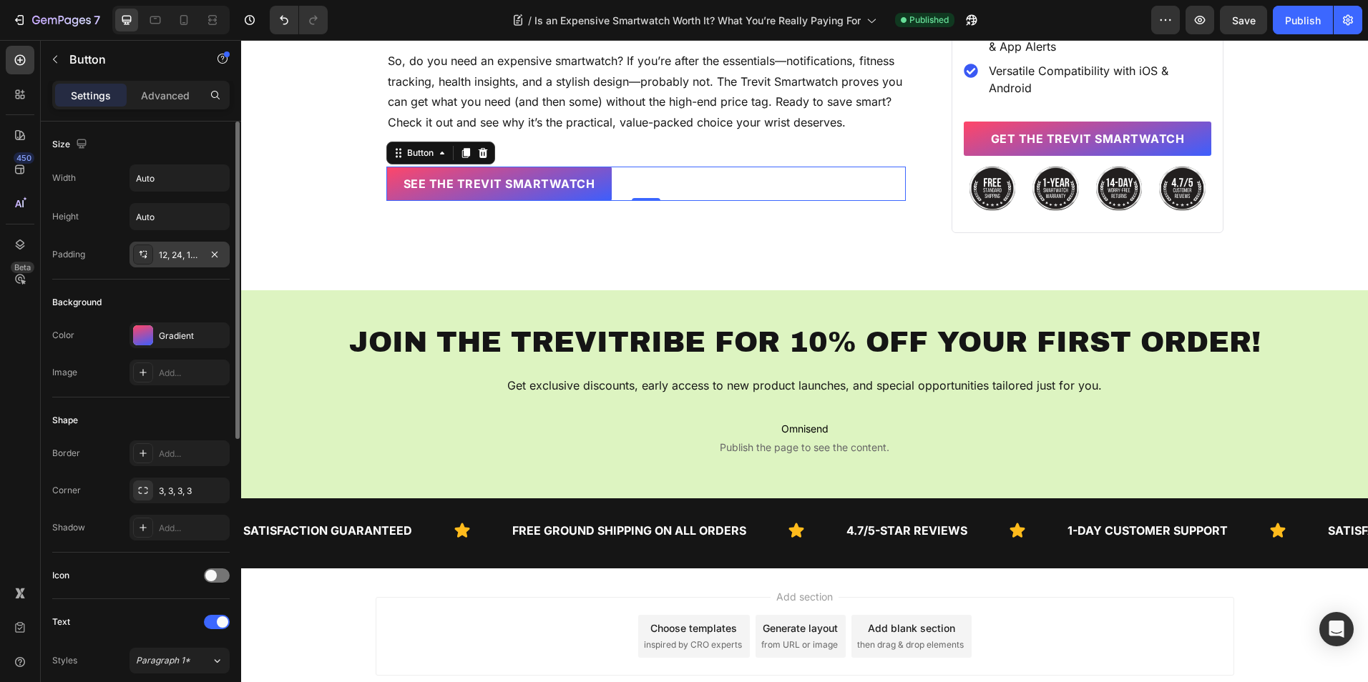
click at [170, 255] on div "12, 24, 12, 24" at bounding box center [179, 255] width 41 height 13
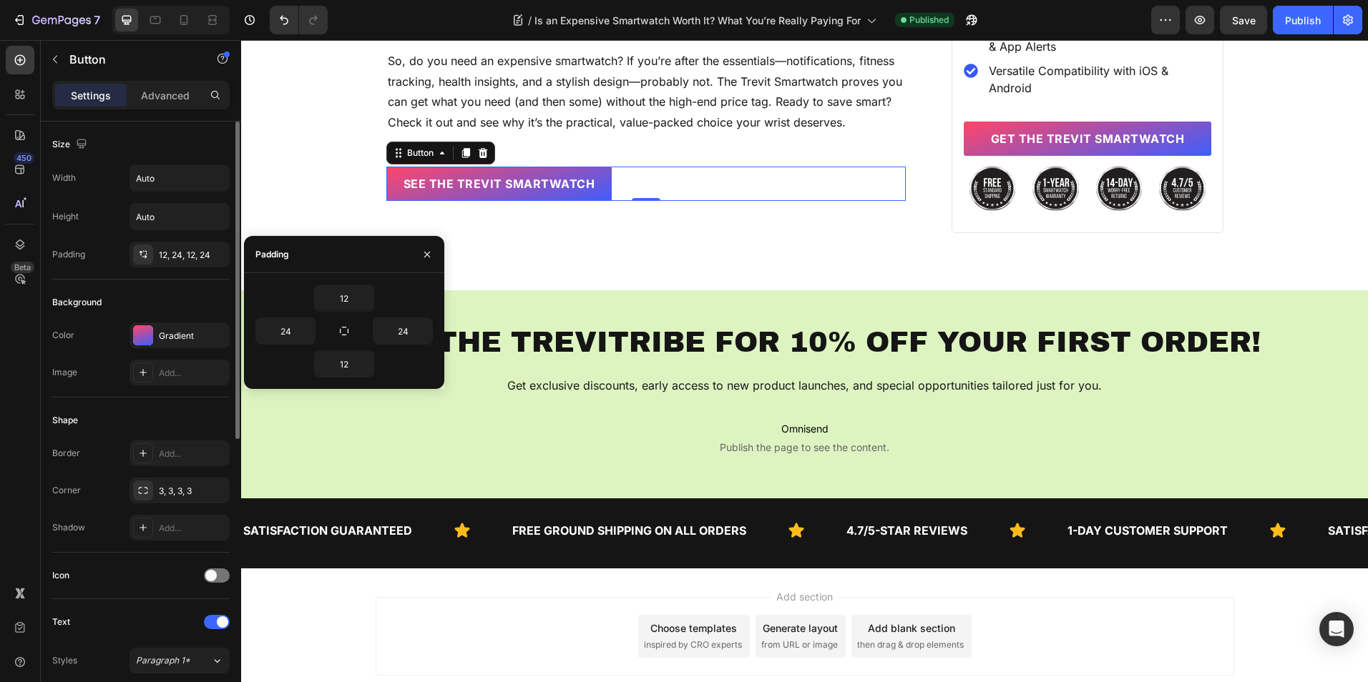
click at [149, 280] on div "Background Color Gradient Image Add..." at bounding box center [140, 339] width 177 height 118
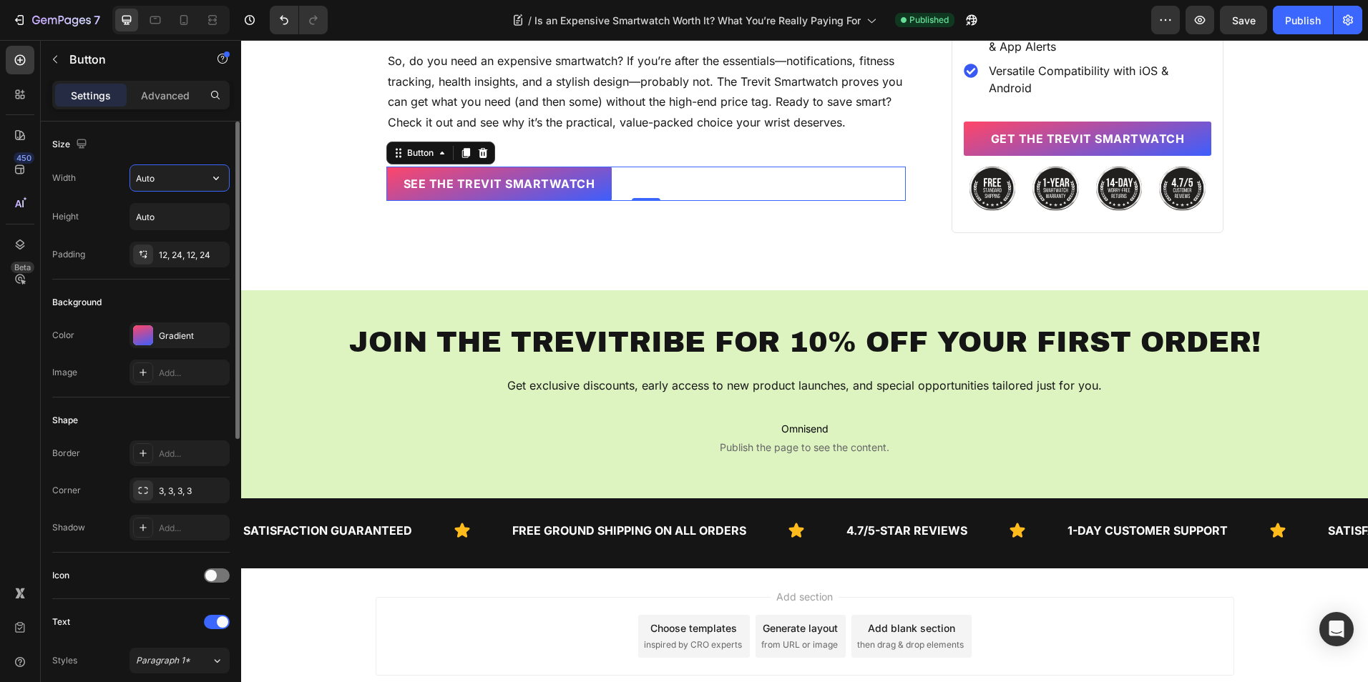
click at [169, 184] on input "Auto" at bounding box center [179, 178] width 99 height 26
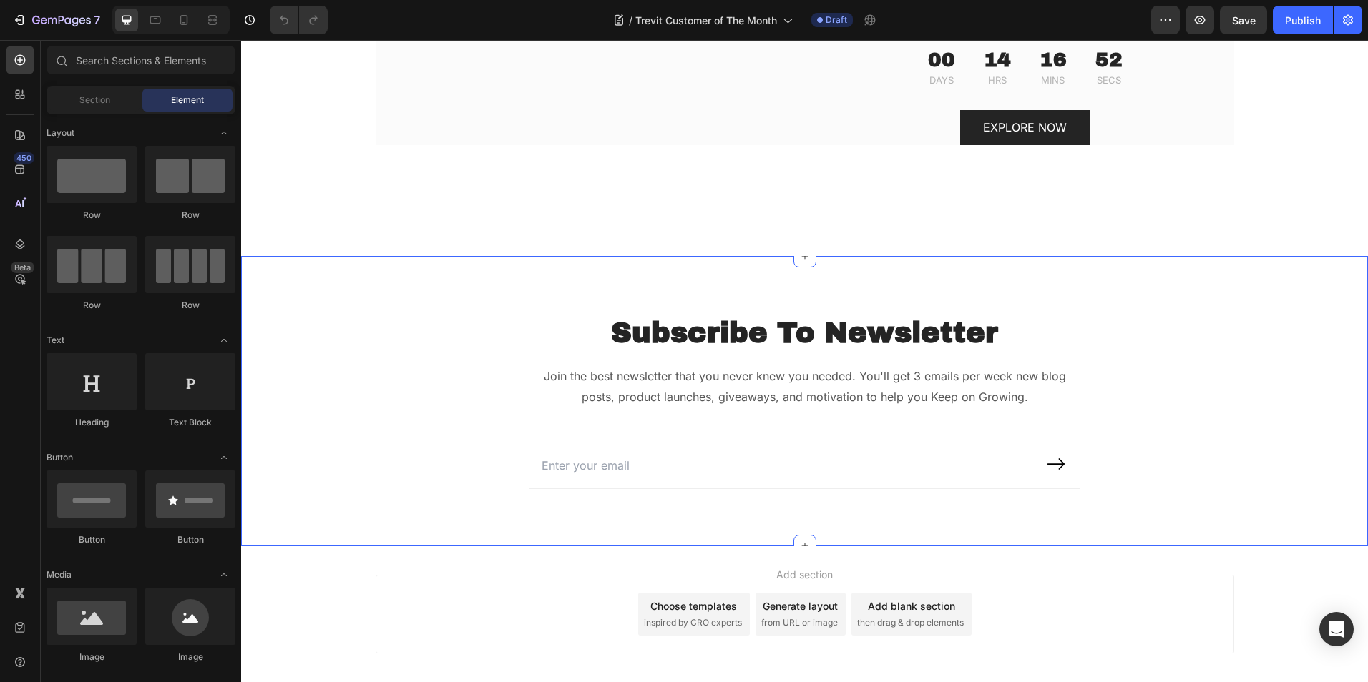
scroll to position [928, 0]
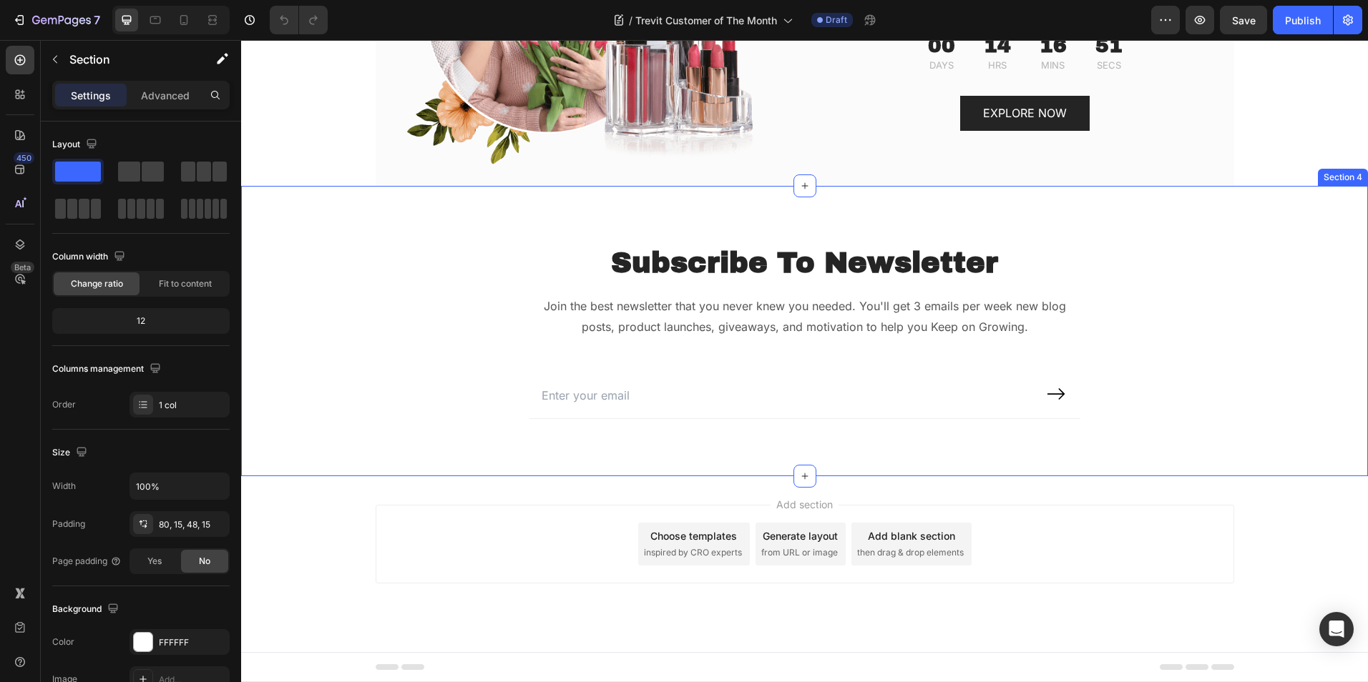
click at [302, 356] on div "Subscribe To Newsletter Heading Join the best newsletter that you never knew yo…" at bounding box center [804, 342] width 1105 height 198
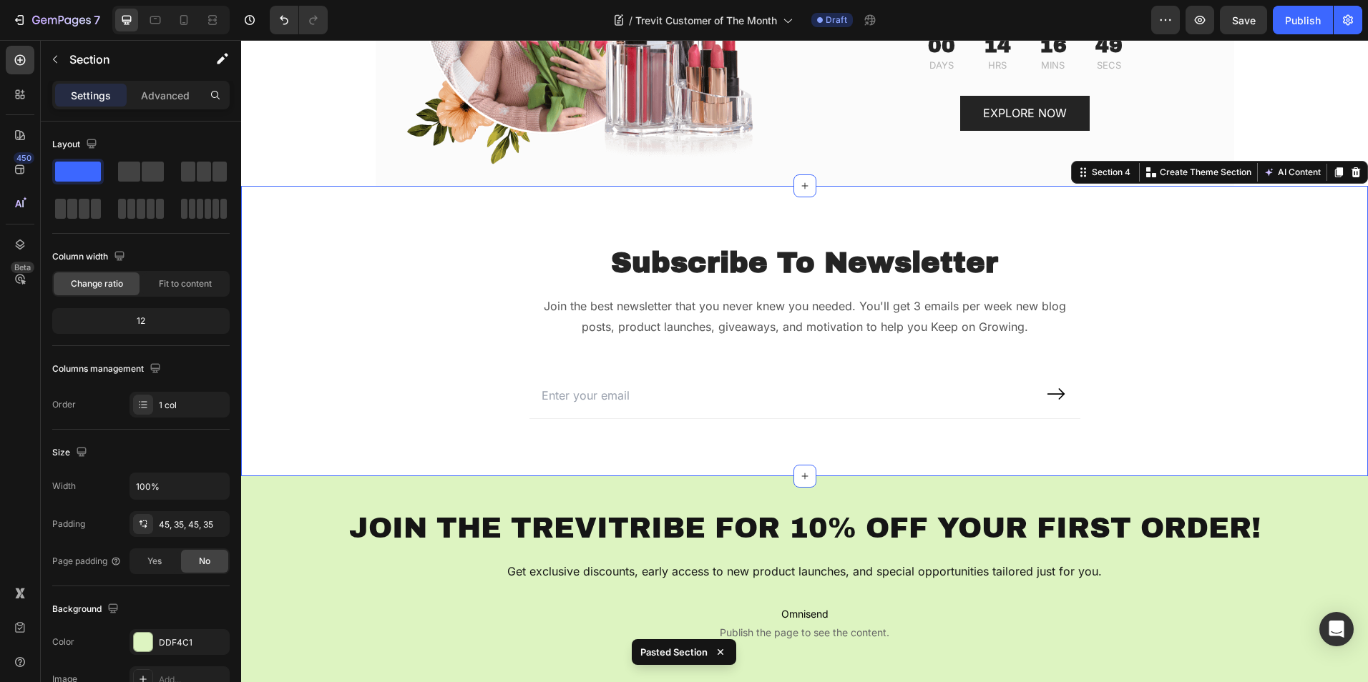
click at [293, 258] on div "Subscribe To Newsletter Heading Join the best newsletter that you never knew yo…" at bounding box center [804, 342] width 1105 height 198
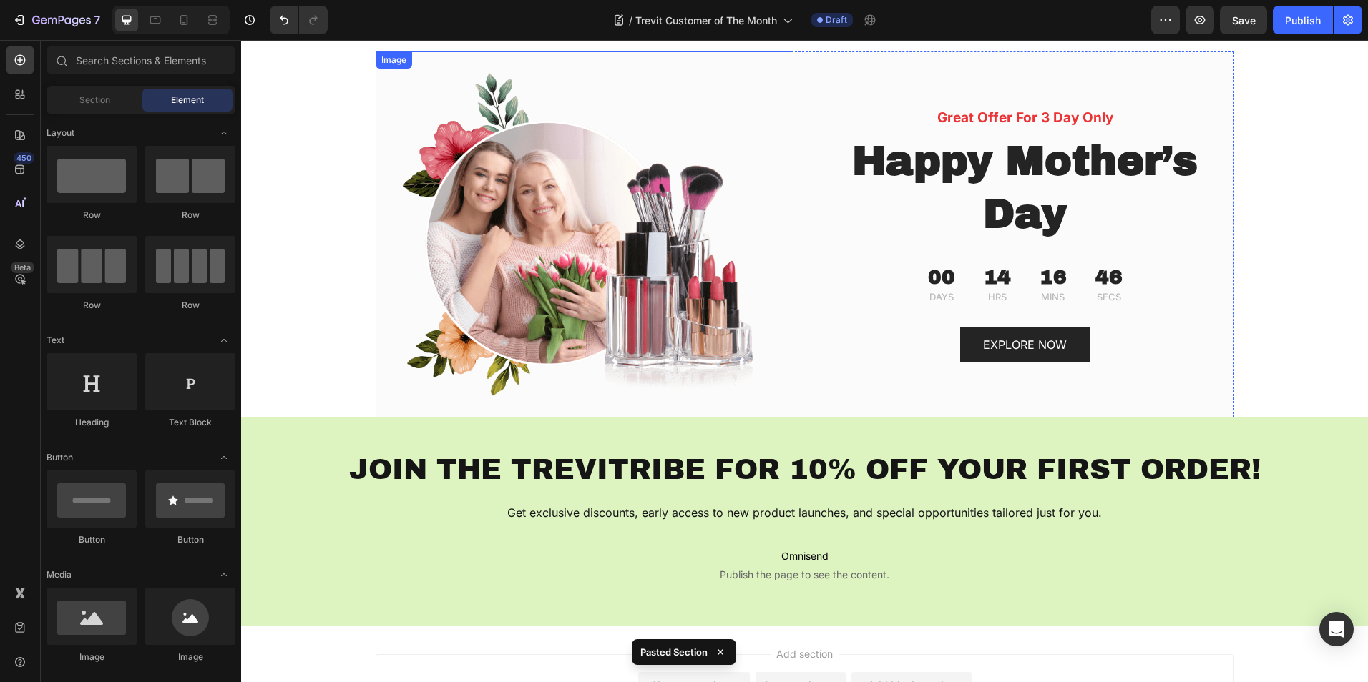
scroll to position [560, 0]
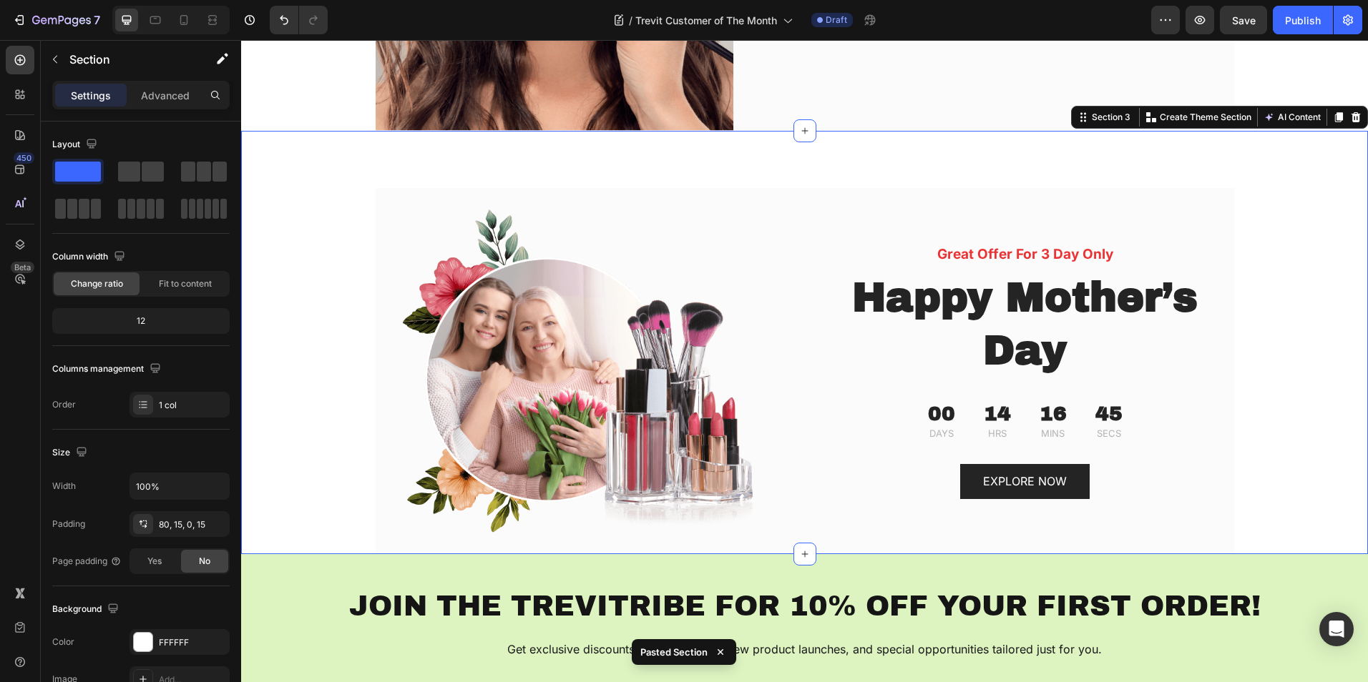
click at [304, 267] on div "Image Great Offer For 3 Day Only Text block Happy Mother’s Day Heading 00 Days …" at bounding box center [804, 371] width 1105 height 366
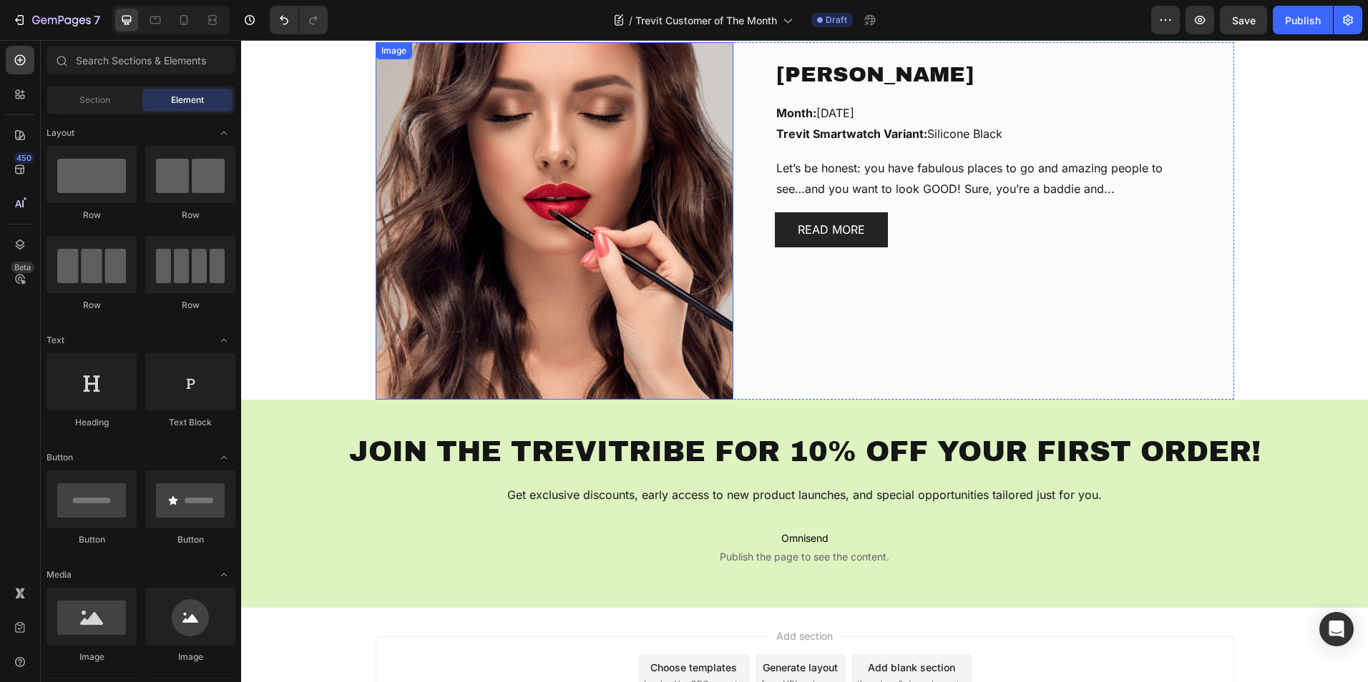
scroll to position [280, 0]
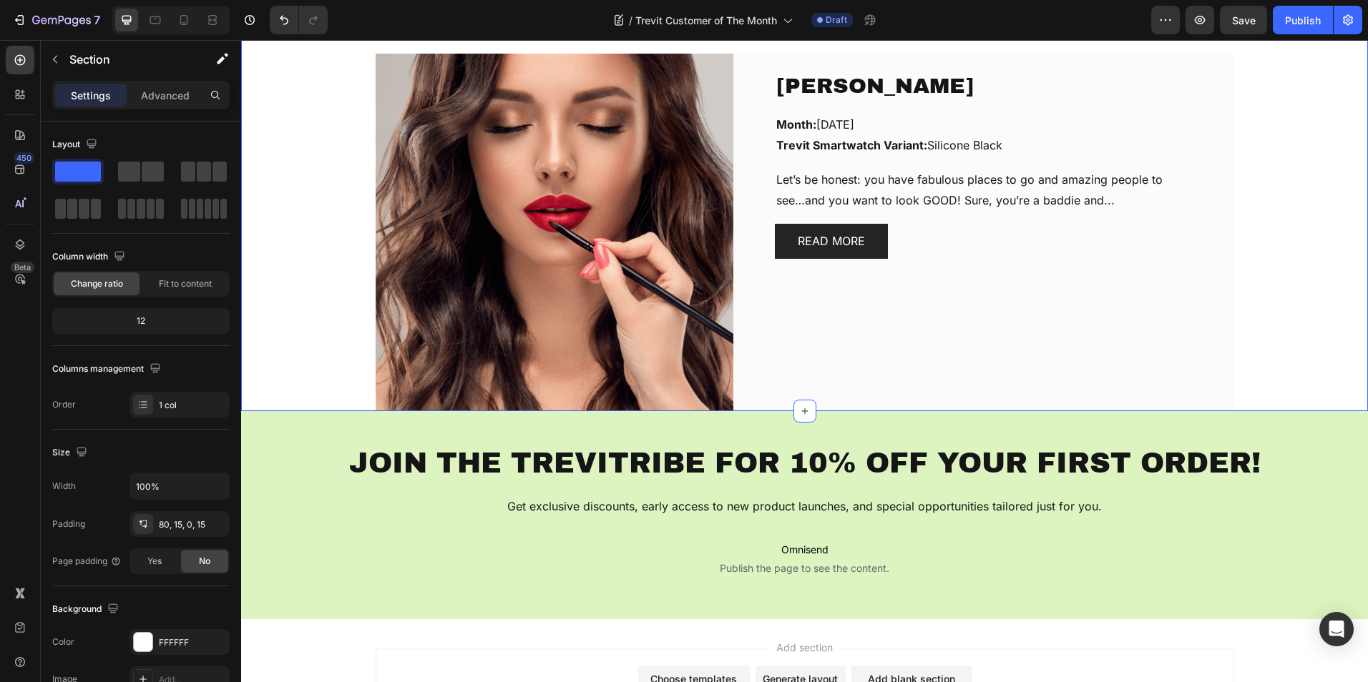
click at [279, 289] on div "[PERSON_NAME] Text block Month: [DATE] Trevit Smartwatch Variant: Silicone Blac…" at bounding box center [804, 233] width 1105 height 358
click at [178, 108] on div "Settings Advanced" at bounding box center [140, 95] width 177 height 29
click at [173, 102] on p "Advanced" at bounding box center [165, 95] width 49 height 15
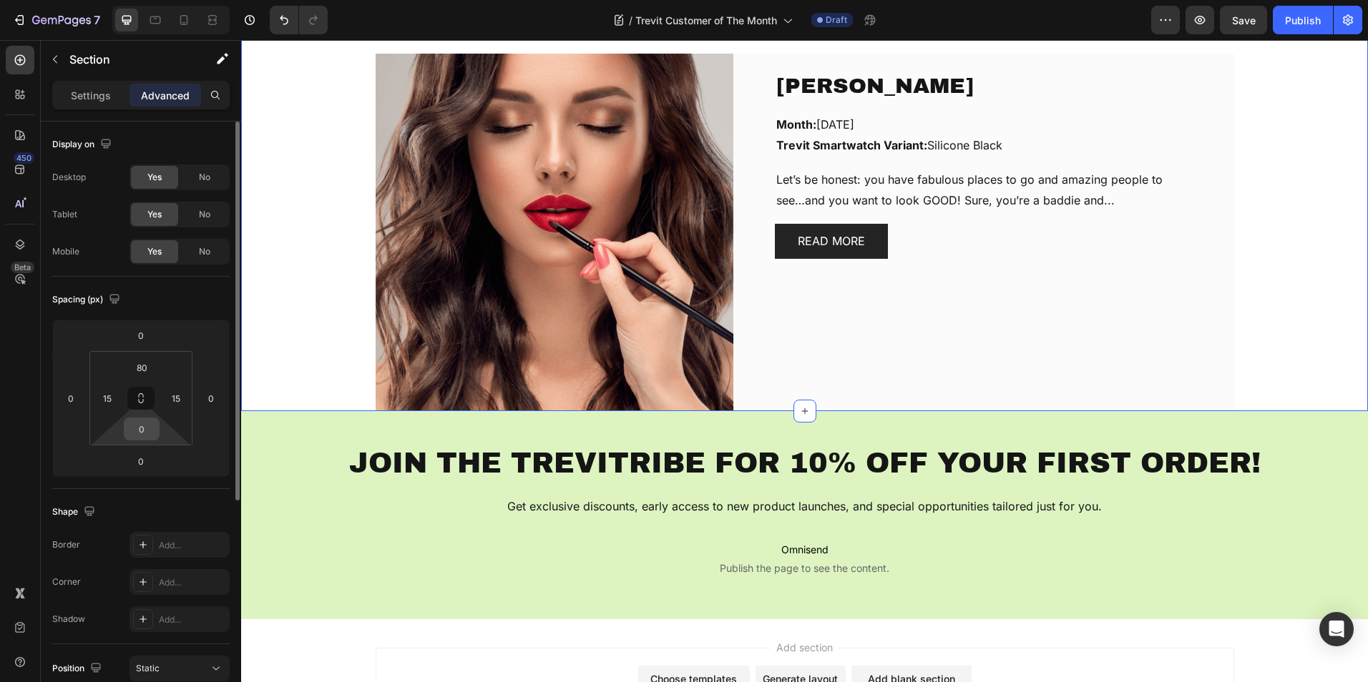
click at [144, 432] on input "0" at bounding box center [141, 428] width 29 height 21
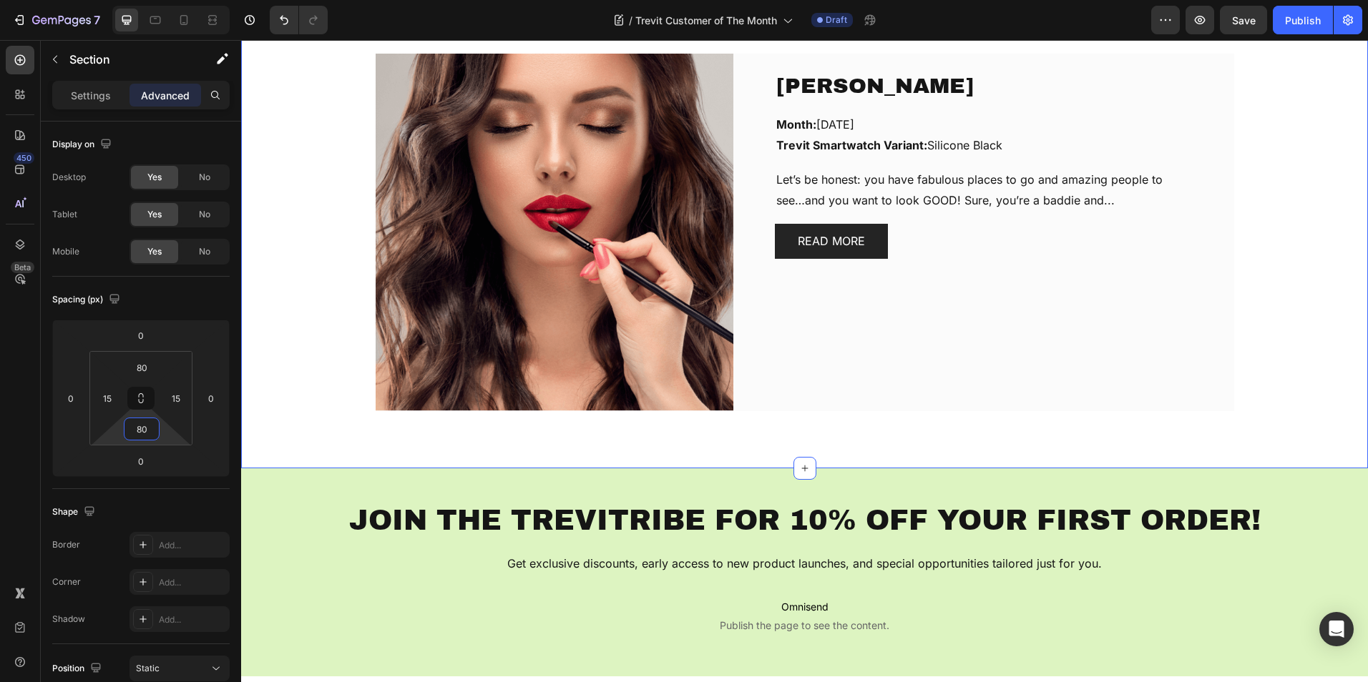
type input "80"
click at [323, 299] on div "Chérie Oduwole Text block Month: September, 2025 Trevit Smartwatch Variant: Sil…" at bounding box center [804, 233] width 1105 height 358
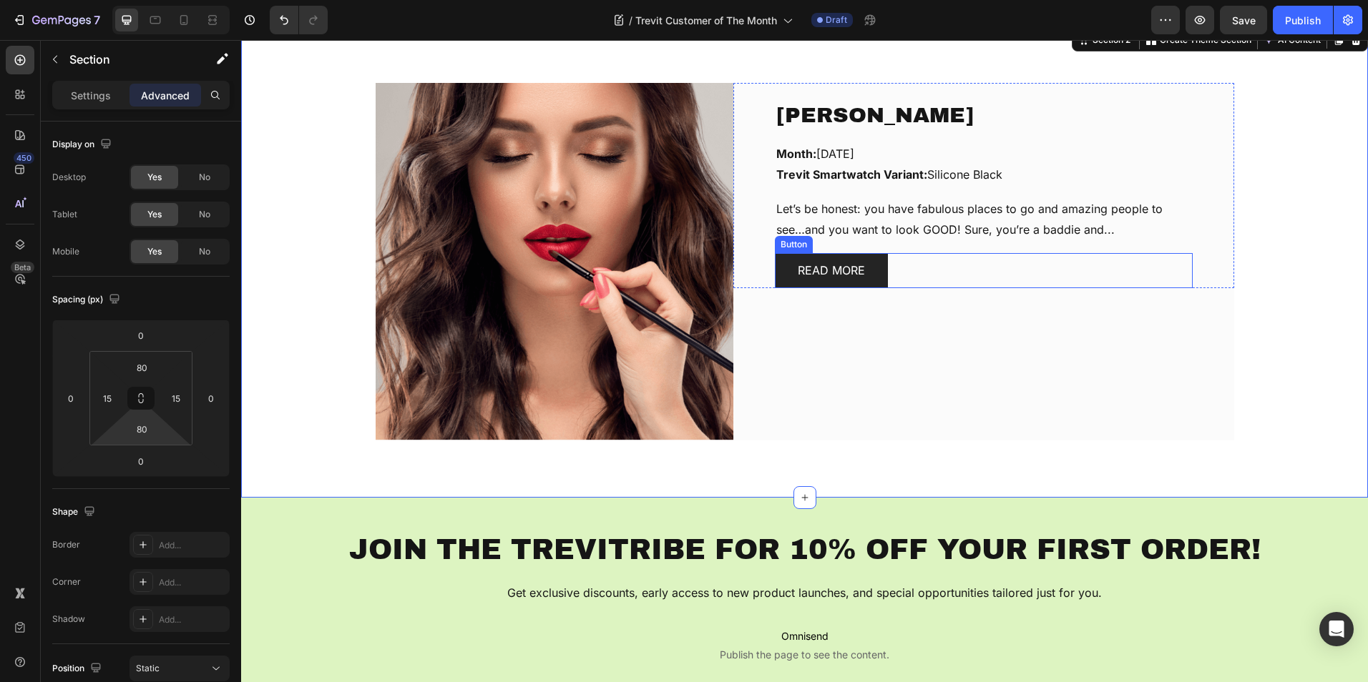
scroll to position [358, 0]
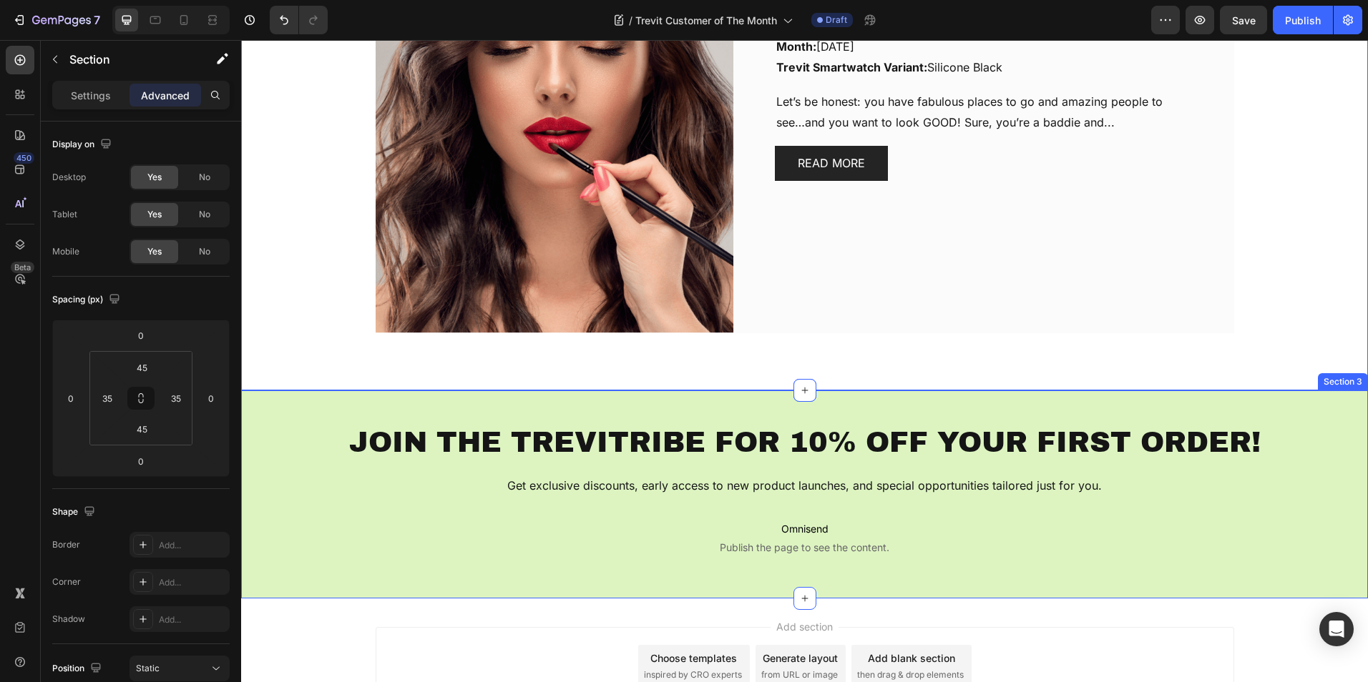
click at [270, 587] on div "JOIN THE TREVITRIBE FOR 10% OFF YOUR FIRST ORDER! Heading Get exclusive discoun…" at bounding box center [804, 495] width 1127 height 208
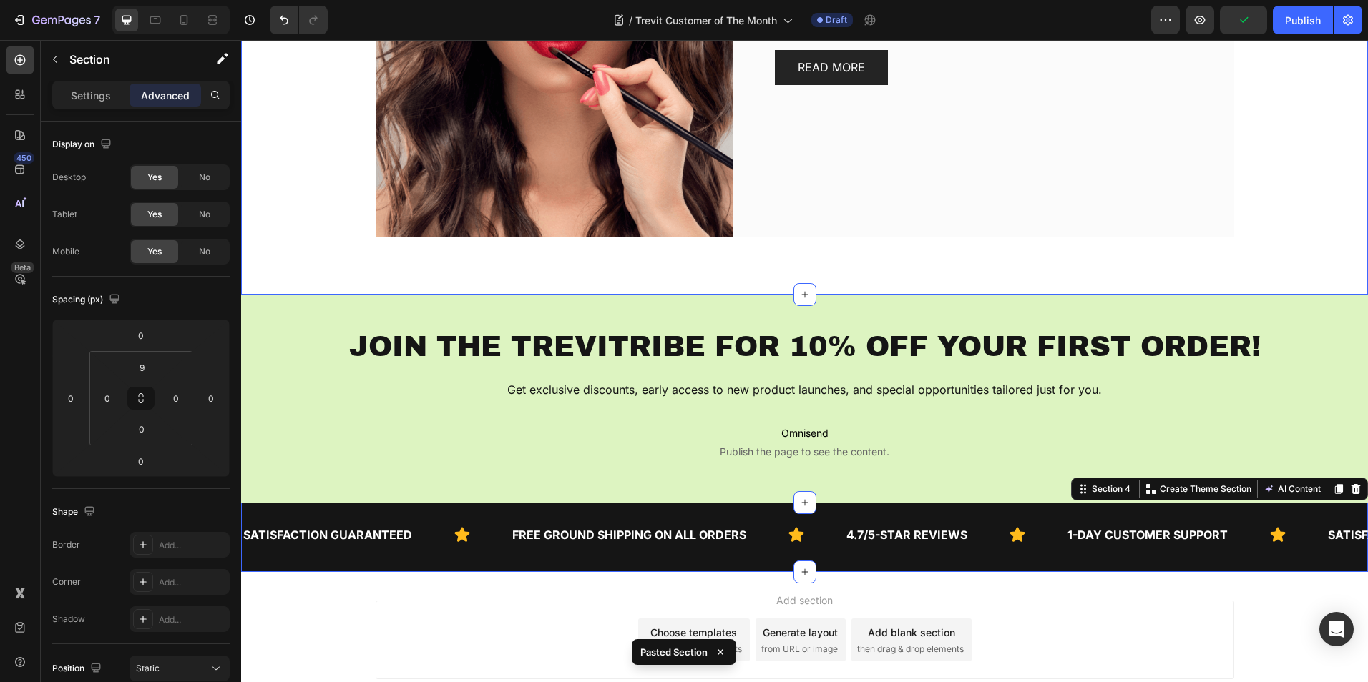
scroll to position [549, 0]
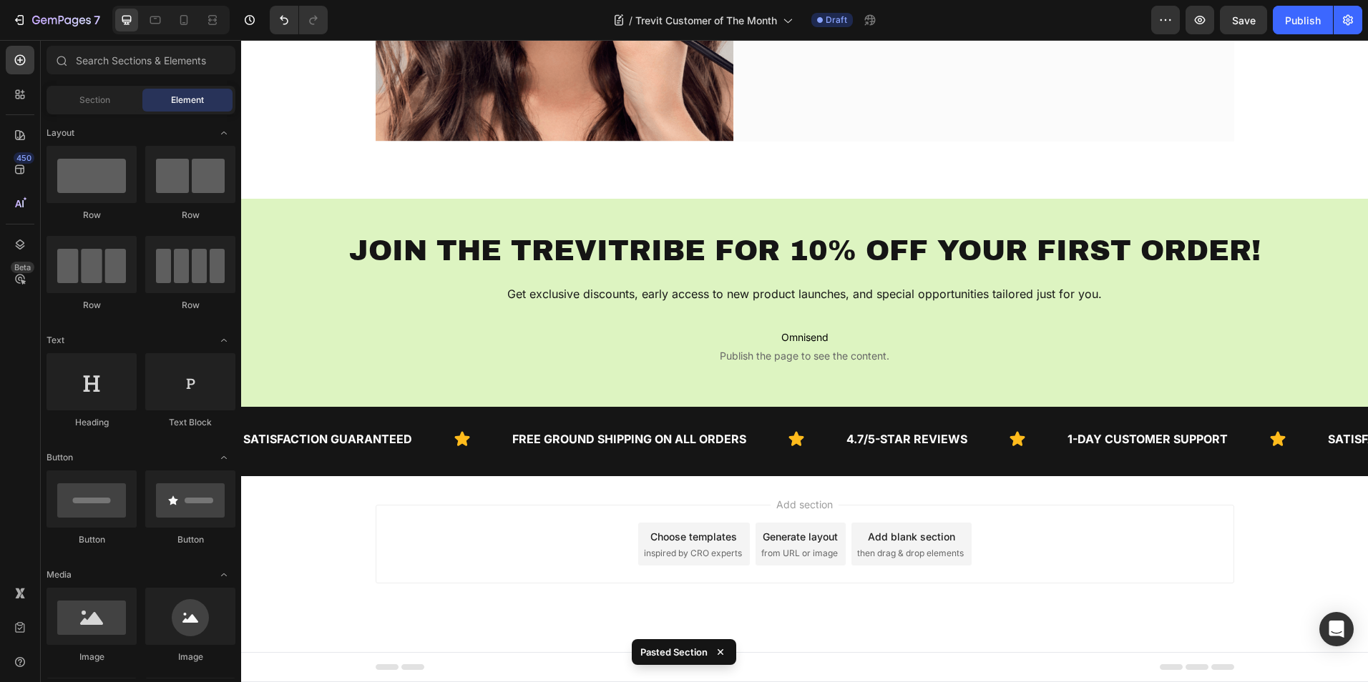
click at [1142, 492] on div "Add section Choose templates inspired by CRO experts Generate layout from URL o…" at bounding box center [804, 564] width 1127 height 176
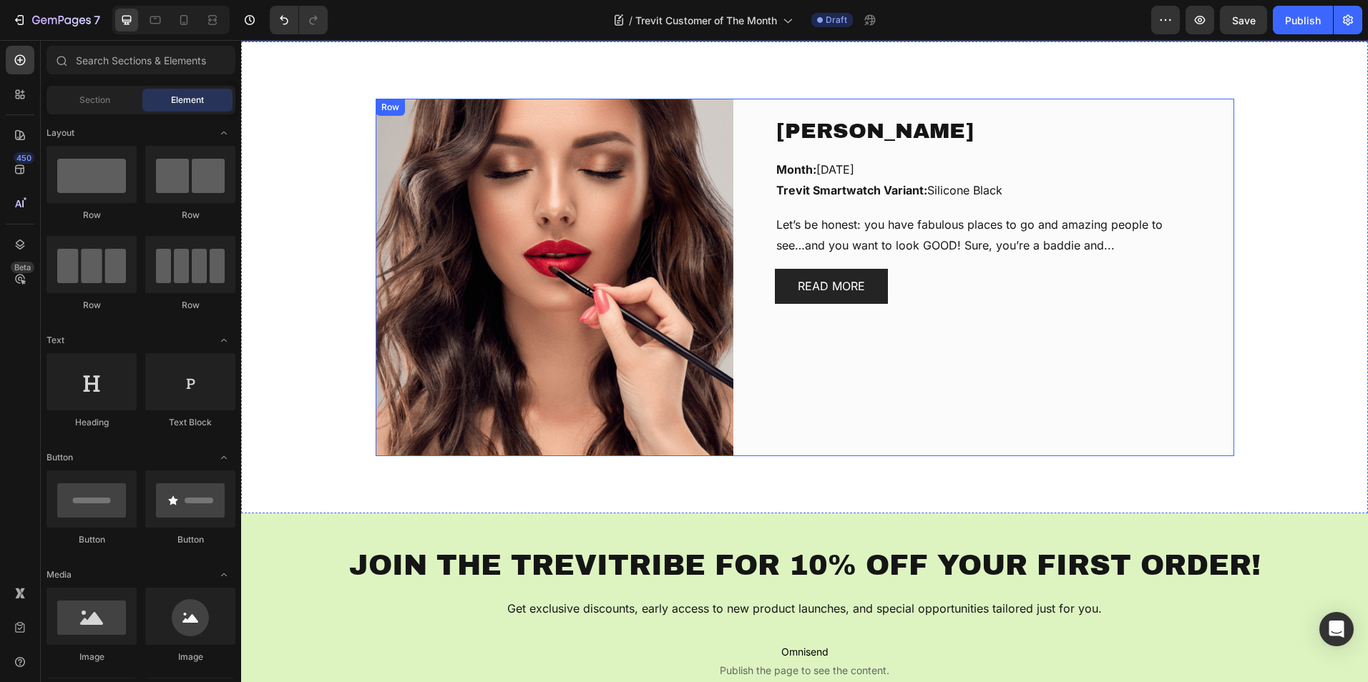
scroll to position [215, 0]
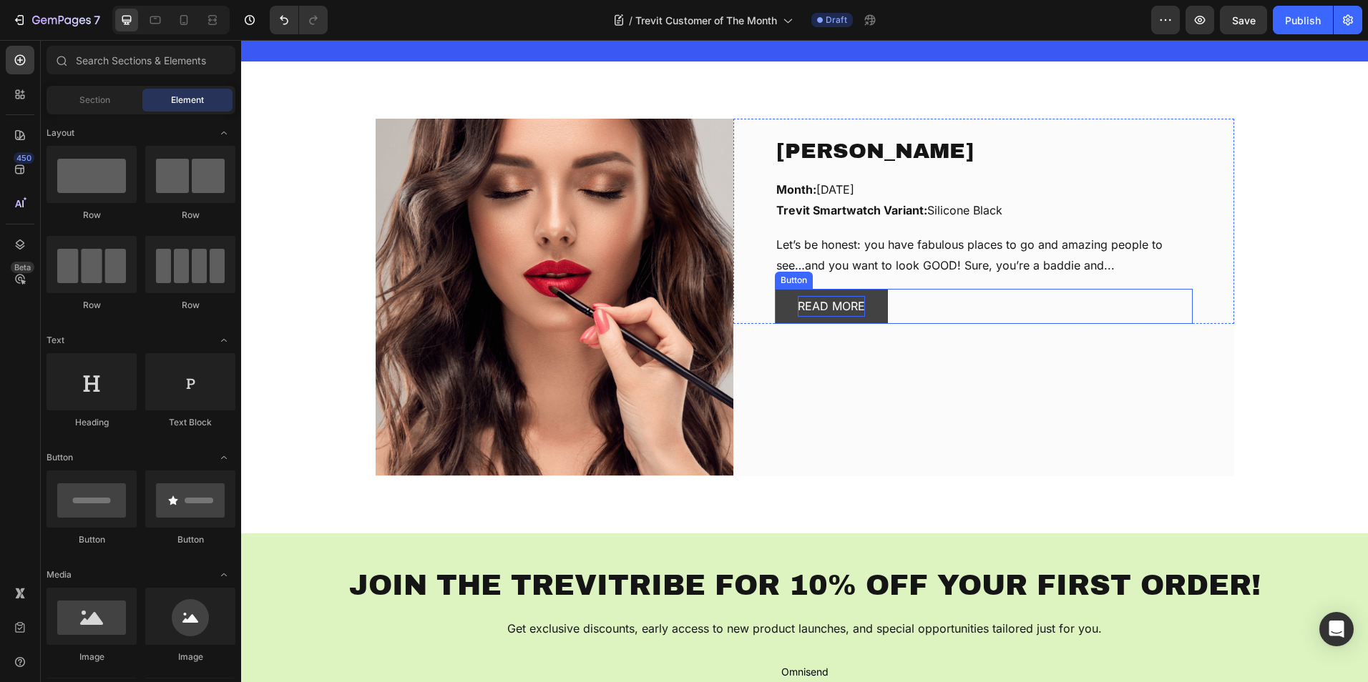
click at [850, 314] on div "READ MORE" at bounding box center [831, 306] width 67 height 21
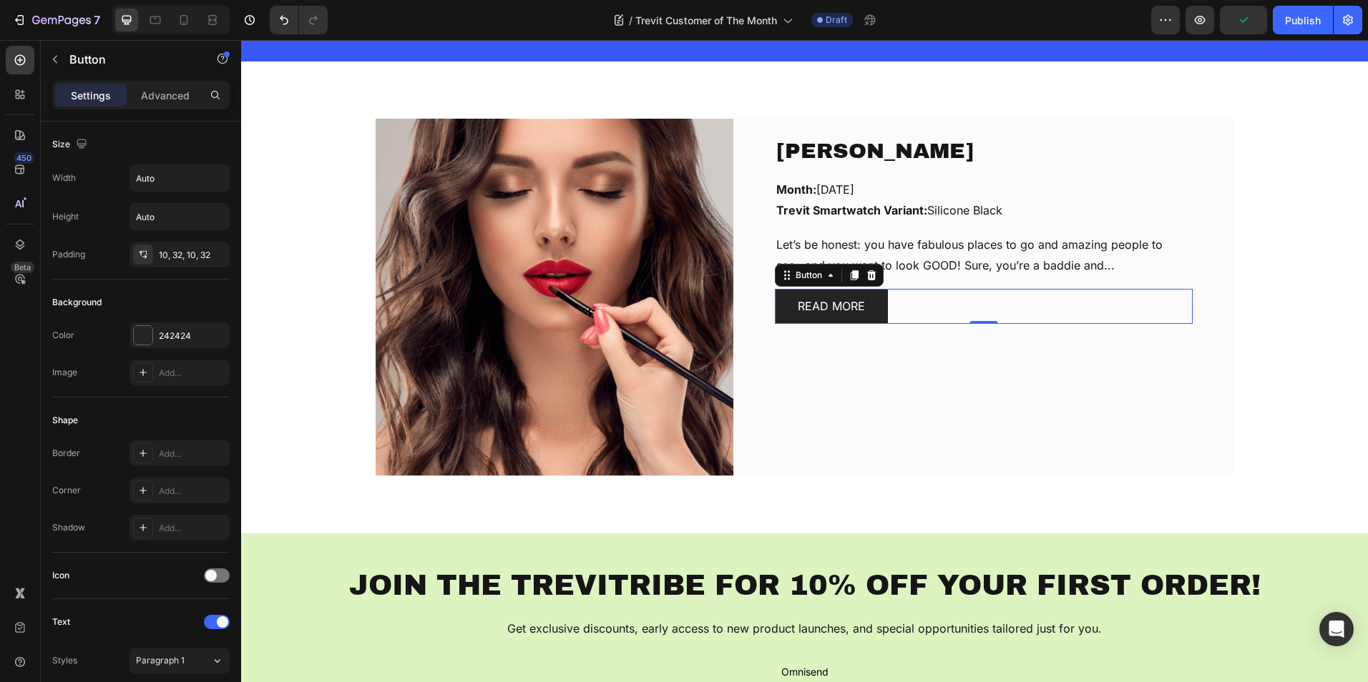
click at [915, 313] on div "READ MORE Button 0" at bounding box center [984, 306] width 418 height 35
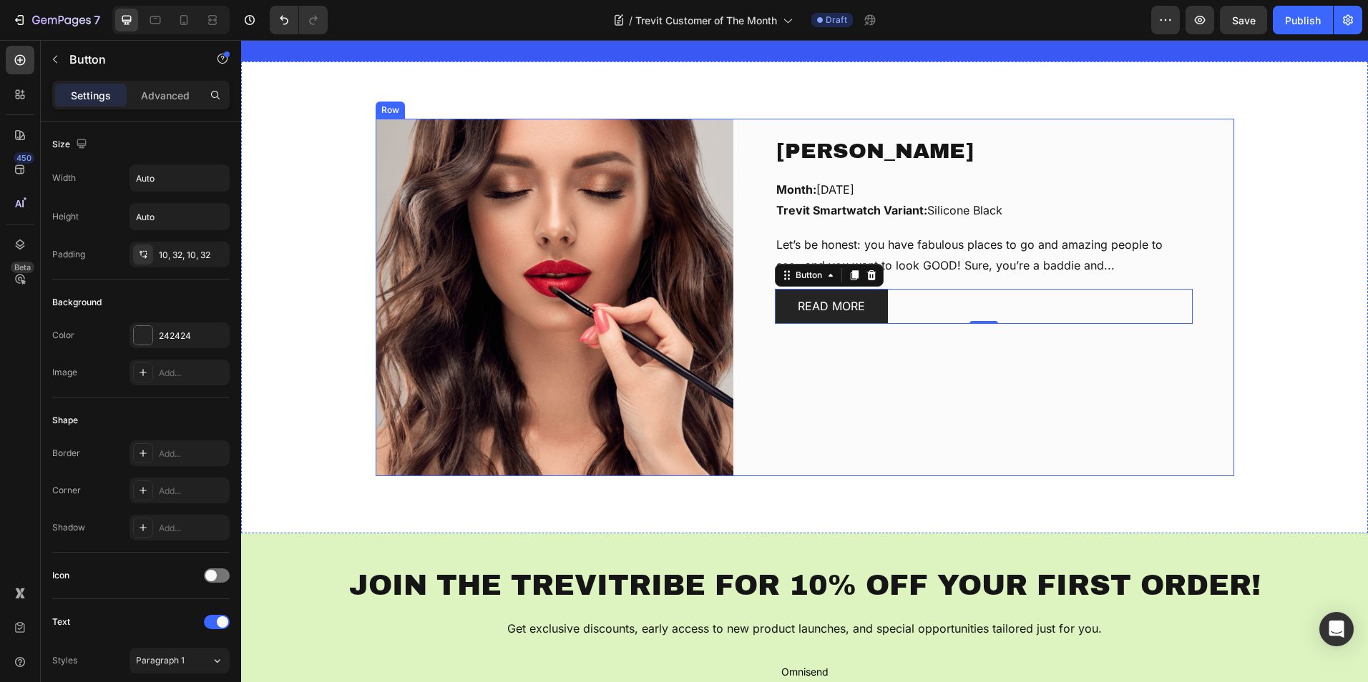
scroll to position [0, 0]
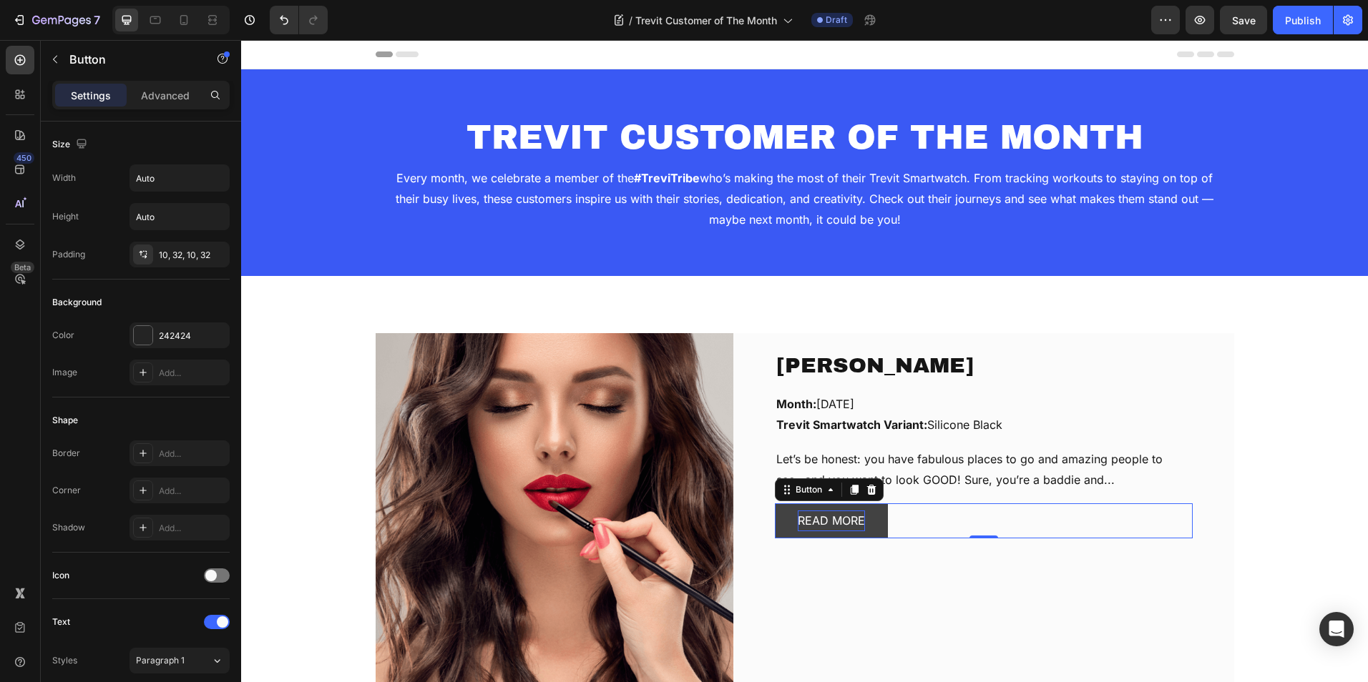
click at [820, 521] on div "READ MORE" at bounding box center [831, 521] width 67 height 21
click at [820, 521] on p "READ MORE" at bounding box center [831, 521] width 67 height 21
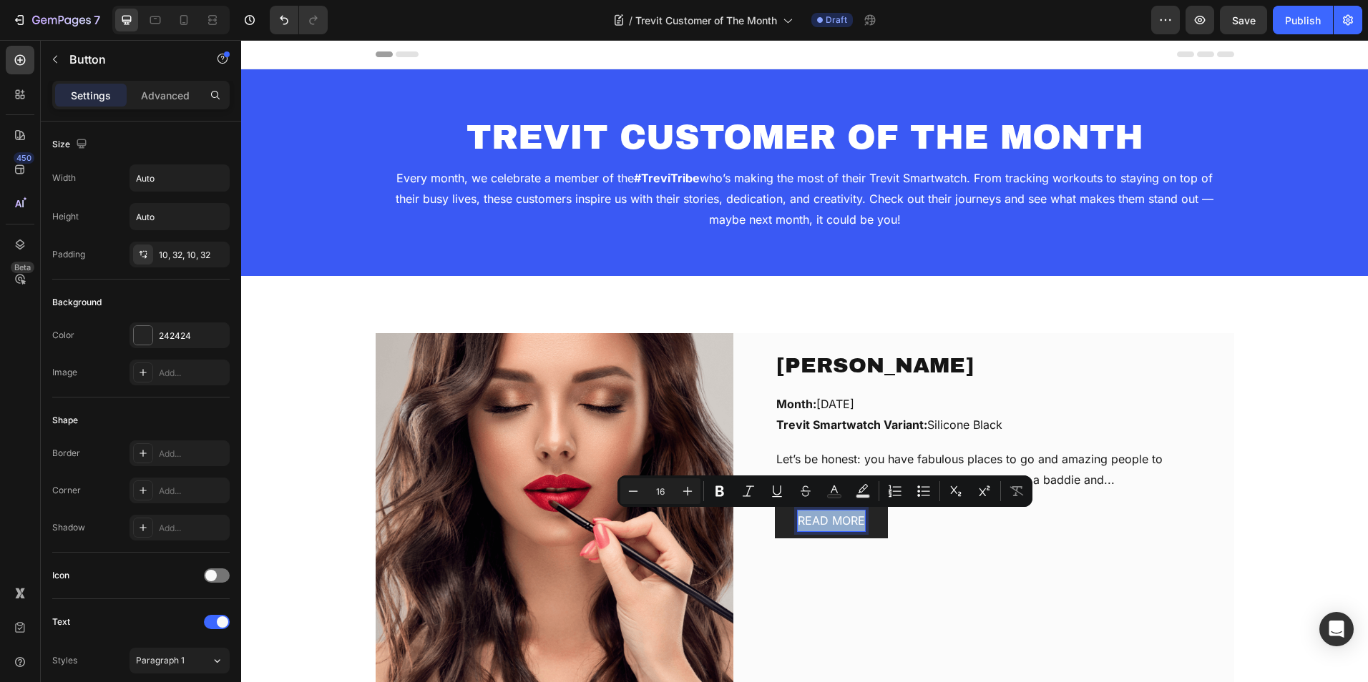
click at [906, 526] on div "READ MORE Button 0" at bounding box center [984, 521] width 418 height 35
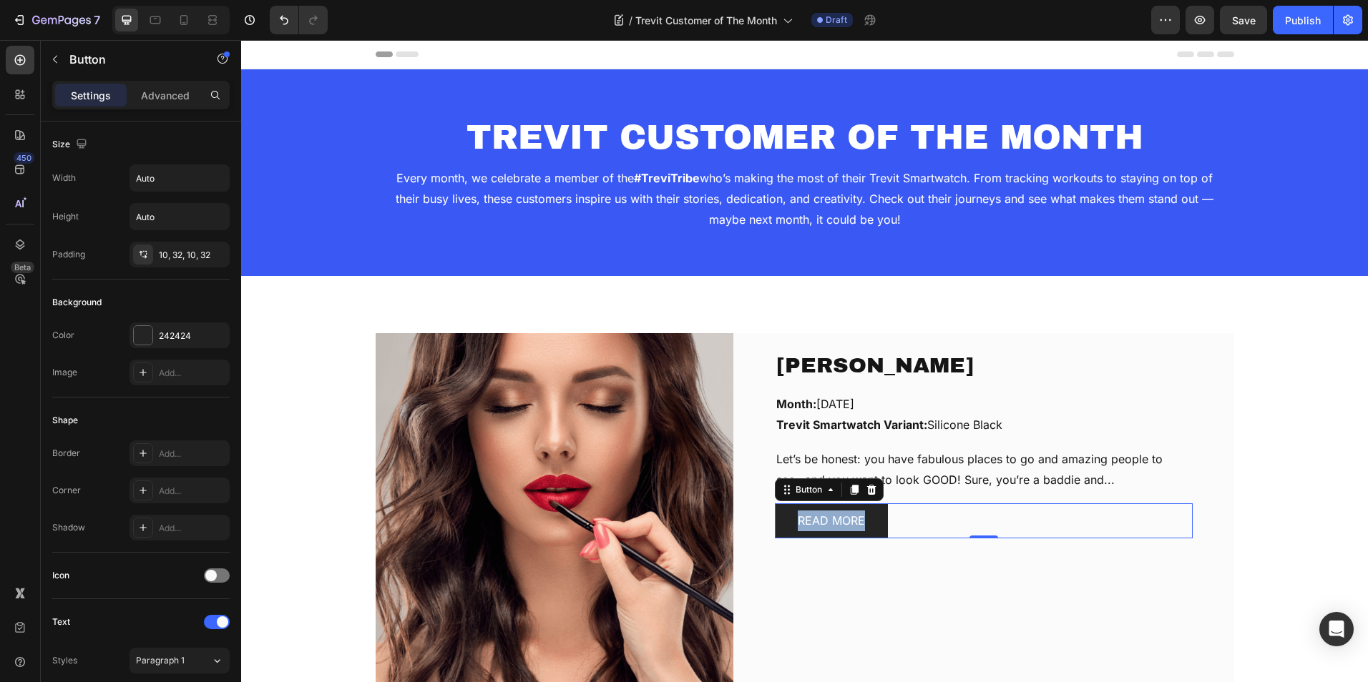
click at [891, 521] on div "READ MORE Button 0" at bounding box center [984, 521] width 418 height 35
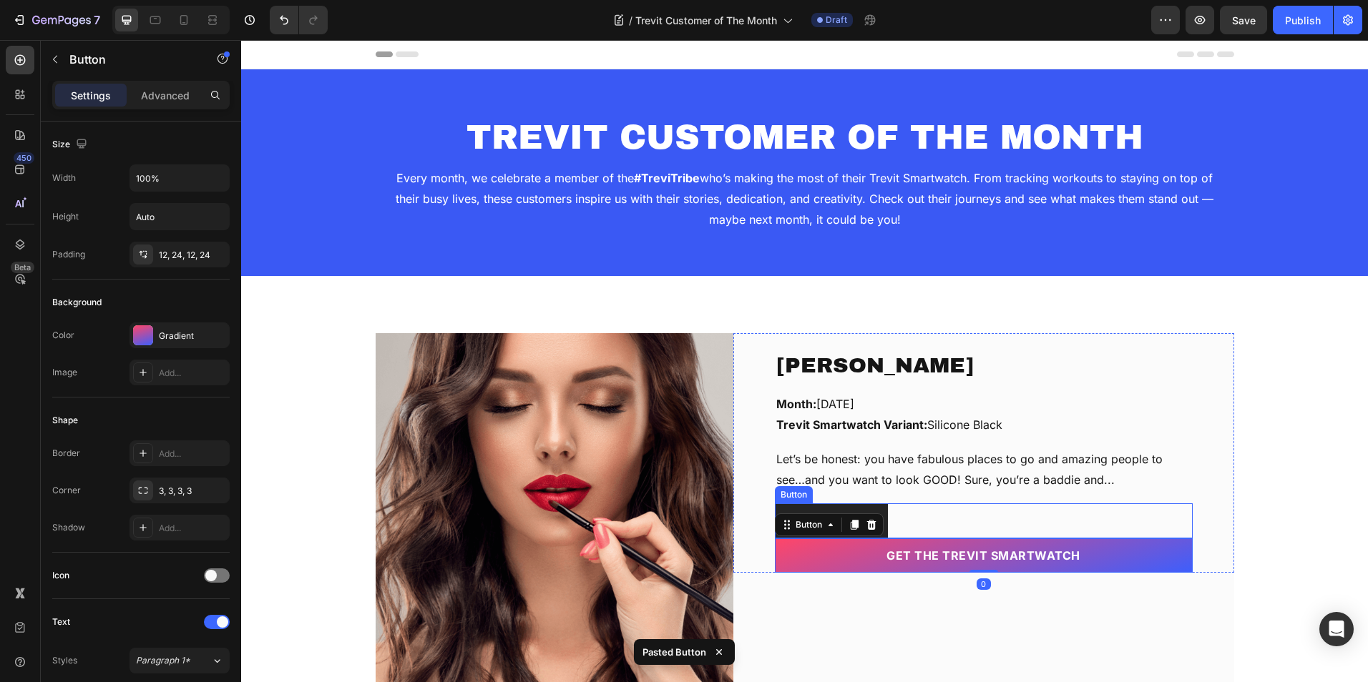
click at [935, 514] on div "READ MORE Button" at bounding box center [984, 521] width 418 height 35
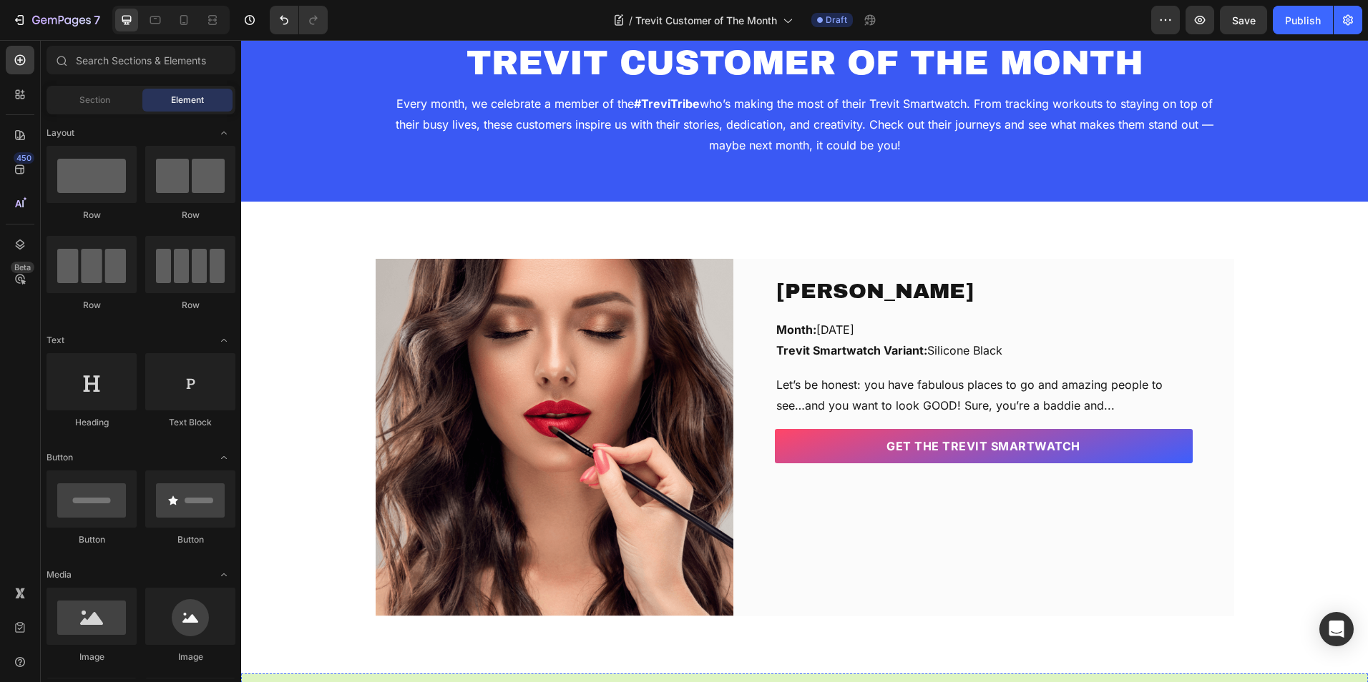
scroll to position [49, 0]
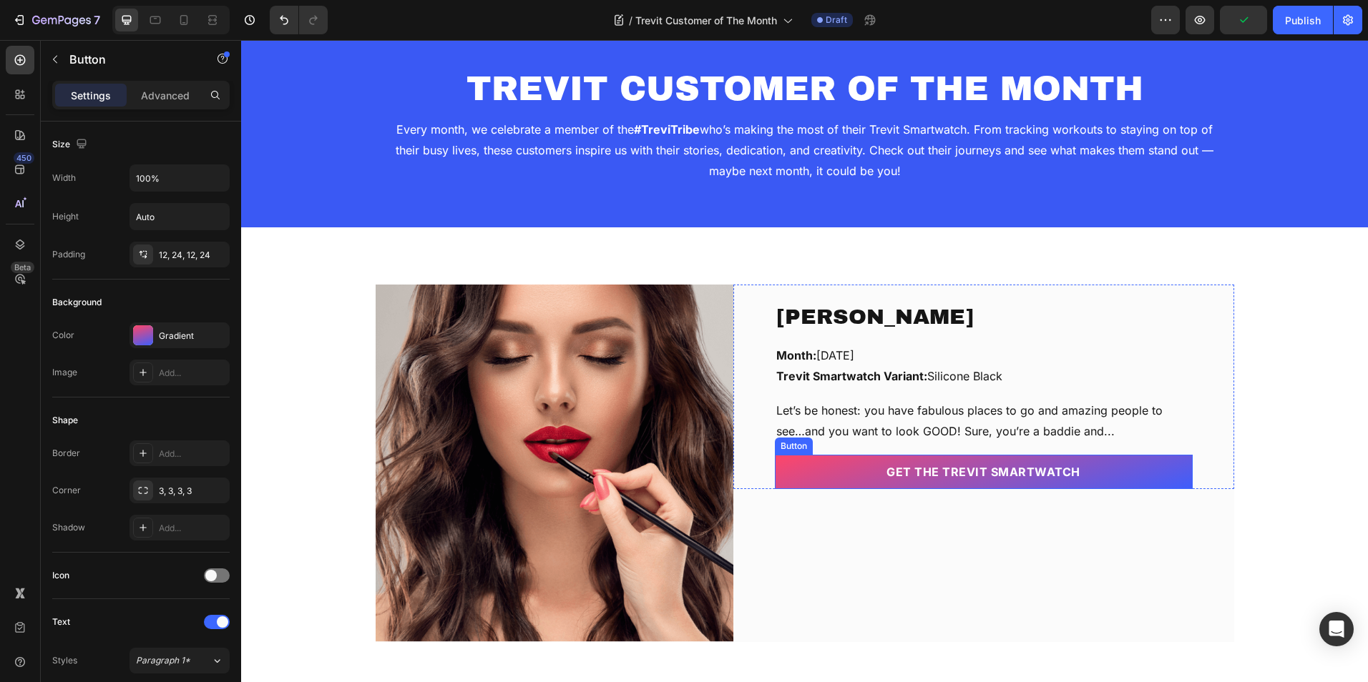
click at [798, 481] on link "GET The Trevit Smartwatch" at bounding box center [984, 472] width 418 height 34
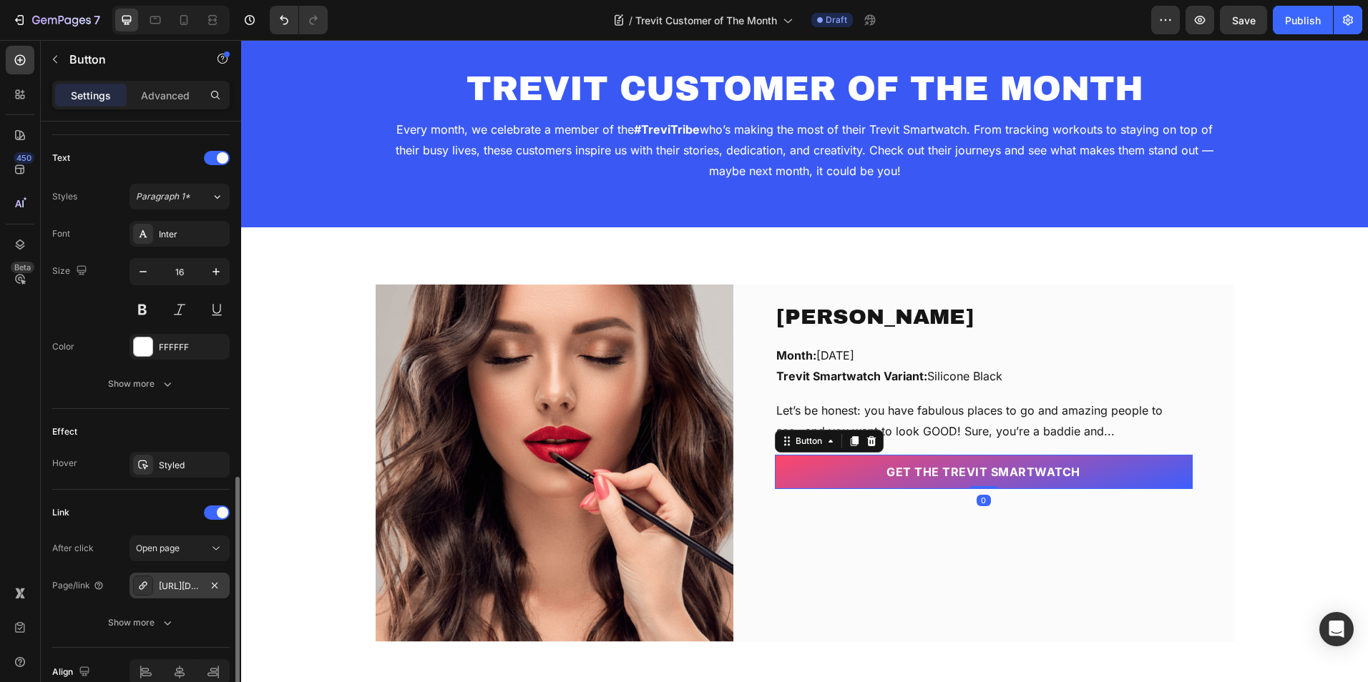
scroll to position [536, 0]
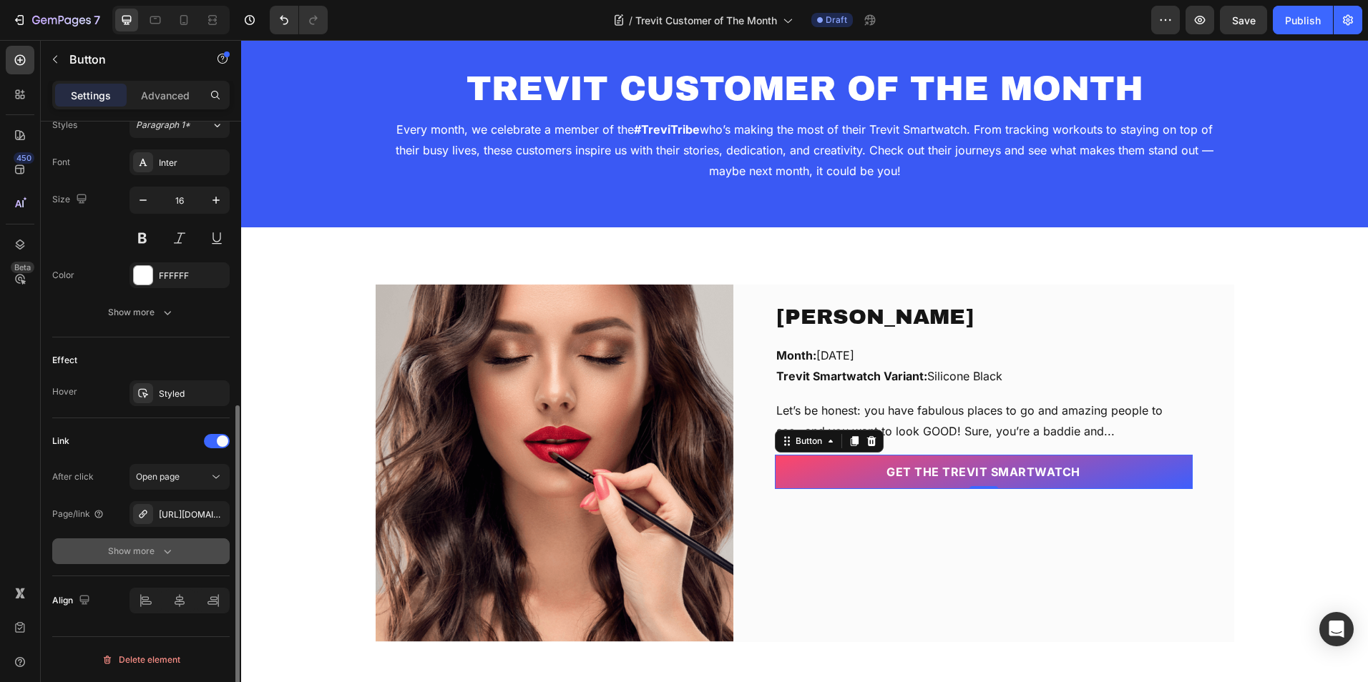
click at [145, 549] on div "Show more" at bounding box center [141, 551] width 67 height 14
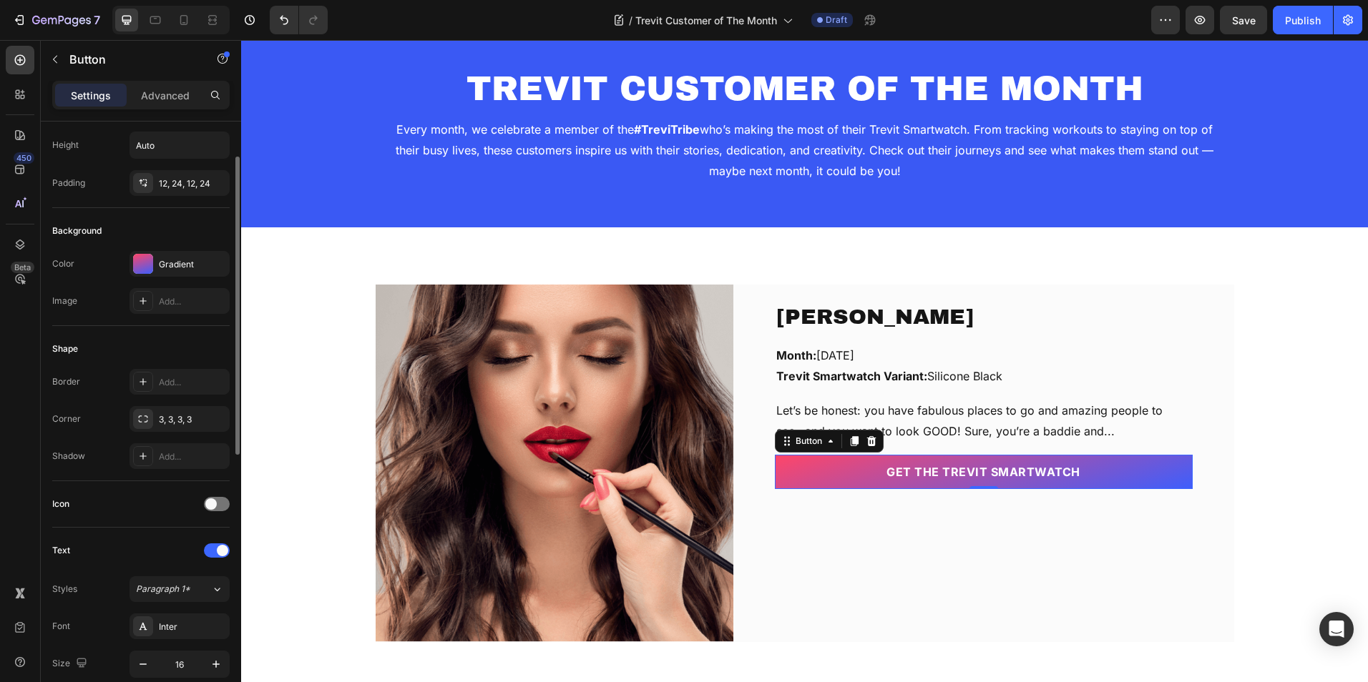
scroll to position [0, 0]
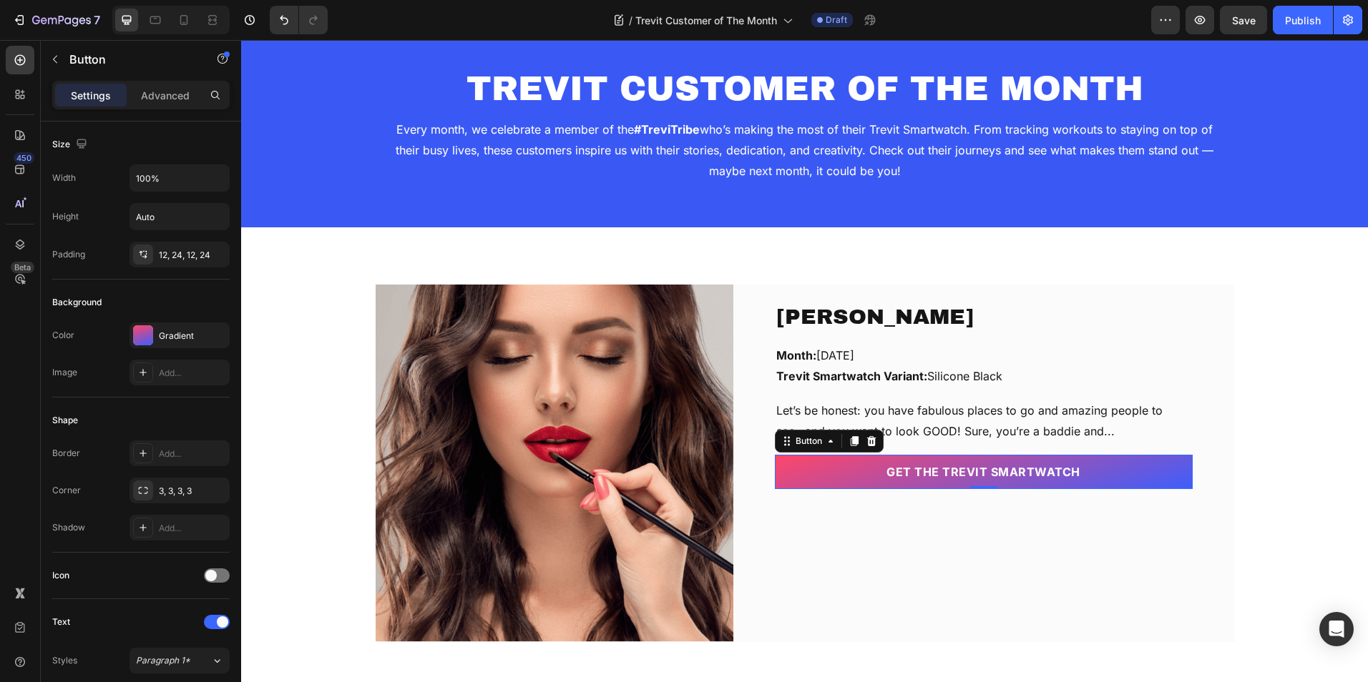
click at [795, 481] on link "GET The Trevit Smartwatch" at bounding box center [984, 472] width 418 height 34
click at [803, 469] on link "GET The Trevit Smartwatch" at bounding box center [984, 472] width 418 height 34
click at [200, 187] on input "100%" at bounding box center [179, 178] width 99 height 26
click at [211, 178] on icon "button" at bounding box center [216, 178] width 14 height 14
click at [188, 206] on div "Fit content Auto" at bounding box center [164, 214] width 117 height 27
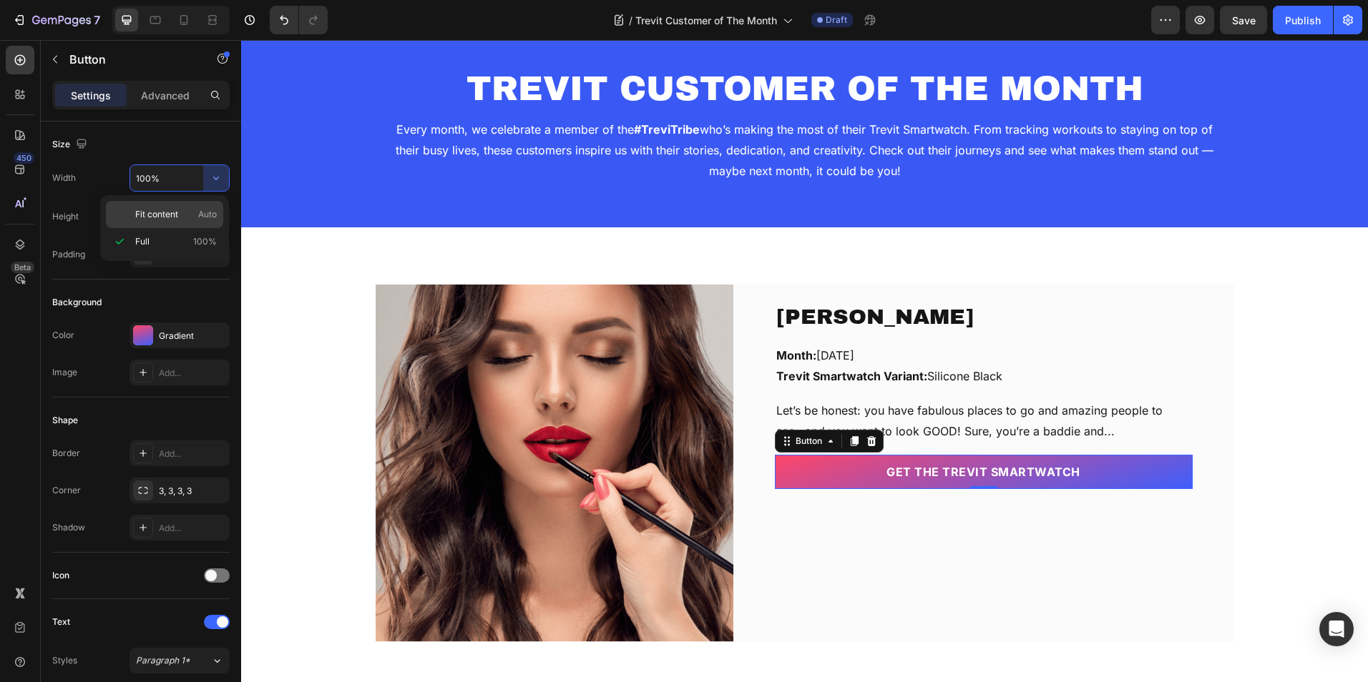
type input "Auto"
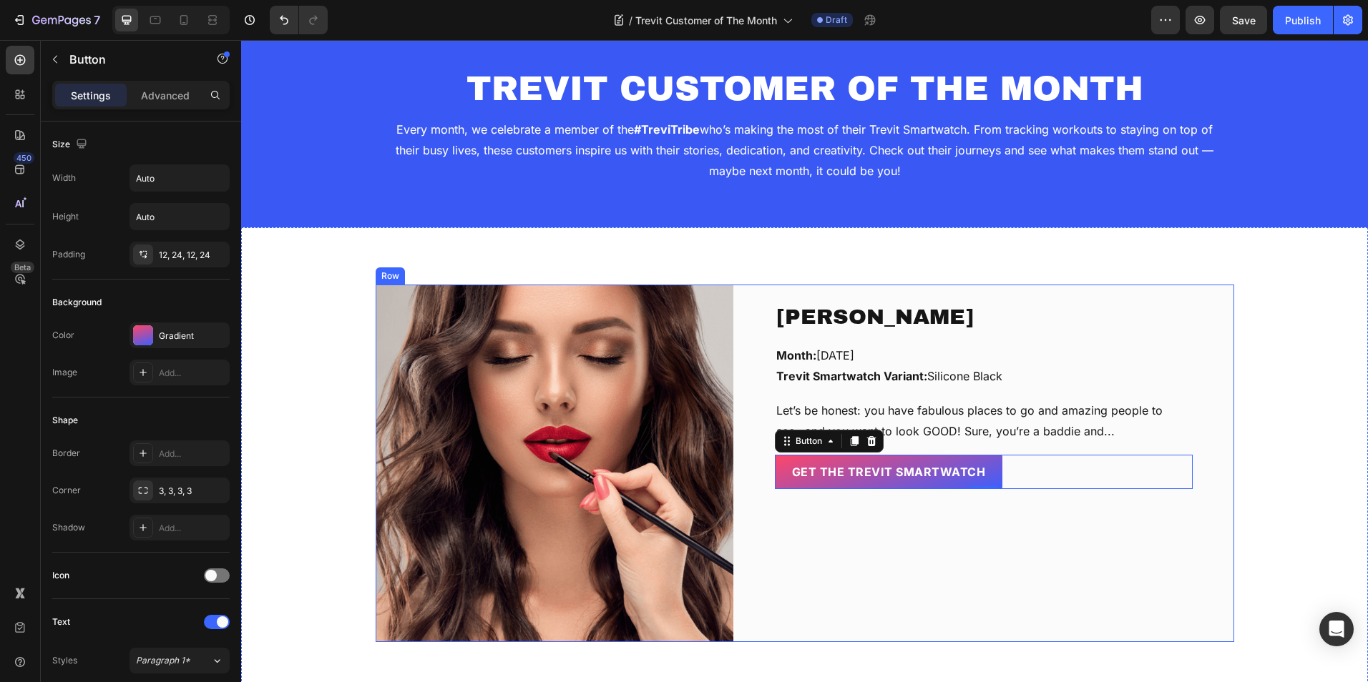
click at [1050, 566] on div "Chérie Oduwole Text block Month: September, 2025 Trevit Smartwatch Variant: Sil…" at bounding box center [983, 464] width 501 height 358
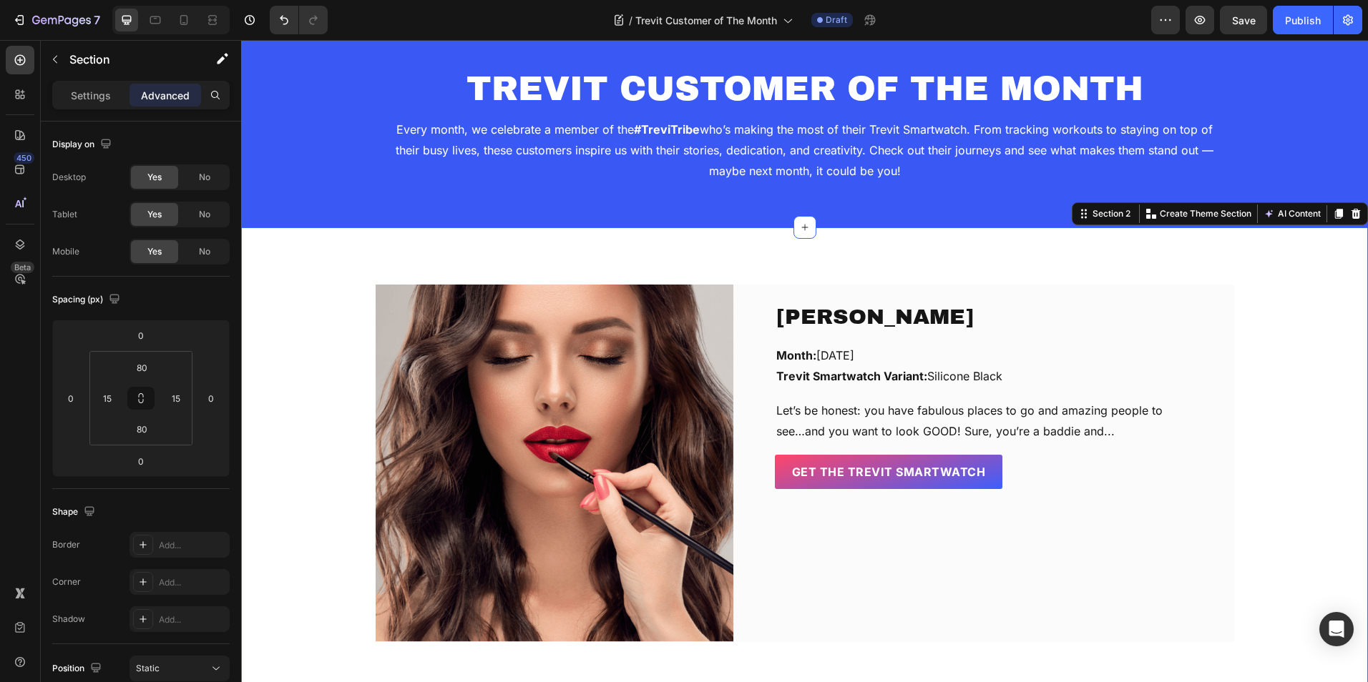
click at [1300, 283] on div "Chérie Oduwole Text block Month: September, 2025 Trevit Smartwatch Variant: Sil…" at bounding box center [804, 463] width 1127 height 472
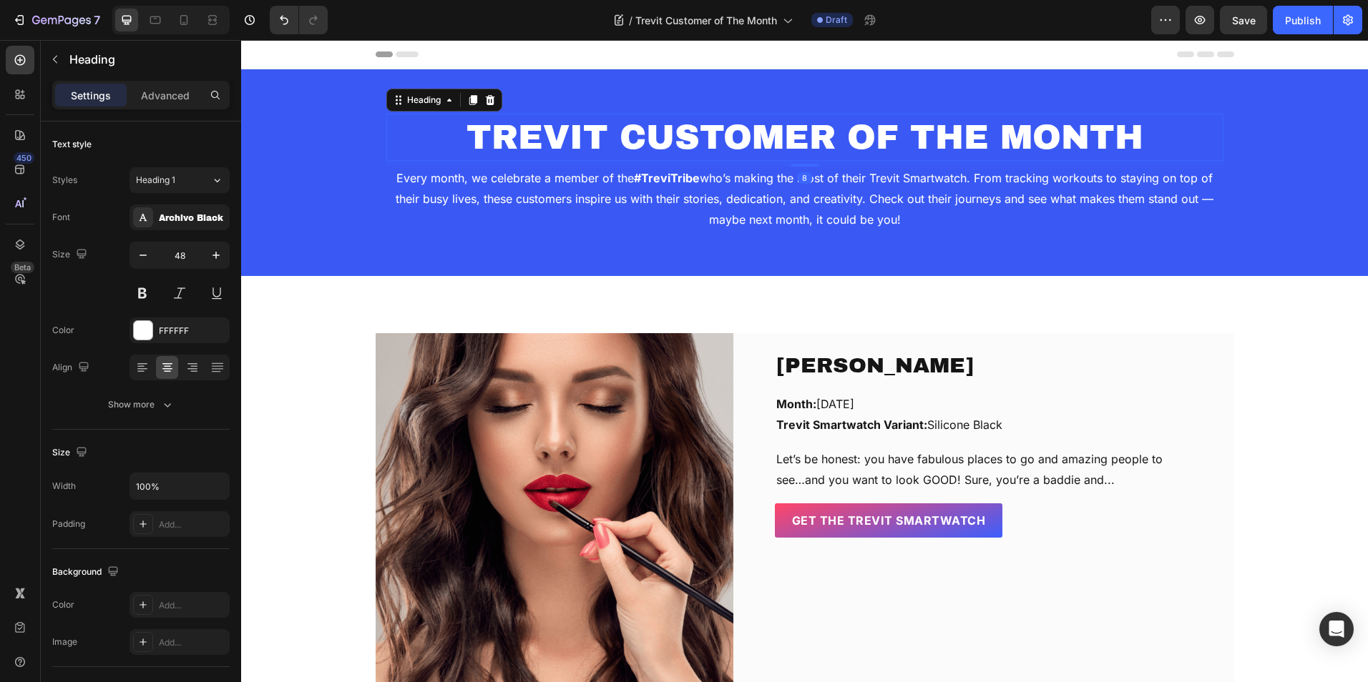
click at [464, 134] on h2 "TREVIT CUSTOMER OF THE MONTH" at bounding box center [804, 137] width 837 height 47
click at [466, 134] on h2 "TREVIT CUSTOMER OF THE MONTH" at bounding box center [804, 137] width 837 height 47
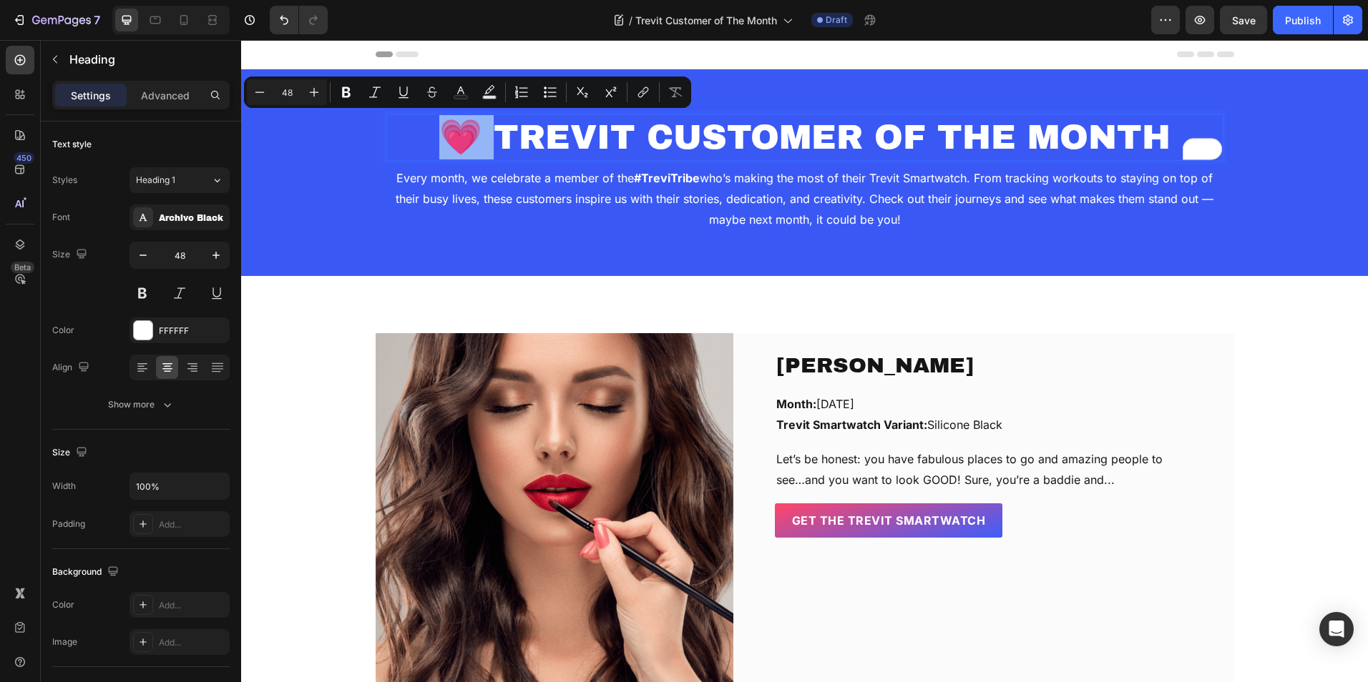
drag, startPoint x: 489, startPoint y: 148, endPoint x: 443, endPoint y: 142, distance: 45.4
click at [443, 142] on p "💗 TREVIT CUSTOMER OF THE MONTH" at bounding box center [805, 137] width 834 height 44
copy p "💗 T"
click at [1169, 132] on p "💗 TREVIT CUSTOMER OF THE MONTH" at bounding box center [805, 137] width 834 height 44
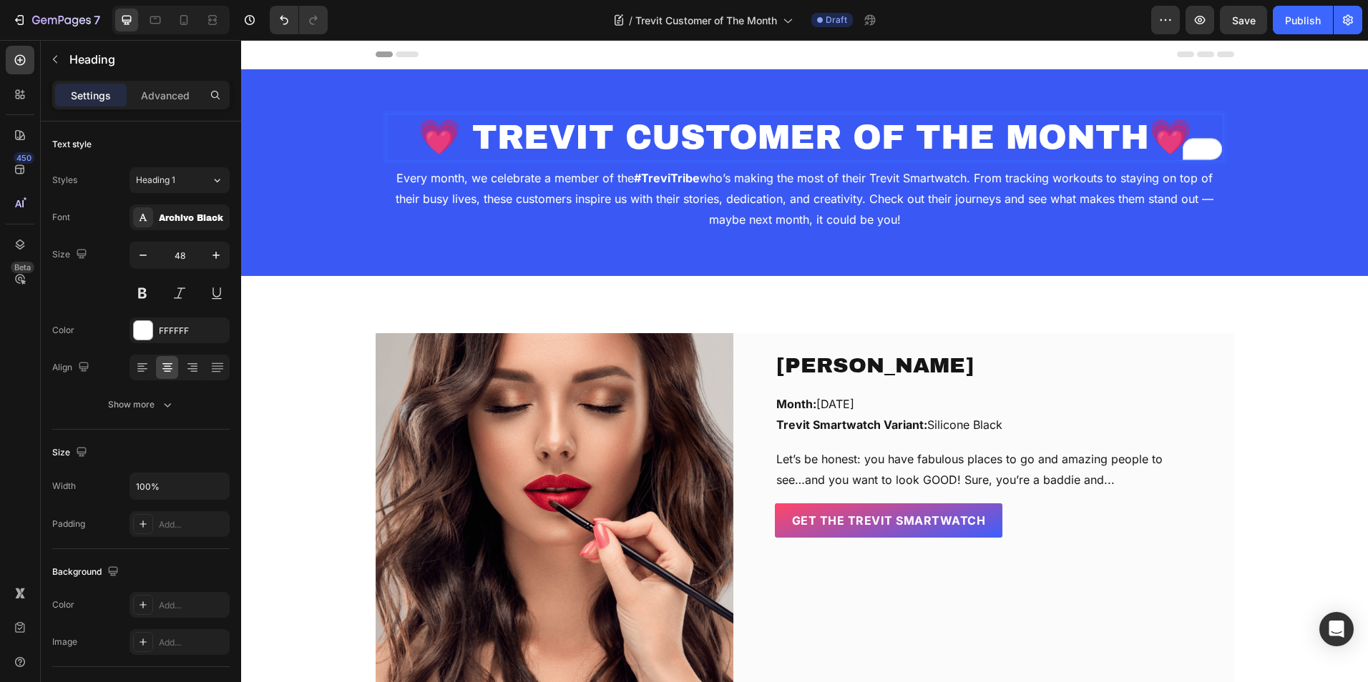
click at [1144, 144] on p "💗 TREVIT CUSTOMER OF THE MONTH💗" at bounding box center [805, 137] width 834 height 44
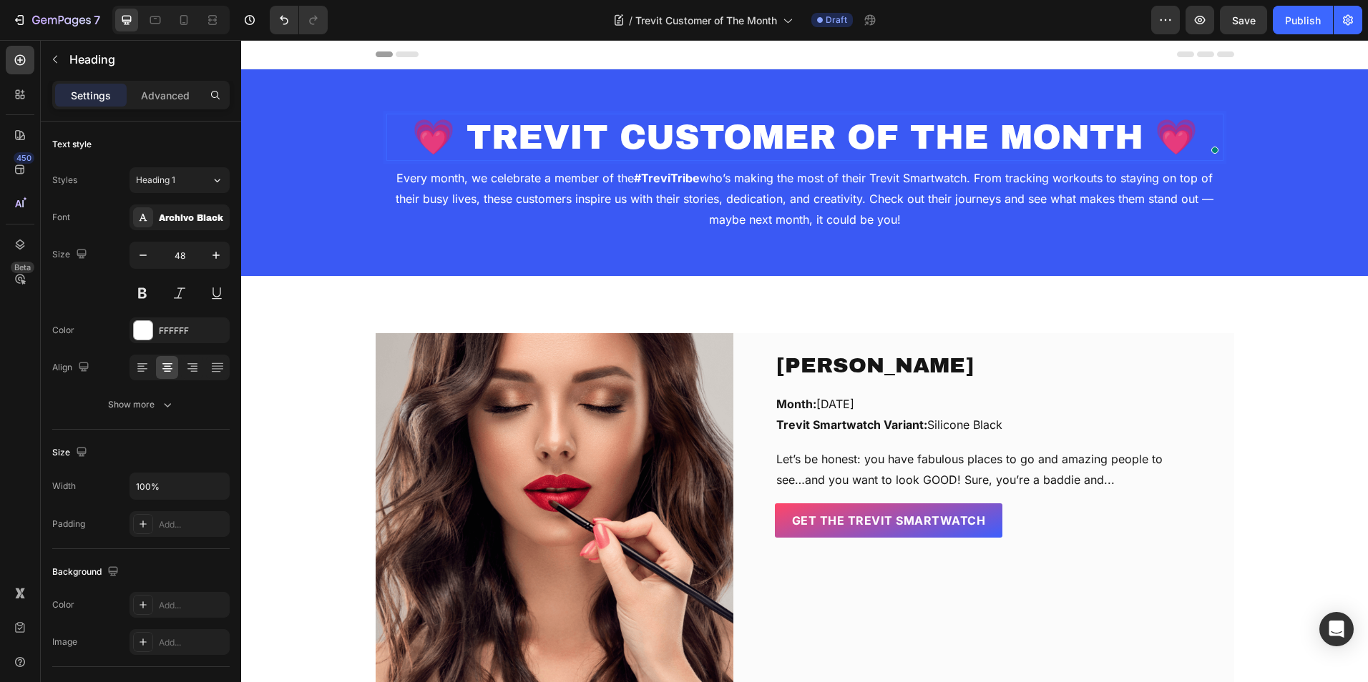
click at [1192, 137] on p "💗 TREVIT CUSTOMER OF THE MONTH 💗" at bounding box center [805, 137] width 834 height 44
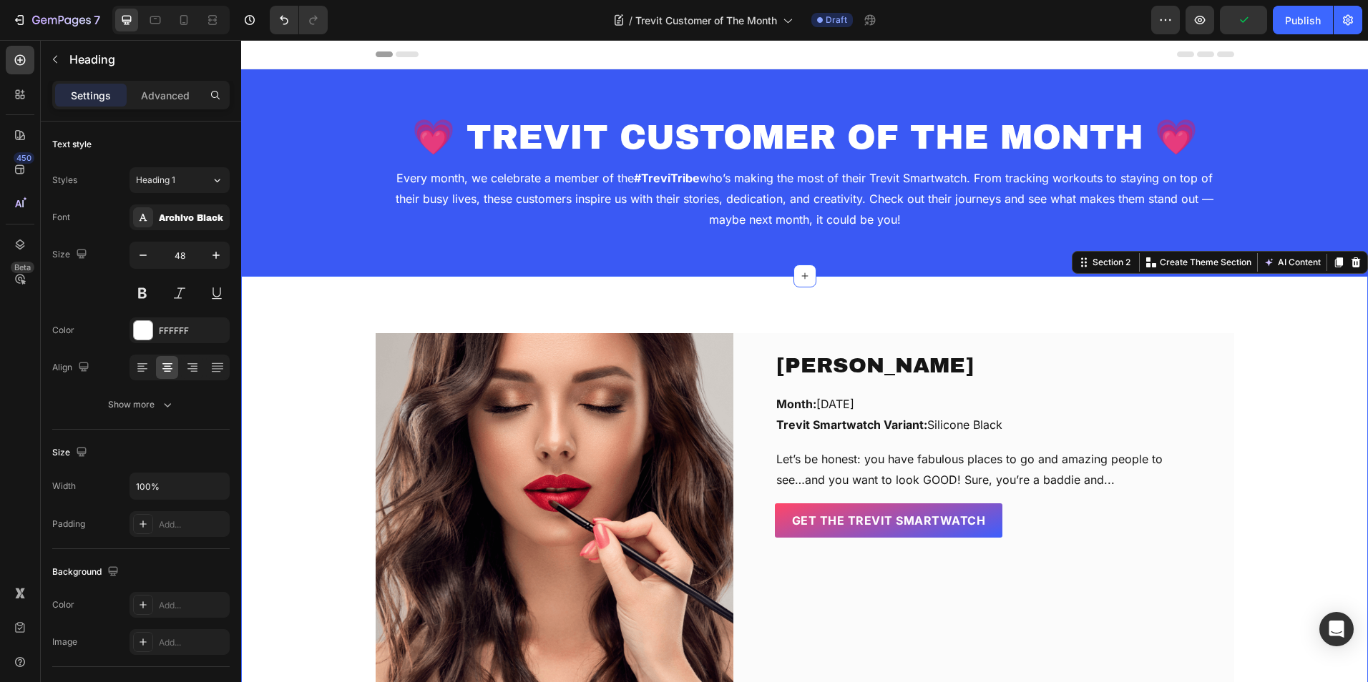
click at [1250, 335] on div "Chérie Oduwole Text block Month: September, 2025 Trevit Smartwatch Variant: Sil…" at bounding box center [804, 512] width 1105 height 358
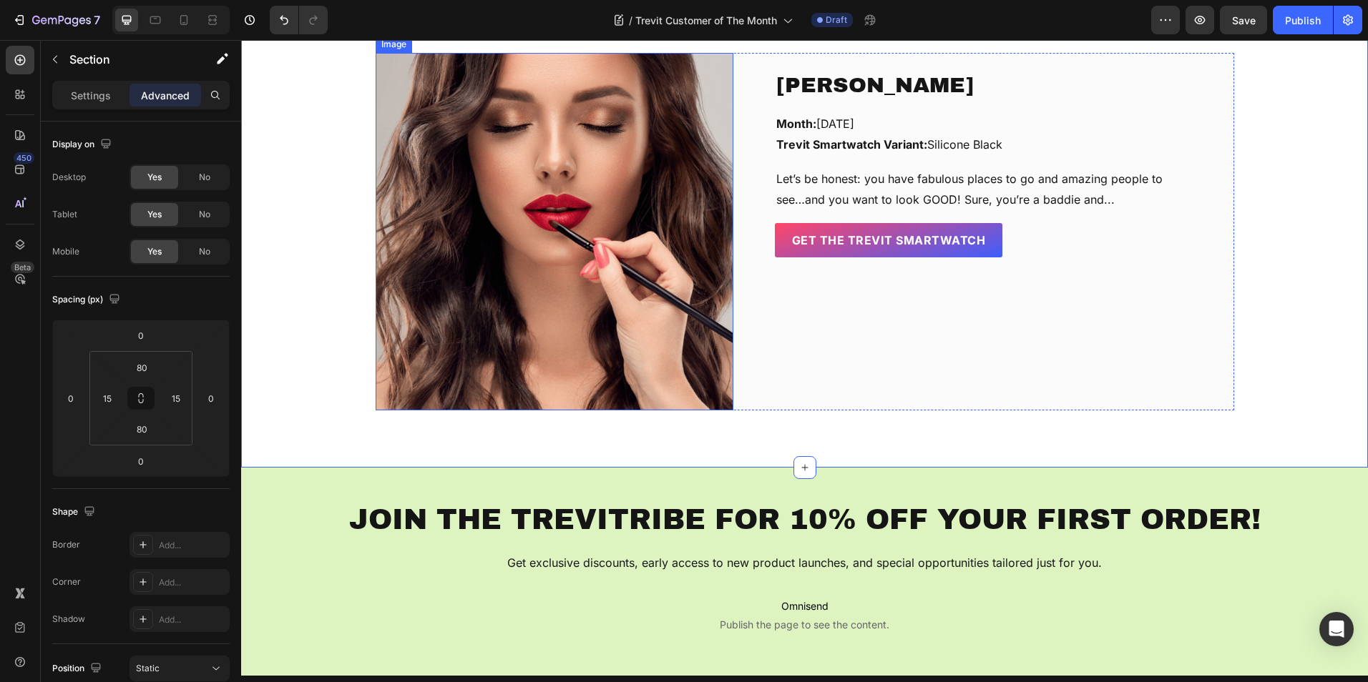
scroll to position [215, 0]
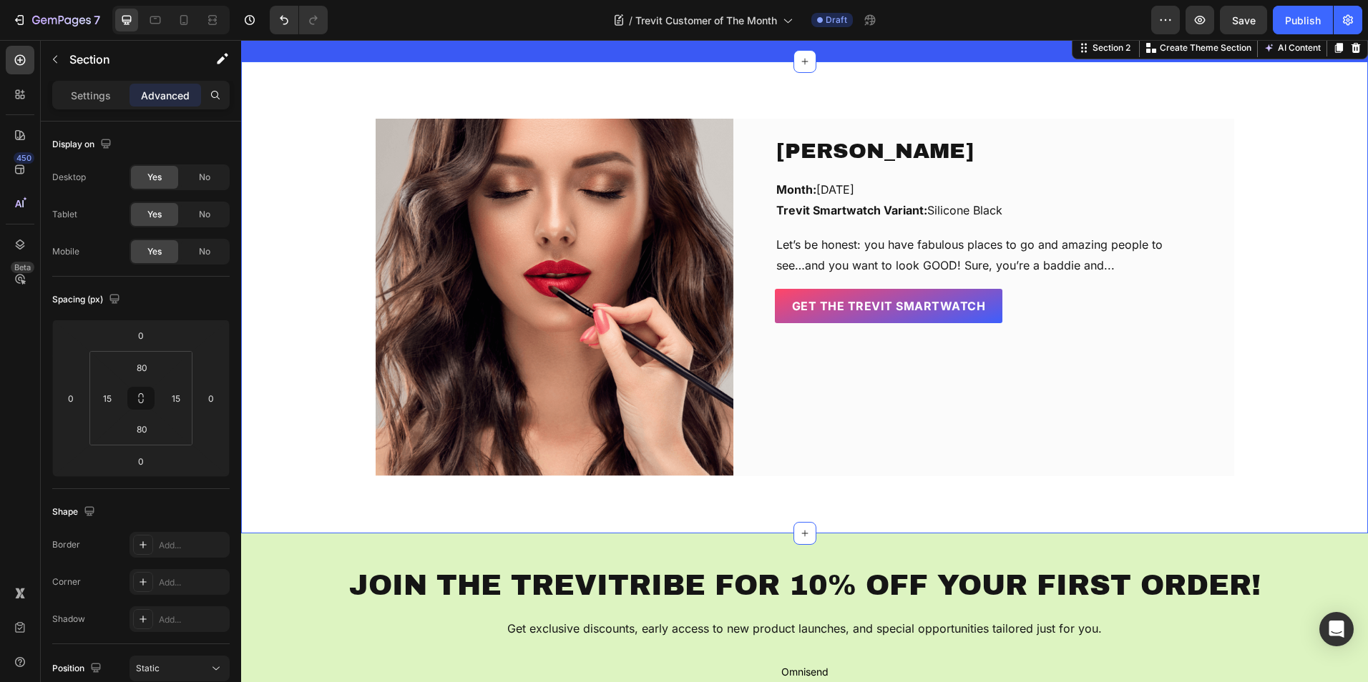
click at [337, 273] on div "Chérie Oduwole Text block Month: September, 2025 Trevit Smartwatch Variant: Sil…" at bounding box center [804, 298] width 1105 height 358
click at [146, 425] on input "80" at bounding box center [141, 428] width 29 height 21
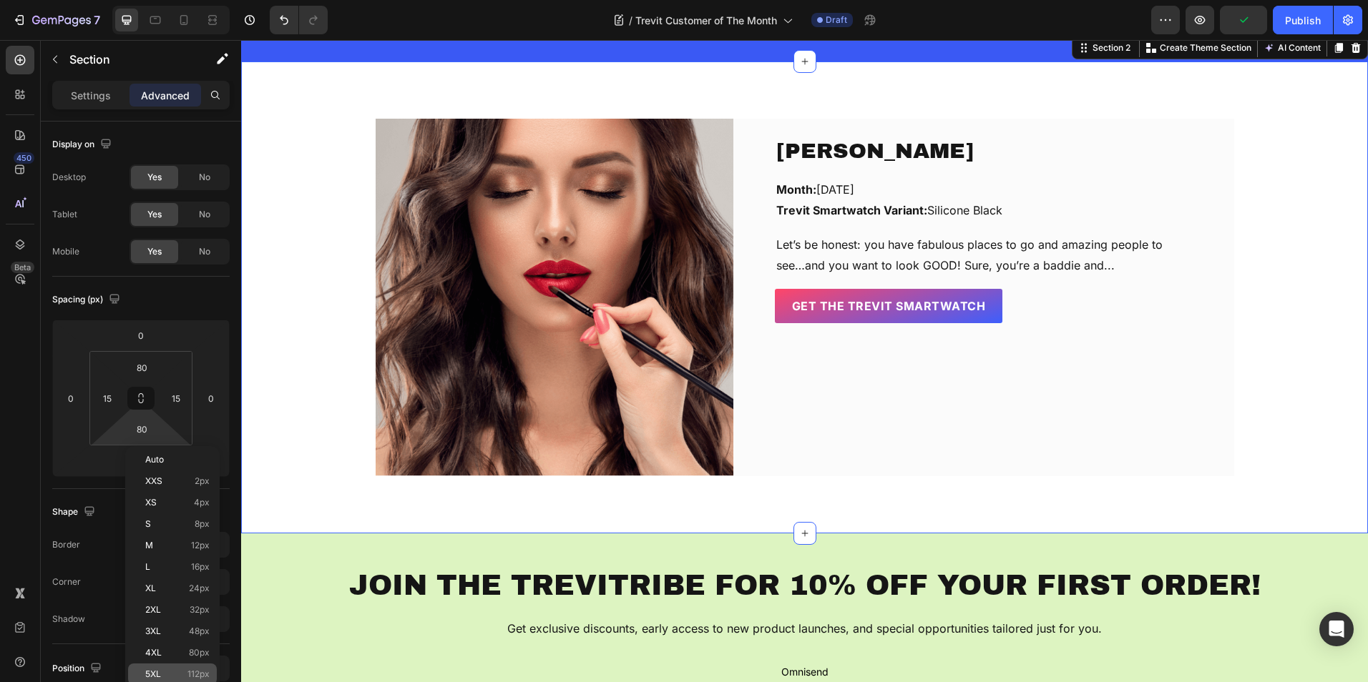
click at [172, 667] on div "5XL 112px" at bounding box center [172, 674] width 89 height 21
type input "112"
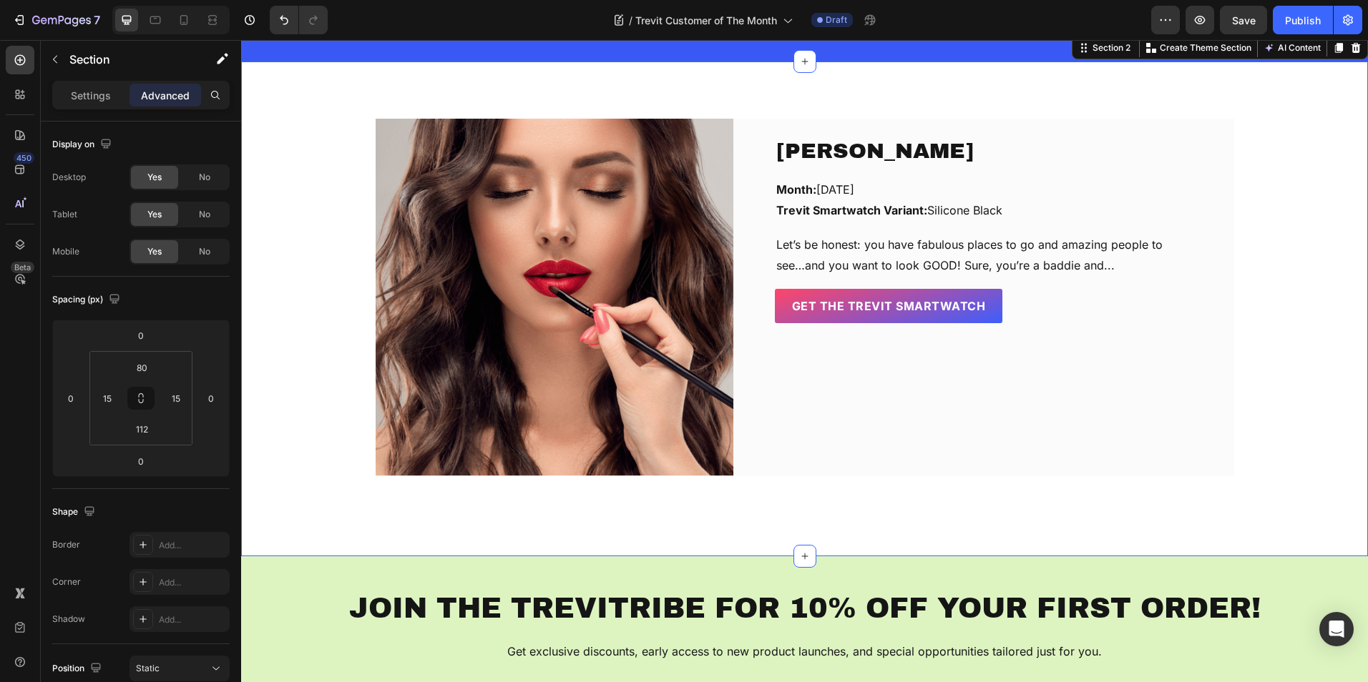
click at [345, 509] on div "Chérie Oduwole Text block Month: September, 2025 Trevit Smartwatch Variant: Sil…" at bounding box center [804, 309] width 1127 height 495
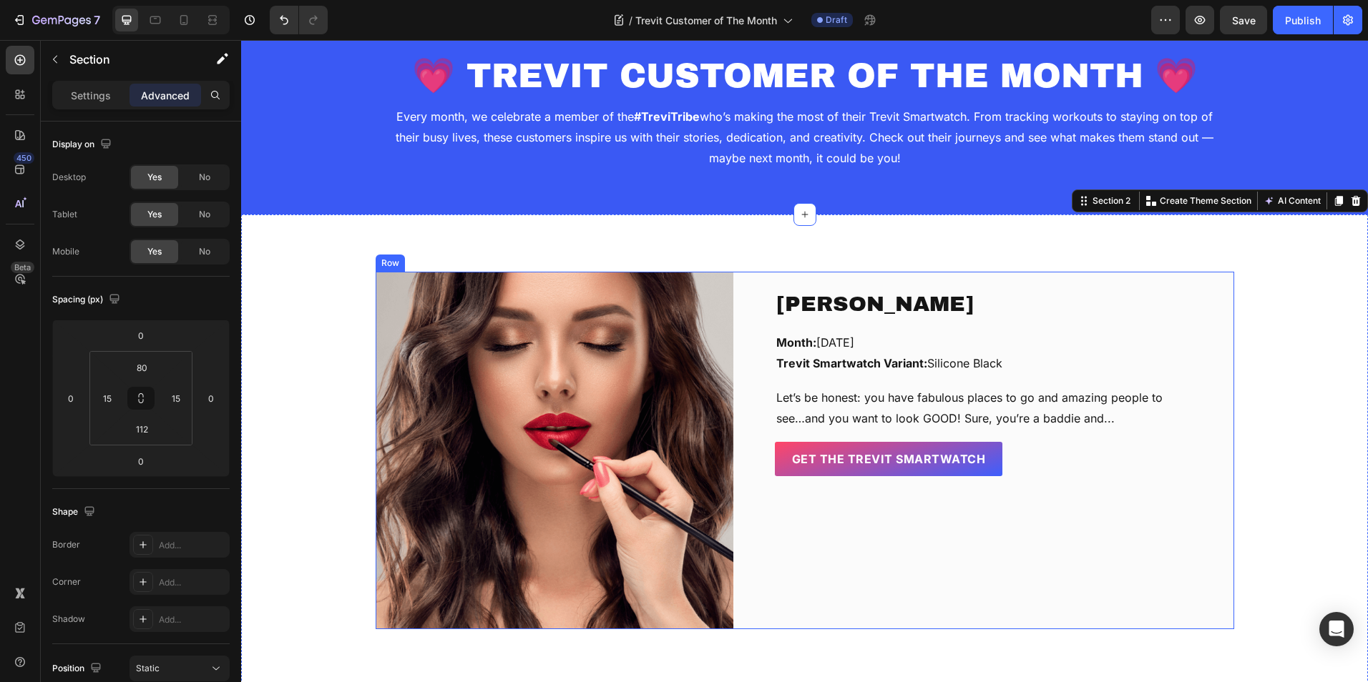
scroll to position [0, 0]
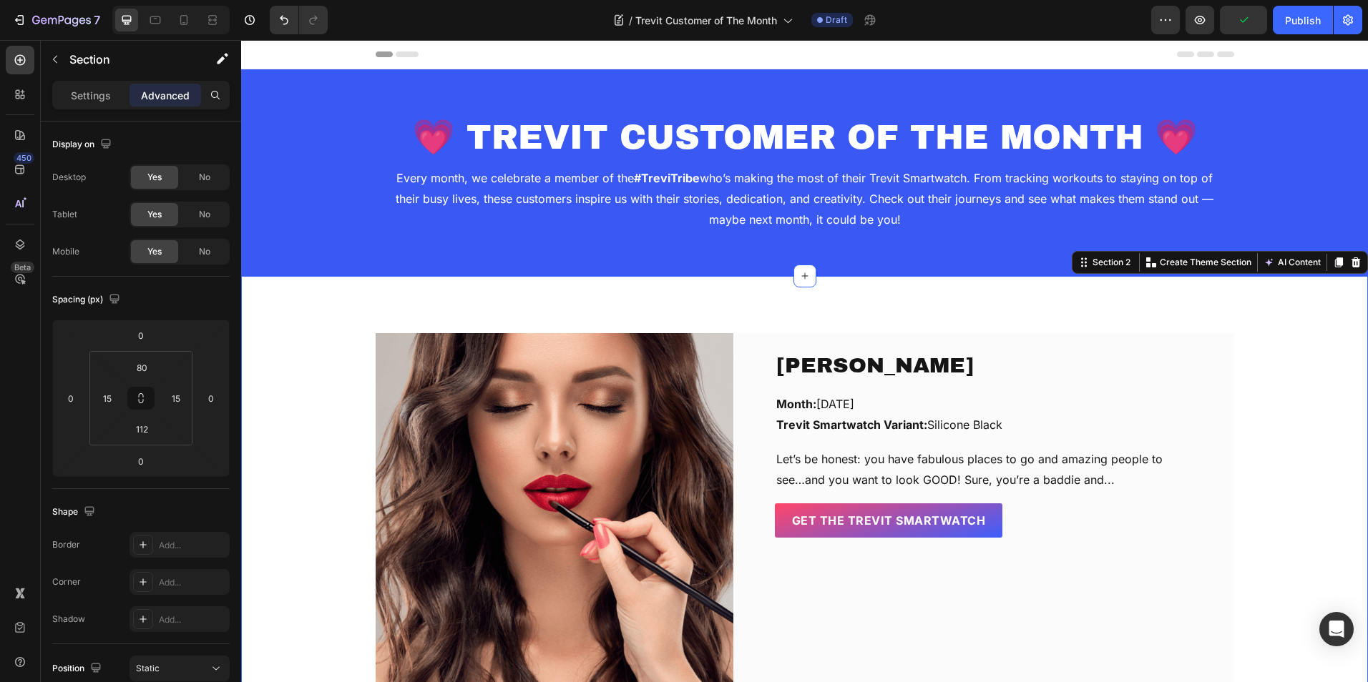
click at [1241, 383] on div "Chérie Oduwole Text block Month: September, 2025 Trevit Smartwatch Variant: Sil…" at bounding box center [804, 512] width 1105 height 358
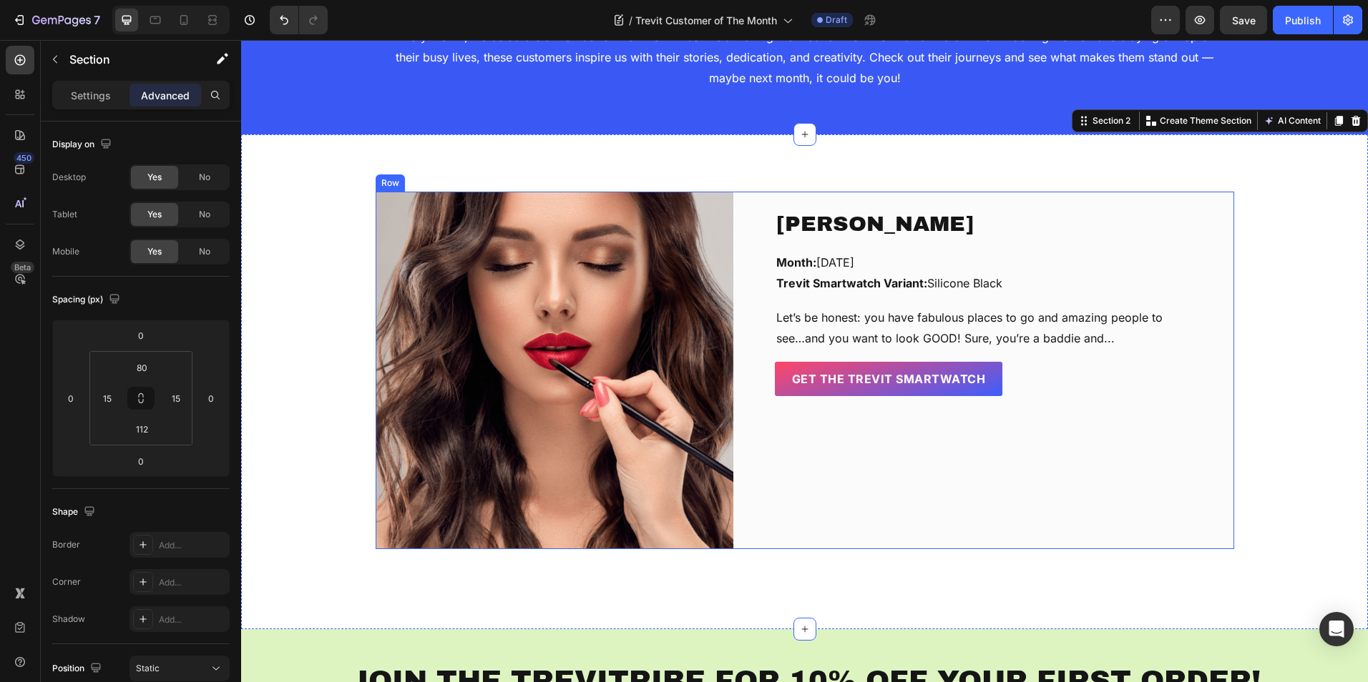
scroll to position [143, 0]
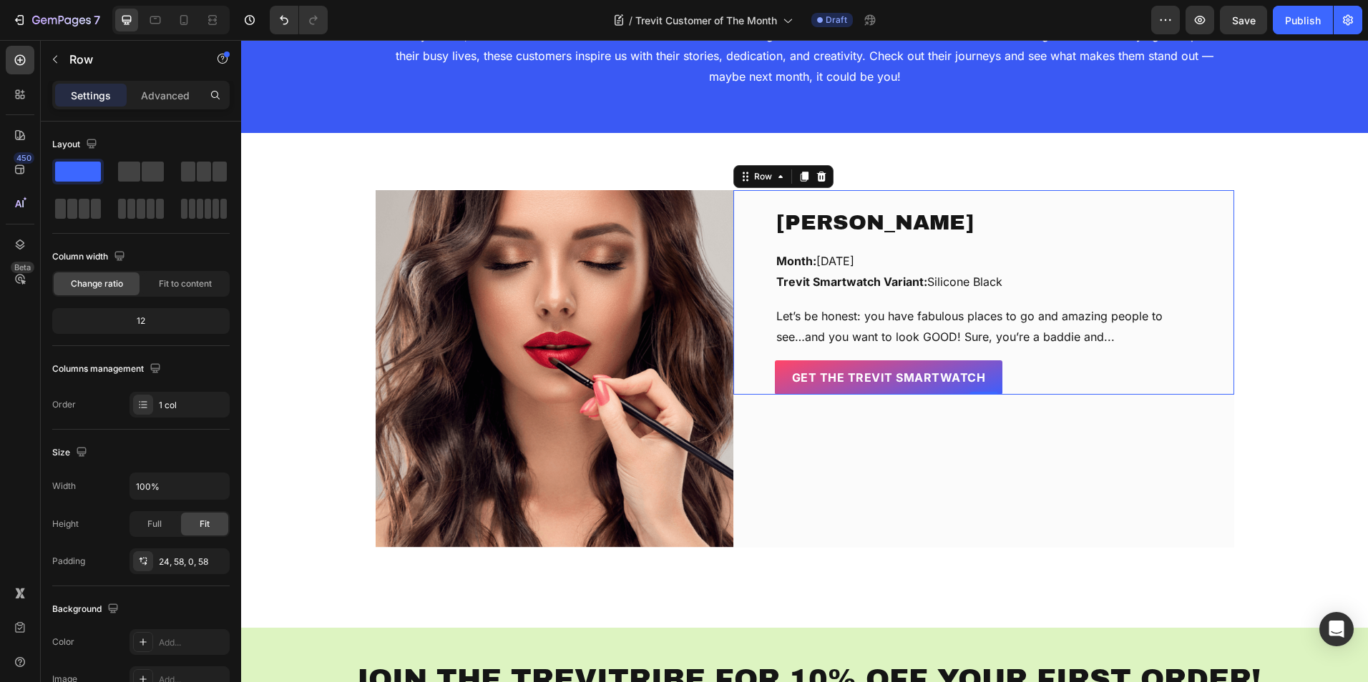
click at [767, 325] on div "Chérie Oduwole Text block Month: September, 2025 Trevit Smartwatch Variant: Sil…" at bounding box center [983, 292] width 501 height 205
click at [162, 526] on div "Full" at bounding box center [154, 524] width 47 height 23
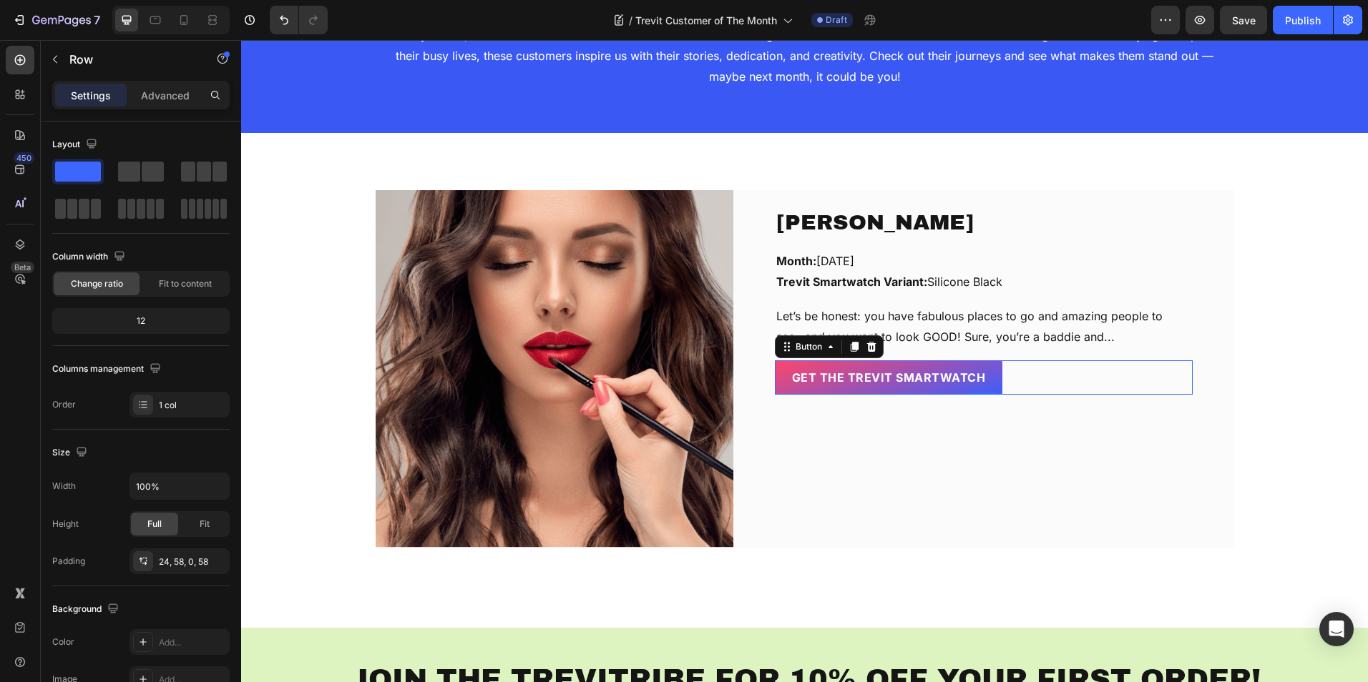
click at [1010, 367] on div "GET The Trevit Smartwatch Button 0" at bounding box center [984, 378] width 418 height 34
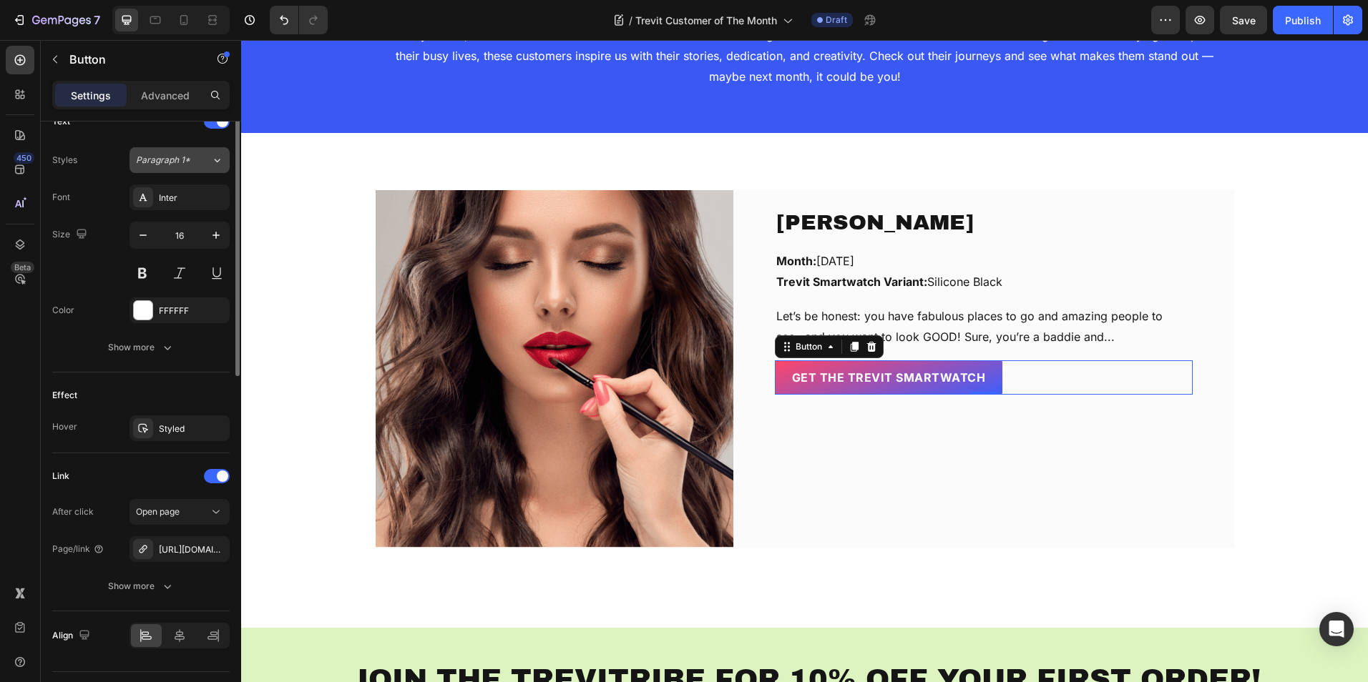
scroll to position [286, 0]
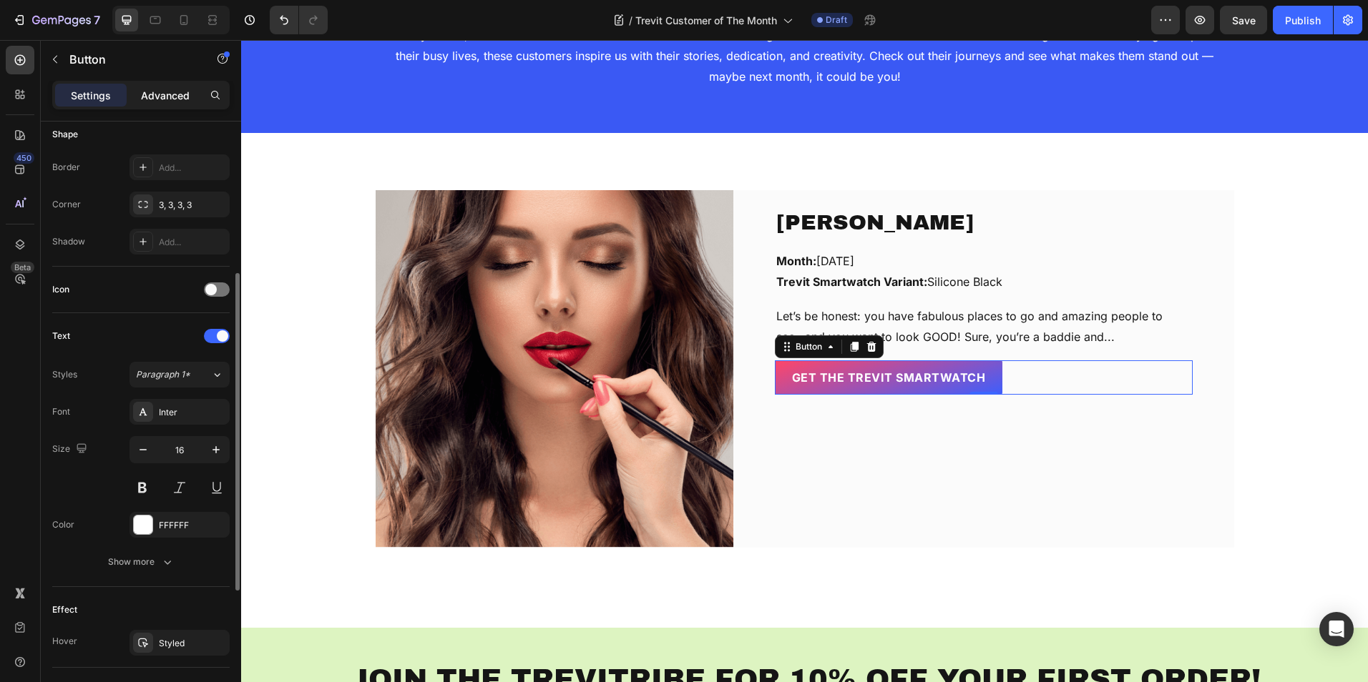
click at [185, 97] on p "Advanced" at bounding box center [165, 95] width 49 height 15
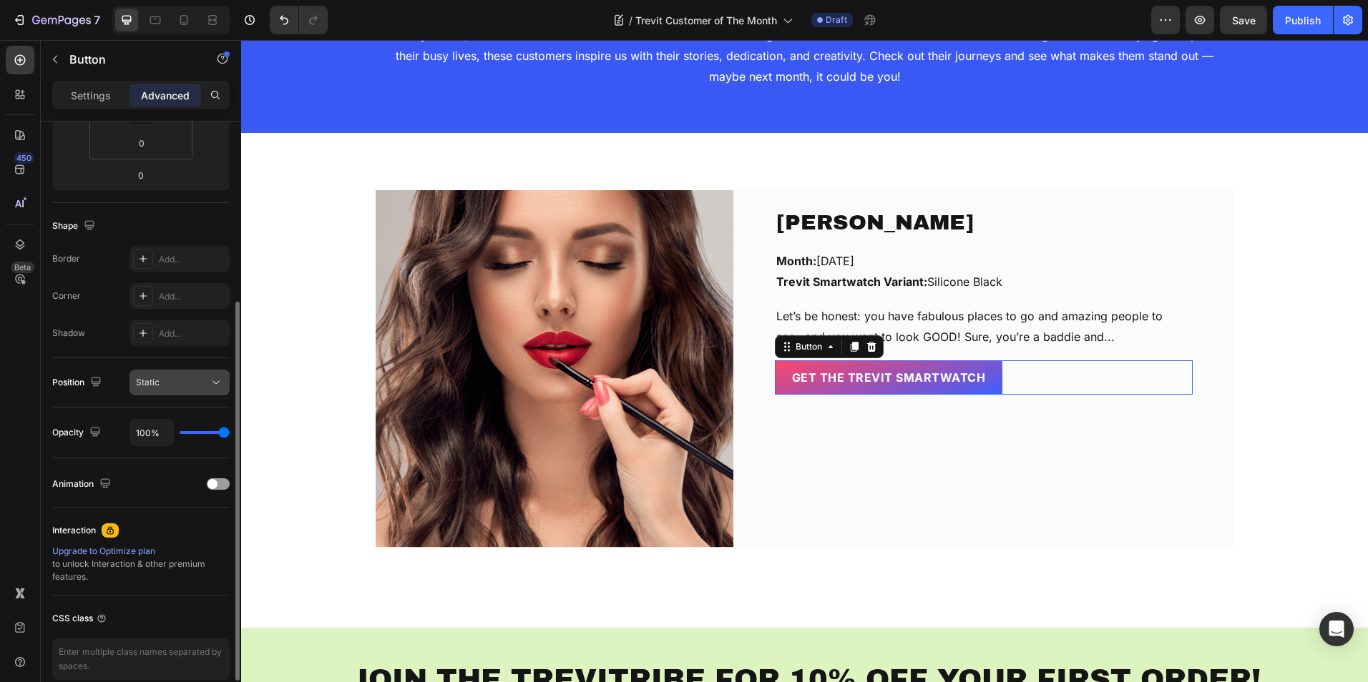
click at [184, 378] on div "Static" at bounding box center [172, 382] width 73 height 13
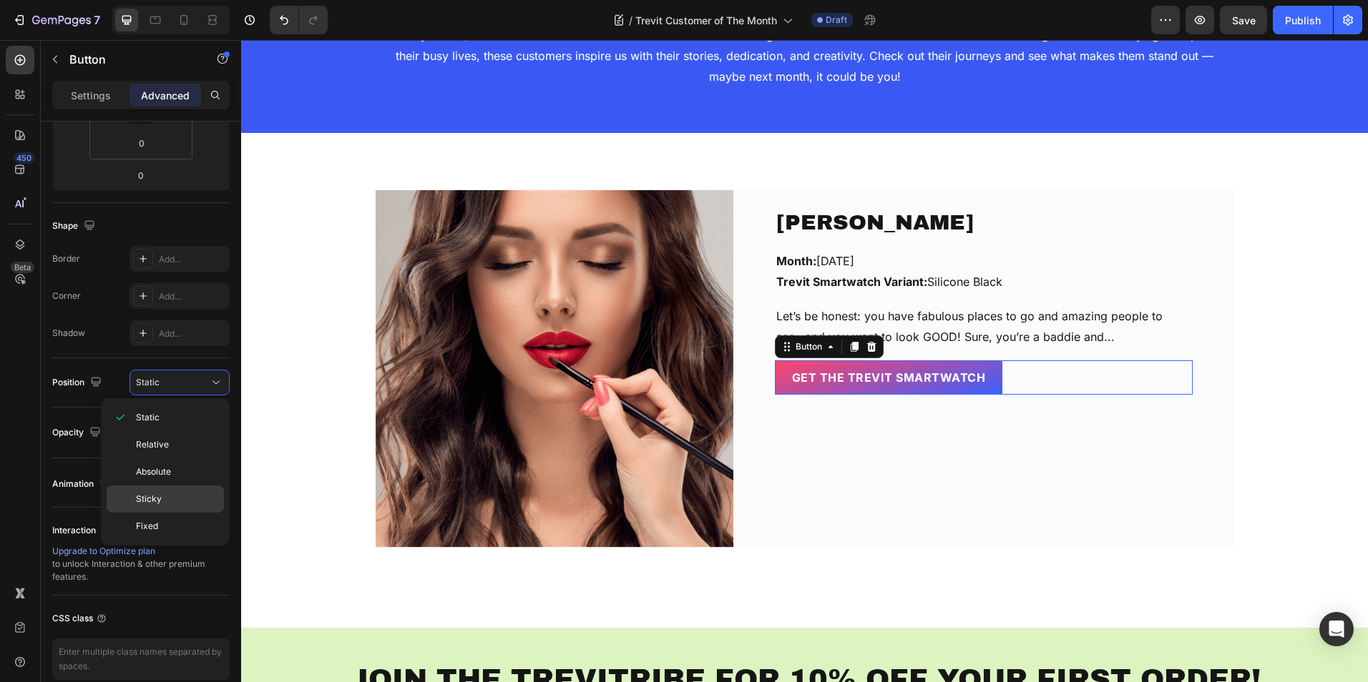
click at [188, 487] on div "Sticky" at bounding box center [165, 499] width 117 height 27
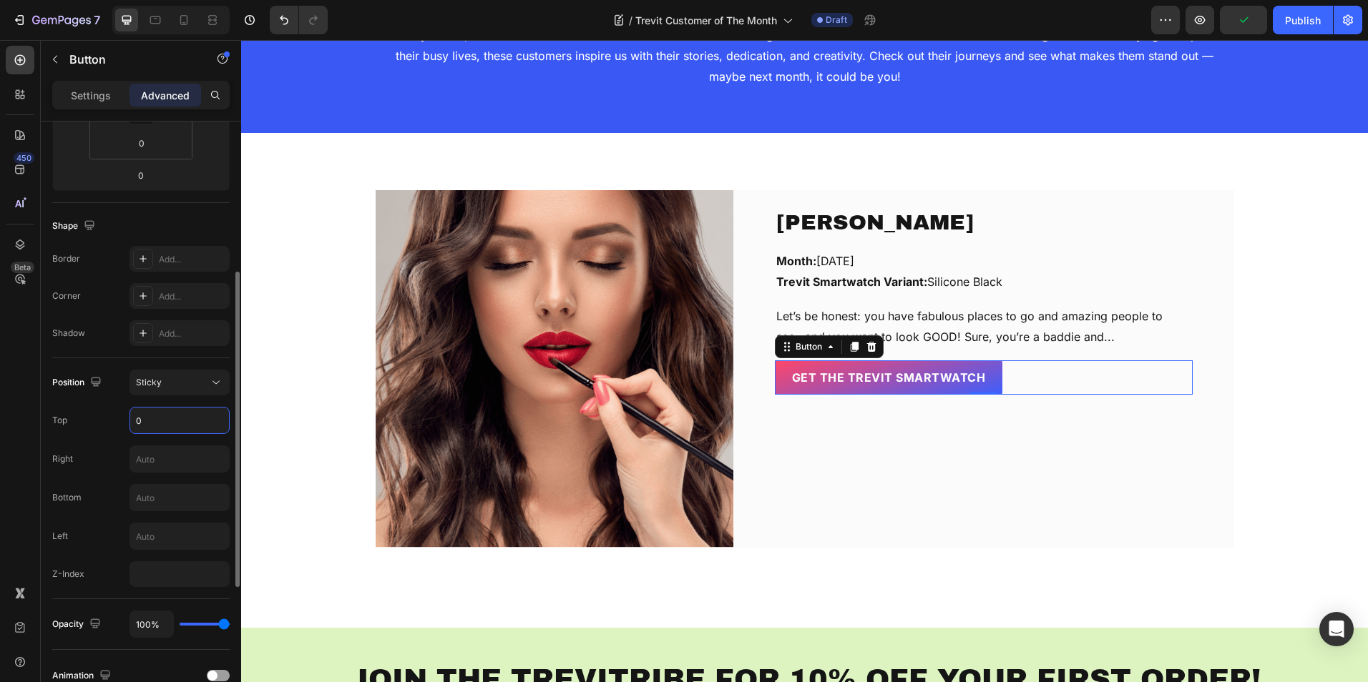
click at [175, 419] on input "0" at bounding box center [179, 421] width 99 height 26
click at [145, 498] on input "text" at bounding box center [179, 498] width 99 height 26
type input "-5"
click at [105, 481] on div "Position Sticky Top 0 Right Bottom -5 Left Z-Index" at bounding box center [140, 478] width 177 height 217
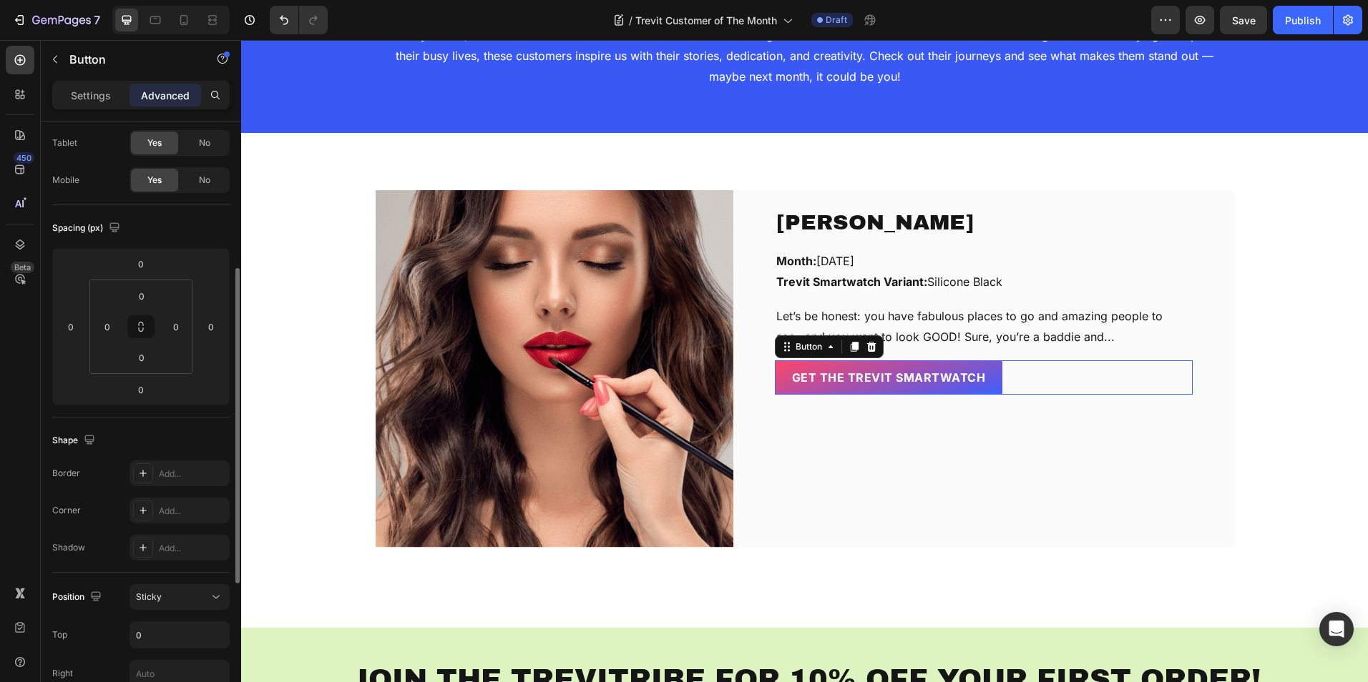
scroll to position [215, 0]
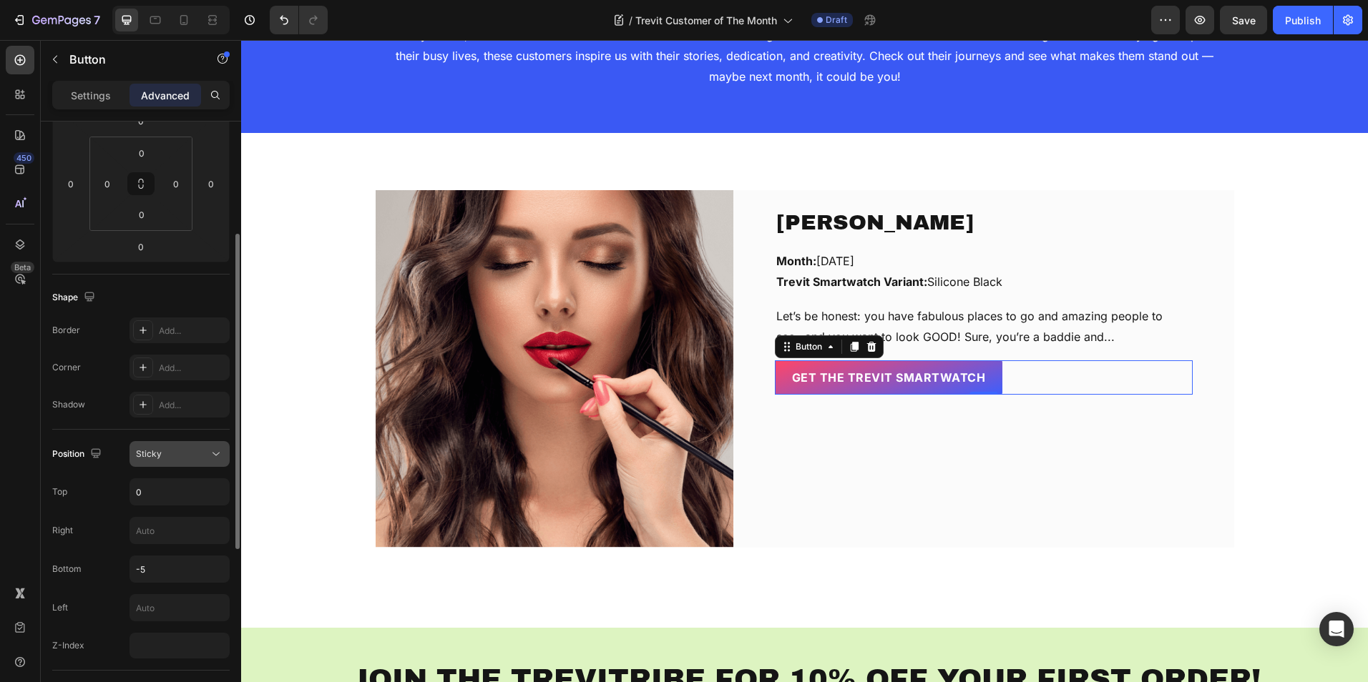
click at [160, 459] on span "Sticky" at bounding box center [149, 454] width 26 height 13
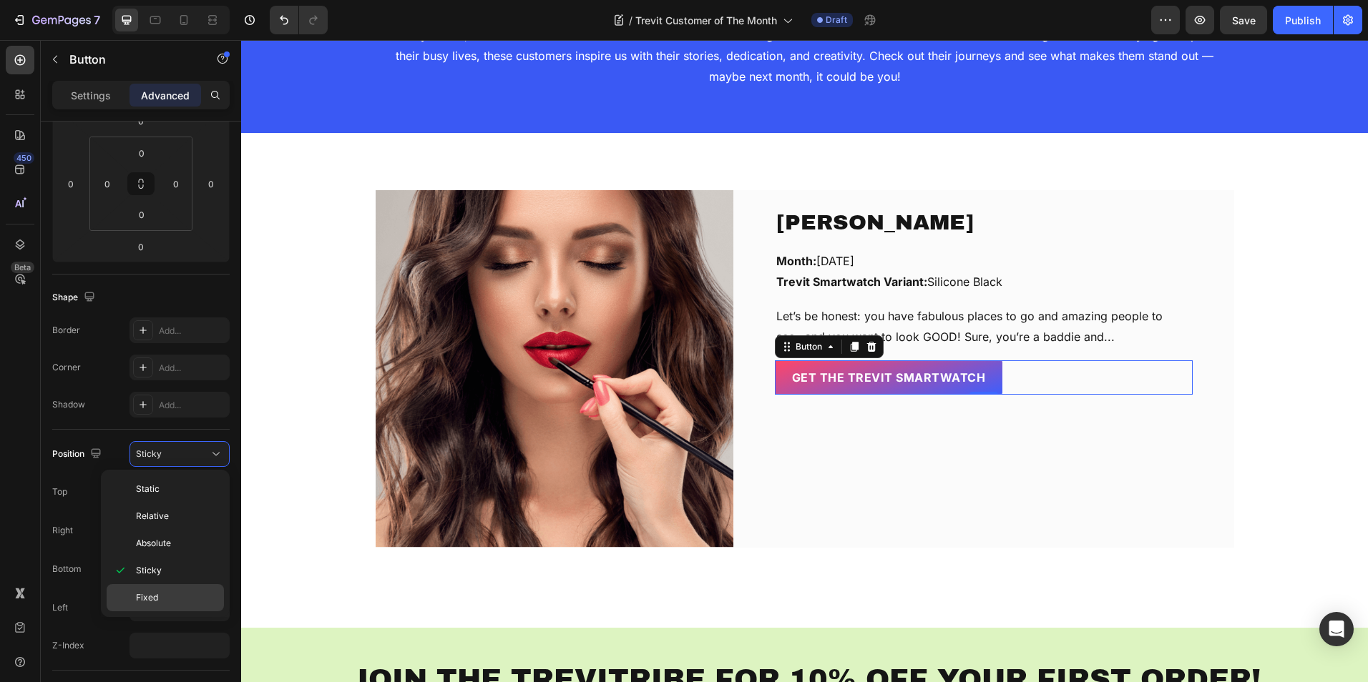
click at [158, 596] on p "Fixed" at bounding box center [177, 598] width 82 height 13
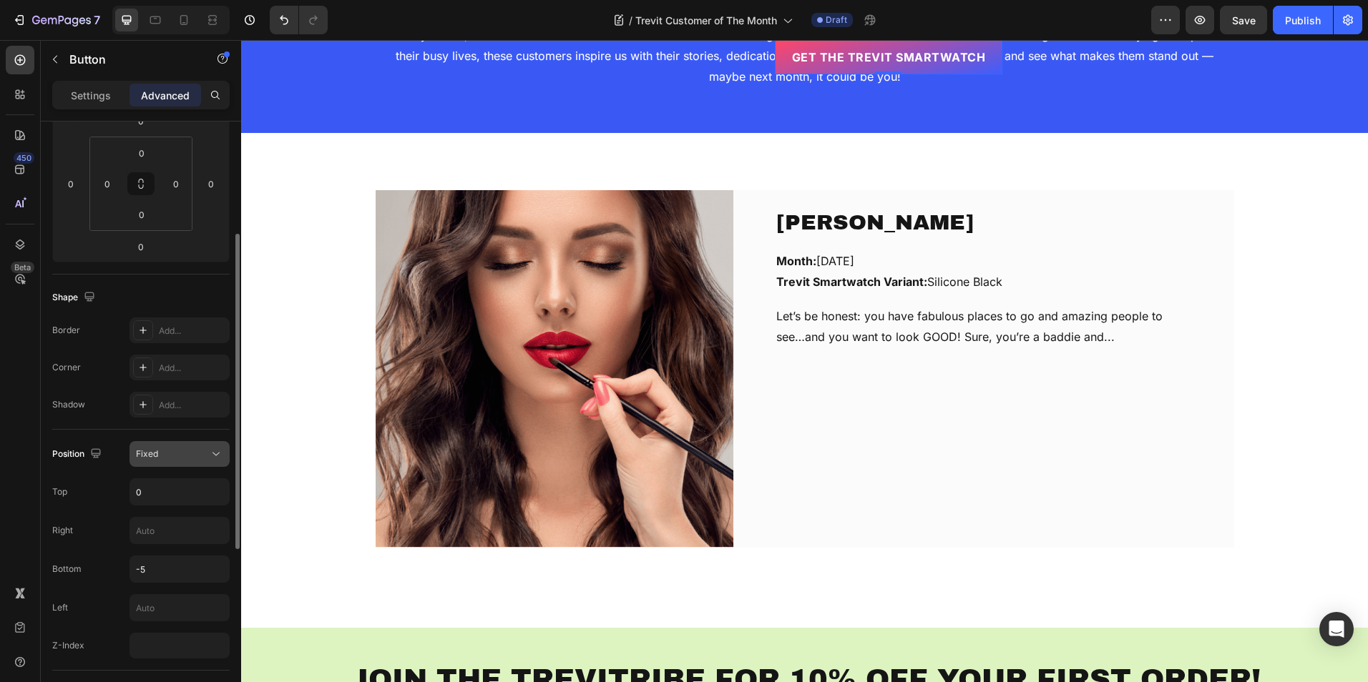
click at [172, 457] on div "Fixed" at bounding box center [172, 454] width 73 height 13
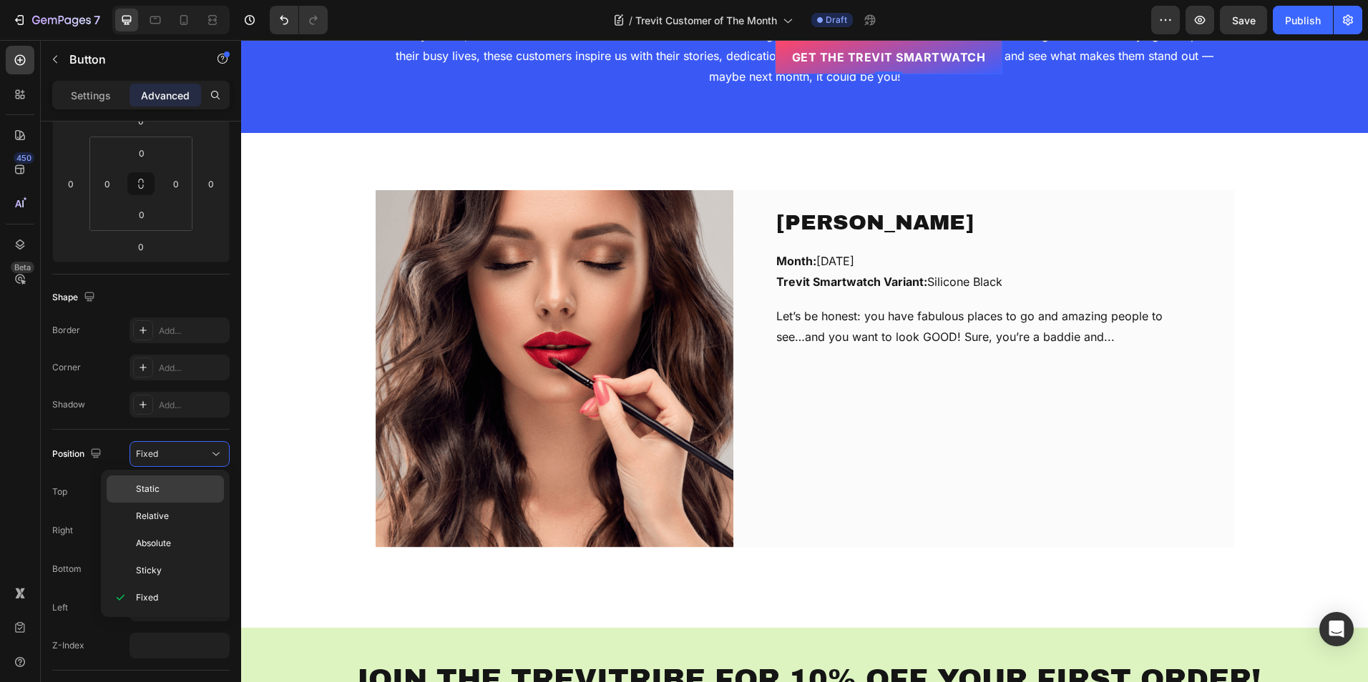
click at [175, 494] on p "Static" at bounding box center [177, 489] width 82 height 13
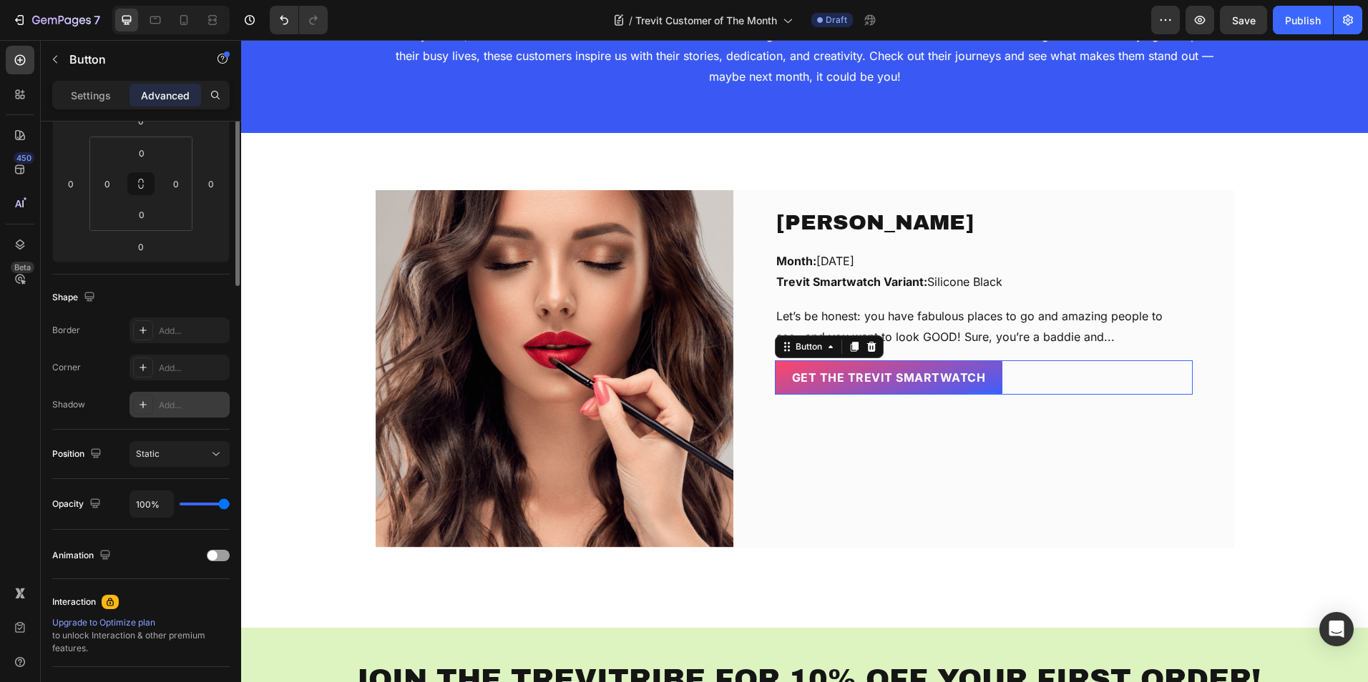
scroll to position [0, 0]
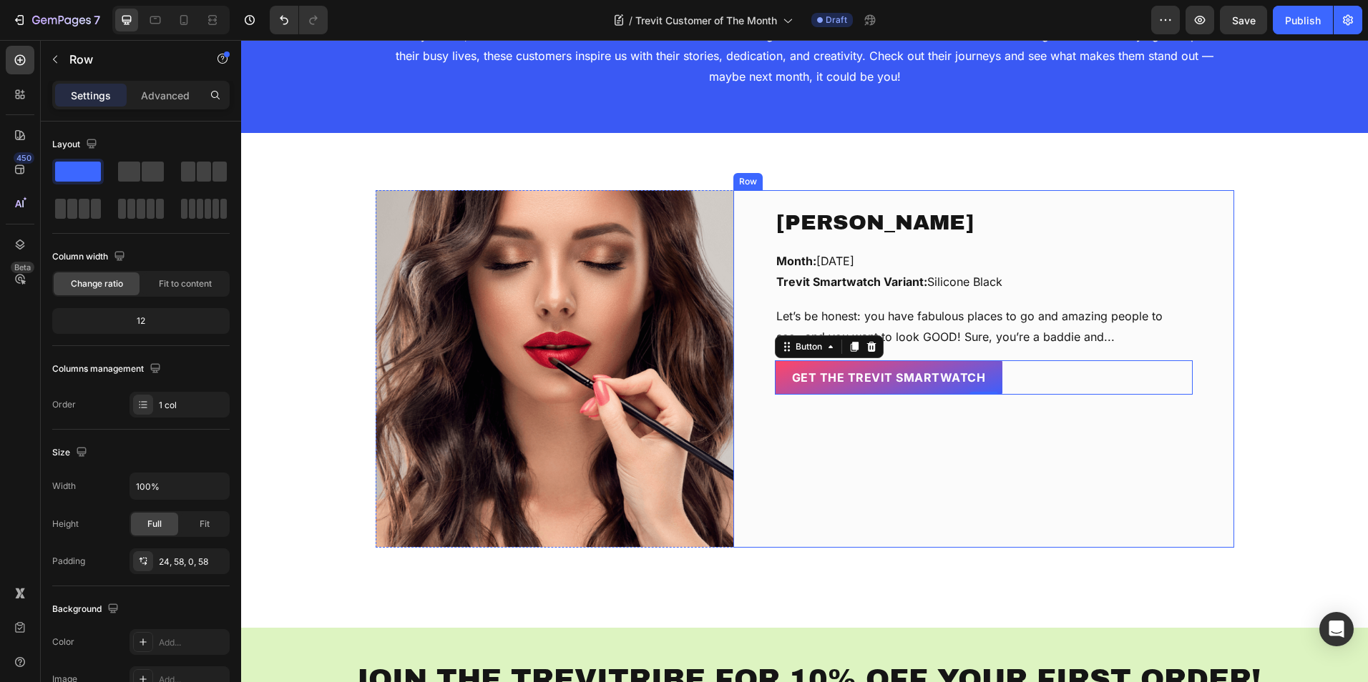
click at [982, 458] on div "Chérie Oduwole Text block Month: September, 2025 Trevit Smartwatch Variant: Sil…" at bounding box center [984, 377] width 418 height 340
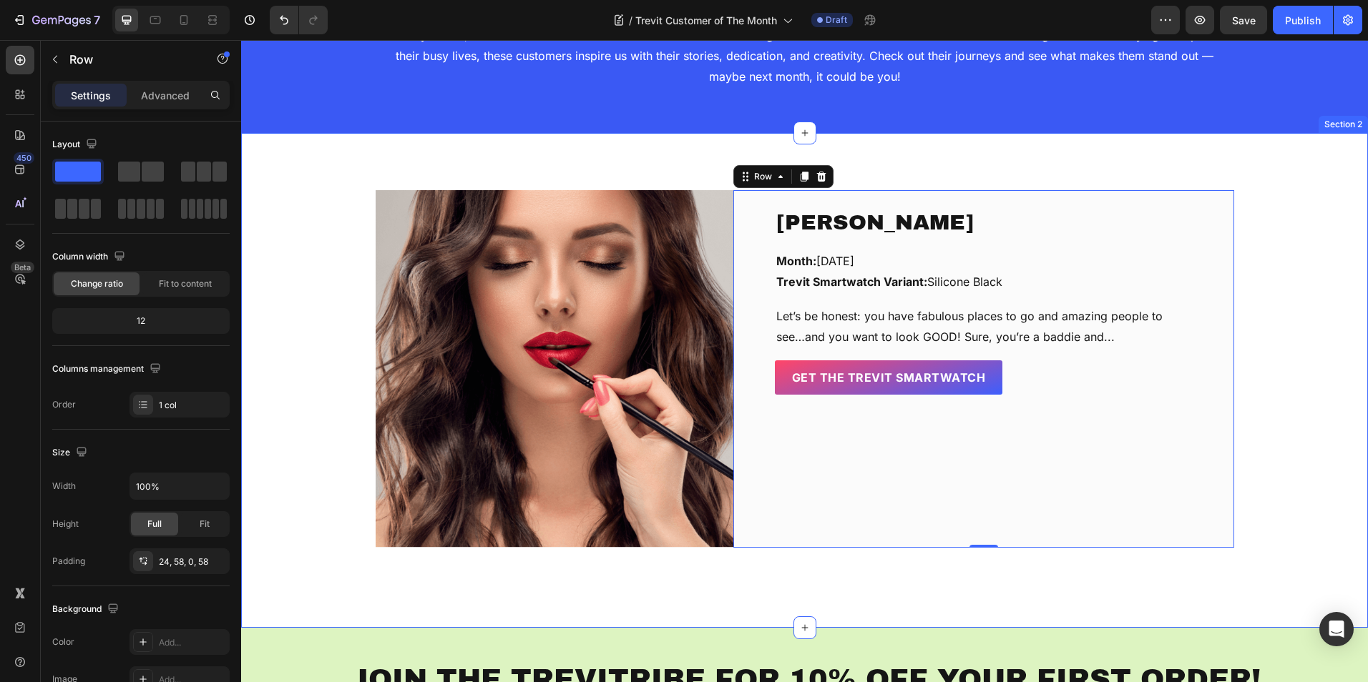
click at [1290, 297] on div "Chérie Oduwole Text block Month: September, 2025 Trevit Smartwatch Variant: Sil…" at bounding box center [804, 369] width 1105 height 358
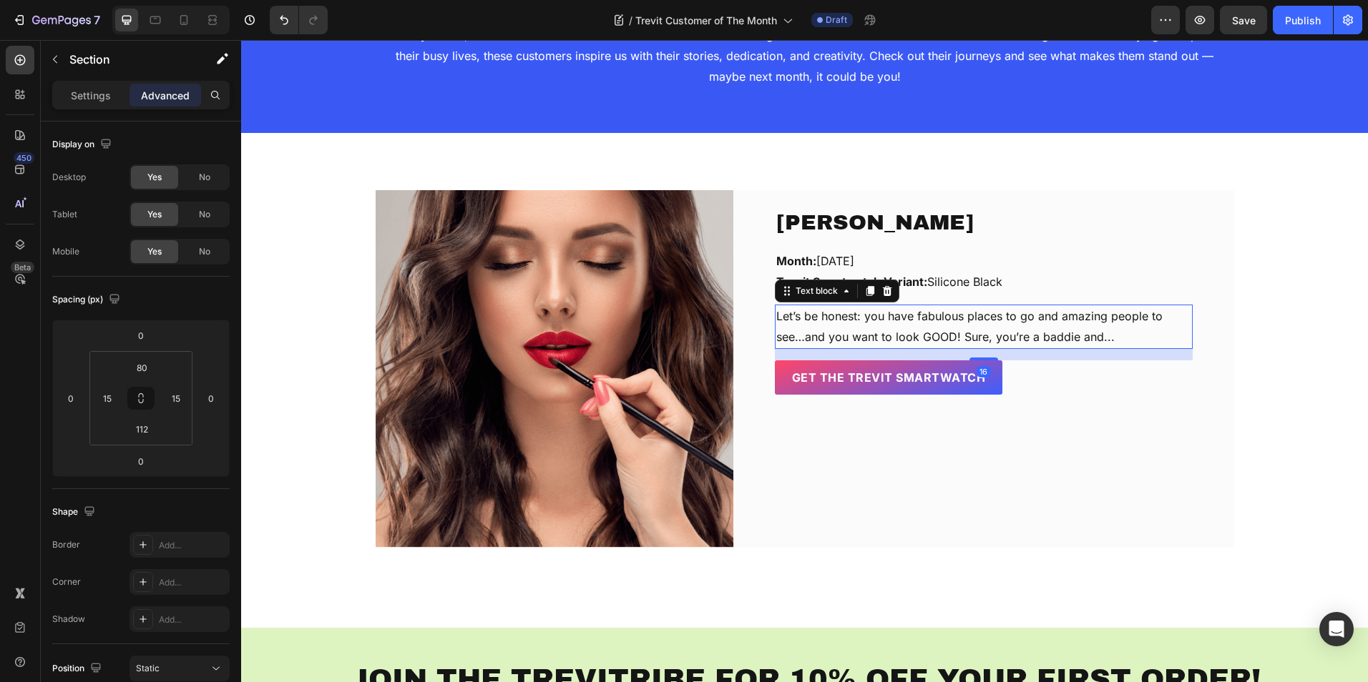
click at [911, 320] on p "Let’s be honest: you have fabulous places to go and amazing people to see…and y…" at bounding box center [983, 326] width 415 height 41
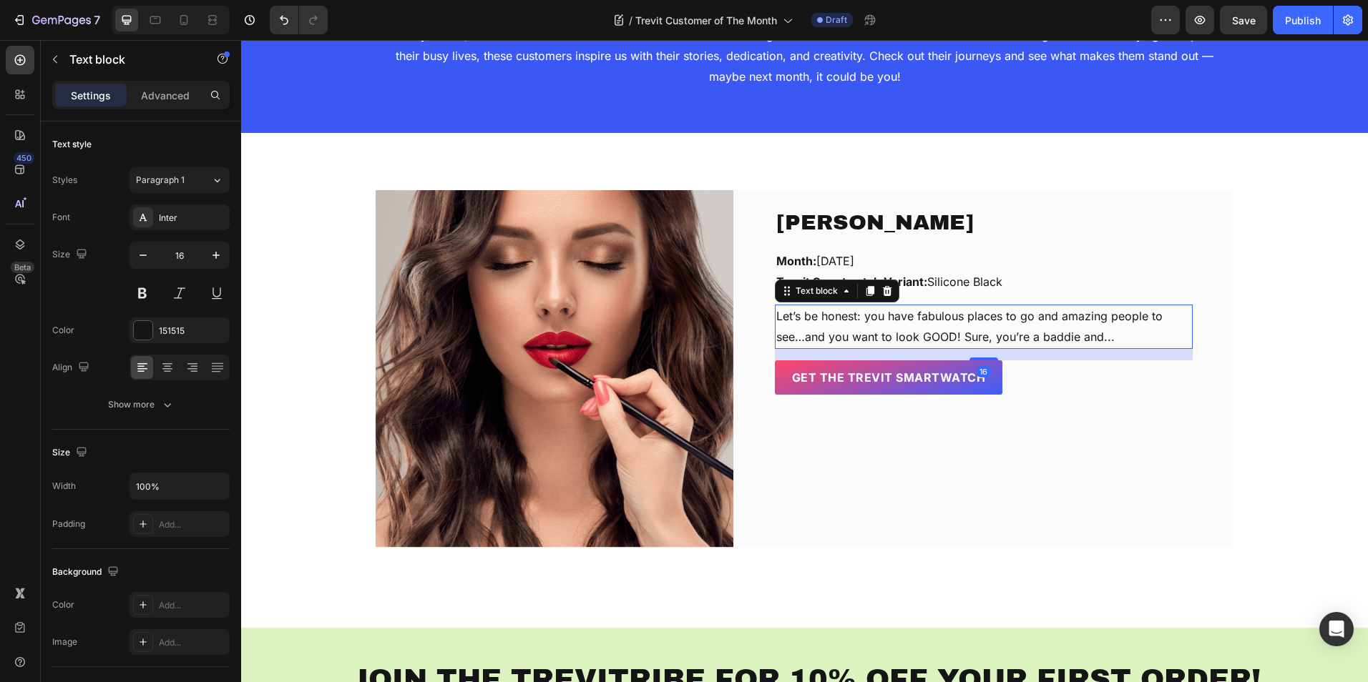
click at [911, 320] on p "Let’s be honest: you have fabulous places to go and amazing people to see…and y…" at bounding box center [983, 326] width 415 height 41
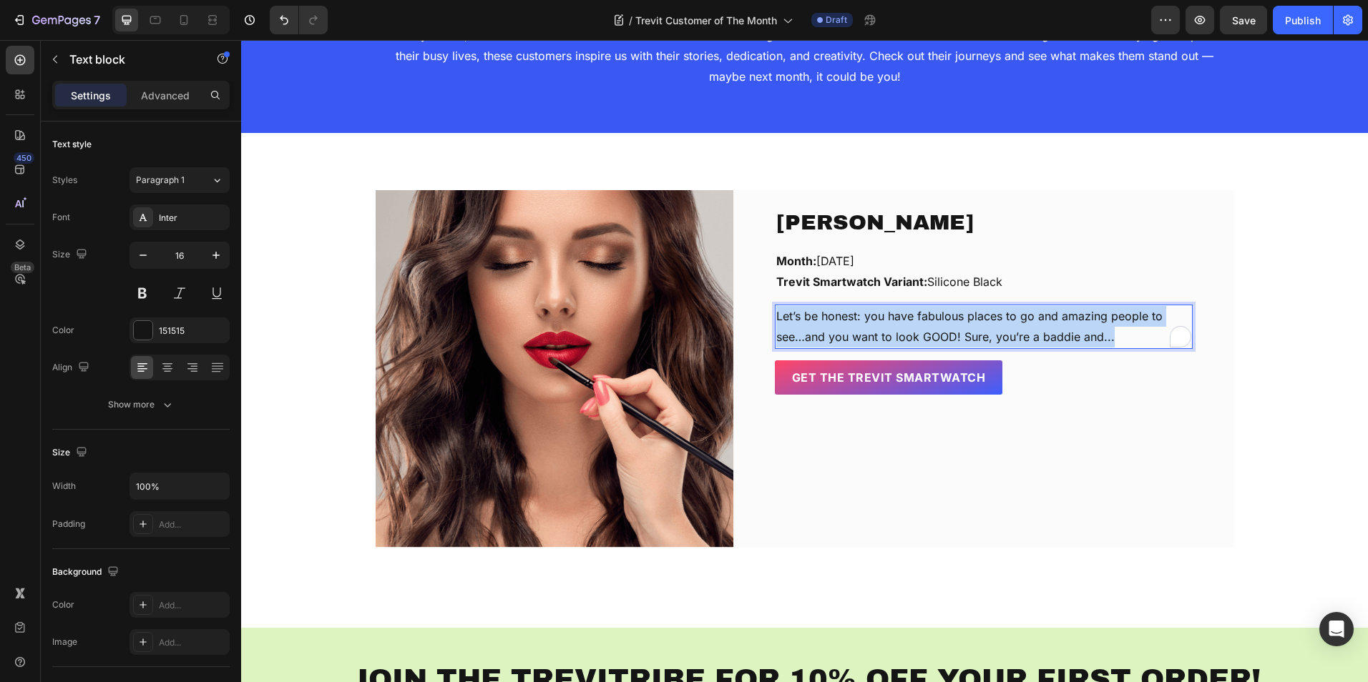
click at [911, 320] on p "Let’s be honest: you have fabulous places to go and amazing people to see…and y…" at bounding box center [983, 326] width 415 height 41
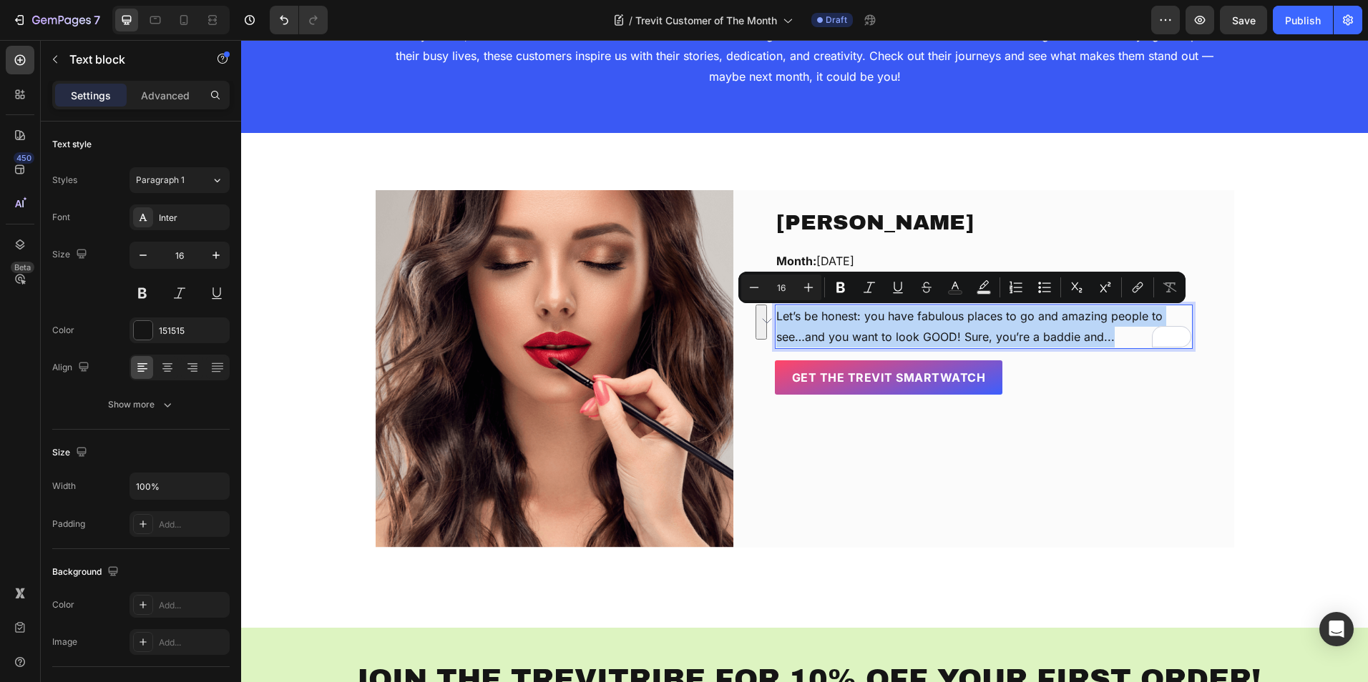
click at [830, 322] on p "Let’s be honest: you have fabulous places to go and amazing people to see…and y…" at bounding box center [983, 326] width 415 height 41
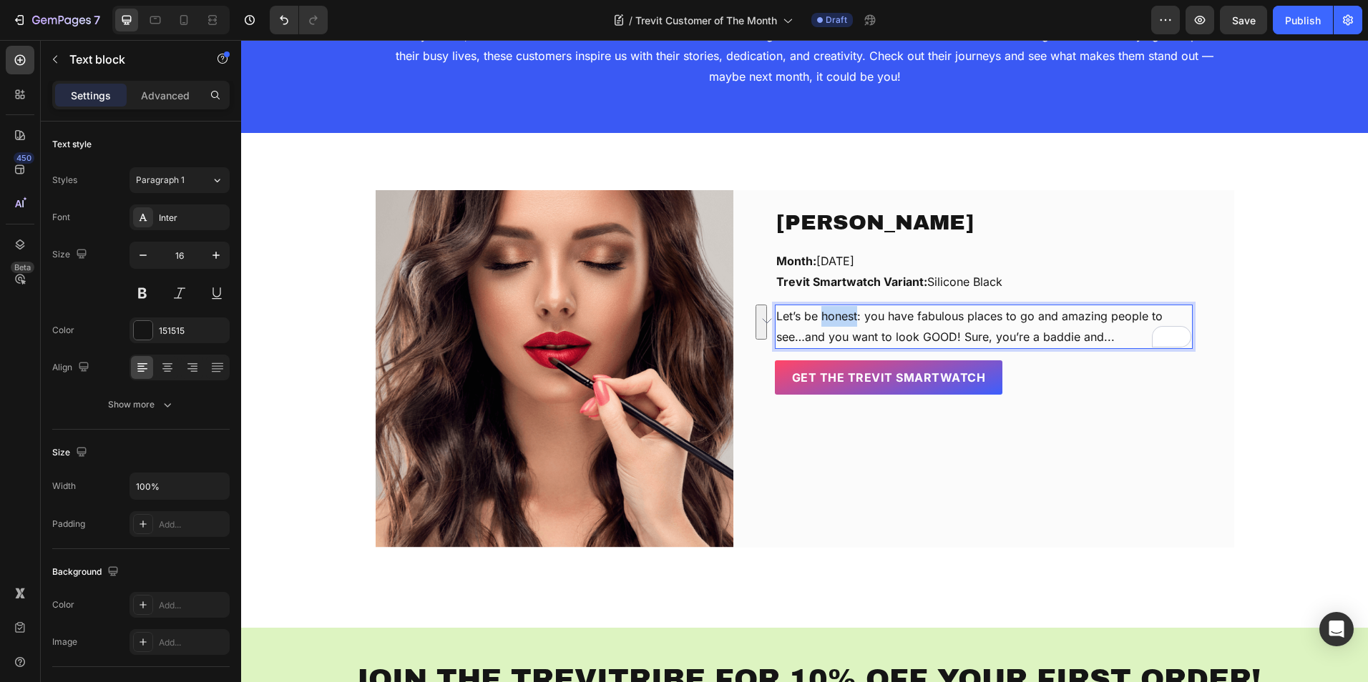
click at [830, 322] on p "Let’s be honest: you have fabulous places to go and amazing people to see…and y…" at bounding box center [983, 326] width 415 height 41
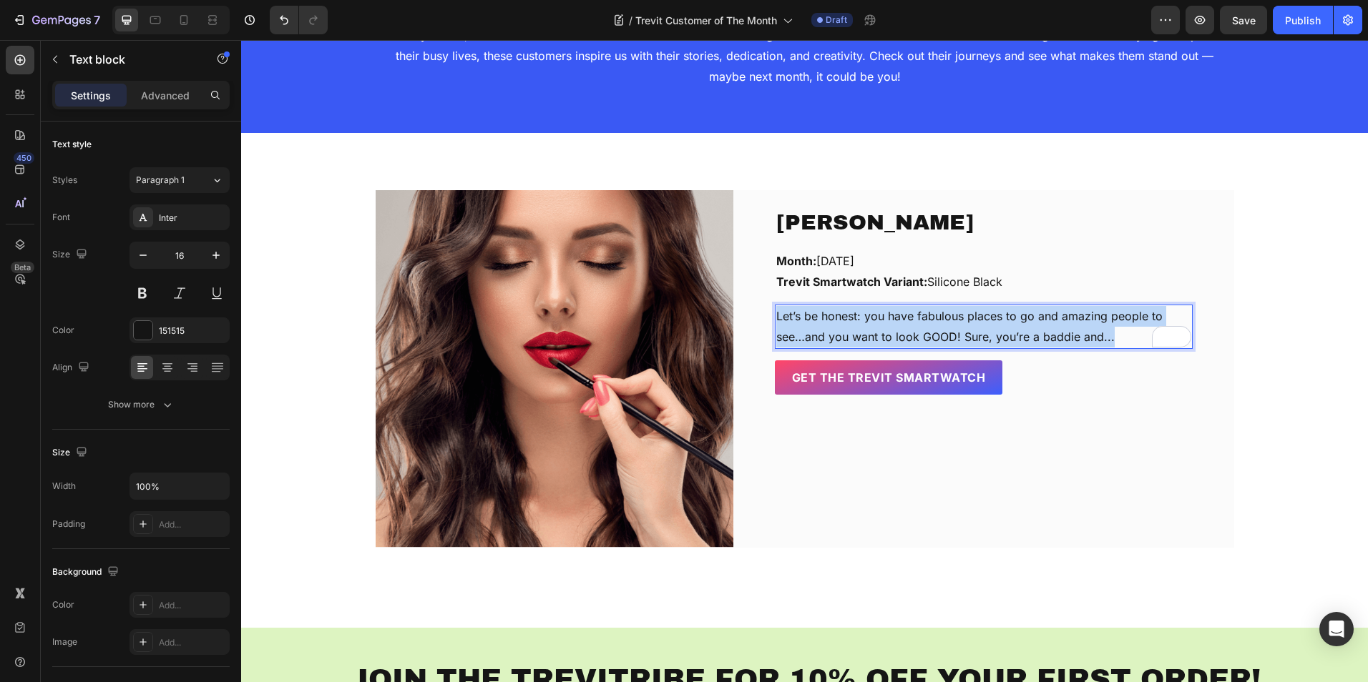
click at [830, 322] on p "Let’s be honest: you have fabulous places to go and amazing people to see…and y…" at bounding box center [983, 326] width 415 height 41
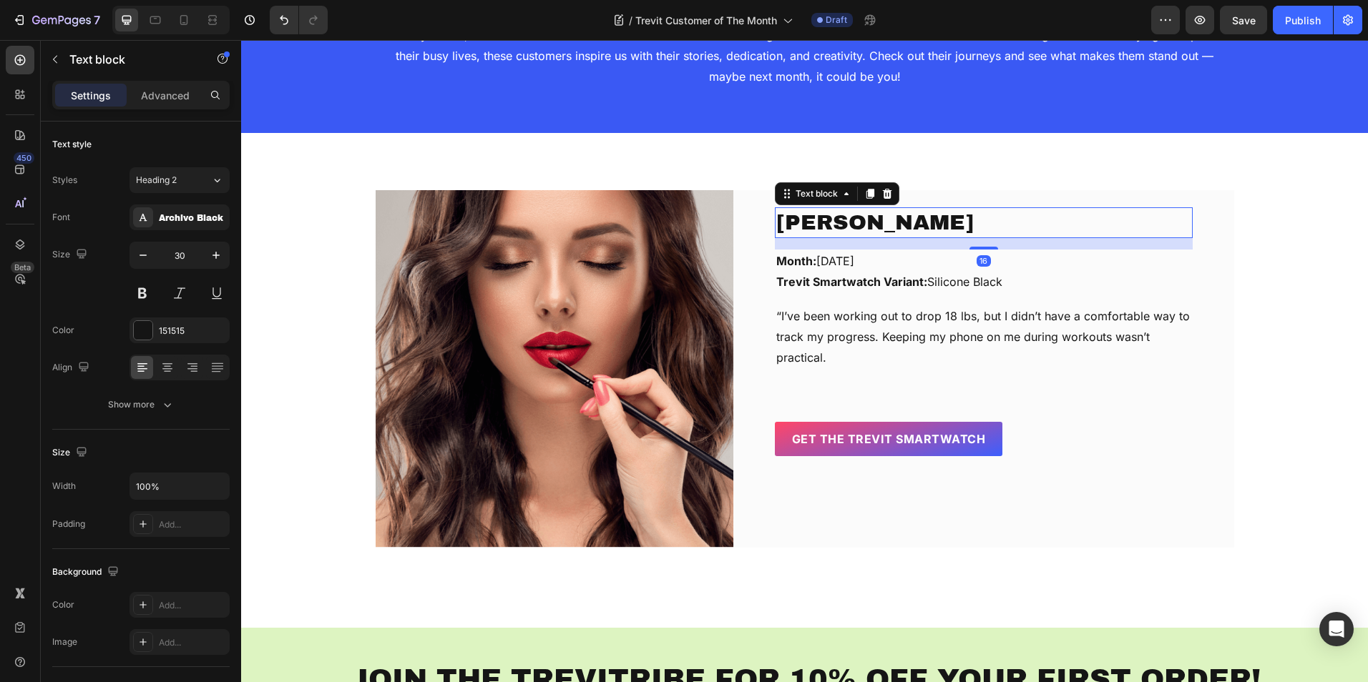
click at [971, 228] on p "[PERSON_NAME]" at bounding box center [983, 223] width 415 height 28
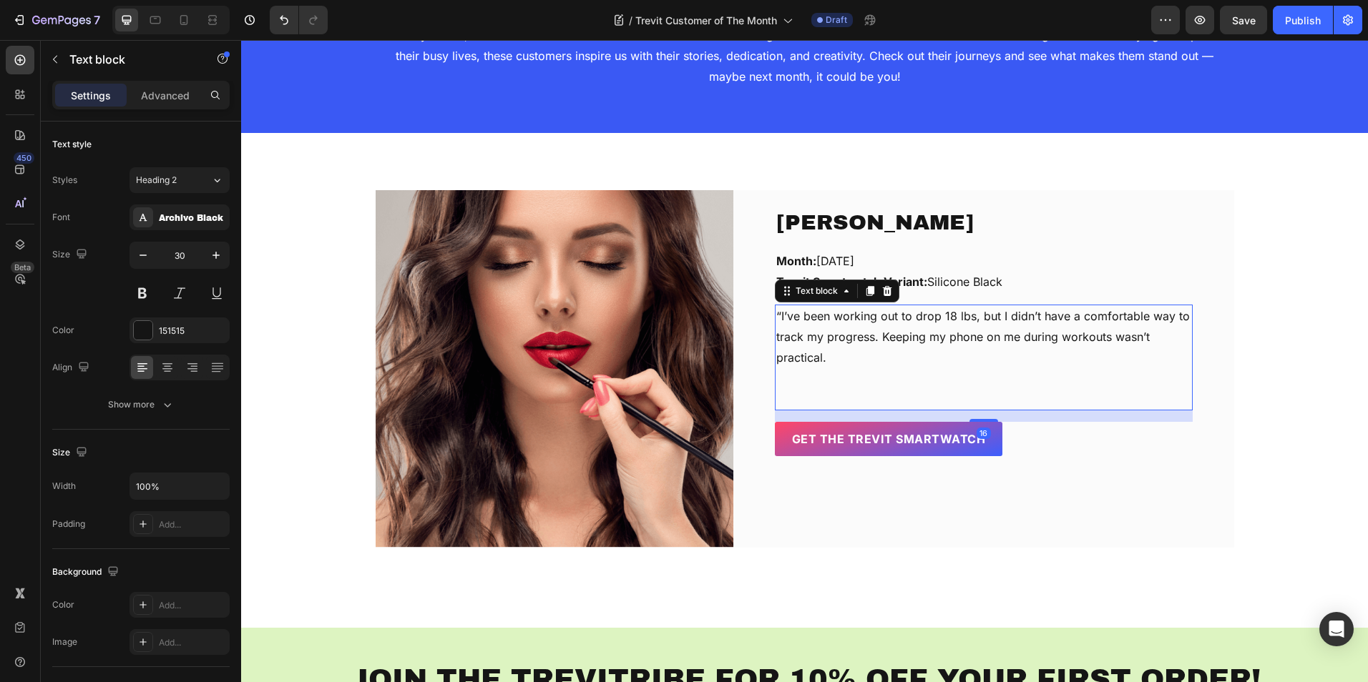
click at [893, 329] on p "“I’ve been working out to drop 18 lbs, but I didn’t have a comfortable way to t…" at bounding box center [983, 337] width 415 height 62
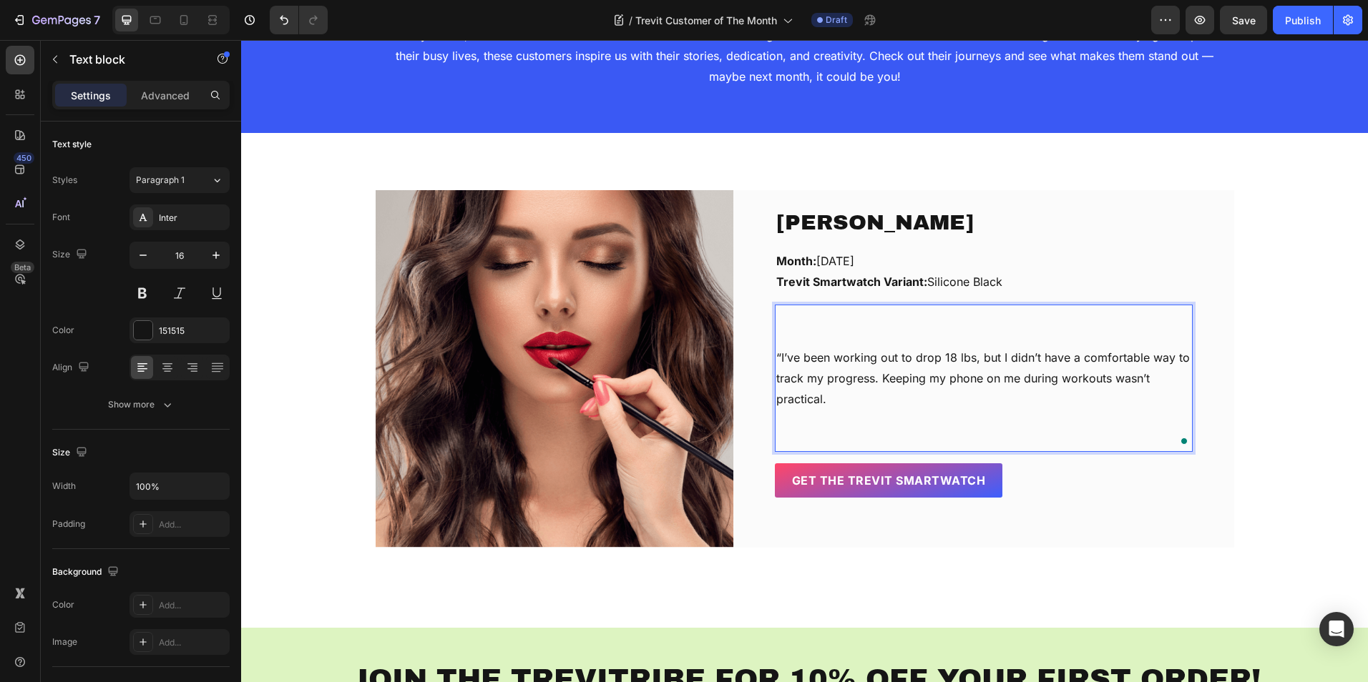
click at [779, 320] on p "To enrich screen reader interactions, please activate Accessibility in Grammarl…" at bounding box center [983, 316] width 415 height 21
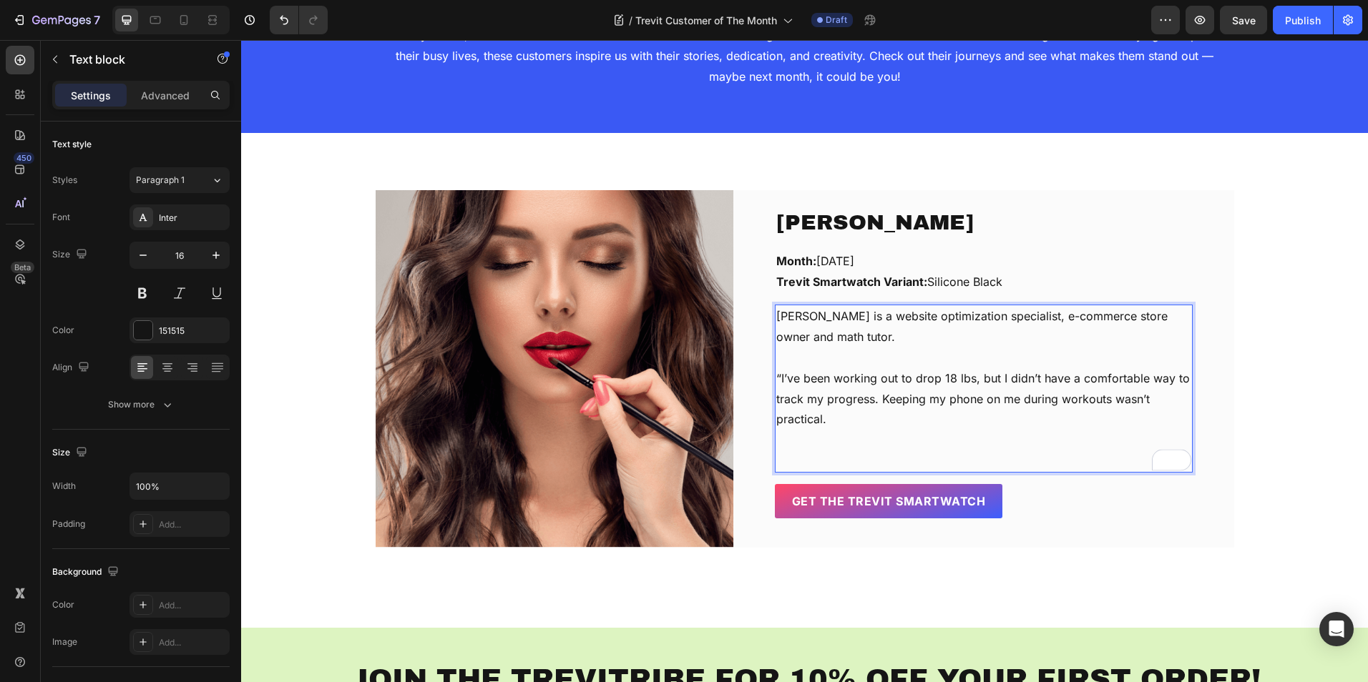
click at [790, 356] on p "Rich Text Editor. Editing area: main" at bounding box center [983, 358] width 415 height 21
click at [835, 336] on p "[PERSON_NAME] is a website optimization specialist, e-commerce store owner and …" at bounding box center [983, 326] width 415 height 41
click at [836, 358] on p "Rich Text Editor. Editing area: main" at bounding box center [983, 358] width 415 height 21
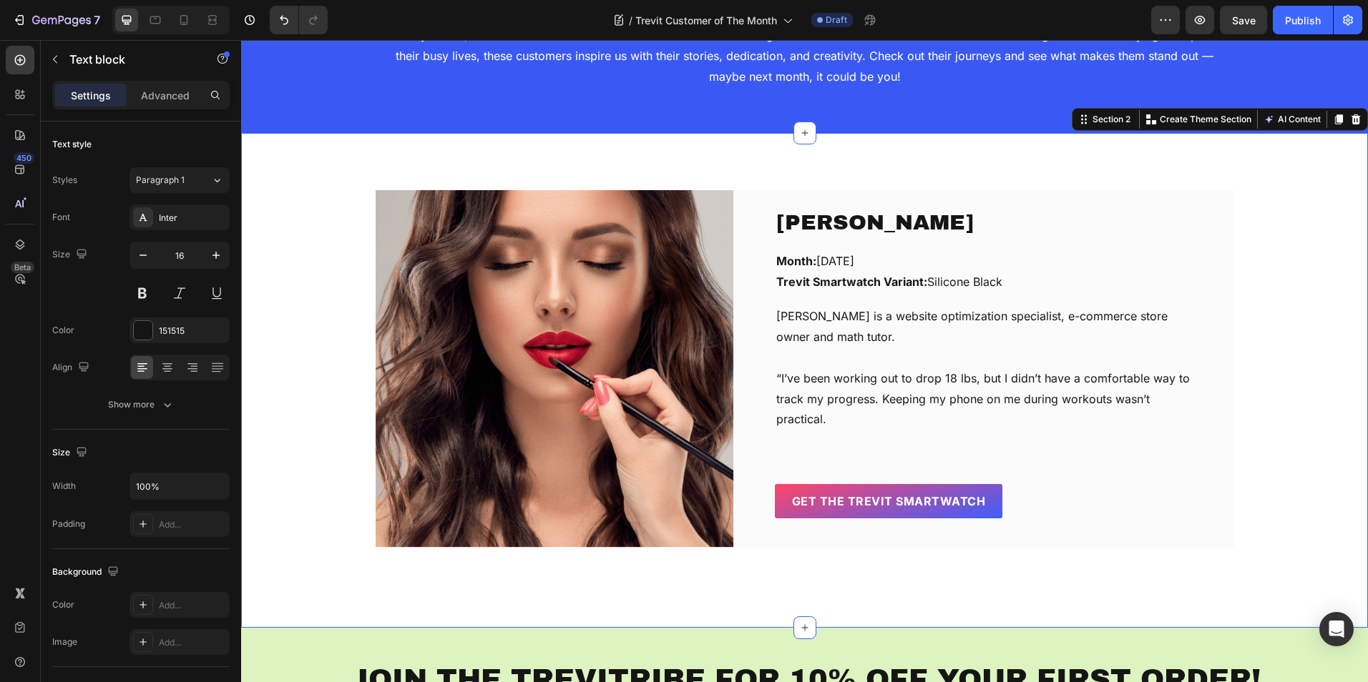
click at [1246, 218] on div "Chérie Oduwole Text block Month: September, 2025 Trevit Smartwatch Variant: Sil…" at bounding box center [804, 369] width 1105 height 358
click at [845, 356] on p "Rich Text Editor. Editing area: main" at bounding box center [983, 358] width 415 height 21
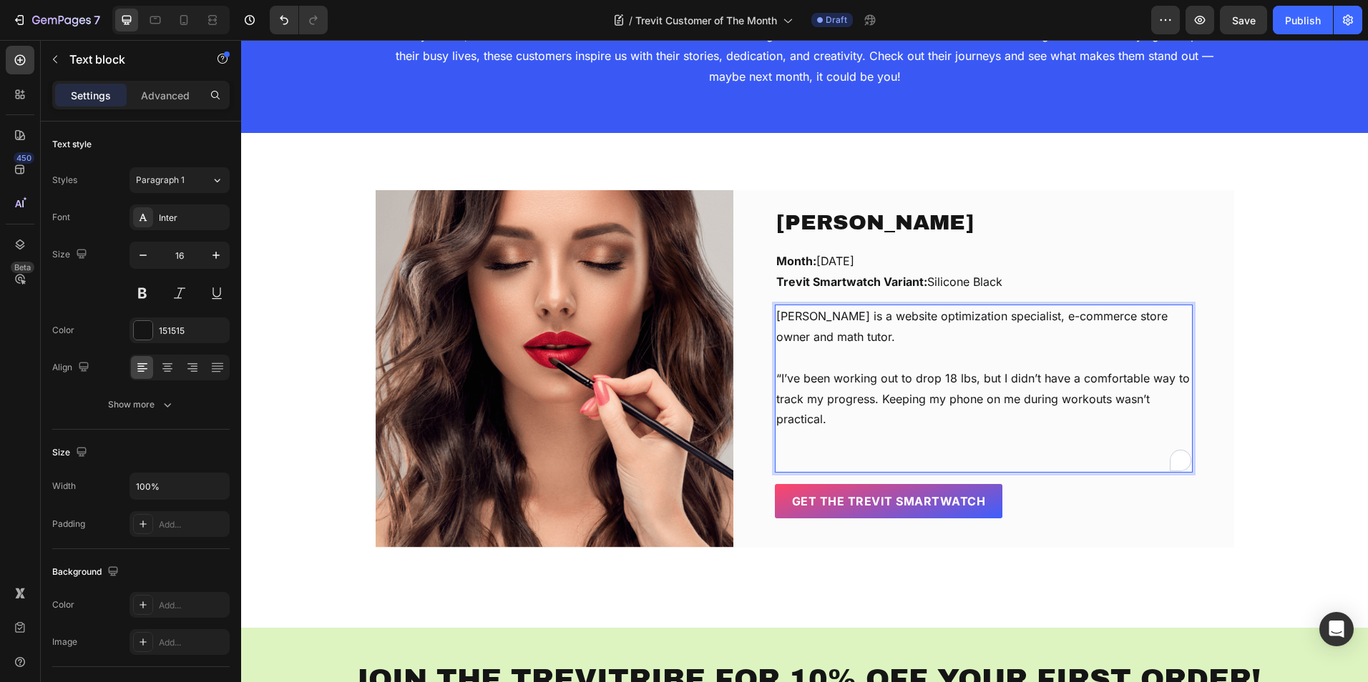
click at [832, 413] on p "“I’ve been working out to drop 18 lbs, but I didn’t have a comfortable way to t…" at bounding box center [983, 399] width 415 height 62
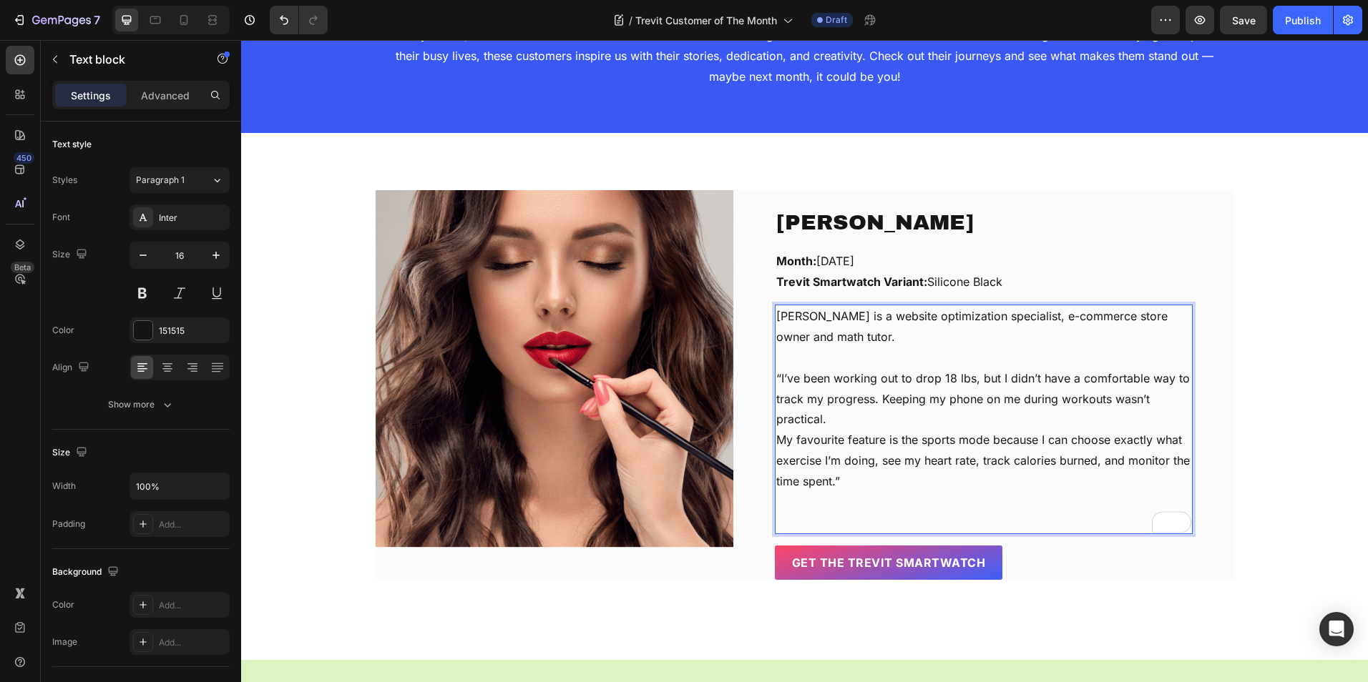
click at [878, 524] on p "Rich Text Editor. Editing area: main" at bounding box center [983, 522] width 415 height 21
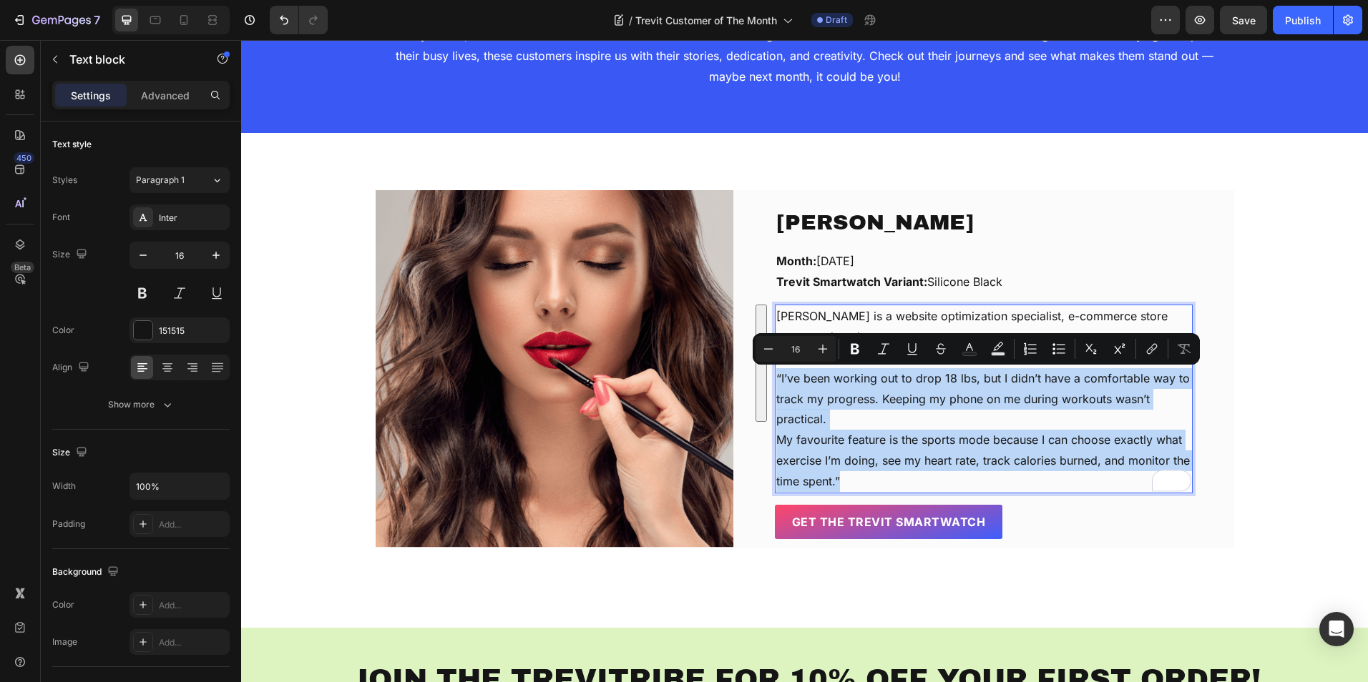
drag, startPoint x: 835, startPoint y: 480, endPoint x: 771, endPoint y: 385, distance: 114.5
click at [775, 385] on div "Chérie is a website optimization specialist, e-commerce store owner and math tu…" at bounding box center [984, 399] width 418 height 188
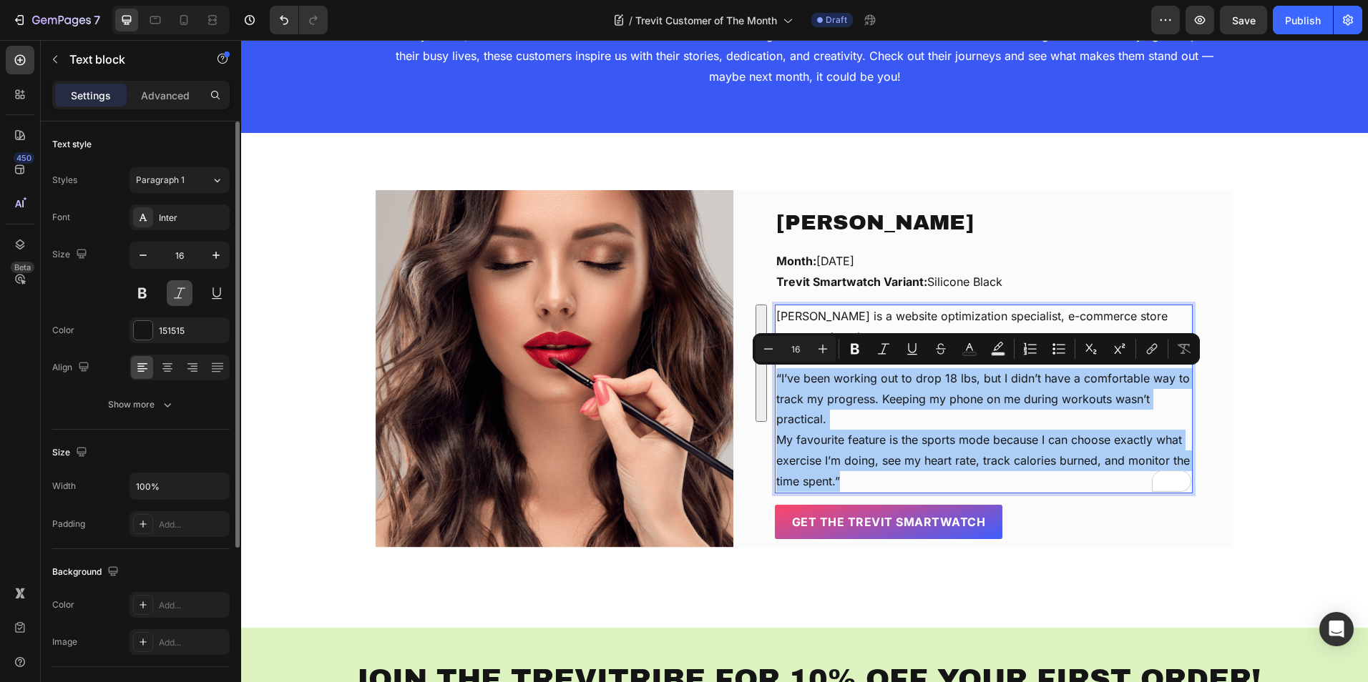
click at [185, 288] on button at bounding box center [180, 293] width 26 height 26
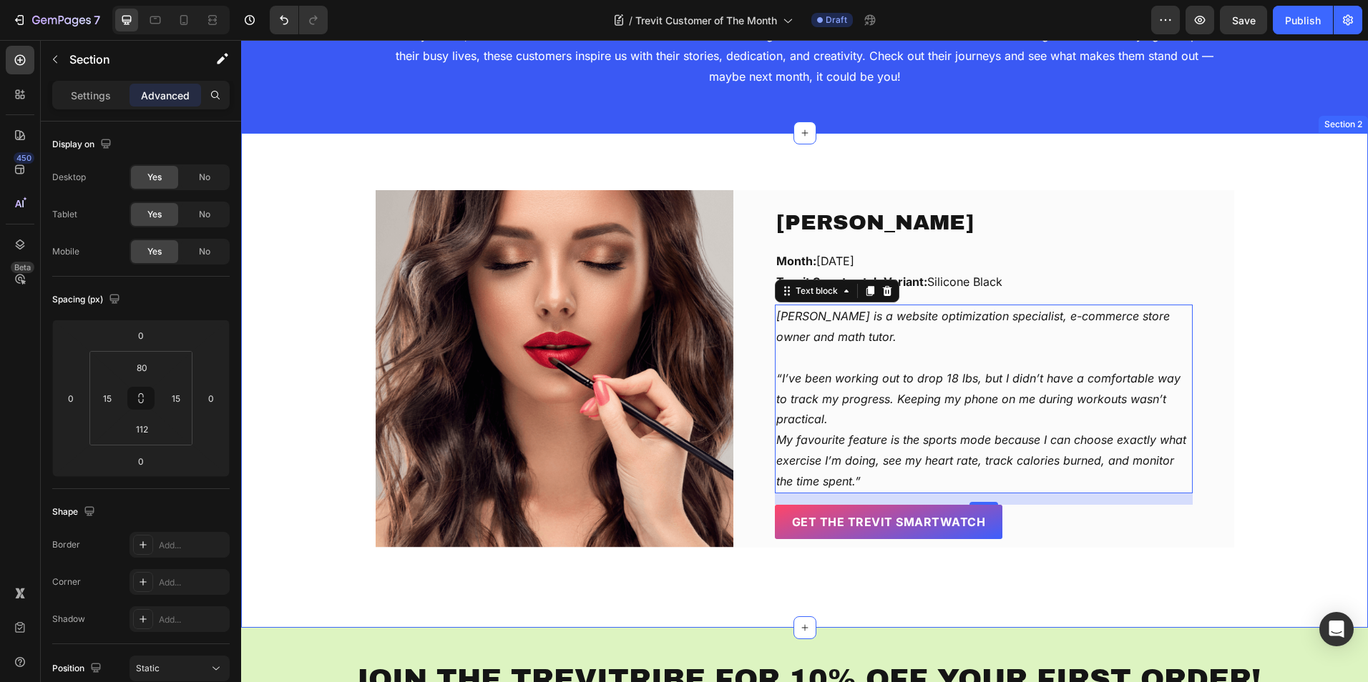
click at [1258, 279] on div "Chérie Oduwole Text block Month: September, 2025 Trevit Smartwatch Variant: Sil…" at bounding box center [804, 369] width 1105 height 358
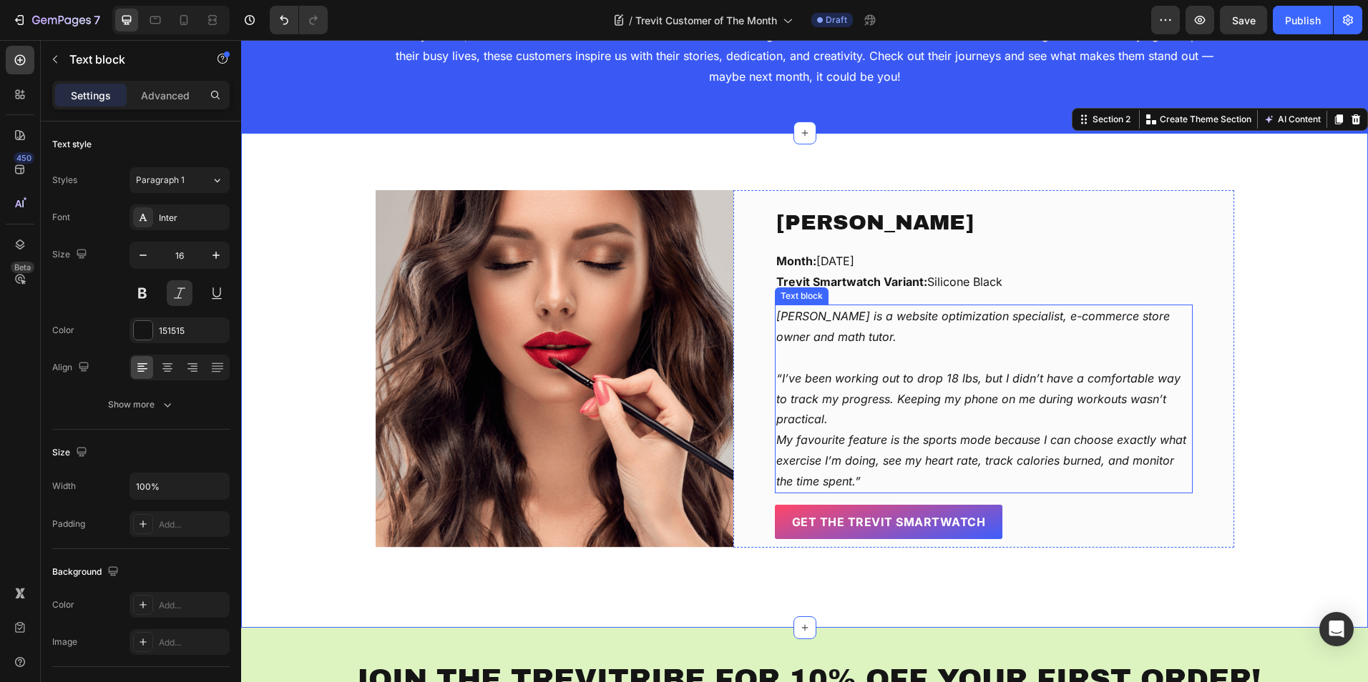
click at [846, 337] on p "[PERSON_NAME] is a website optimization specialist, e-commerce store owner and …" at bounding box center [983, 326] width 415 height 41
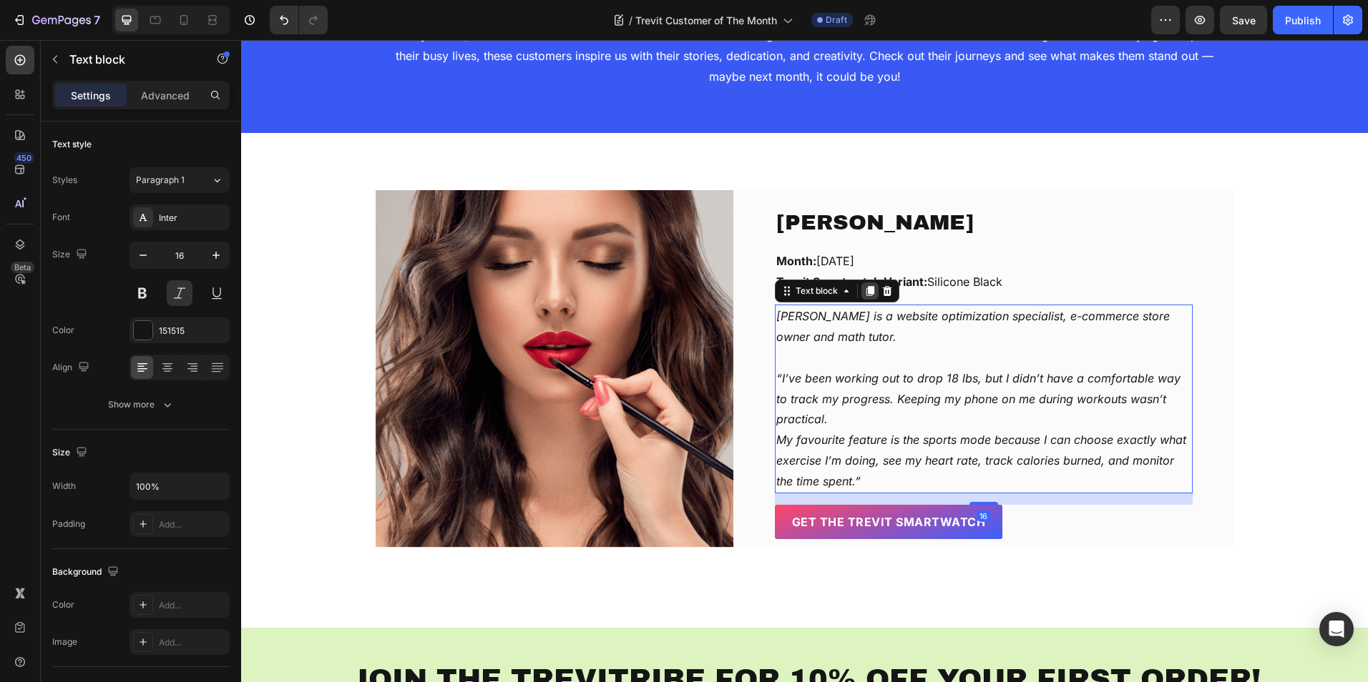
click at [864, 288] on icon at bounding box center [869, 290] width 11 height 11
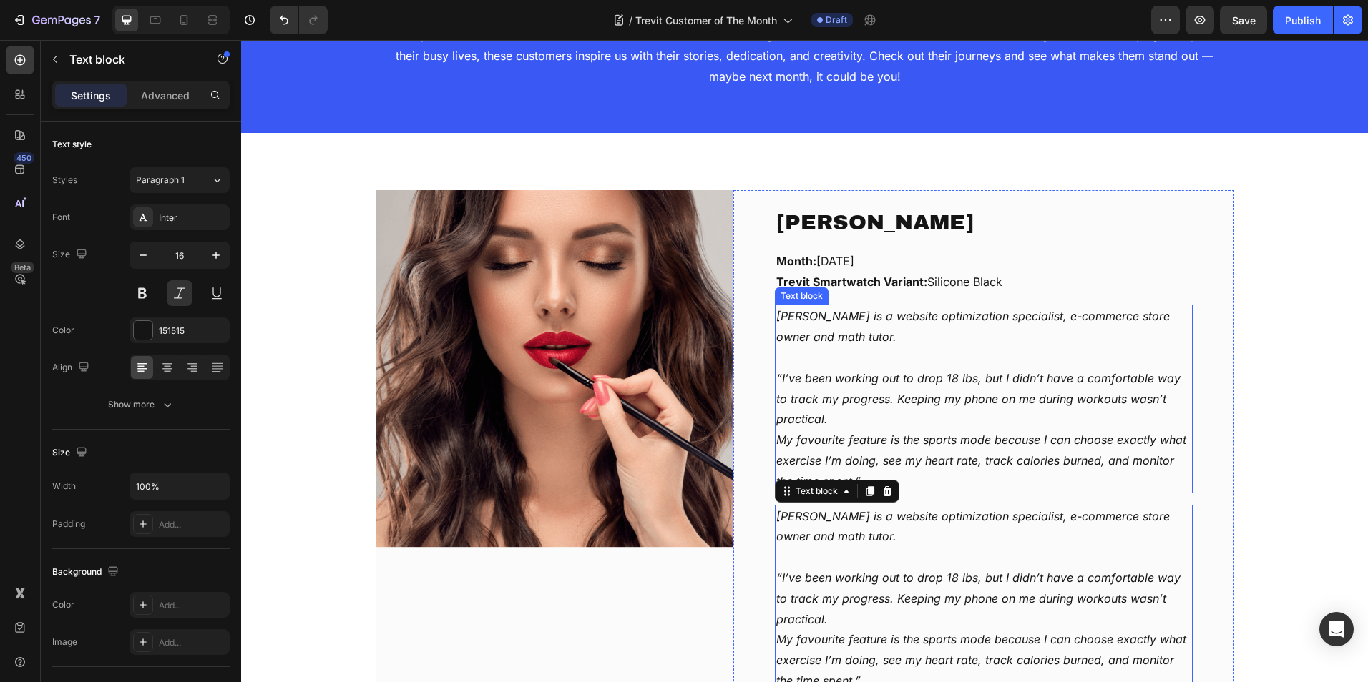
click at [838, 400] on p "“I’ve been working out to drop 18 lbs, but I didn’t have a comfortable way to t…" at bounding box center [983, 399] width 415 height 62
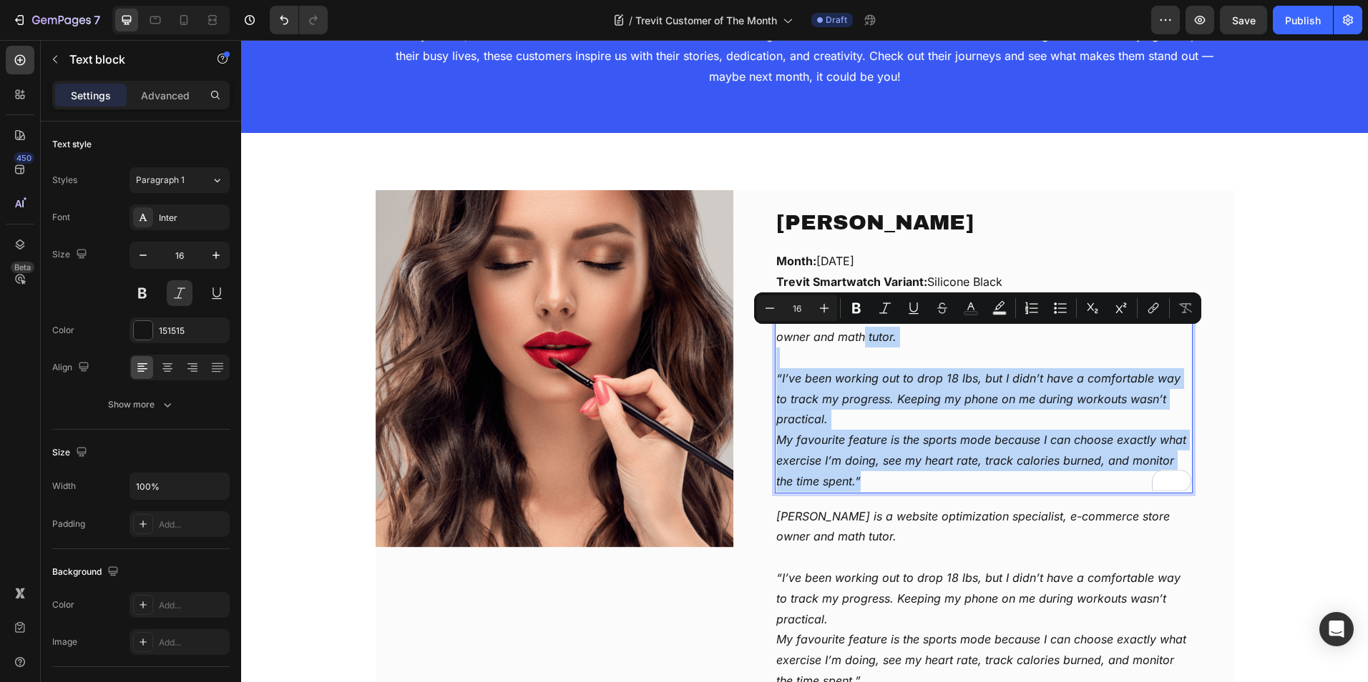
drag, startPoint x: 841, startPoint y: 480, endPoint x: 830, endPoint y: 344, distance: 136.3
click at [830, 344] on div "Chérie is a website optimization specialist, e-commerce store owner and math tu…" at bounding box center [984, 399] width 418 height 188
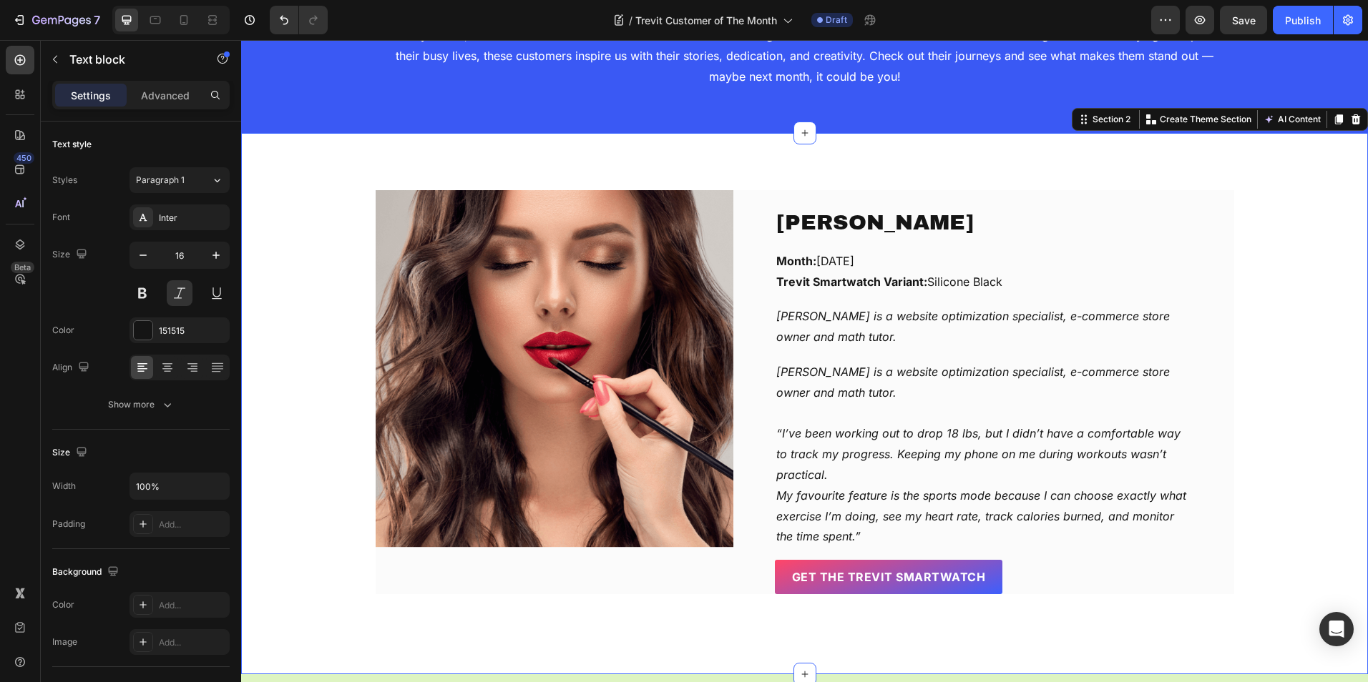
click at [1259, 321] on div "Chérie Oduwole Text block Month: September, 2025 Trevit Smartwatch Variant: Sil…" at bounding box center [804, 392] width 1105 height 404
click at [888, 381] on p "[PERSON_NAME] is a website optimization specialist, e-commerce store owner and …" at bounding box center [983, 382] width 415 height 41
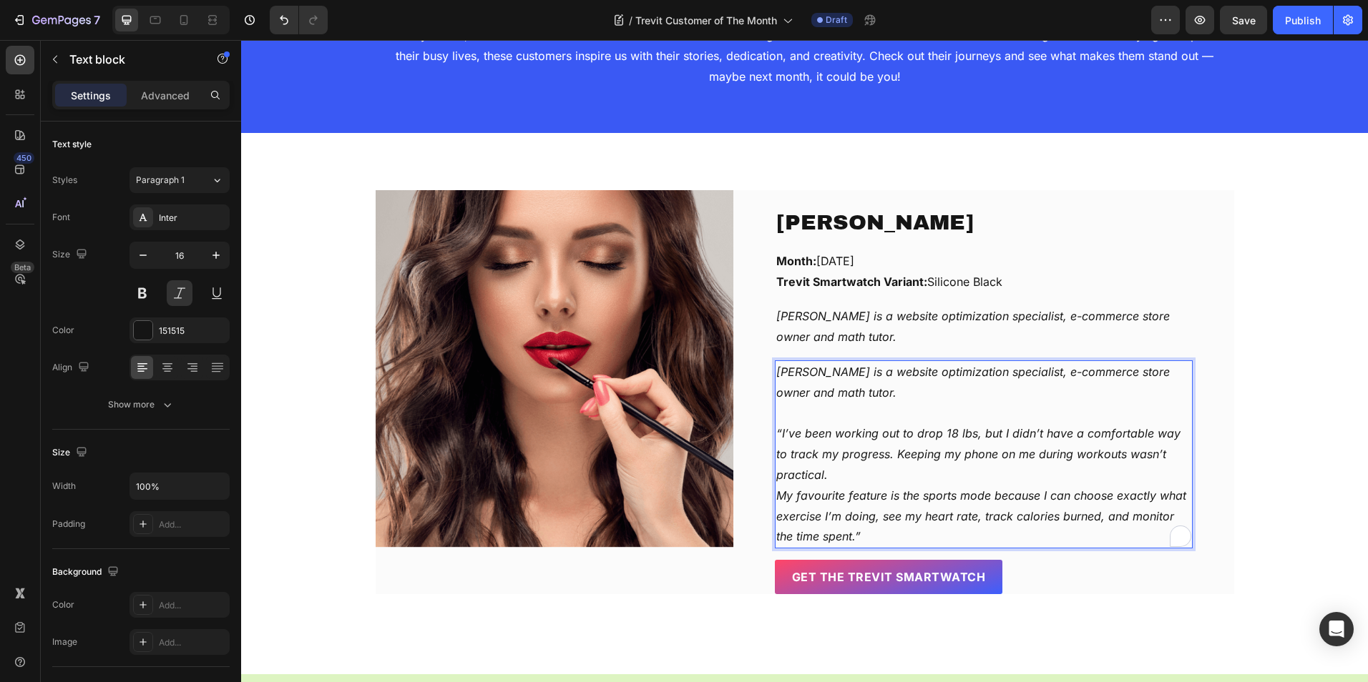
drag, startPoint x: 846, startPoint y: 392, endPoint x: 797, endPoint y: 418, distance: 56.0
click at [845, 392] on p "[PERSON_NAME] is a website optimization specialist, e-commerce store owner and …" at bounding box center [983, 382] width 415 height 41
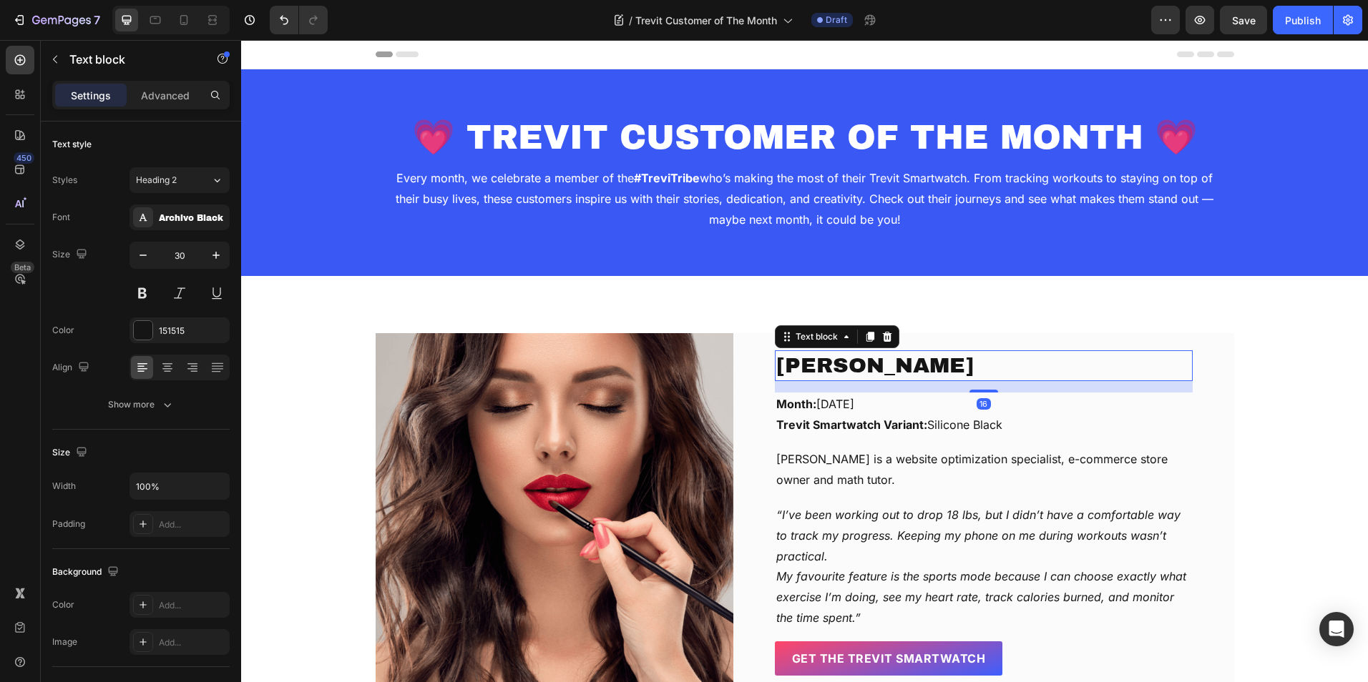
scroll to position [143, 0]
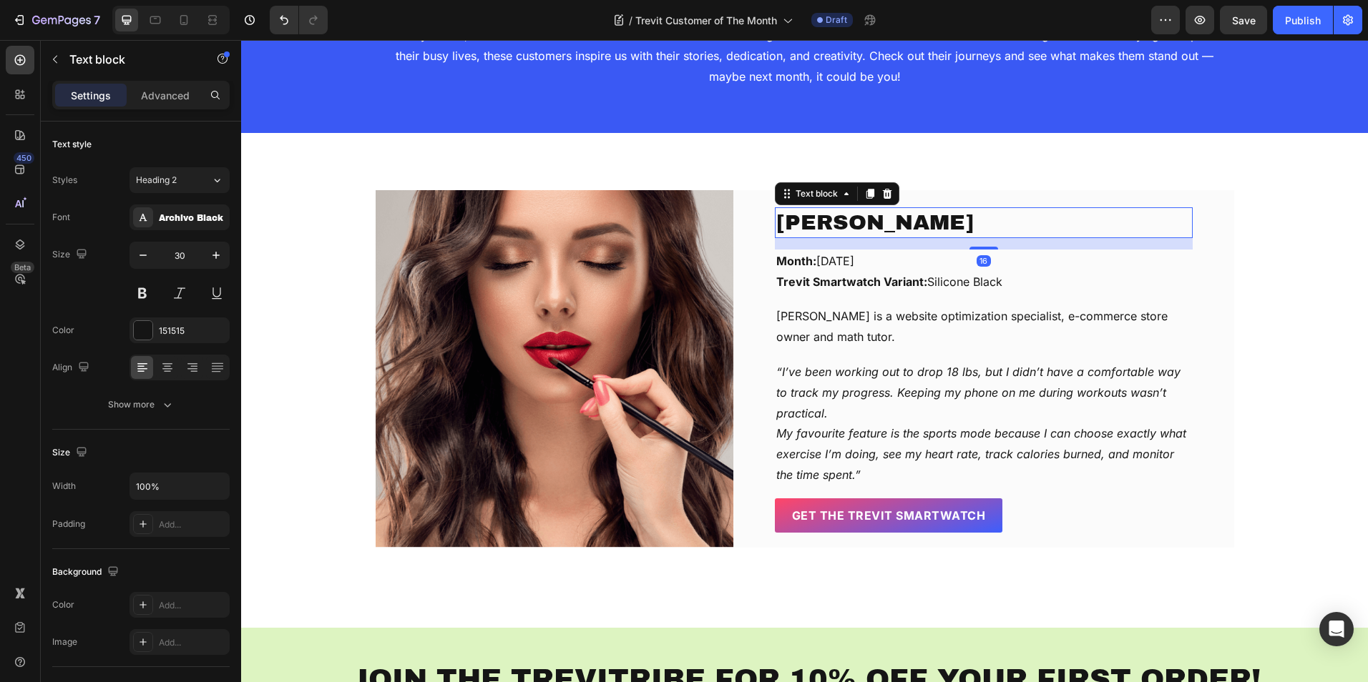
click at [983, 228] on p "[PERSON_NAME]" at bounding box center [983, 223] width 415 height 28
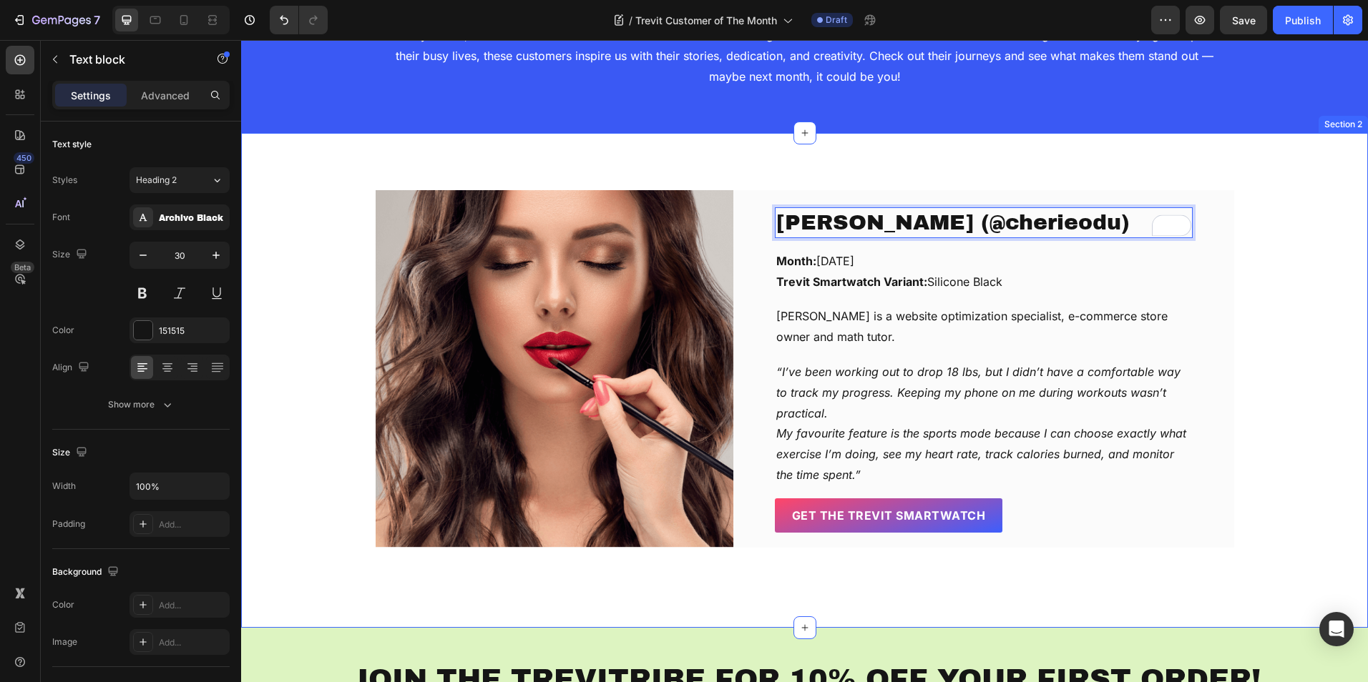
click at [1273, 238] on div "[PERSON_NAME] (@cherieodu) Text block 16 Month: [DATE] Trevit Smartwatch Varian…" at bounding box center [804, 369] width 1105 height 358
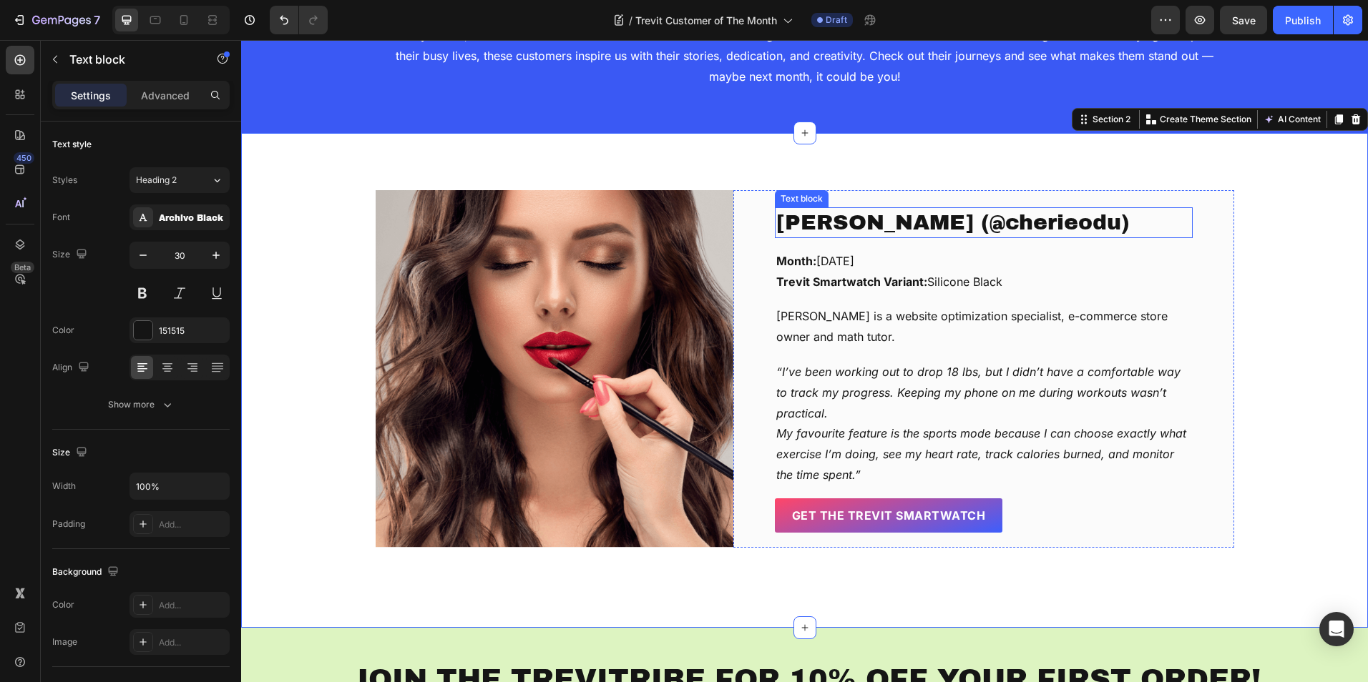
click at [1048, 223] on p "[PERSON_NAME] (@cherieodu)" at bounding box center [983, 223] width 415 height 28
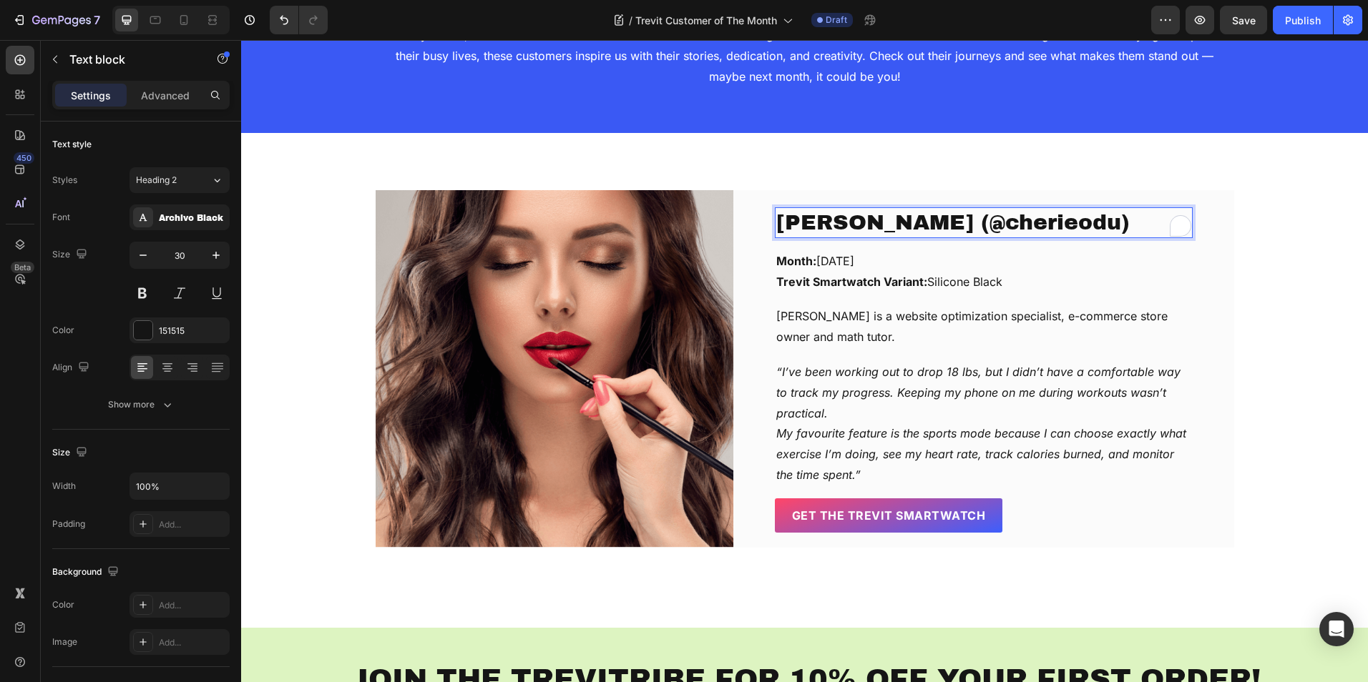
click at [969, 230] on p "[PERSON_NAME] (@cherieodu)" at bounding box center [983, 223] width 415 height 28
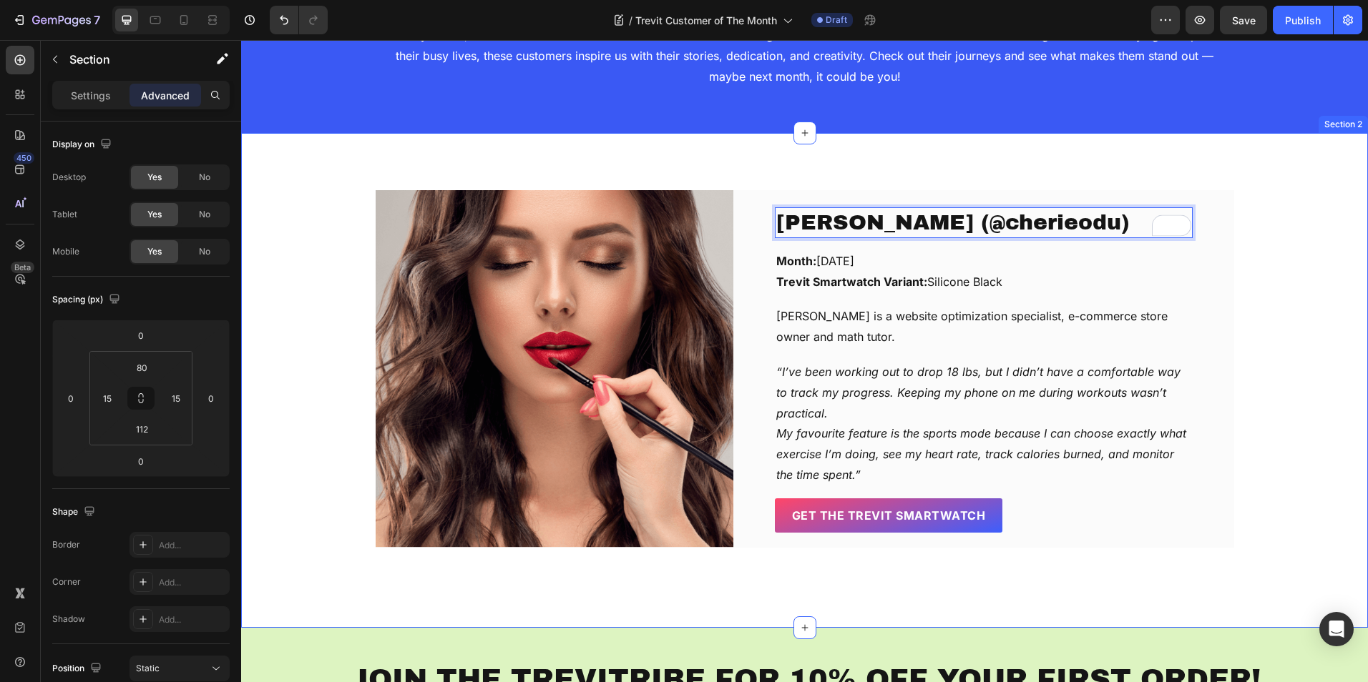
click at [1277, 312] on div "[PERSON_NAME] (@cherieodu) Text block 16 Month: [DATE] Trevit Smartwatch Varian…" at bounding box center [804, 369] width 1105 height 358
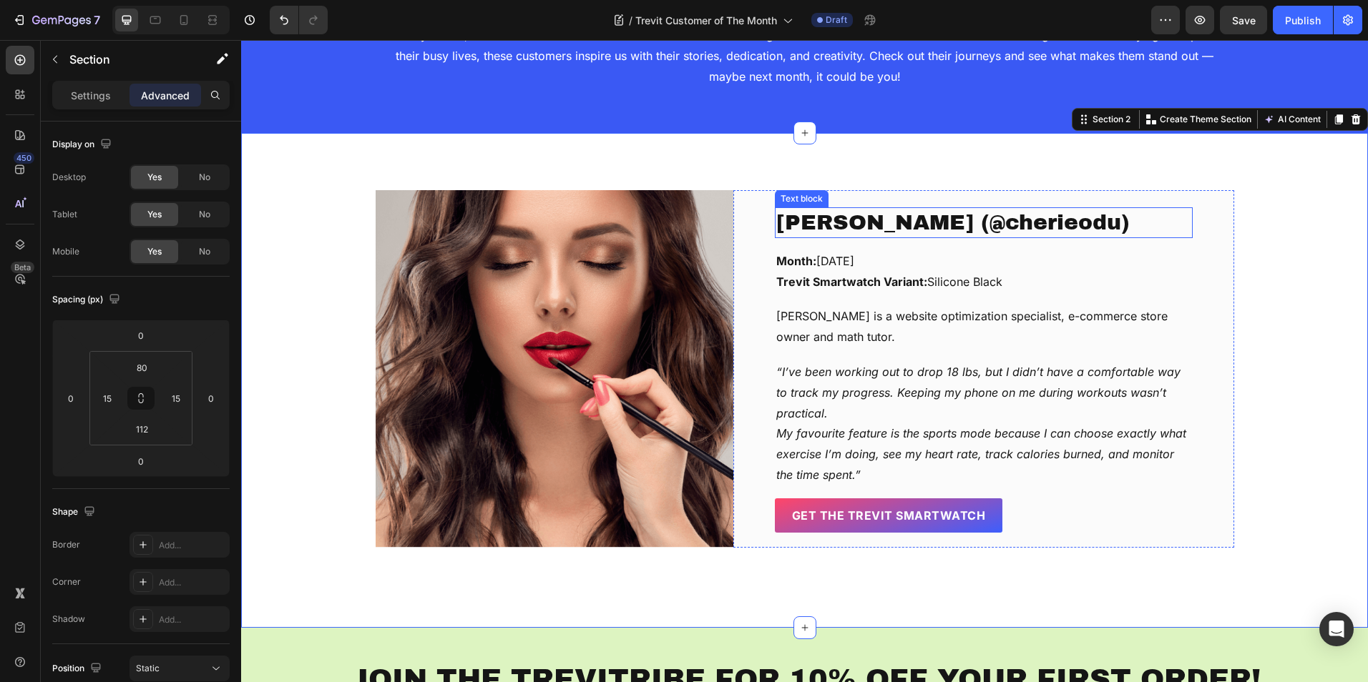
click at [1105, 236] on p "[PERSON_NAME] (@cherieodu)" at bounding box center [983, 223] width 415 height 28
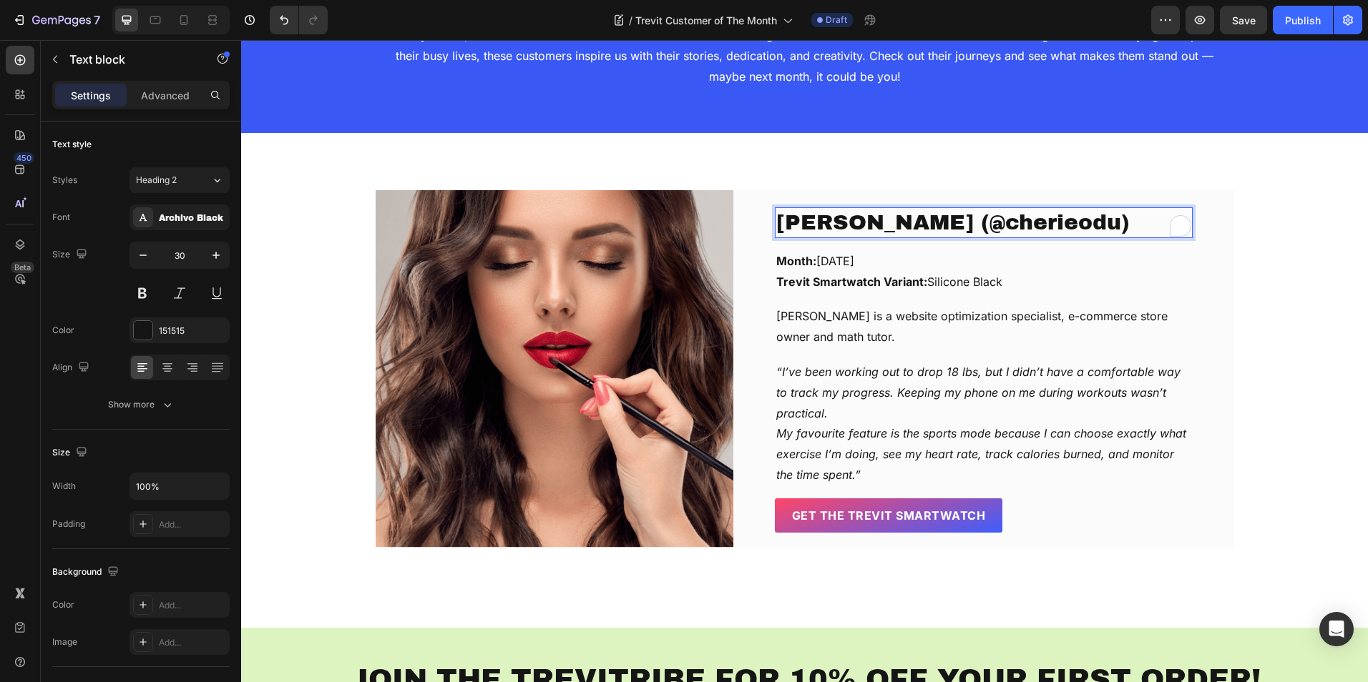
click at [1112, 228] on p "[PERSON_NAME] (@cherieodu)" at bounding box center [983, 223] width 415 height 28
drag, startPoint x: 1112, startPoint y: 228, endPoint x: 958, endPoint y: 240, distance: 154.9
click at [958, 240] on div "[PERSON_NAME] (@cherieodu) Text block 16 Month: [DATE] Trevit Smartwatch Varian…" at bounding box center [984, 377] width 418 height 340
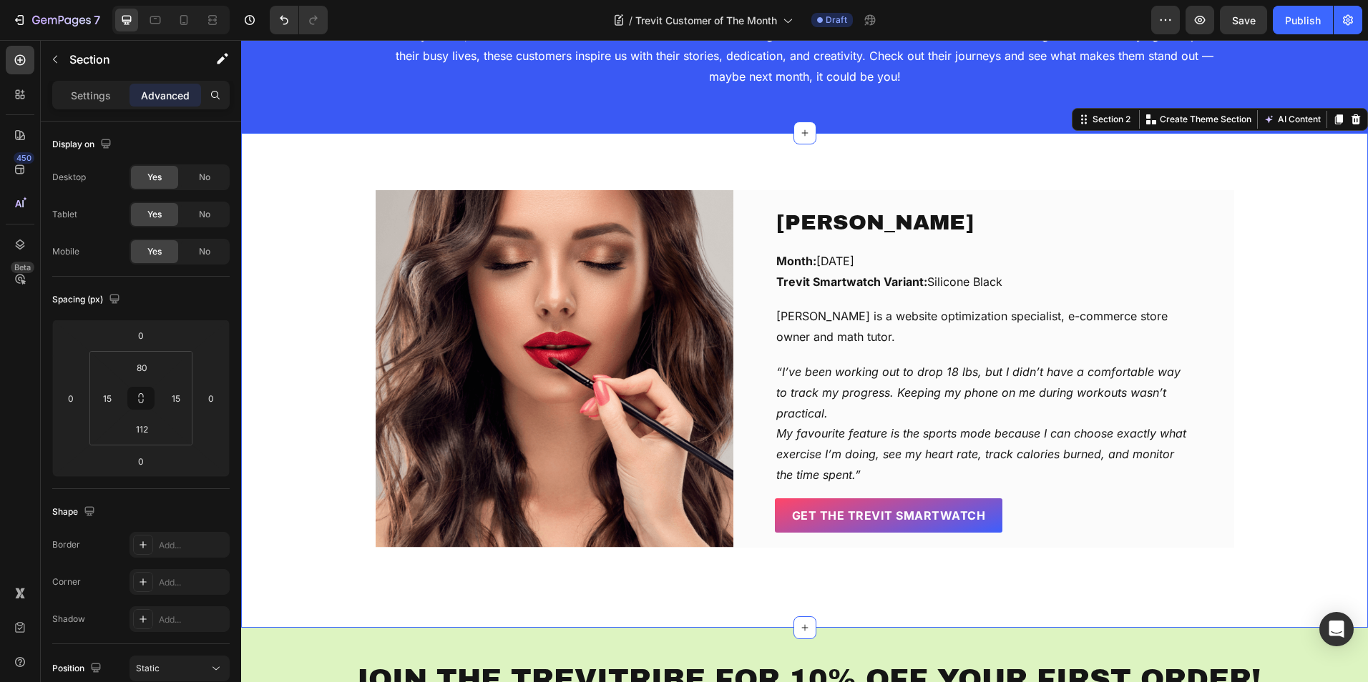
click at [1274, 210] on div "[PERSON_NAME] Text block Month: [DATE] Trevit Smartwatch Variant: Silicone Blac…" at bounding box center [804, 369] width 1105 height 358
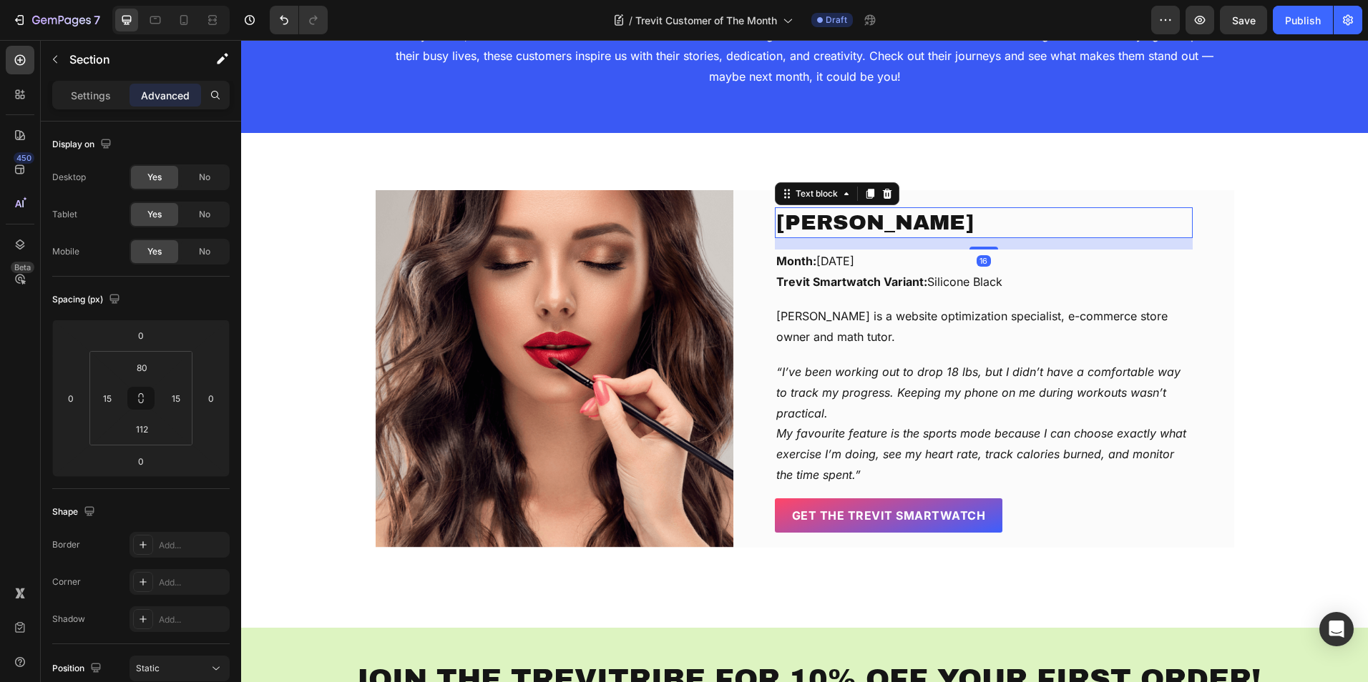
click at [962, 217] on p "[PERSON_NAME]" at bounding box center [983, 223] width 415 height 28
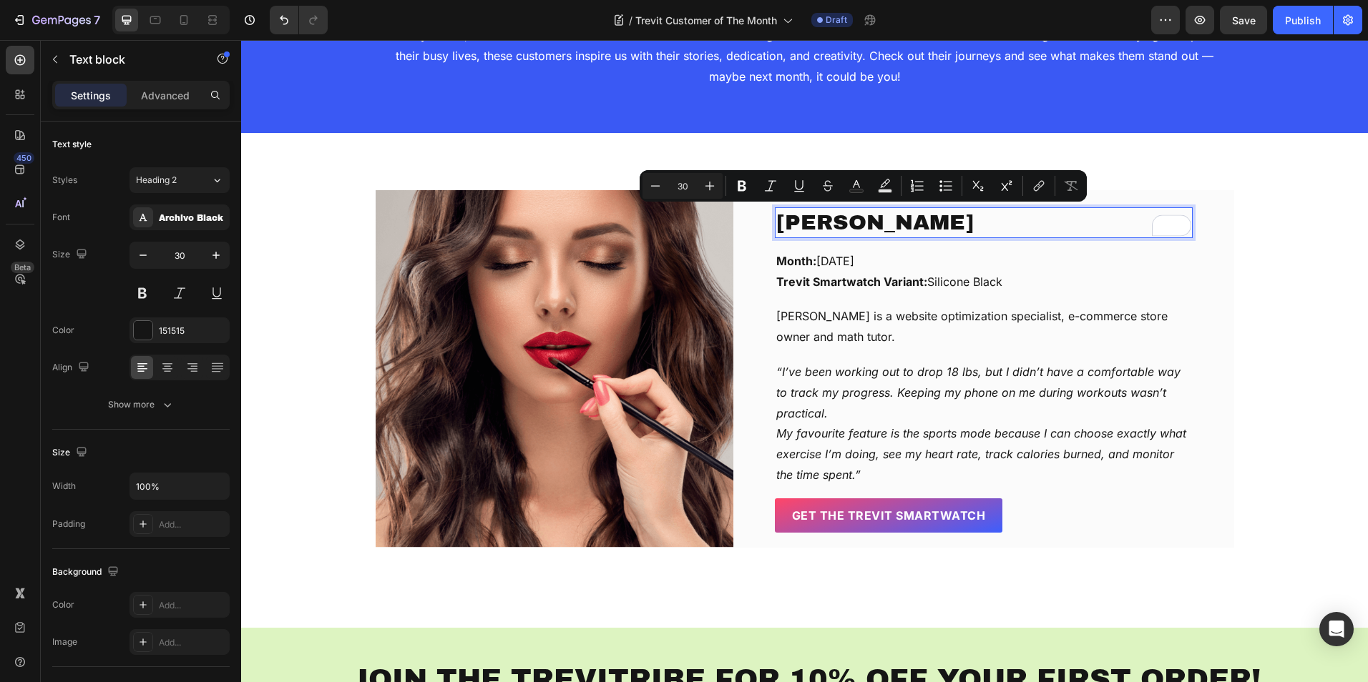
drag, startPoint x: 960, startPoint y: 222, endPoint x: 773, endPoint y: 219, distance: 186.7
click at [776, 219] on p "[PERSON_NAME]" at bounding box center [983, 223] width 415 height 28
click at [210, 298] on button at bounding box center [217, 293] width 26 height 26
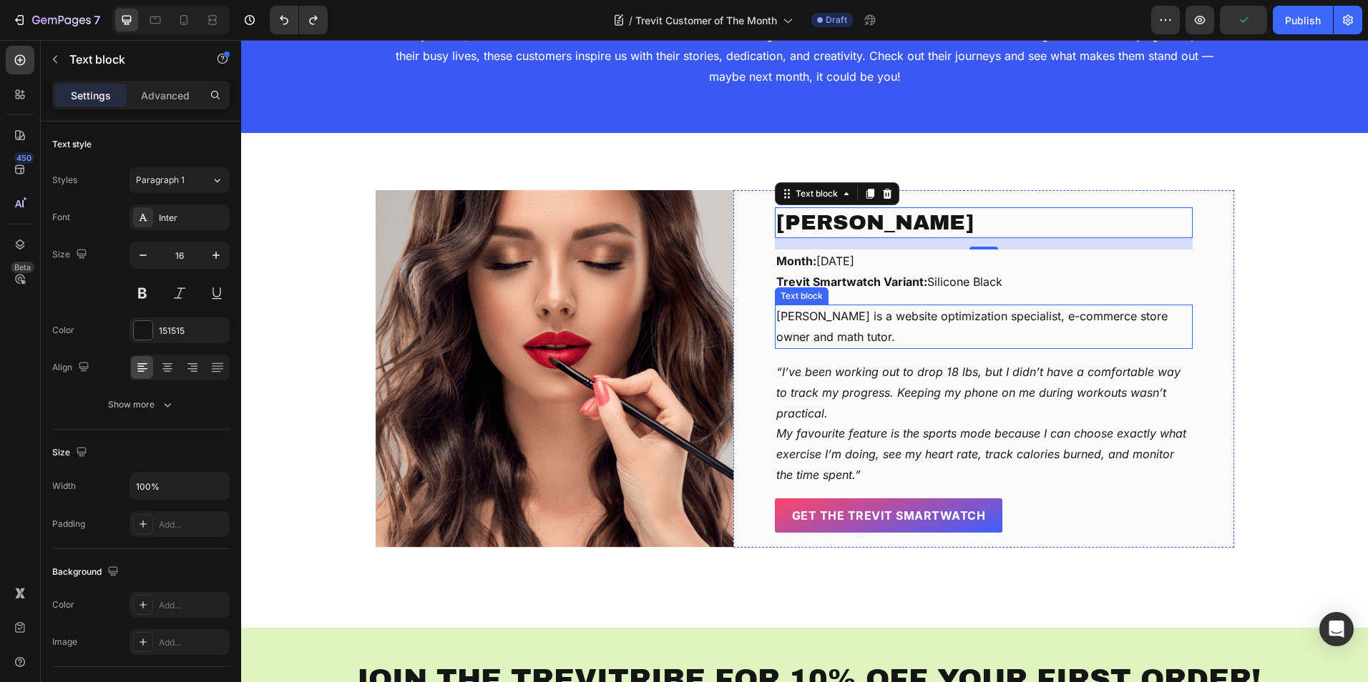
click at [888, 314] on p "[PERSON_NAME] is a website optimization specialist, e-commerce store owner and …" at bounding box center [983, 326] width 415 height 41
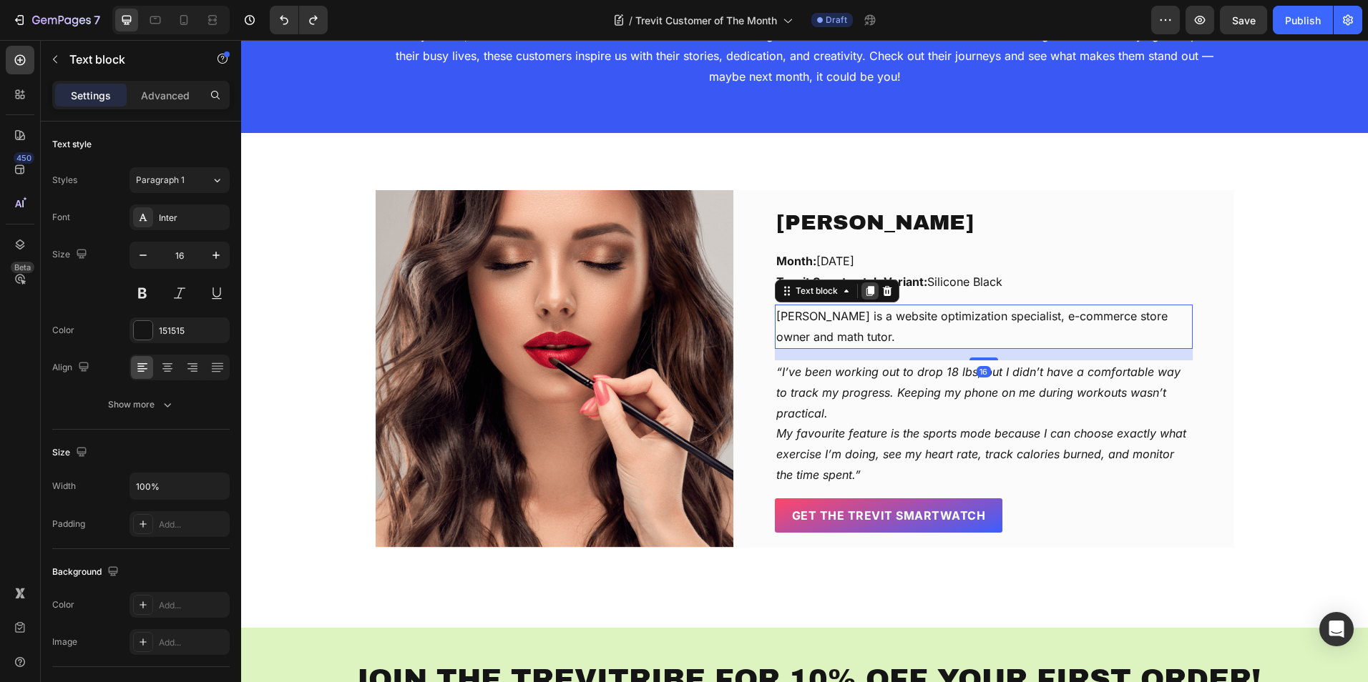
click at [868, 290] on icon at bounding box center [869, 292] width 8 height 10
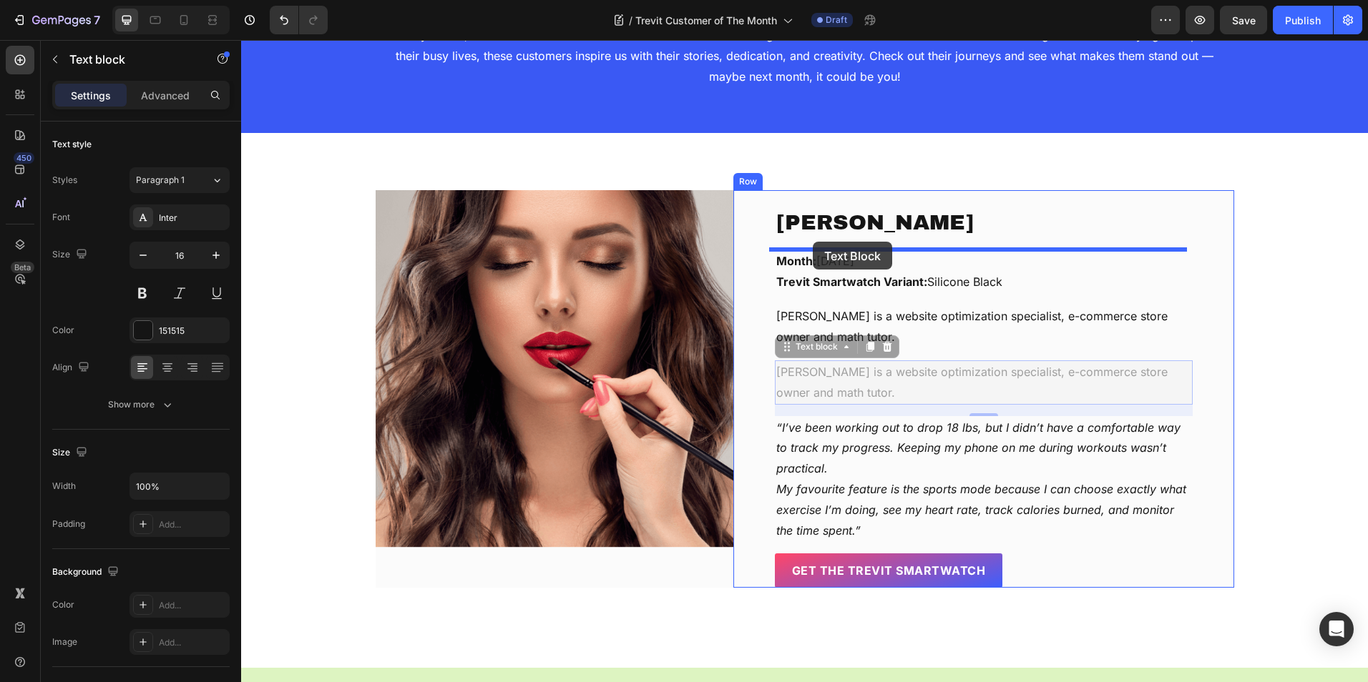
drag, startPoint x: 789, startPoint y: 349, endPoint x: 813, endPoint y: 242, distance: 109.9
click at [813, 242] on div "Header 💗 TREVIT CUSTOMER OF THE MONTH 💗 Heading Every month, we celebrate a mem…" at bounding box center [804, 524] width 1127 height 1255
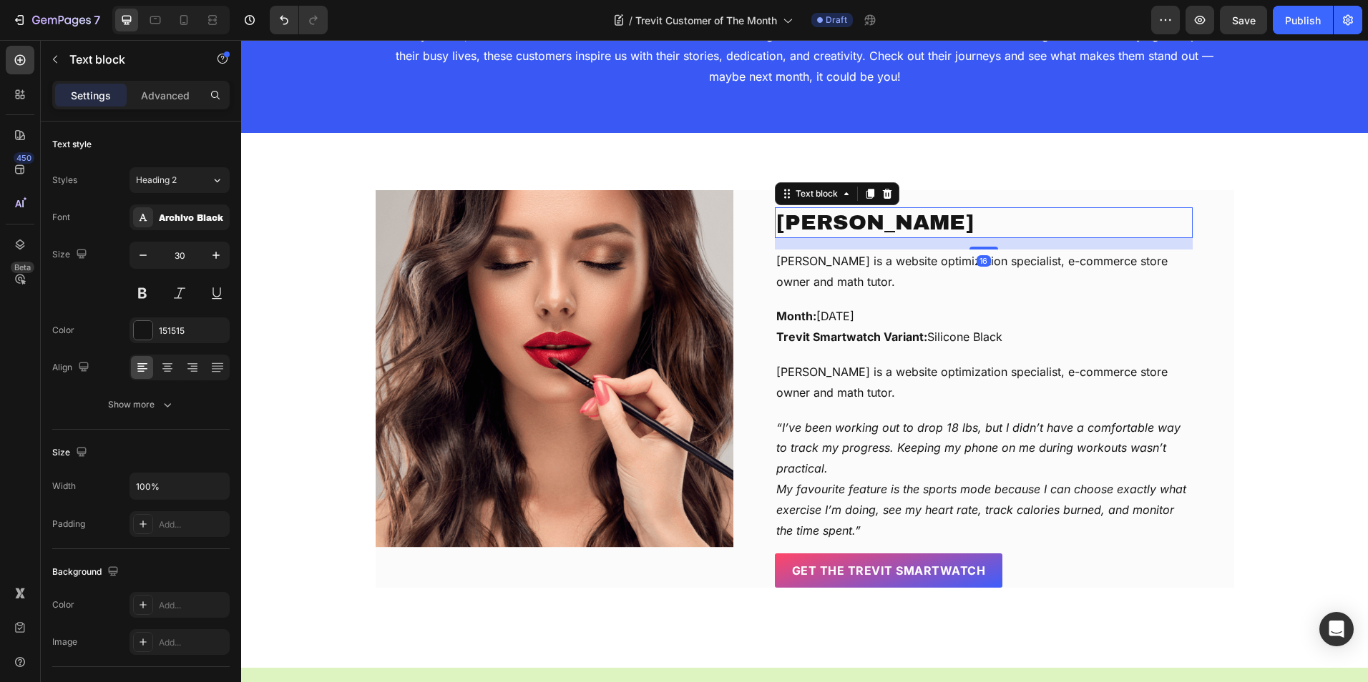
click at [985, 222] on p "[PERSON_NAME]" at bounding box center [983, 223] width 415 height 28
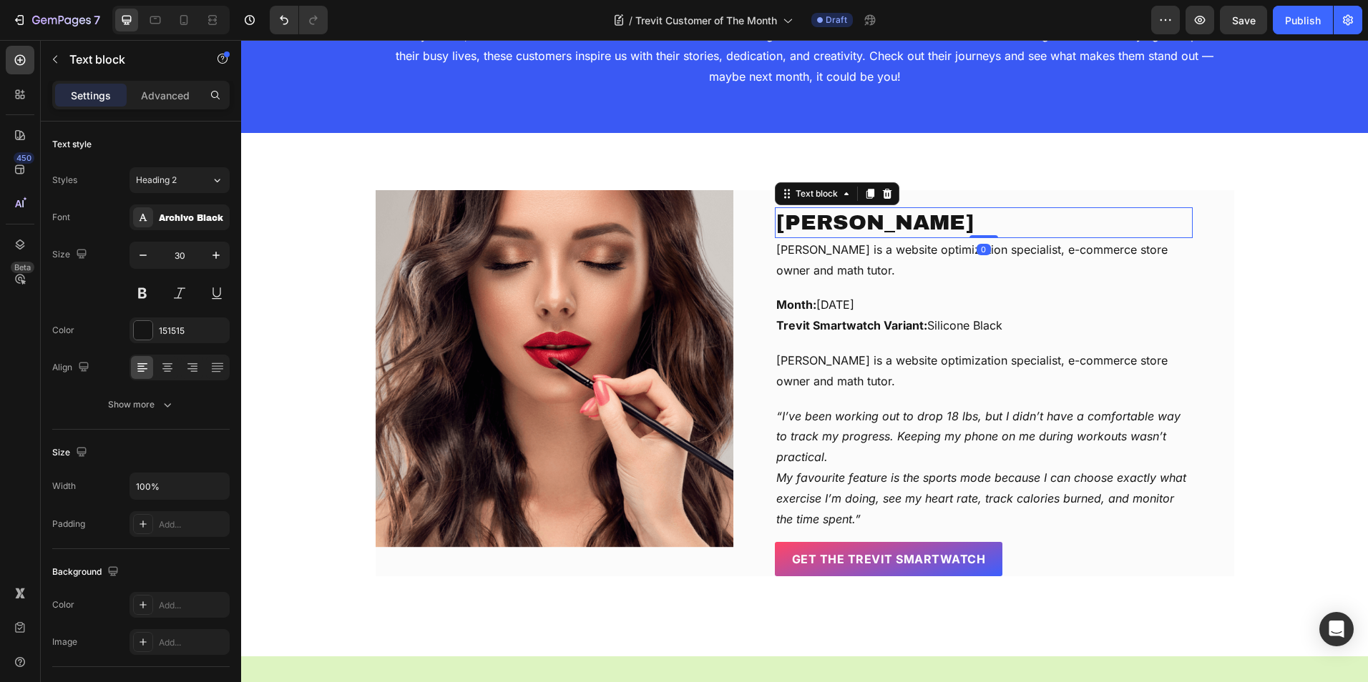
drag, startPoint x: 968, startPoint y: 247, endPoint x: 917, endPoint y: 245, distance: 51.5
click at [967, 227] on div "[PERSON_NAME] Text block 0" at bounding box center [984, 222] width 418 height 31
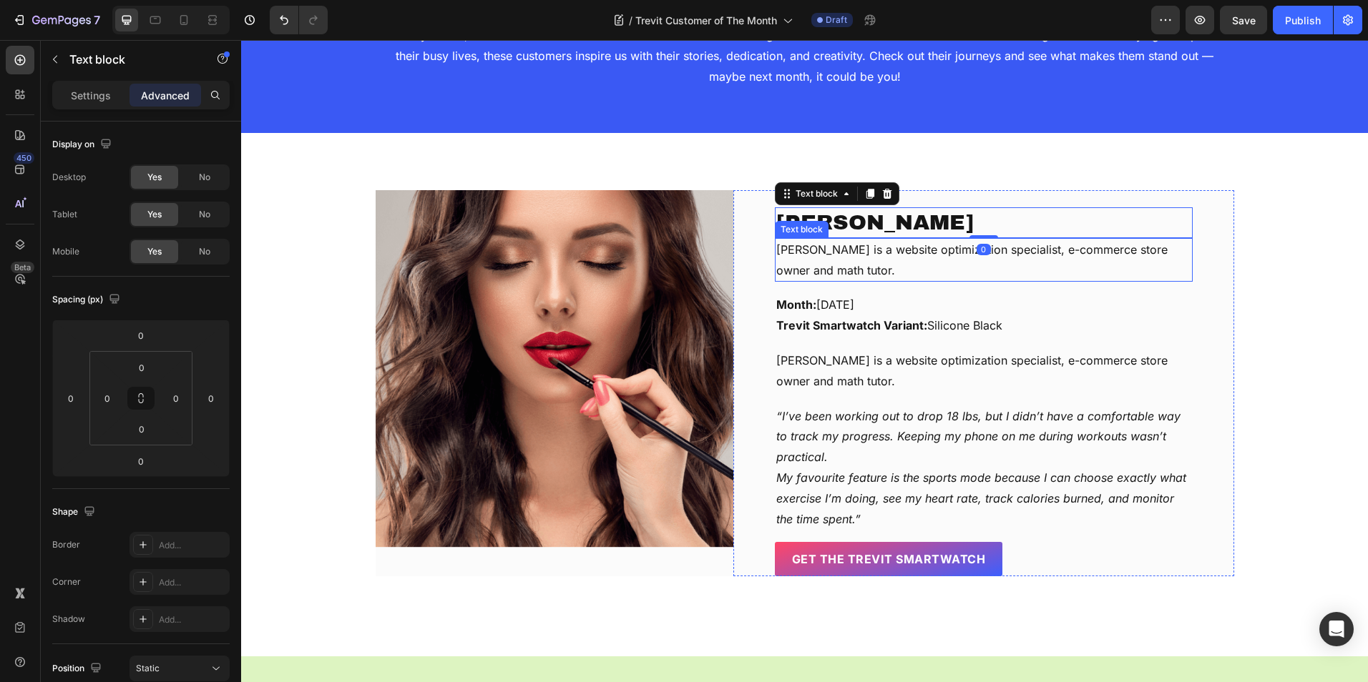
click at [886, 257] on p "[PERSON_NAME] is a website optimization specialist, e-commerce store owner and …" at bounding box center [983, 260] width 415 height 41
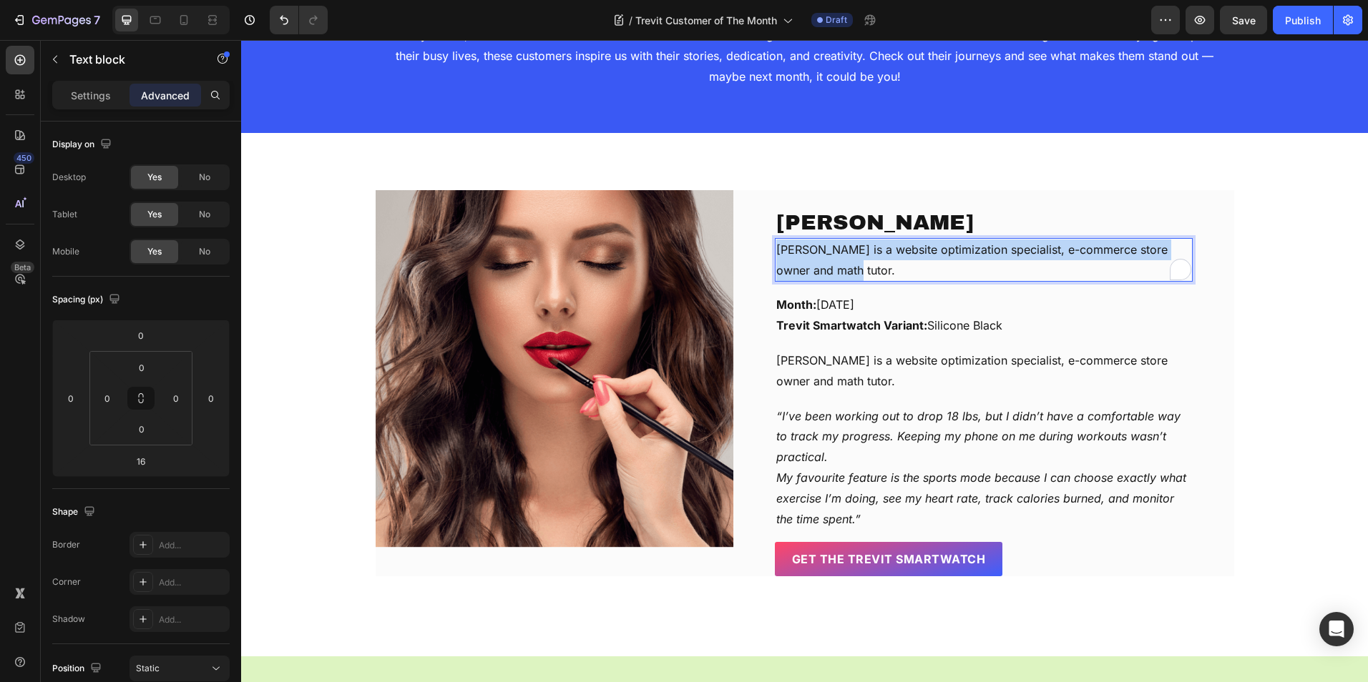
click at [886, 257] on p "[PERSON_NAME] is a website optimization specialist, e-commerce store owner and …" at bounding box center [983, 260] width 415 height 41
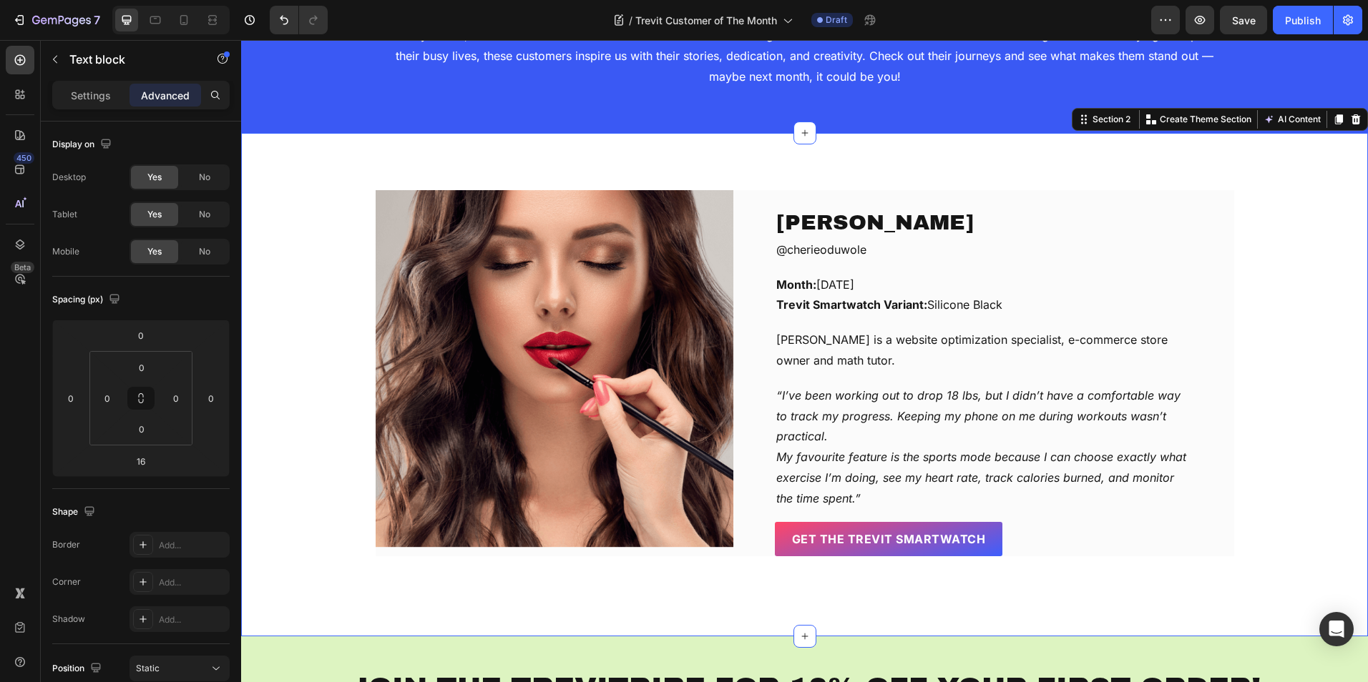
click at [1245, 247] on div "[PERSON_NAME] Text block @cherieoduwole Text block Month: [DATE] Trevit Smartwa…" at bounding box center [804, 373] width 1105 height 366
click at [777, 252] on p "@cherieoduwole" at bounding box center [983, 250] width 415 height 21
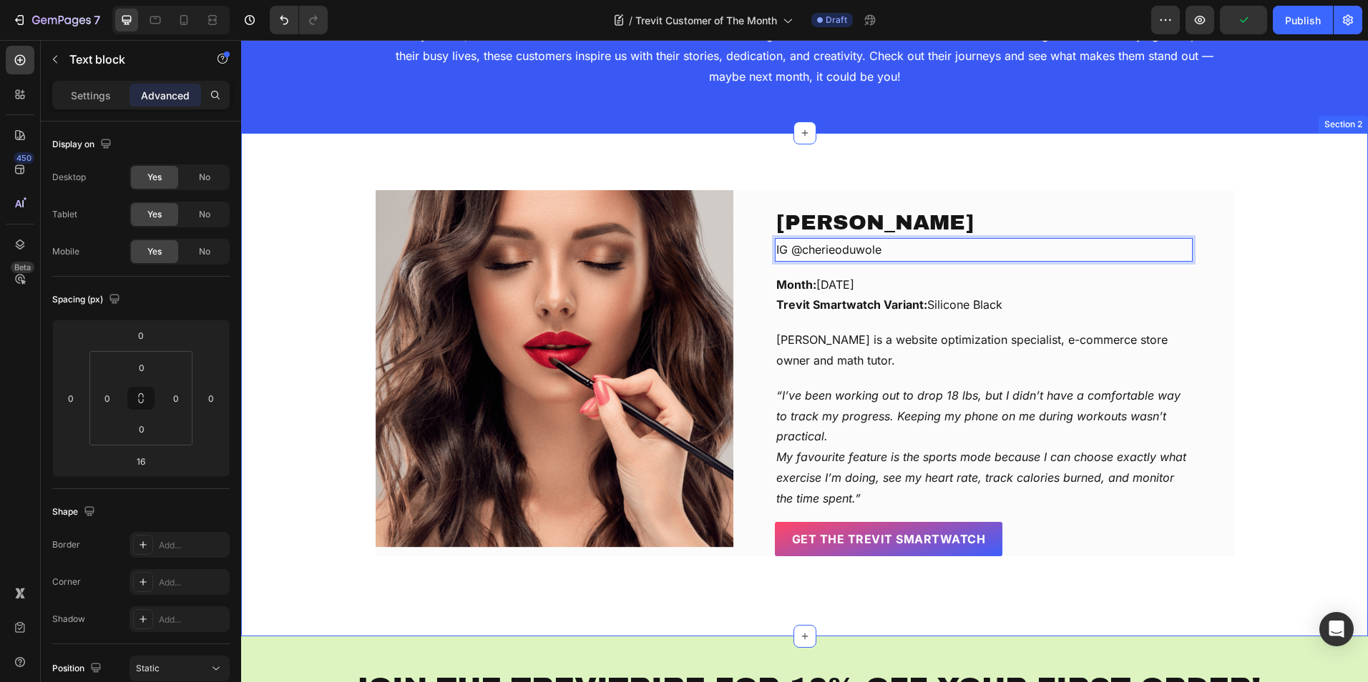
click at [1240, 255] on div "[PERSON_NAME] Text block IG @cherieoduwole Text block 16 Month: [DATE] Trevit S…" at bounding box center [804, 373] width 1105 height 366
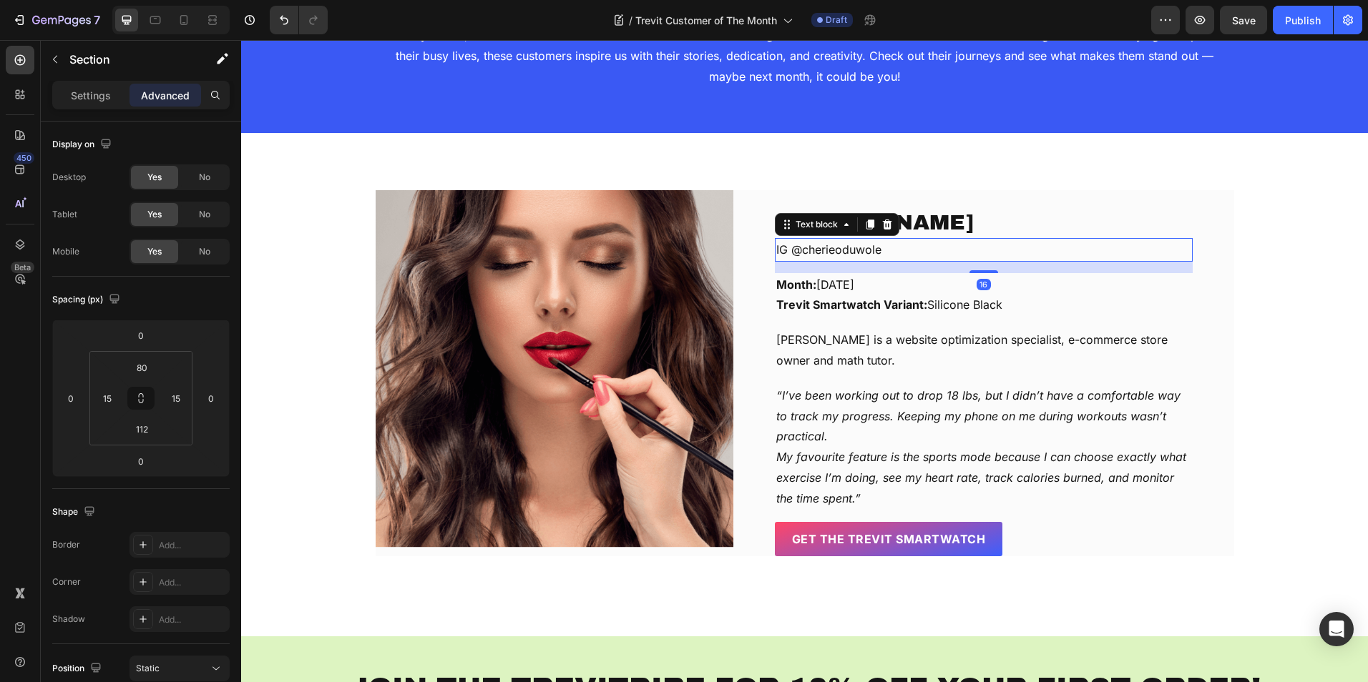
click at [860, 243] on p "IG @cherieoduwole" at bounding box center [983, 250] width 415 height 21
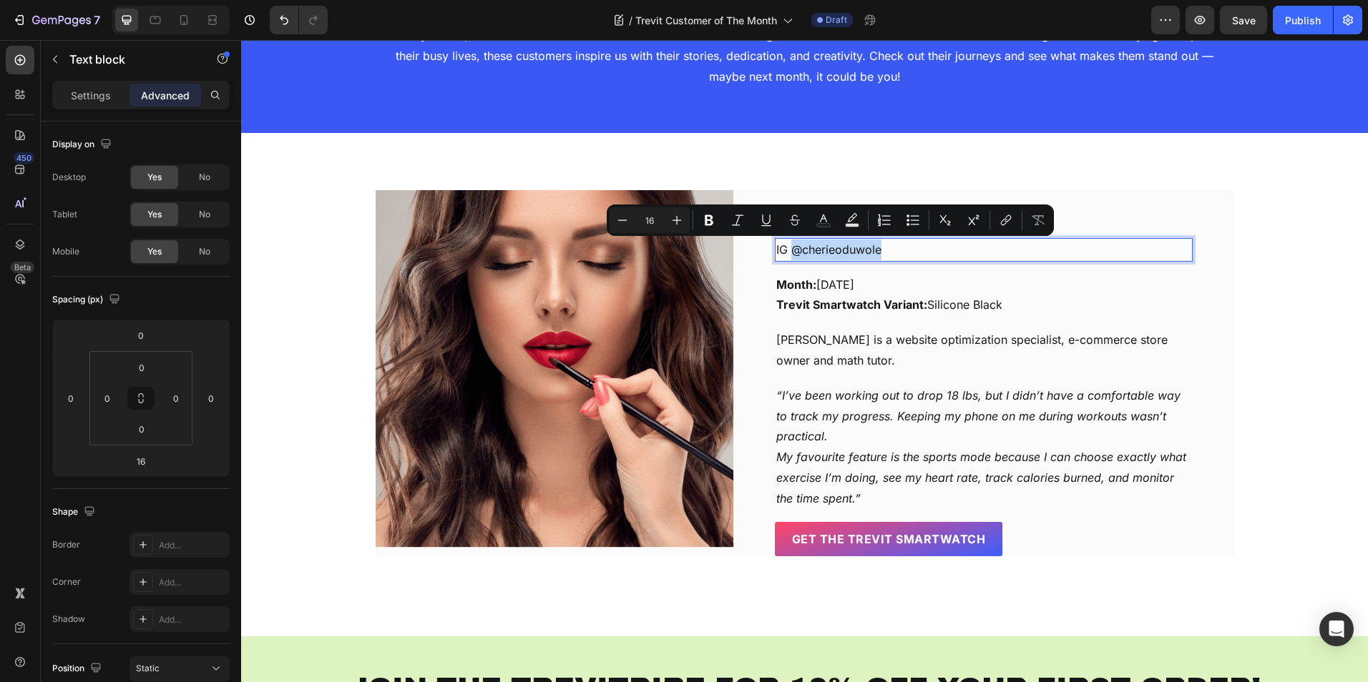
drag, startPoint x: 876, startPoint y: 247, endPoint x: 790, endPoint y: 257, distance: 86.3
click at [1000, 219] on icon "Editor contextual toolbar" at bounding box center [1006, 220] width 14 height 14
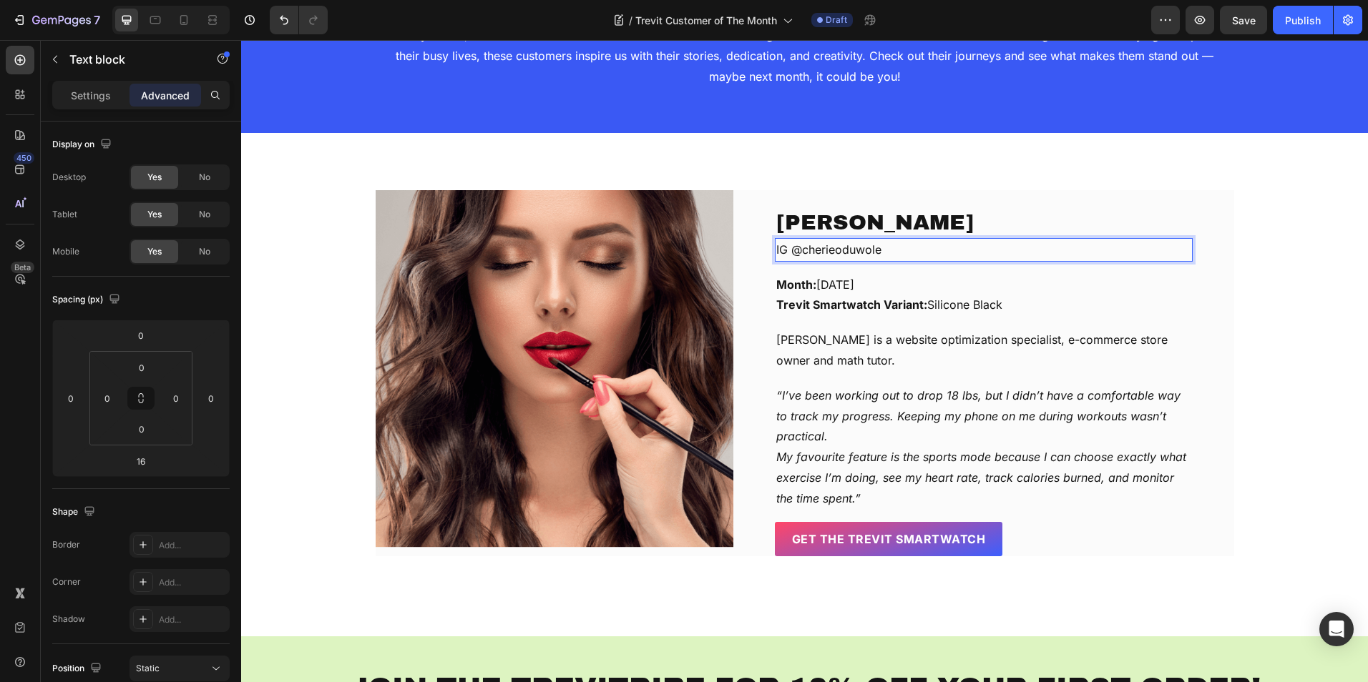
click at [865, 248] on p "IG @cherieoduwole" at bounding box center [983, 250] width 415 height 21
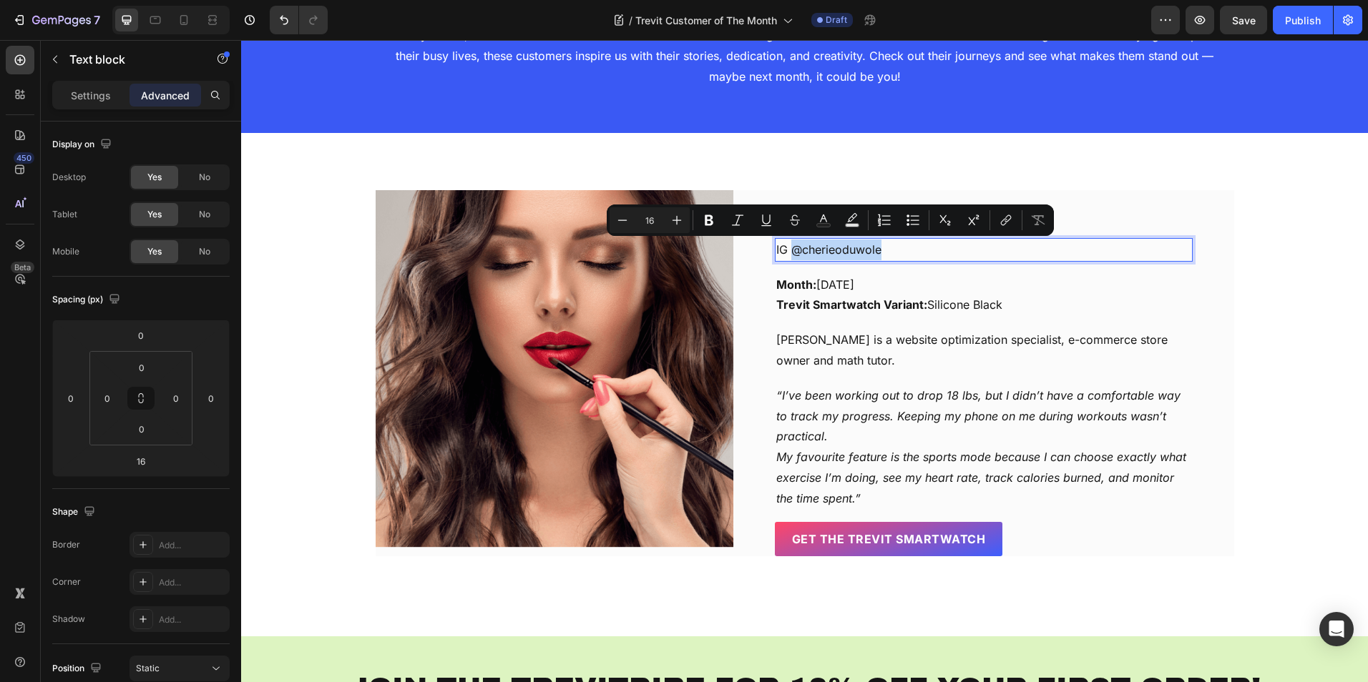
drag, startPoint x: 875, startPoint y: 250, endPoint x: 789, endPoint y: 249, distance: 85.8
click at [789, 249] on p "IG @cherieoduwole" at bounding box center [983, 250] width 415 height 21
click at [1003, 220] on icon "Editor contextual toolbar" at bounding box center [1006, 220] width 14 height 14
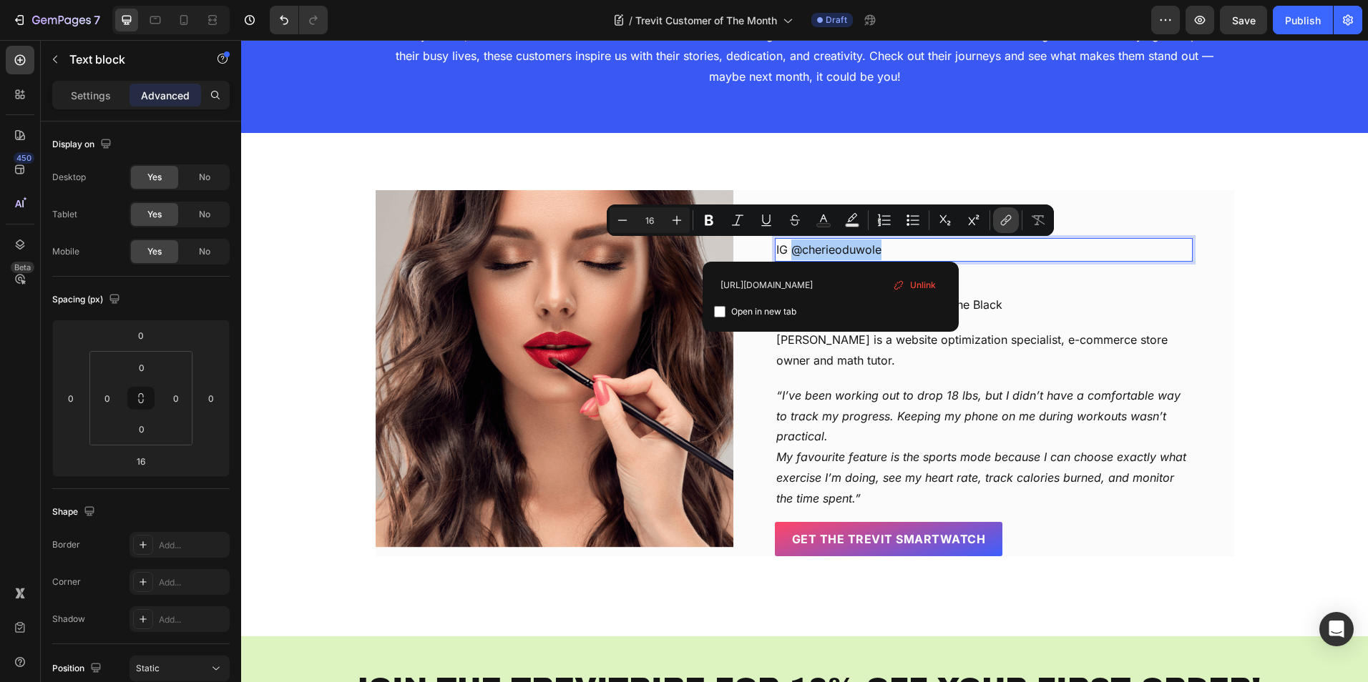
type input "[URL][DOMAIN_NAME]"
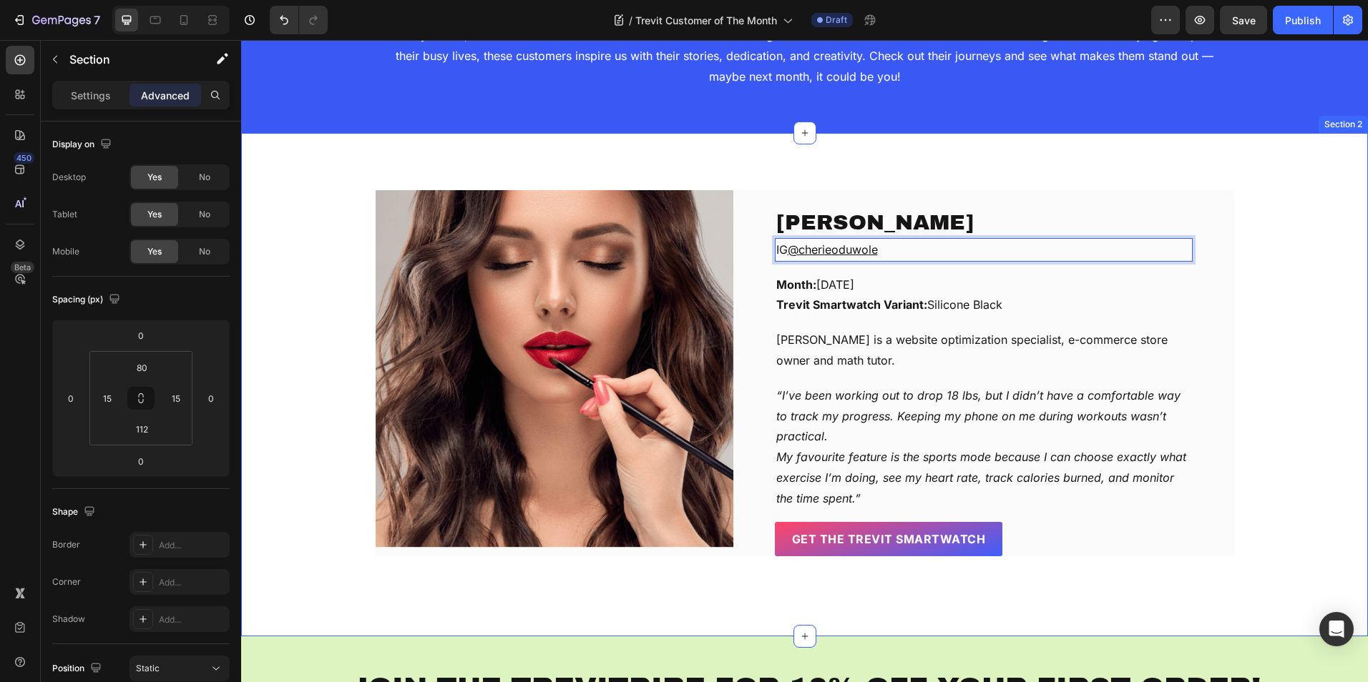
click at [1255, 195] on div "[PERSON_NAME] Text block IG @cherieoduwole Text block 16 Month: [DATE] Trevit S…" at bounding box center [804, 373] width 1105 height 366
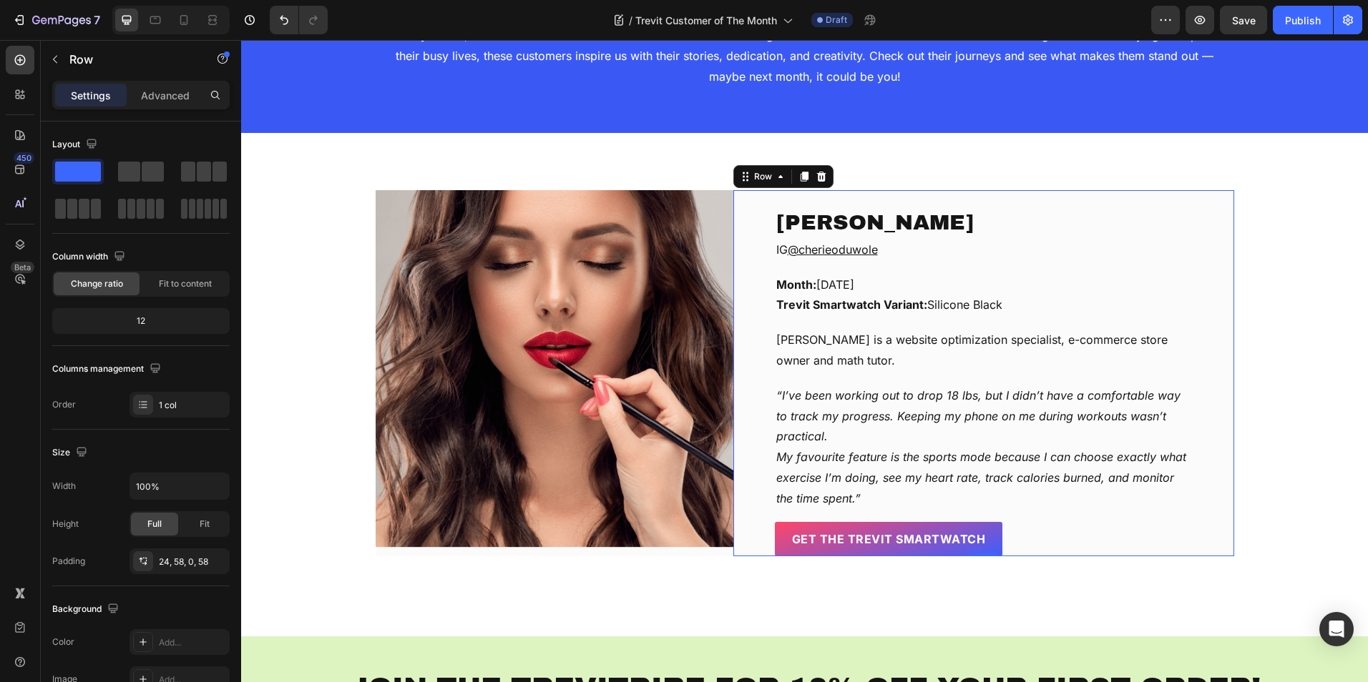
click at [760, 218] on div "[PERSON_NAME] Text block IG @cherieoduwole Text block Month: [DATE] Trevit Smar…" at bounding box center [983, 373] width 501 height 366
click at [149, 99] on p "Advanced" at bounding box center [165, 95] width 49 height 15
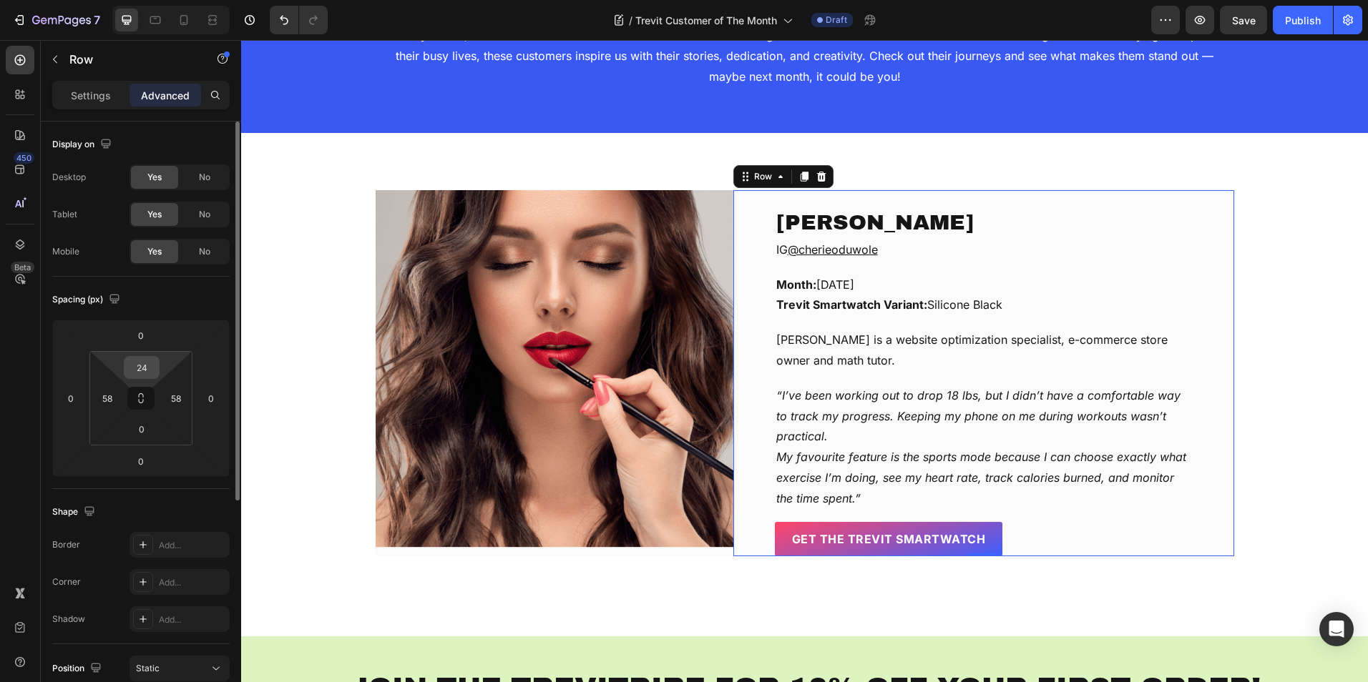
click at [136, 365] on input "24" at bounding box center [141, 367] width 29 height 21
type input "0"
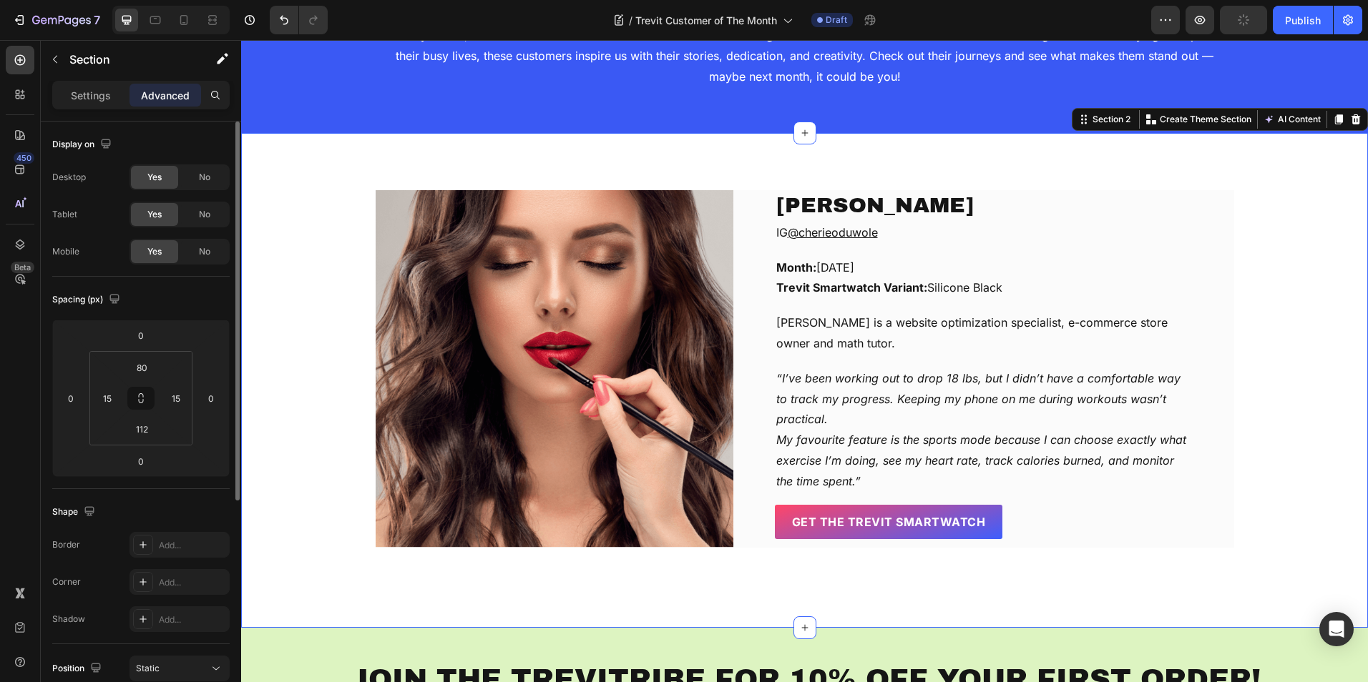
click at [1260, 415] on div "[PERSON_NAME] Text block IG @cherieoduwole Text block Month: [DATE] Trevit Smar…" at bounding box center [804, 369] width 1105 height 358
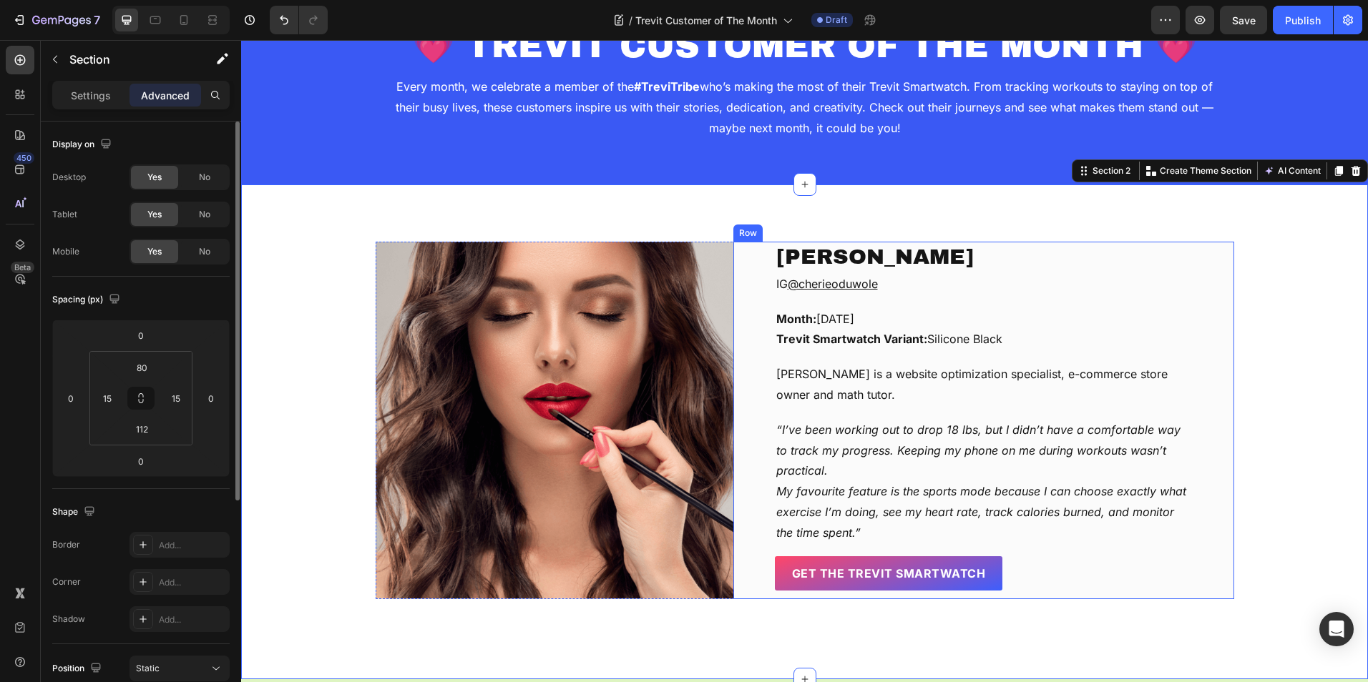
scroll to position [0, 0]
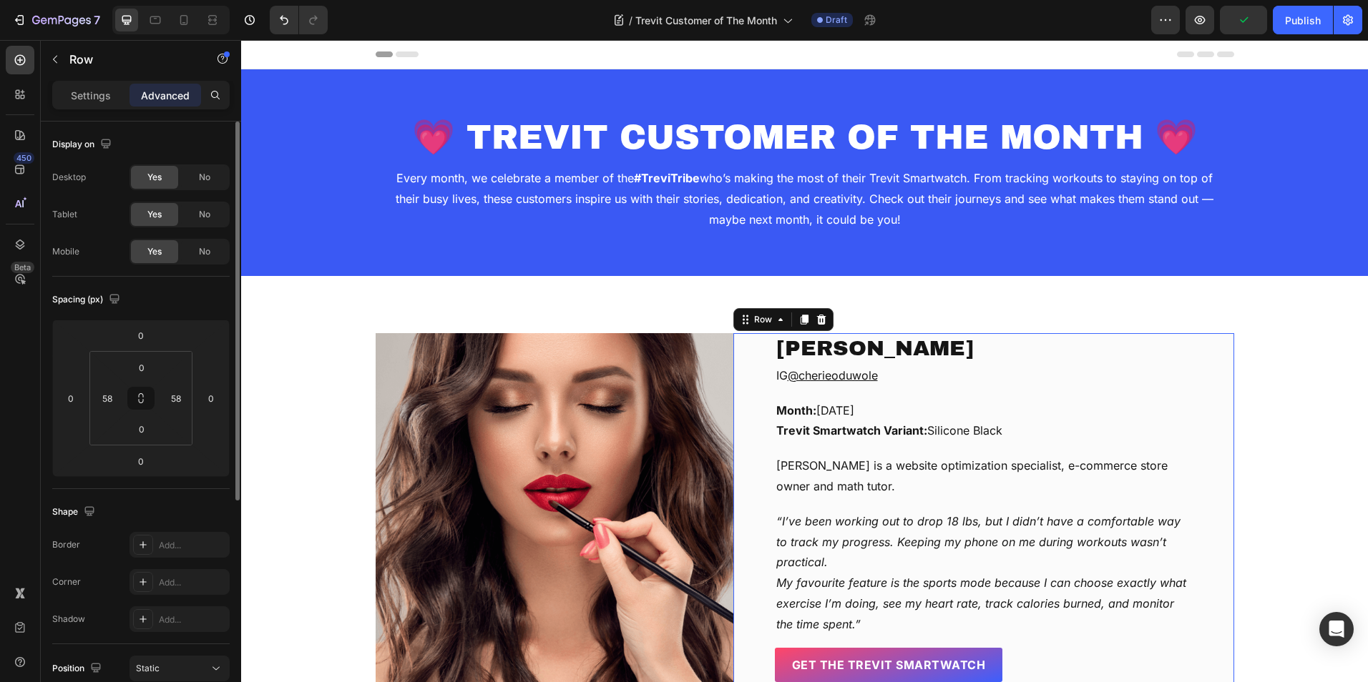
click at [1212, 391] on div "[PERSON_NAME] Text block IG @cherieoduwole Text block Month: [DATE] Trevit Smar…" at bounding box center [983, 512] width 501 height 358
click at [77, 100] on p "Settings" at bounding box center [91, 95] width 40 height 15
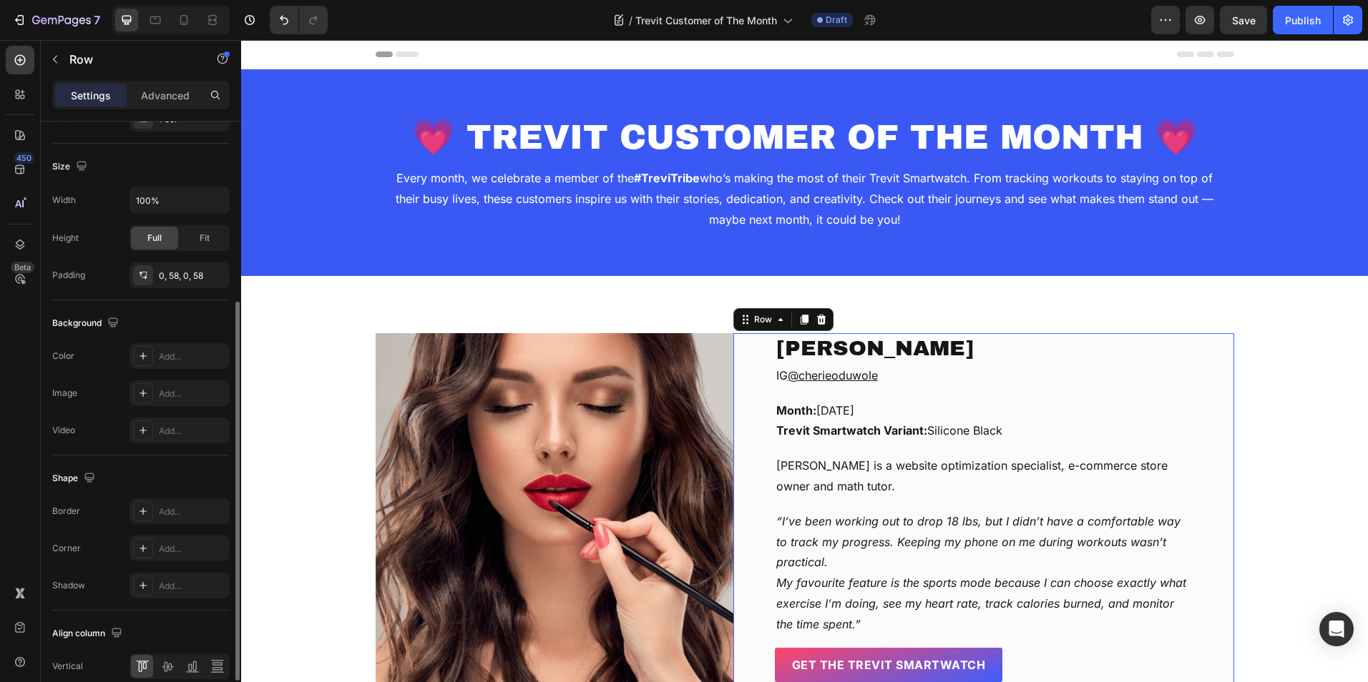
scroll to position [352, 0]
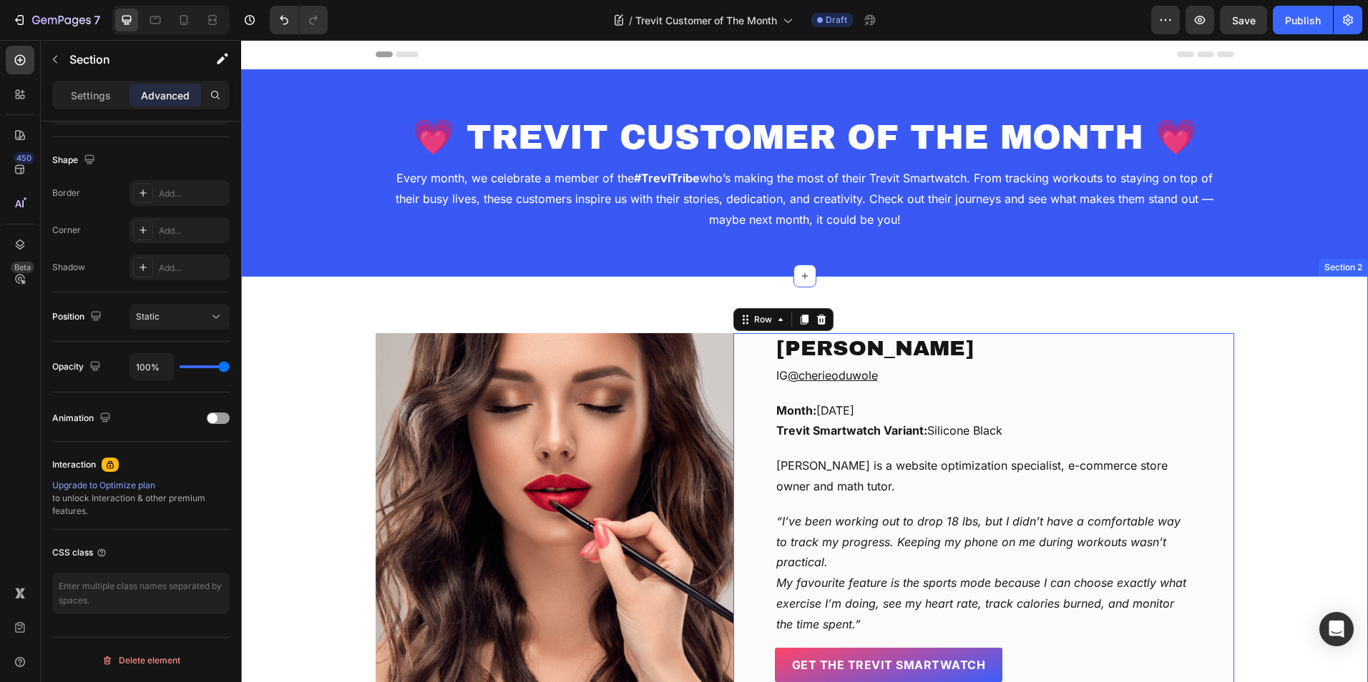
click at [1218, 286] on div "[PERSON_NAME] Text block IG @cherieoduwole Text block Month: [DATE] Trevit Smar…" at bounding box center [804, 523] width 1127 height 495
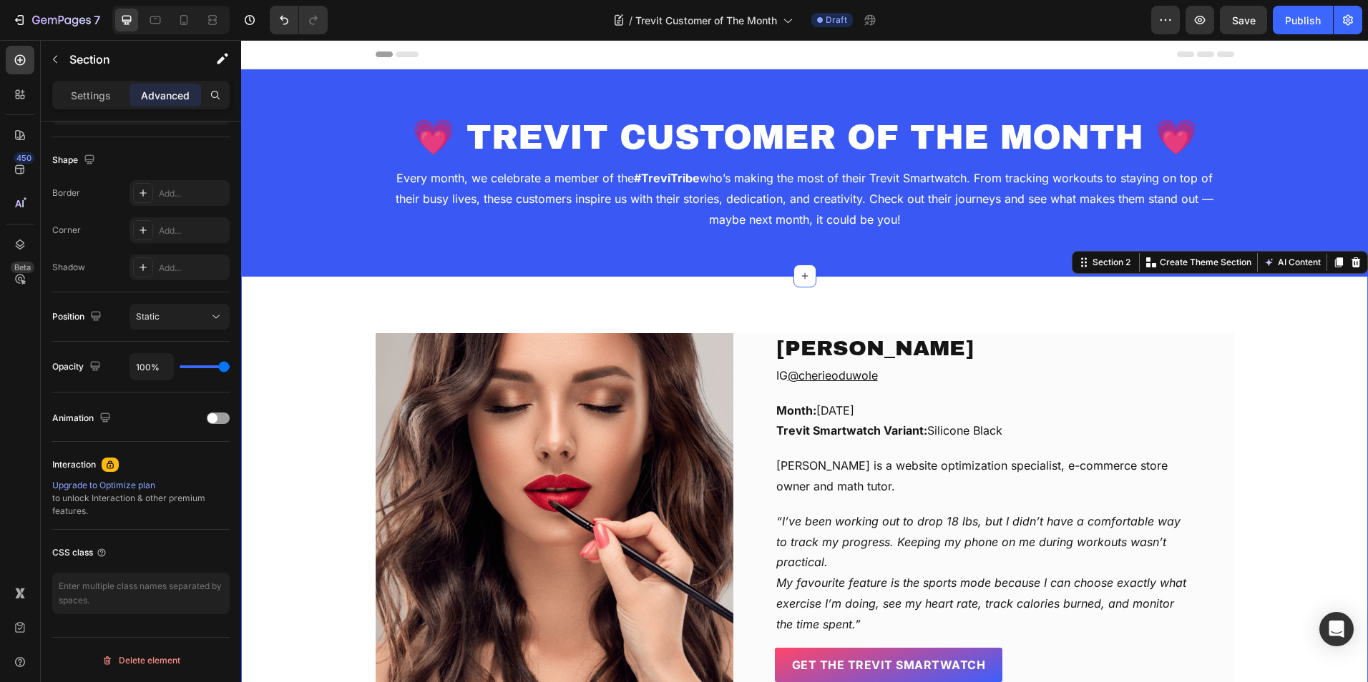
scroll to position [0, 0]
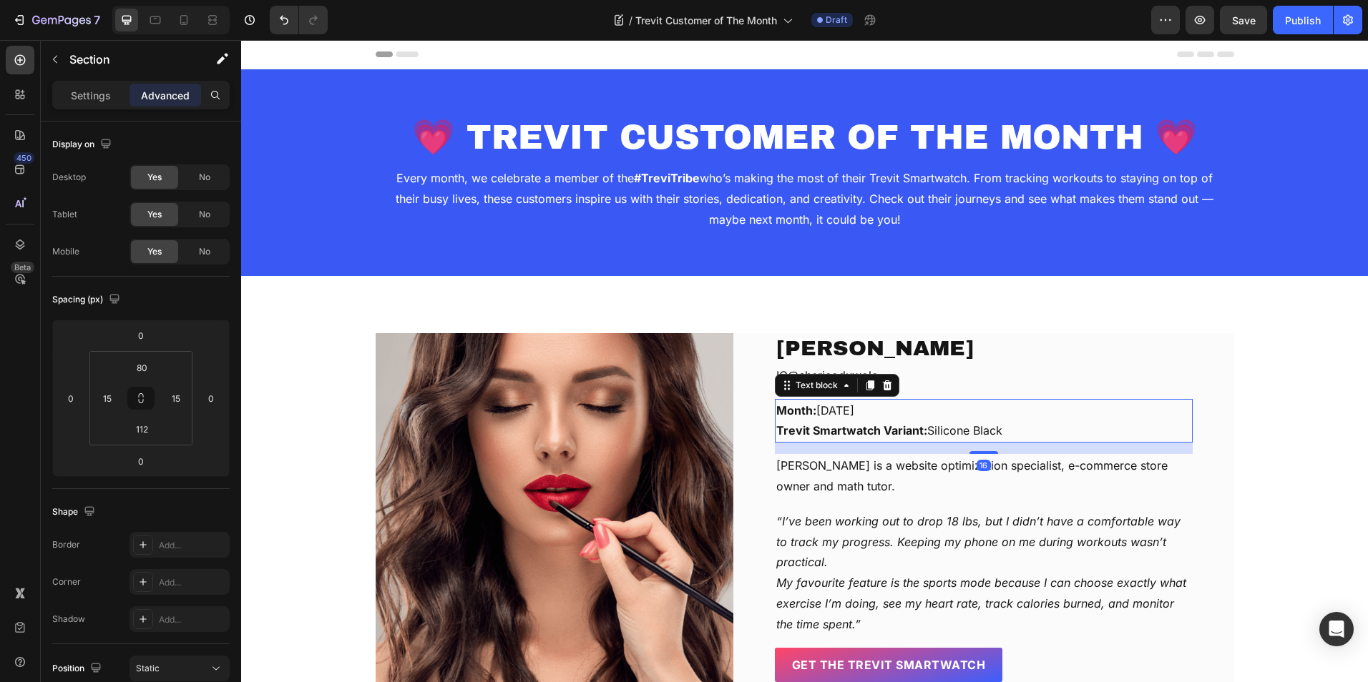
click at [1158, 408] on p "Month: [DATE]" at bounding box center [983, 411] width 415 height 21
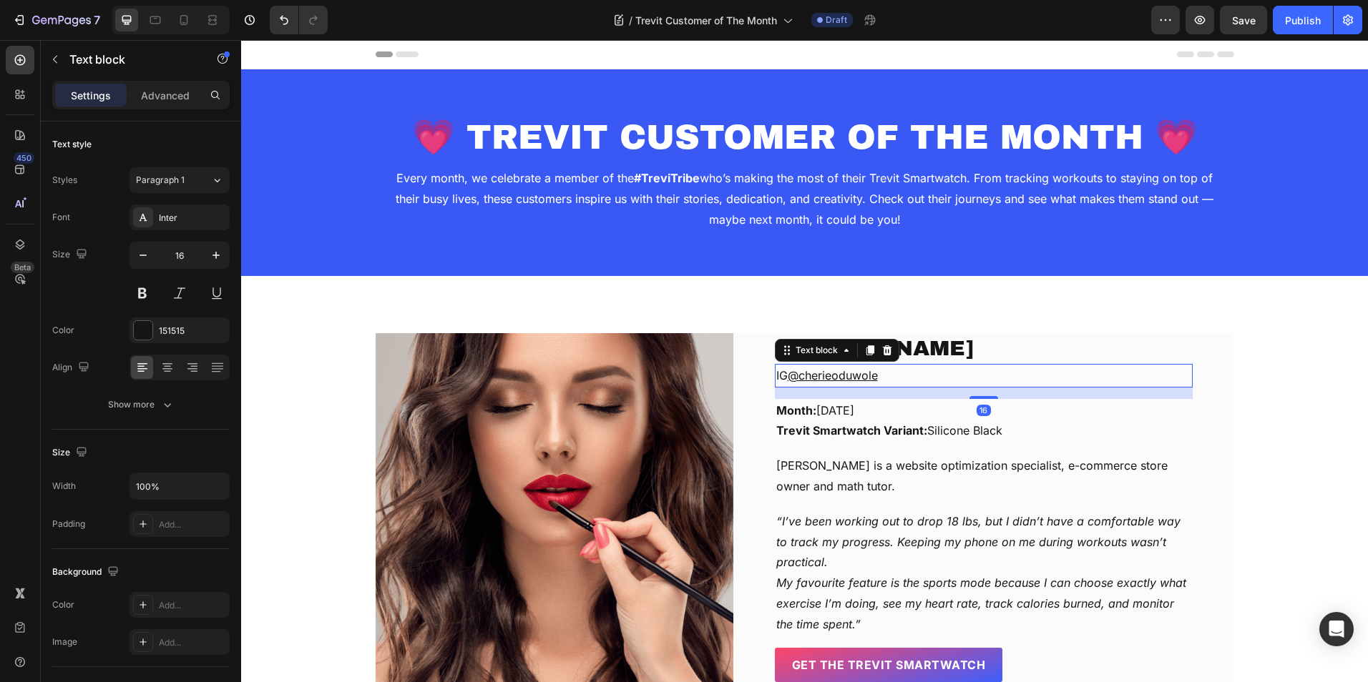
click at [1179, 369] on p "IG @cherieoduwole" at bounding box center [983, 376] width 415 height 21
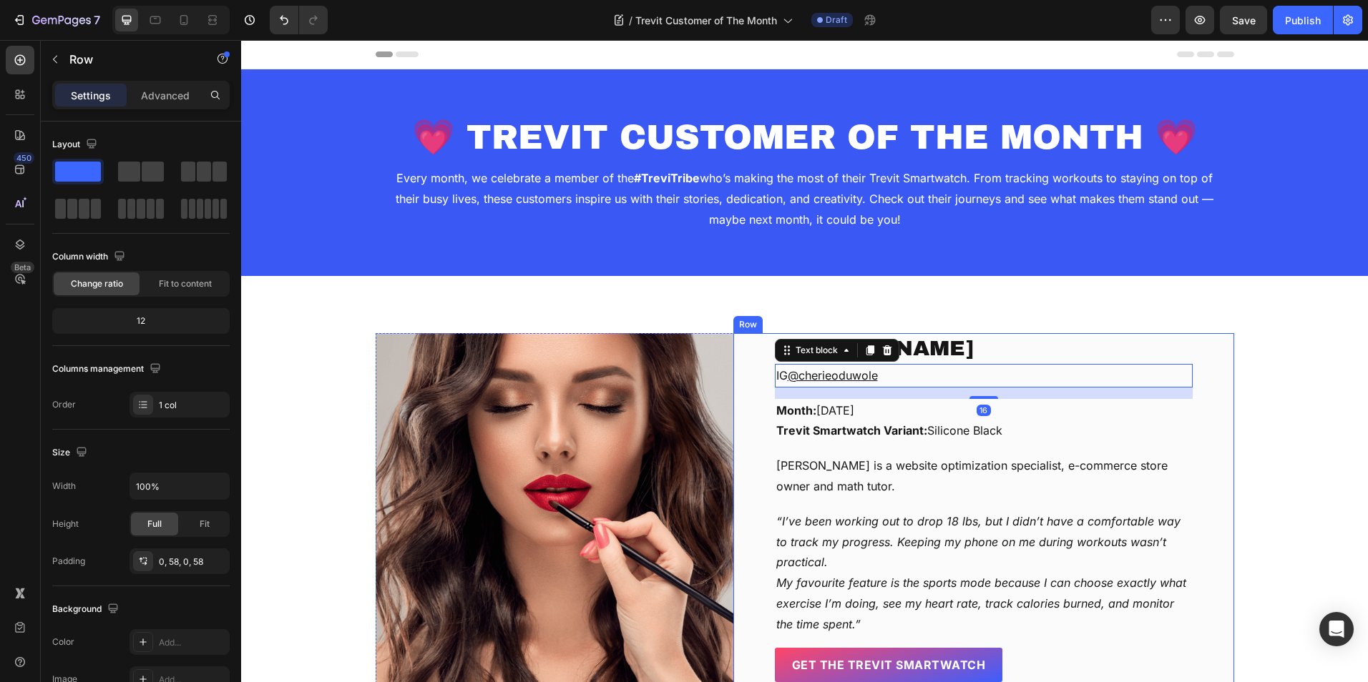
click at [1192, 338] on div "[PERSON_NAME] Text block IG @cherieoduwole Text block 16 Month: [DATE] Trevit S…" at bounding box center [983, 512] width 501 height 358
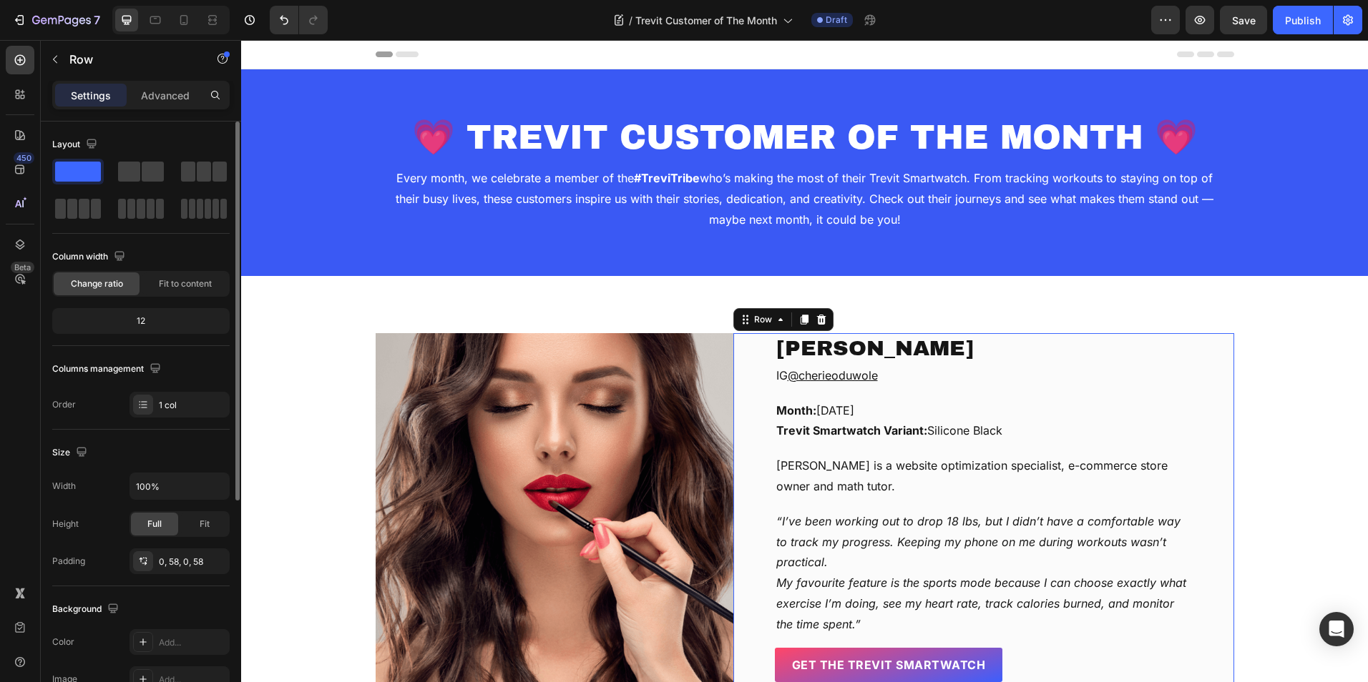
scroll to position [352, 0]
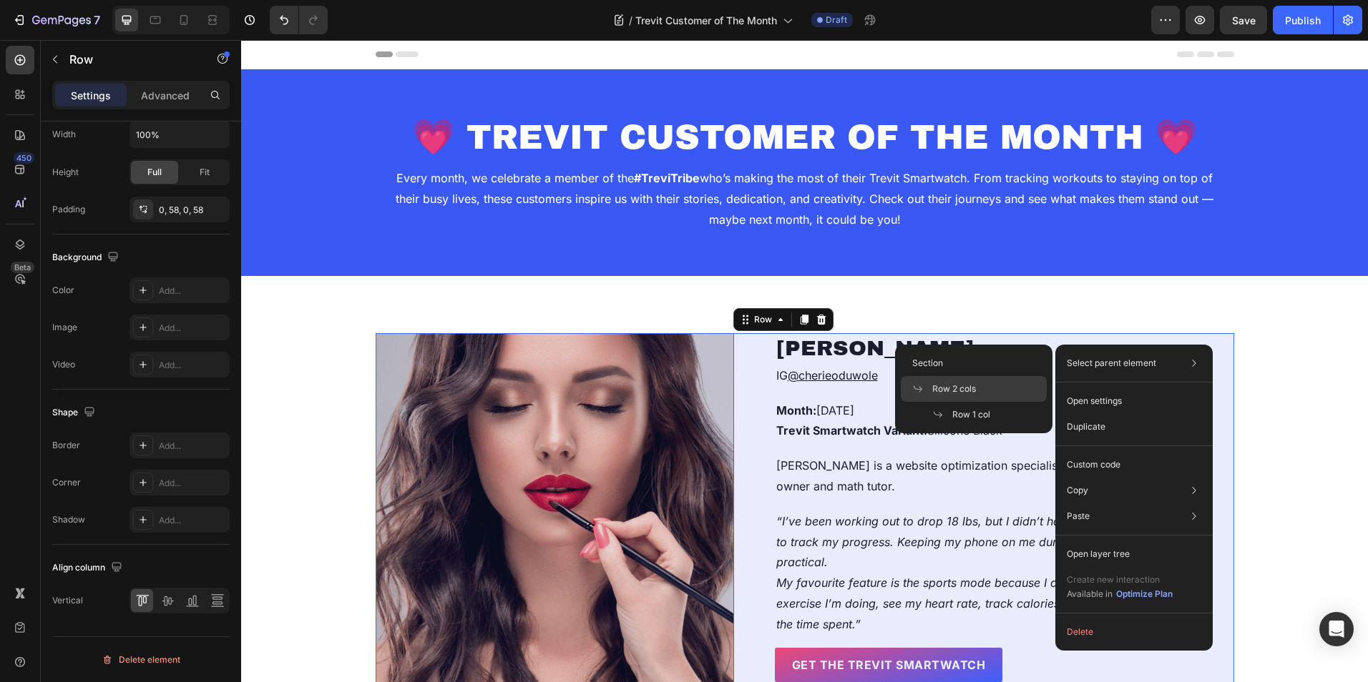
click at [1008, 386] on div "Row 2 cols" at bounding box center [974, 389] width 146 height 26
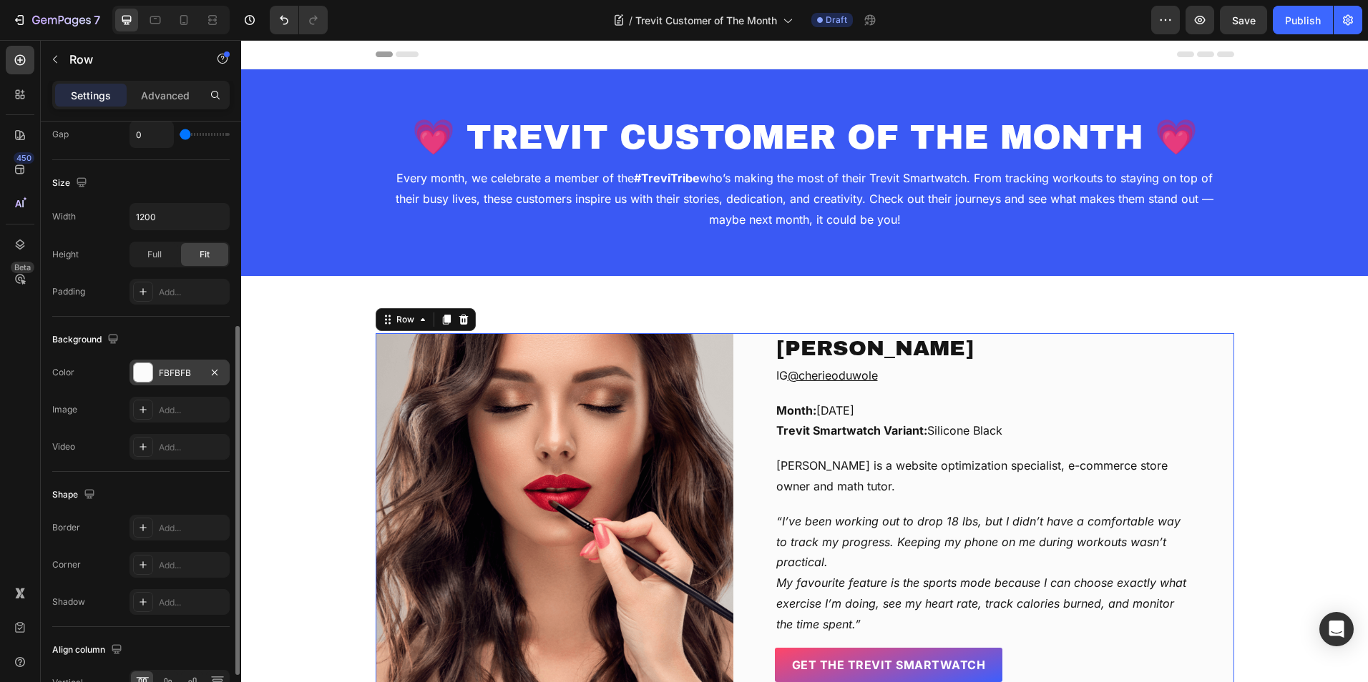
click at [137, 366] on div at bounding box center [143, 372] width 19 height 19
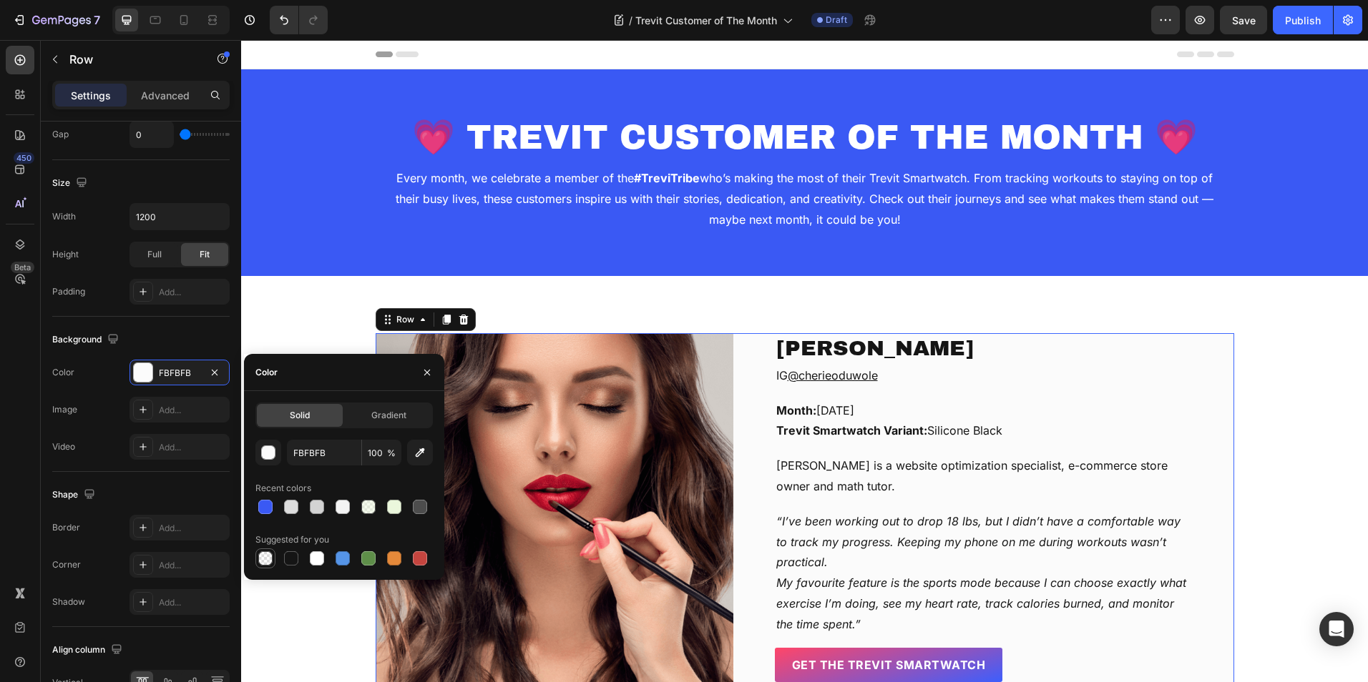
click at [268, 559] on div at bounding box center [265, 558] width 14 height 14
type input "000000"
type input "0"
click at [1337, 371] on div "[PERSON_NAME] Text block IG @cherieoduwole Text block Month: [DATE] Trevit Smar…" at bounding box center [804, 512] width 1105 height 358
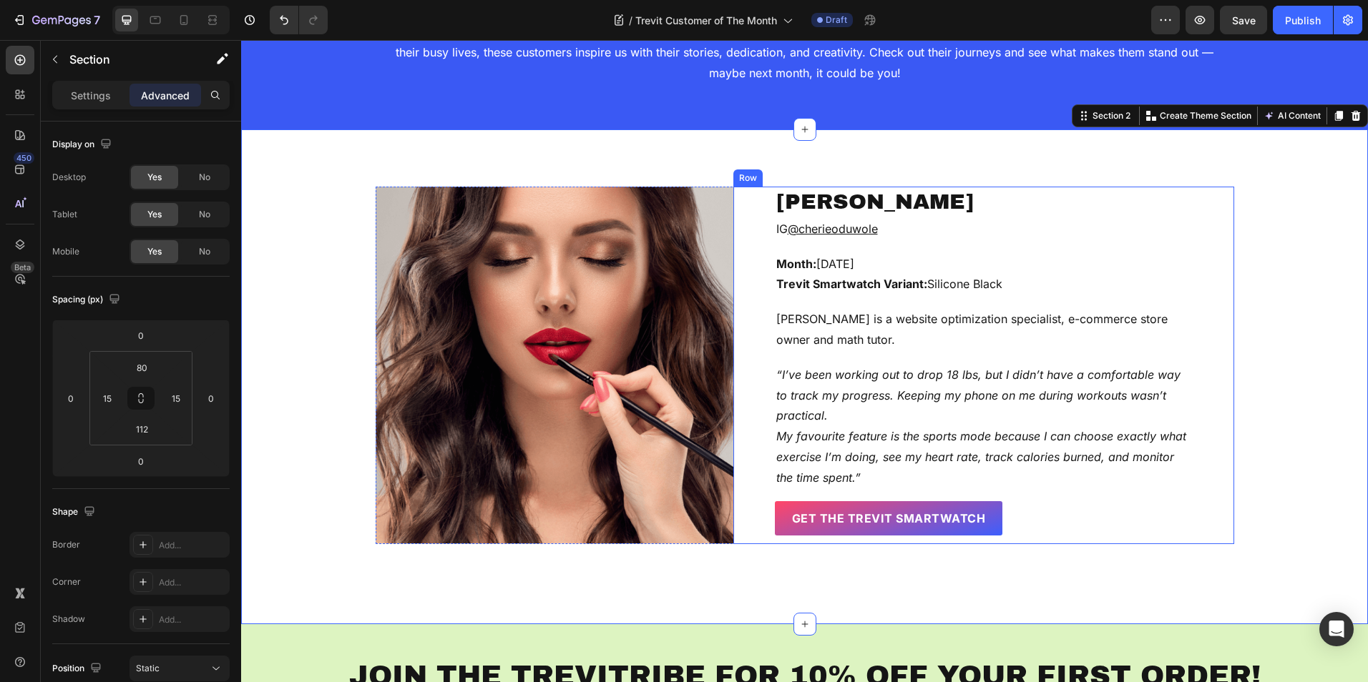
scroll to position [143, 0]
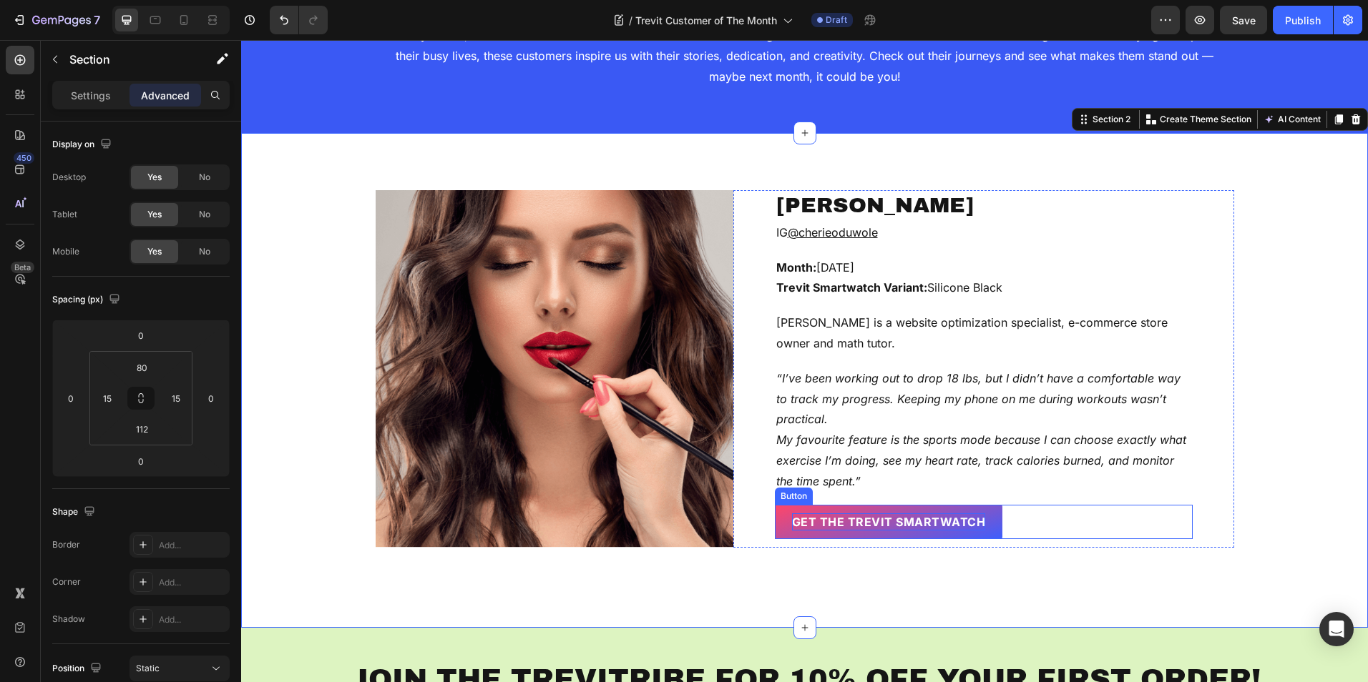
click at [894, 518] on strong "GET The Trevit Smartwatch" at bounding box center [889, 522] width 194 height 14
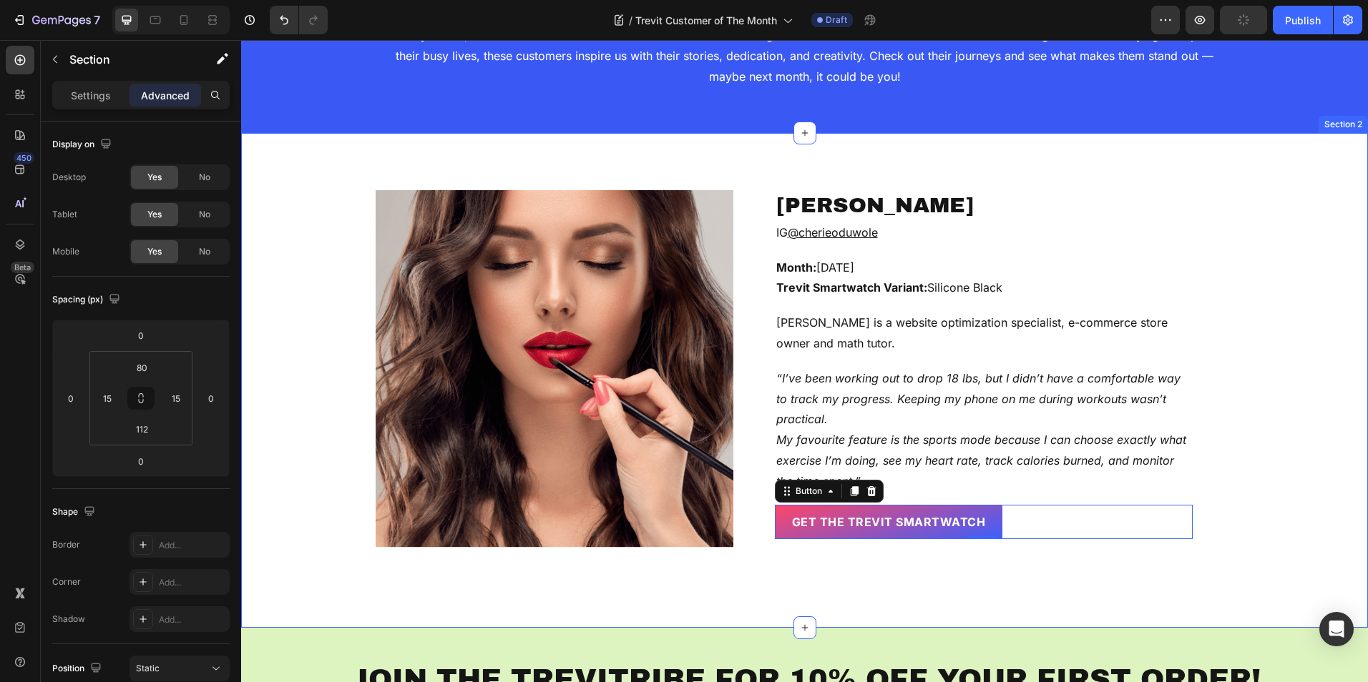
click at [1279, 422] on div "[PERSON_NAME] Text block IG @cherieoduwole Text block Month: [DATE] Trevit Smar…" at bounding box center [804, 369] width 1105 height 358
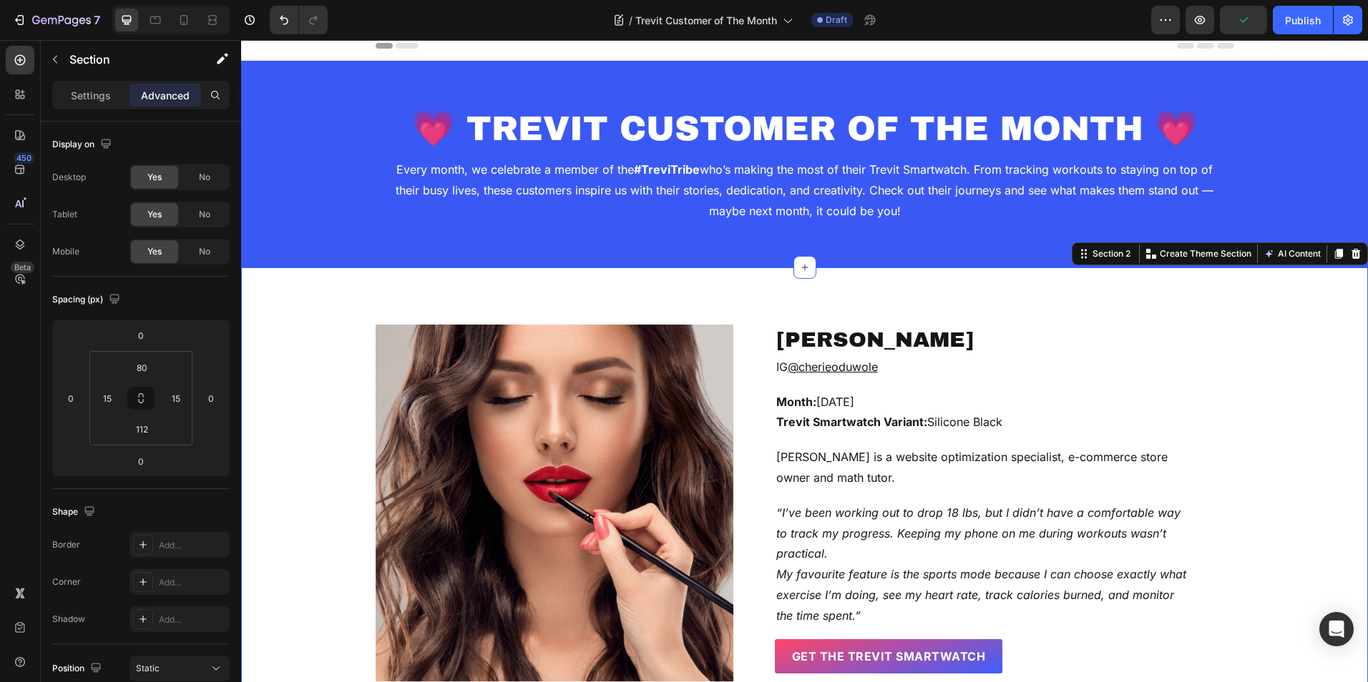
scroll to position [0, 0]
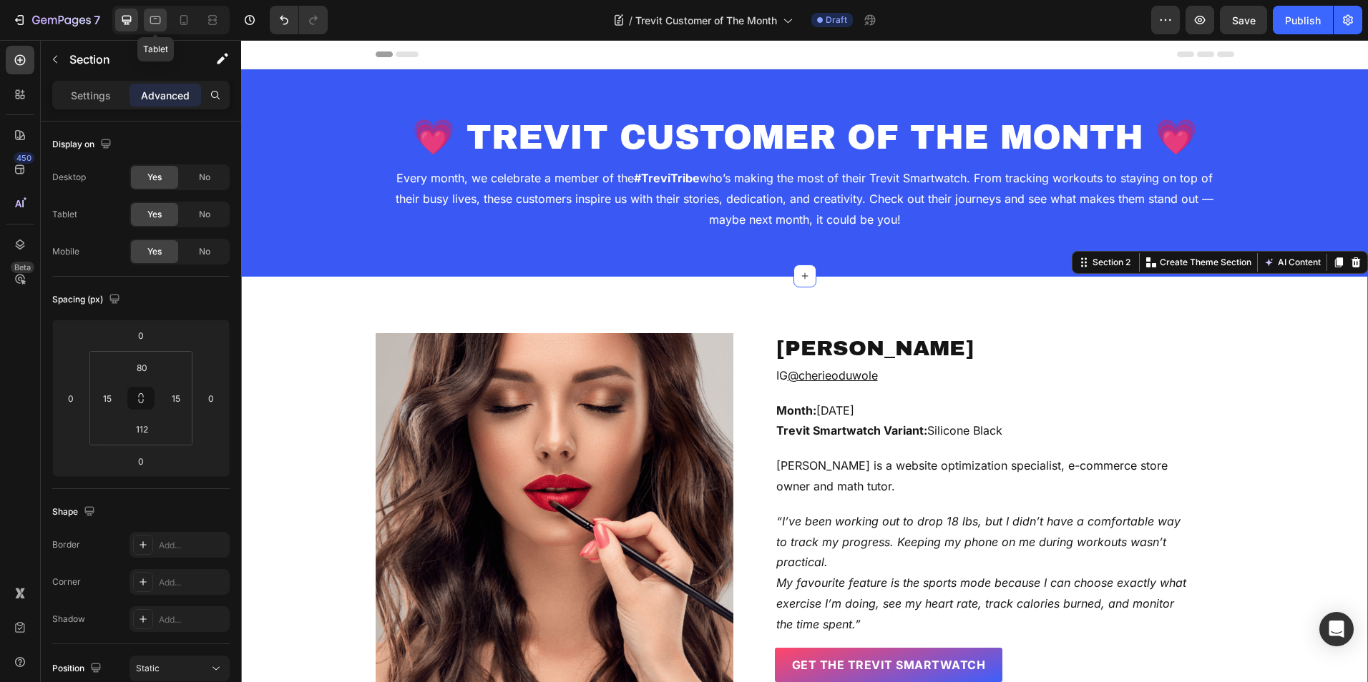
click at [159, 23] on icon at bounding box center [155, 20] width 11 height 8
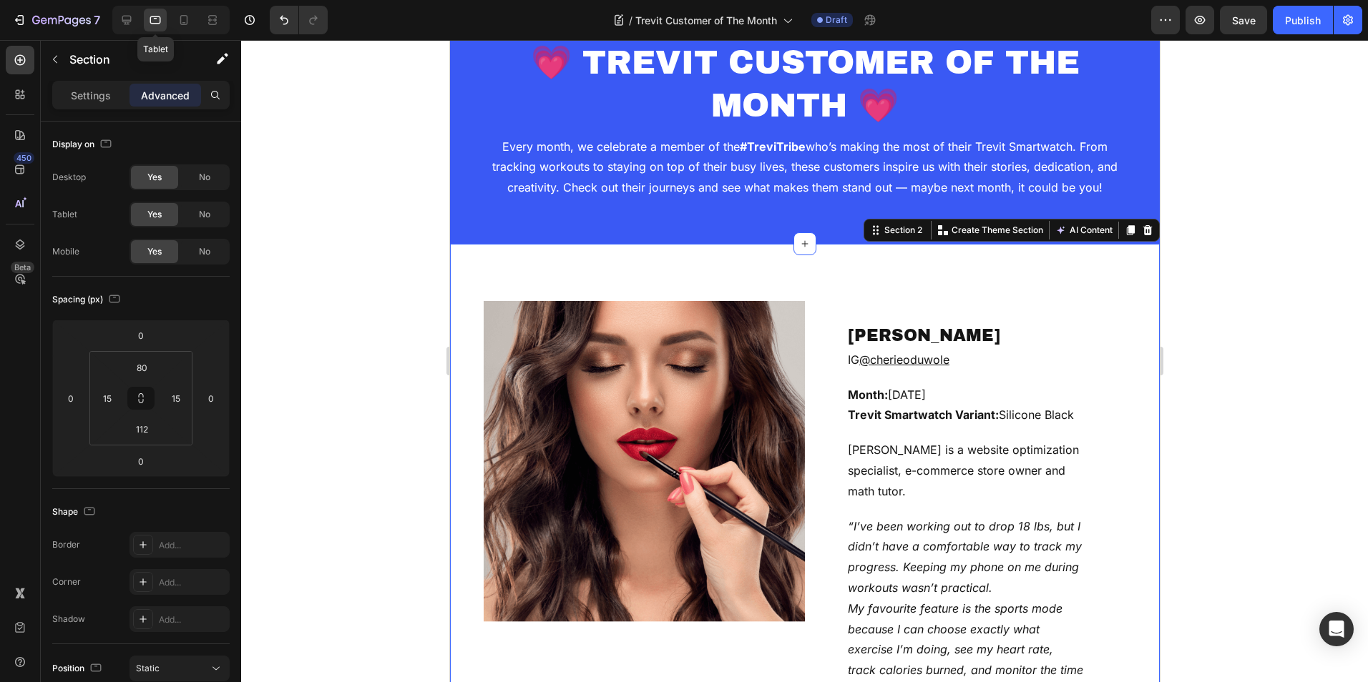
scroll to position [227, 0]
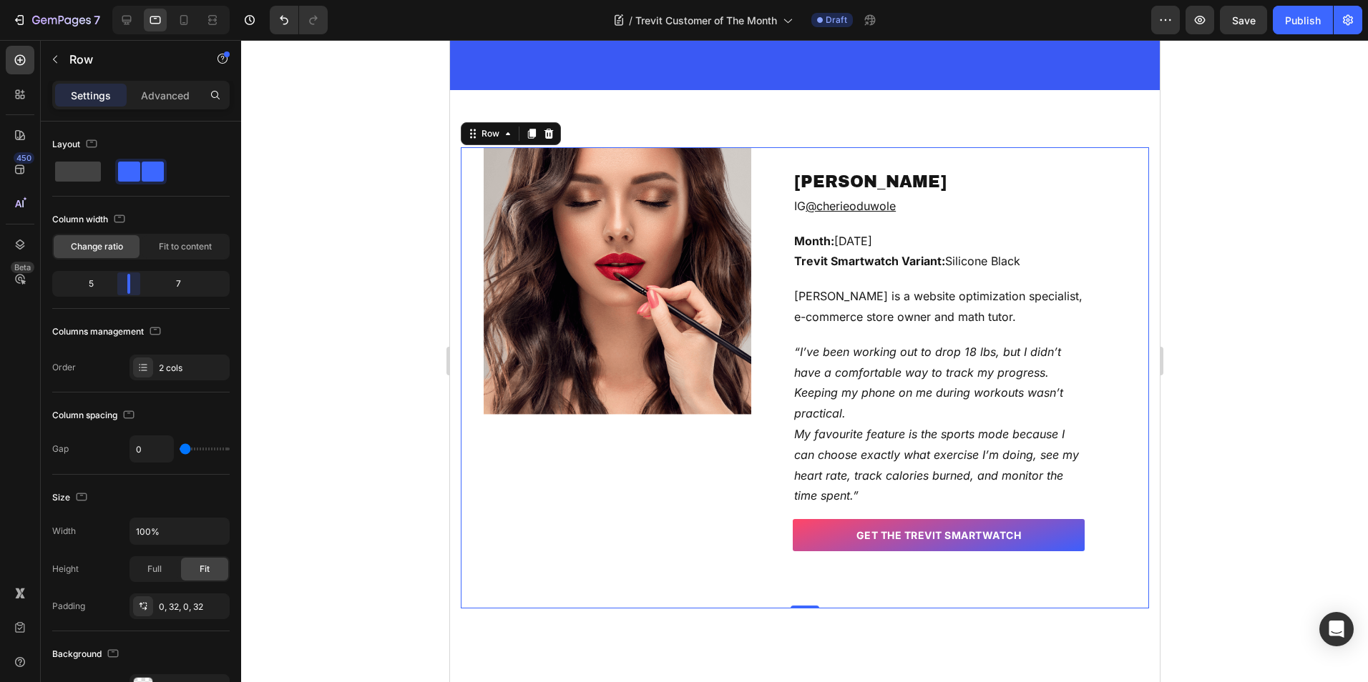
drag, startPoint x: 140, startPoint y: 288, endPoint x: 132, endPoint y: 285, distance: 8.4
click at [132, 0] on body "7 Version history / Trevit Customer of The Month Draft Preview Save Publish 450…" at bounding box center [684, 0] width 1368 height 0
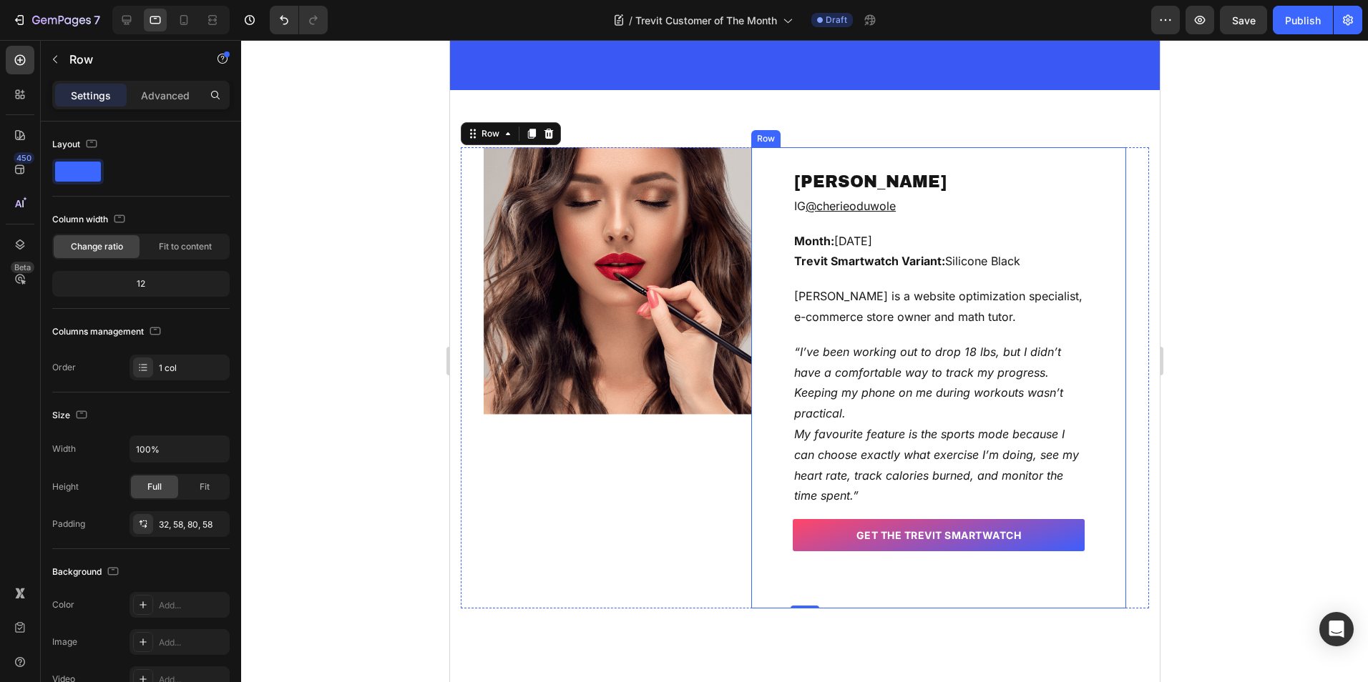
click at [1071, 281] on div "[PERSON_NAME] Text block IG @cherieoduwole Text block Month: [DATE] Trevit Smar…" at bounding box center [938, 360] width 292 height 381
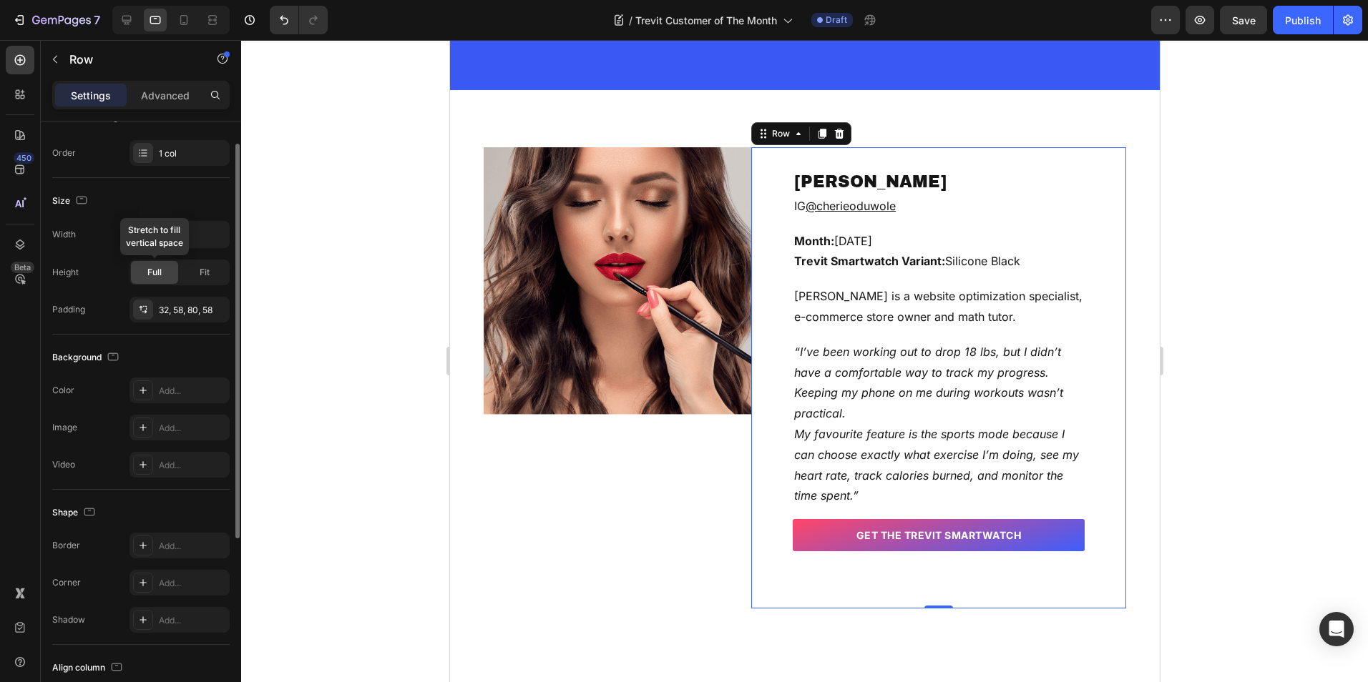
scroll to position [143, 0]
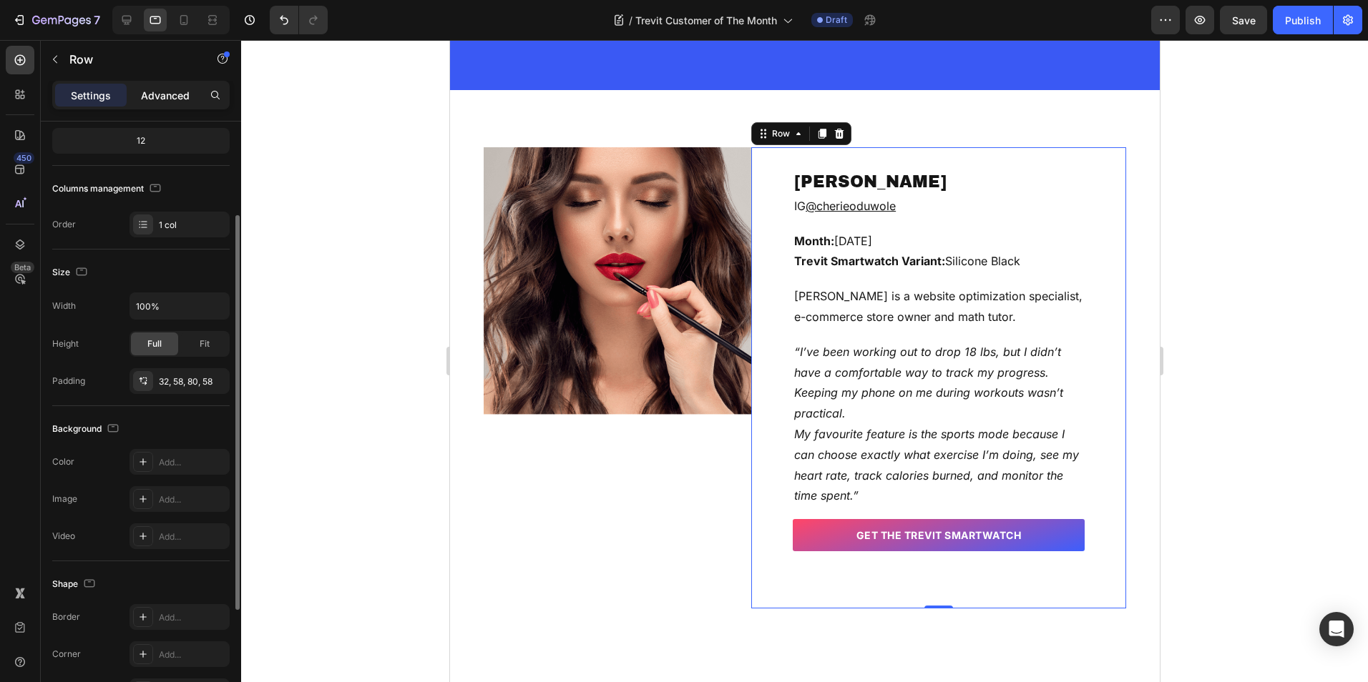
click at [157, 92] on p "Advanced" at bounding box center [165, 95] width 49 height 15
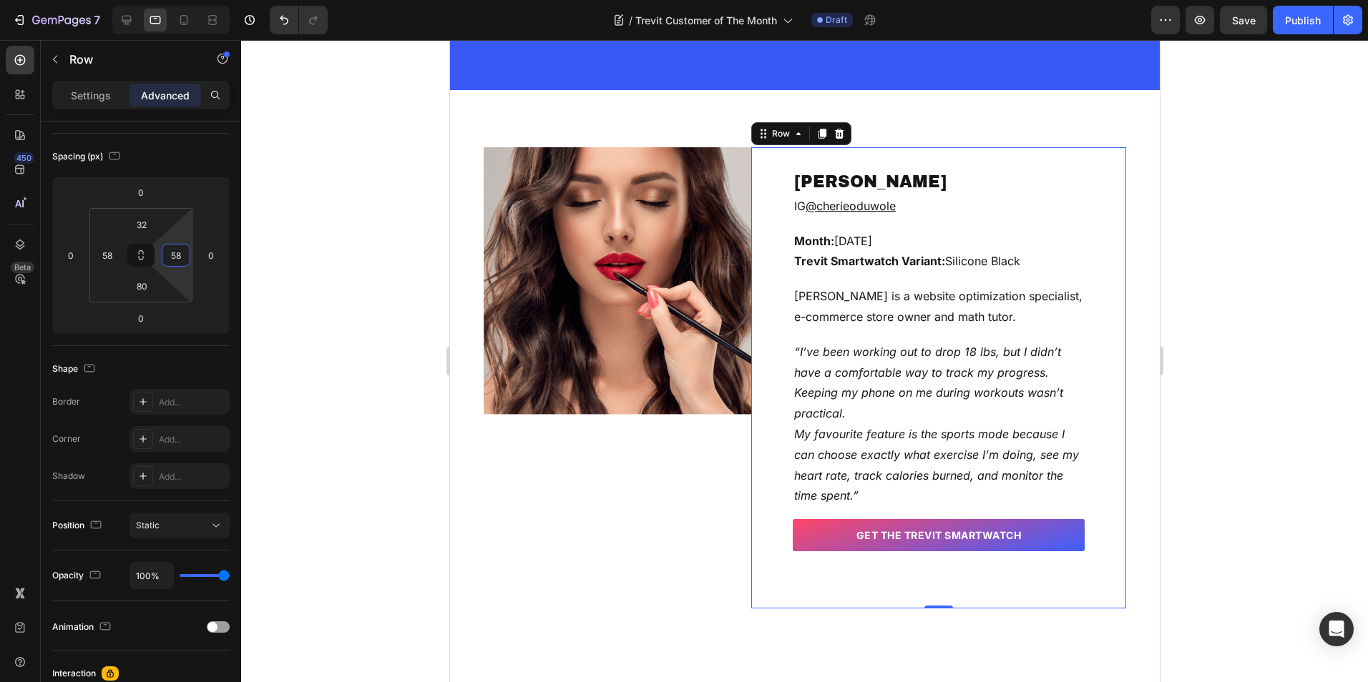
click at [175, 245] on input "58" at bounding box center [175, 255] width 21 height 21
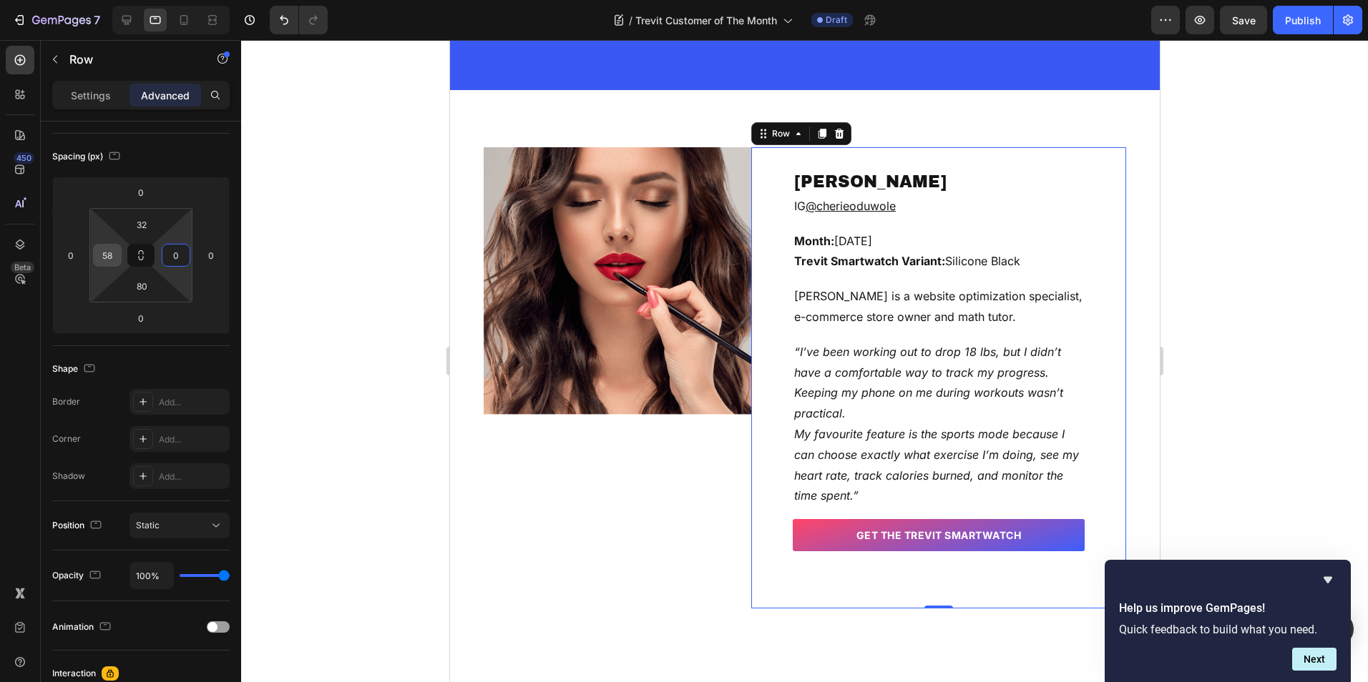
type input "0"
click at [115, 258] on input "58" at bounding box center [107, 255] width 21 height 21
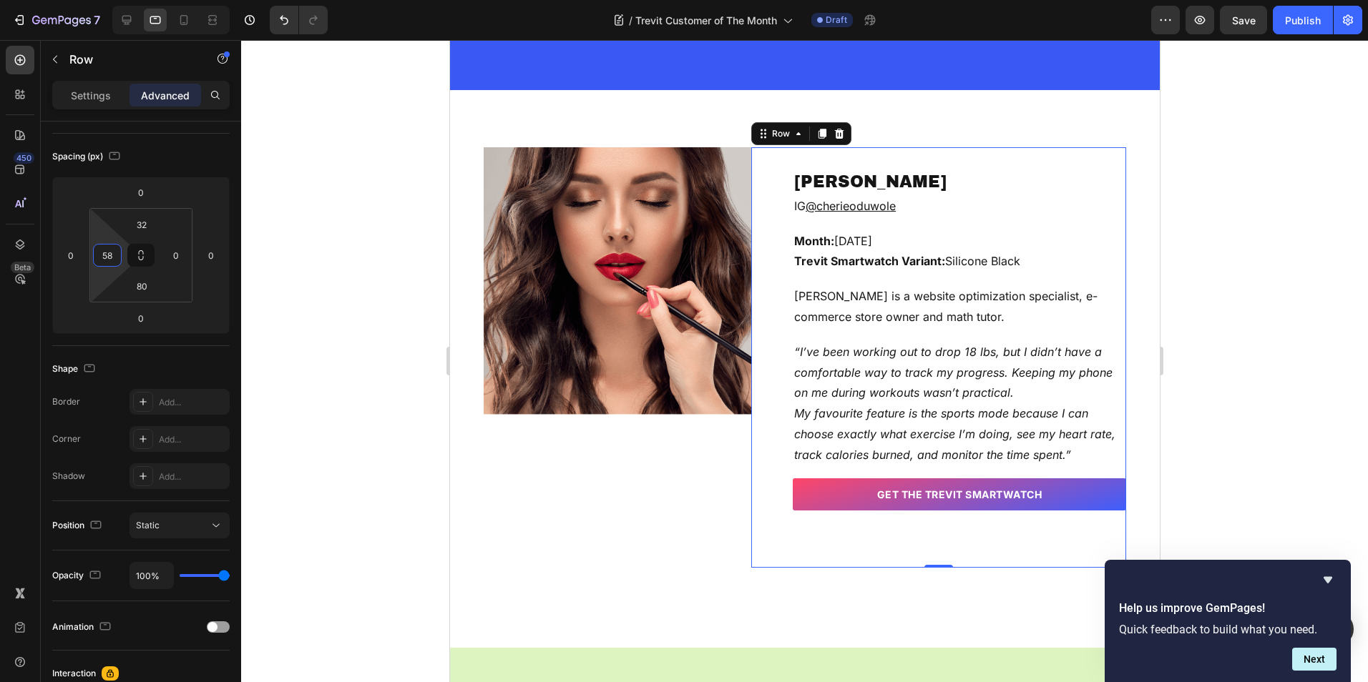
click at [115, 258] on input "58" at bounding box center [107, 255] width 21 height 21
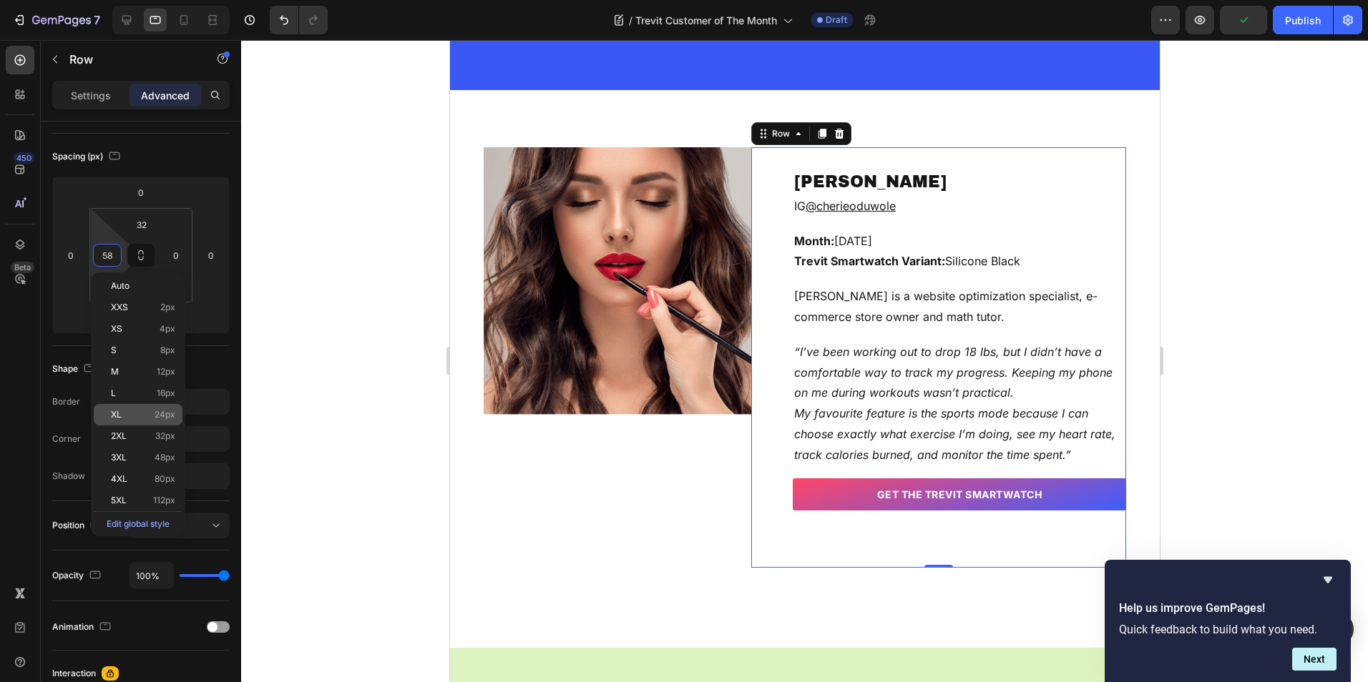
click at [118, 416] on span "XL" at bounding box center [116, 415] width 11 height 10
type input "24"
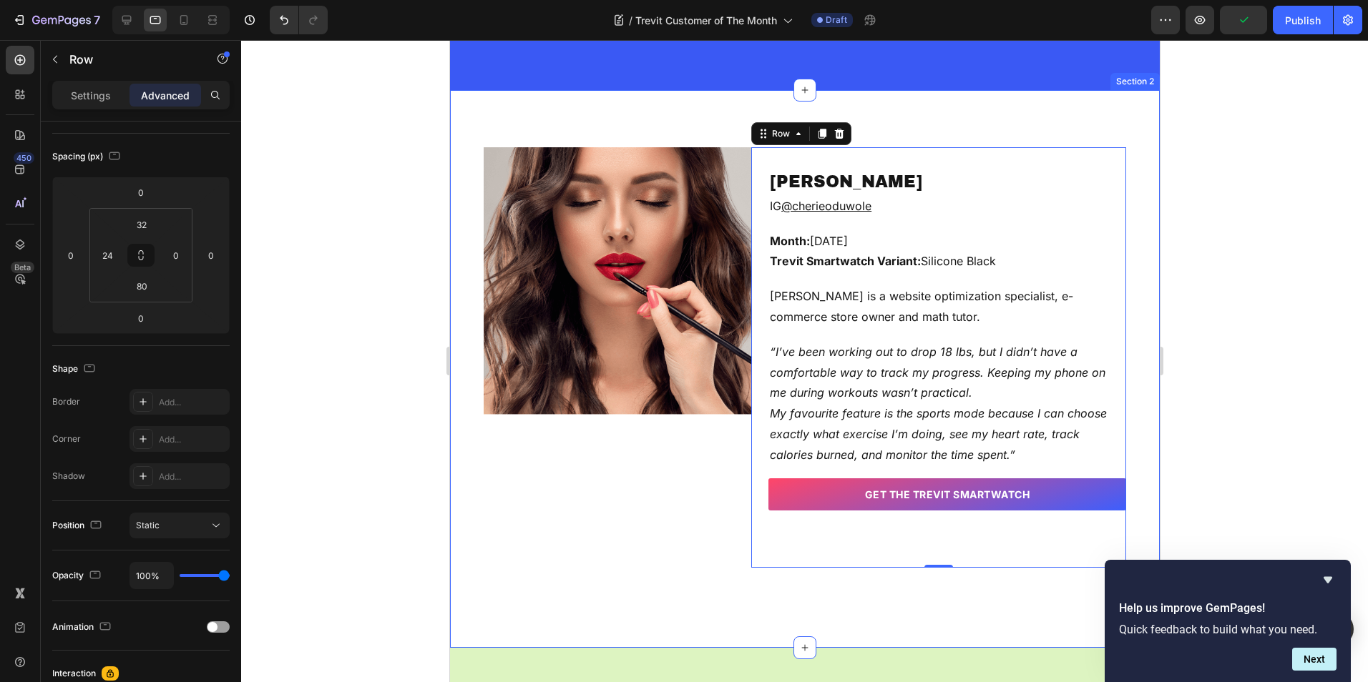
click at [1221, 293] on div at bounding box center [804, 361] width 1127 height 642
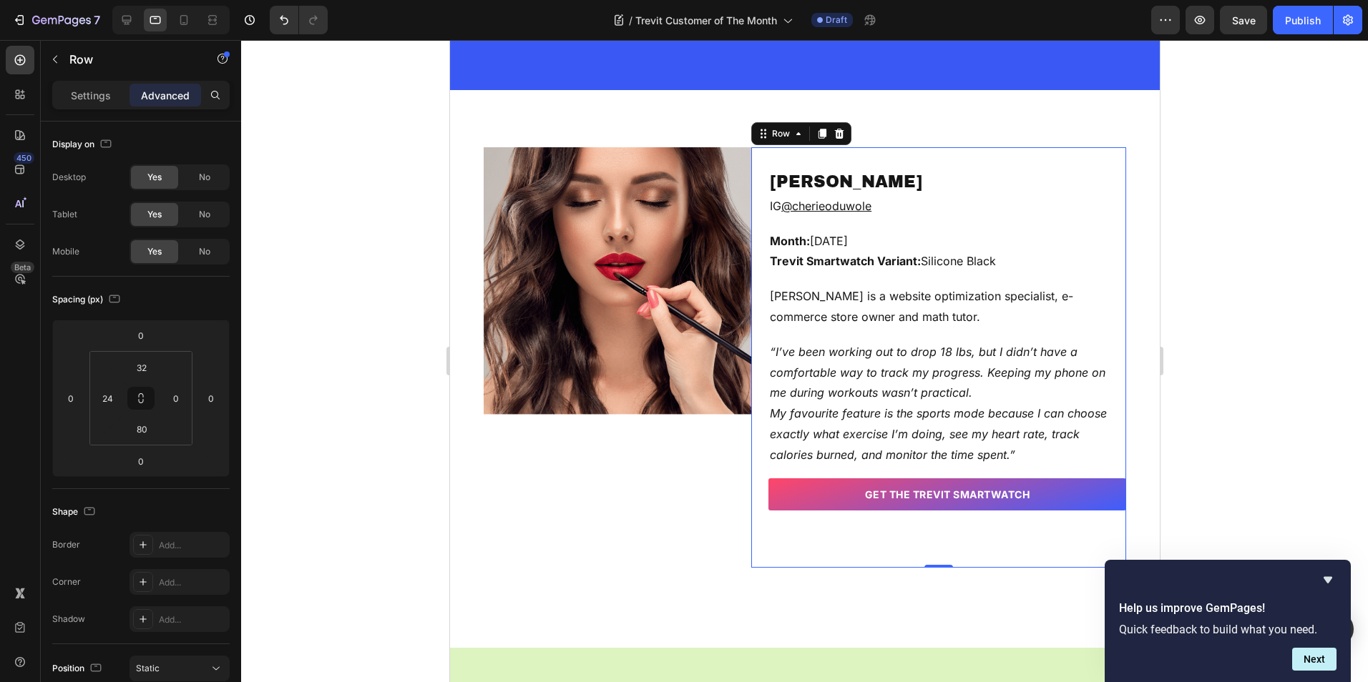
click at [880, 160] on div "[PERSON_NAME] Text block IG @cherieoduwole Text block Month: [DATE] Trevit Smar…" at bounding box center [937, 357] width 375 height 421
click at [142, 368] on input "32" at bounding box center [141, 367] width 29 height 21
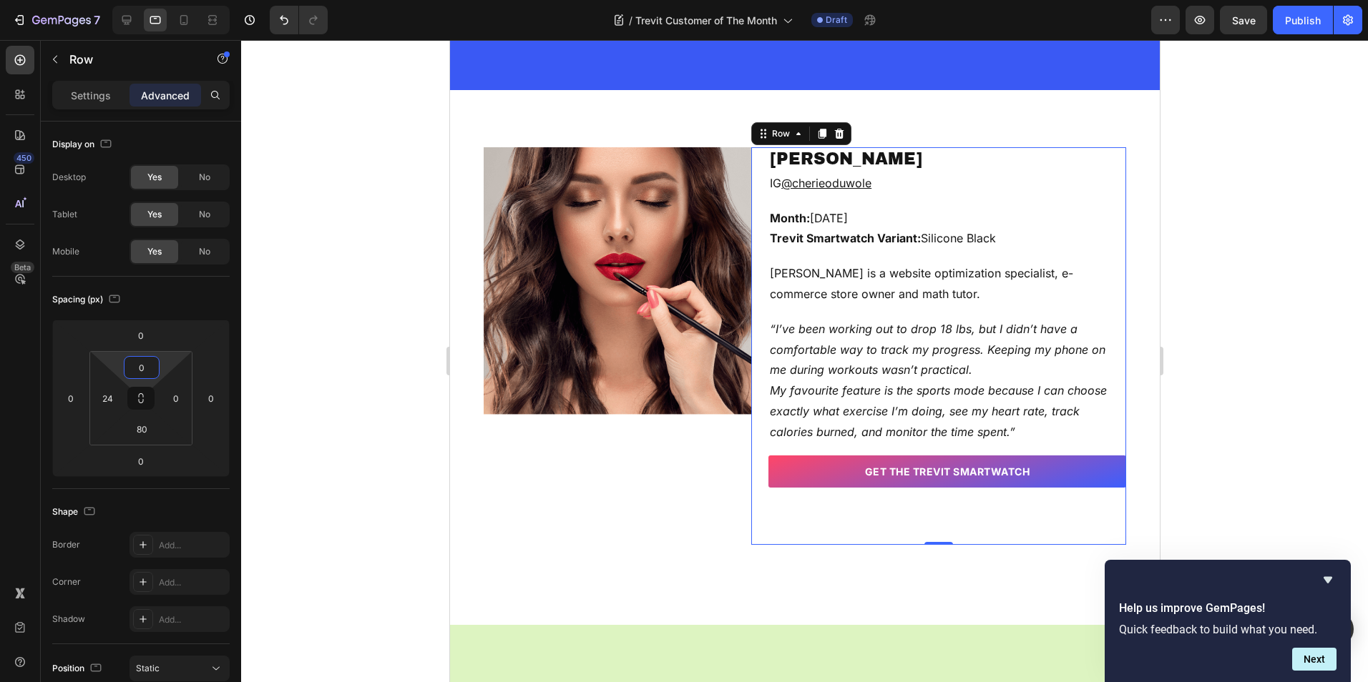
type input "0"
click at [1262, 240] on div at bounding box center [804, 361] width 1127 height 642
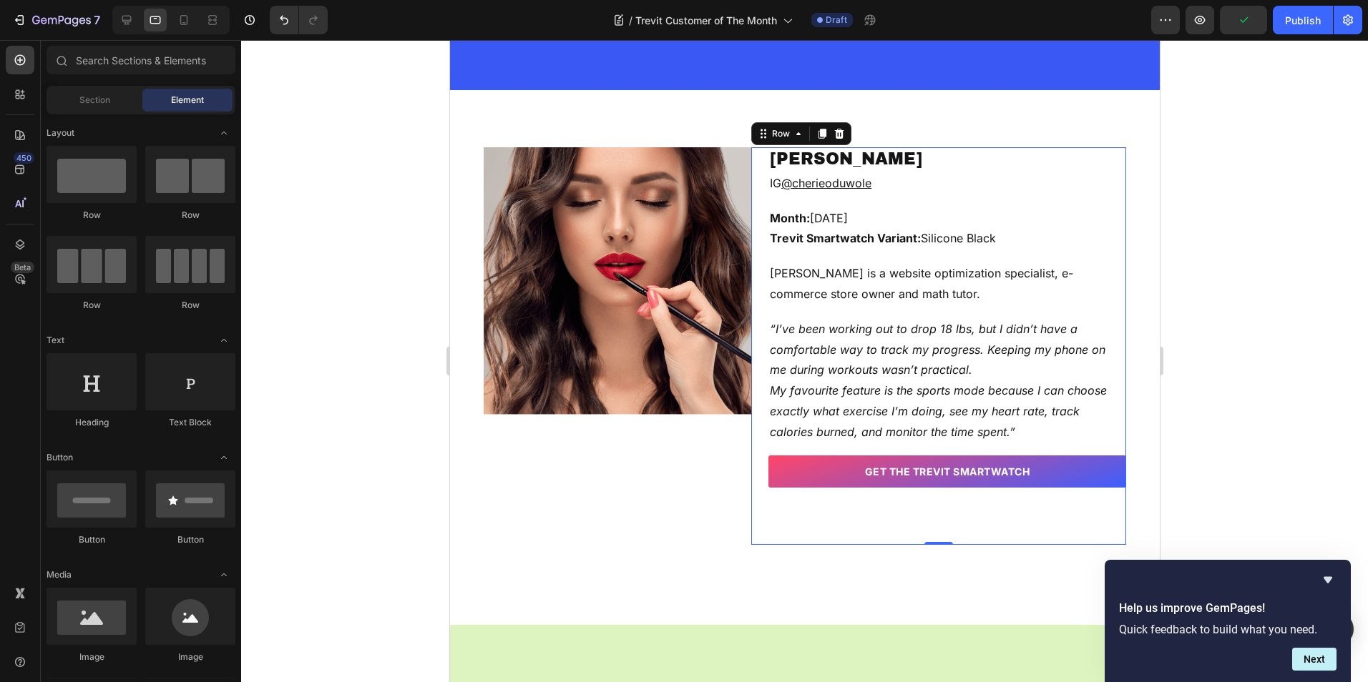
click at [751, 164] on div "[PERSON_NAME] Text block IG @cherieoduwole Text block Month: [DATE] Trevit Smar…" at bounding box center [937, 346] width 375 height 398
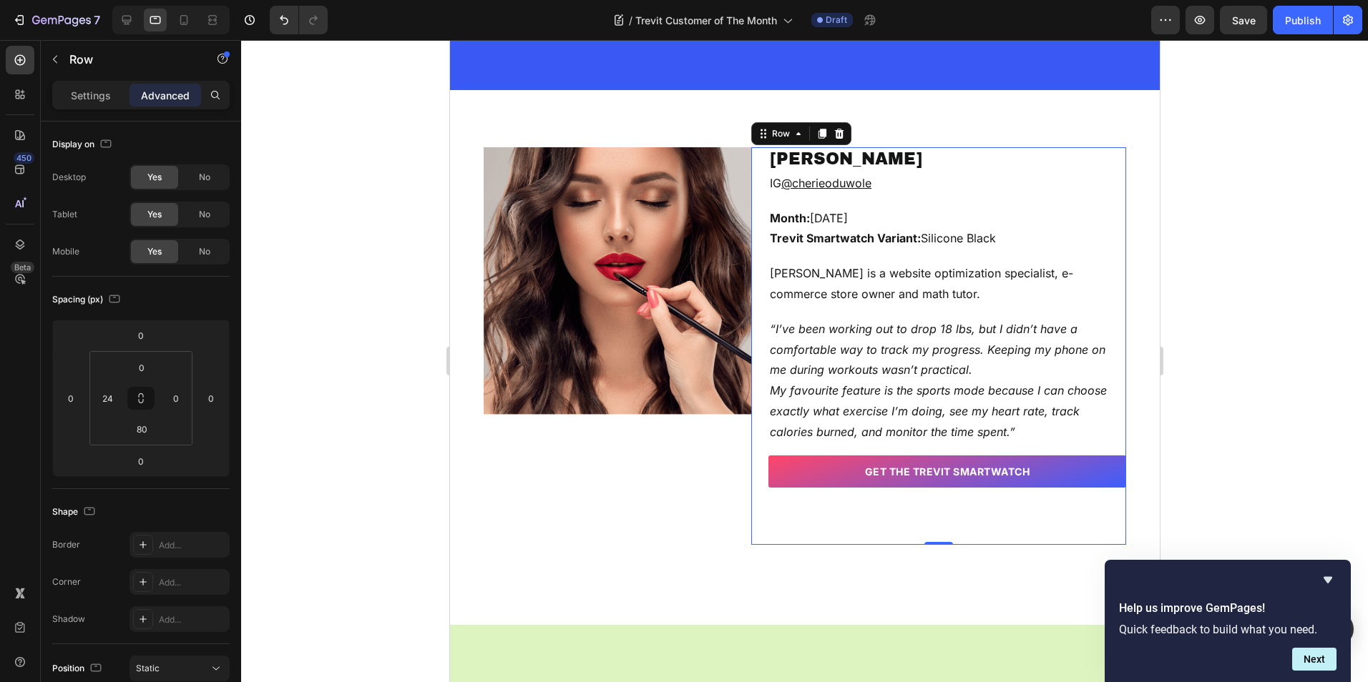
click at [1313, 175] on div at bounding box center [804, 361] width 1127 height 642
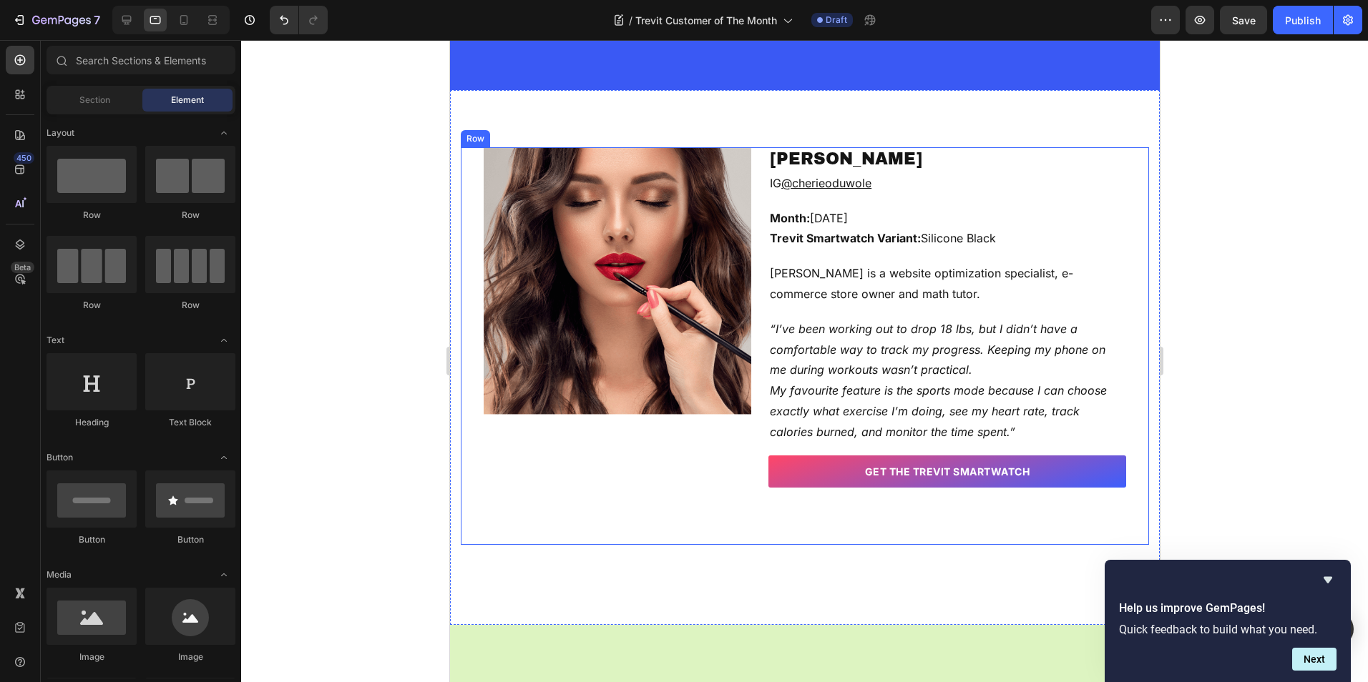
click at [315, 442] on div at bounding box center [804, 361] width 1127 height 642
click at [782, 482] on link "GET The Trevit Smartwatch" at bounding box center [946, 472] width 358 height 32
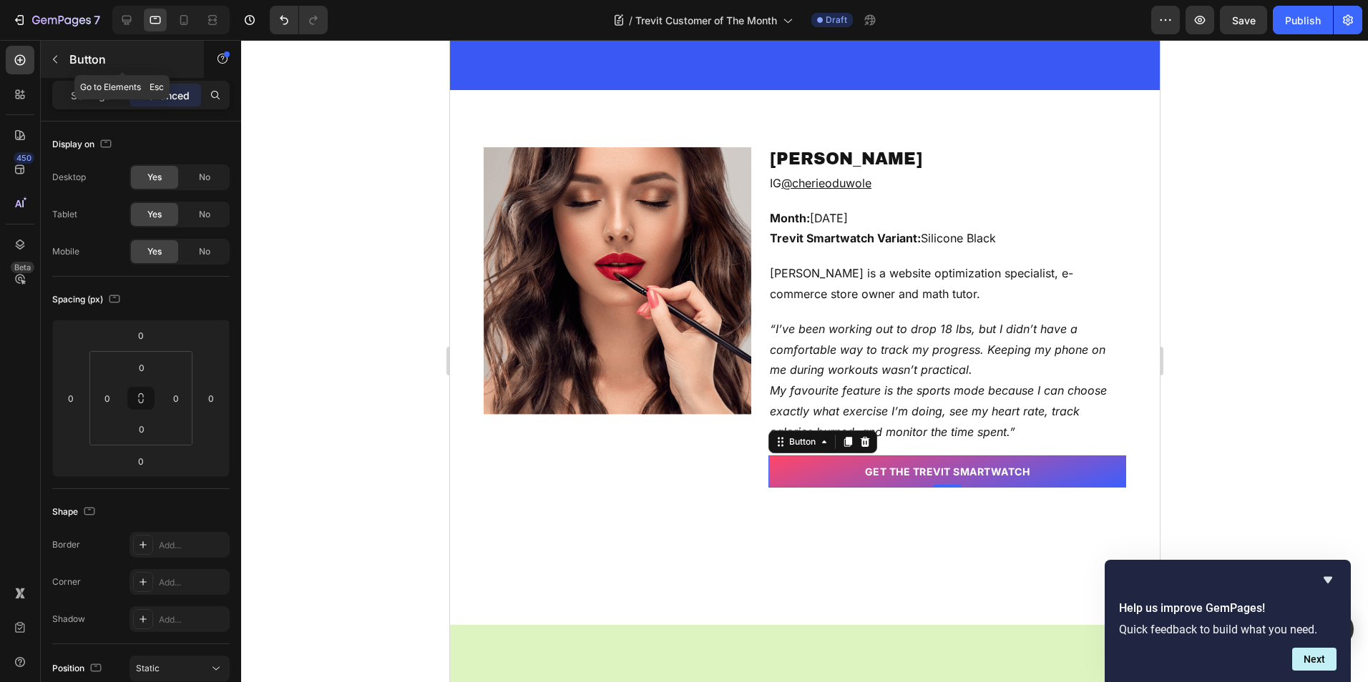
click at [61, 75] on div "Button" at bounding box center [122, 59] width 163 height 37
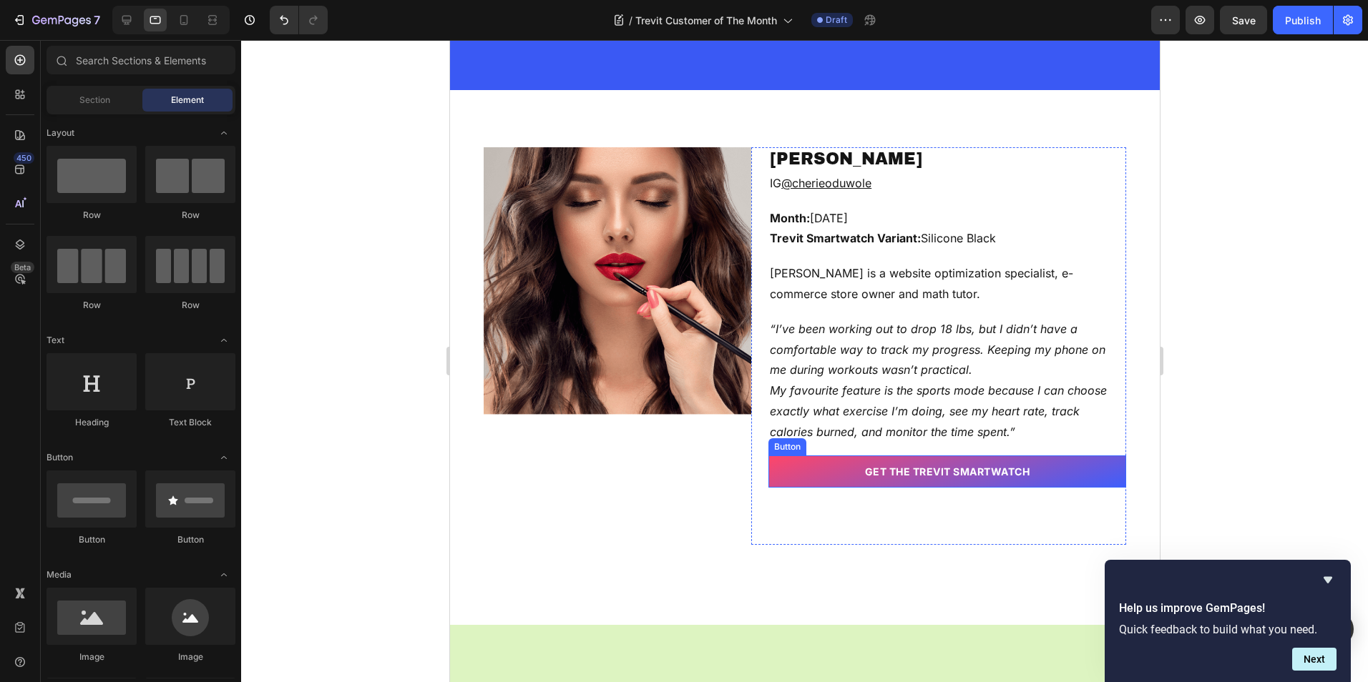
click at [815, 476] on link "GET The Trevit Smartwatch" at bounding box center [946, 472] width 358 height 32
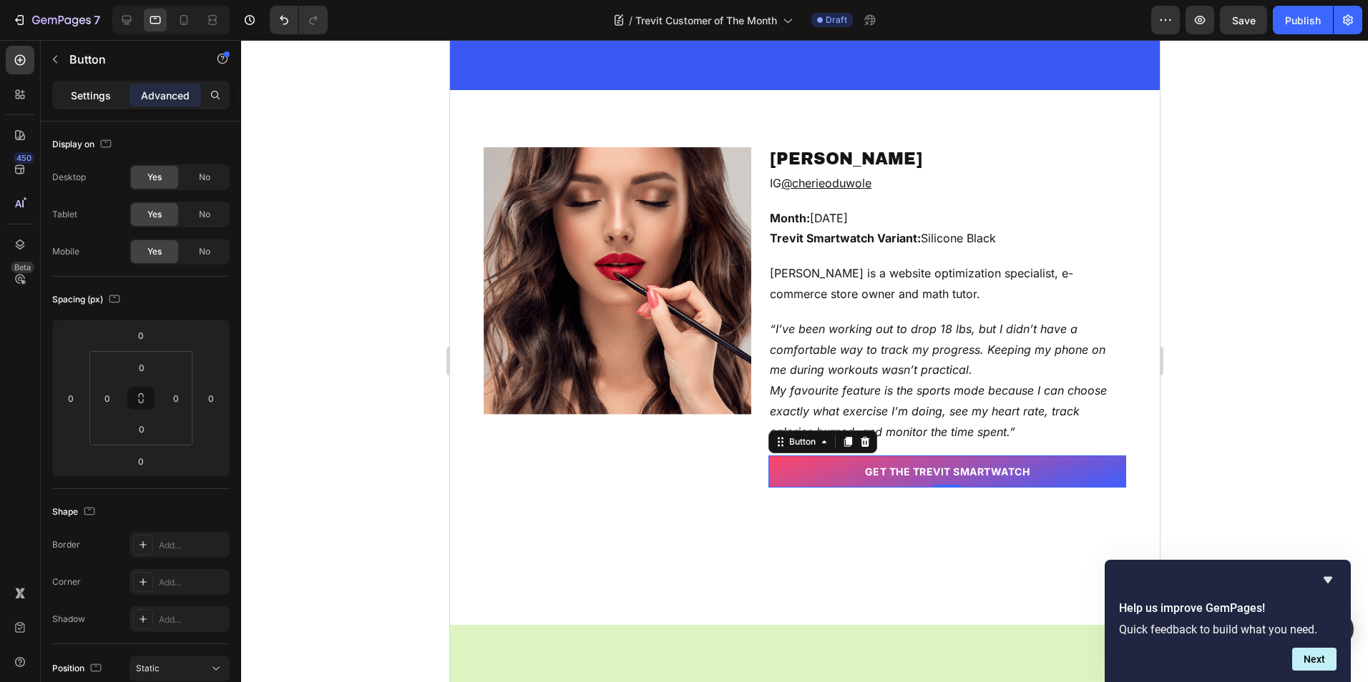
click at [99, 101] on p "Settings" at bounding box center [91, 95] width 40 height 15
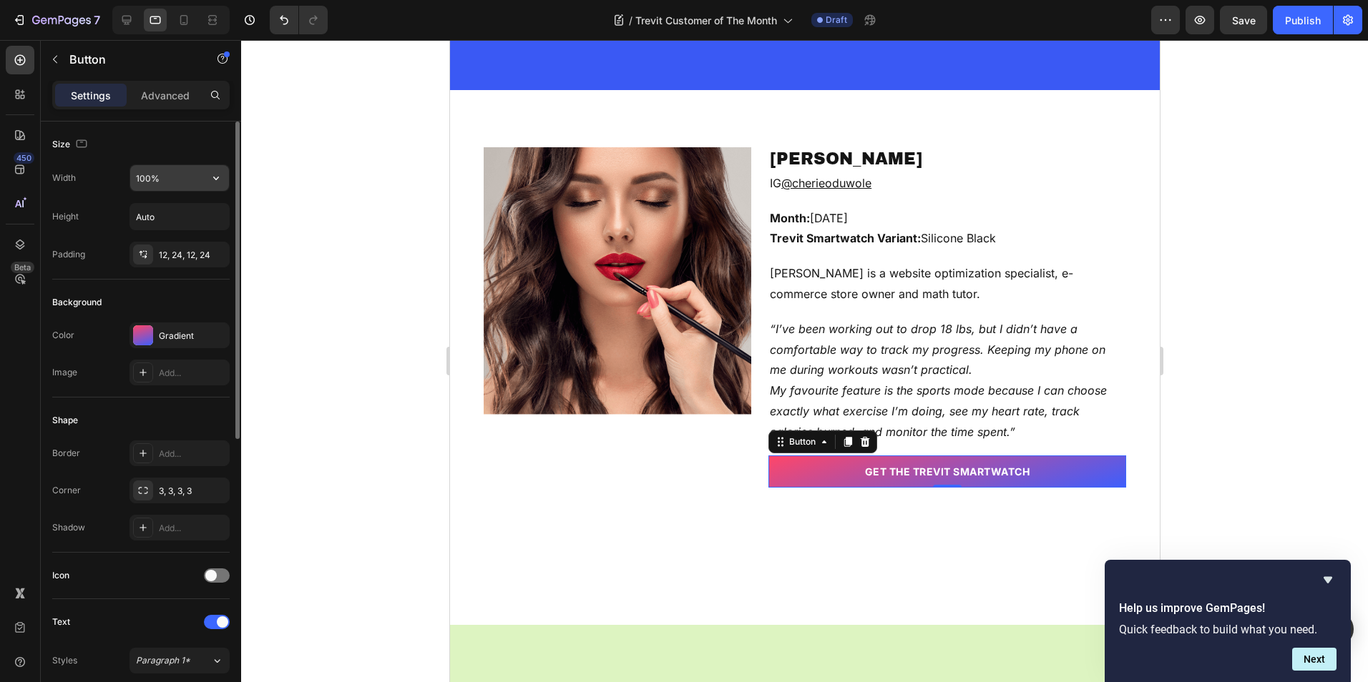
click at [151, 167] on input "100%" at bounding box center [179, 178] width 99 height 26
click at [215, 175] on icon "button" at bounding box center [216, 178] width 14 height 14
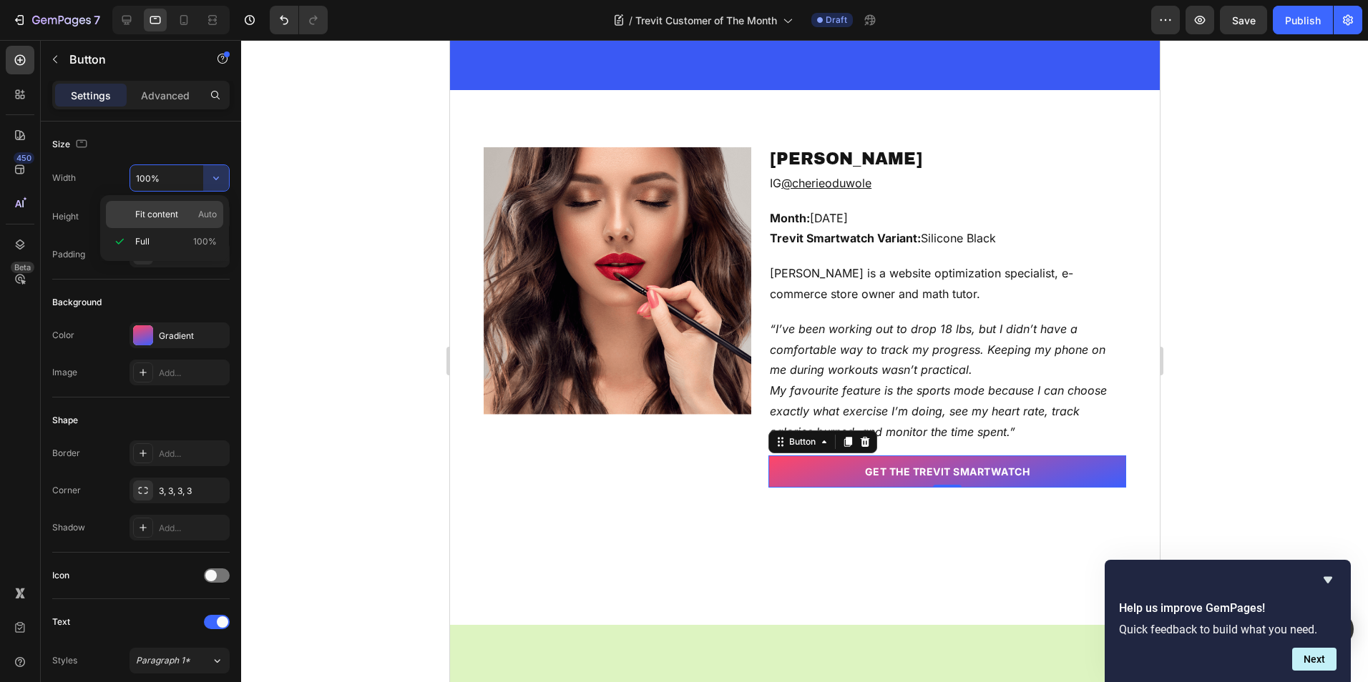
click at [155, 207] on div "Fit content Auto" at bounding box center [164, 214] width 117 height 27
type input "Auto"
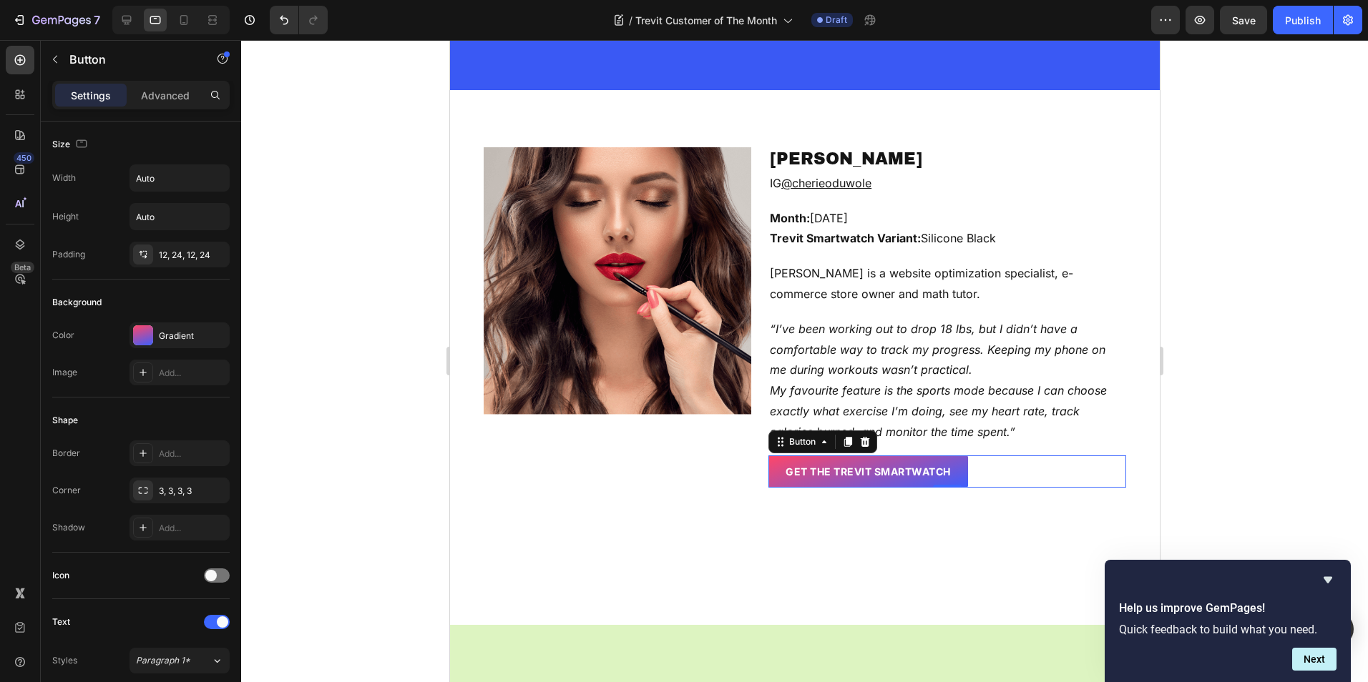
click at [1201, 252] on div at bounding box center [804, 361] width 1127 height 642
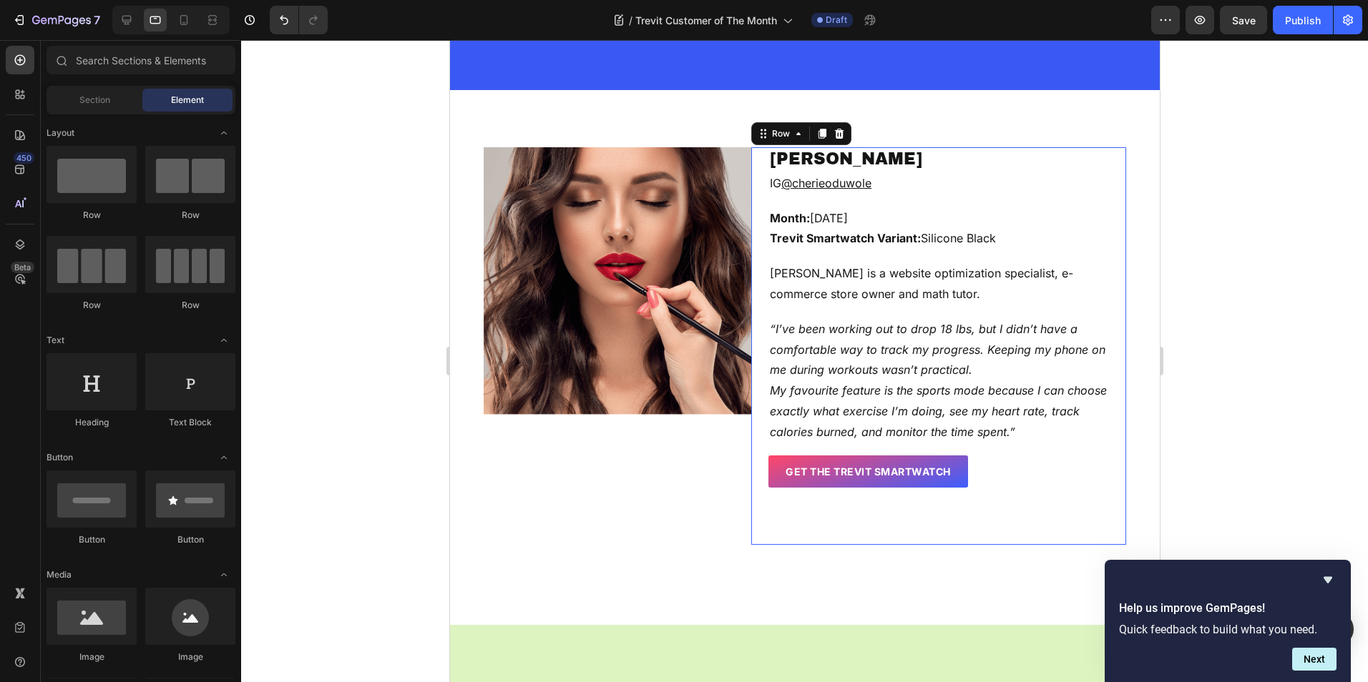
click at [788, 504] on div "[PERSON_NAME] Text block IG @cherieoduwole Text block Month: [DATE] Trevit Smar…" at bounding box center [937, 346] width 375 height 398
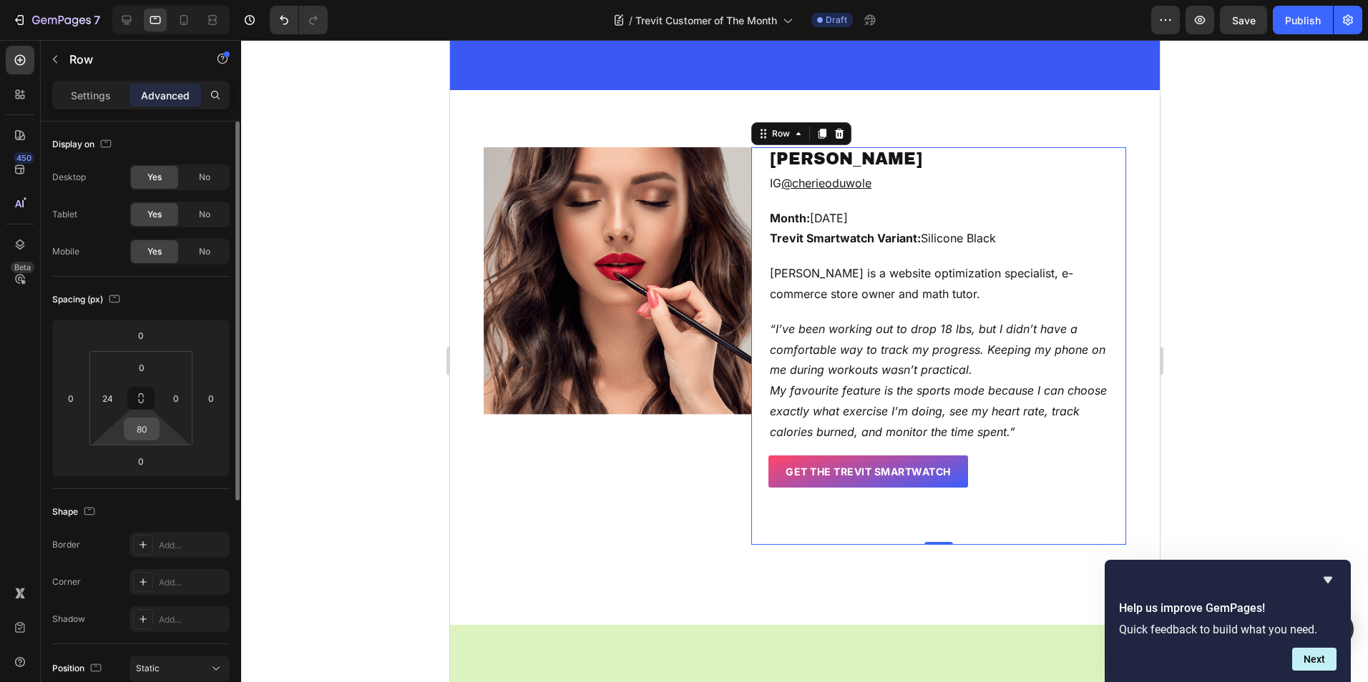
click at [145, 438] on input "80" at bounding box center [141, 428] width 29 height 21
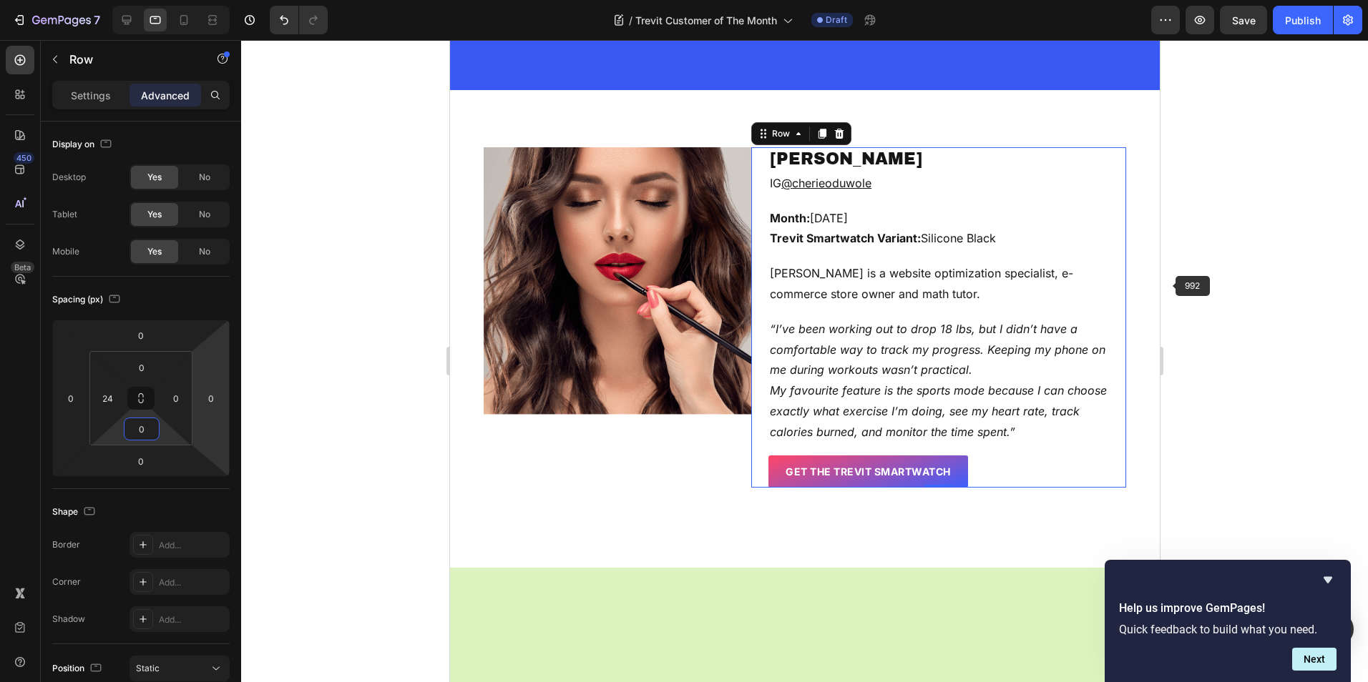
type input "0"
click at [1193, 235] on div at bounding box center [804, 361] width 1127 height 642
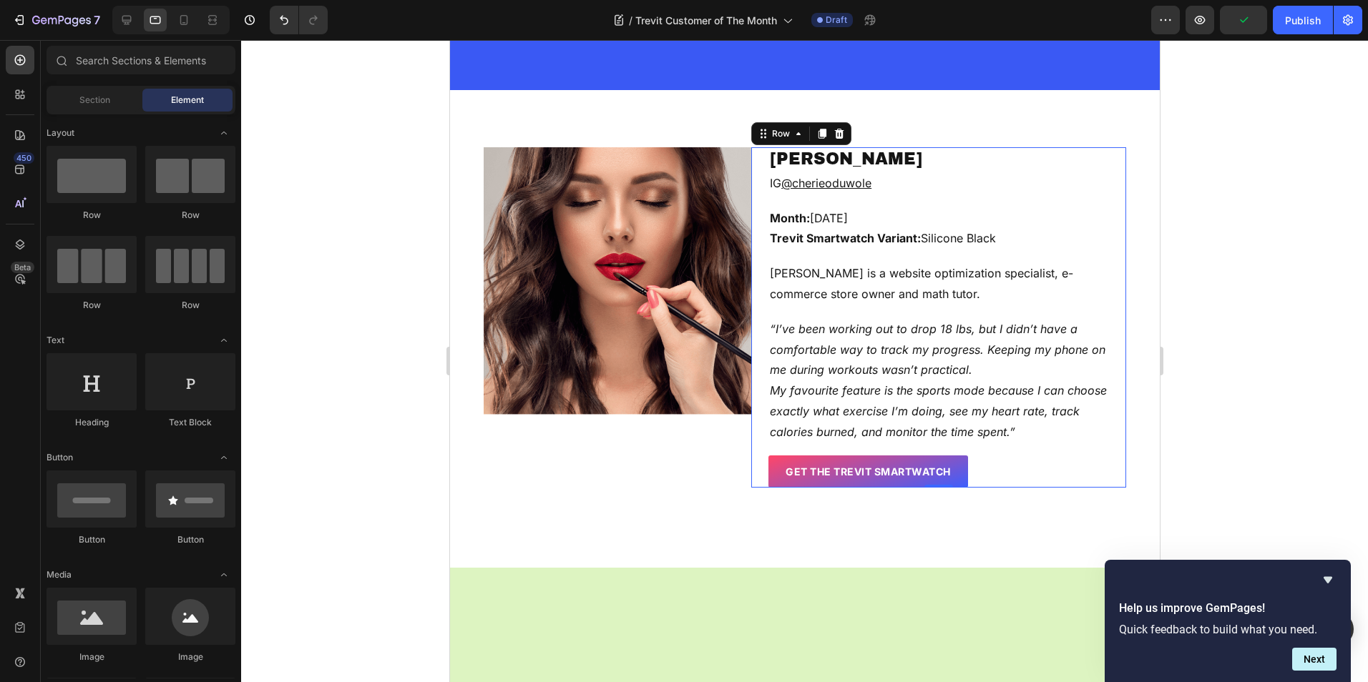
click at [751, 178] on div "[PERSON_NAME] Text block IG @cherieoduwole Text block Month: [DATE] Trevit Smar…" at bounding box center [937, 317] width 375 height 340
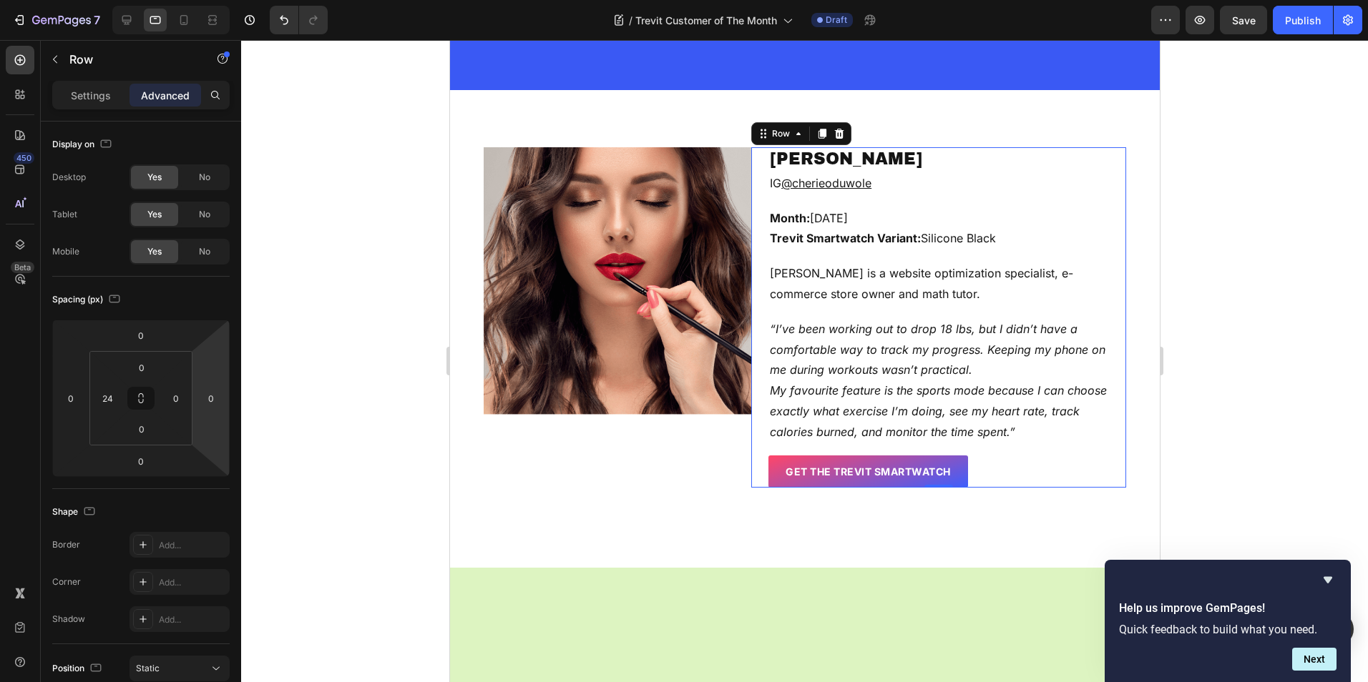
click at [1192, 207] on div at bounding box center [804, 361] width 1127 height 642
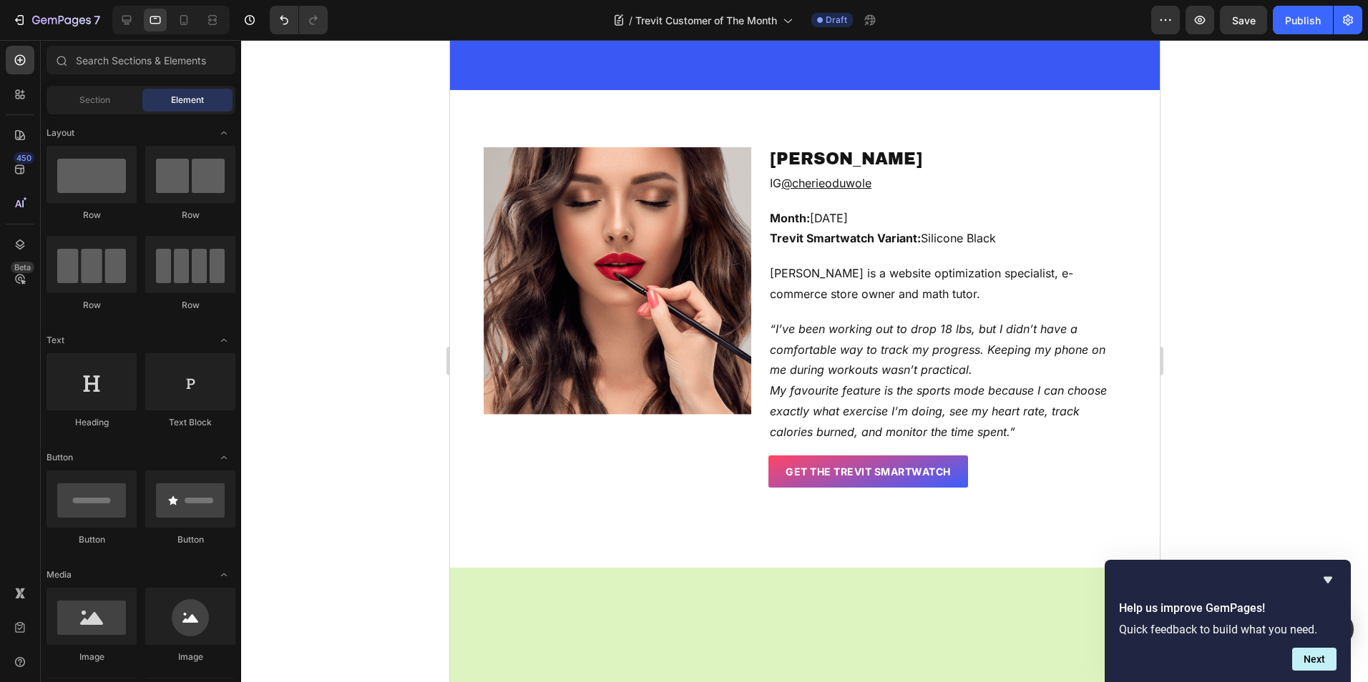
click at [1228, 147] on div at bounding box center [804, 361] width 1127 height 642
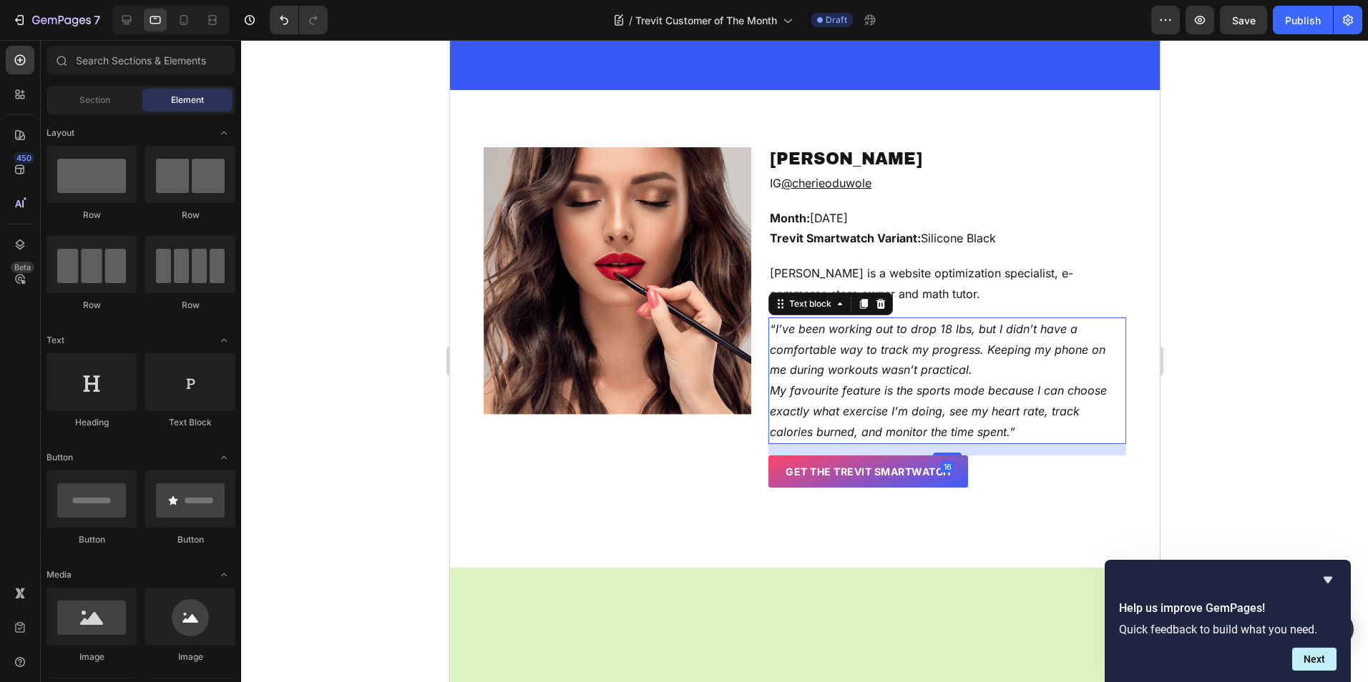
click at [1019, 434] on p "My favourite feature is the sports mode because I can choose exactly what exerc…" at bounding box center [946, 412] width 355 height 62
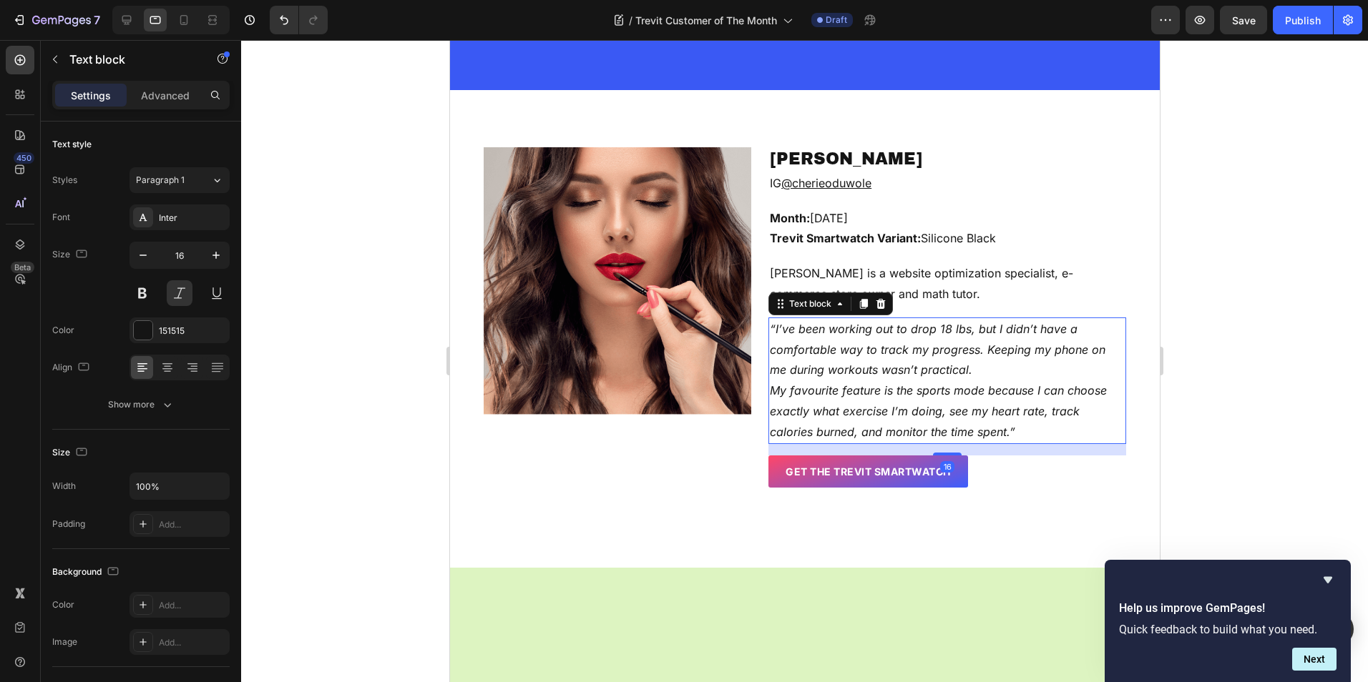
click at [1232, 348] on div at bounding box center [804, 361] width 1127 height 642
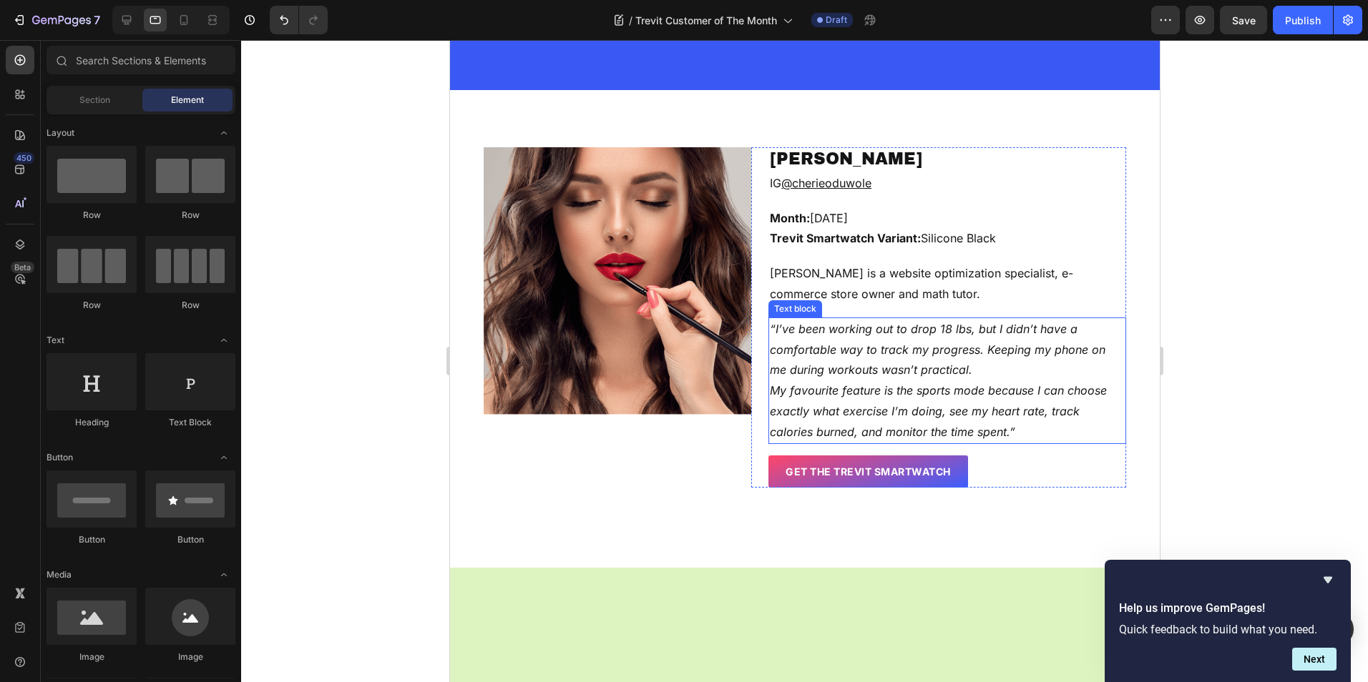
click at [981, 398] on p "My favourite feature is the sports mode because I can choose exactly what exerc…" at bounding box center [946, 412] width 355 height 62
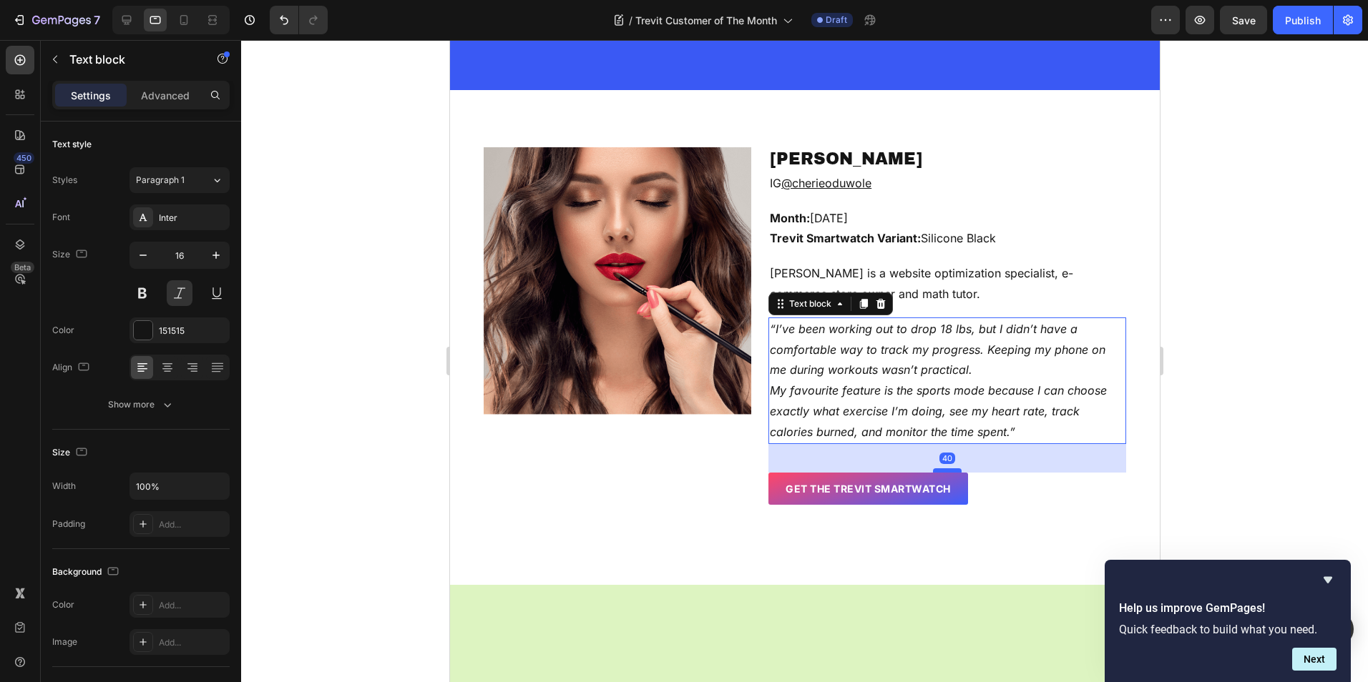
drag, startPoint x: 944, startPoint y: 451, endPoint x: 946, endPoint y: 469, distance: 17.3
click at [946, 469] on div at bounding box center [946, 471] width 29 height 4
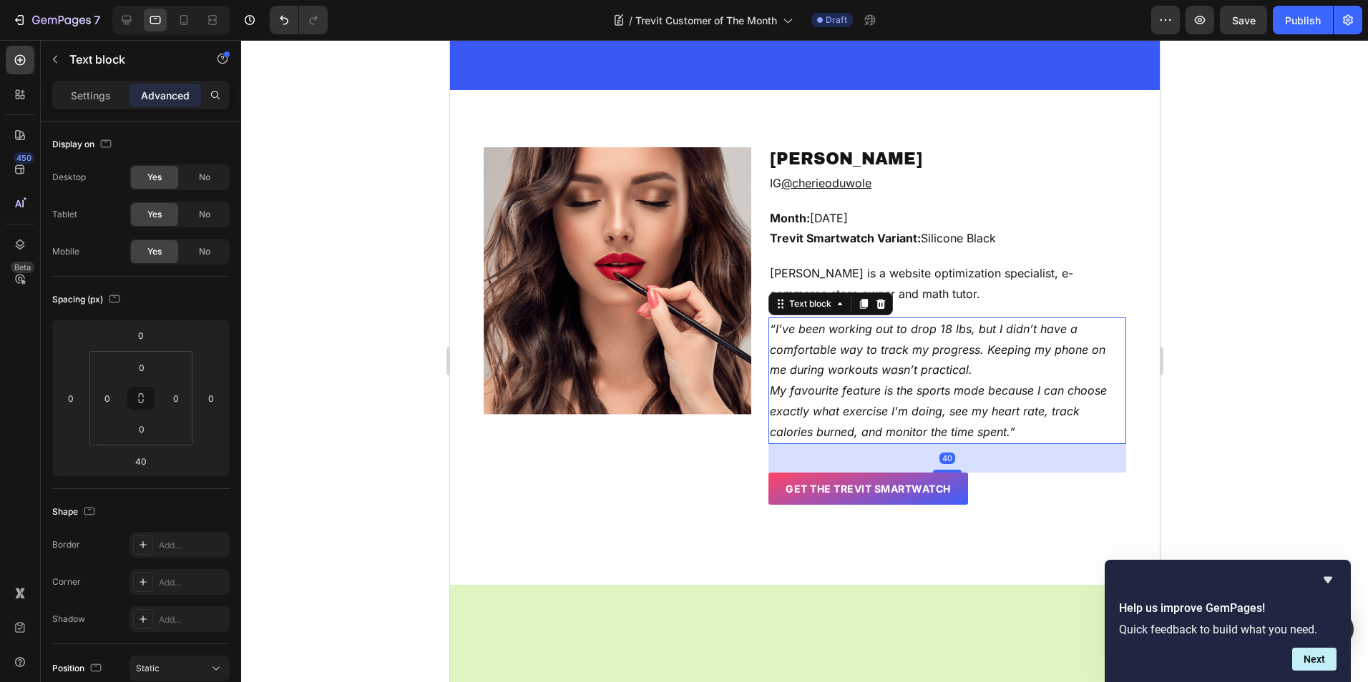
click at [1247, 351] on div at bounding box center [804, 361] width 1127 height 642
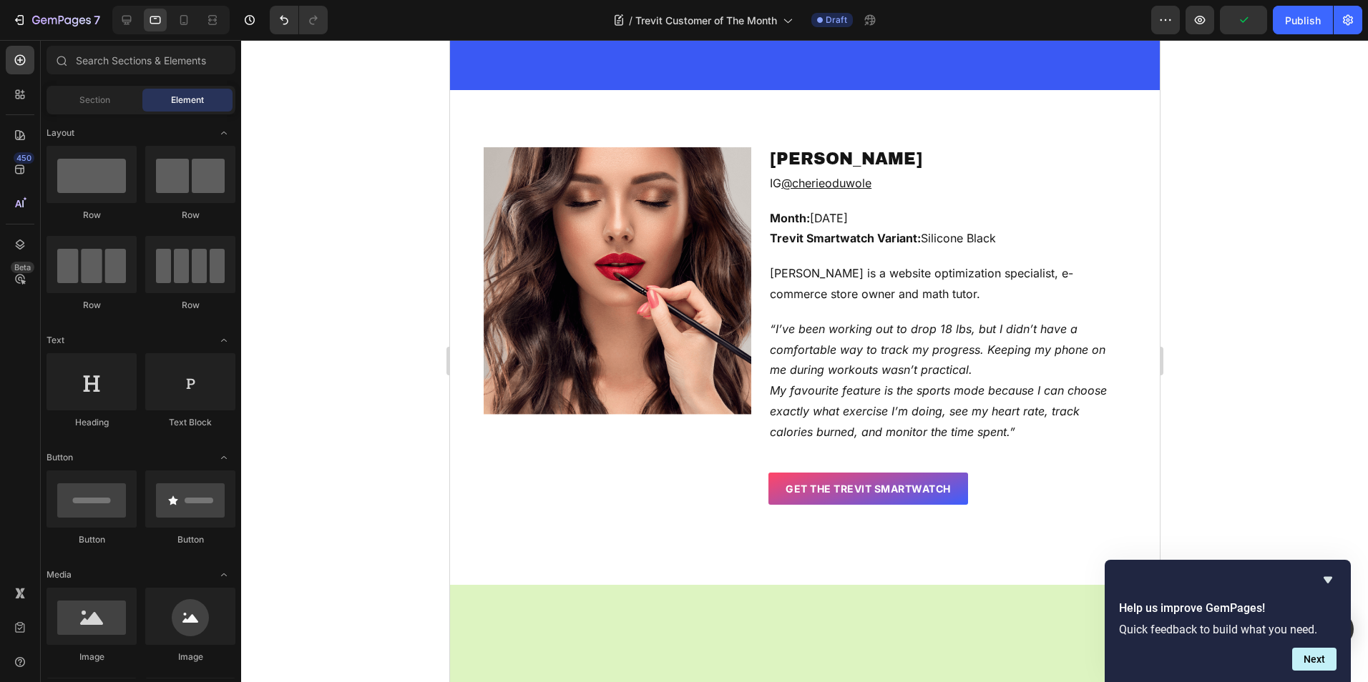
click at [1308, 235] on div at bounding box center [804, 361] width 1127 height 642
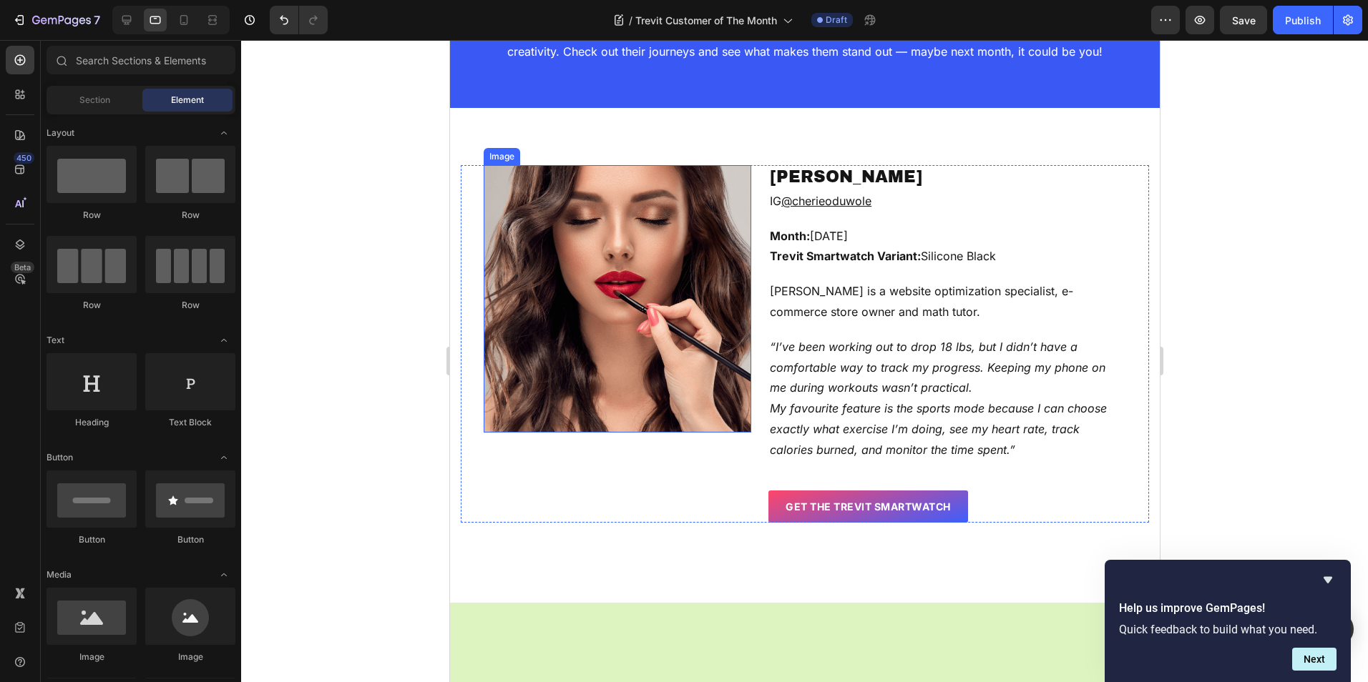
scroll to position [0, 0]
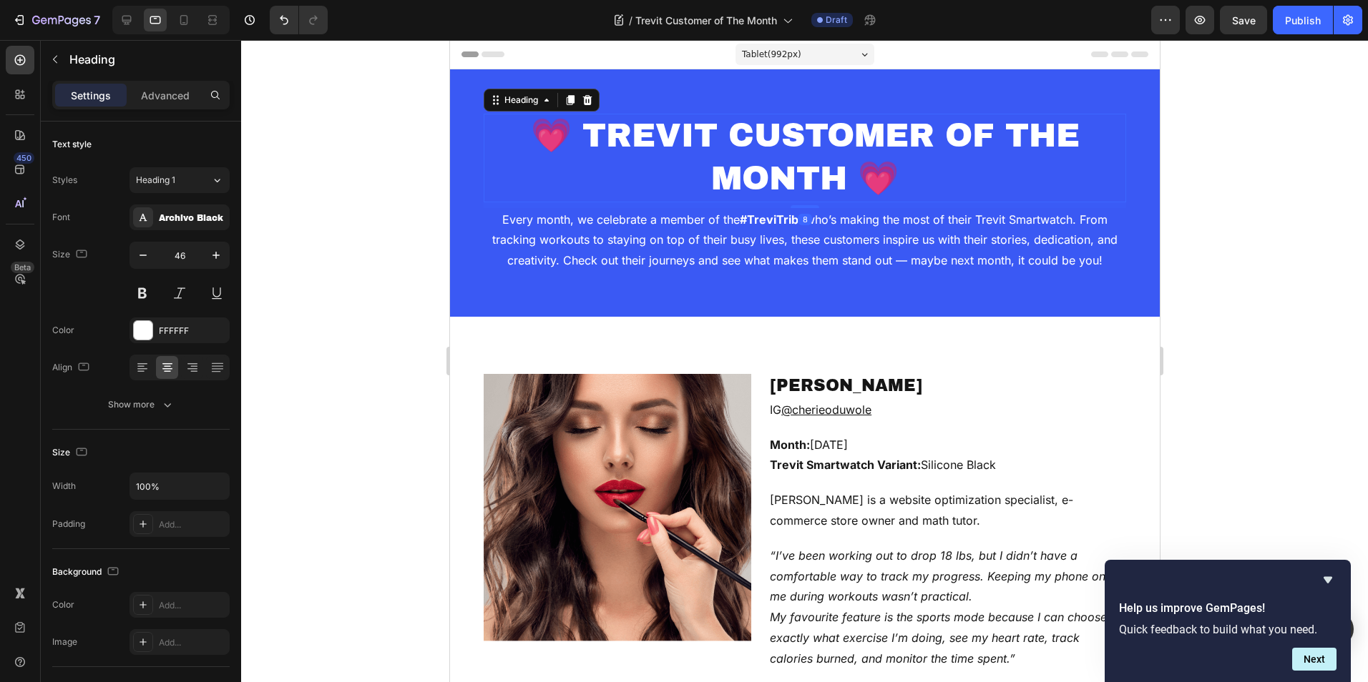
click at [727, 171] on h2 "💗 TREVIT CUSTOMER OF THE MONTH 💗" at bounding box center [804, 158] width 642 height 89
click at [799, 54] on div "Tablet ( 992 px)" at bounding box center [804, 54] width 139 height 21
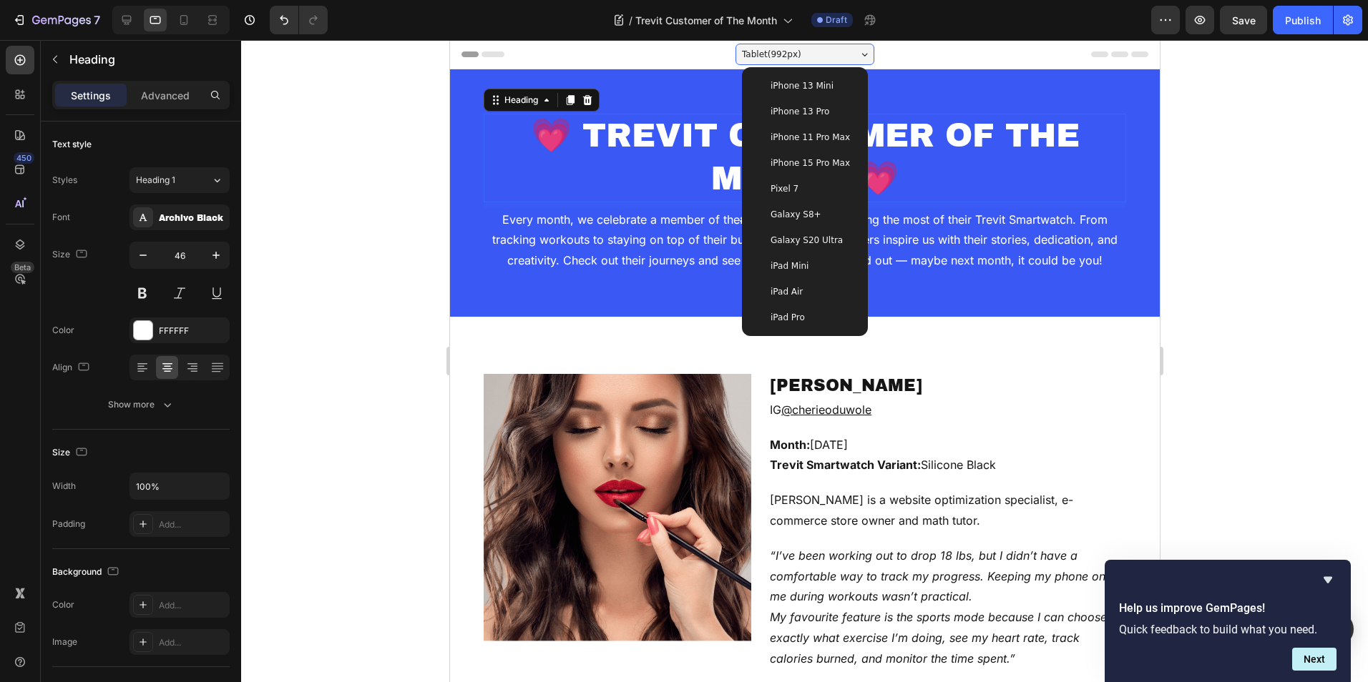
click at [820, 92] on span "iPhone 13 Mini" at bounding box center [801, 86] width 63 height 14
type input "30"
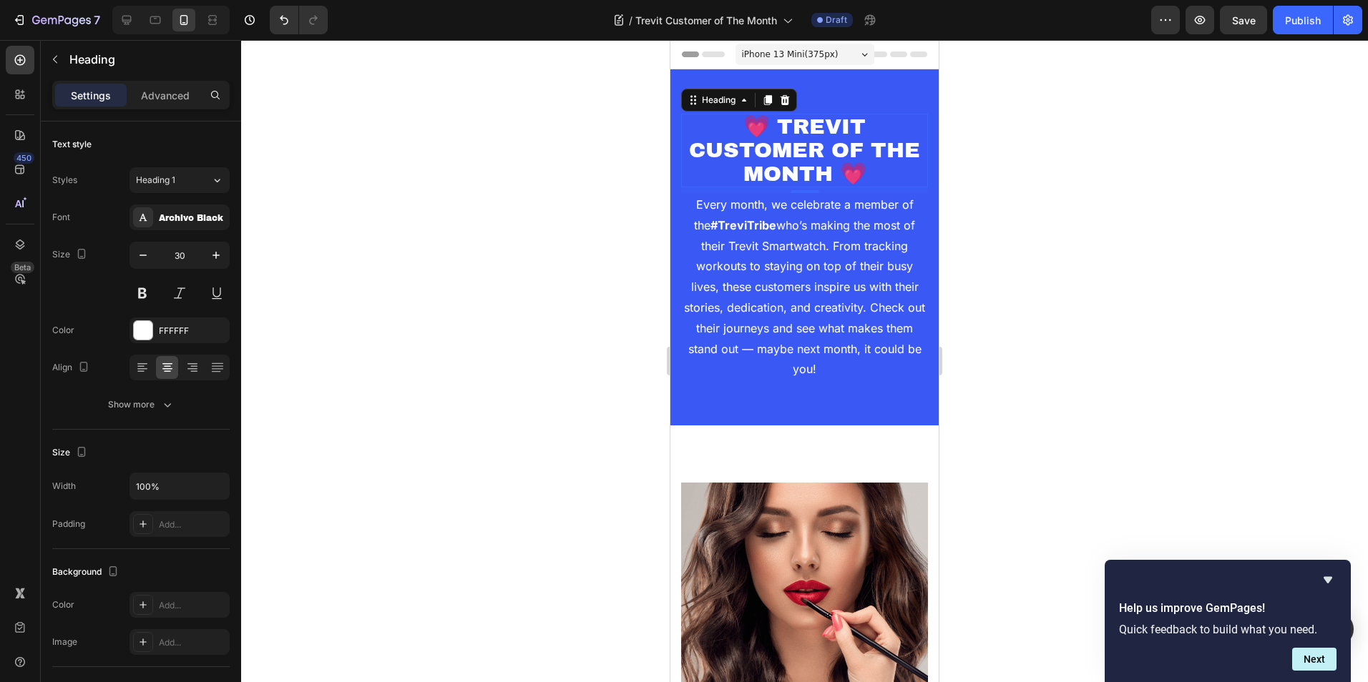
scroll to position [24, 0]
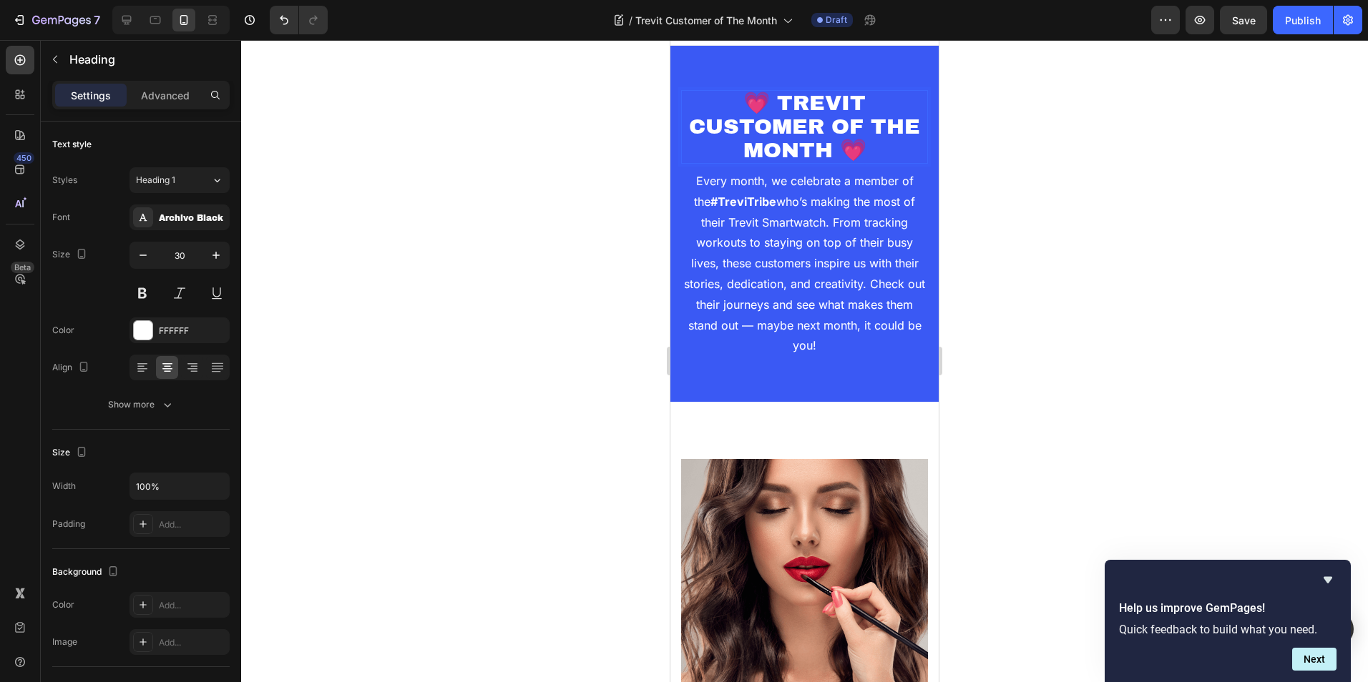
click at [863, 160] on h2 "💗 TREVIT CUSTOMER OF THE MONTH 💗" at bounding box center [804, 127] width 247 height 74
click at [147, 372] on icon at bounding box center [142, 368] width 14 height 14
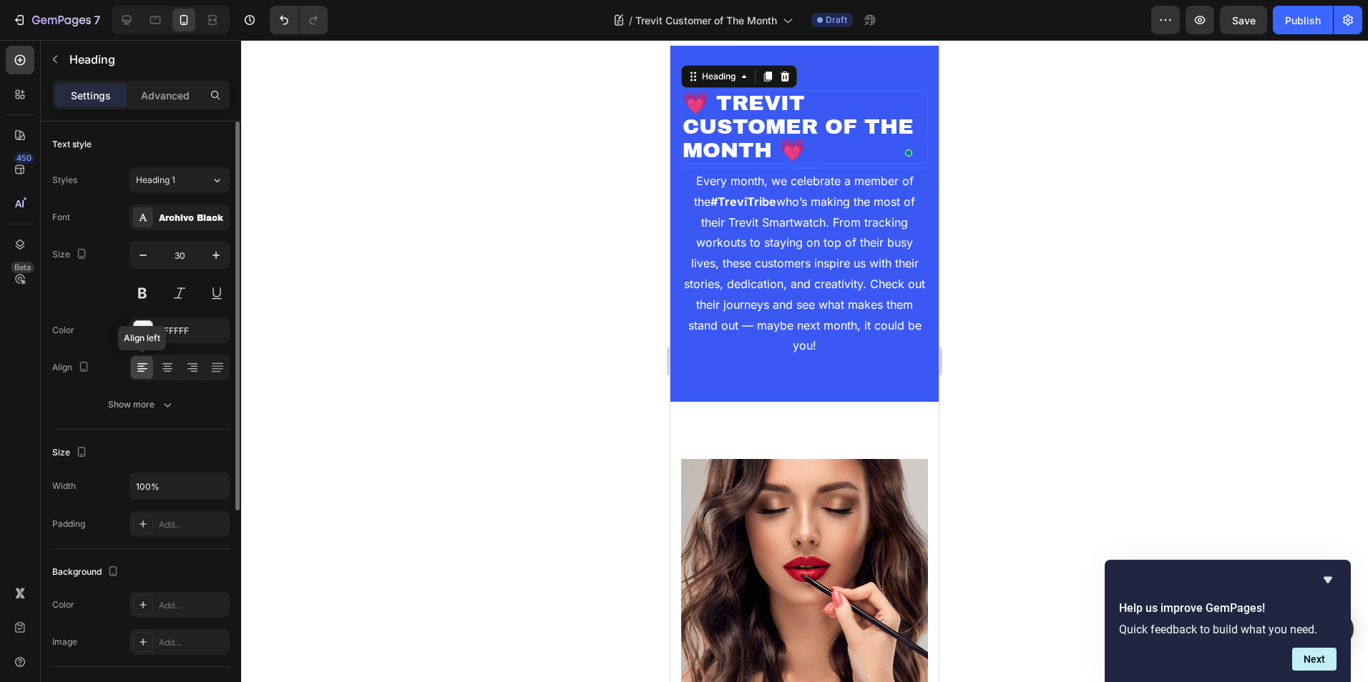
scroll to position [0, 0]
click at [221, 367] on icon at bounding box center [217, 368] width 14 height 14
click at [163, 365] on icon at bounding box center [167, 368] width 14 height 14
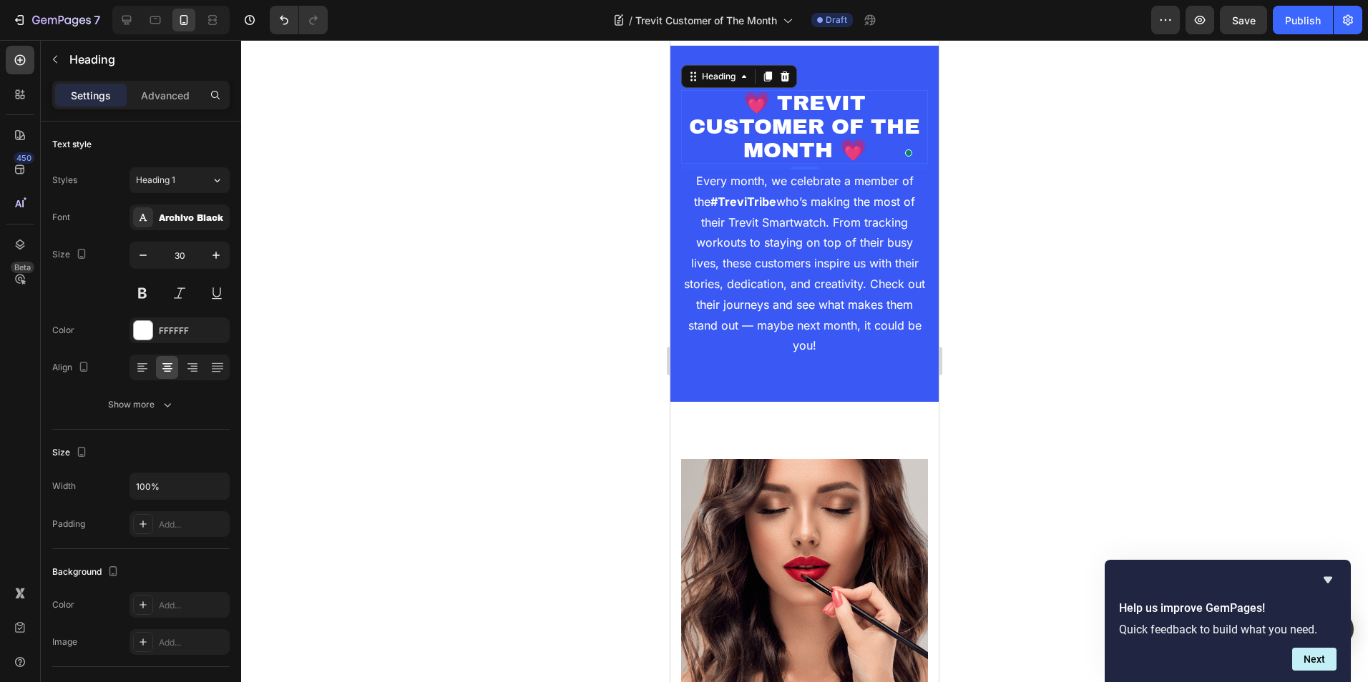
click at [1163, 173] on div at bounding box center [804, 361] width 1127 height 642
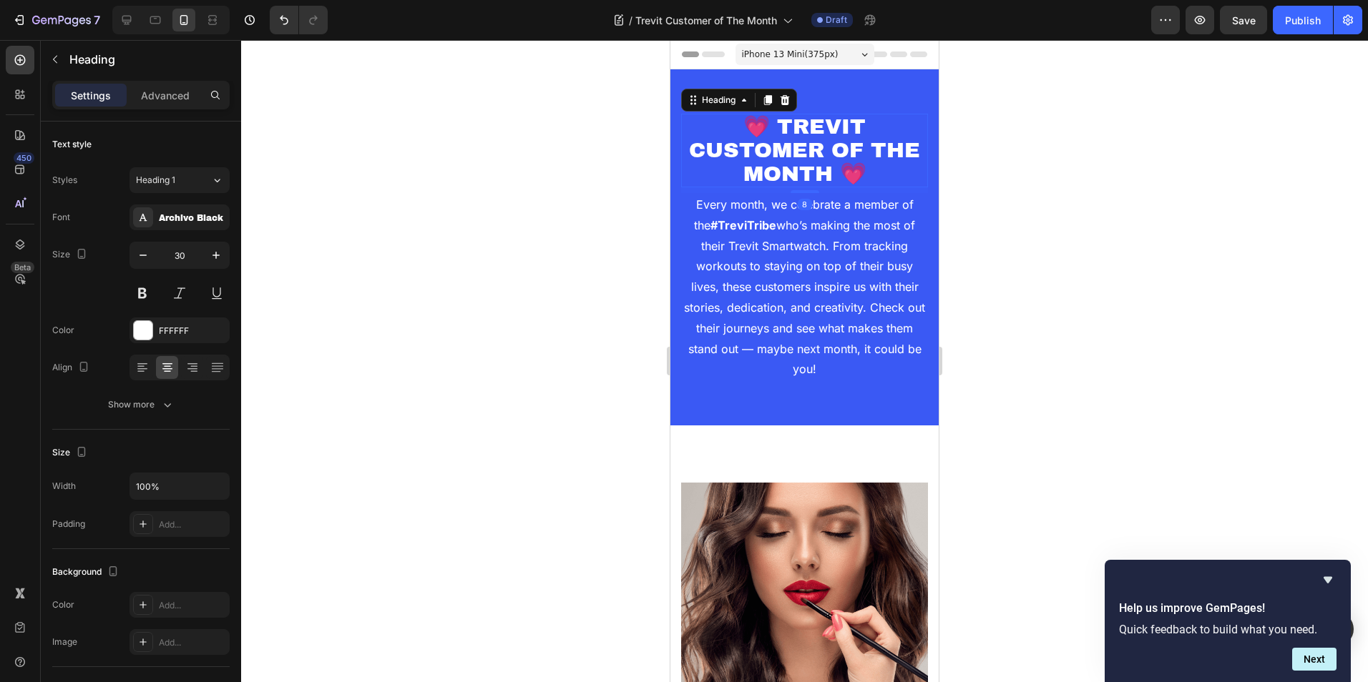
click at [772, 124] on p "💗 TREVIT CUSTOMER OF THE MONTH 💗" at bounding box center [804, 150] width 244 height 71
click at [117, 25] on div at bounding box center [126, 20] width 23 height 23
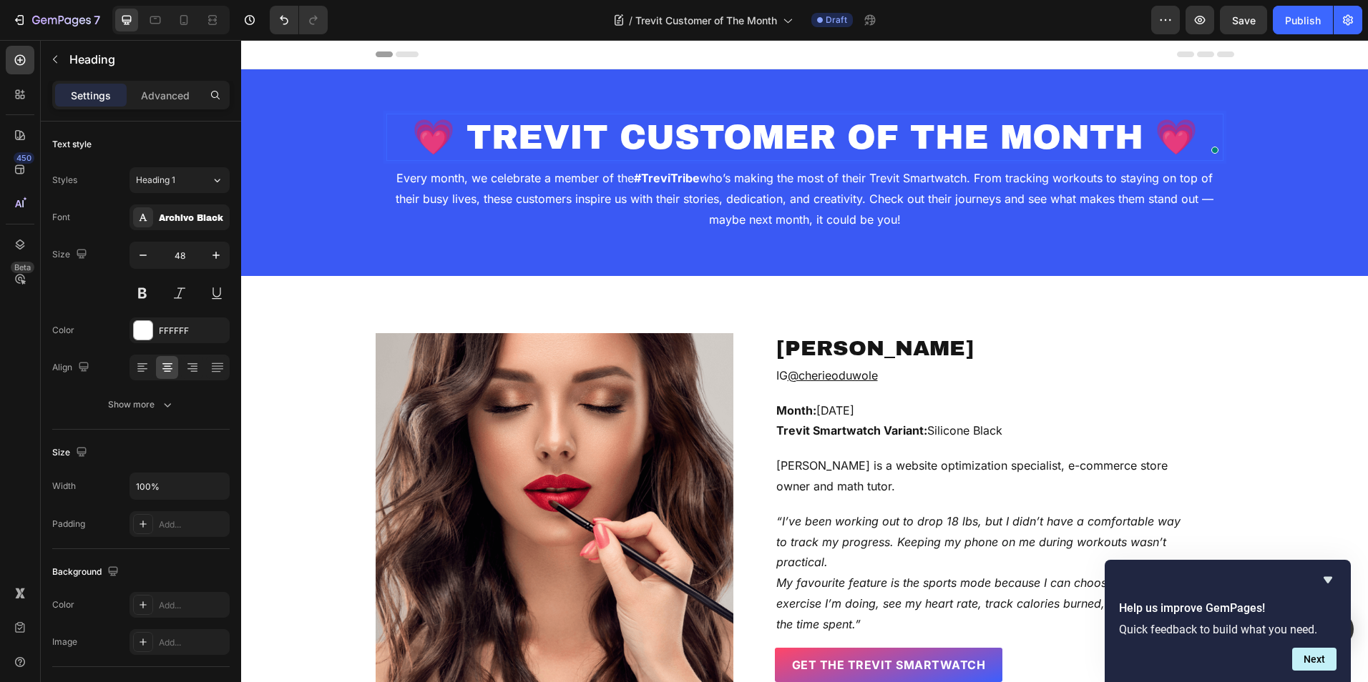
click at [457, 132] on p "💗 TREVIT CUSTOMER OF THE MONTH 💗" at bounding box center [805, 137] width 834 height 44
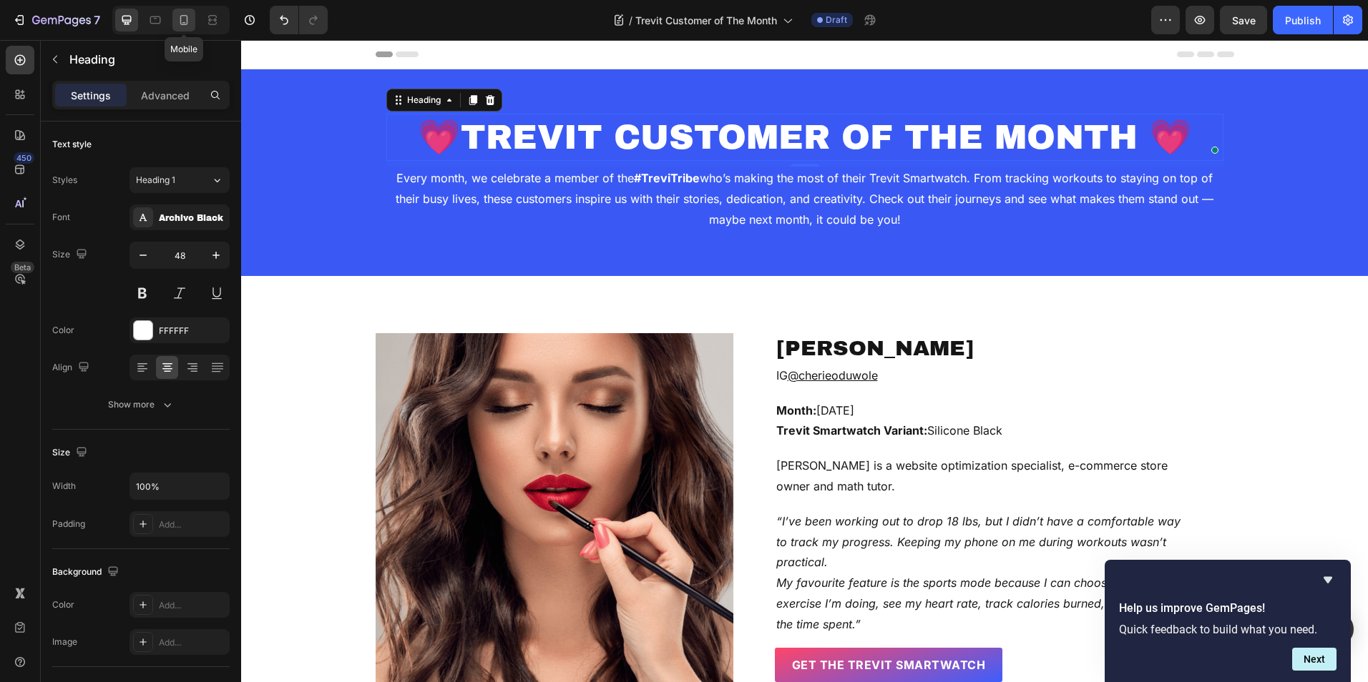
click at [174, 19] on div at bounding box center [183, 20] width 23 height 23
type input "30"
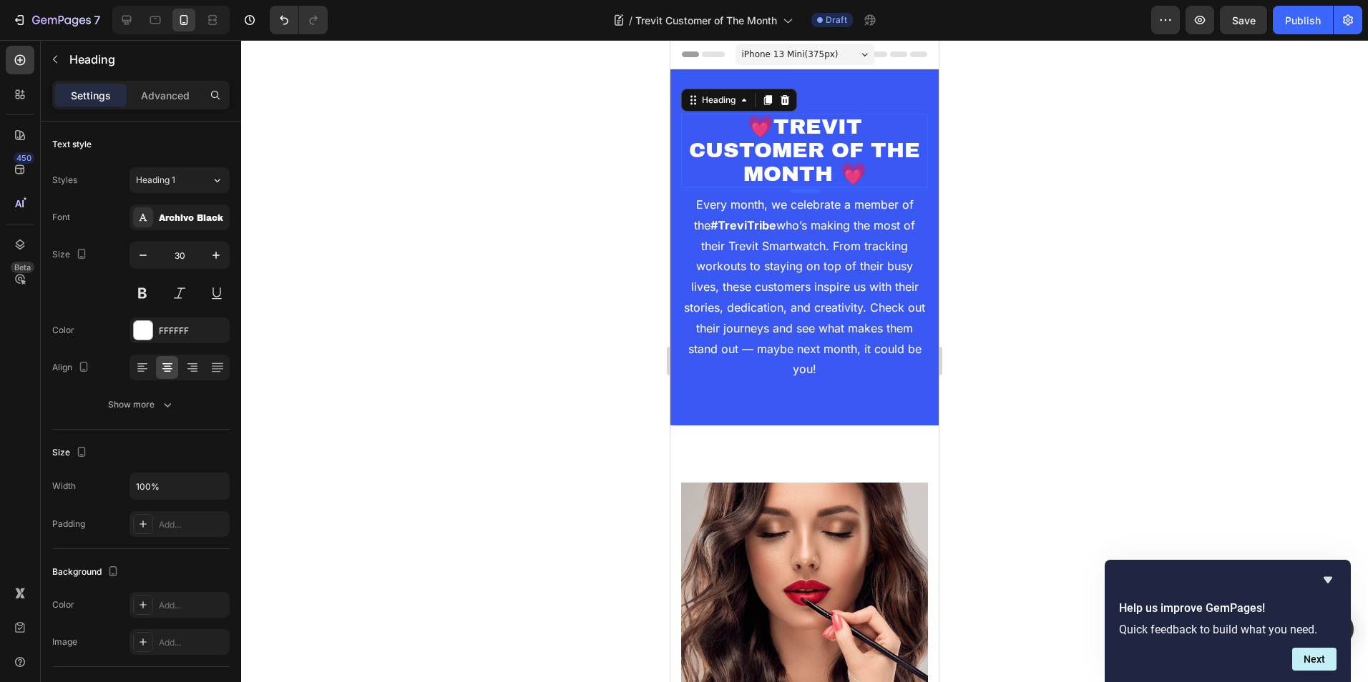
scroll to position [24, 0]
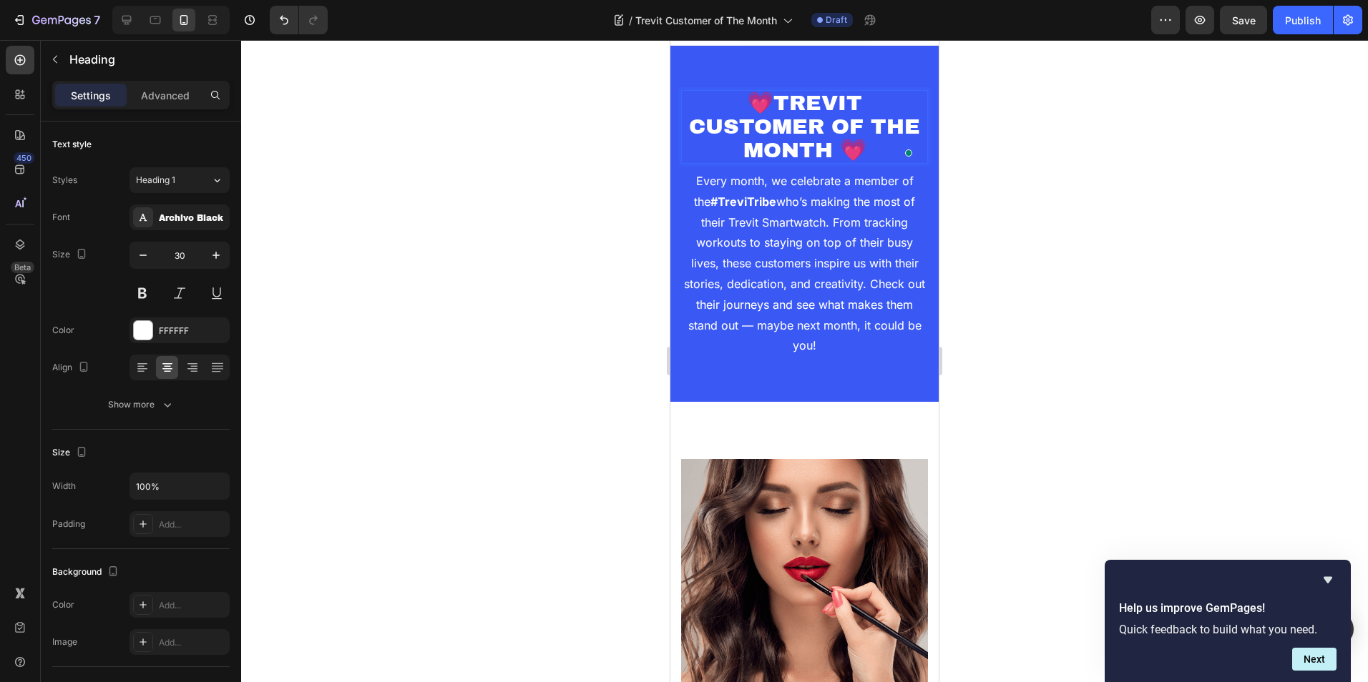
click at [770, 109] on p "💗TREVIT CUSTOMER OF THE MONTH 💗" at bounding box center [804, 127] width 244 height 71
click at [1084, 121] on div at bounding box center [804, 361] width 1127 height 642
click at [859, 127] on p "💗TREVIT CUSTOMER OF THE MONTH 💗" at bounding box center [804, 127] width 244 height 71
click at [769, 79] on icon at bounding box center [768, 77] width 8 height 10
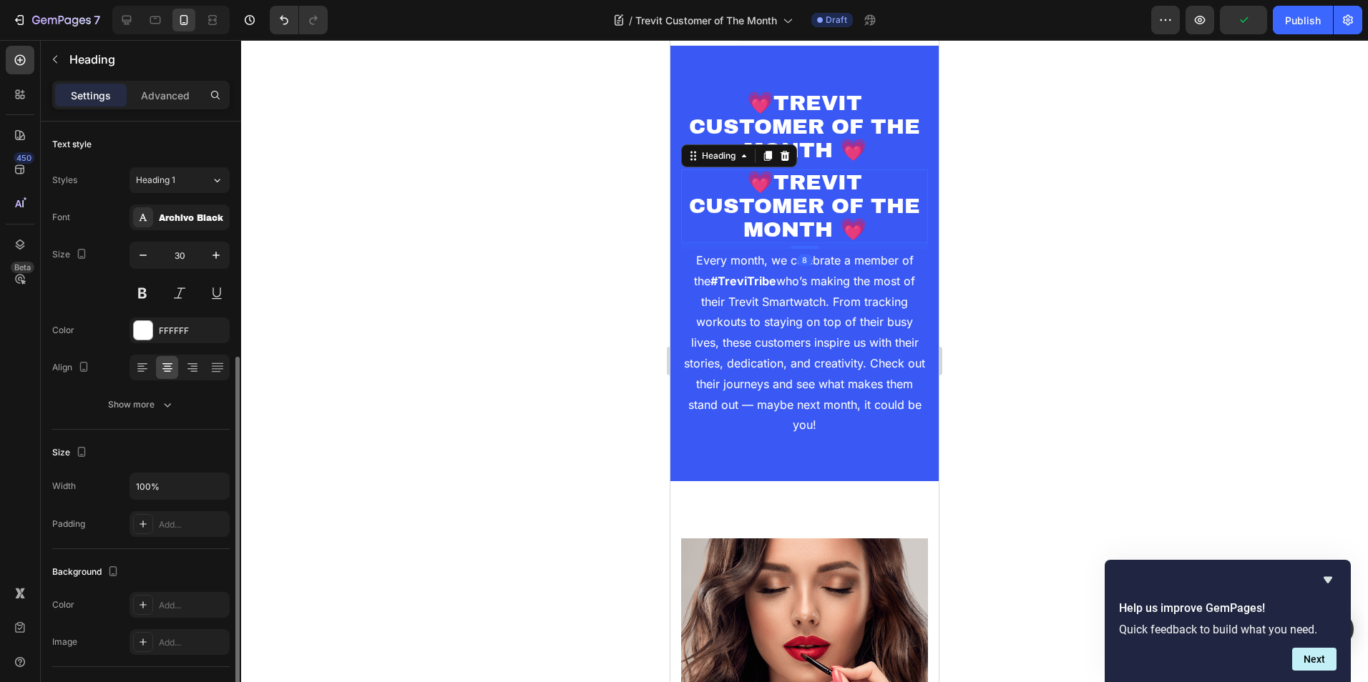
scroll to position [143, 0]
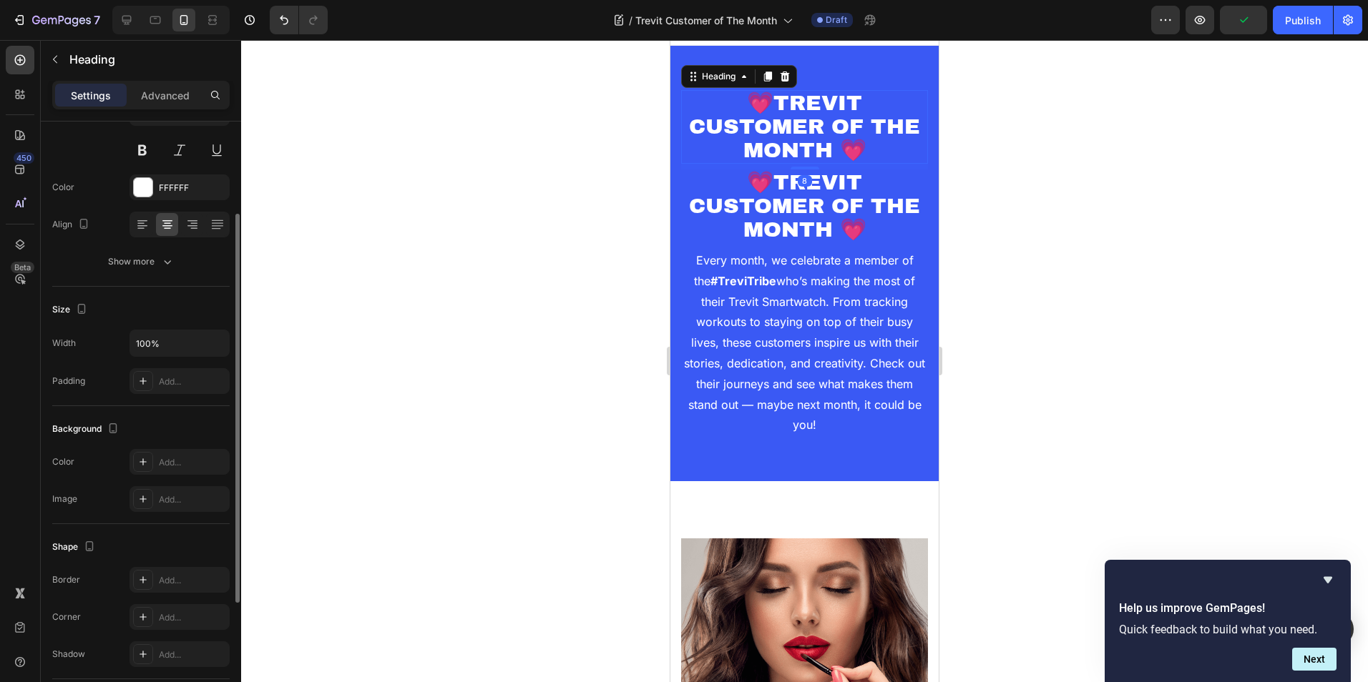
click at [777, 115] on p "💗TREVIT CUSTOMER OF THE MONTH 💗" at bounding box center [804, 127] width 244 height 71
click at [156, 93] on p "Advanced" at bounding box center [165, 95] width 49 height 15
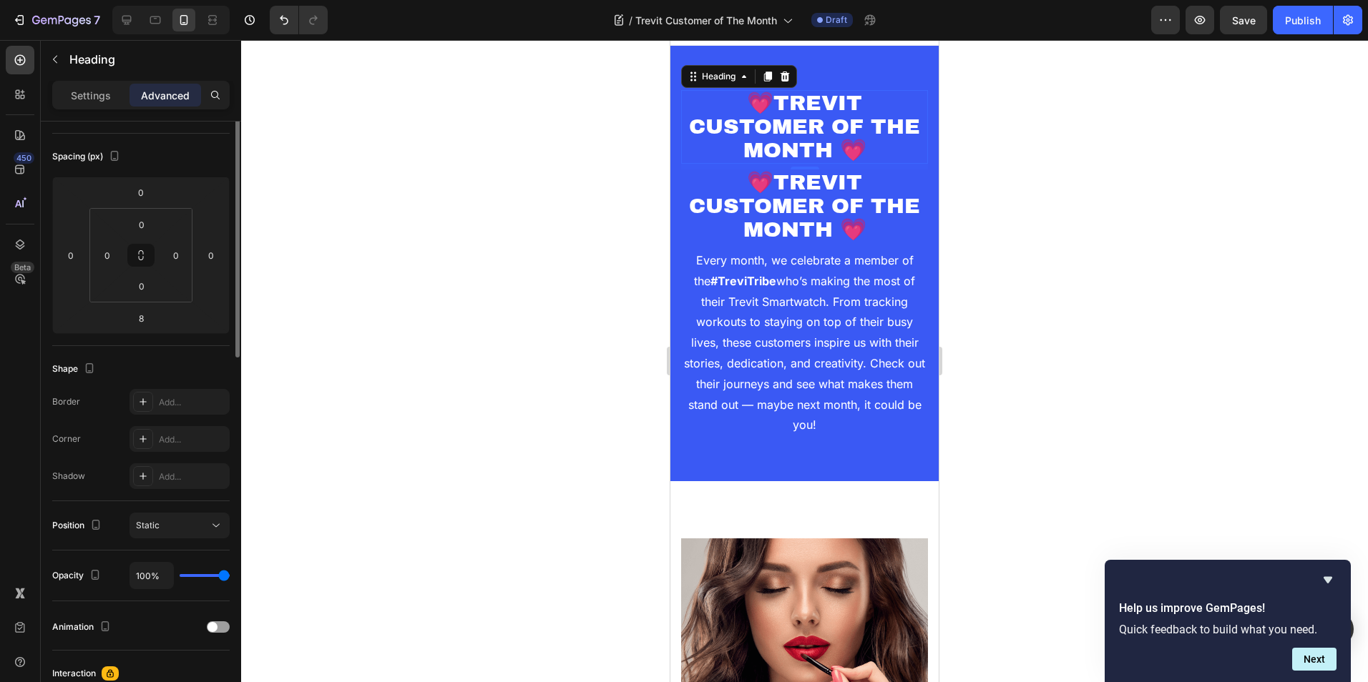
scroll to position [0, 0]
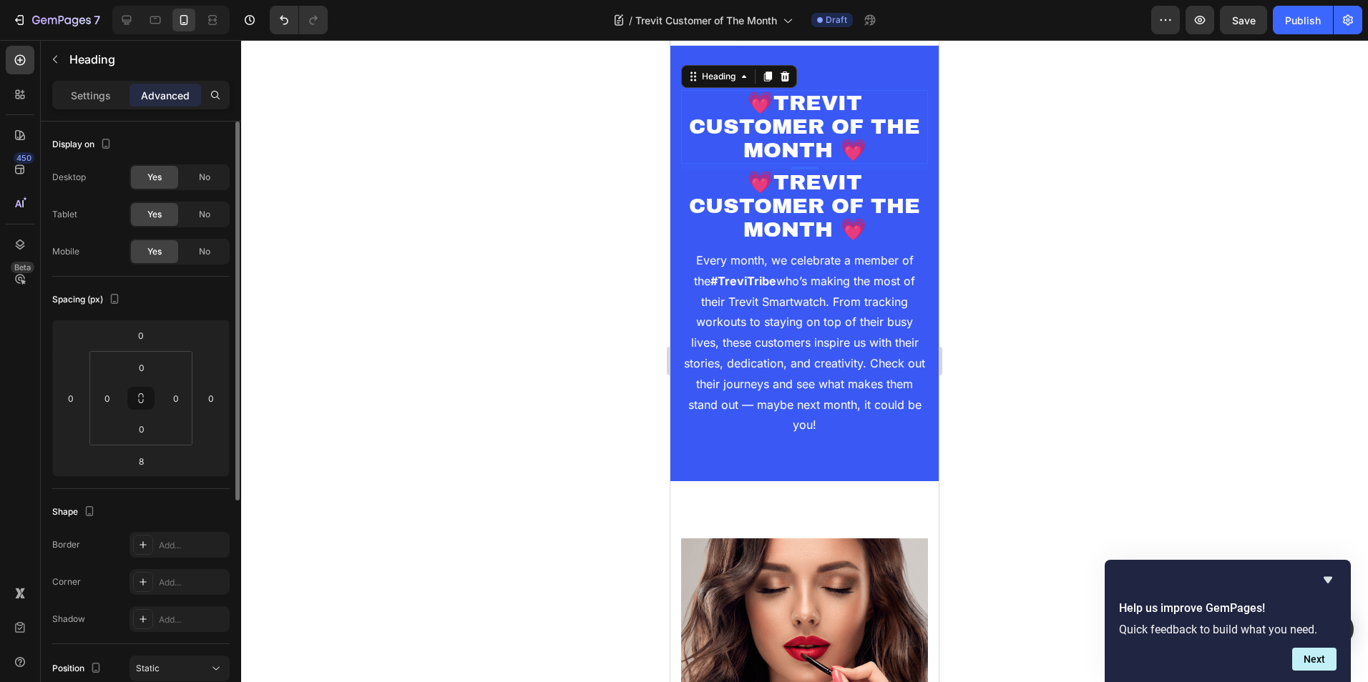
click at [148, 258] on span "Yes" at bounding box center [154, 251] width 14 height 13
click at [202, 249] on span "No" at bounding box center [204, 251] width 11 height 13
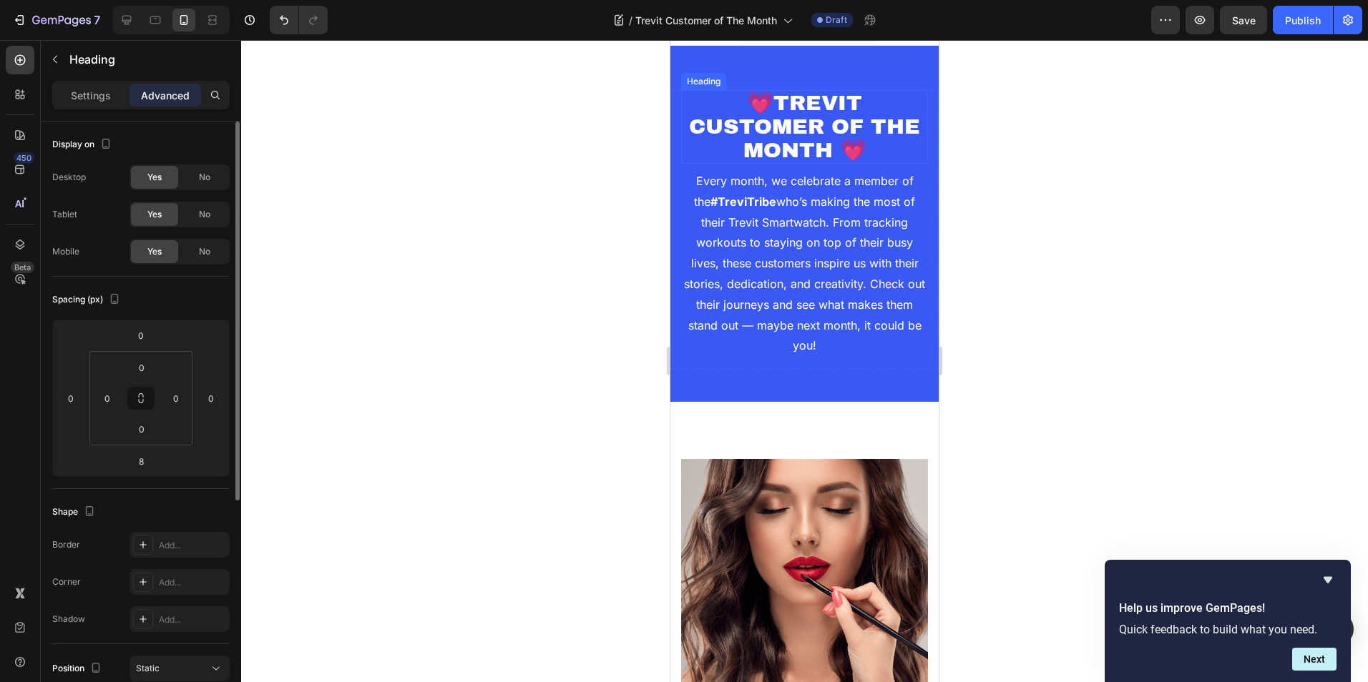
click at [774, 114] on h2 "💗TREVIT CUSTOMER OF THE MONTH 💗" at bounding box center [804, 127] width 247 height 74
click at [164, 180] on div "Yes" at bounding box center [154, 177] width 47 height 23
click at [212, 170] on div "No" at bounding box center [204, 177] width 47 height 23
click at [205, 208] on span "No" at bounding box center [204, 214] width 11 height 13
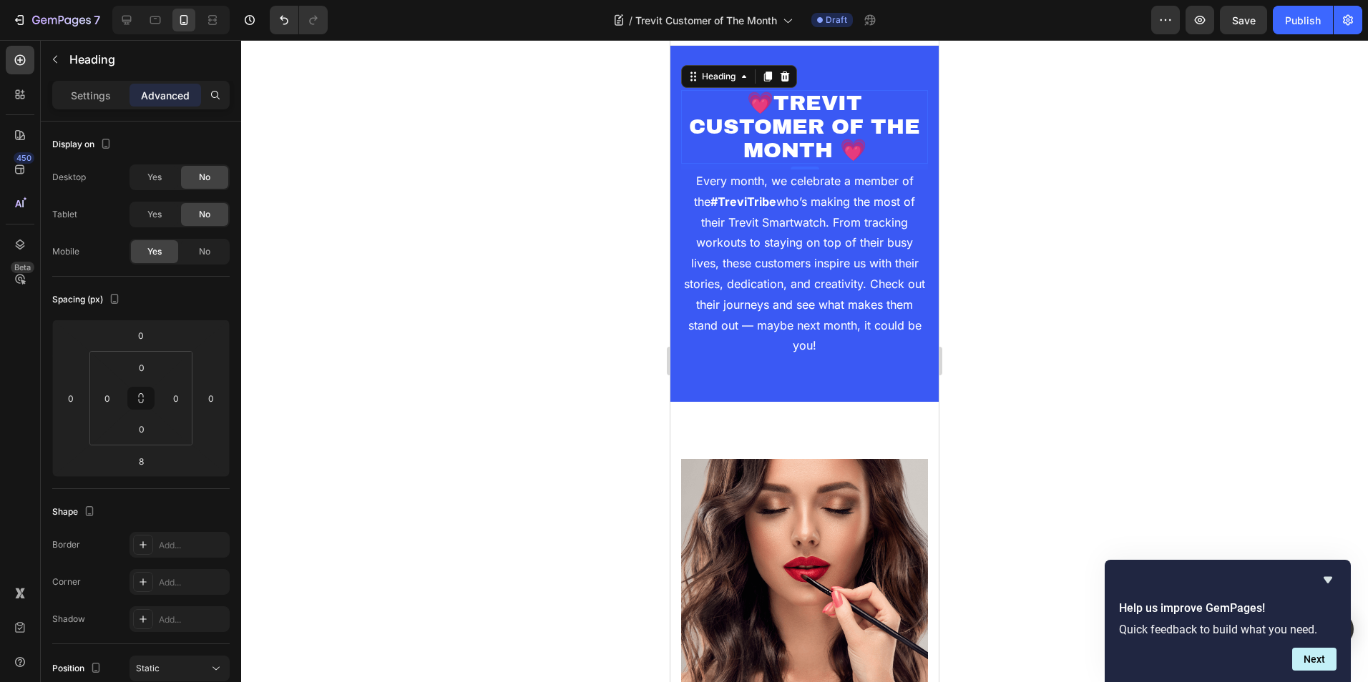
click at [779, 126] on h2 "💗TREVIT CUSTOMER OF THE MONTH 💗" at bounding box center [804, 127] width 247 height 74
click at [770, 104] on p "💗TREVIT CUSTOMER OF THE MONTH 💗" at bounding box center [804, 127] width 244 height 71
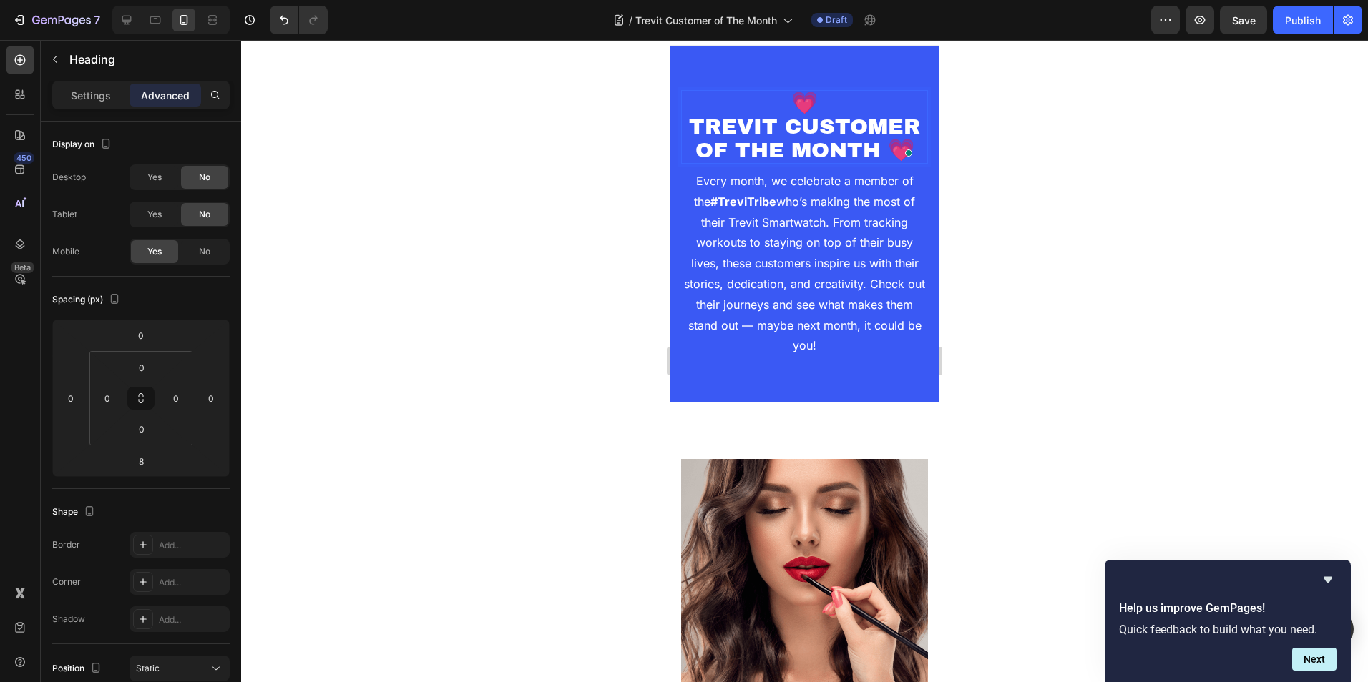
click at [905, 147] on span at bounding box center [909, 152] width 13 height 20
click at [895, 149] on p "💗 TREVIT CUSTOMER OF THE MONTH 💗" at bounding box center [804, 127] width 244 height 71
click at [1040, 151] on div at bounding box center [804, 361] width 1127 height 642
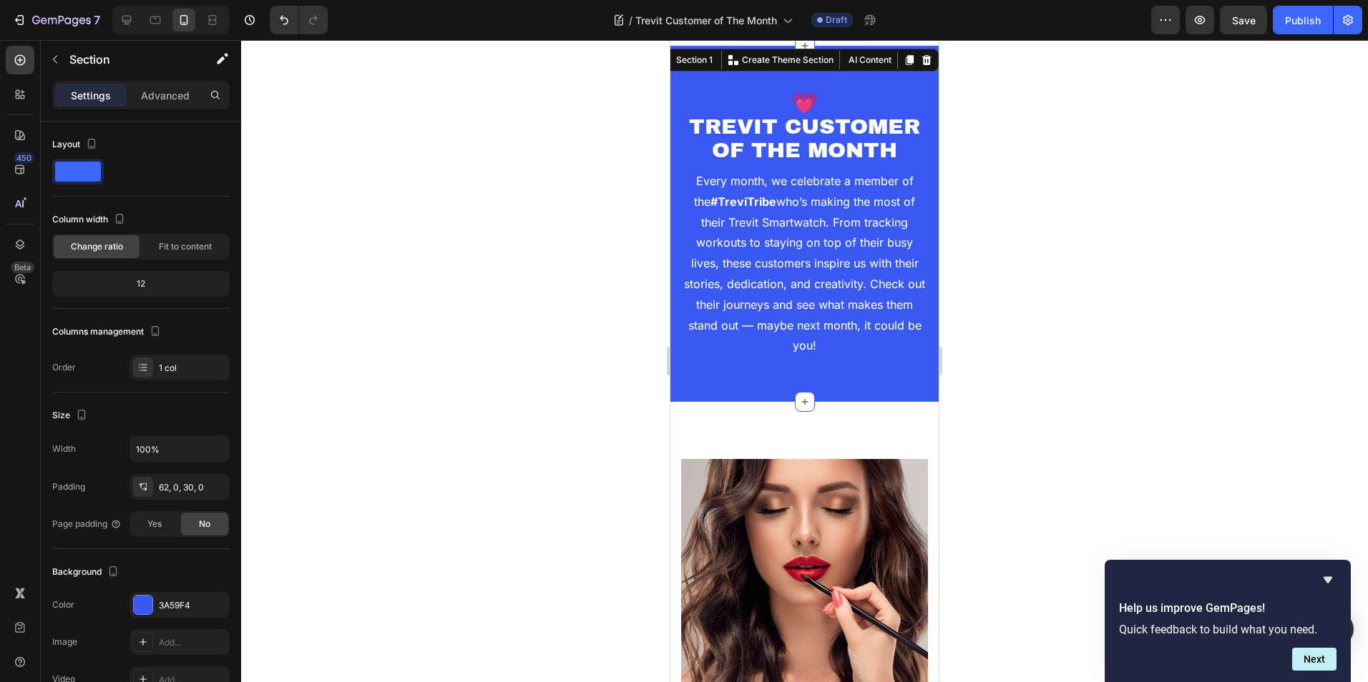
click at [794, 61] on div "💗TREVIT CUSTOMER OF THE MONTH 💗 Heading 💗 TREVIT CUSTOMER OF THE MONTH Heading …" at bounding box center [804, 224] width 268 height 356
click at [1059, 175] on div at bounding box center [804, 361] width 1127 height 642
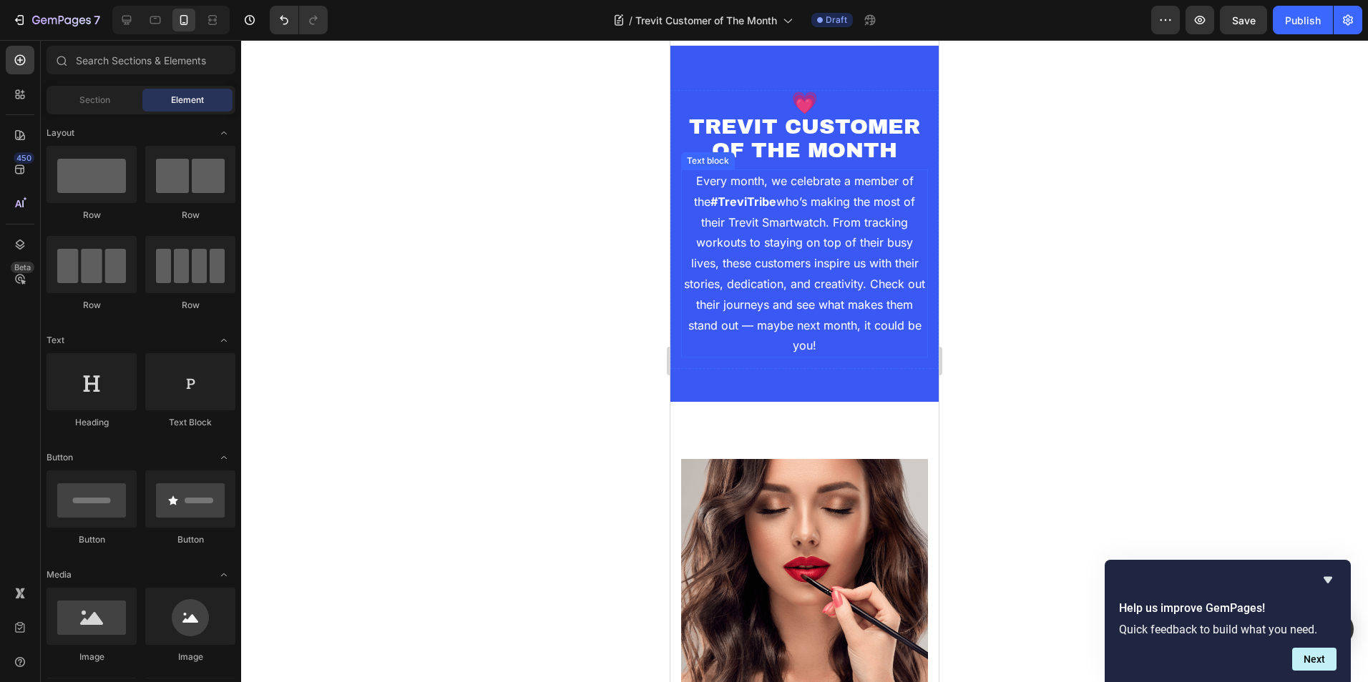
drag, startPoint x: 1113, startPoint y: 109, endPoint x: 1103, endPoint y: 113, distance: 10.9
click at [1107, 111] on div at bounding box center [804, 361] width 1127 height 642
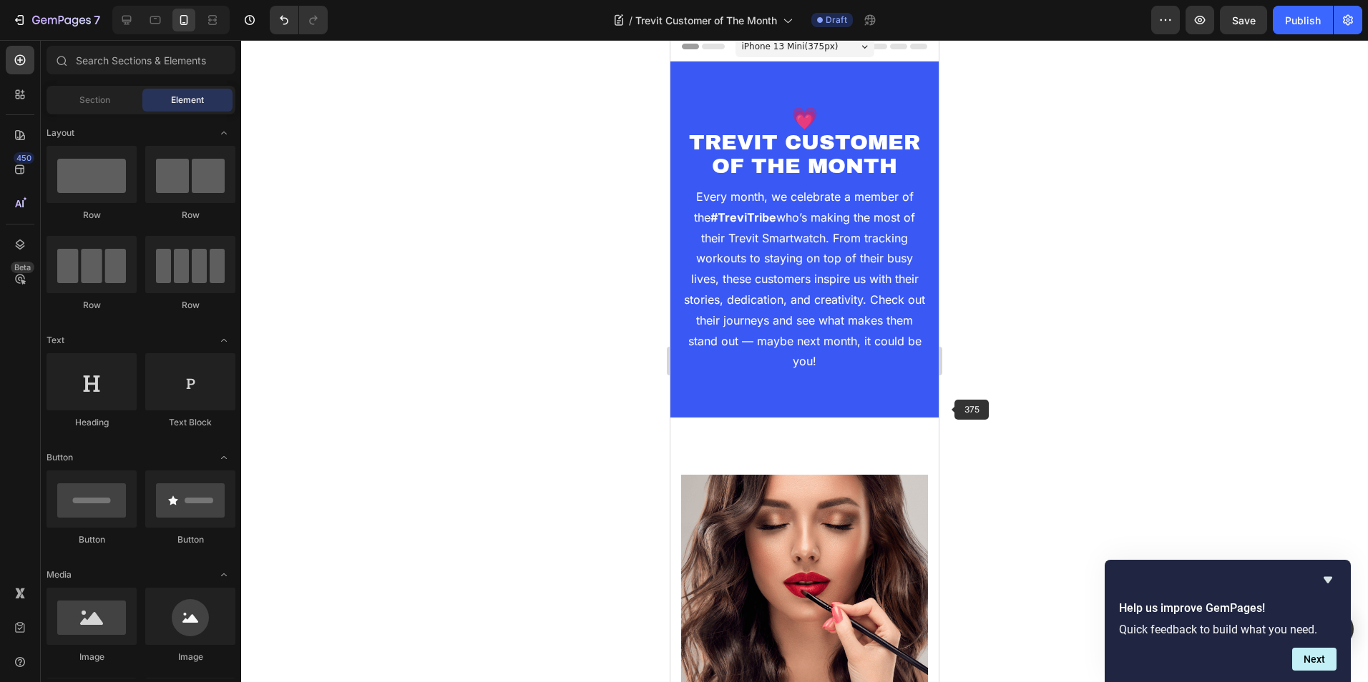
scroll to position [0, 0]
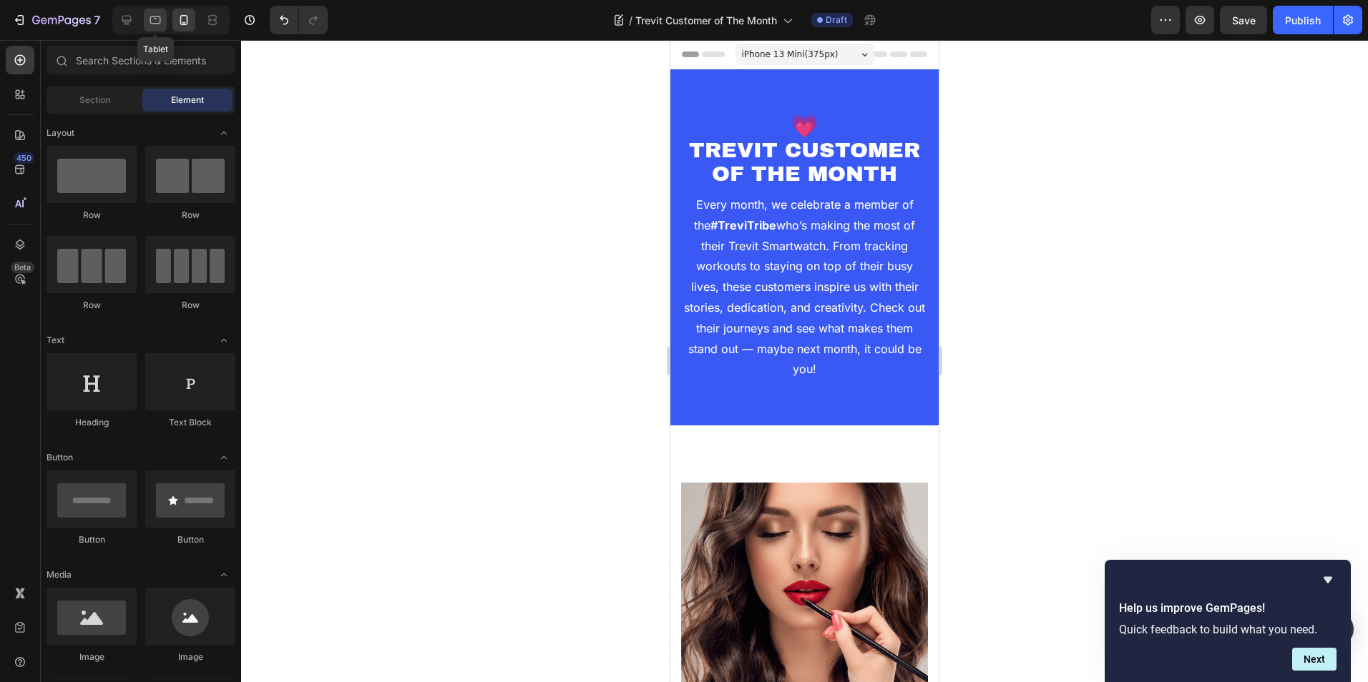
click at [162, 23] on icon at bounding box center [155, 20] width 14 height 14
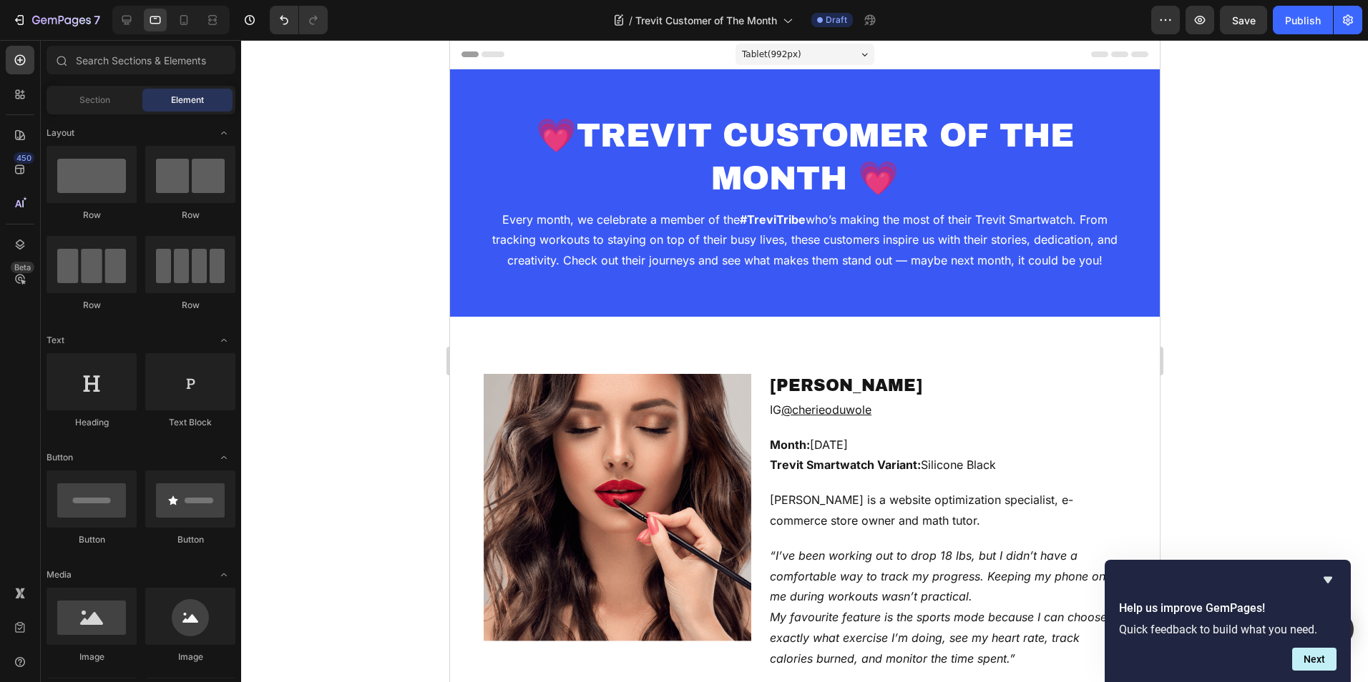
click at [798, 52] on div "Tablet ( 992 px)" at bounding box center [804, 54] width 139 height 21
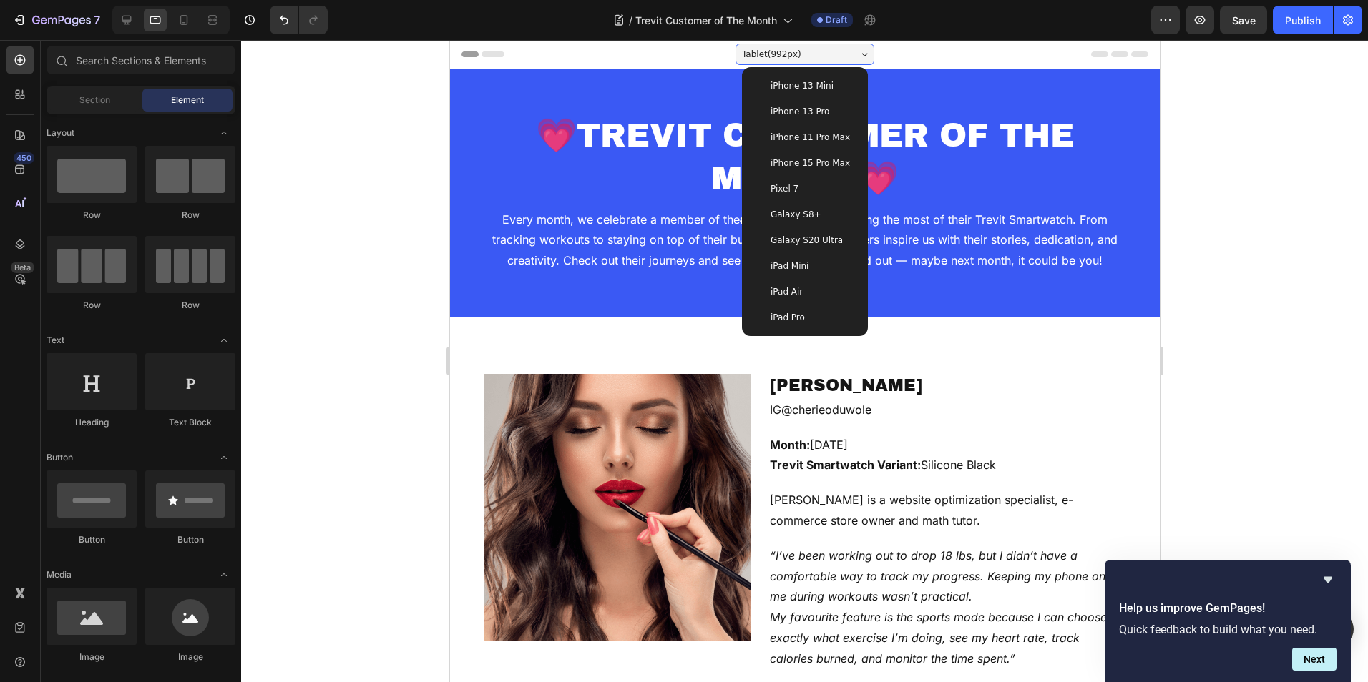
click at [788, 278] on div "iPad Mini" at bounding box center [804, 266] width 114 height 26
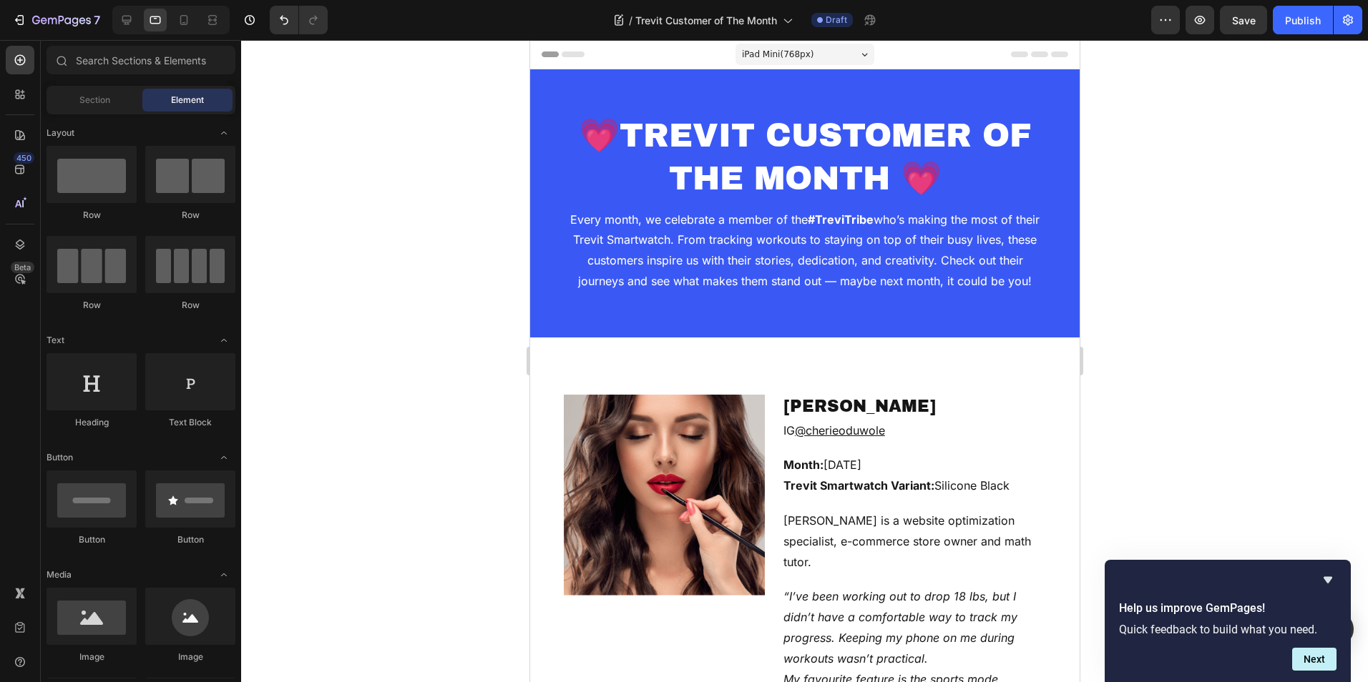
click at [752, 52] on span "iPad Mini ( 768 px)" at bounding box center [777, 54] width 72 height 14
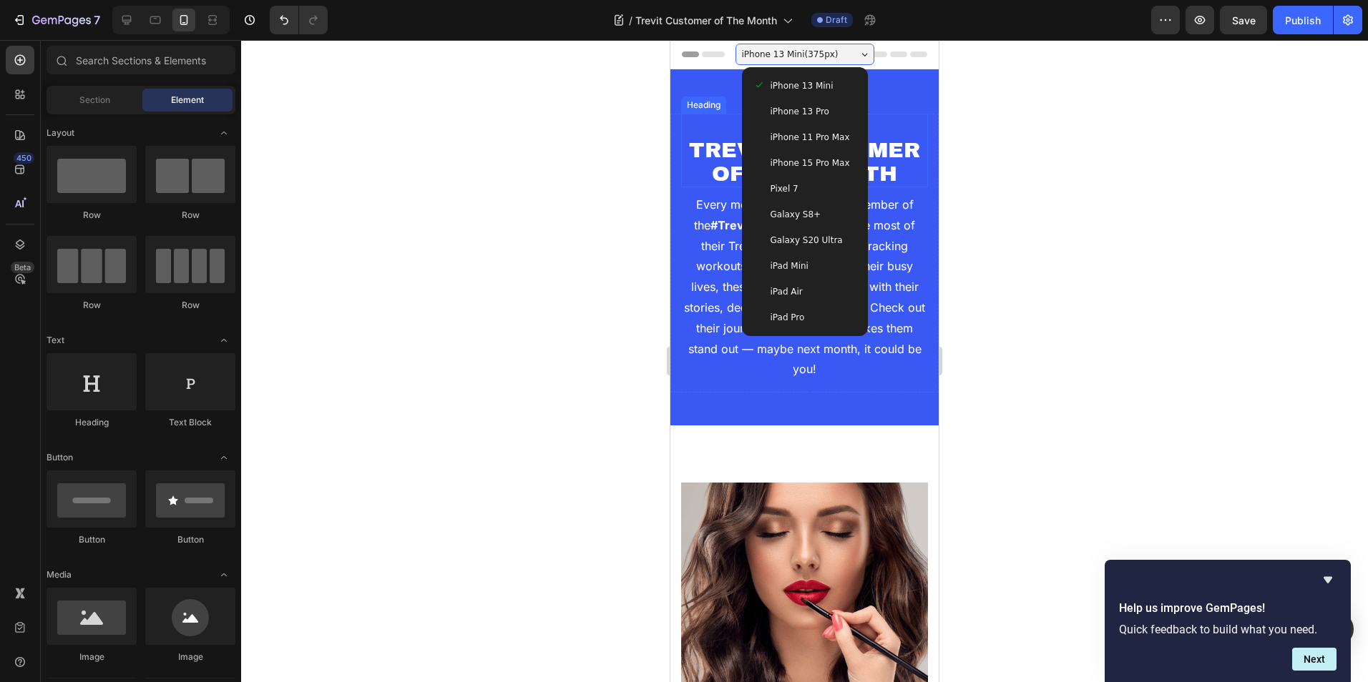
scroll to position [1, 0]
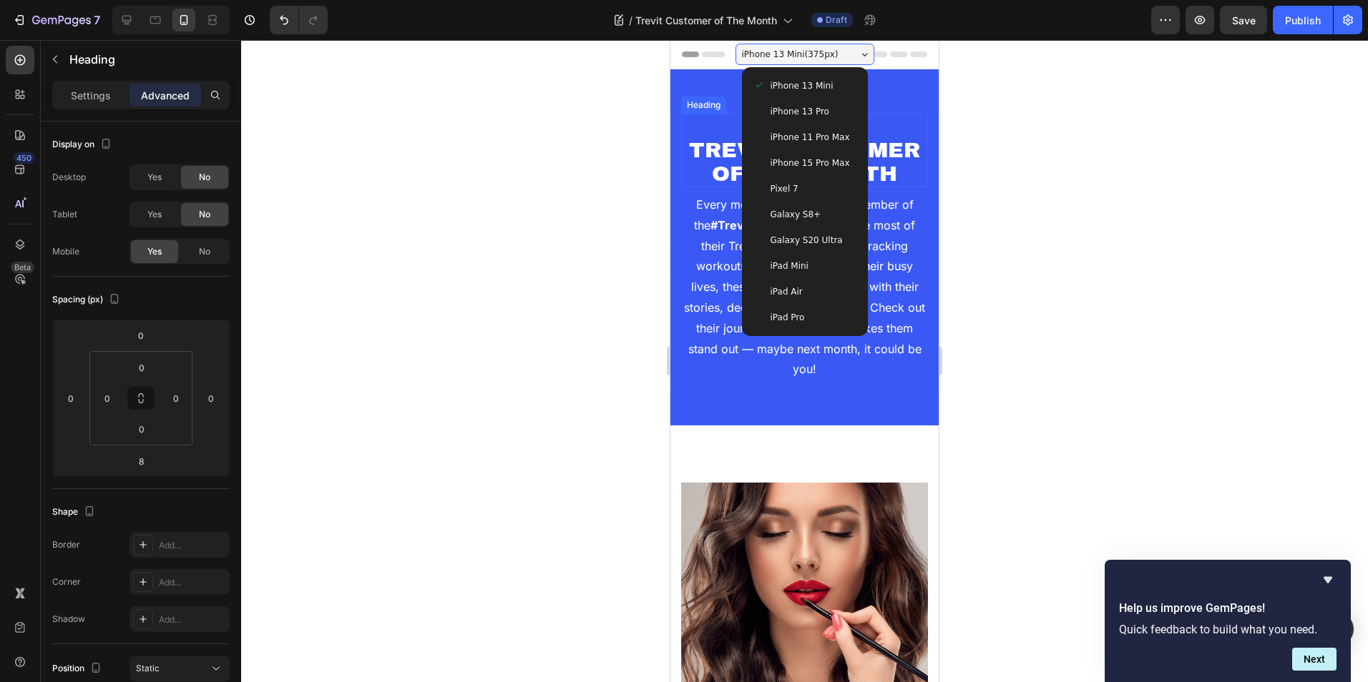
click at [707, 160] on p "💗 TREVIT CUSTOMER OF THE MONTH" at bounding box center [804, 150] width 244 height 71
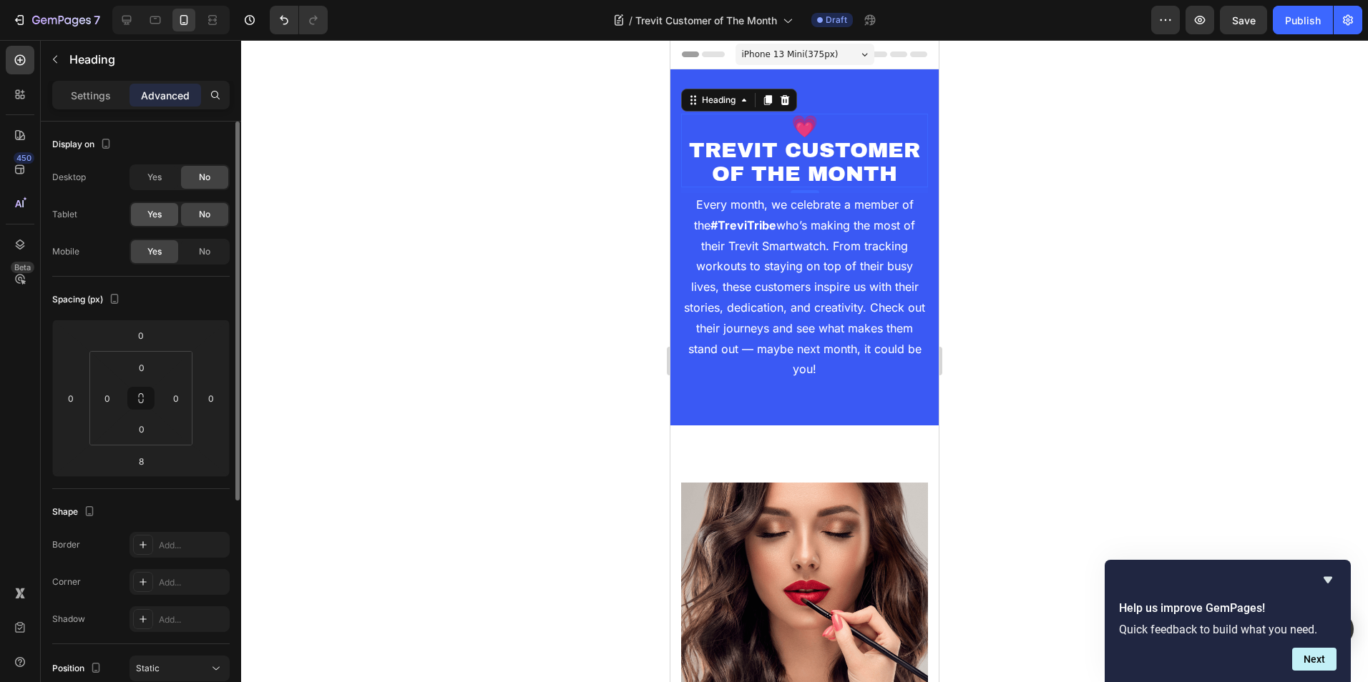
click at [162, 218] on div "Yes" at bounding box center [154, 214] width 47 height 23
click at [804, 49] on span "iPhone 13 Mini ( 375 px)" at bounding box center [790, 54] width 97 height 14
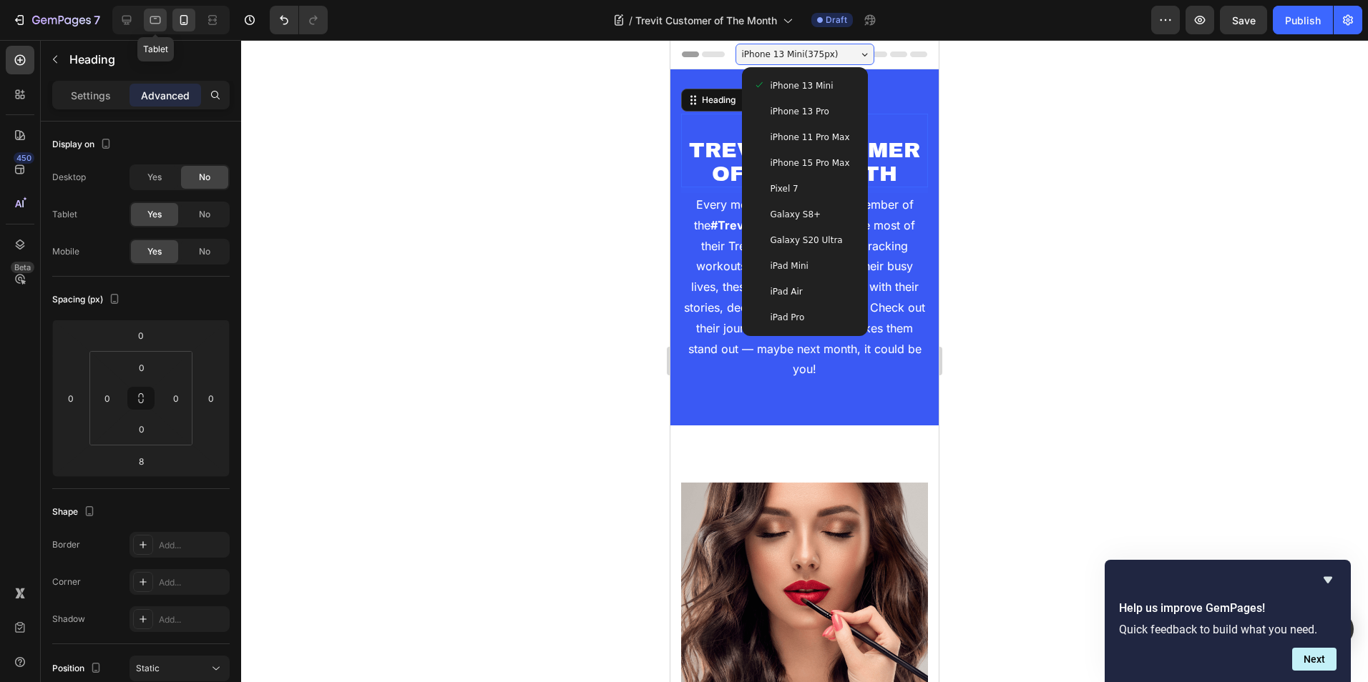
click at [160, 18] on icon at bounding box center [155, 20] width 11 height 8
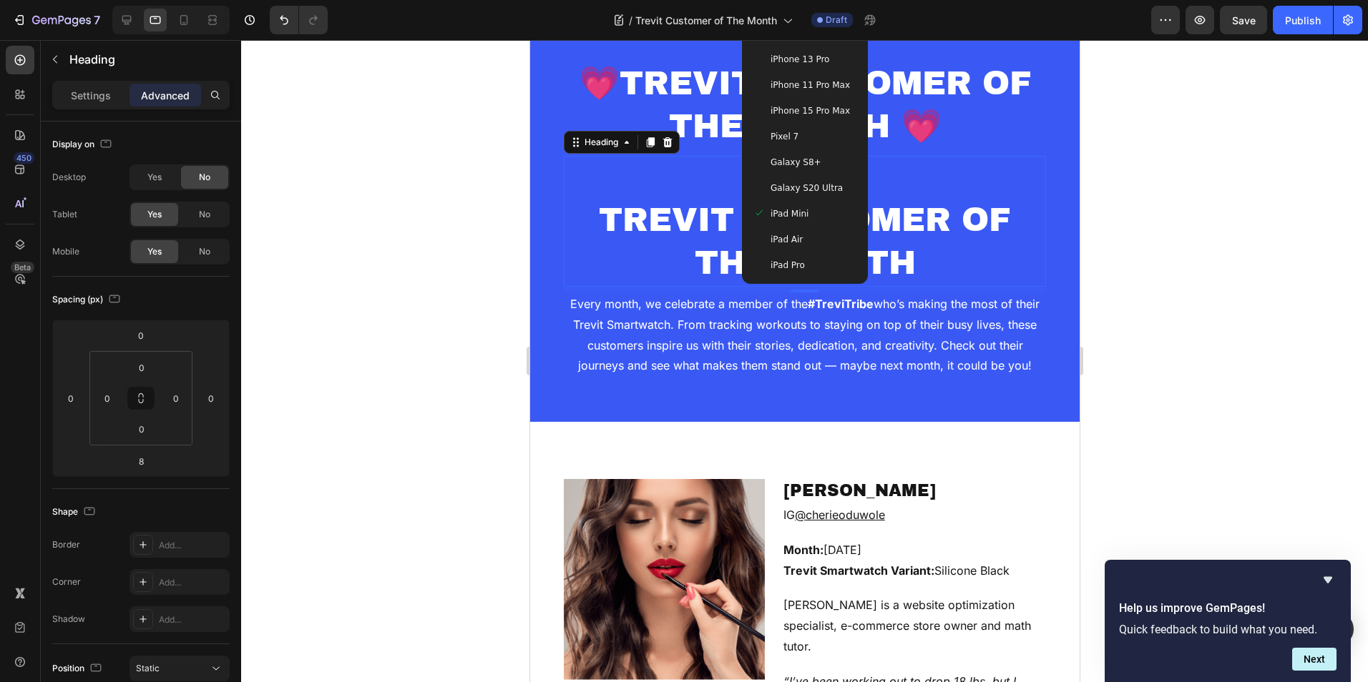
scroll to position [0, 0]
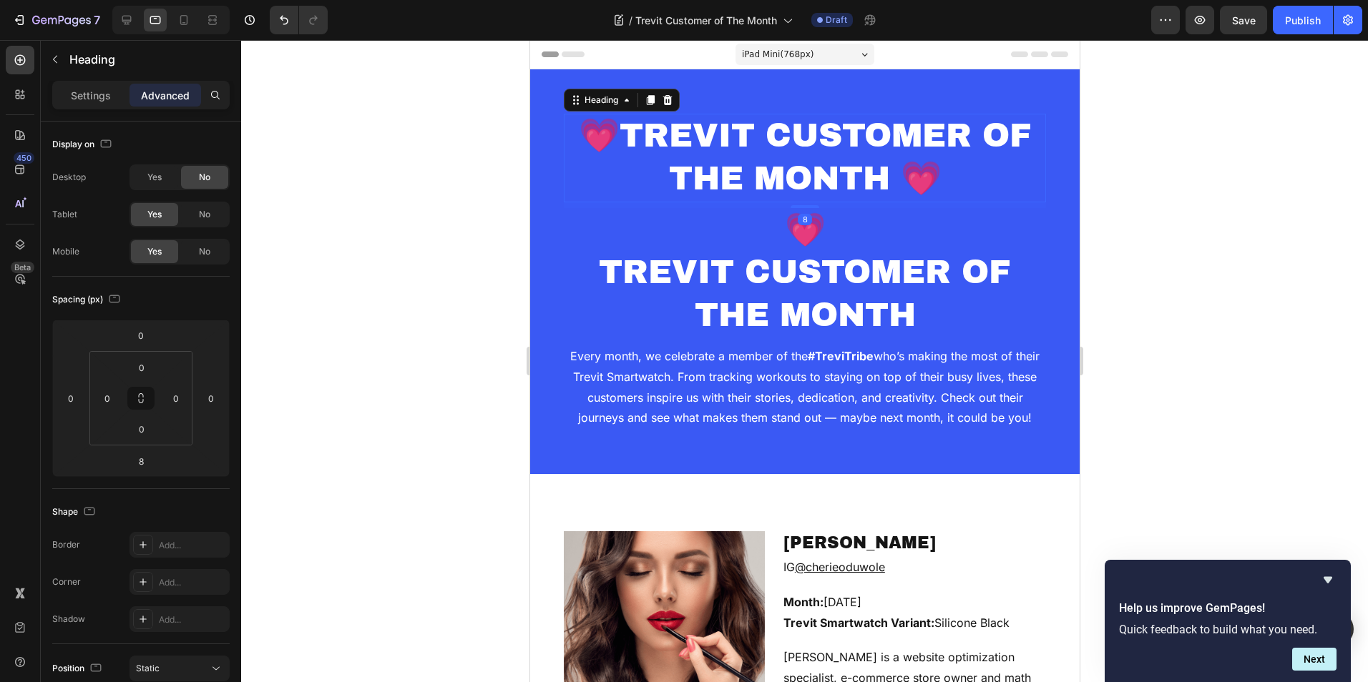
click at [696, 147] on p "💗TREVIT CUSTOMER OF THE MONTH 💗" at bounding box center [803, 158] width 479 height 86
click at [207, 209] on span "No" at bounding box center [204, 214] width 11 height 13
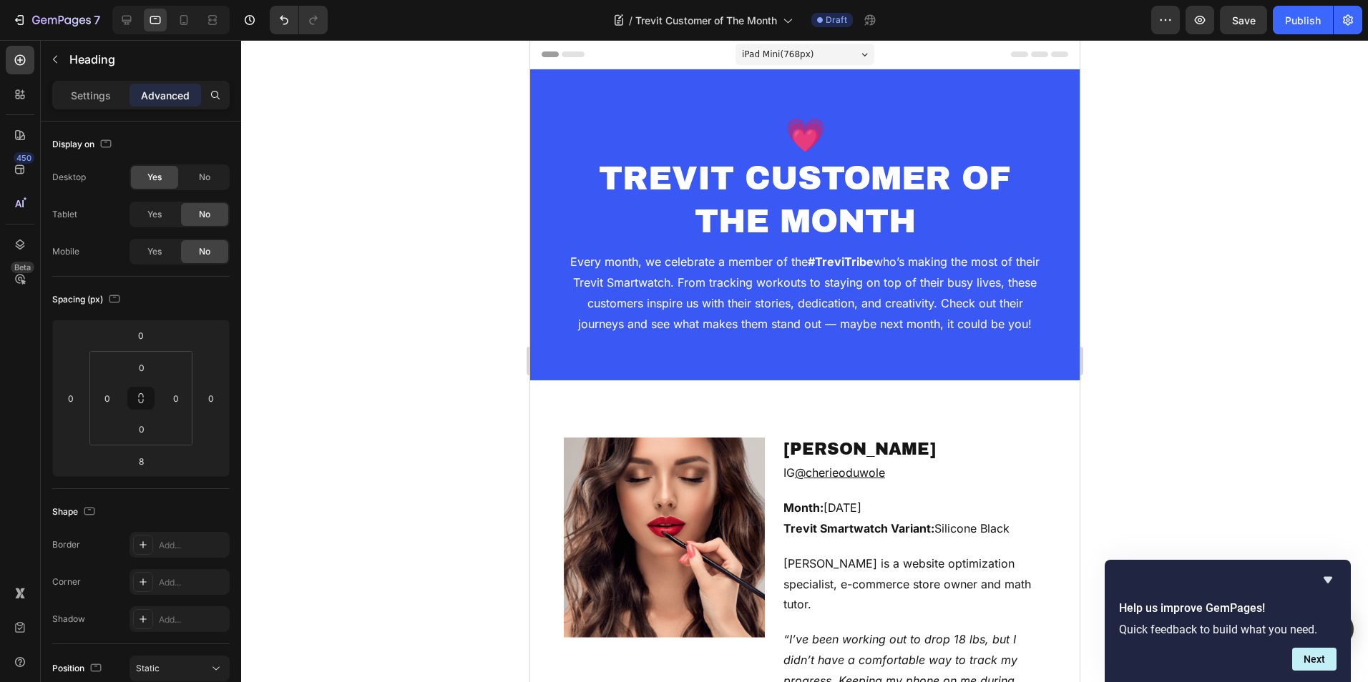
drag, startPoint x: 803, startPoint y: 60, endPoint x: 849, endPoint y: 62, distance: 45.8
click at [847, 54] on div "iPad Mini ( 768 px)" at bounding box center [804, 54] width 139 height 21
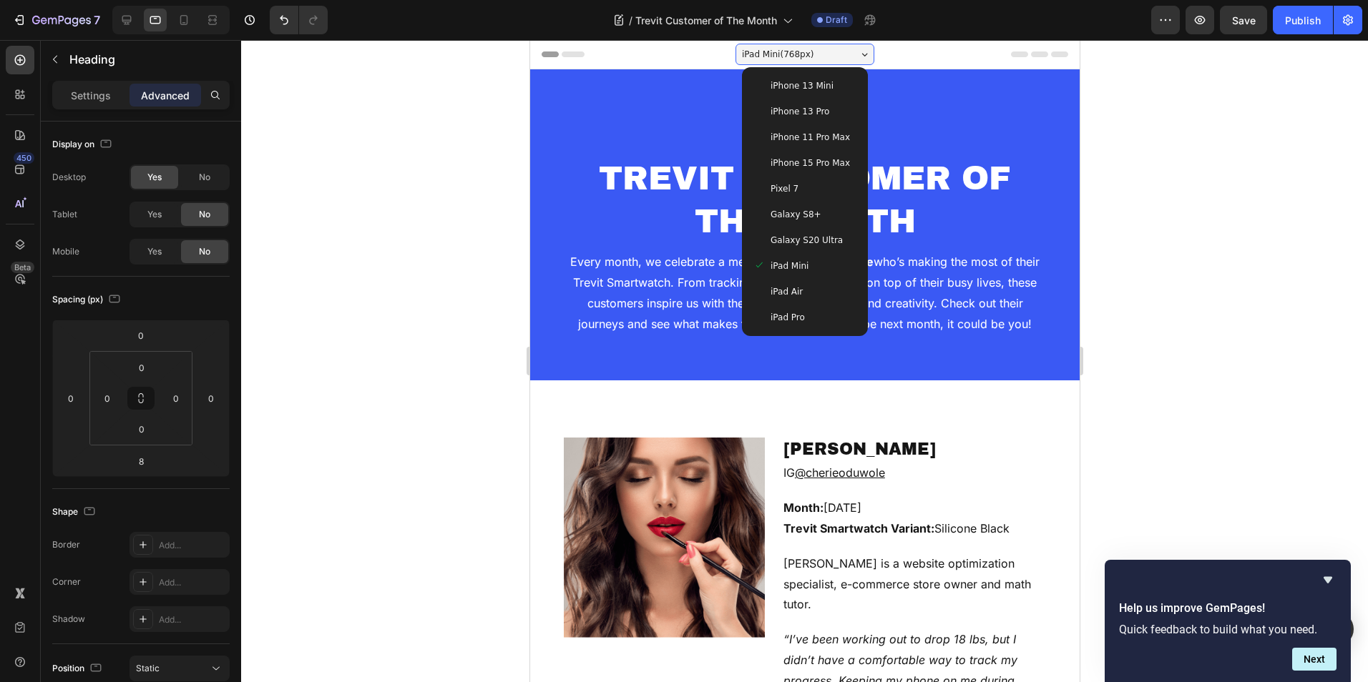
click at [790, 290] on span "iPad Air" at bounding box center [786, 292] width 32 height 14
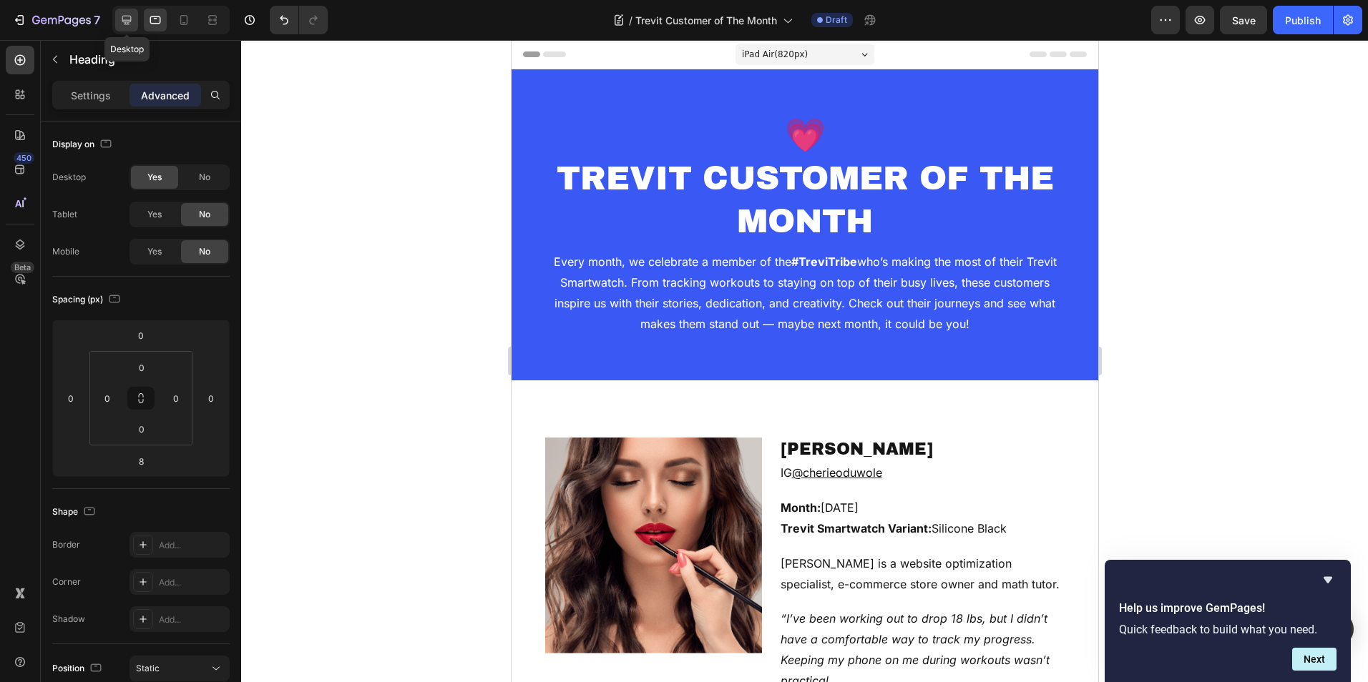
click at [133, 23] on icon at bounding box center [126, 20] width 14 height 14
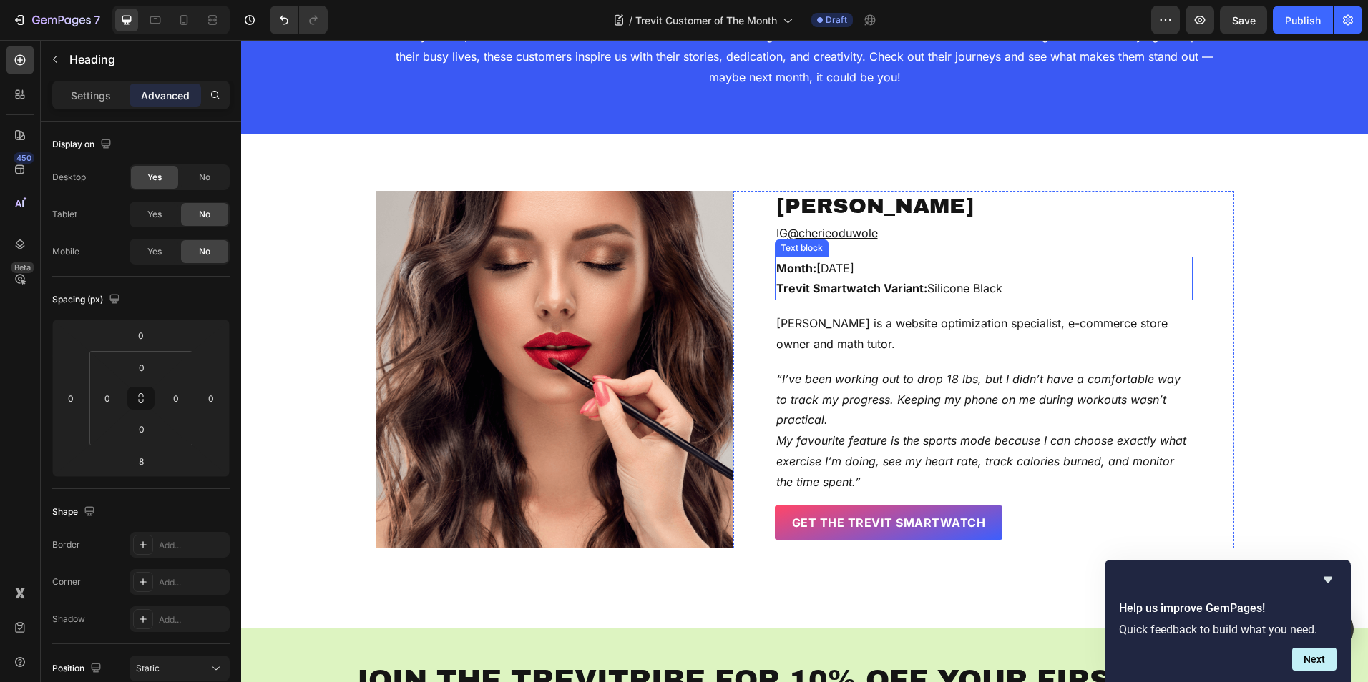
scroll to position [143, 0]
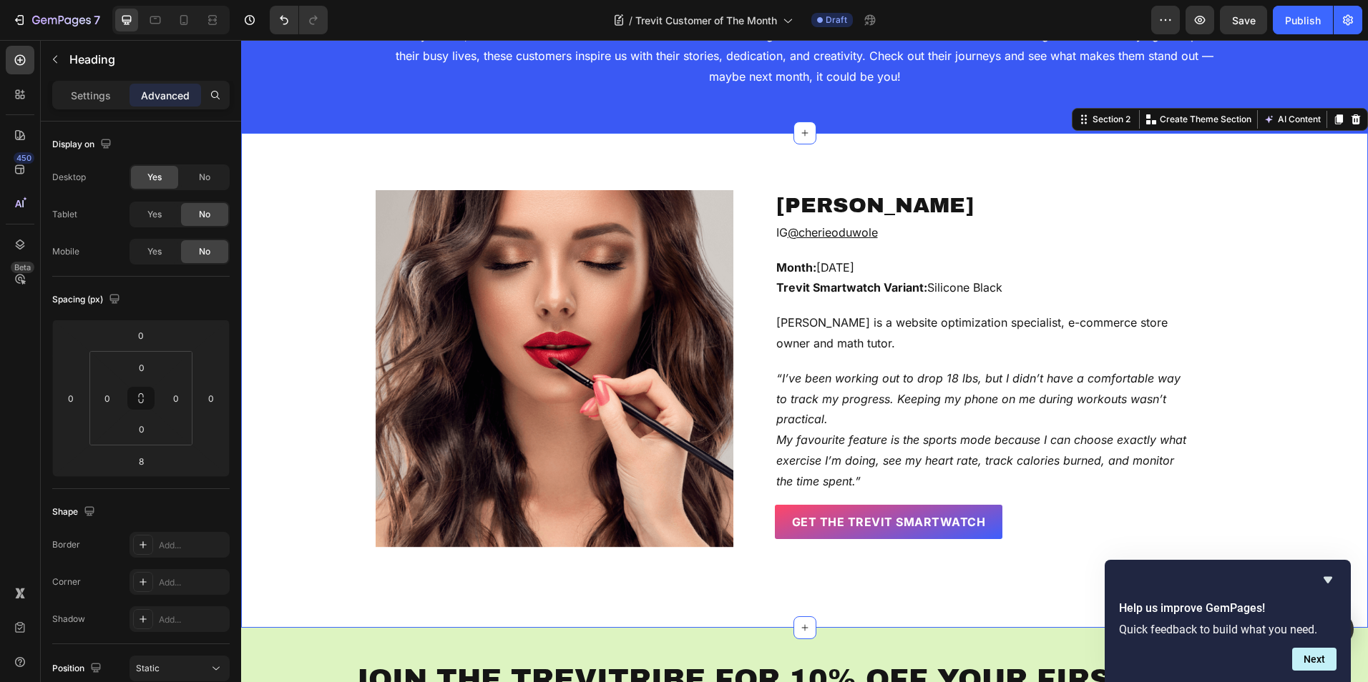
click at [1245, 289] on div "[PERSON_NAME] Text block IG @cherieoduwole Text block Month: [DATE] Trevit Smar…" at bounding box center [804, 369] width 1105 height 358
click at [1256, 227] on div "[PERSON_NAME] Text block IG @cherieoduwole Text block Month: [DATE] Trevit Smar…" at bounding box center [804, 369] width 1105 height 358
